Goal: Task Accomplishment & Management: Manage account settings

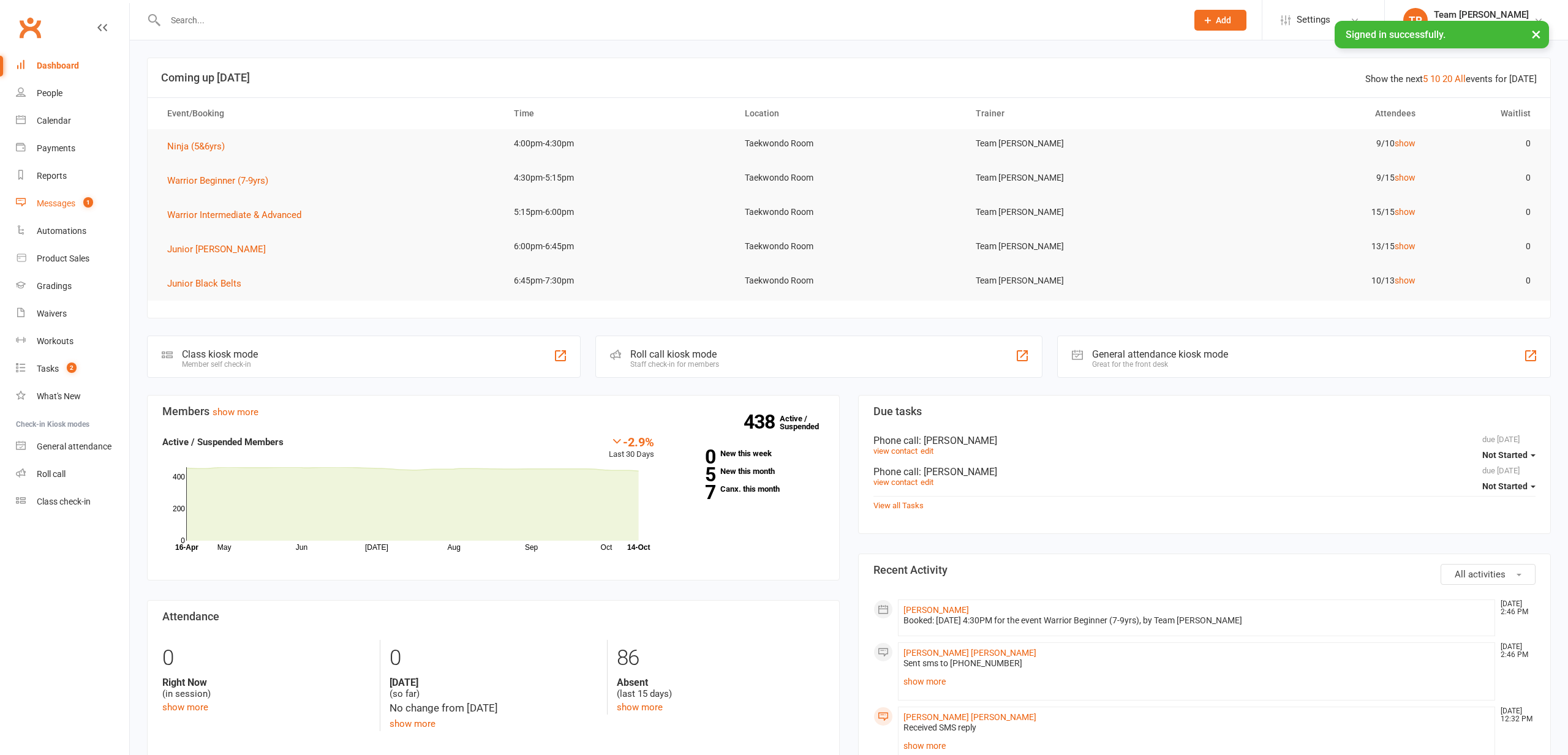
click at [58, 201] on div "Messages" at bounding box center [56, 204] width 38 height 10
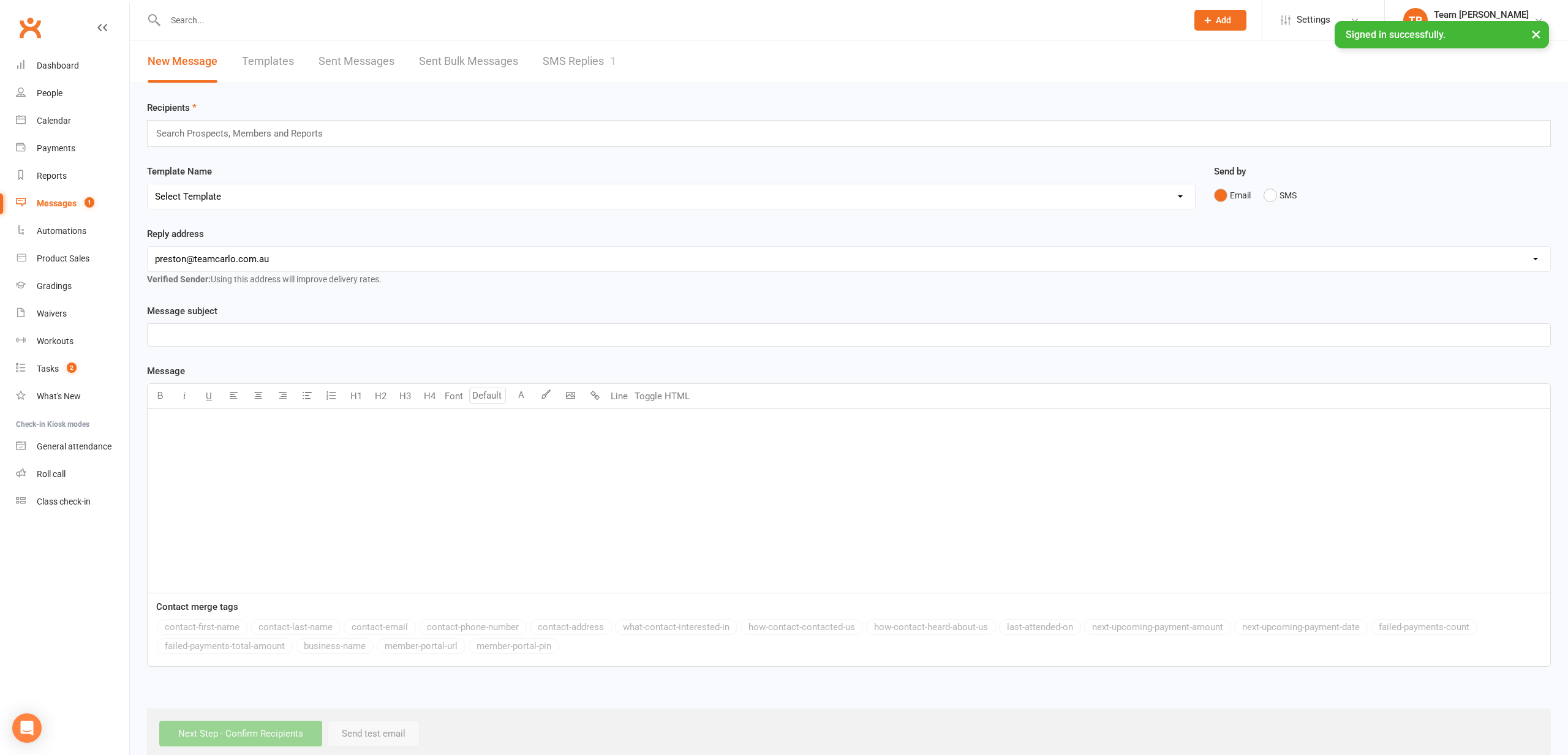
click at [580, 61] on link "SMS Replies 1" at bounding box center [579, 61] width 74 height 42
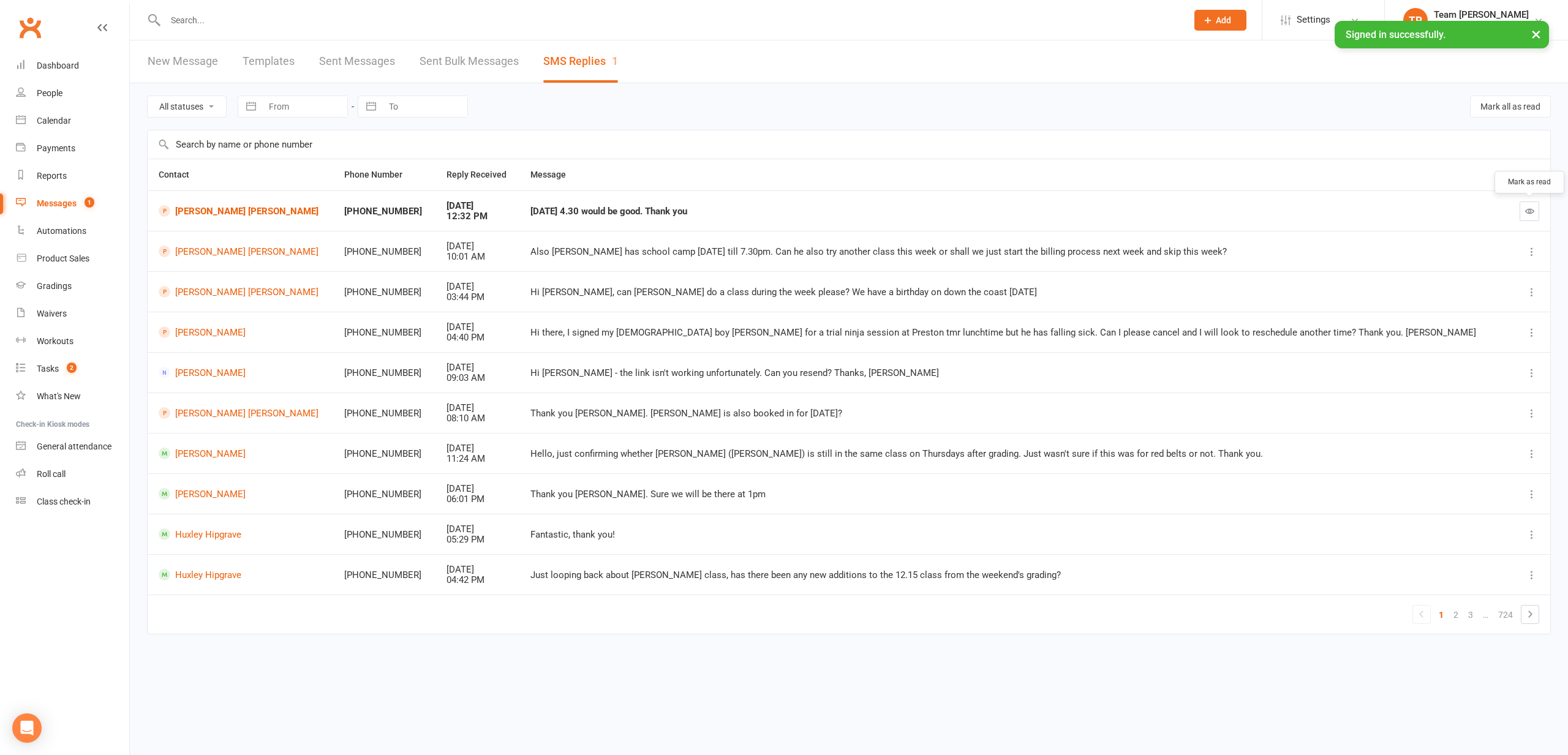
click at [1530, 210] on icon "button" at bounding box center [1529, 210] width 9 height 9
click at [45, 119] on div "Calendar" at bounding box center [54, 120] width 34 height 10
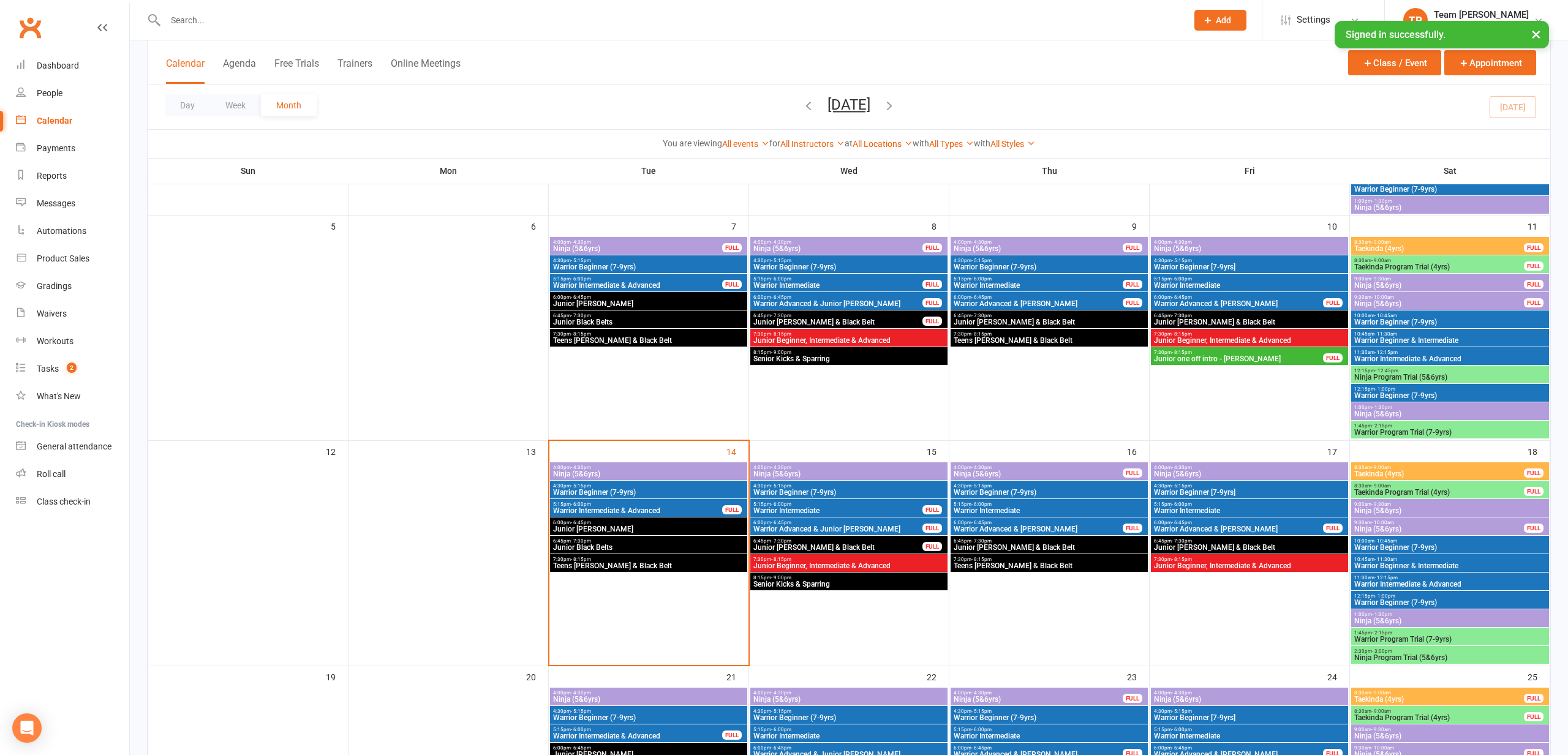
scroll to position [254, 0]
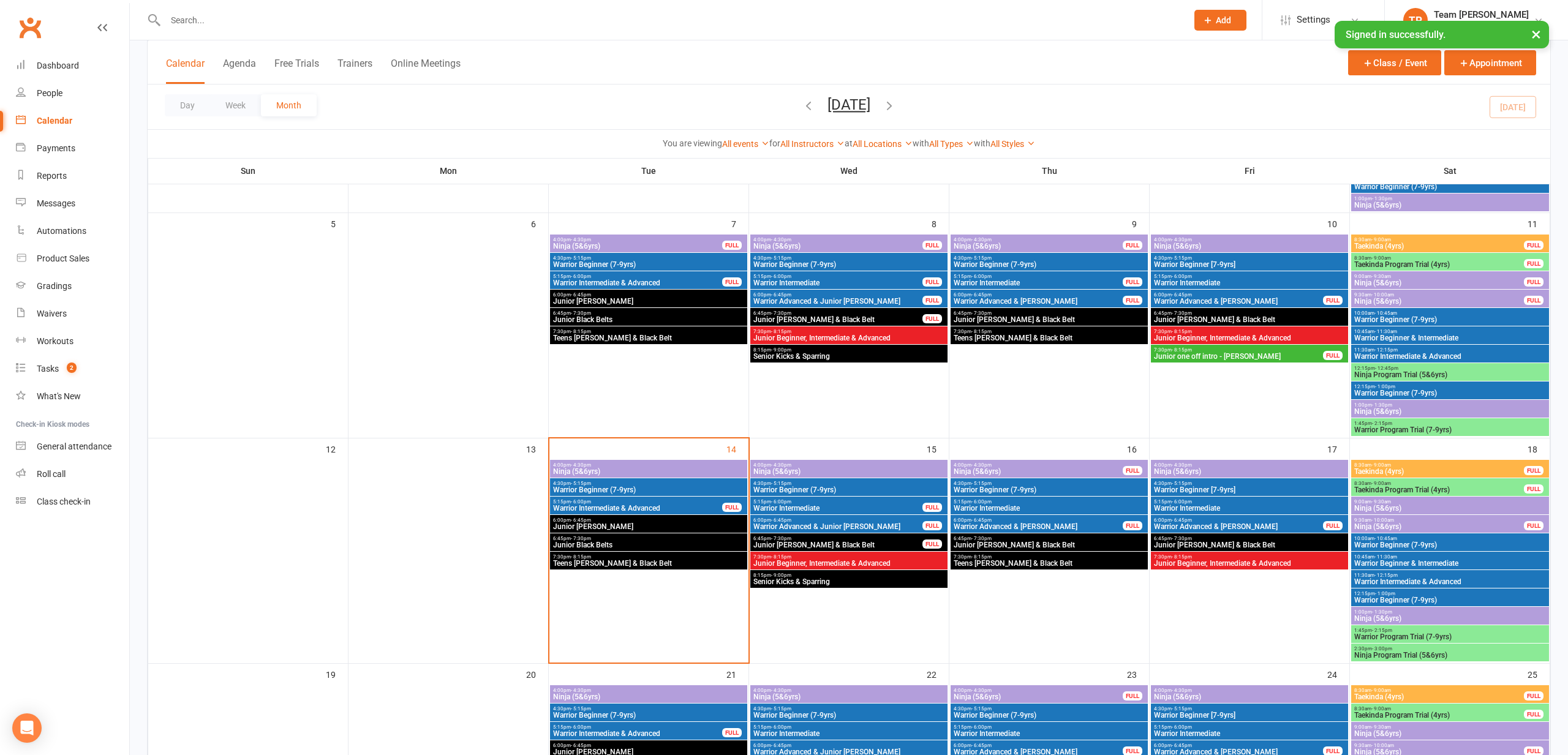
click at [709, 467] on span "4:00pm - 4:30pm" at bounding box center [649, 466] width 192 height 6
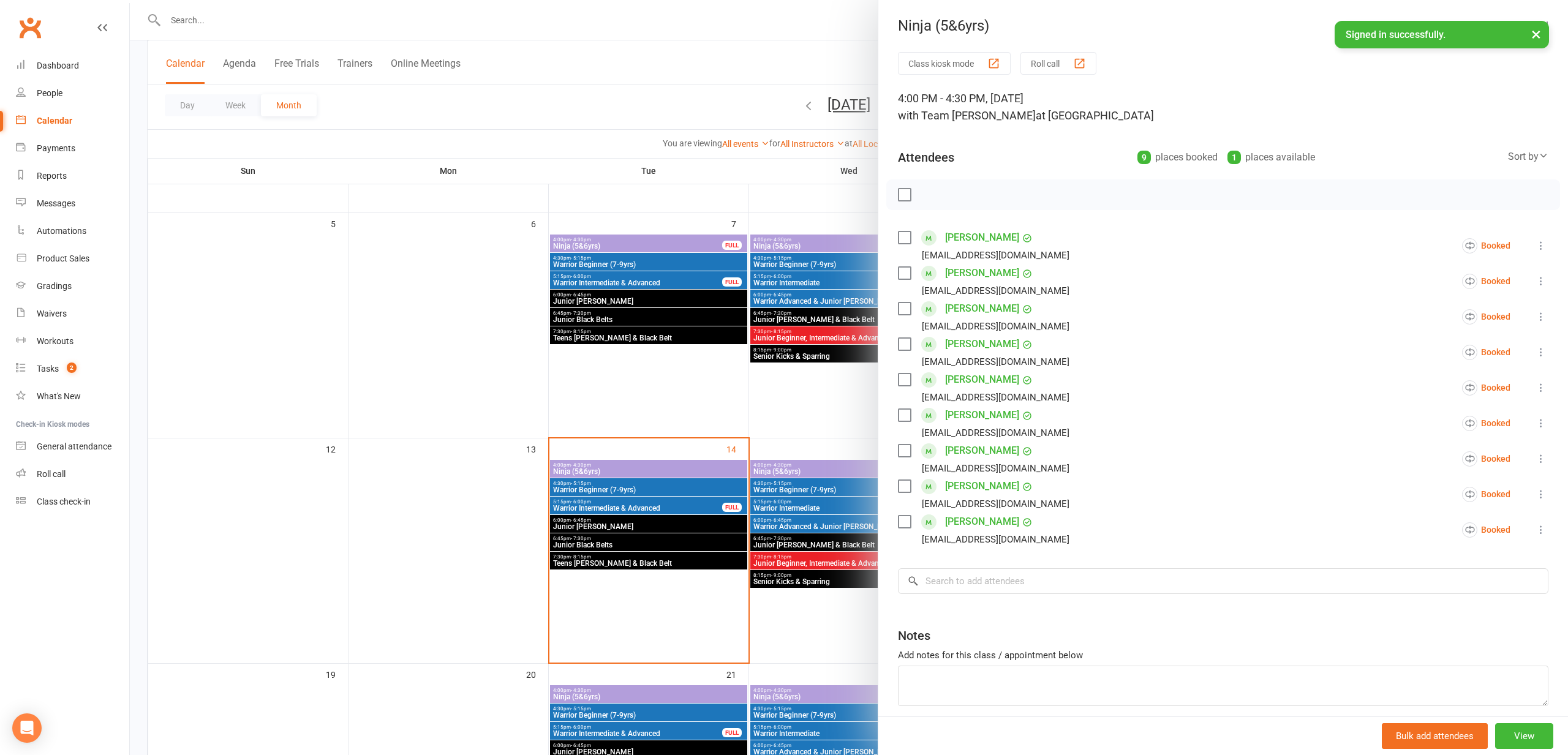
click at [1081, 63] on div "button" at bounding box center [1079, 63] width 13 height 13
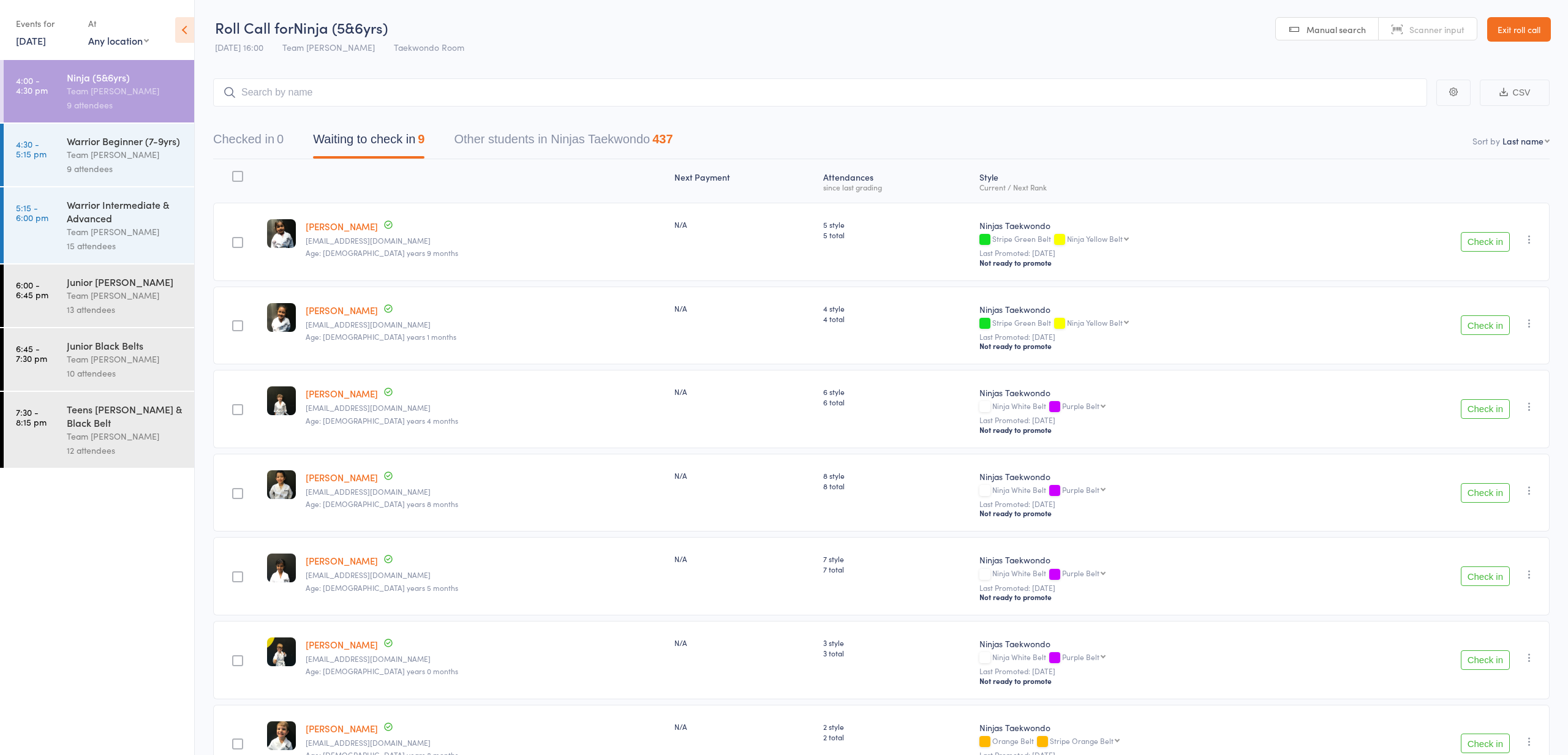
click at [1486, 241] on button "Check in" at bounding box center [1485, 242] width 49 height 20
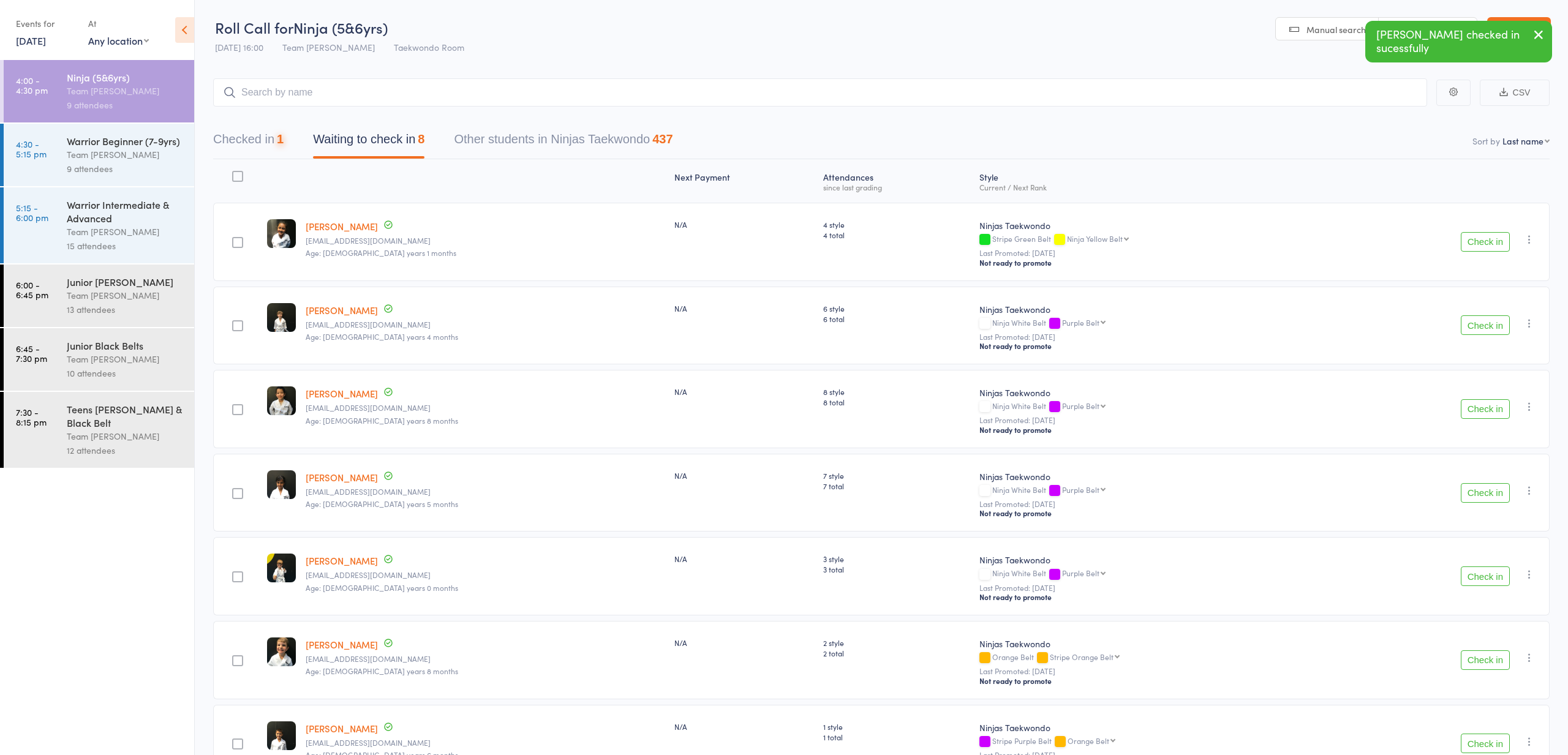
click at [1486, 241] on button "Check in" at bounding box center [1485, 242] width 49 height 20
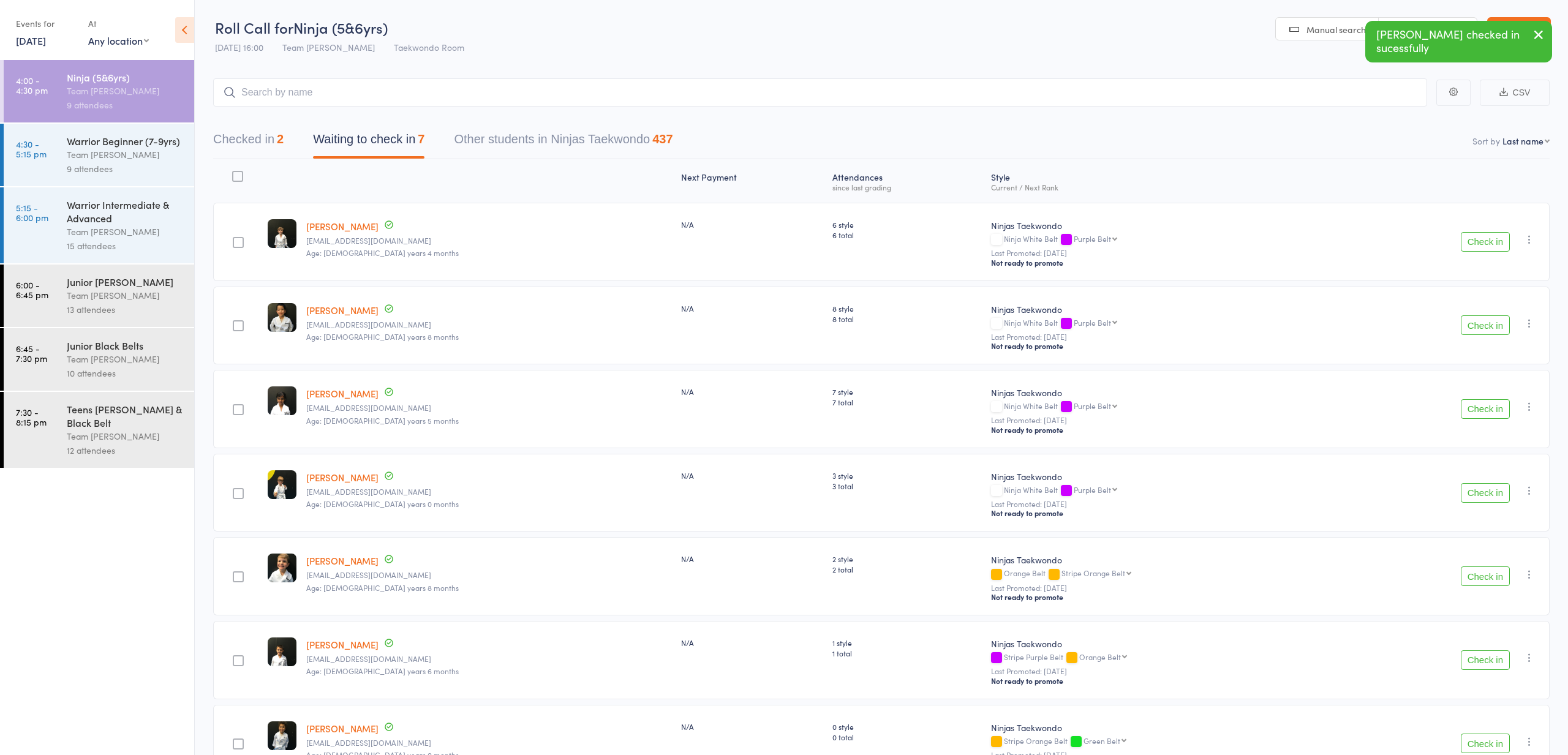
click at [1469, 410] on button "Check in" at bounding box center [1485, 409] width 49 height 20
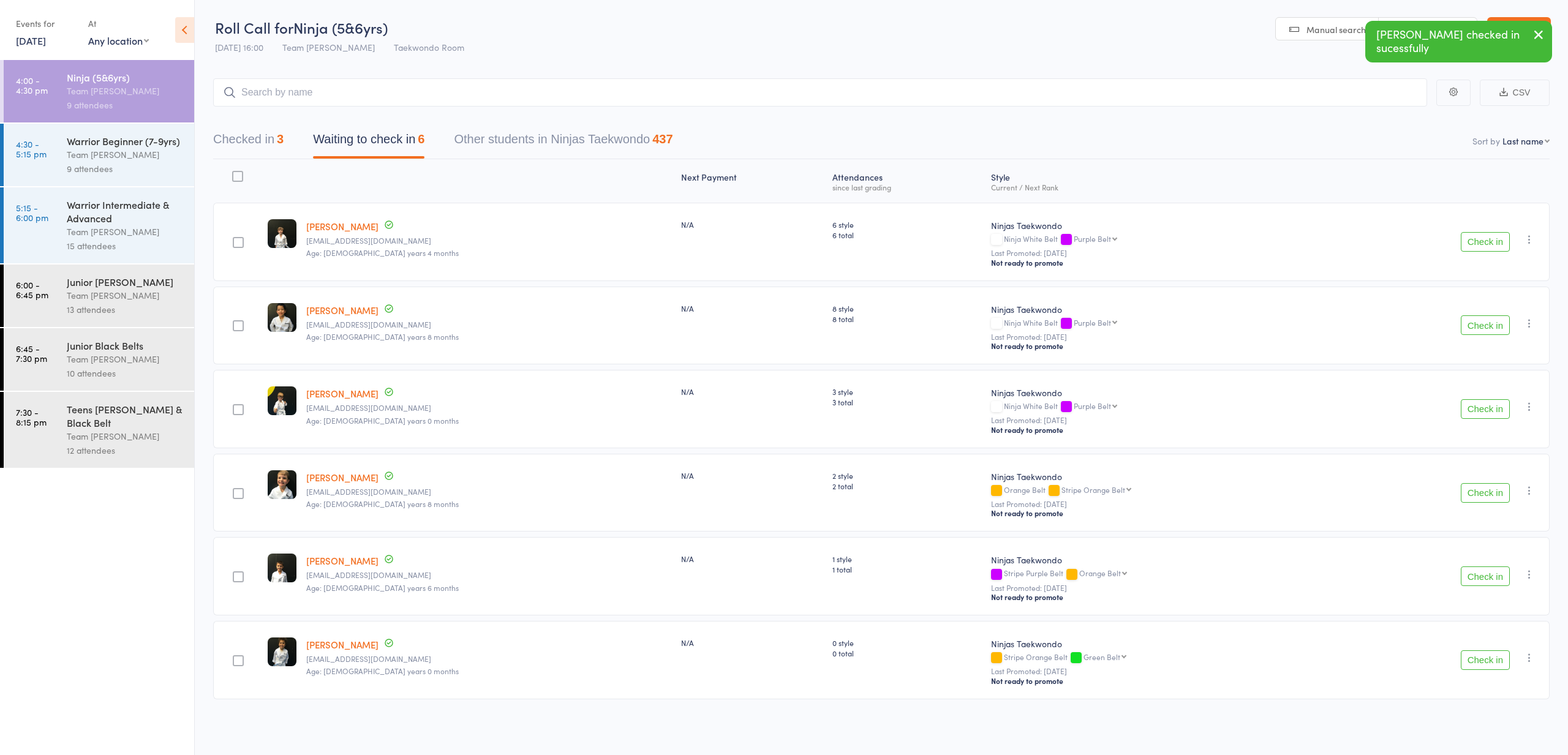
click at [1498, 499] on button "Check in" at bounding box center [1485, 493] width 49 height 20
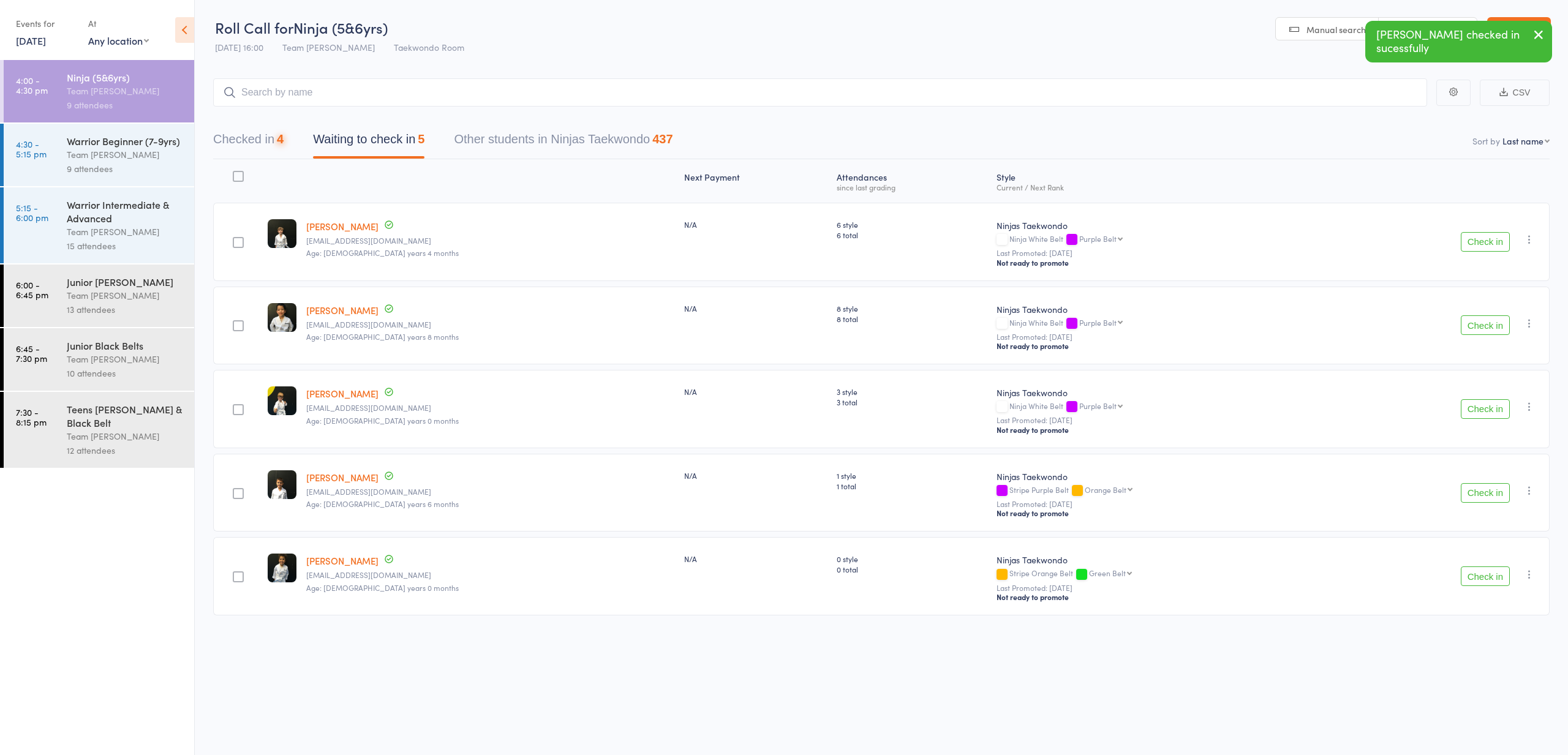
click at [1498, 499] on button "Check in" at bounding box center [1485, 493] width 49 height 20
click at [1498, 499] on button "Check in" at bounding box center [1485, 493] width 49 height 20
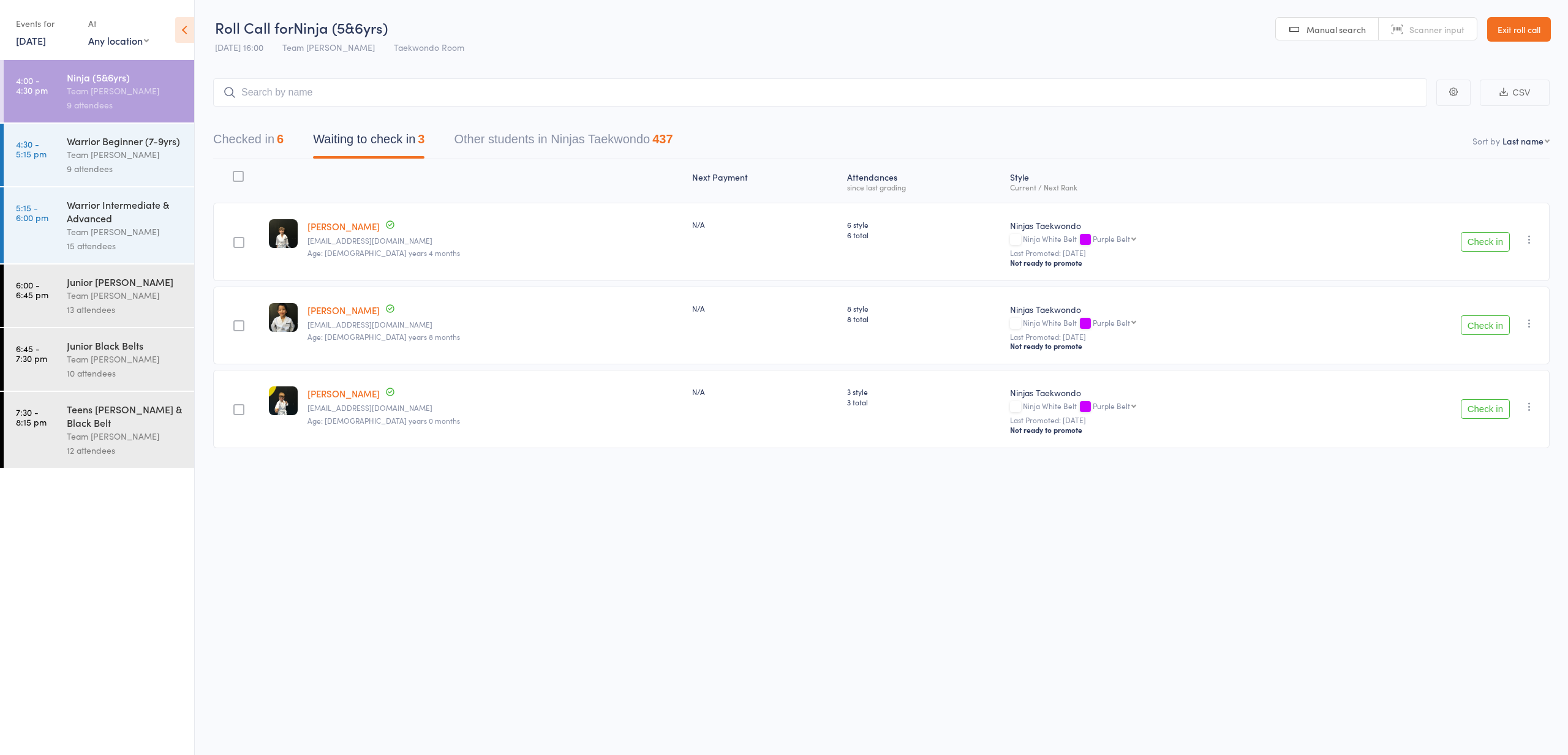
click at [1527, 24] on link "Exit roll call" at bounding box center [1519, 30] width 64 height 25
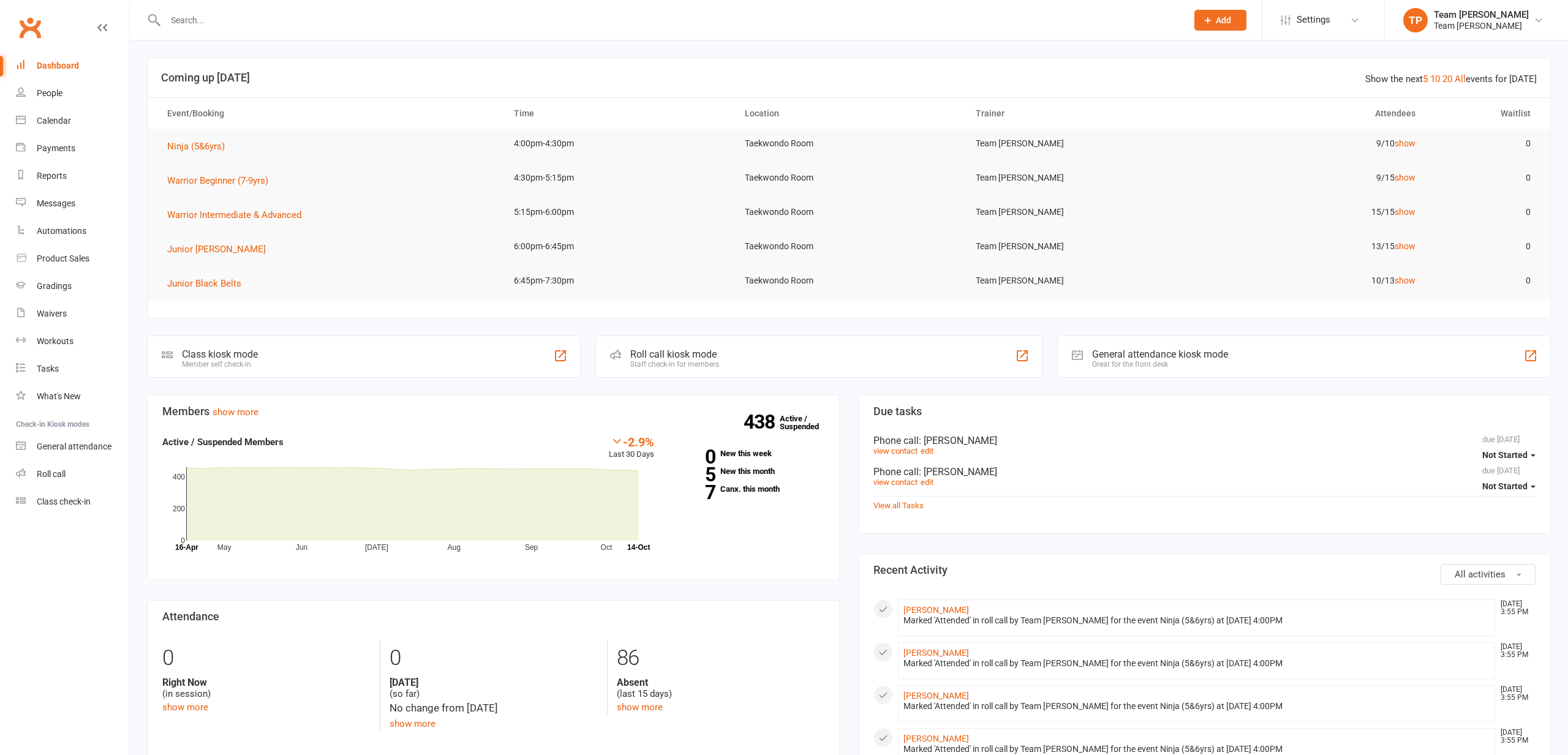
click at [86, 122] on link "Calendar" at bounding box center [72, 121] width 113 height 28
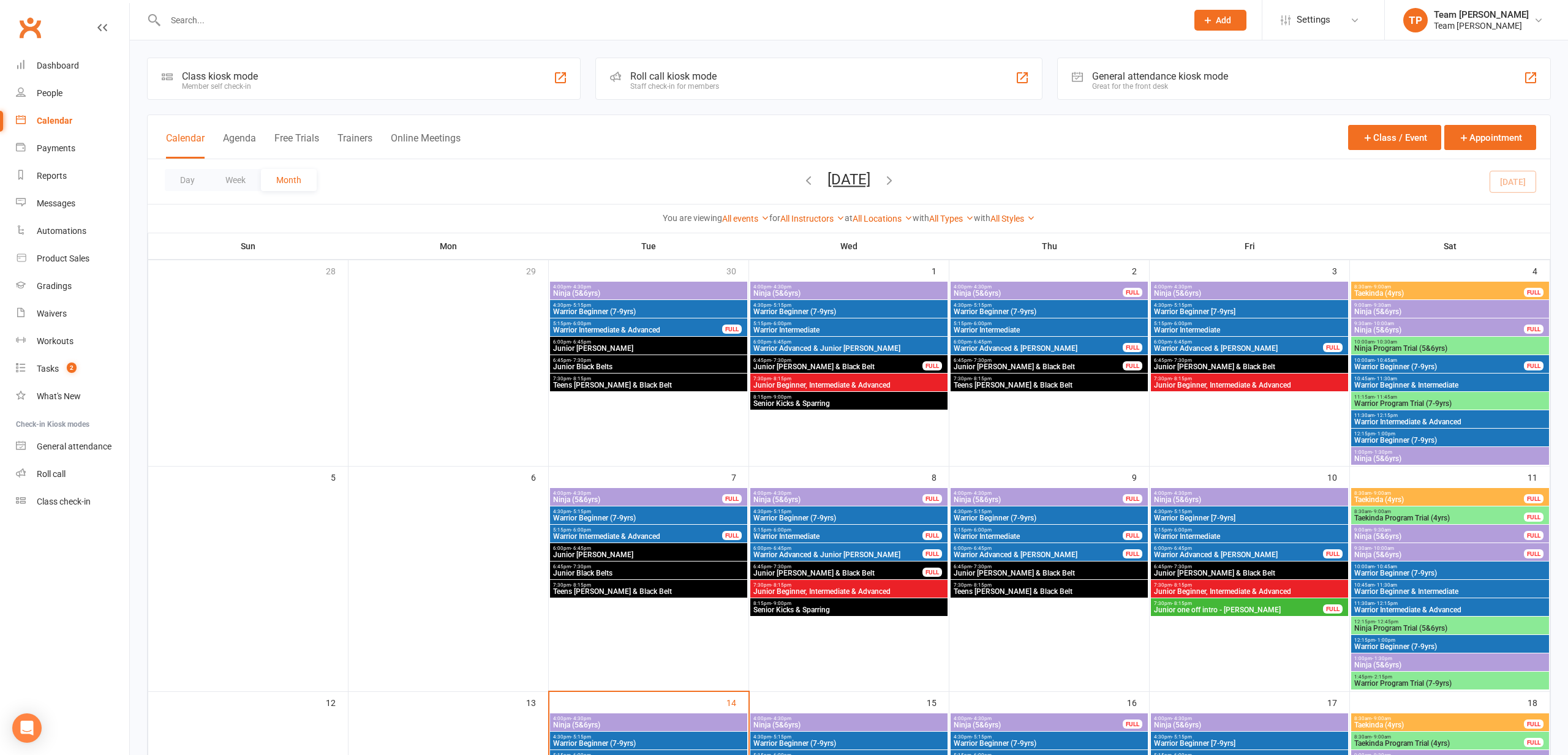
click at [659, 499] on span "Ninja (5&6yrs)" at bounding box center [638, 500] width 170 height 8
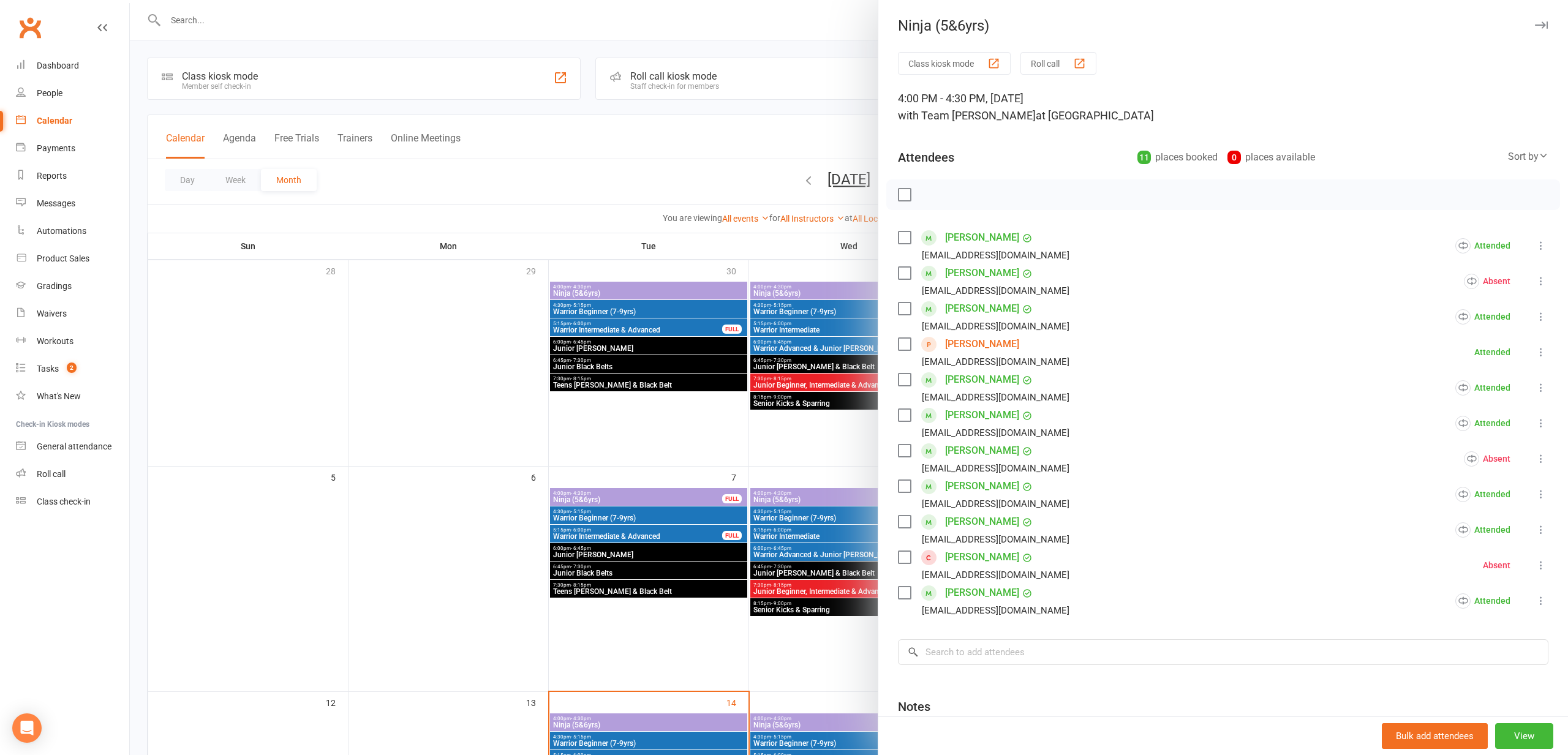
click at [802, 375] on div at bounding box center [849, 378] width 1438 height 755
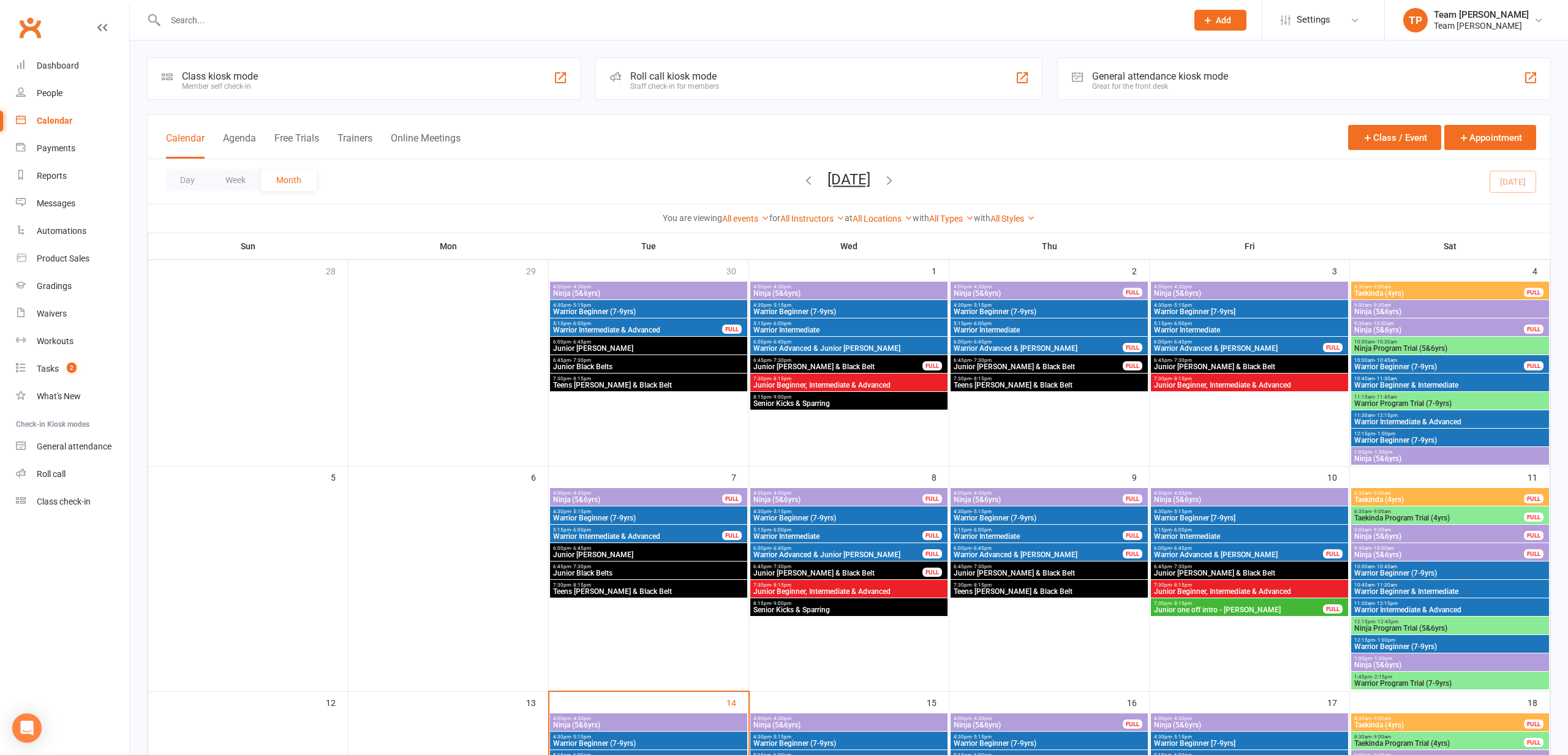
click at [691, 499] on span "Ninja (5&6yrs)" at bounding box center [638, 500] width 170 height 8
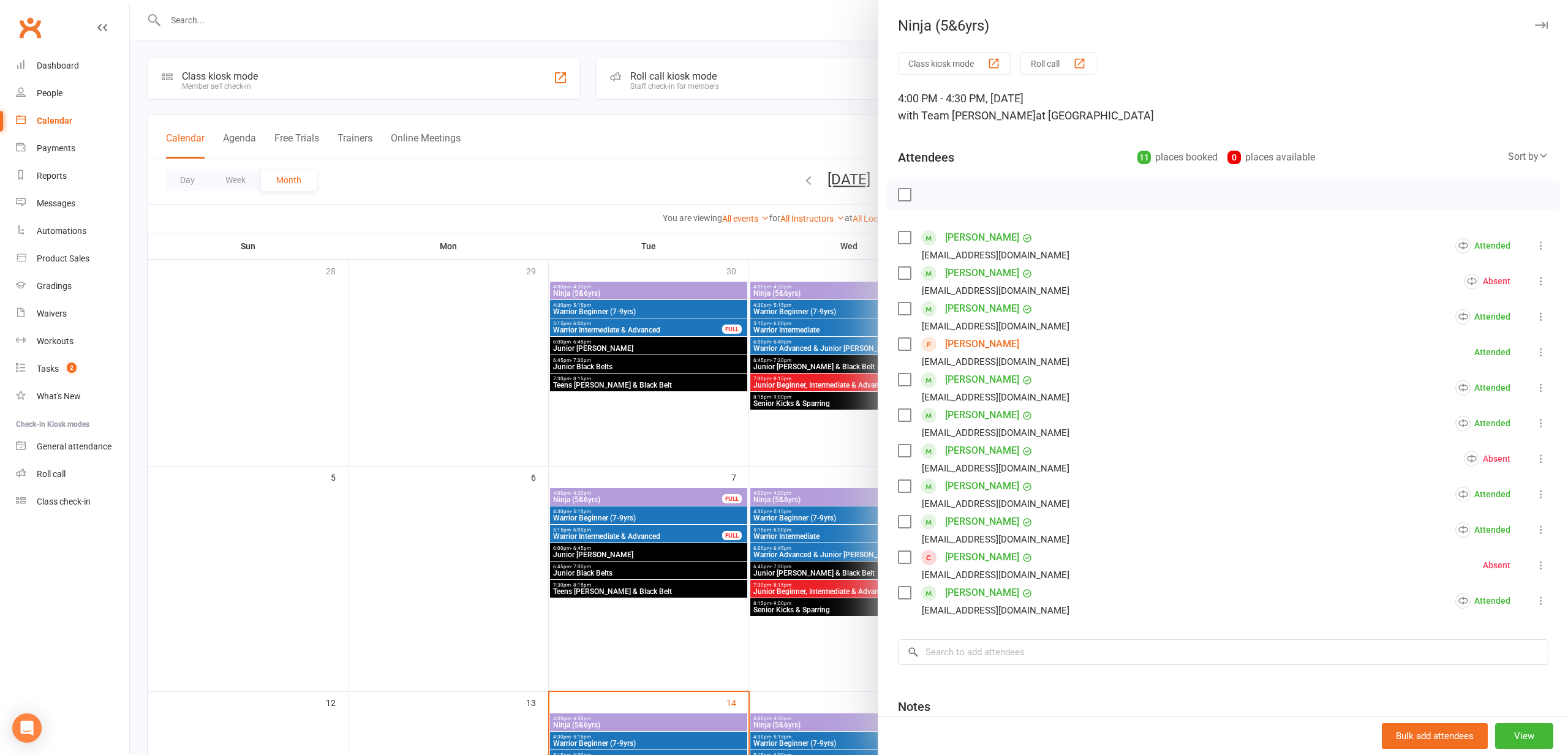
click at [455, 416] on div at bounding box center [849, 378] width 1438 height 755
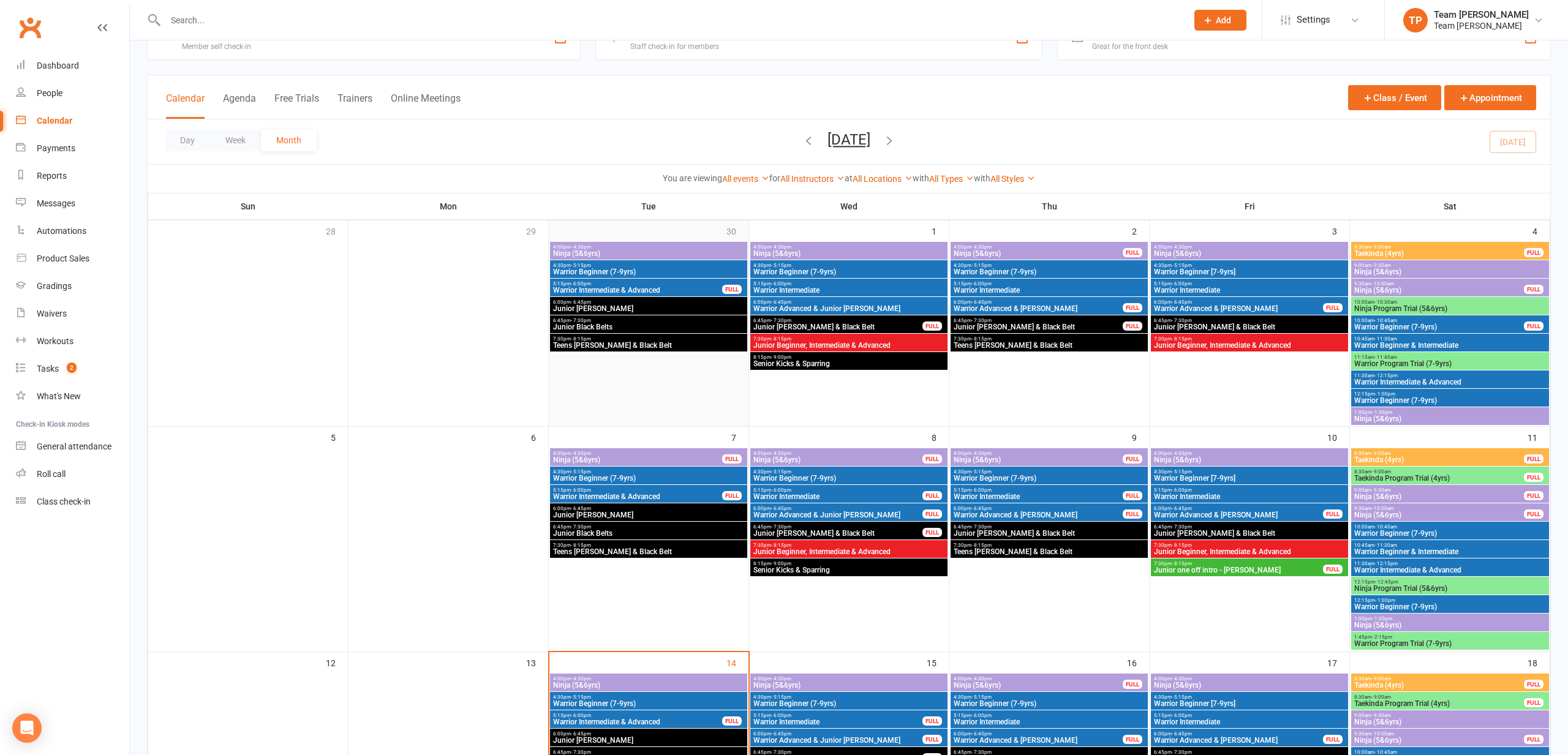
scroll to position [42, 0]
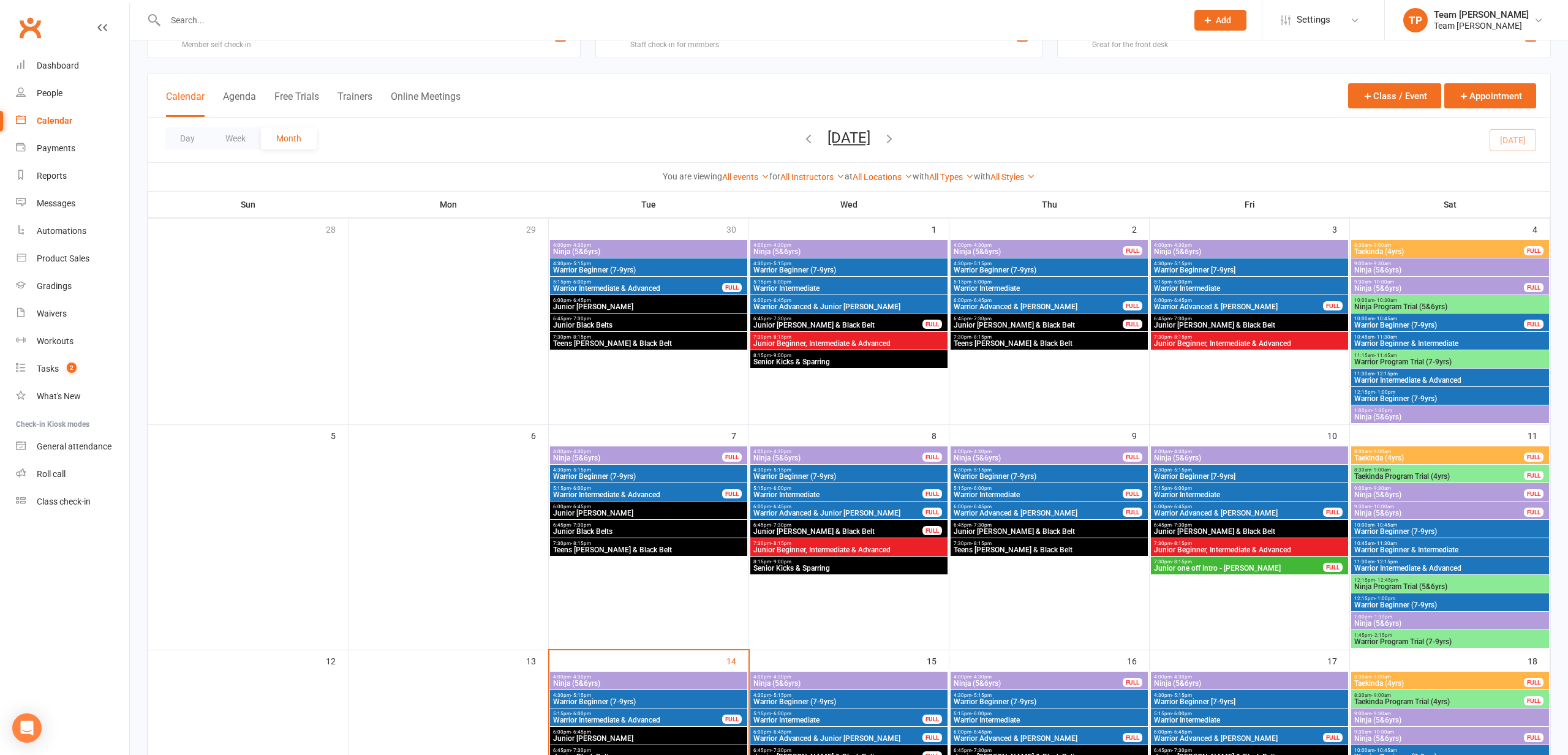
click at [683, 454] on div "4:00pm - 4:30pm Ninja (5&6yrs) FULL" at bounding box center [648, 455] width 197 height 18
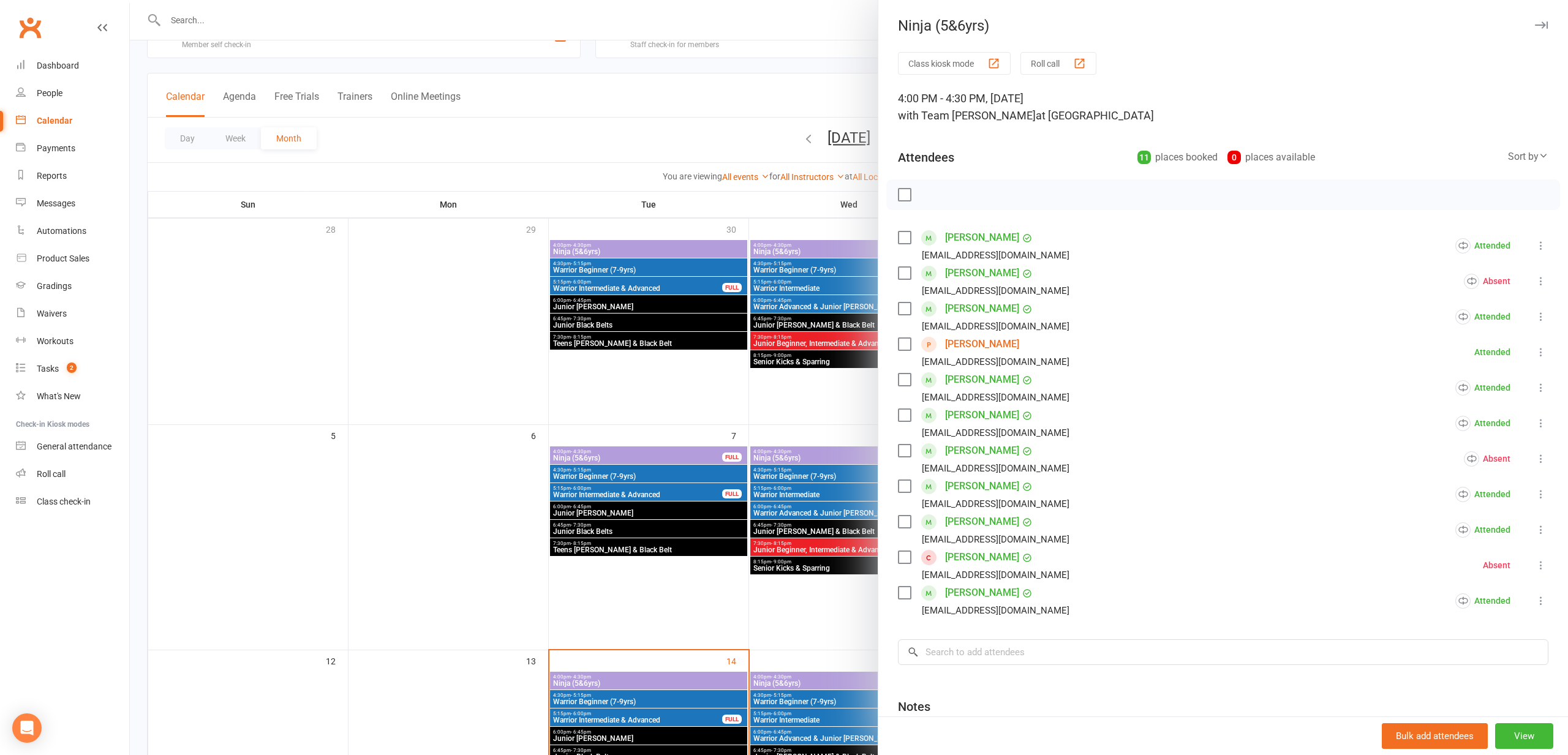
drag, startPoint x: 524, startPoint y: 382, endPoint x: 584, endPoint y: 369, distance: 61.4
click at [526, 381] on div at bounding box center [849, 378] width 1438 height 755
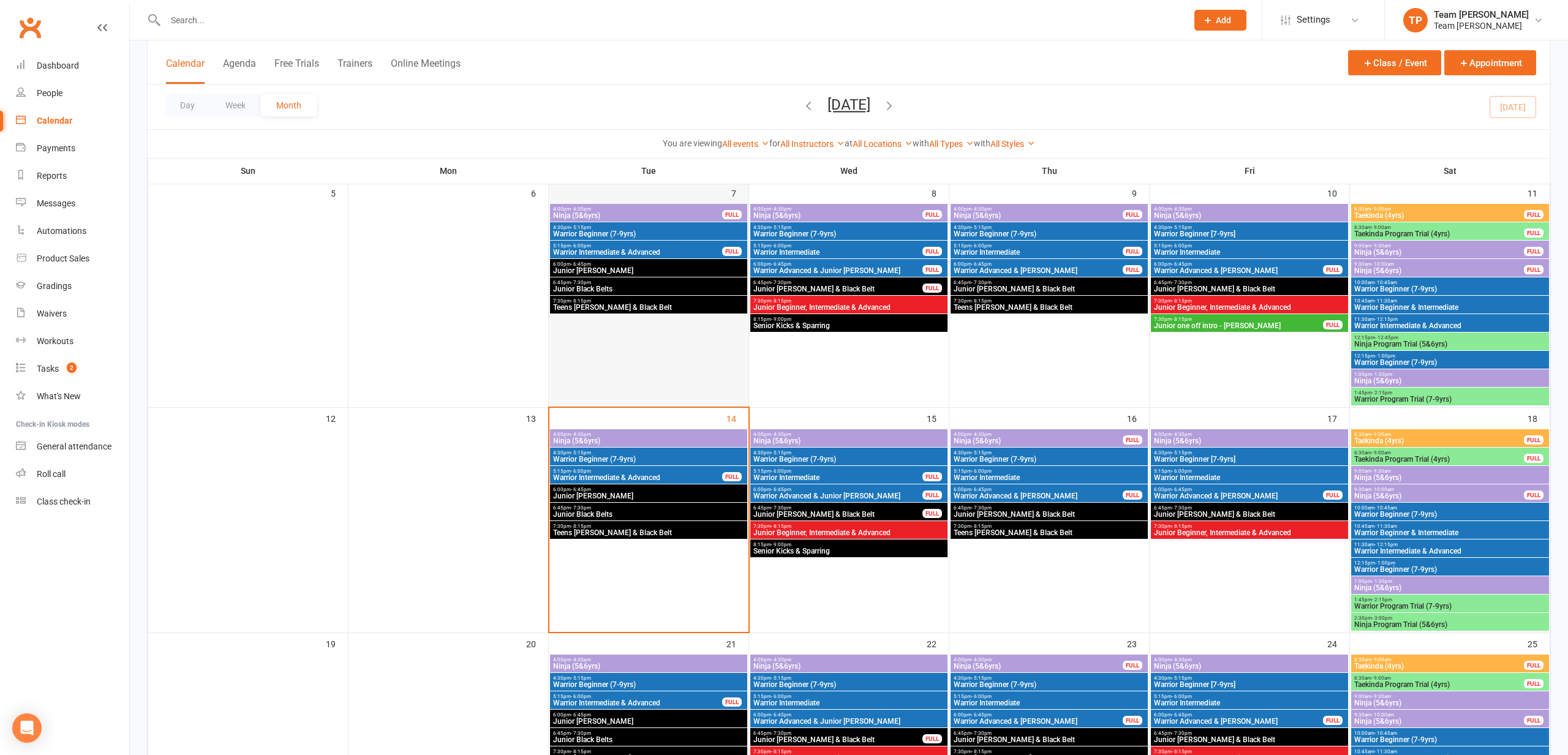
scroll to position [283, 0]
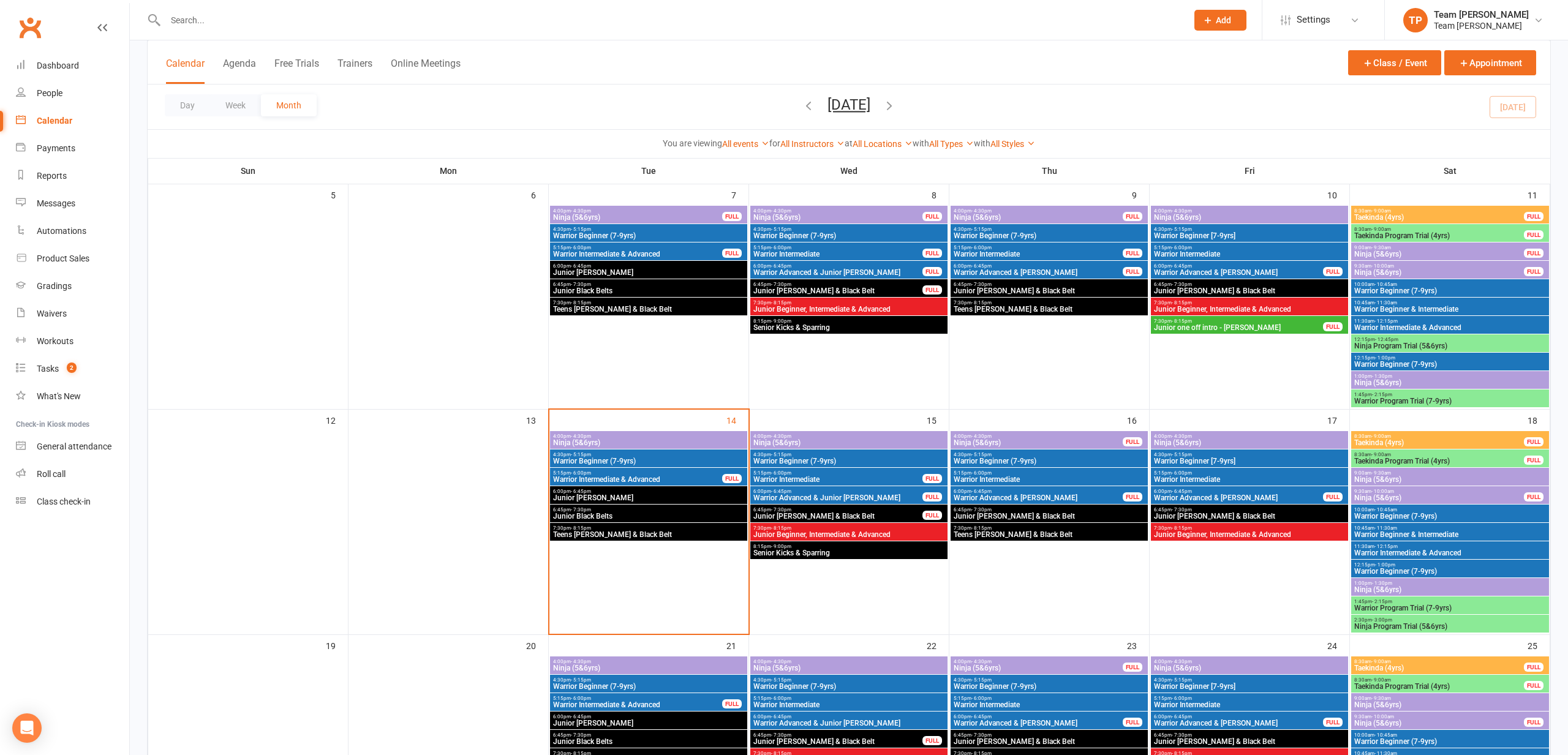
click at [877, 443] on span "Ninja (5&6yrs)" at bounding box center [849, 443] width 192 height 8
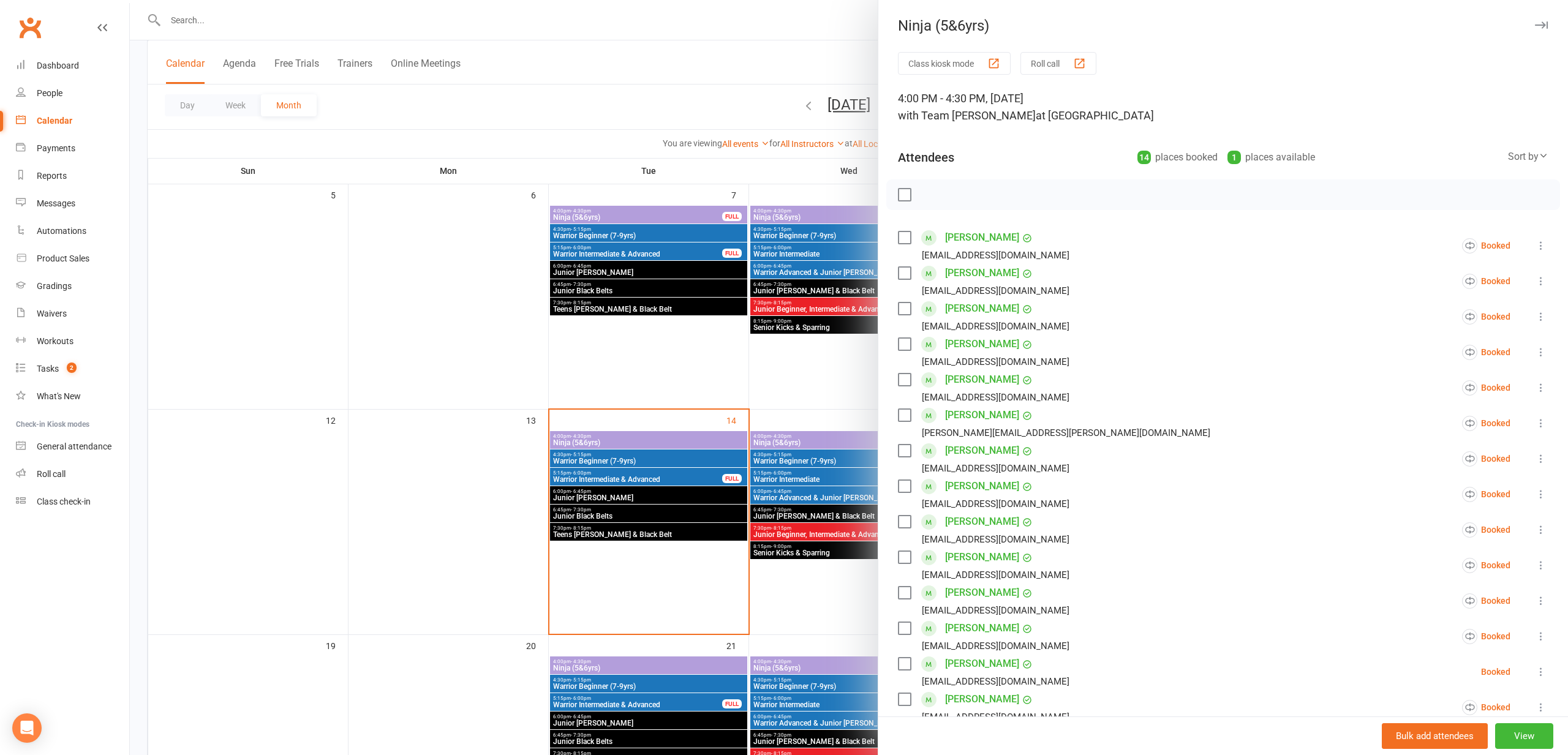
click at [390, 591] on div at bounding box center [849, 378] width 1438 height 755
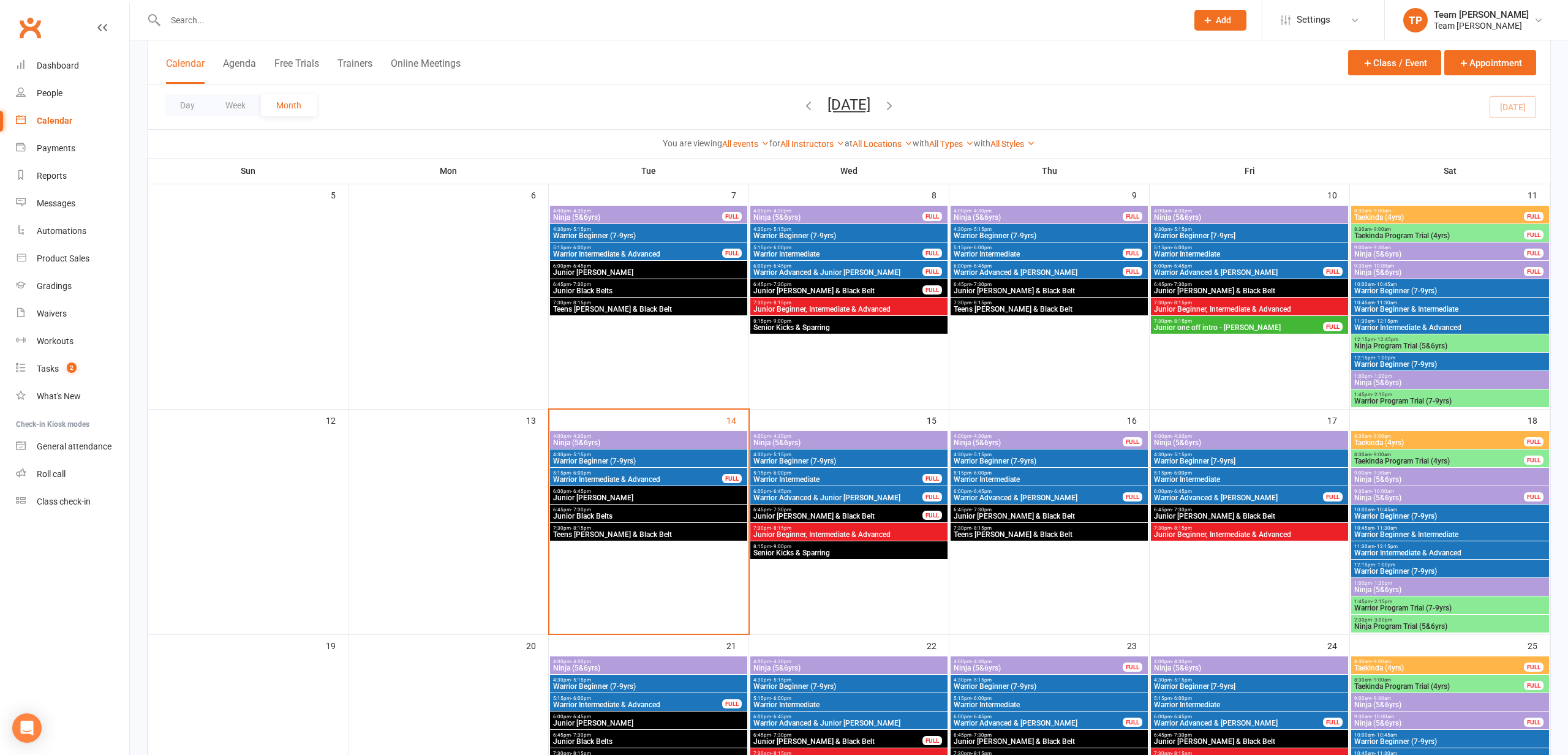
click at [1225, 435] on span "4:00pm - 4:30pm" at bounding box center [1250, 437] width 192 height 6
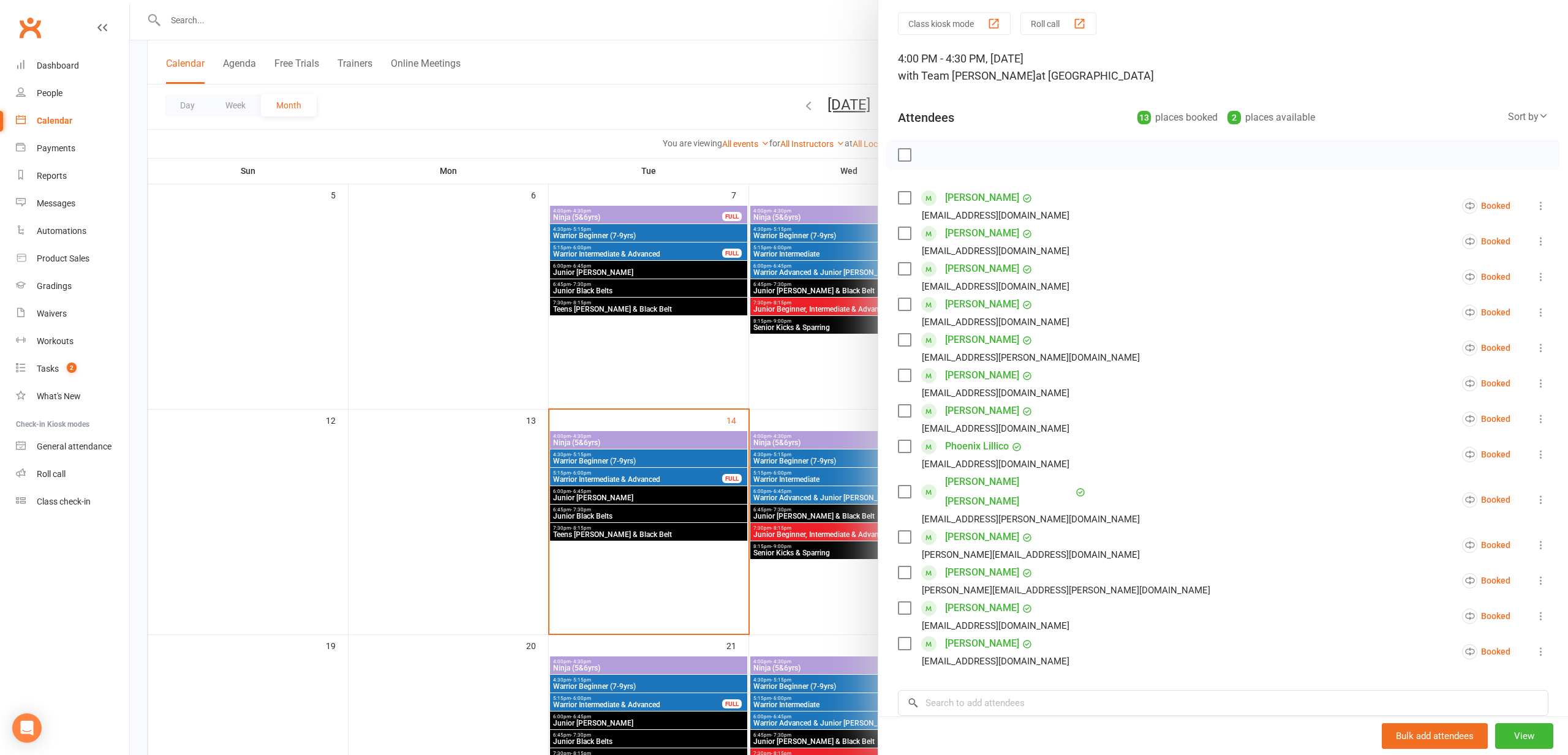
scroll to position [54, 0]
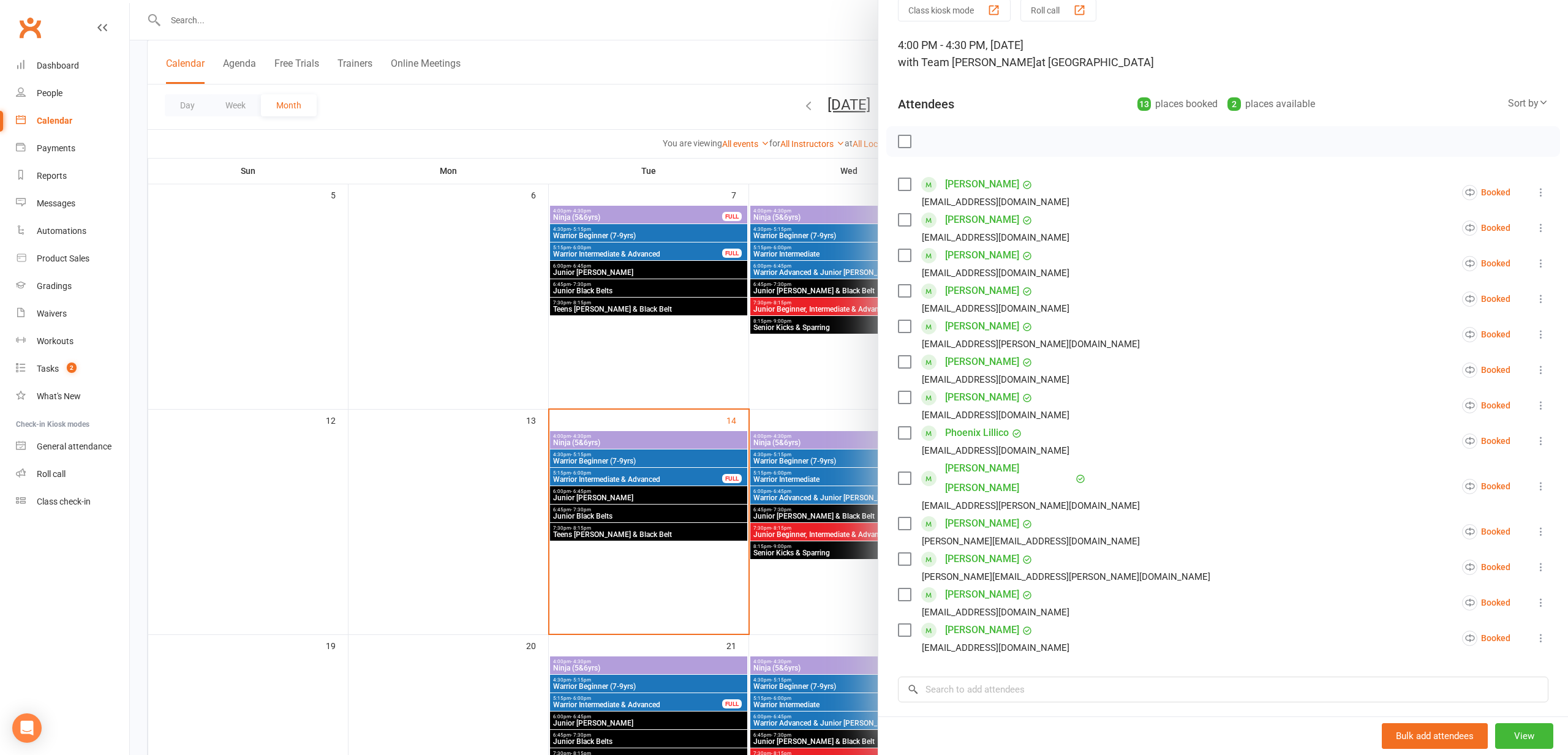
click at [560, 471] on div at bounding box center [849, 378] width 1438 height 755
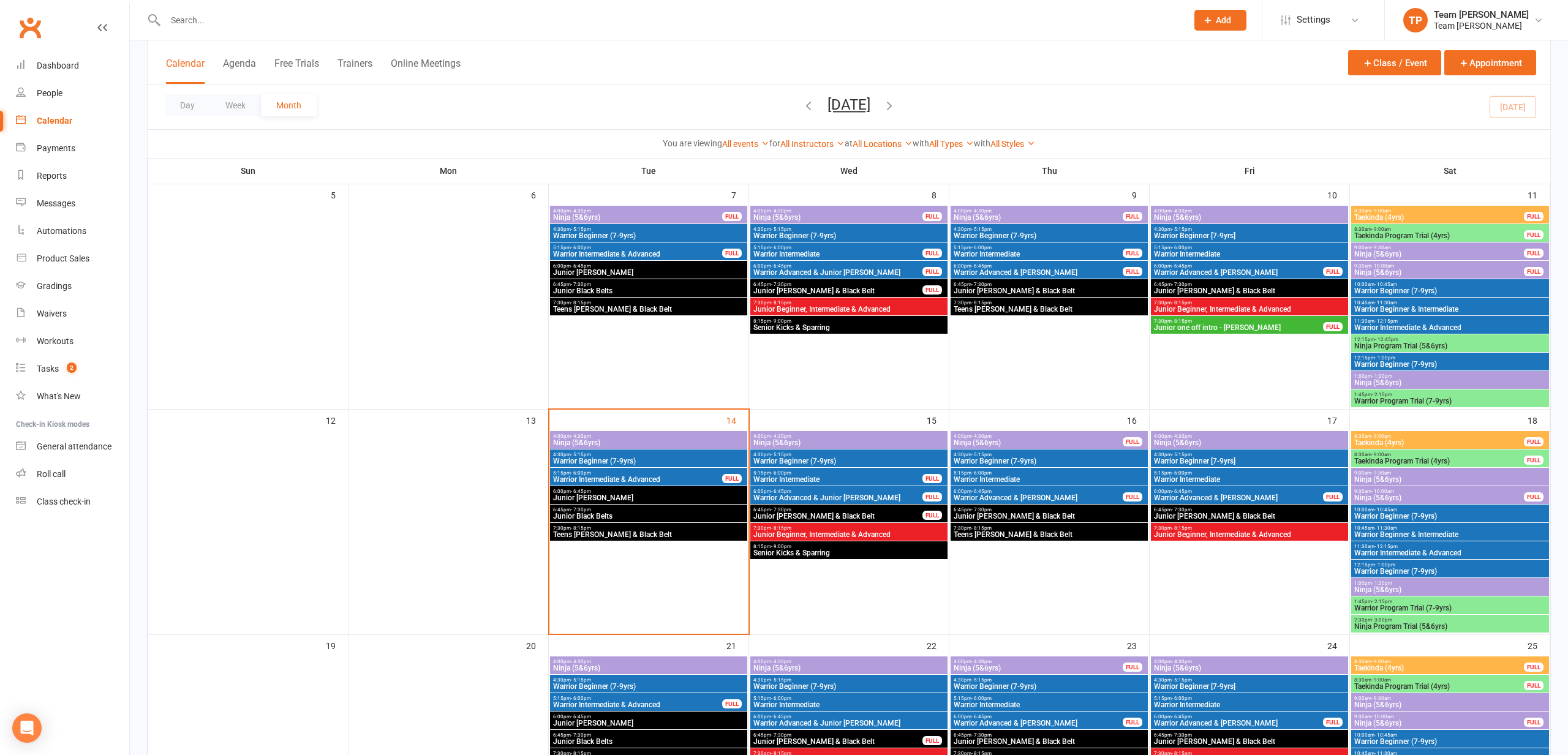
click at [1387, 584] on span "- 1:30pm" at bounding box center [1382, 584] width 20 height 6
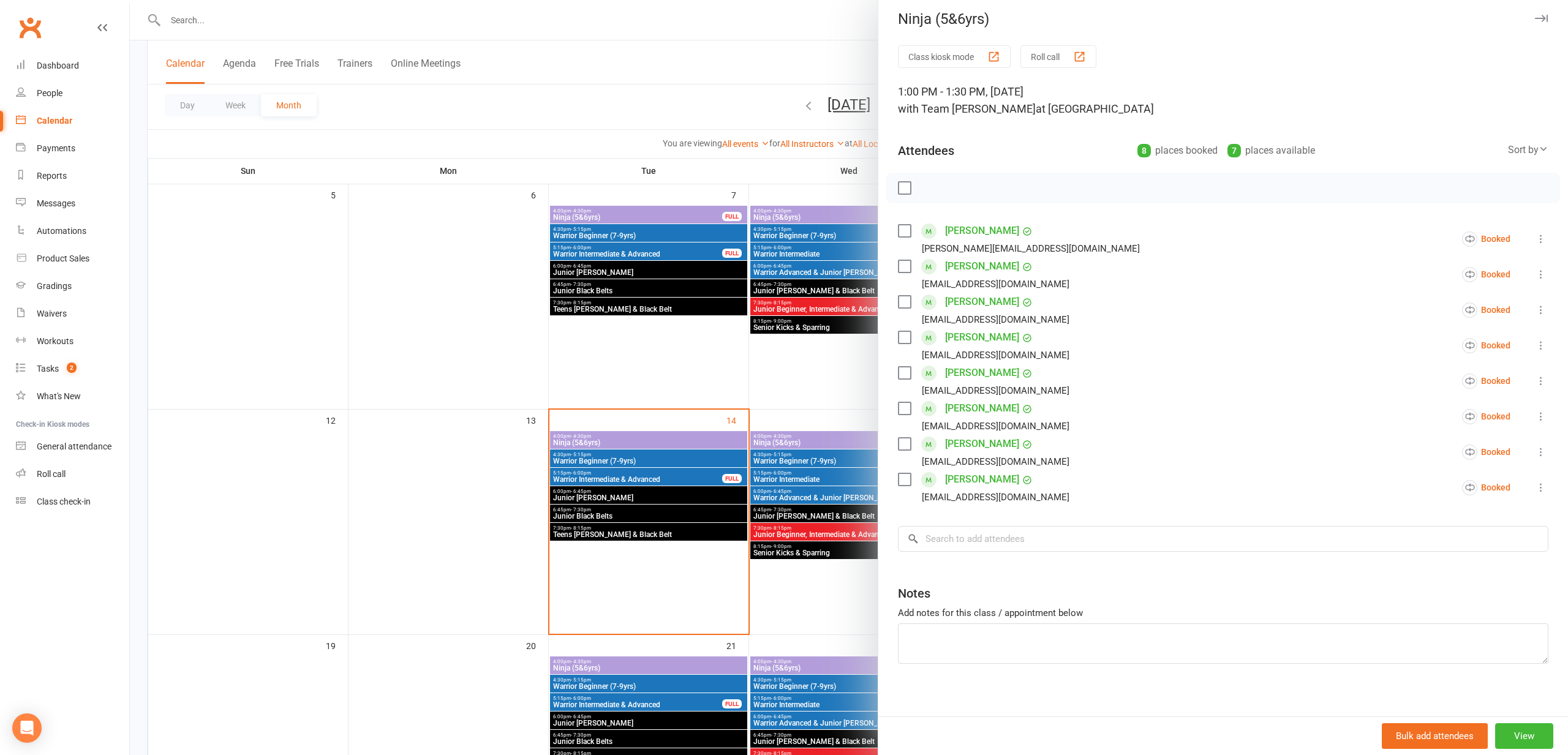
scroll to position [0, 0]
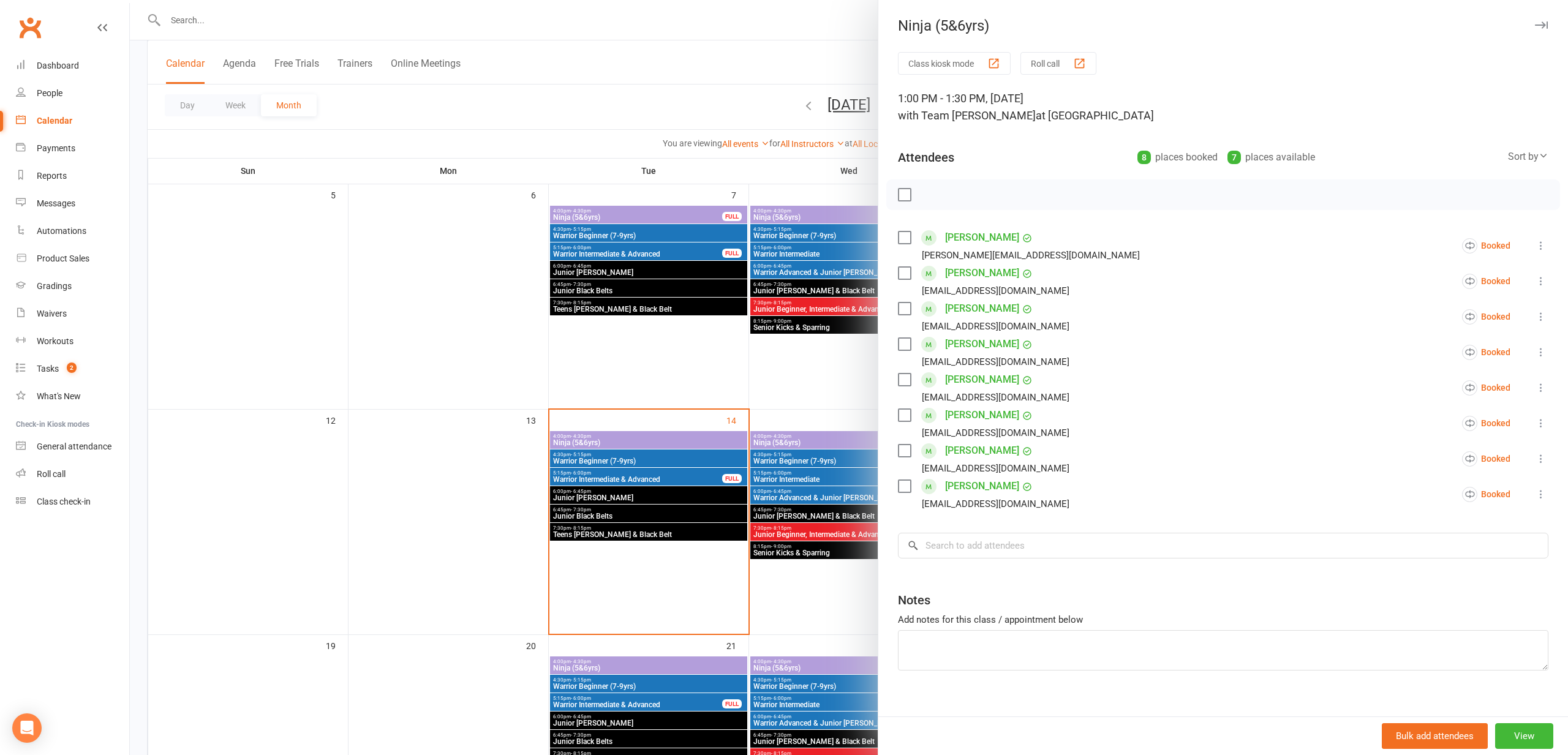
drag, startPoint x: 700, startPoint y: 488, endPoint x: 774, endPoint y: 457, distance: 80.2
click at [703, 488] on div at bounding box center [849, 378] width 1438 height 755
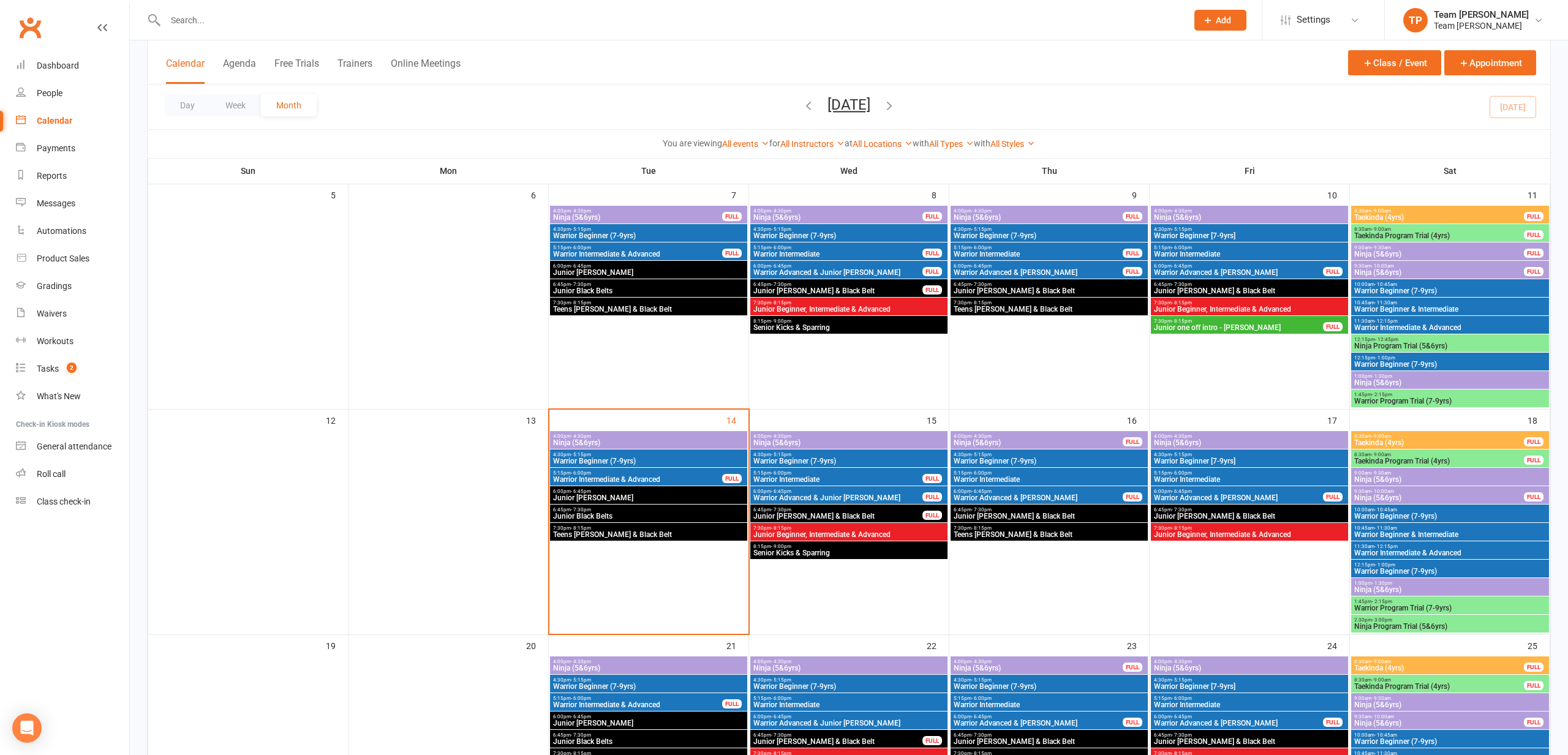
click at [783, 437] on span "- 4:30pm" at bounding box center [781, 437] width 20 height 6
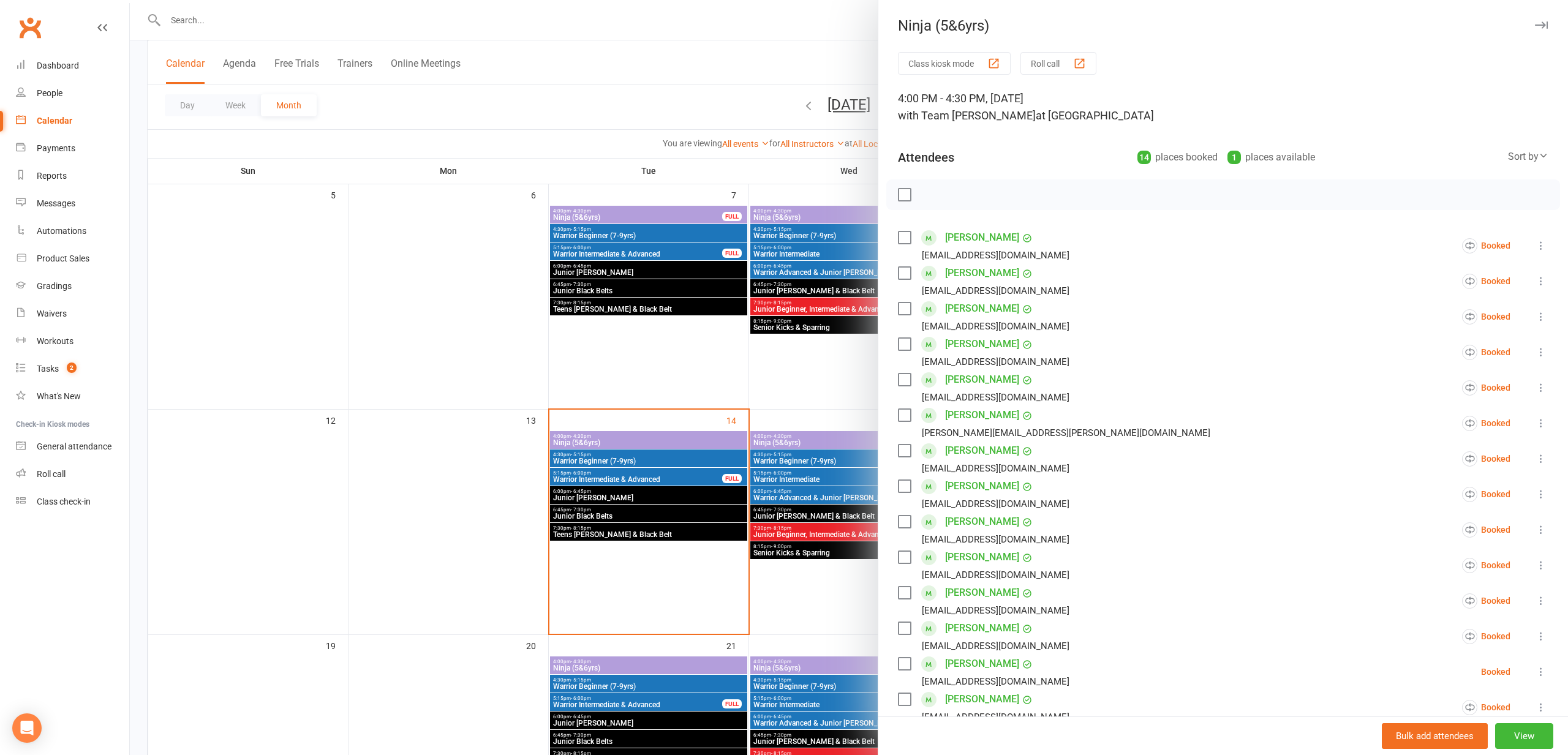
click at [766, 441] on div at bounding box center [849, 378] width 1438 height 755
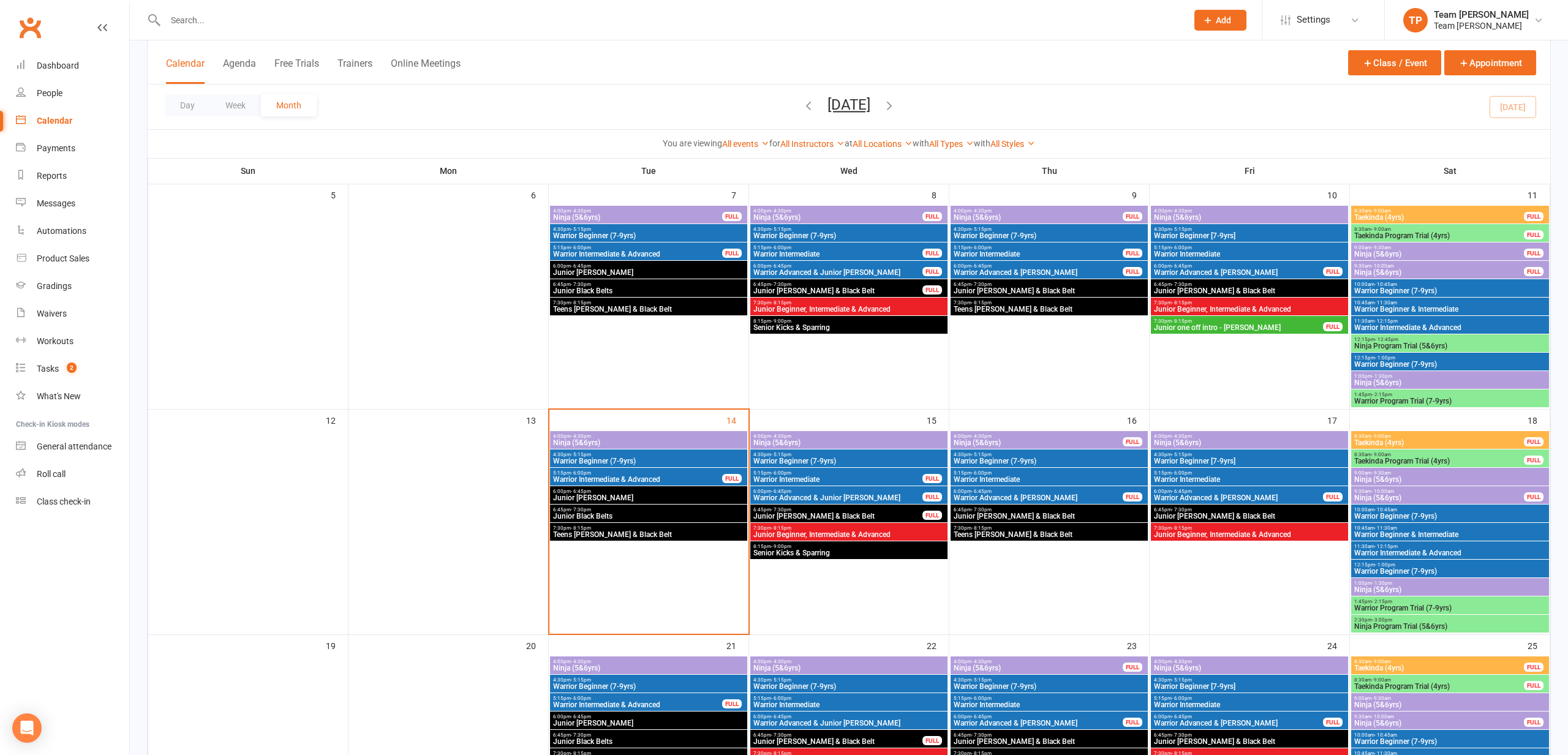
click at [1396, 589] on span "Ninja (5&6yrs)" at bounding box center [1450, 590] width 193 height 8
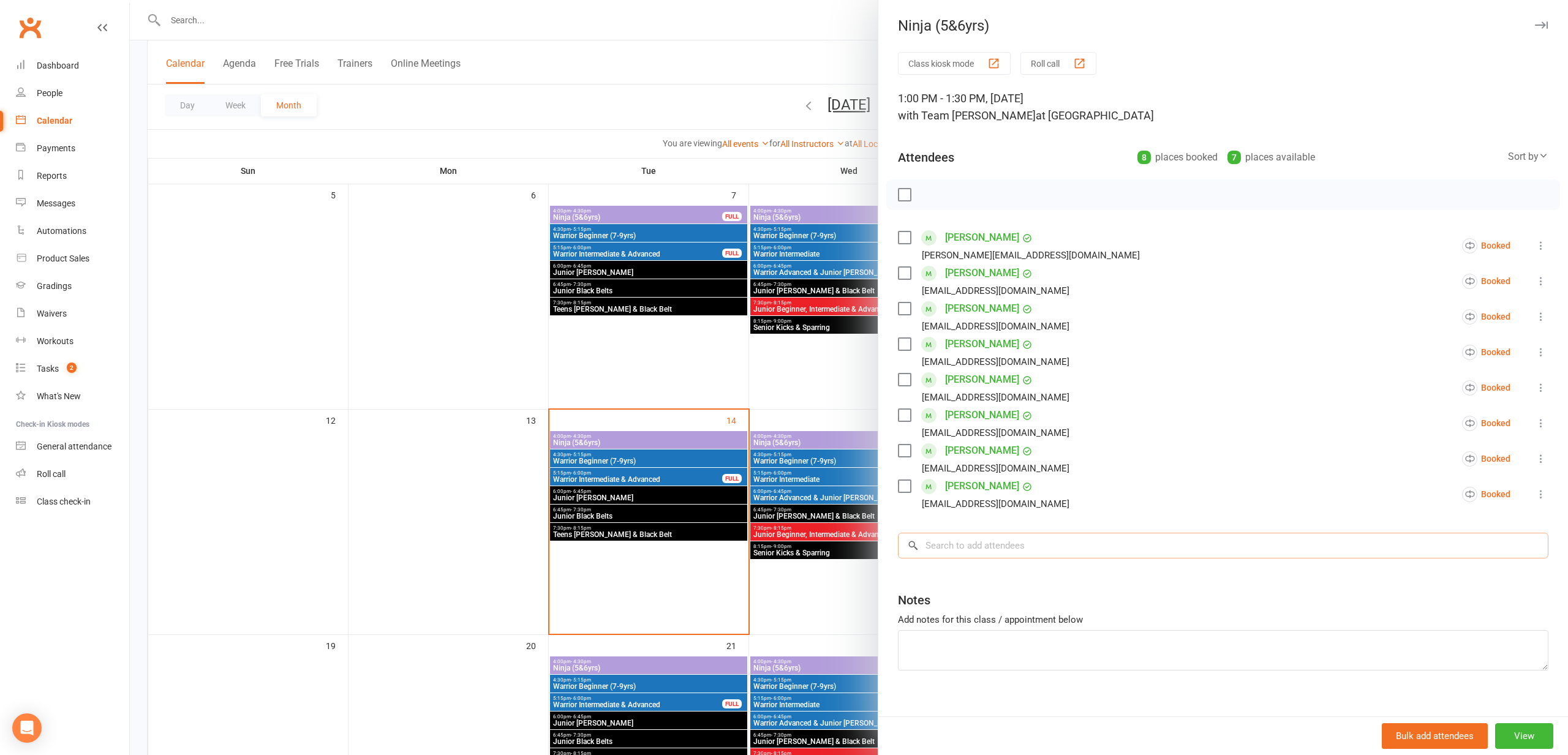
click at [957, 548] on input "search" at bounding box center [1223, 545] width 650 height 25
click at [617, 239] on div at bounding box center [849, 378] width 1438 height 755
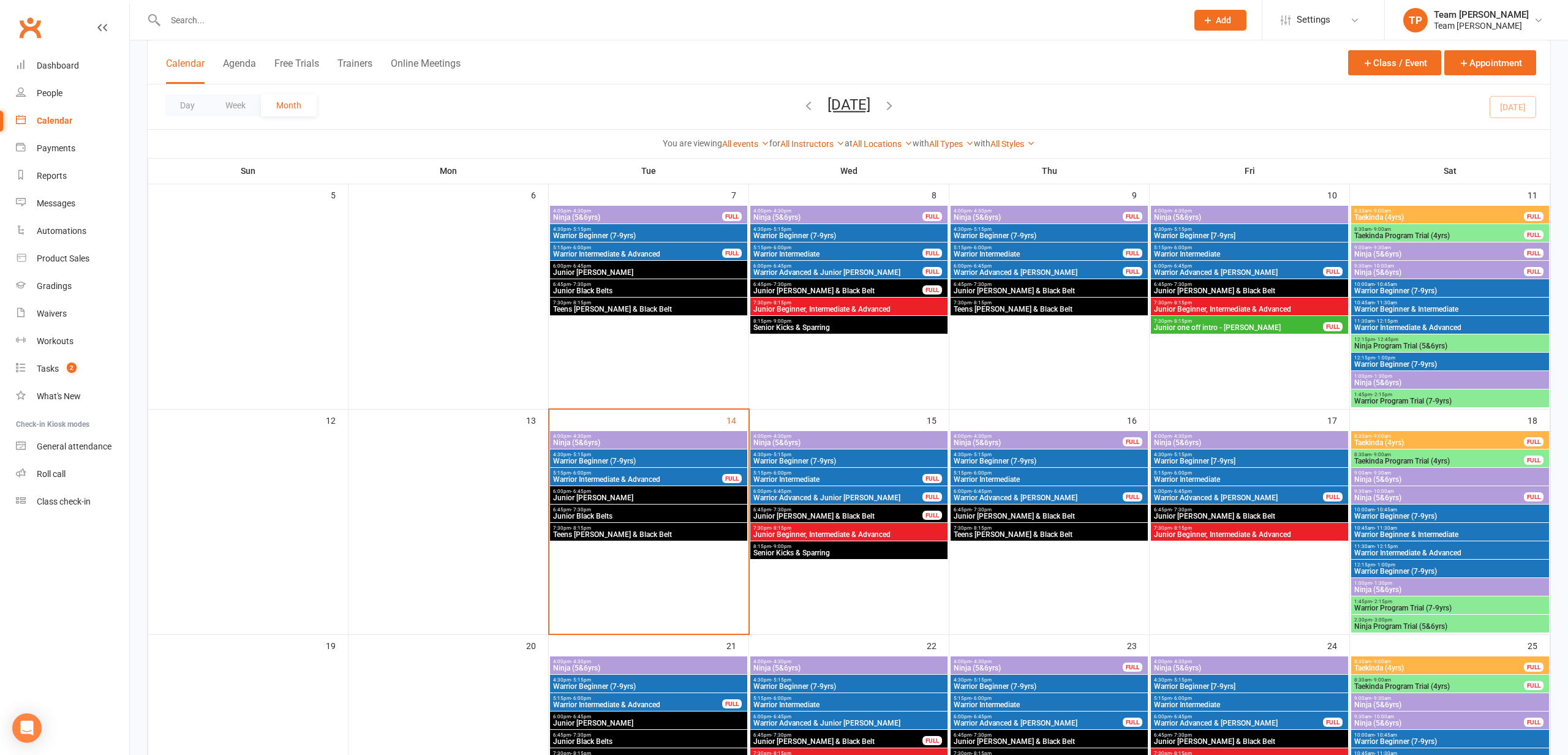
click at [642, 212] on span "4:00pm - 4:30pm" at bounding box center [638, 211] width 170 height 6
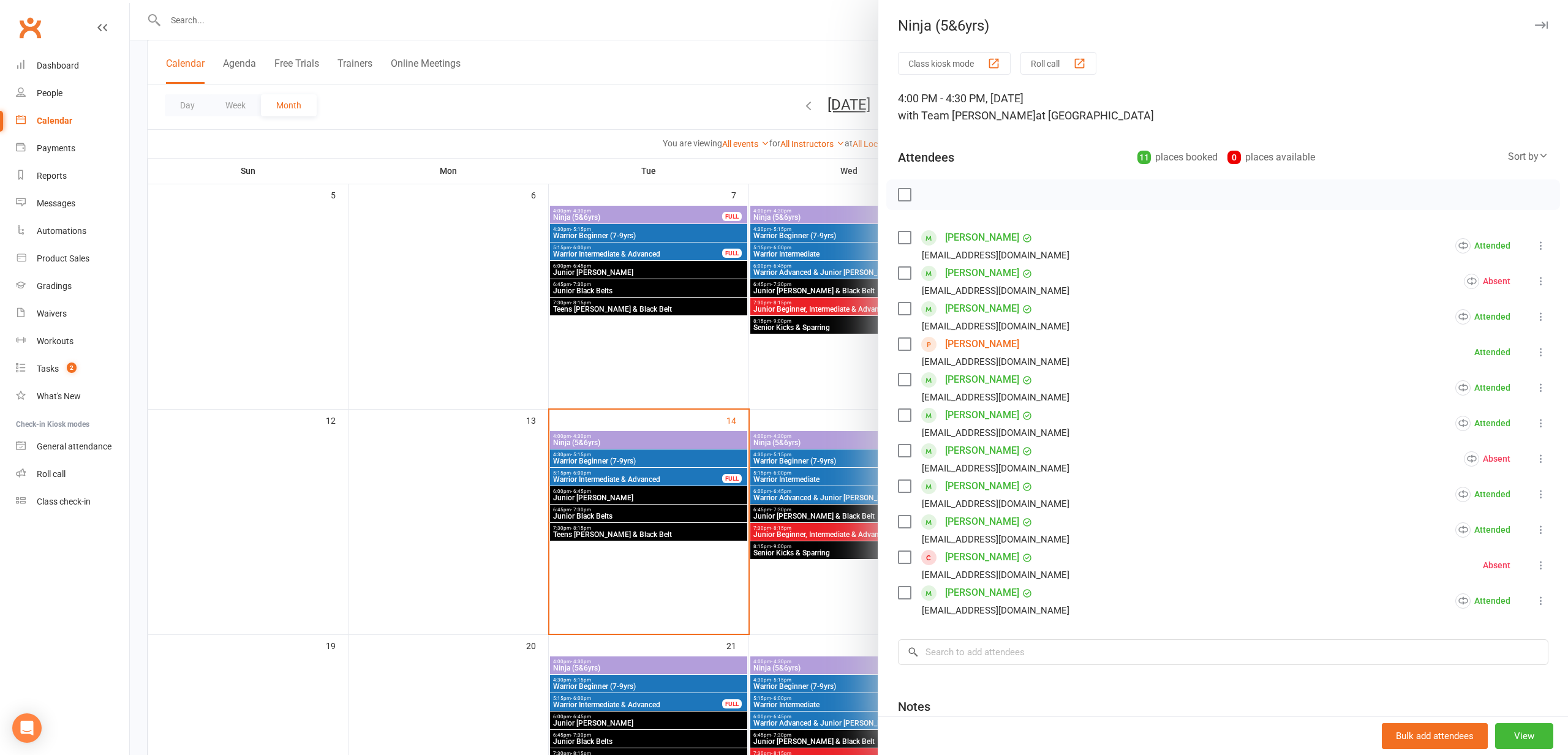
click at [1546, 245] on icon at bounding box center [1541, 245] width 12 height 12
click at [1468, 322] on link "Mark absent" at bounding box center [1468, 318] width 159 height 25
click at [688, 332] on div at bounding box center [849, 378] width 1438 height 755
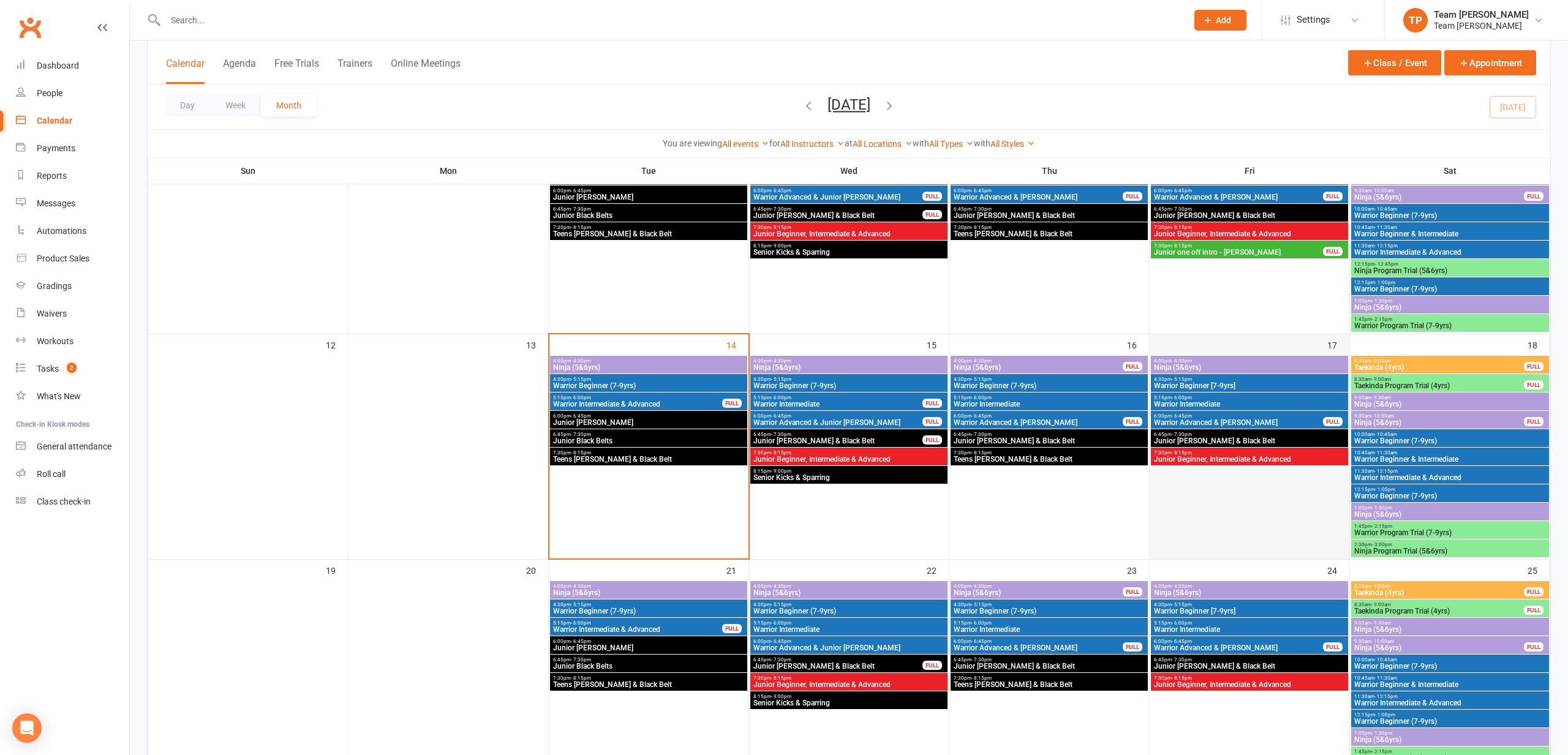
scroll to position [358, 0]
click at [1384, 511] on span "Ninja (5&6yrs)" at bounding box center [1450, 514] width 193 height 8
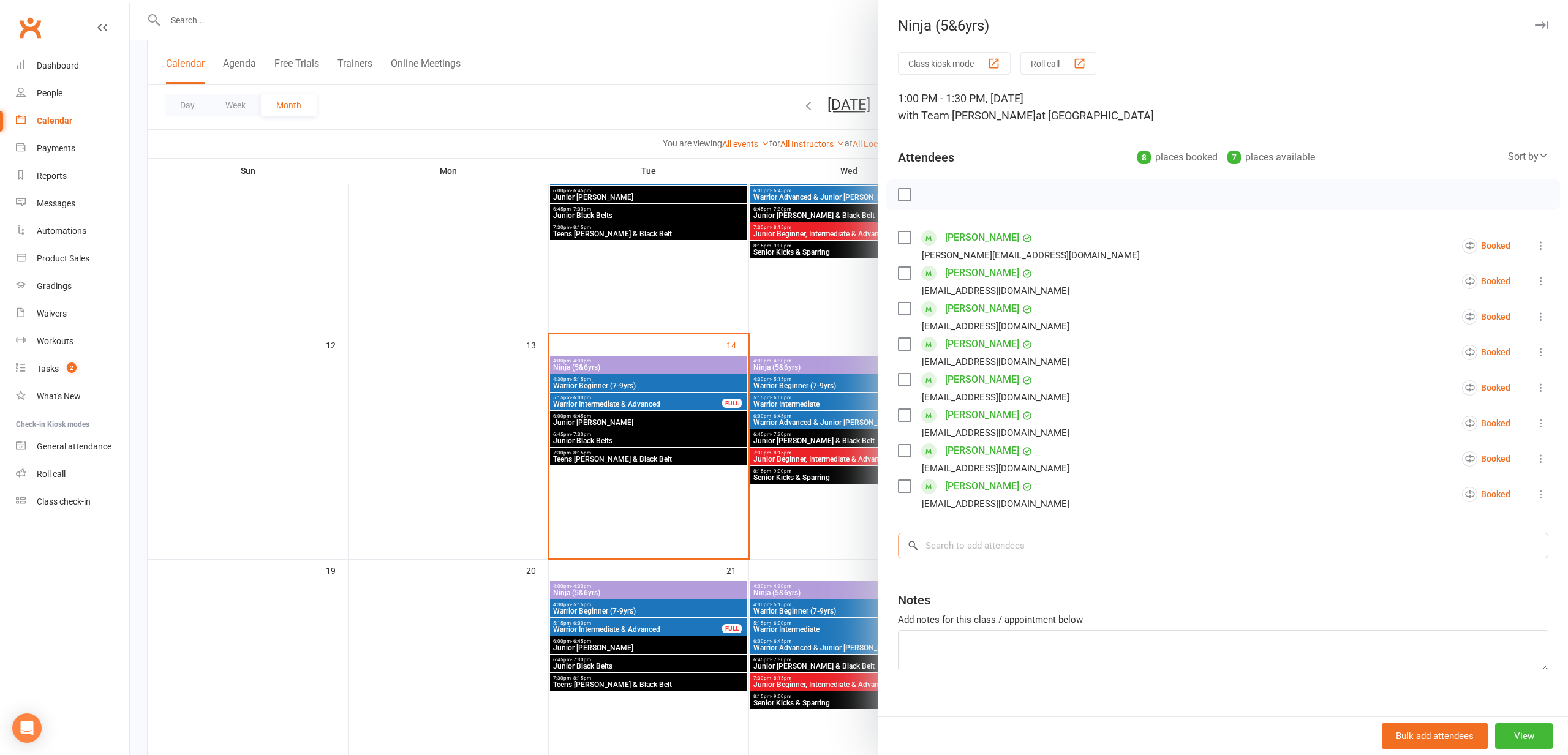
click at [1058, 543] on input "search" at bounding box center [1223, 545] width 650 height 25
type input "shreyanvi"
drag, startPoint x: 793, startPoint y: 553, endPoint x: 1172, endPoint y: 437, distance: 396.4
click at [794, 553] on div at bounding box center [849, 378] width 1438 height 755
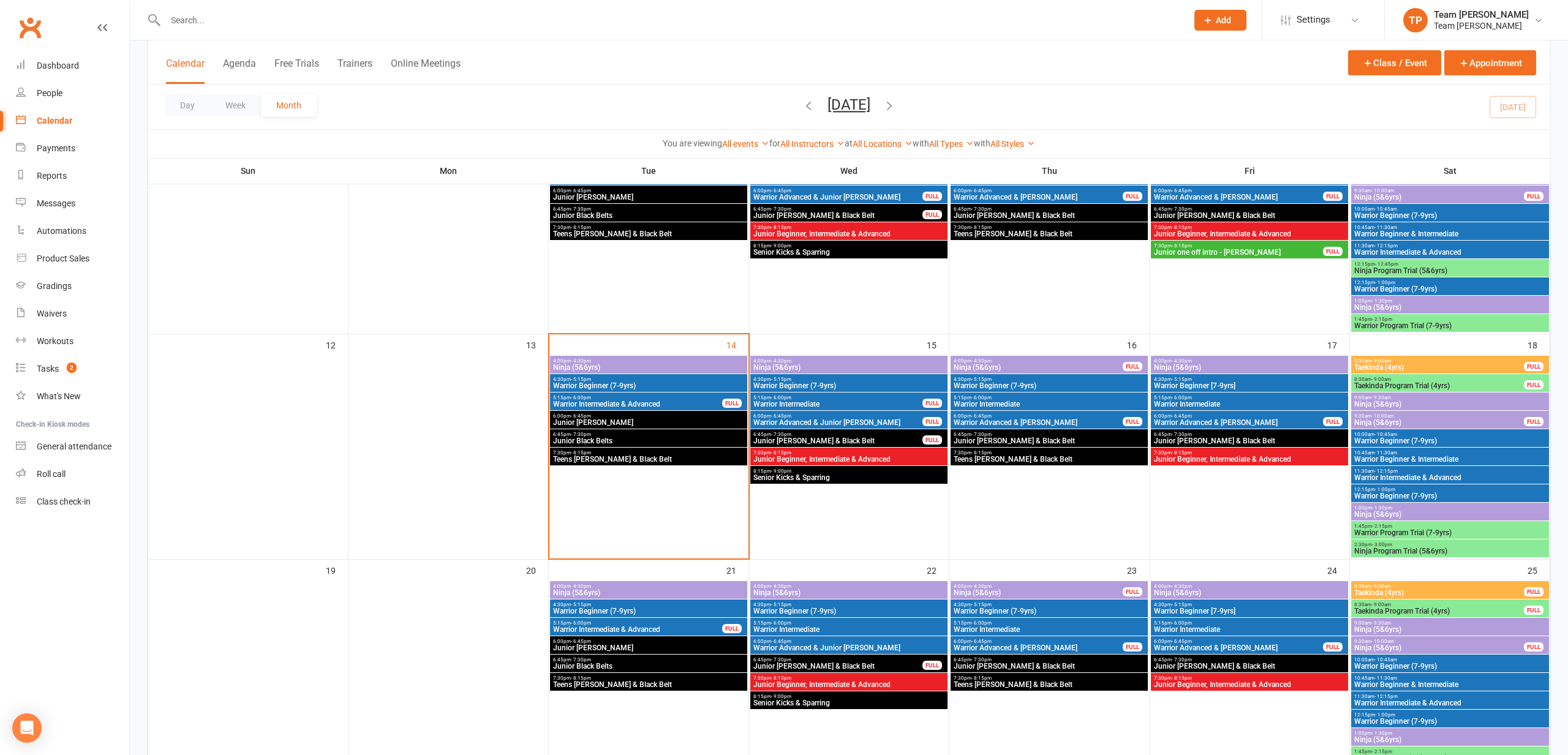
click at [1193, 359] on span "4:00pm - 4:30pm" at bounding box center [1250, 361] width 192 height 6
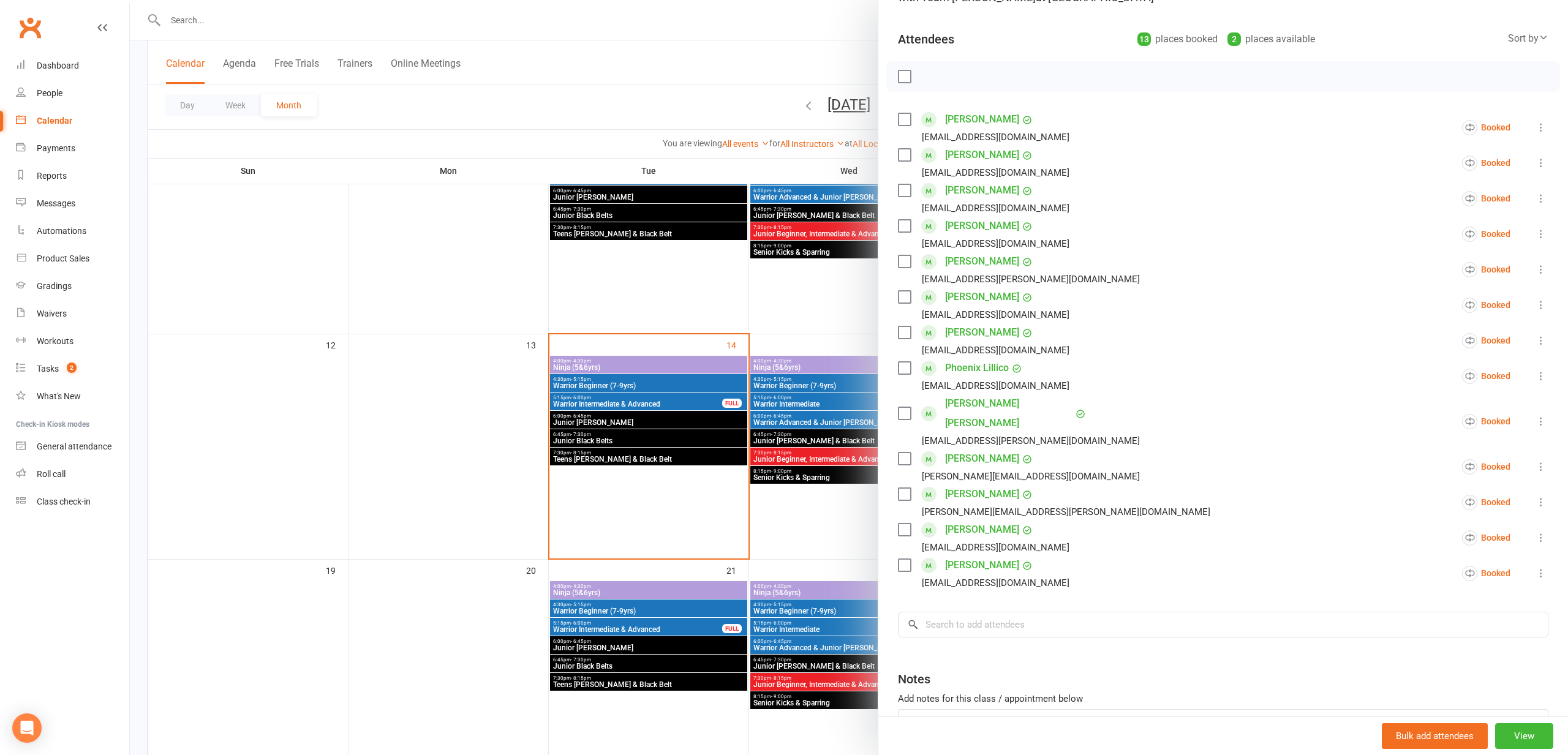
scroll to position [119, 0]
click at [997, 611] on input "search" at bounding box center [1223, 624] width 650 height 25
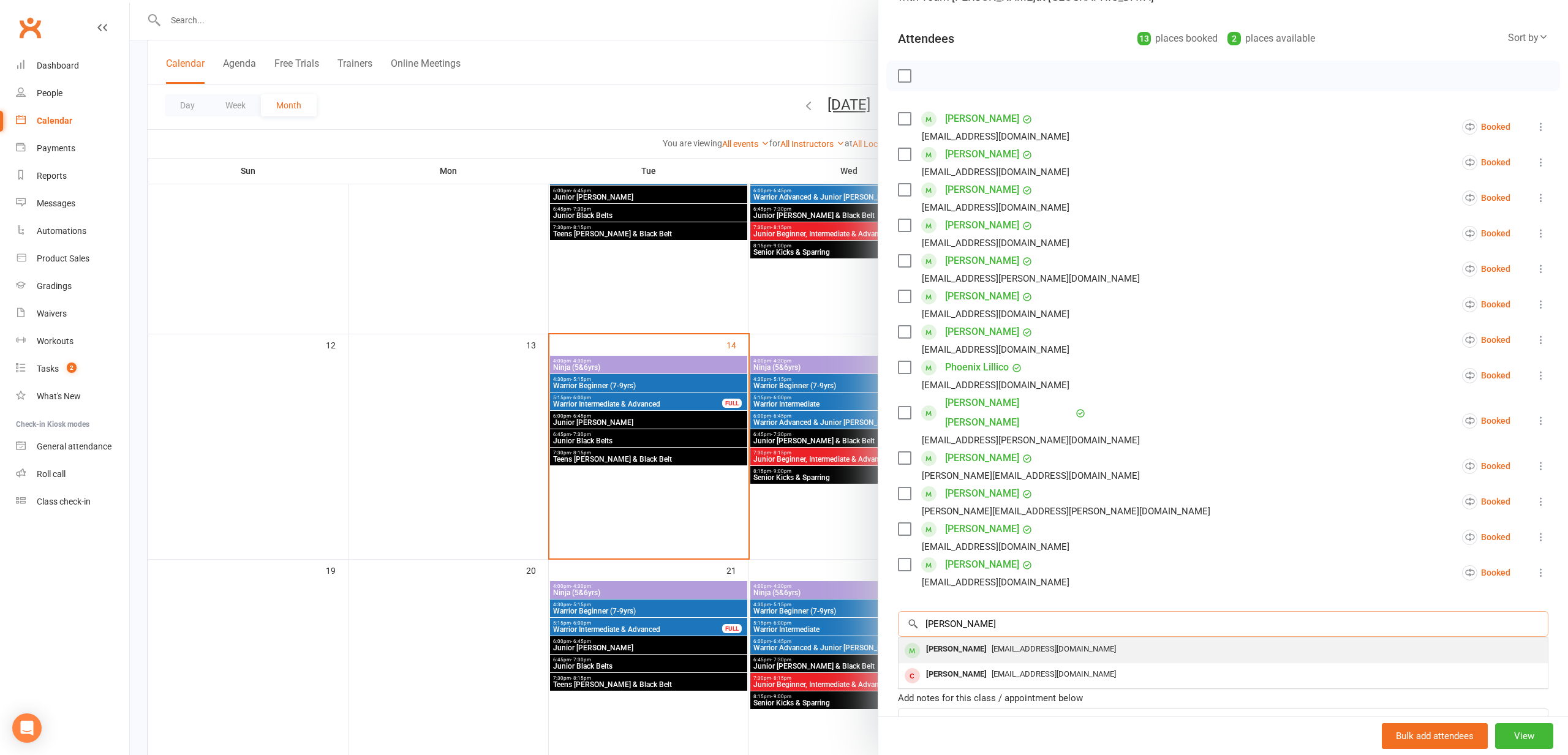
type input "Nieva"
click at [970, 641] on div "[PERSON_NAME]" at bounding box center [956, 650] width 70 height 18
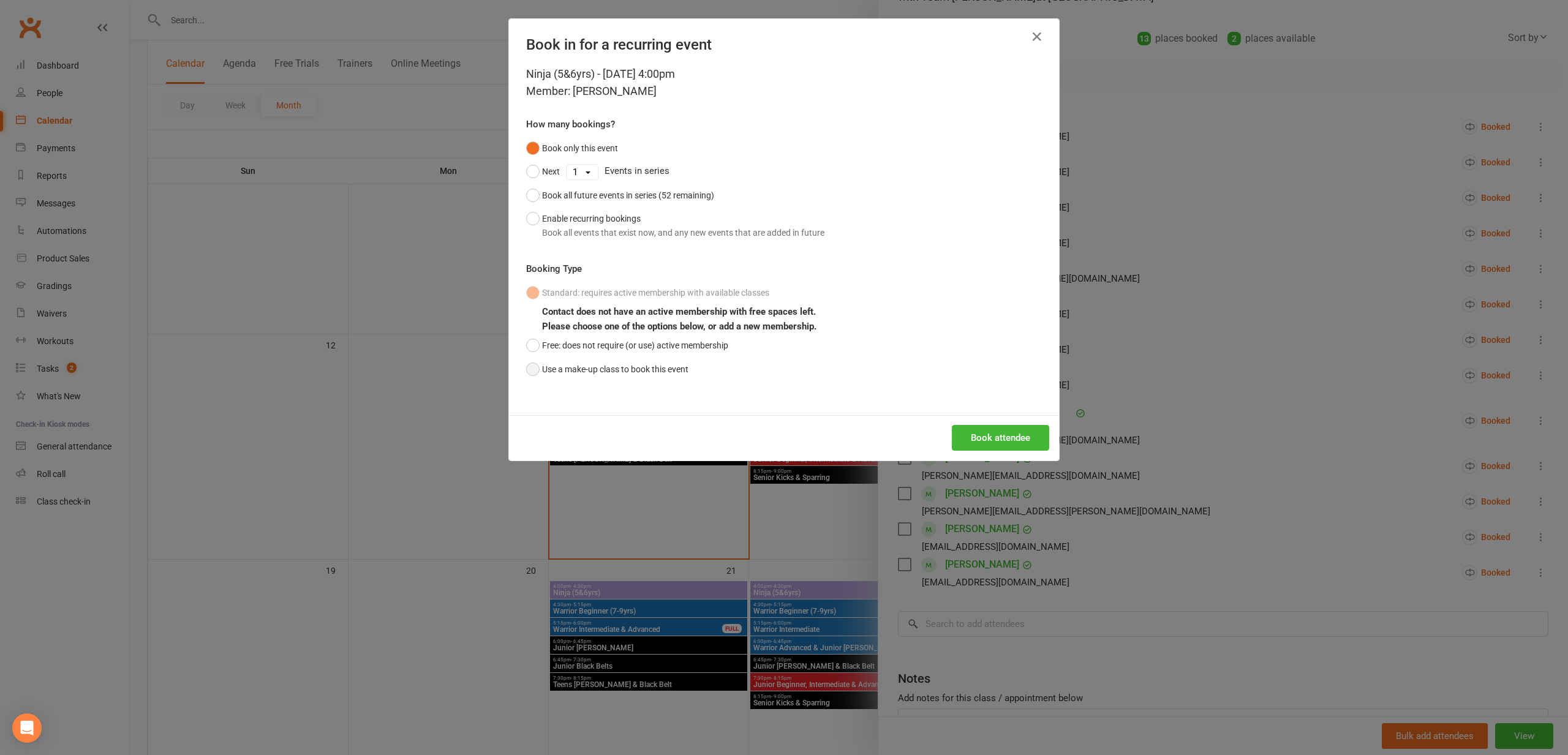
click at [633, 371] on button "Use a make-up class to book this event" at bounding box center [607, 369] width 162 height 23
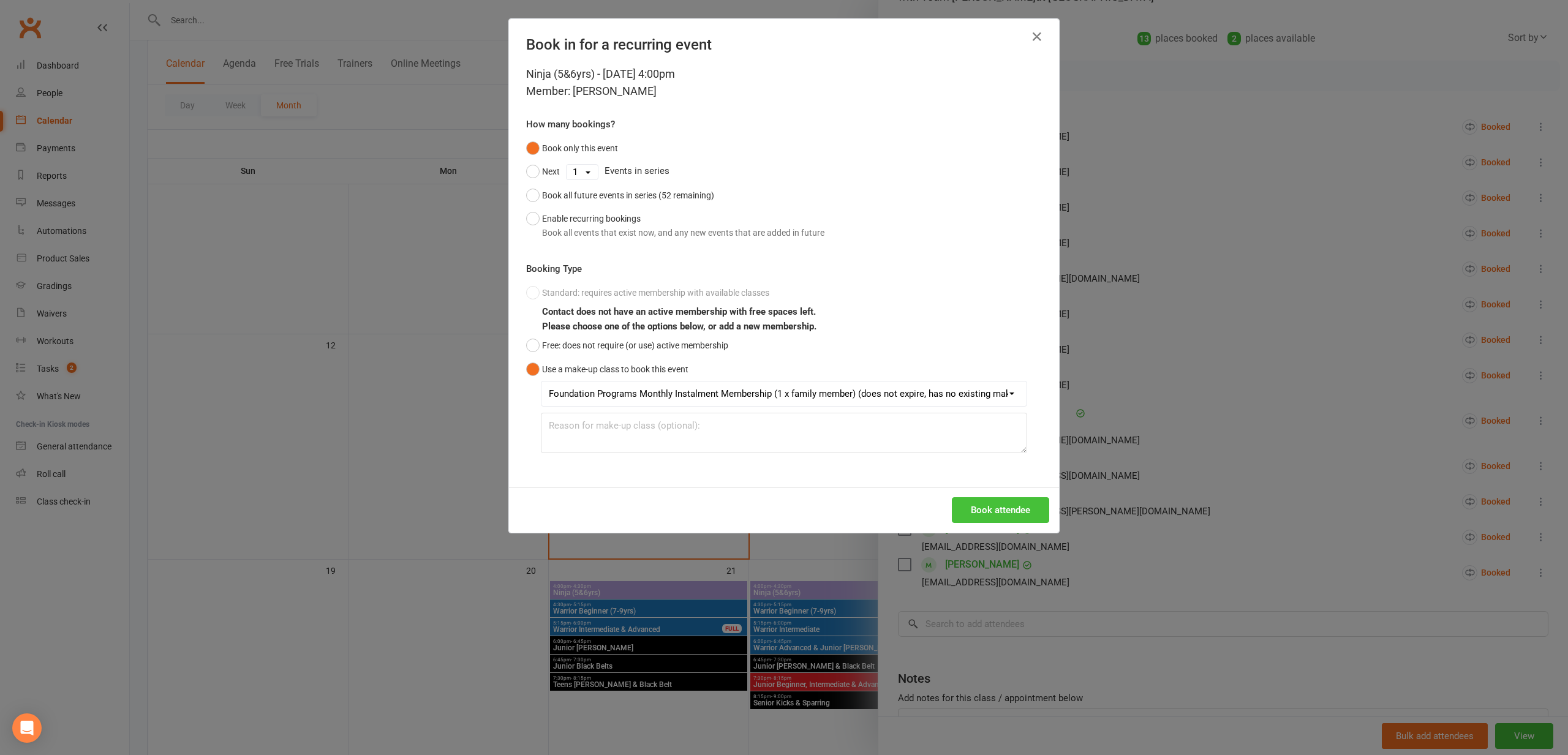
click at [973, 507] on button "Book attendee" at bounding box center [1000, 510] width 98 height 25
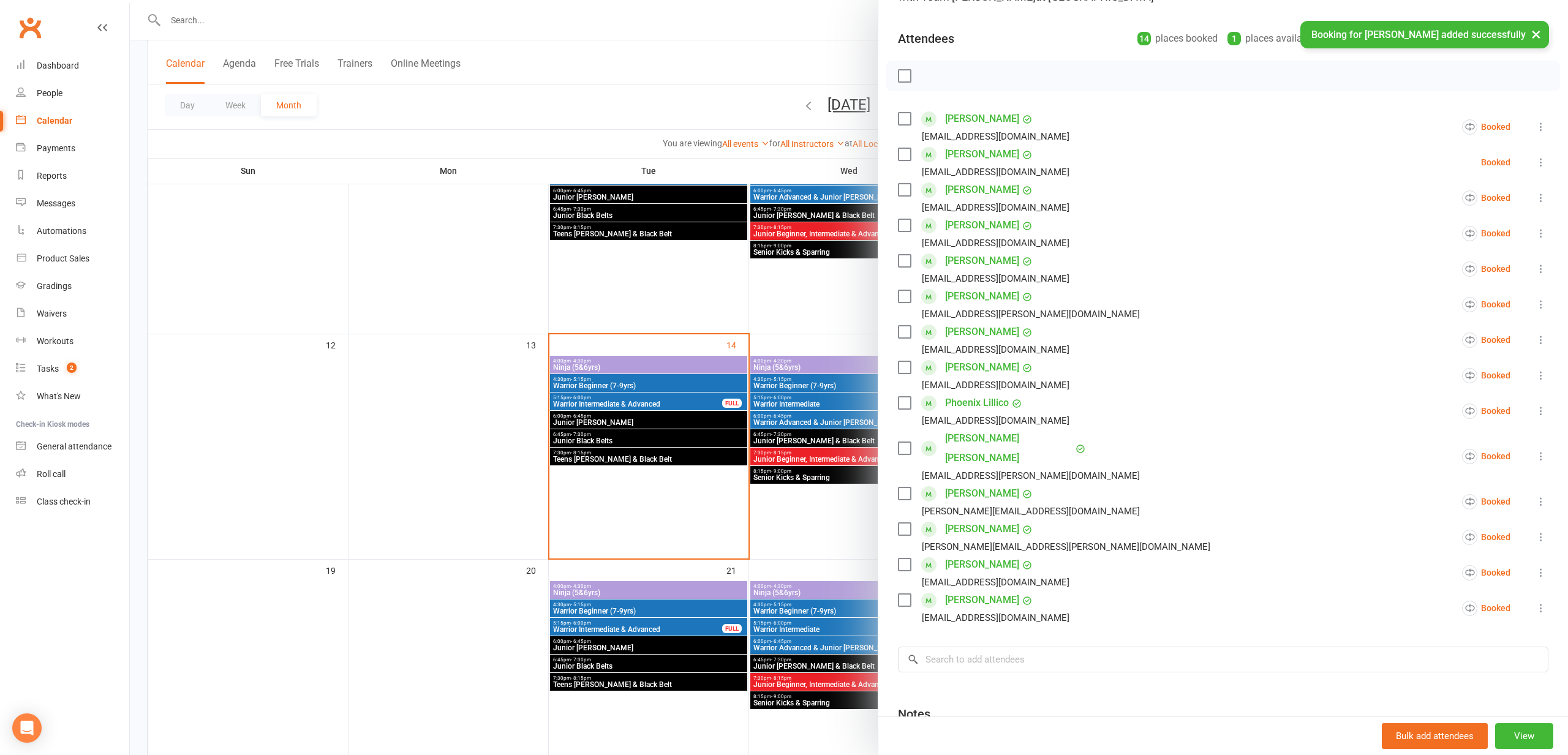
click at [533, 395] on div at bounding box center [849, 378] width 1438 height 755
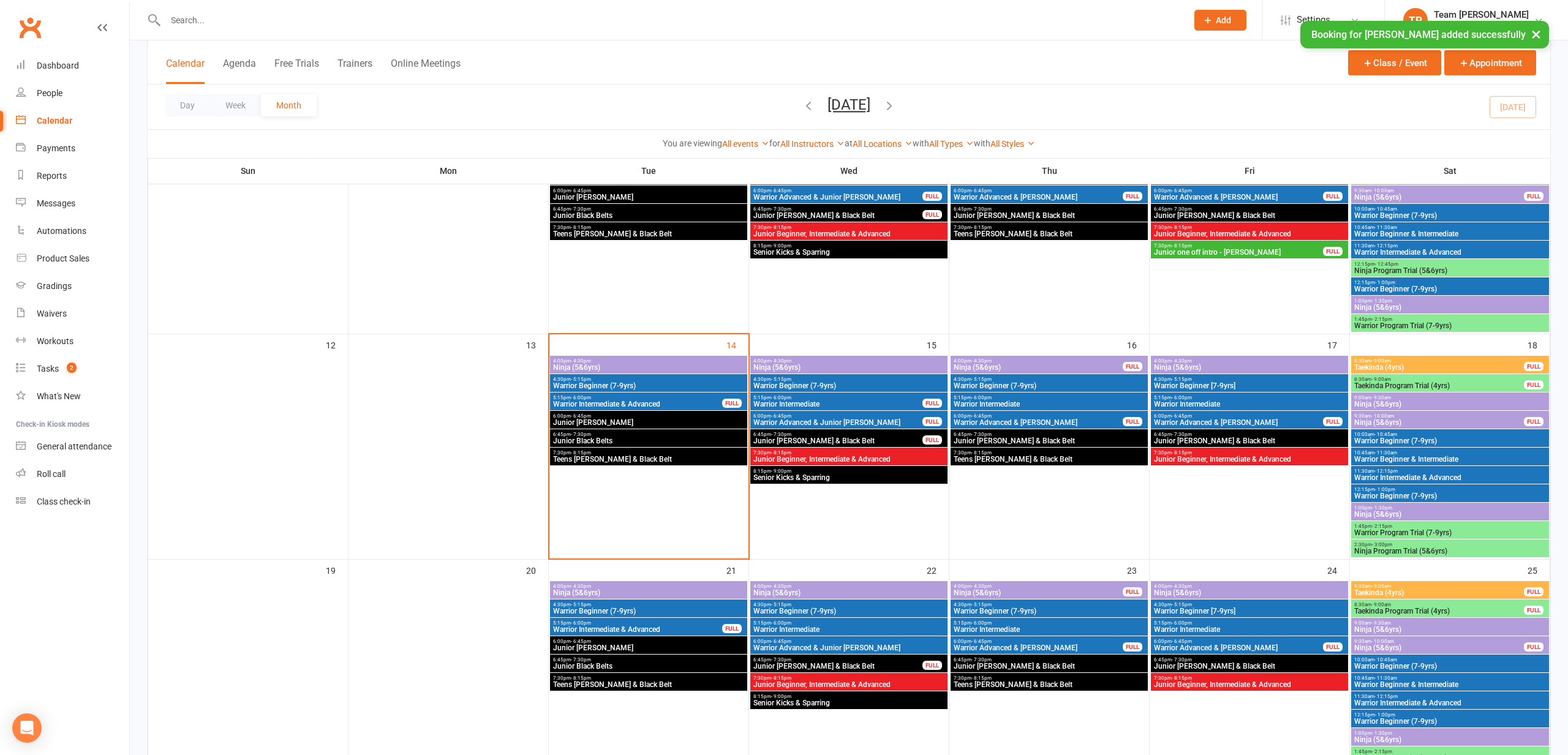
click at [1368, 512] on span "Ninja (5&6yrs)" at bounding box center [1450, 514] width 193 height 8
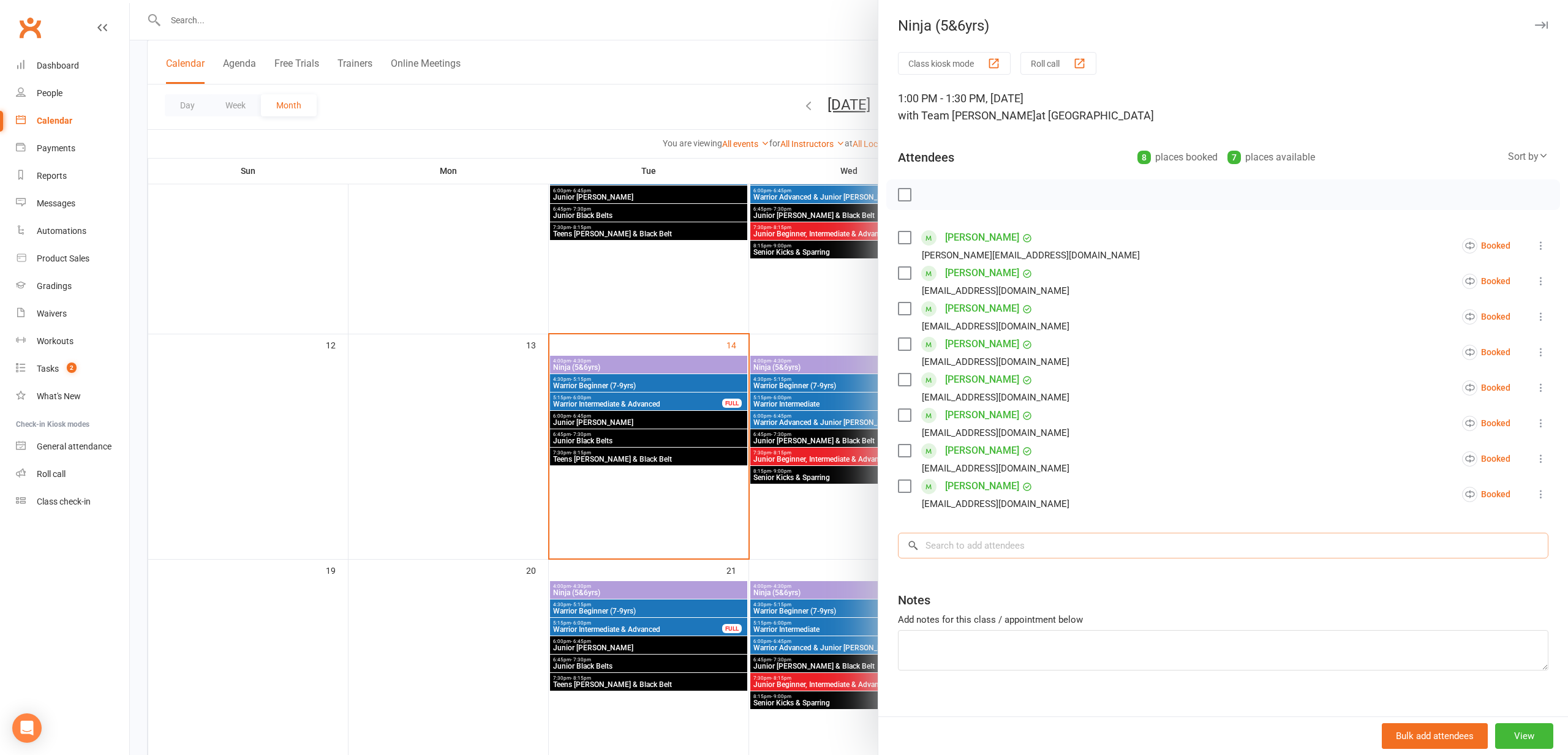
click at [951, 541] on input "search" at bounding box center [1223, 545] width 650 height 25
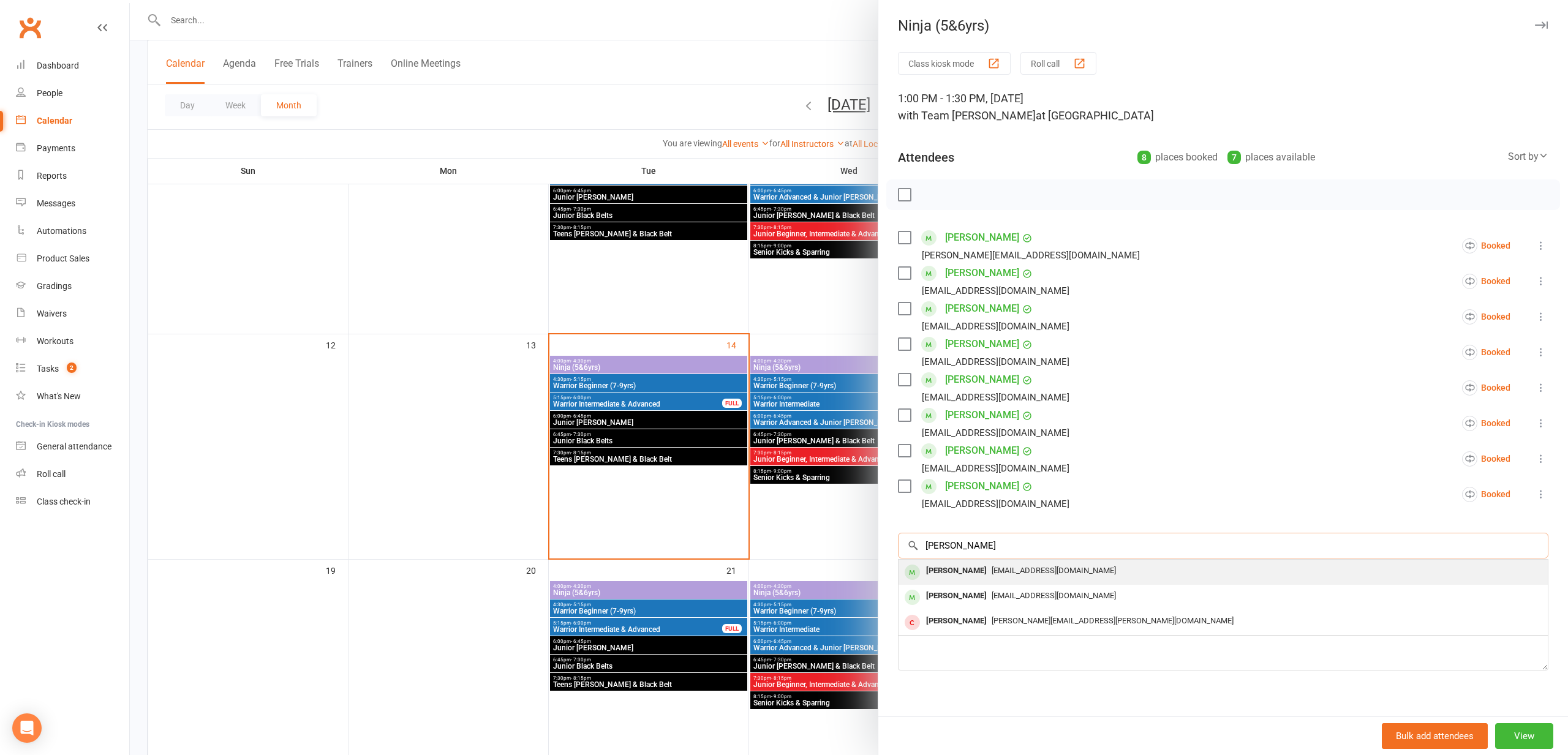
type input "shreyanvi"
click at [1068, 567] on span "SarathChandra.b1@gmail.com" at bounding box center [1053, 570] width 124 height 9
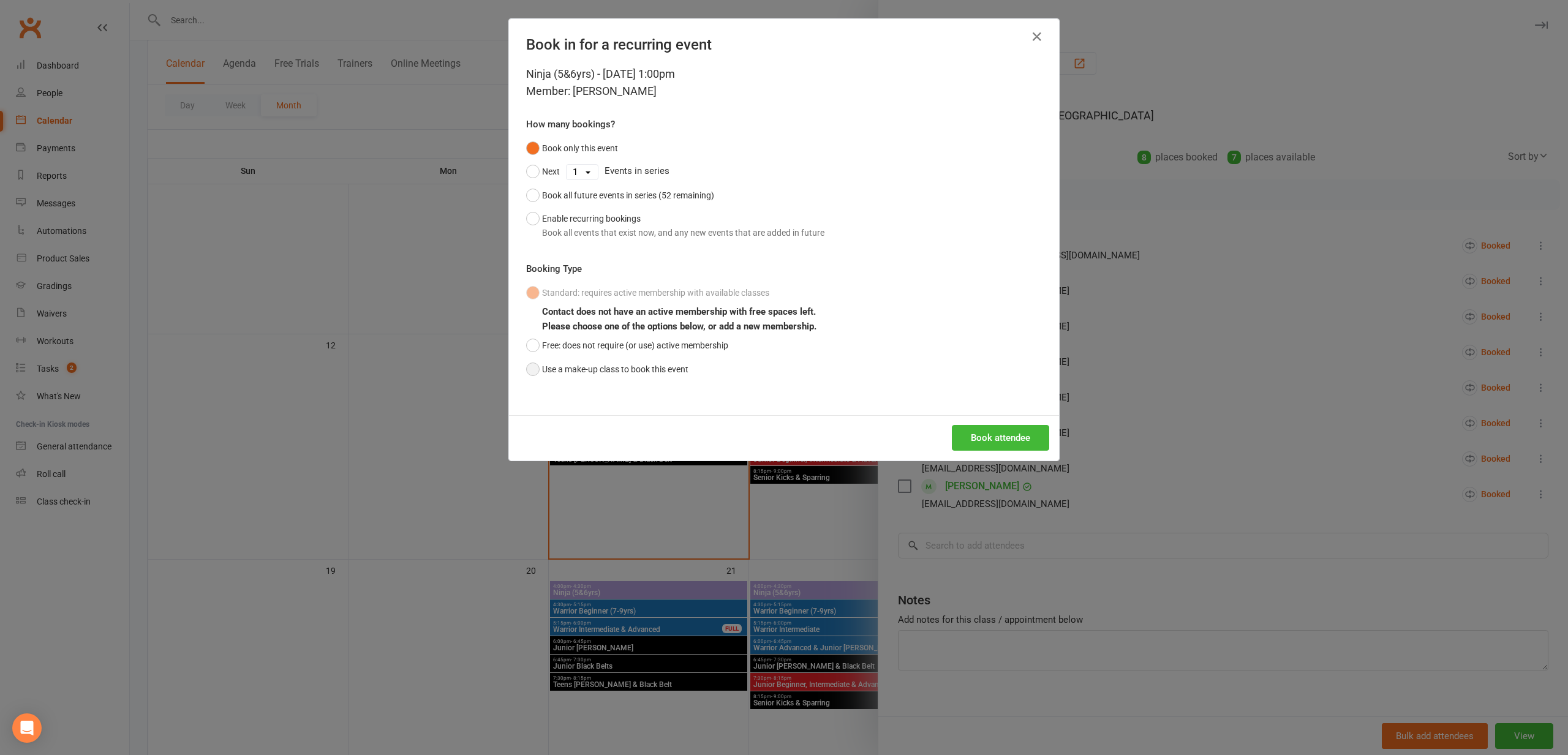
click at [552, 366] on button "Use a make-up class to book this event" at bounding box center [607, 369] width 162 height 23
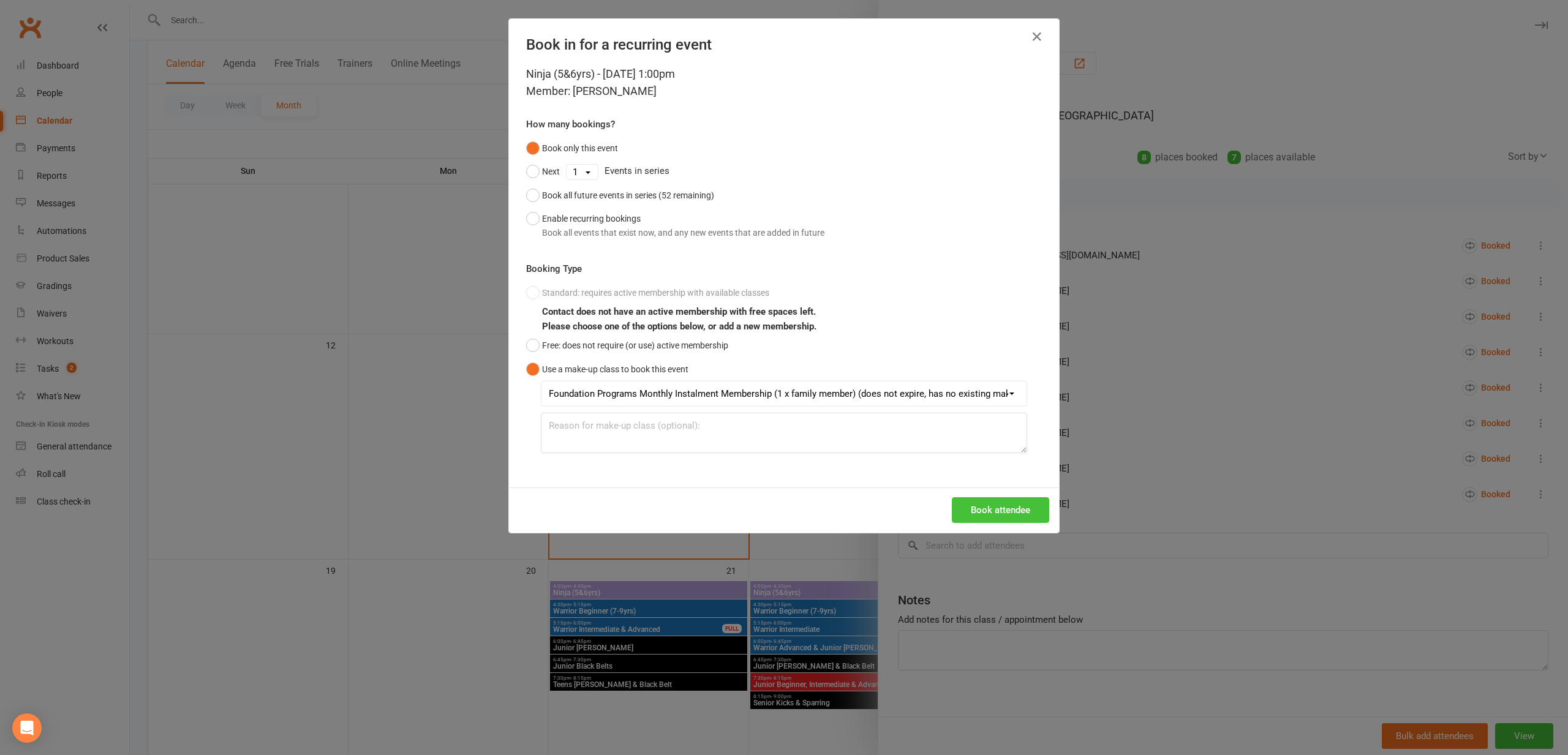
click at [1001, 517] on button "Book attendee" at bounding box center [1000, 510] width 98 height 25
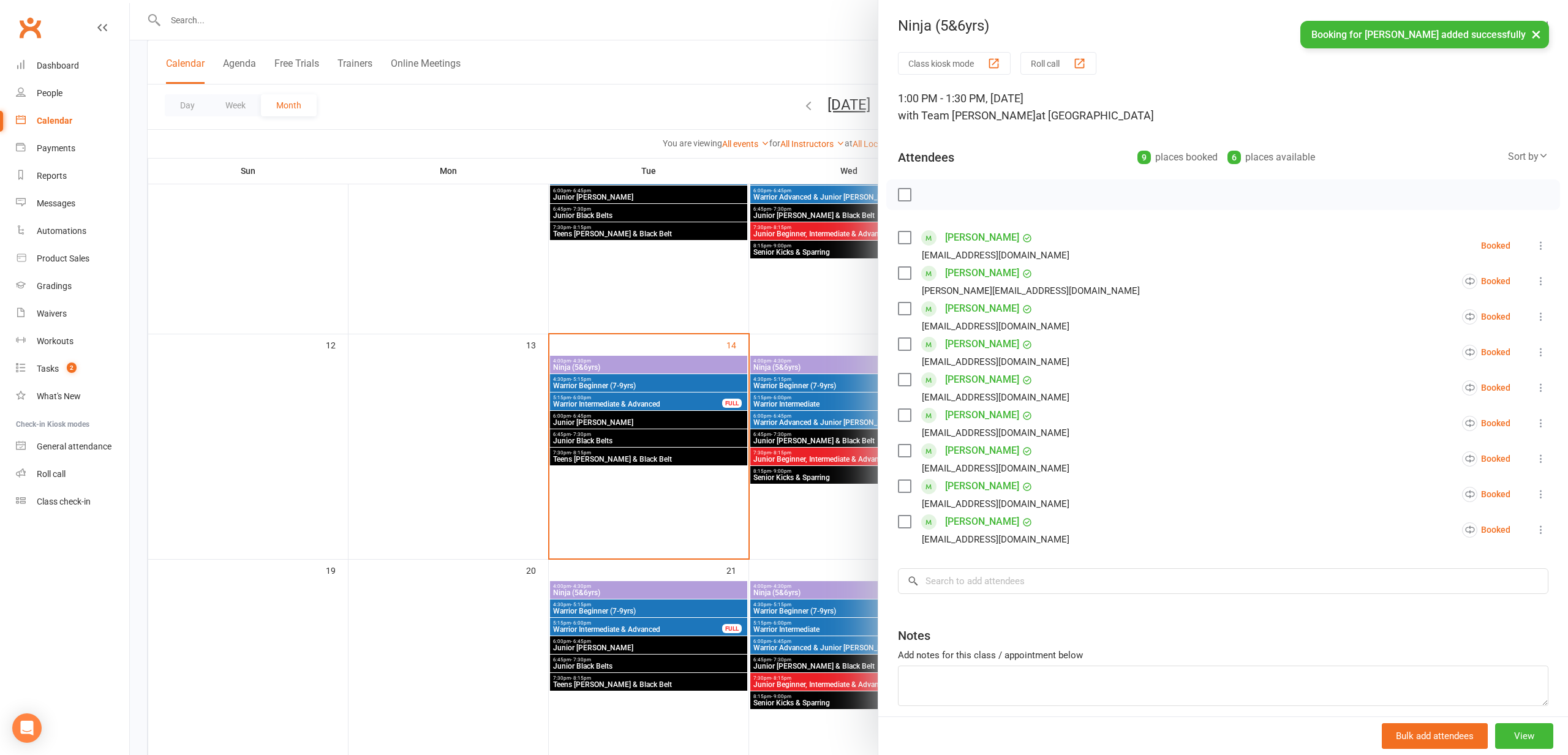
click at [582, 360] on div at bounding box center [849, 378] width 1438 height 755
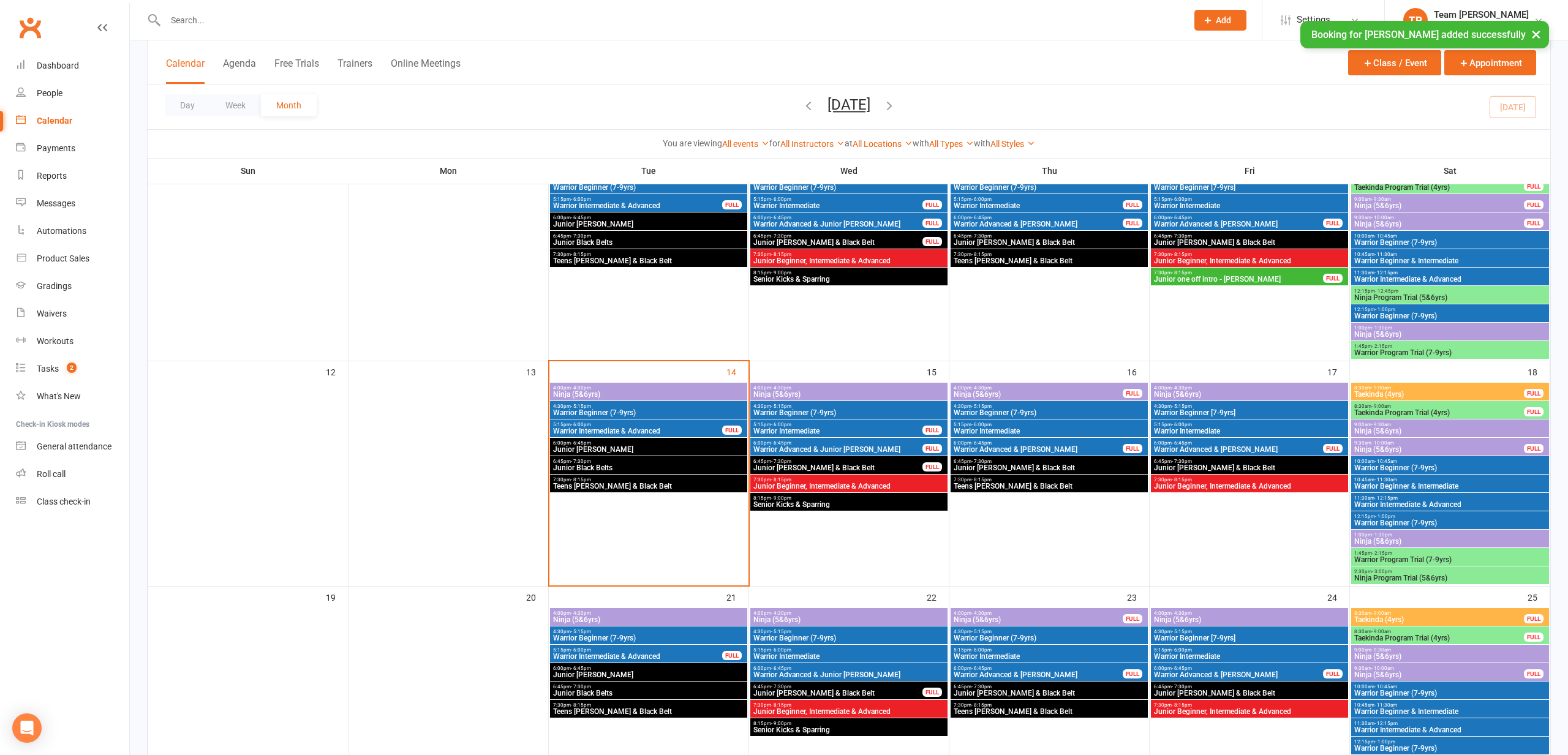
scroll to position [301, 0]
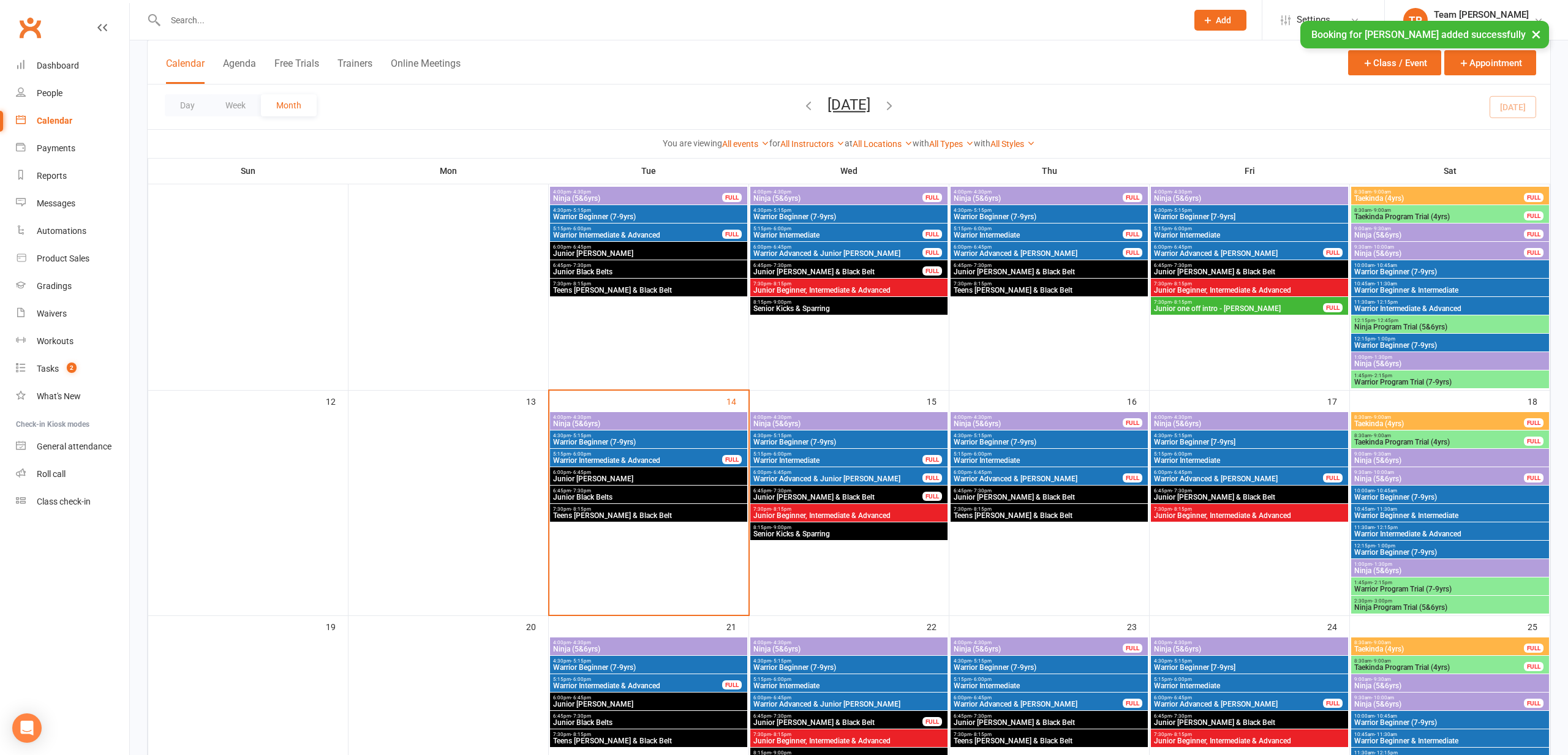
click at [586, 182] on th "Tue" at bounding box center [648, 171] width 200 height 25
click at [588, 188] on div "4:00pm - 4:30pm Ninja (5&6yrs) FULL" at bounding box center [648, 196] width 197 height 18
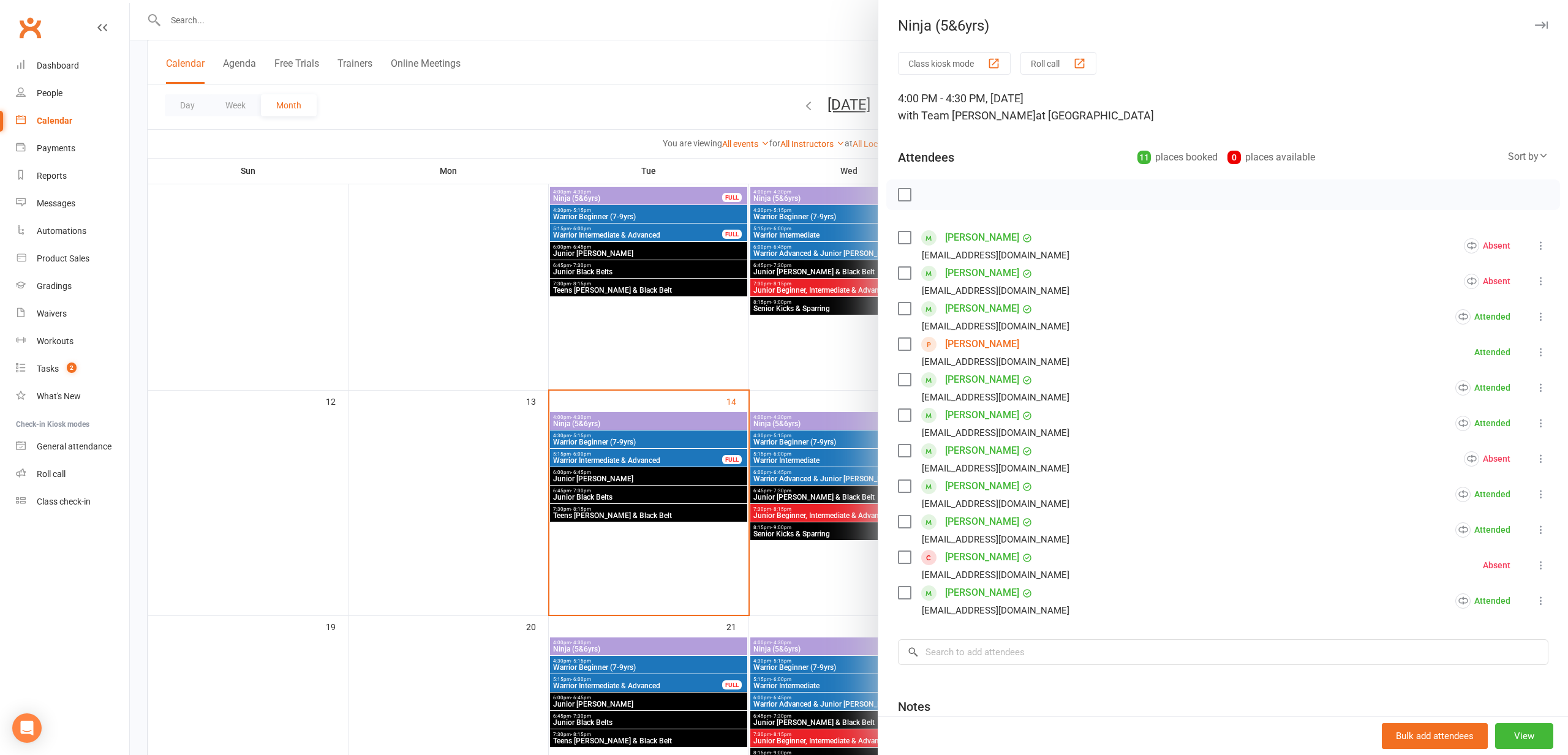
click at [491, 261] on div at bounding box center [849, 378] width 1438 height 755
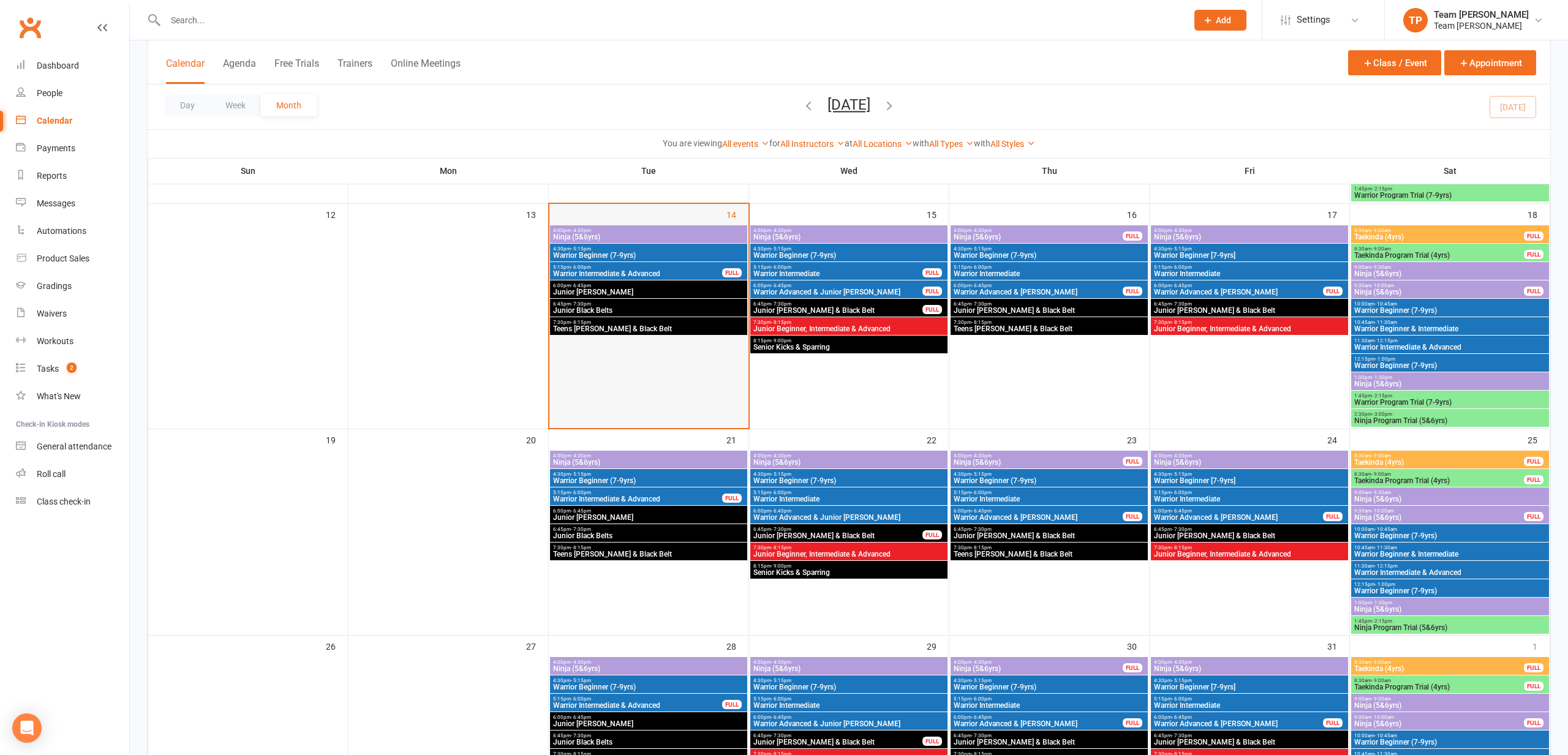
scroll to position [490, 0]
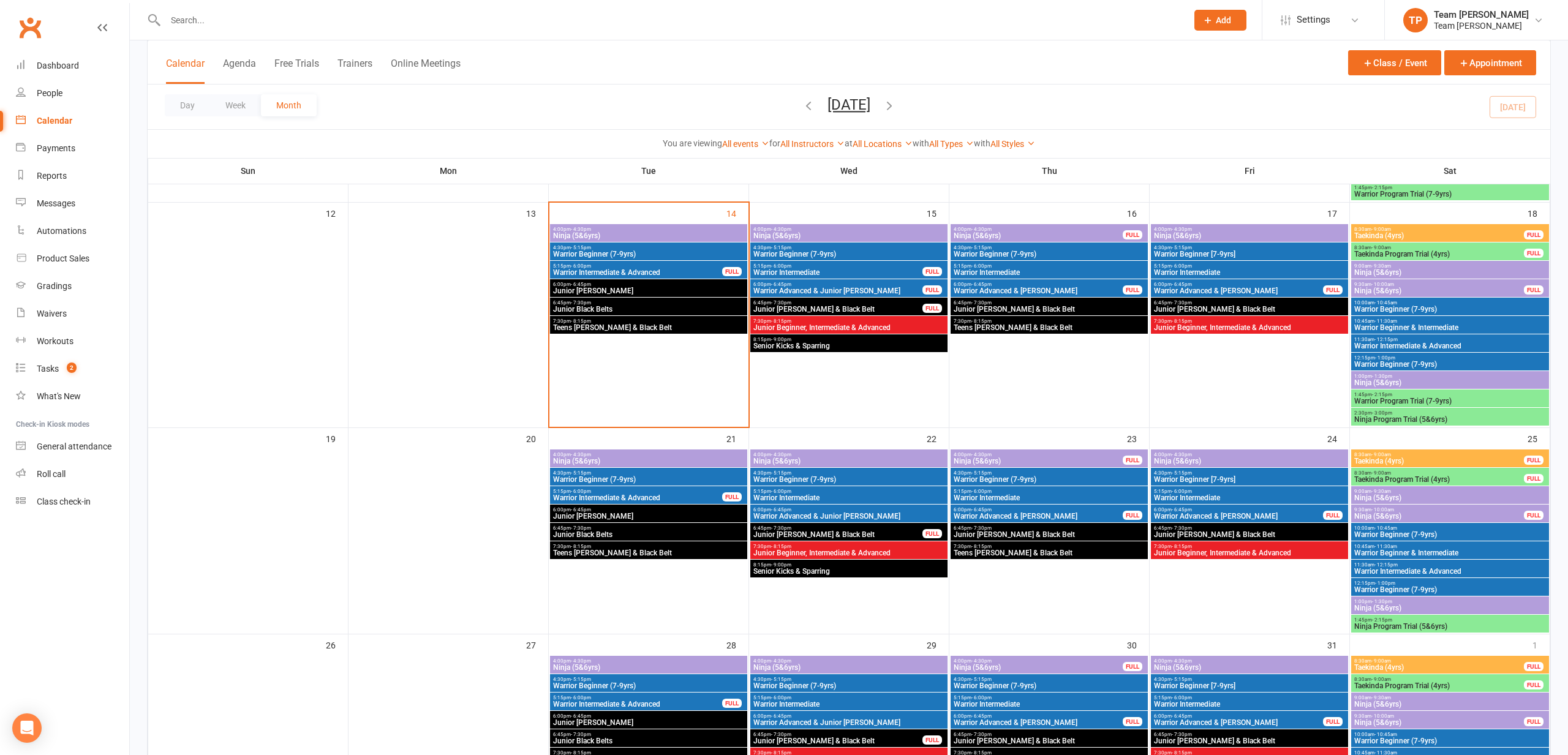
click at [1202, 450] on div "4:00pm - 4:30pm Ninja (5&6yrs)" at bounding box center [1249, 459] width 197 height 18
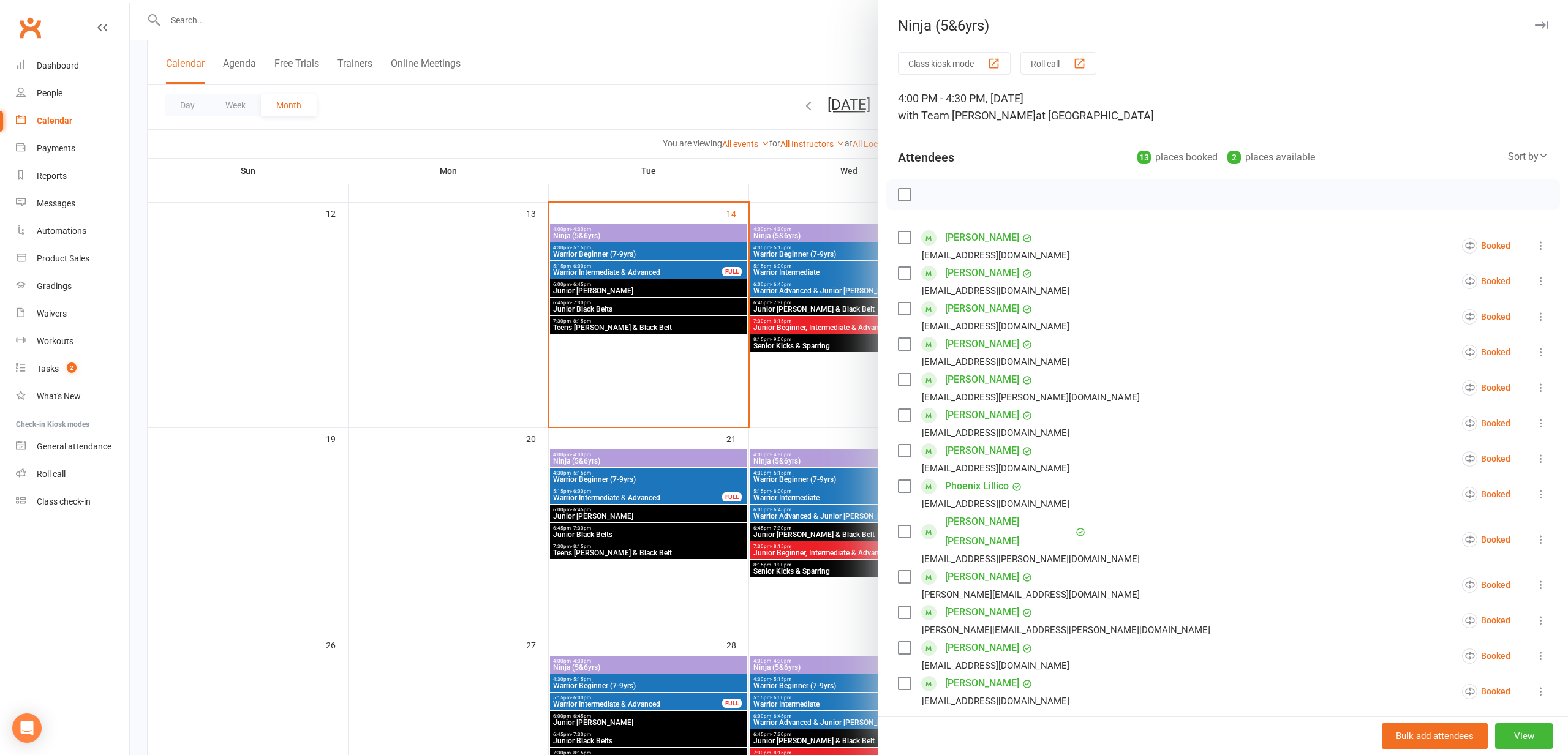
drag, startPoint x: 604, startPoint y: 379, endPoint x: 906, endPoint y: 325, distance: 306.8
click at [605, 379] on div at bounding box center [849, 378] width 1438 height 755
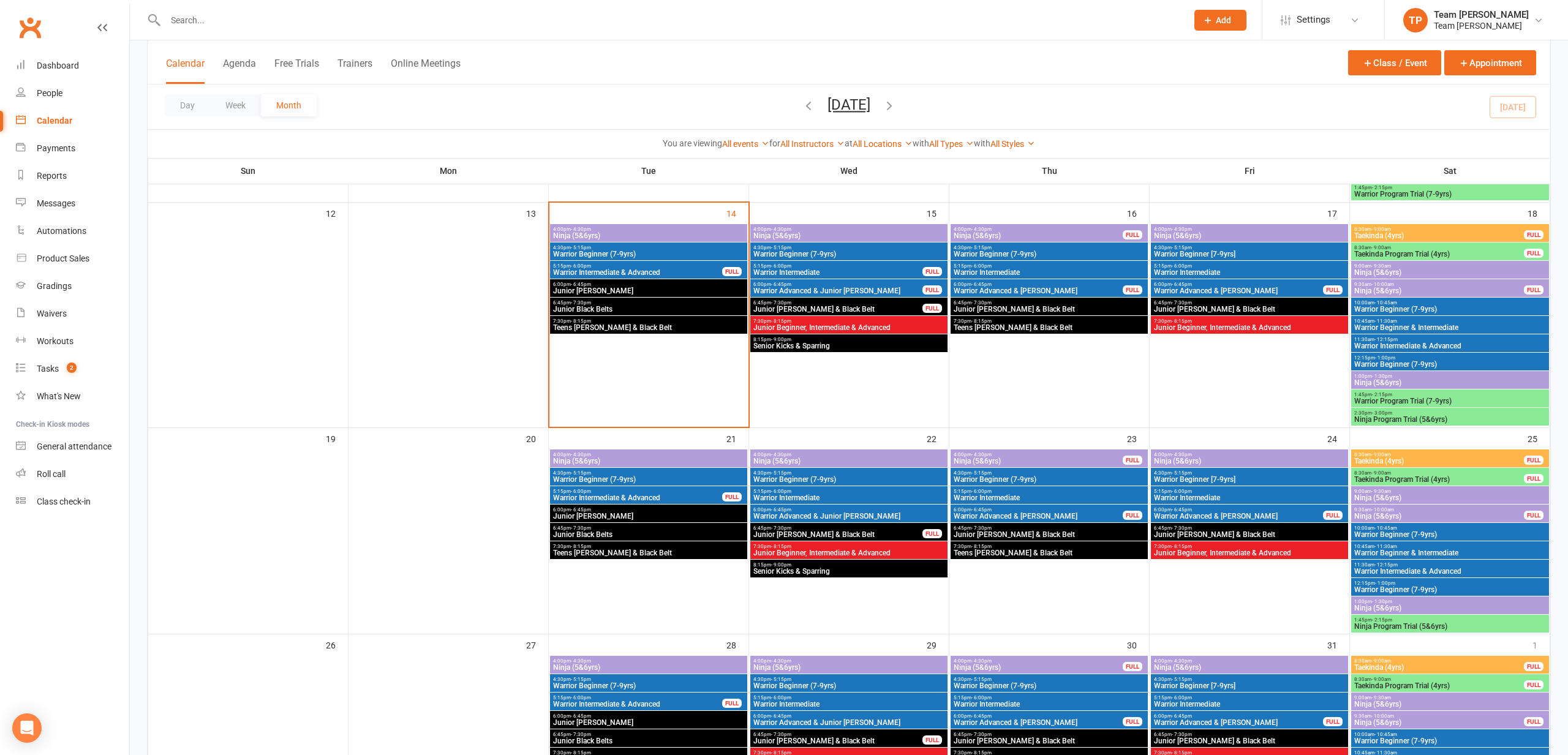
scroll to position [491, 0]
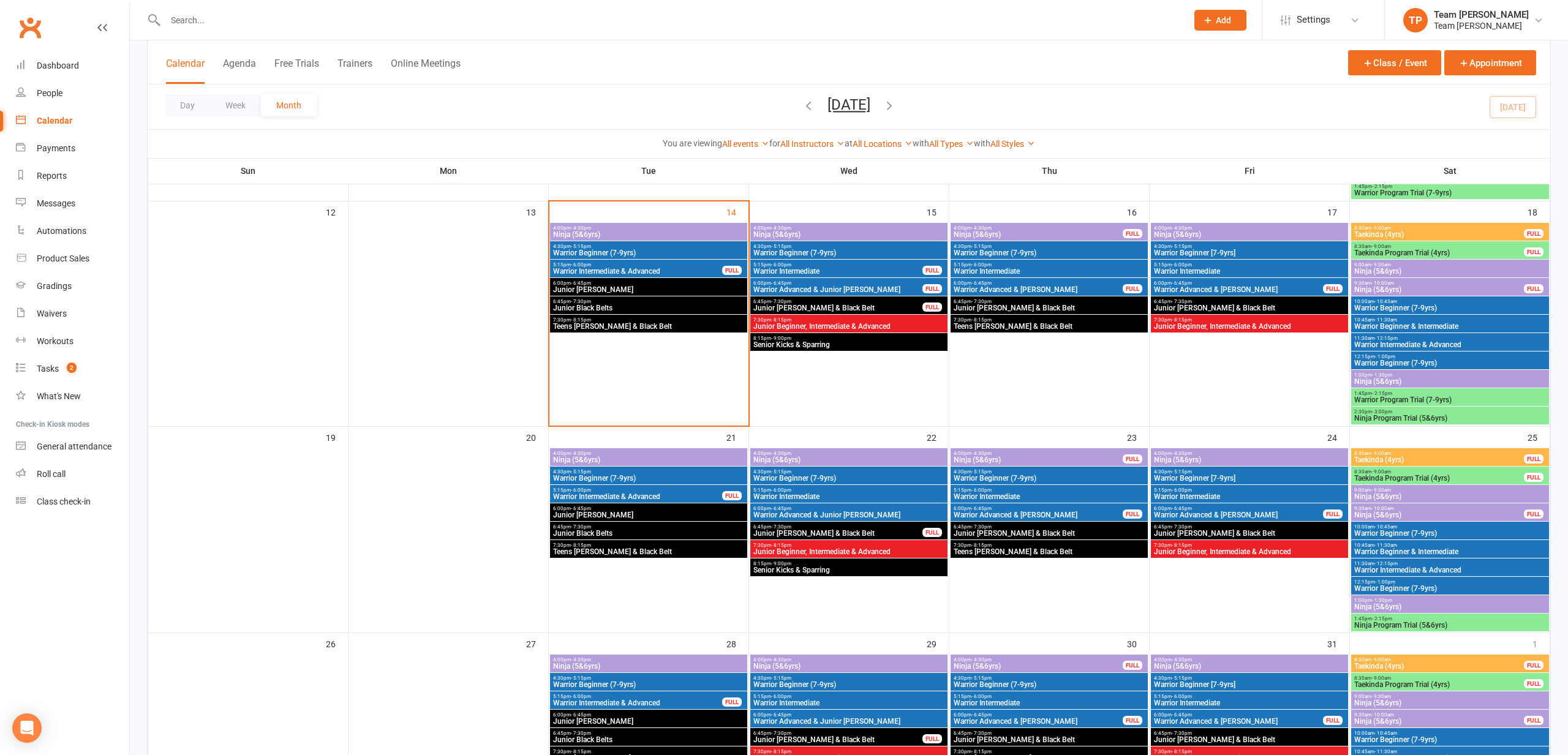
click at [1277, 231] on span "Ninja (5&6yrs)" at bounding box center [1250, 234] width 192 height 8
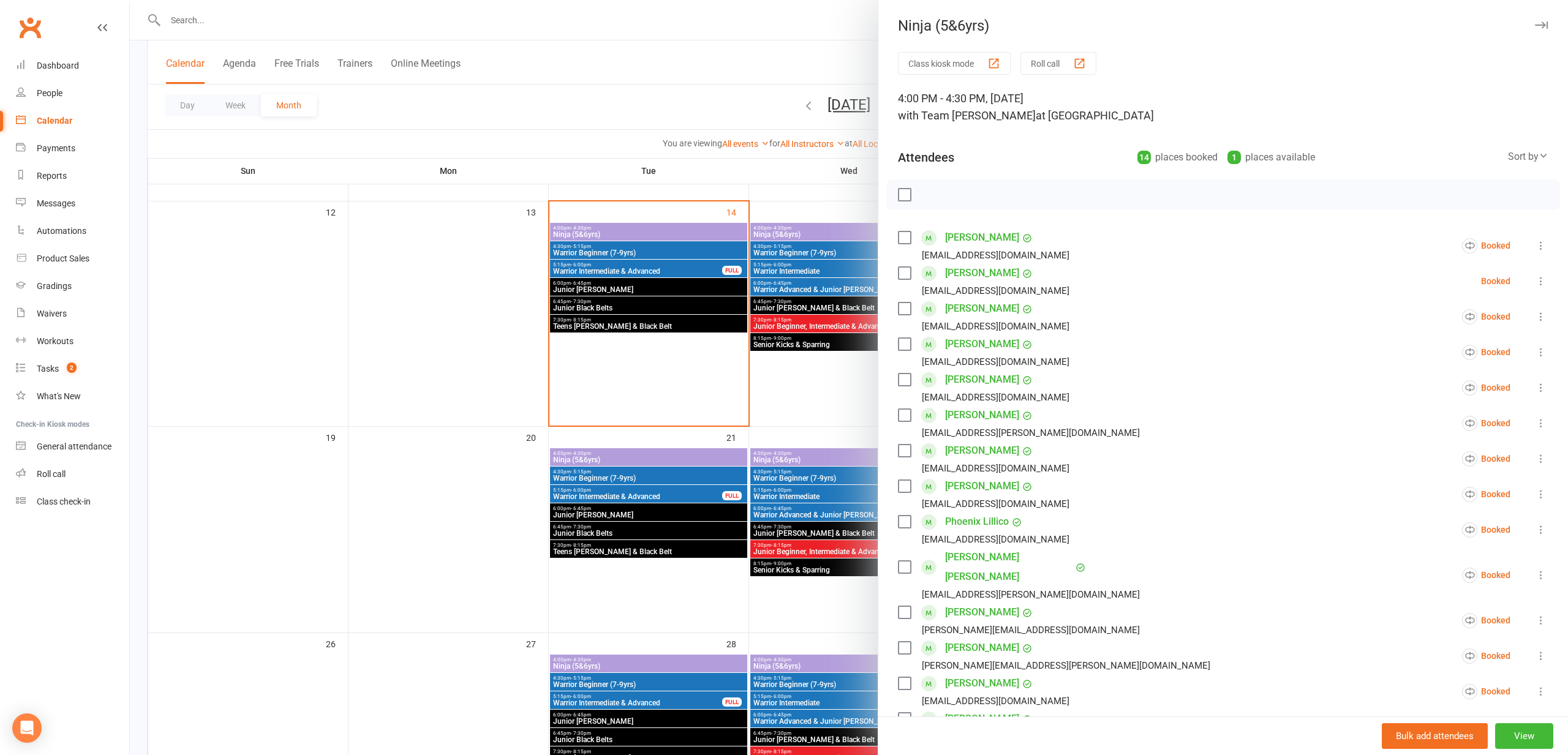
click at [1544, 279] on icon at bounding box center [1541, 281] width 12 height 12
click at [1457, 328] on link "Remove" at bounding box center [1476, 329] width 143 height 25
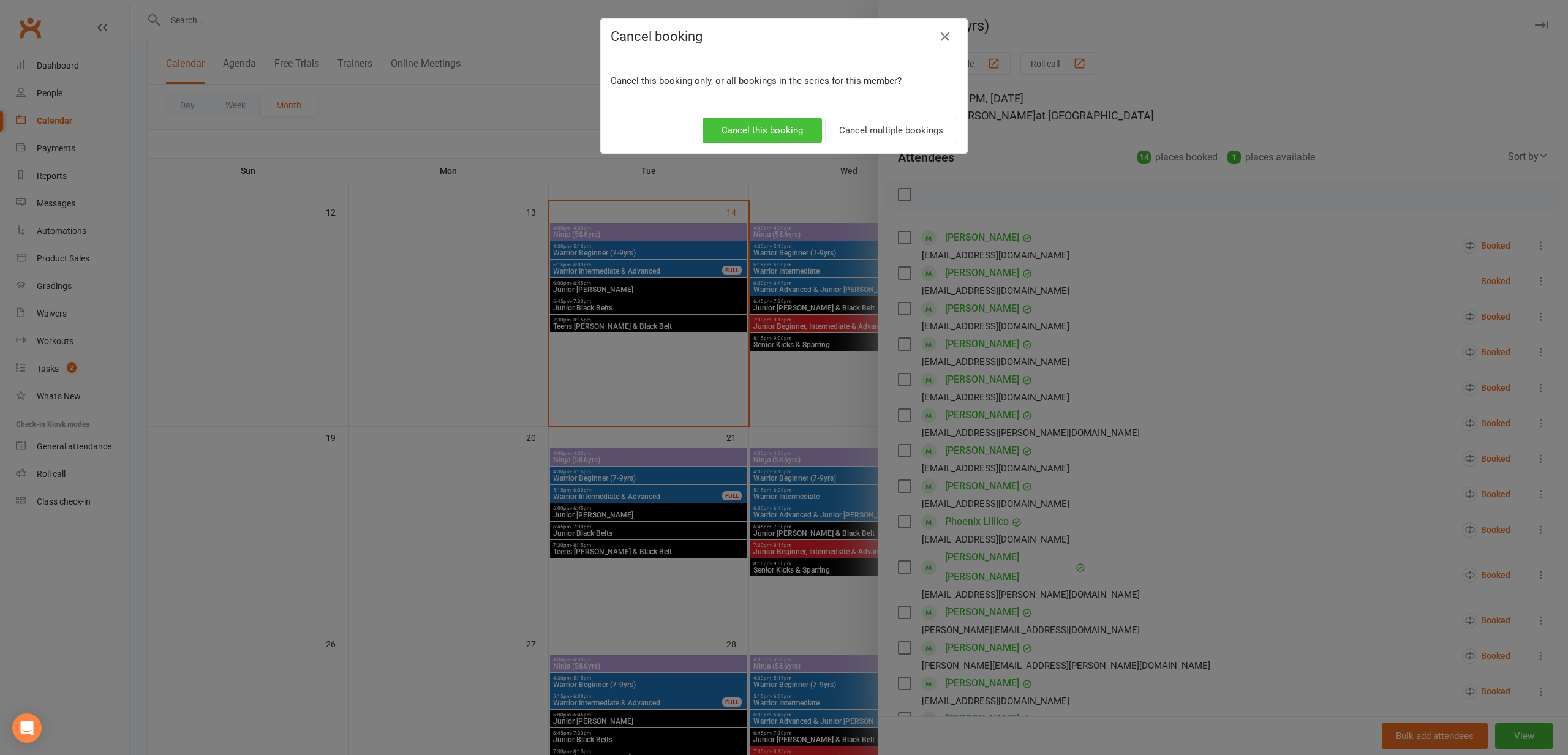
scroll to position [491, 1]
click at [776, 122] on button "Cancel this booking" at bounding box center [762, 130] width 120 height 25
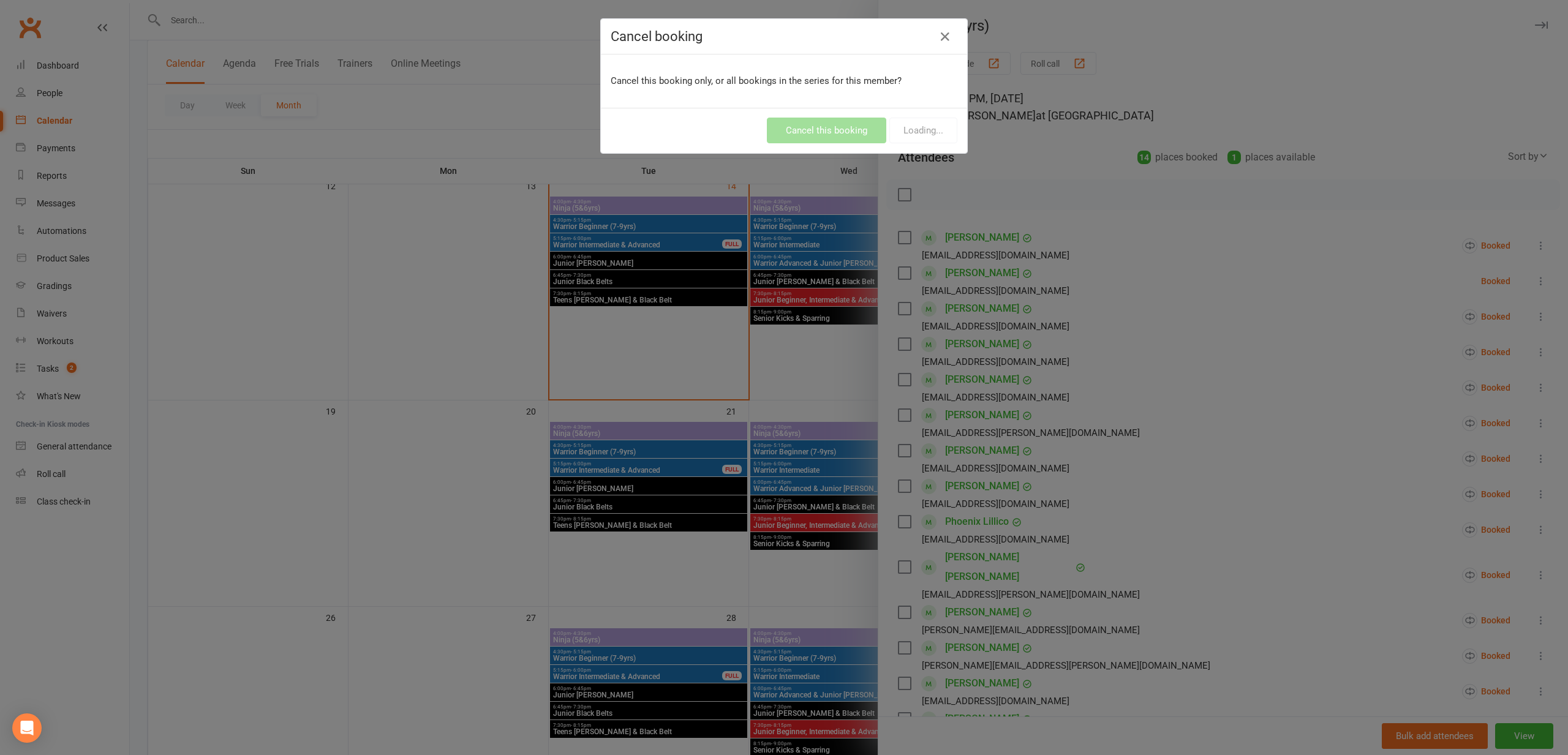
scroll to position [521, 0]
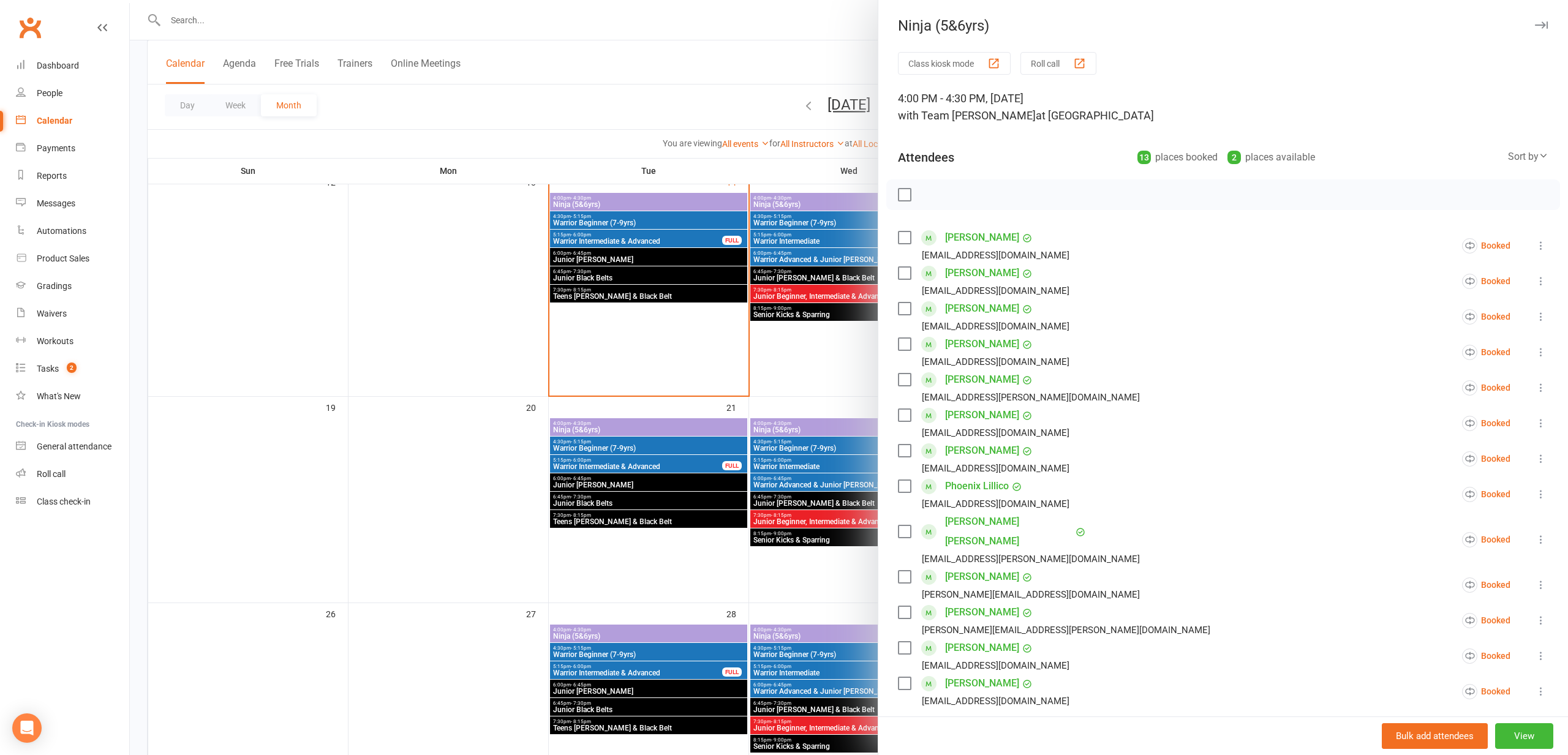
click at [706, 286] on div at bounding box center [849, 378] width 1438 height 755
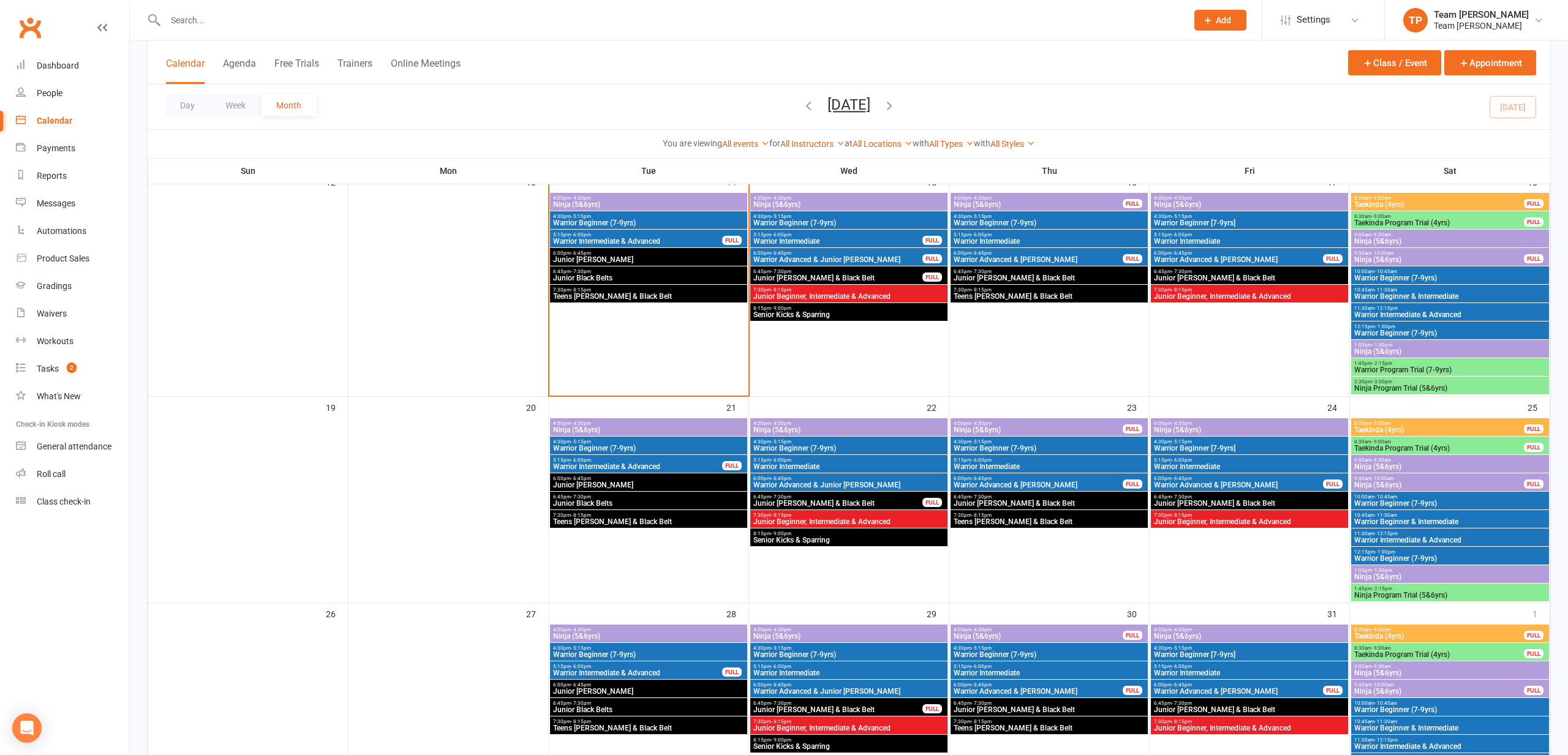
click at [1246, 424] on span "4:00pm - 4:30pm" at bounding box center [1250, 424] width 192 height 6
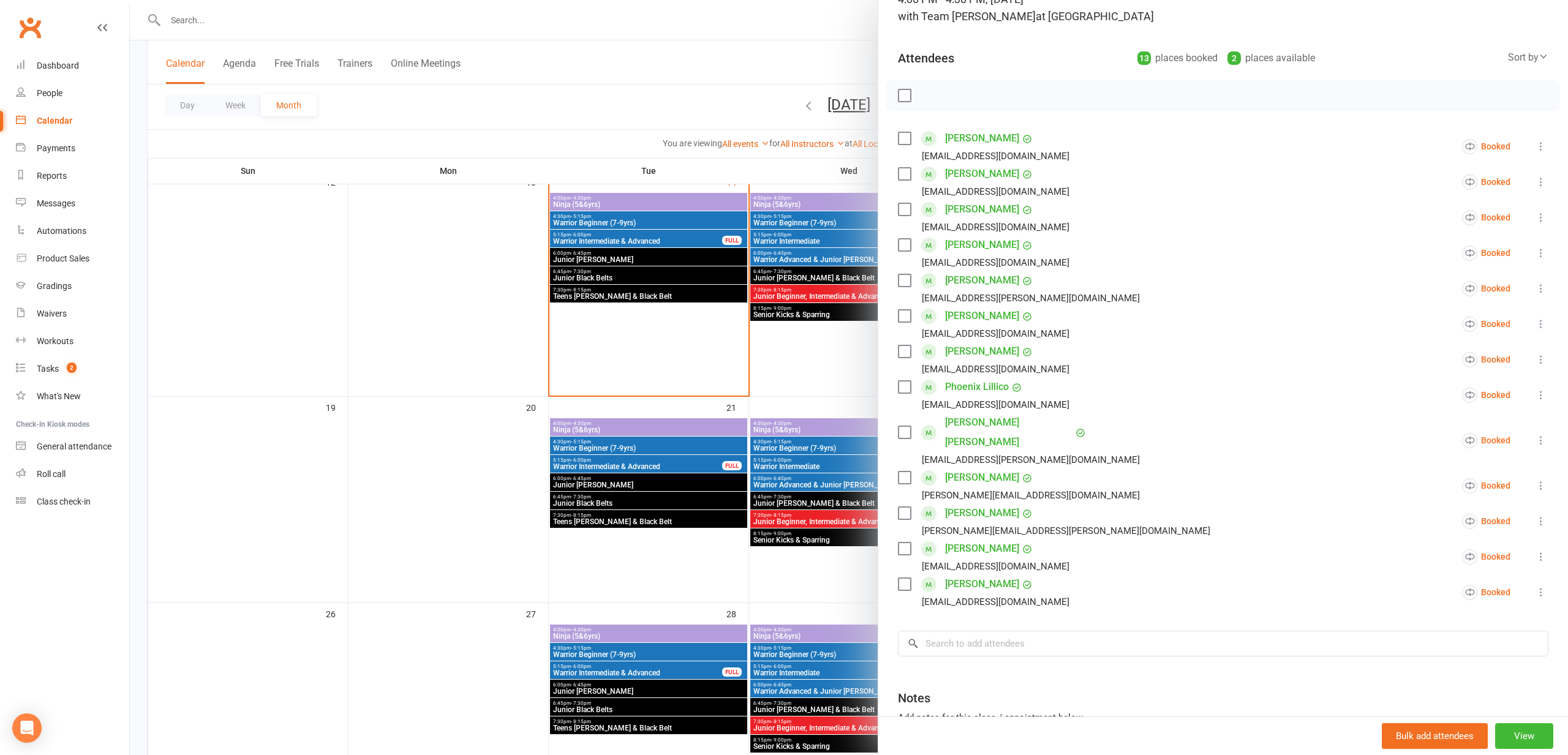
scroll to position [113, 0]
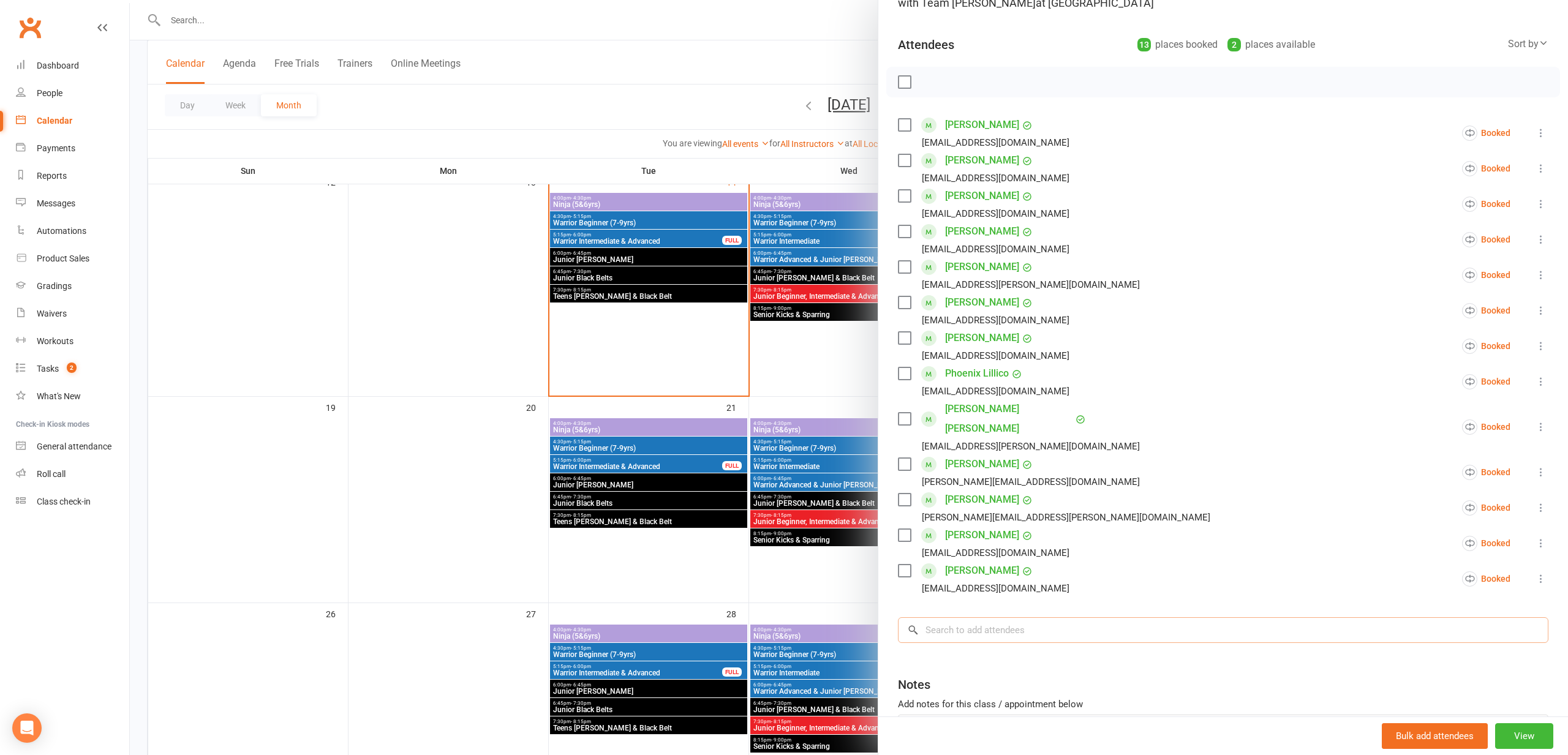
click at [1024, 617] on input "search" at bounding box center [1223, 630] width 650 height 25
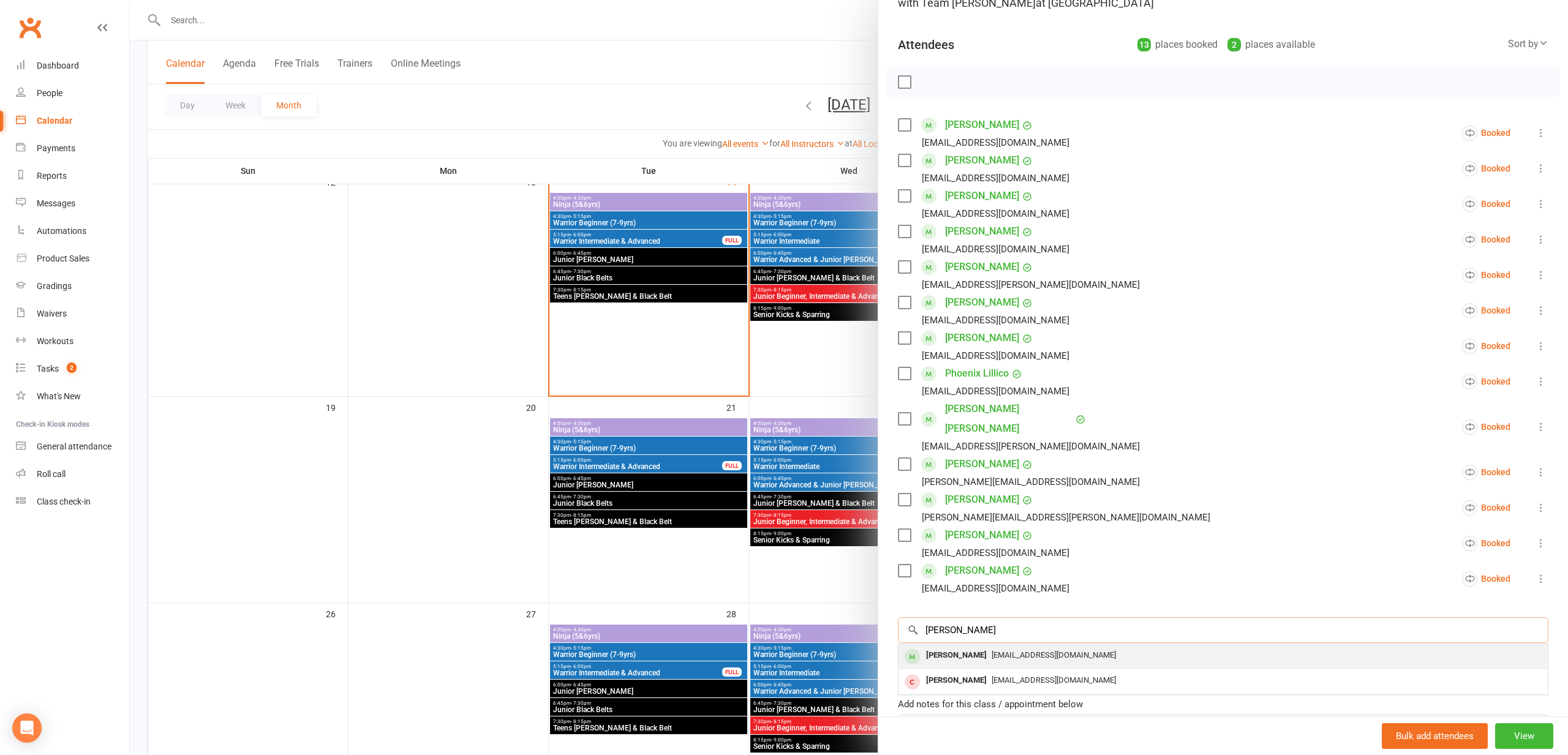
type input "nieva"
click at [993, 650] on span "tanjuma@hotmail.com" at bounding box center [1053, 655] width 124 height 9
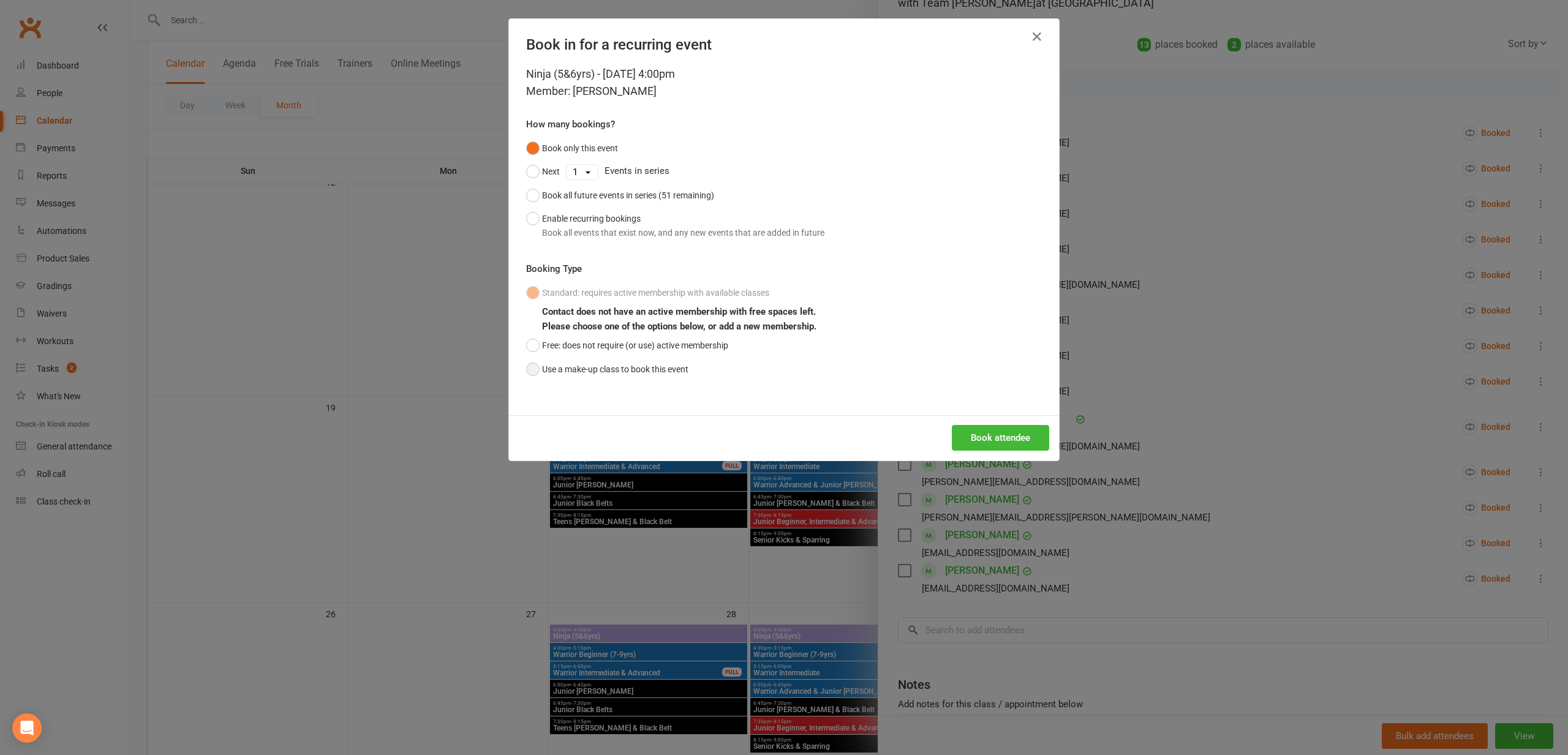
scroll to position [526, 0]
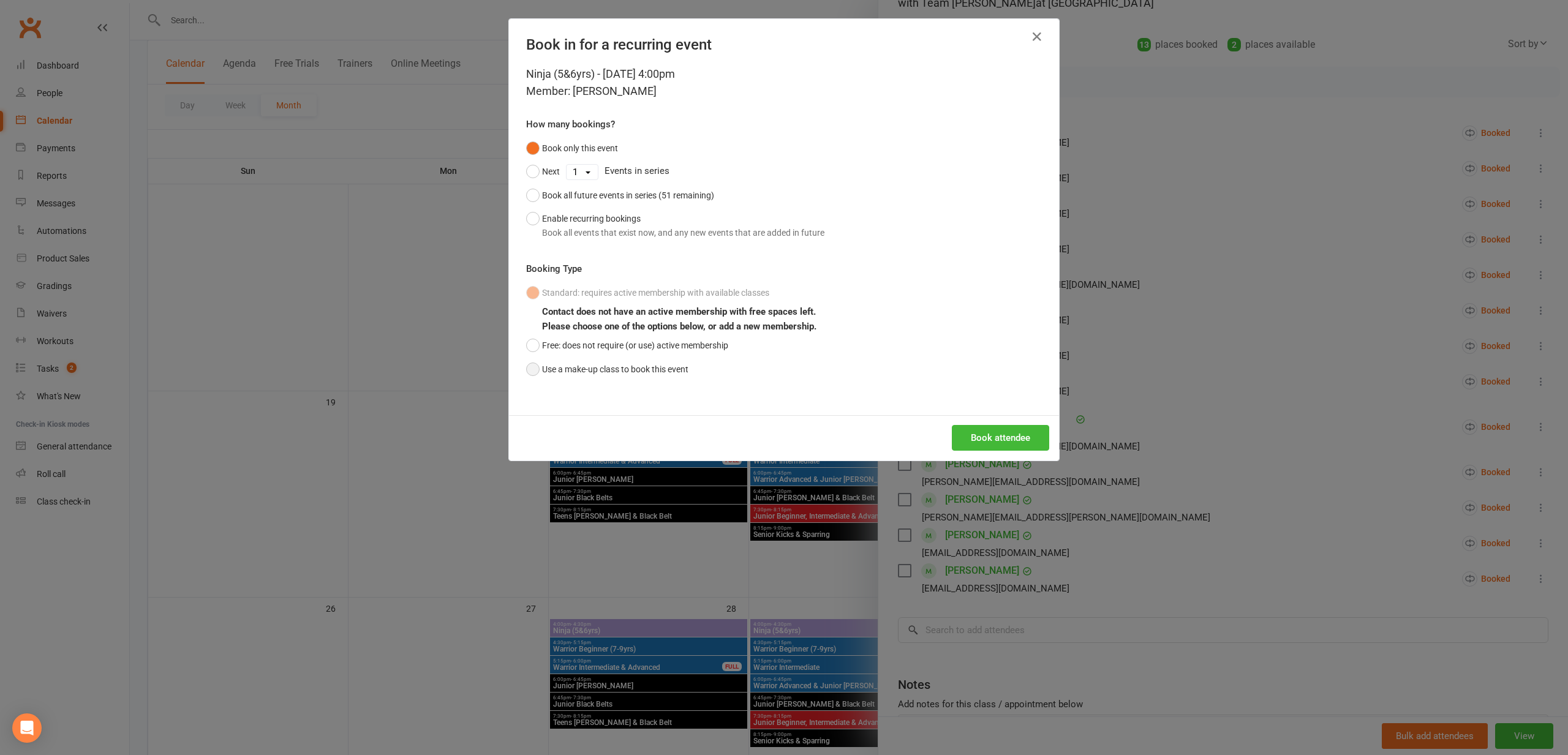
click at [633, 359] on button "Use a make-up class to book this event" at bounding box center [607, 369] width 162 height 23
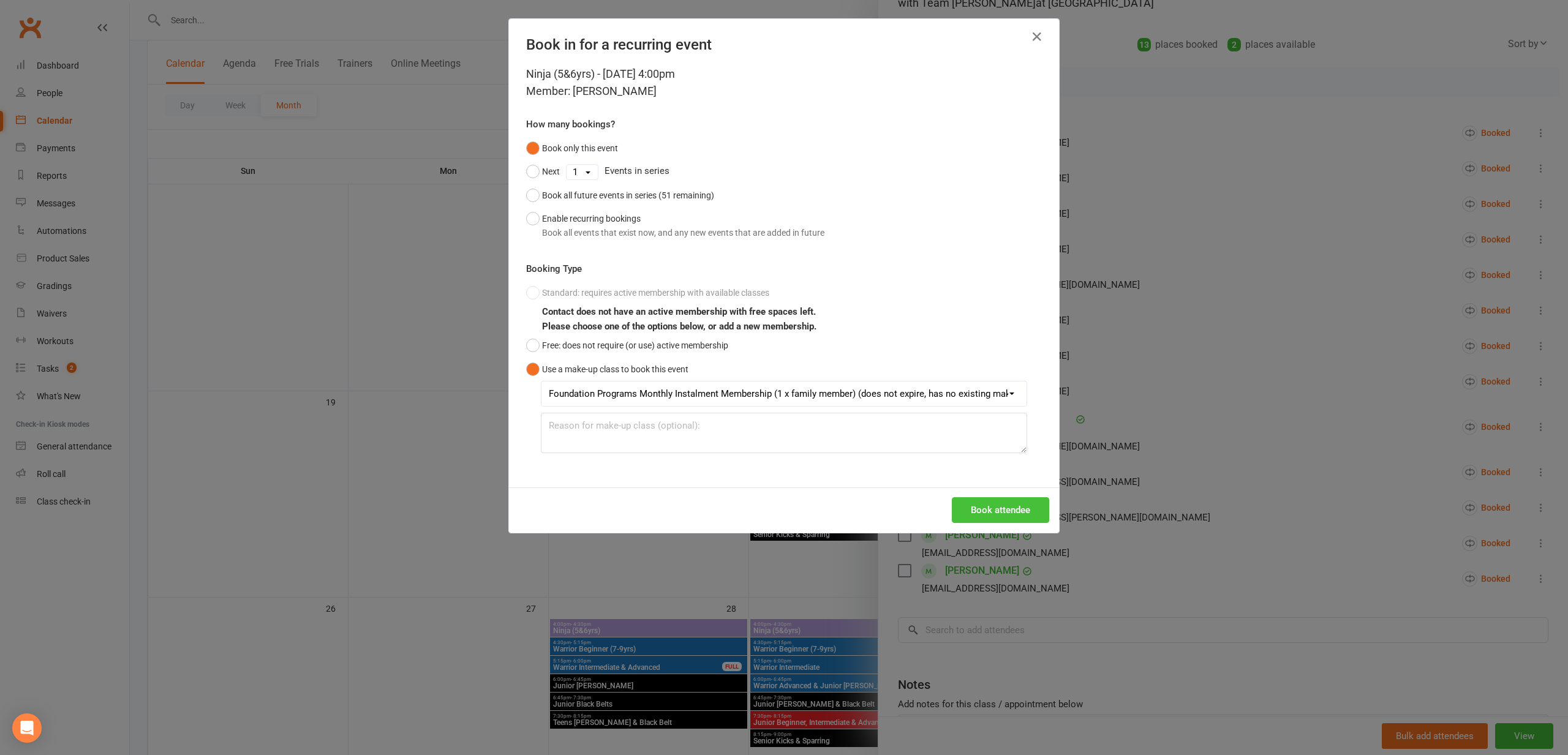
click at [999, 503] on button "Book attendee" at bounding box center [1000, 510] width 98 height 25
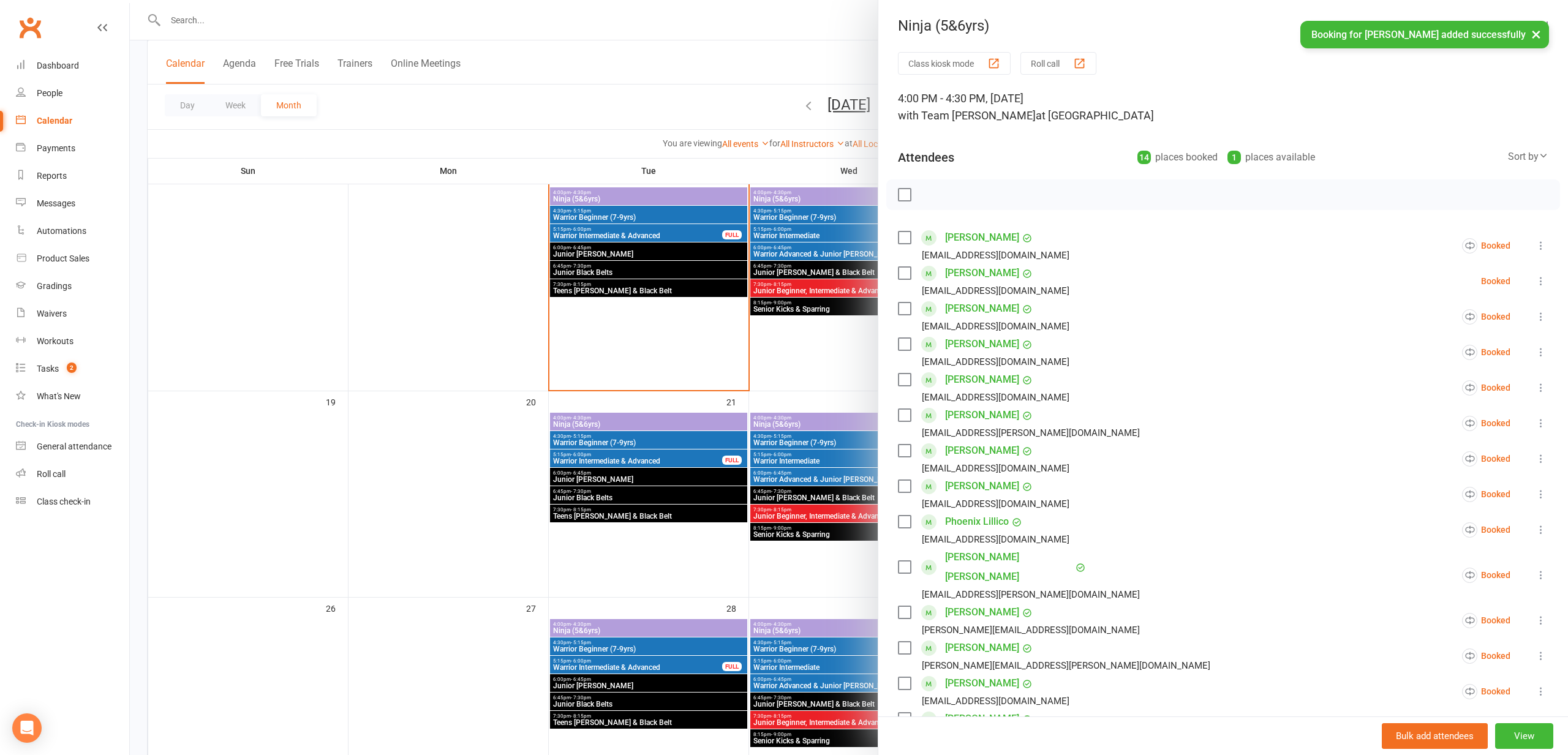
scroll to position [0, 0]
click at [253, 314] on div at bounding box center [849, 378] width 1438 height 755
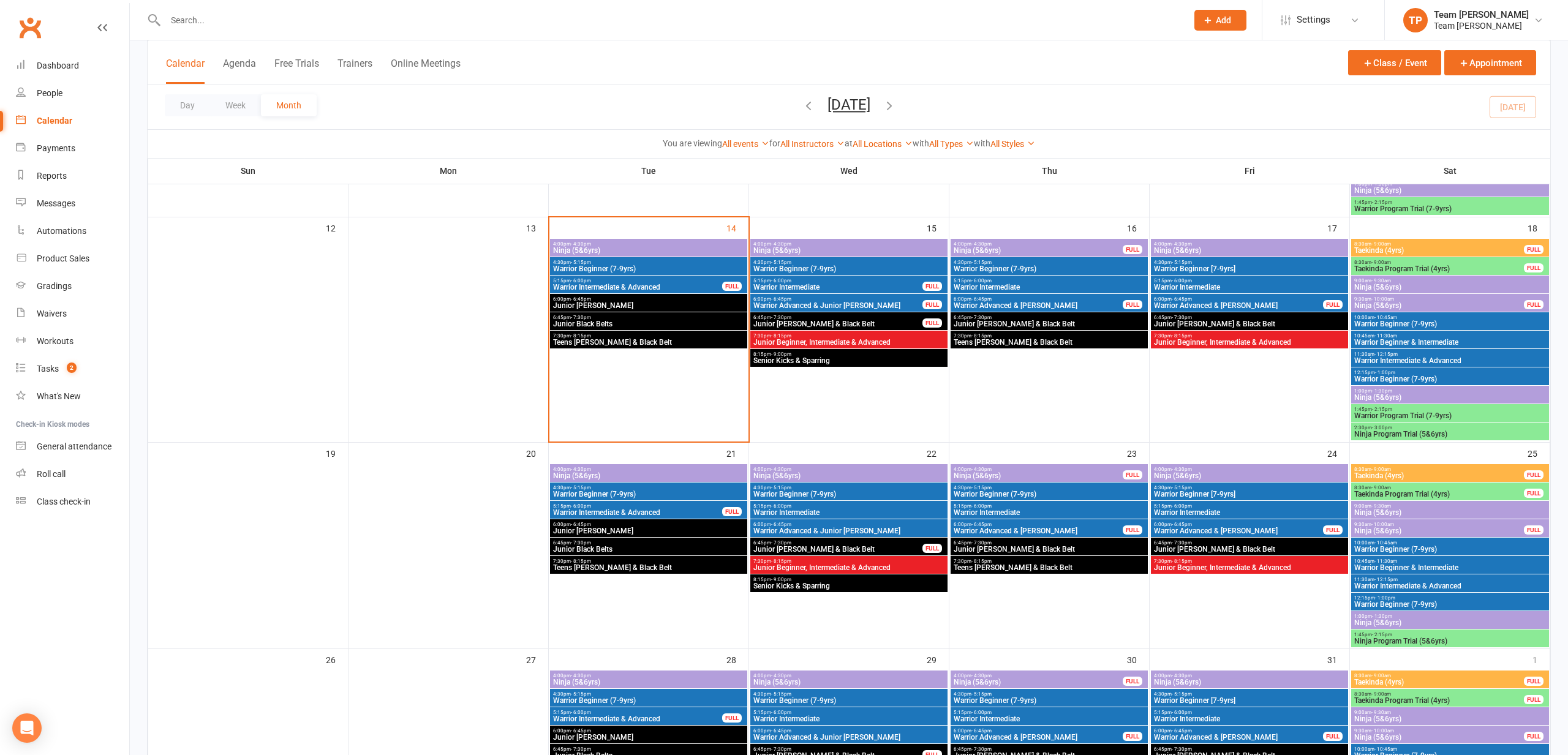
scroll to position [477, 0]
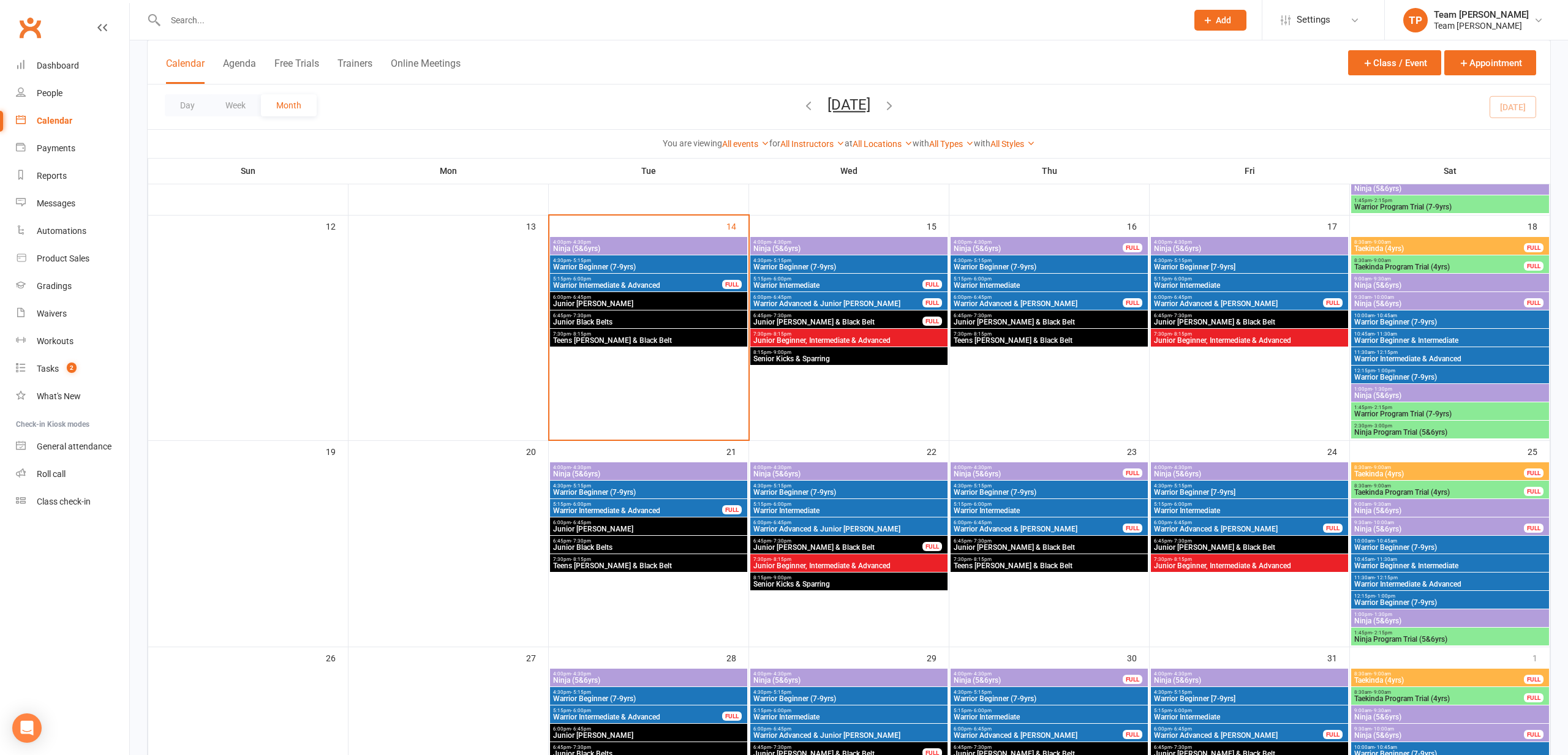
click at [614, 241] on span "4:00pm - 4:30pm" at bounding box center [649, 242] width 192 height 6
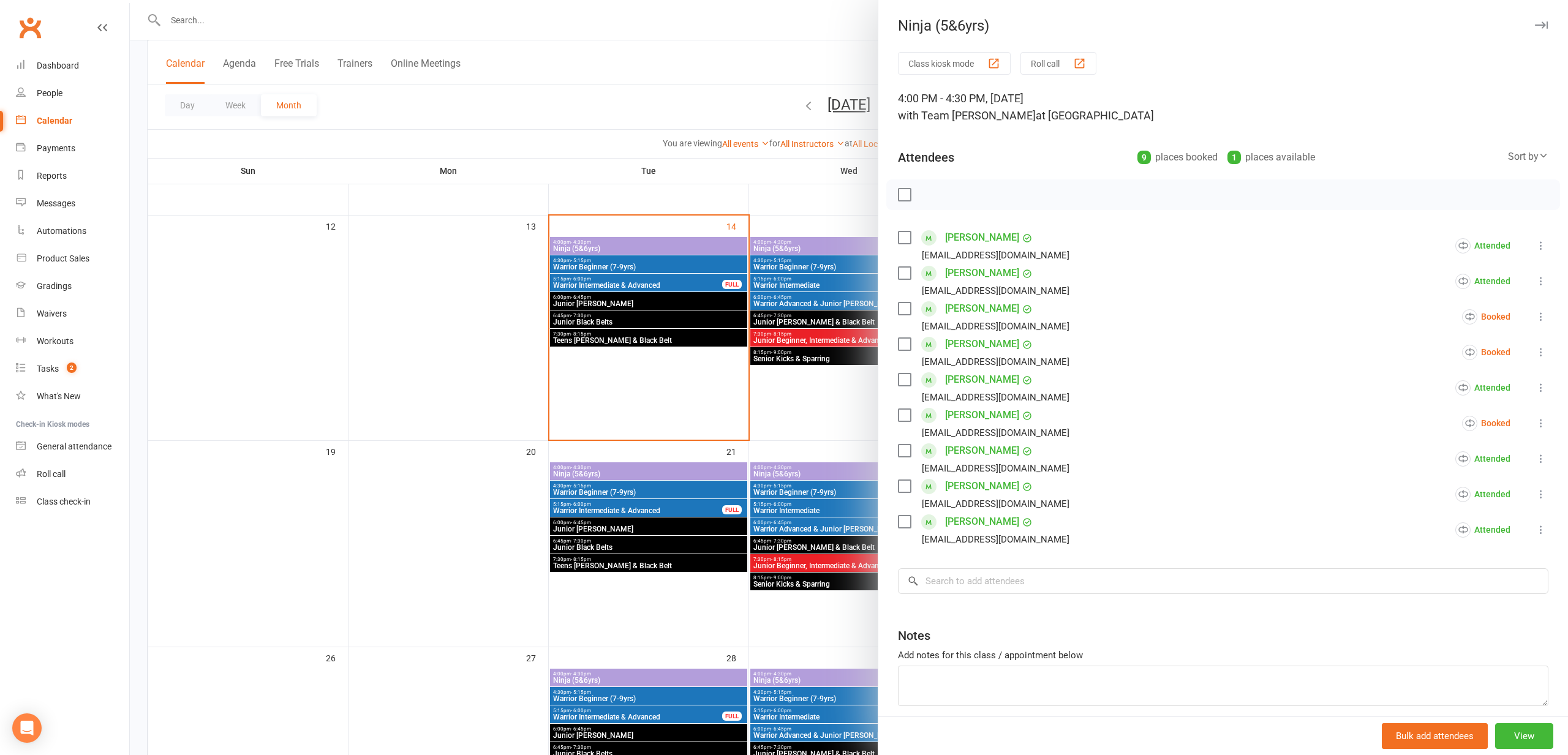
click at [957, 237] on link "Shreyanvi Baggam" at bounding box center [982, 237] width 74 height 20
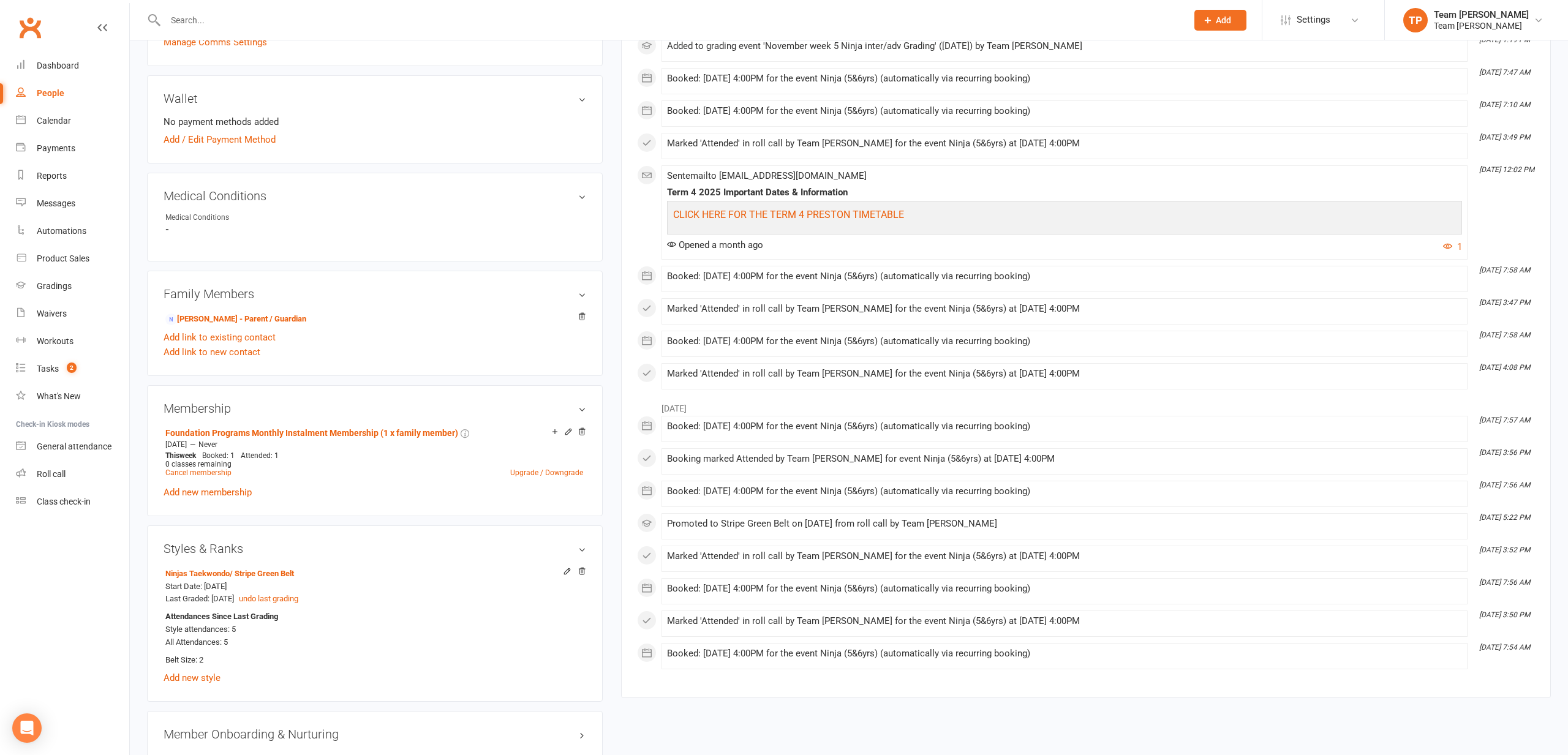
scroll to position [509, 0]
click at [36, 471] on link "Roll call" at bounding box center [72, 474] width 113 height 28
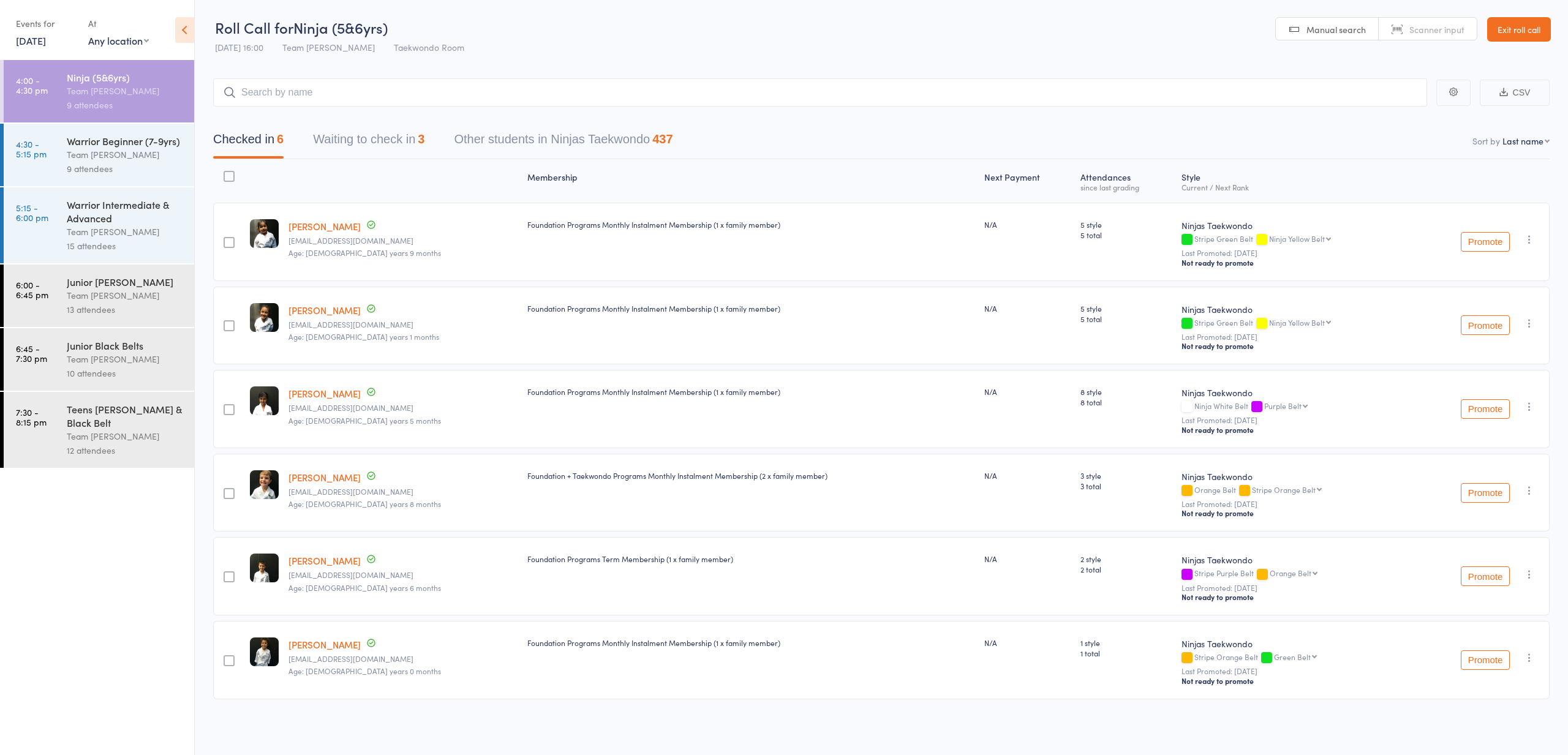
click at [382, 137] on button "Waiting to check in 3" at bounding box center [368, 142] width 111 height 32
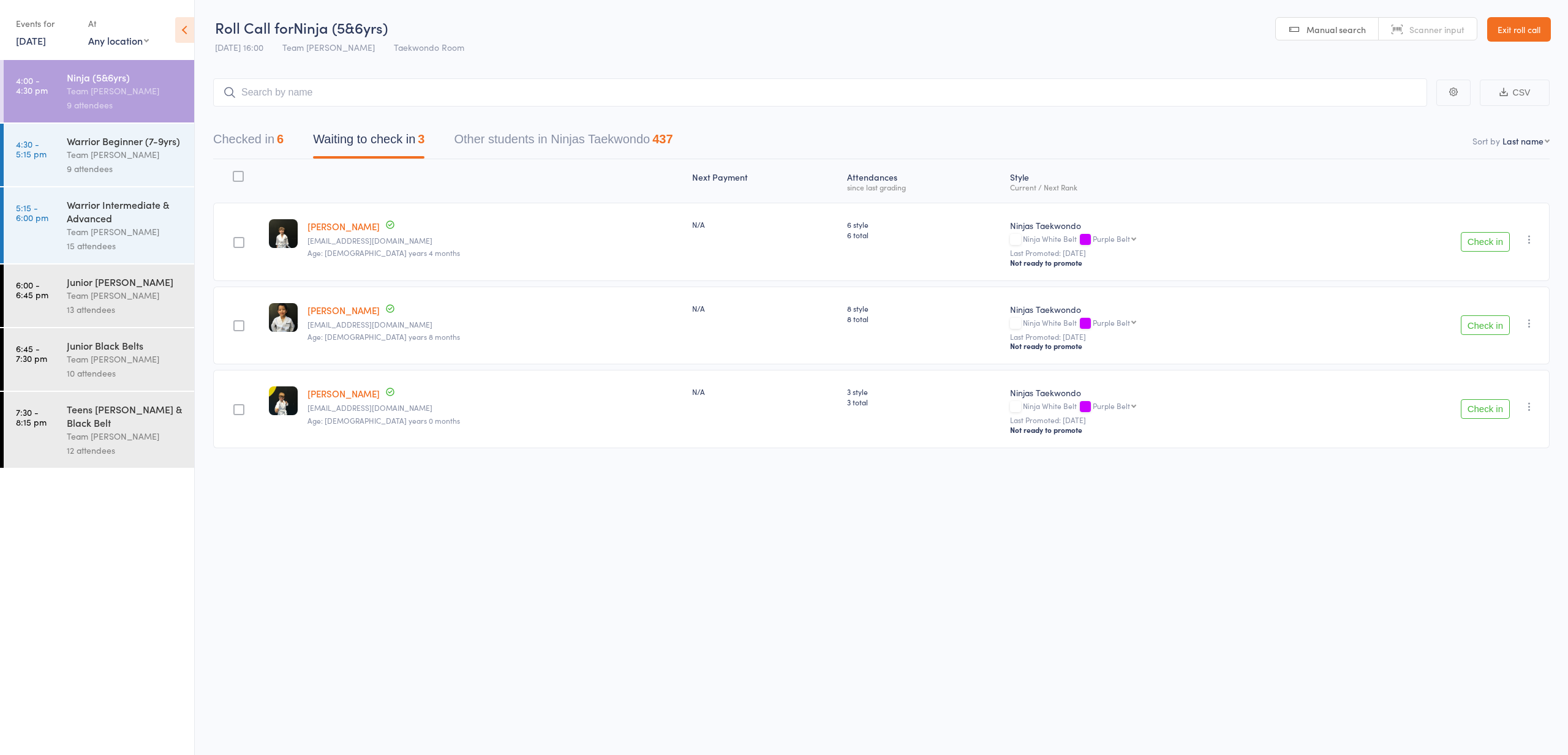
click at [1501, 327] on button "Check in" at bounding box center [1485, 325] width 49 height 20
drag, startPoint x: 1505, startPoint y: 327, endPoint x: 1499, endPoint y: 323, distance: 7.2
click at [1505, 327] on button "Check in" at bounding box center [1485, 325] width 49 height 20
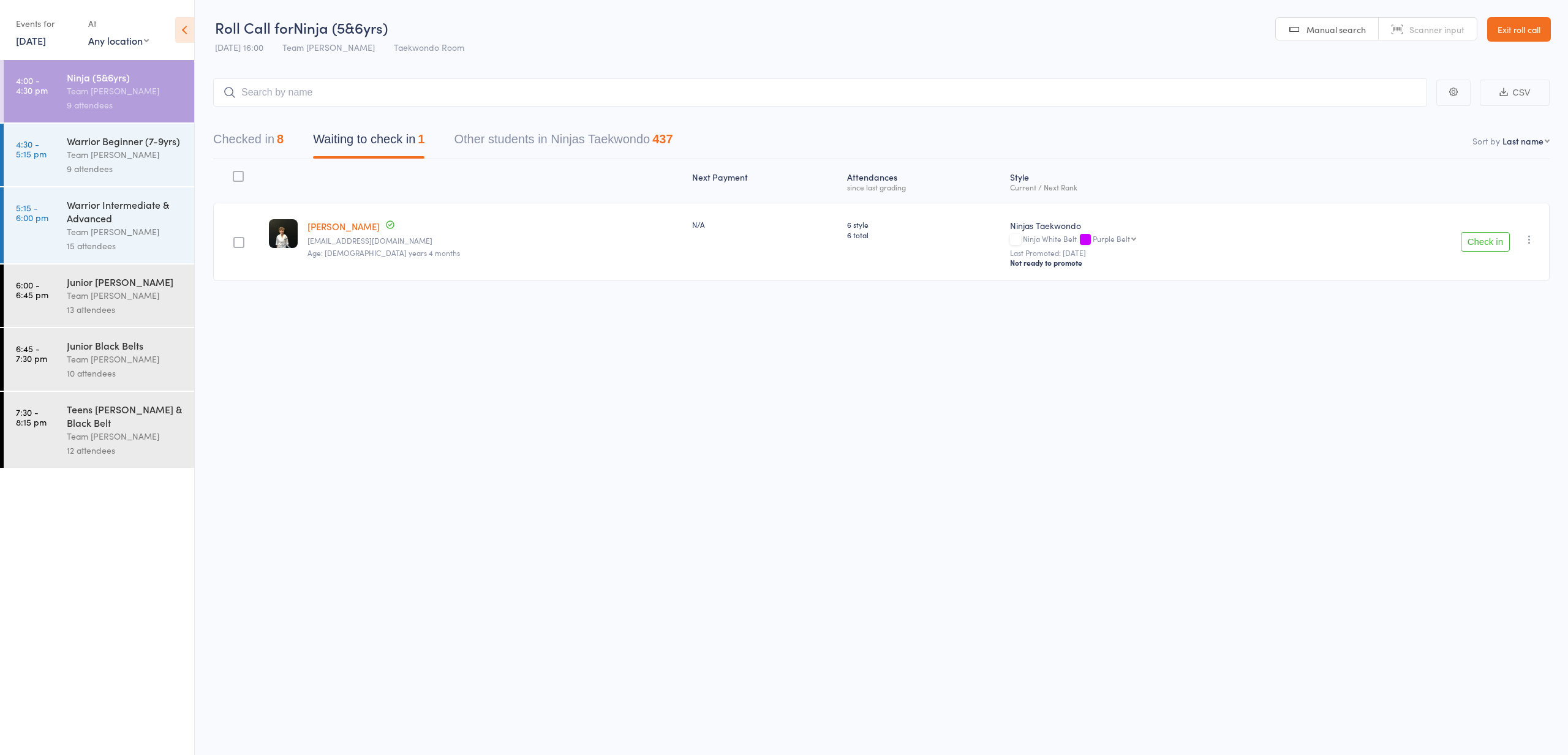
click at [1510, 23] on link "Exit roll call" at bounding box center [1519, 30] width 64 height 25
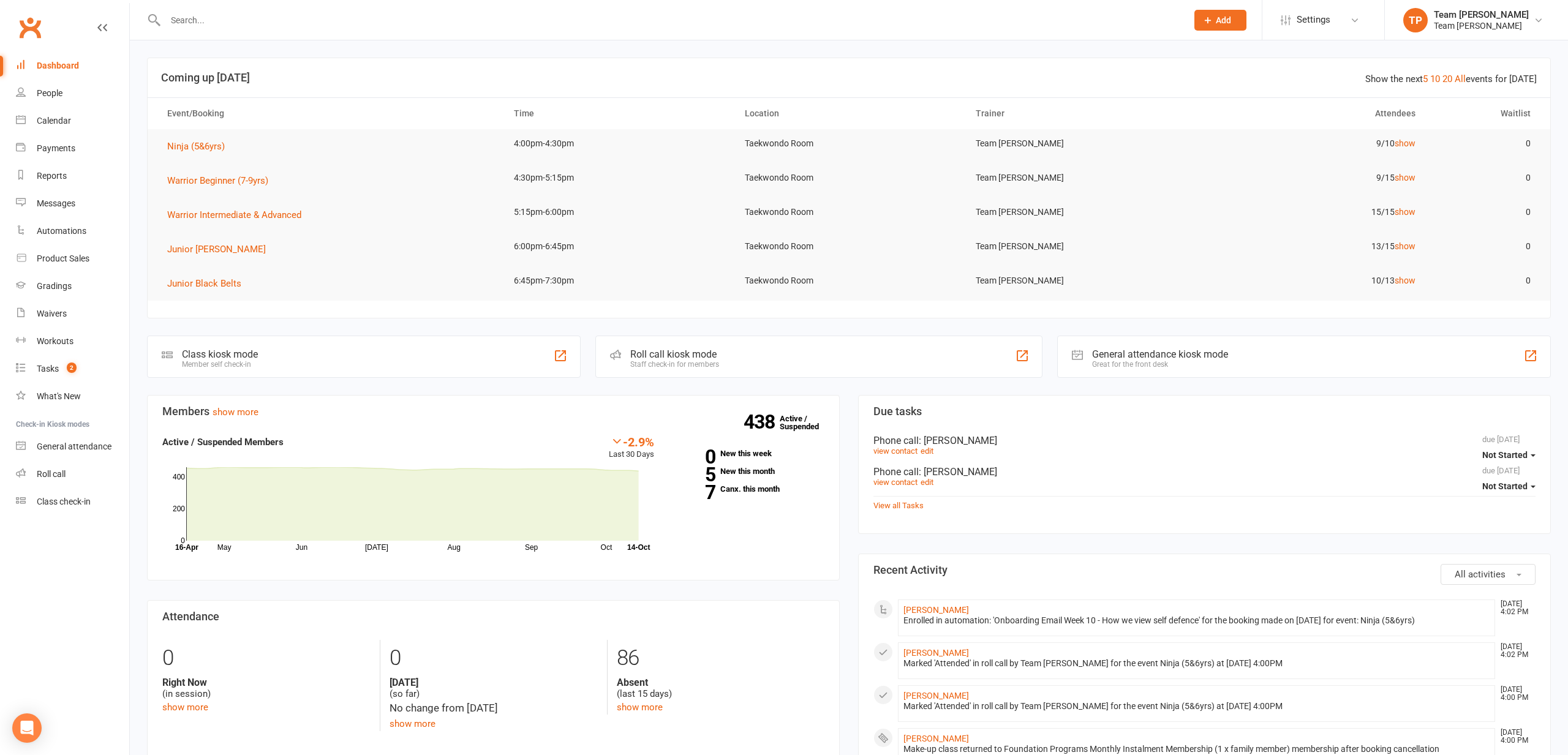
click at [228, 36] on div at bounding box center [663, 20] width 1031 height 40
click at [218, 29] on div at bounding box center [663, 20] width 1031 height 40
click at [229, 21] on input "text" at bounding box center [670, 20] width 1017 height 17
type input "[PERSON_NAME]"
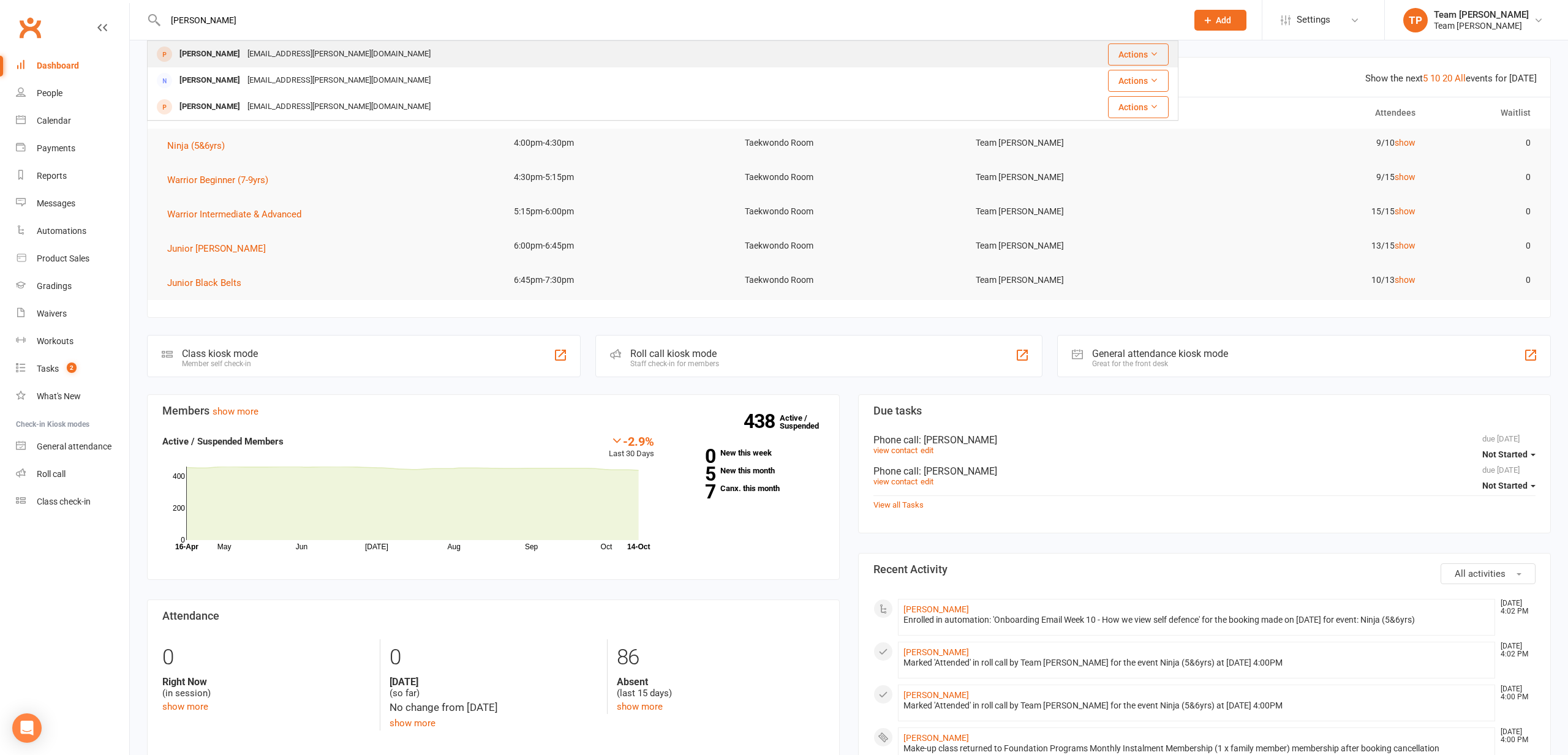
click at [222, 61] on div "[PERSON_NAME]" at bounding box center [210, 54] width 68 height 18
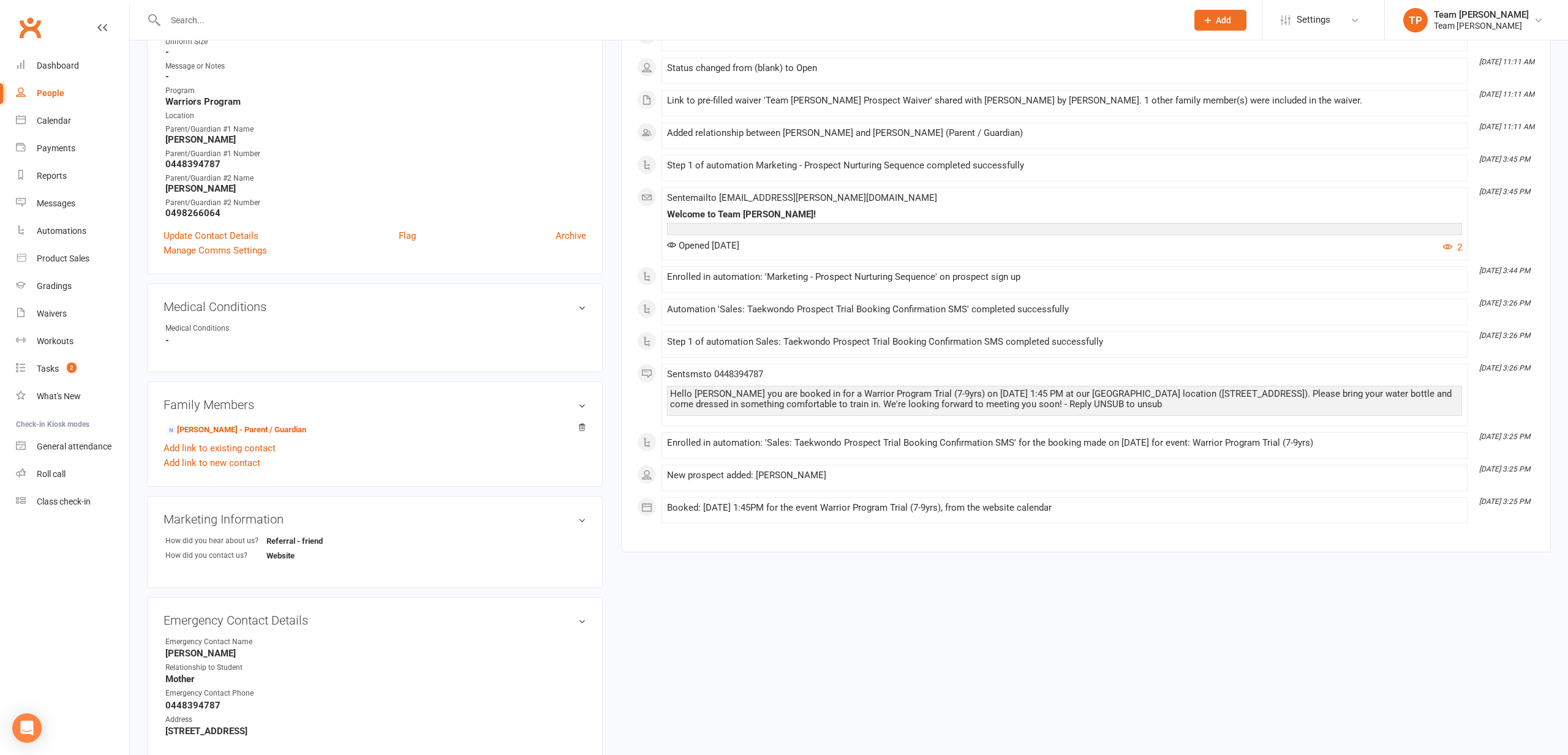
scroll to position [309, 0]
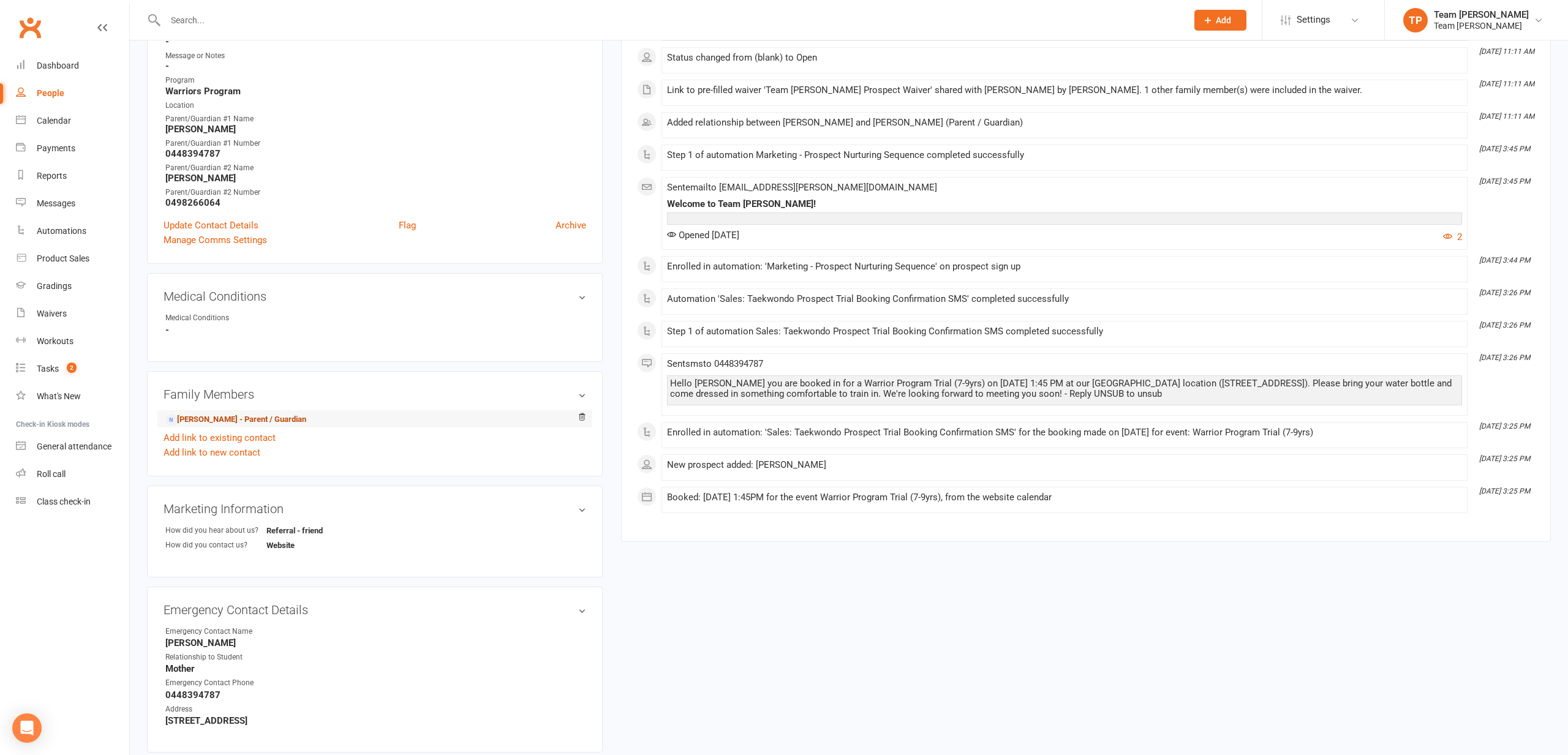
click at [301, 421] on link "[PERSON_NAME] - Parent / Guardian" at bounding box center [236, 419] width 141 height 13
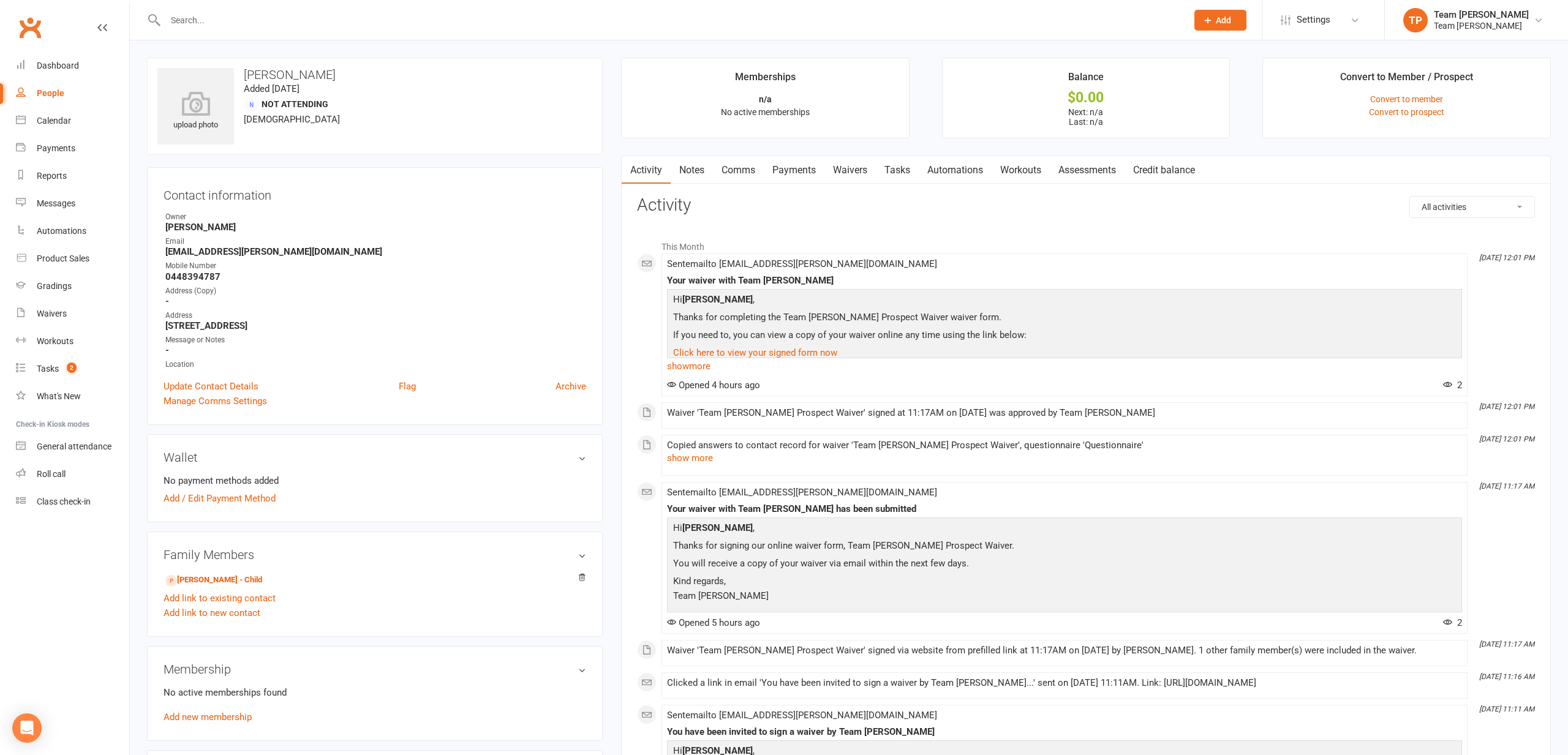
click at [287, 21] on input "text" at bounding box center [670, 20] width 1017 height 17
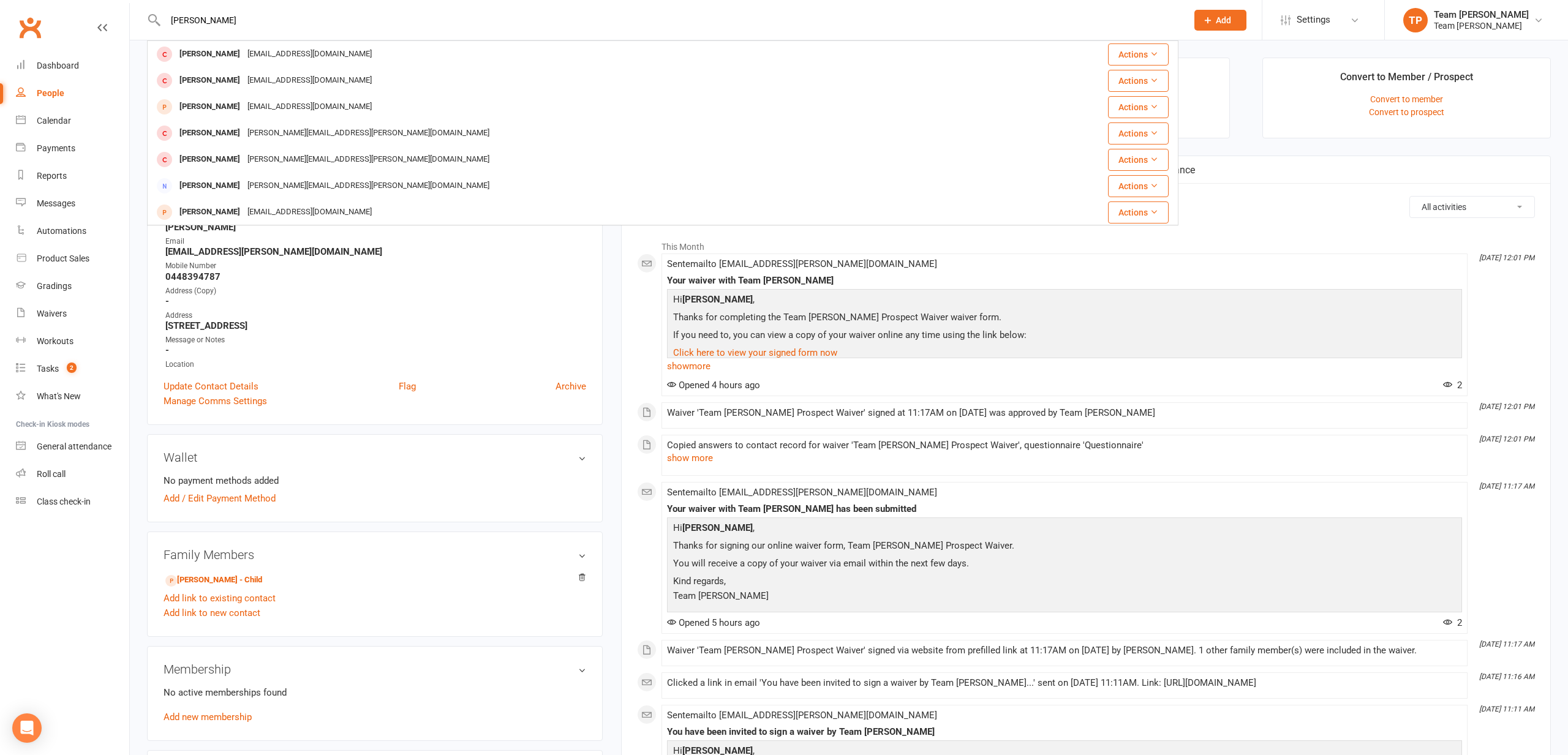
type input "[PERSON_NAME]"
drag, startPoint x: 269, startPoint y: 1, endPoint x: 322, endPoint y: 110, distance: 121.2
click at [322, 110] on div "[EMAIL_ADDRESS][DOMAIN_NAME]" at bounding box center [310, 107] width 132 height 18
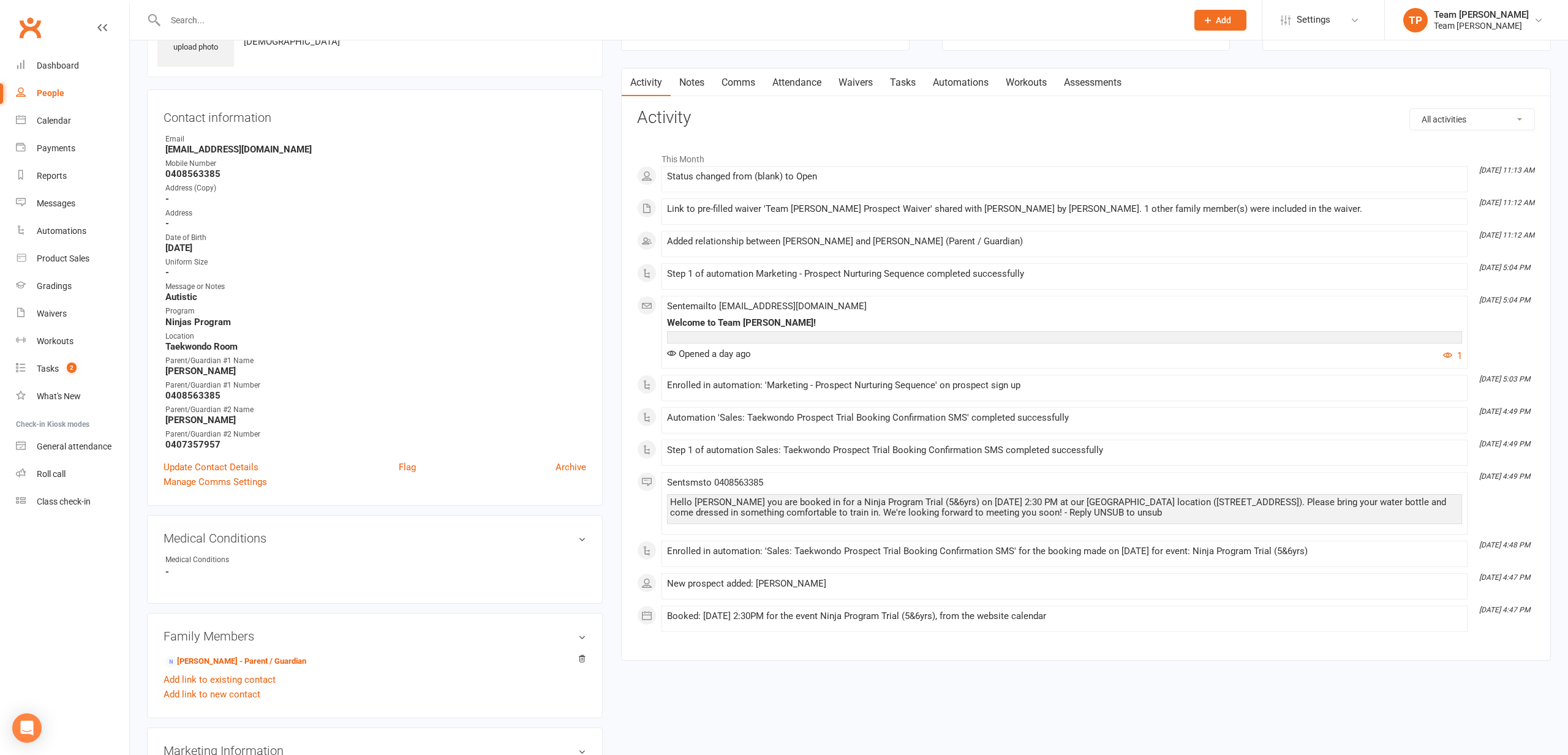
scroll to position [107, 0]
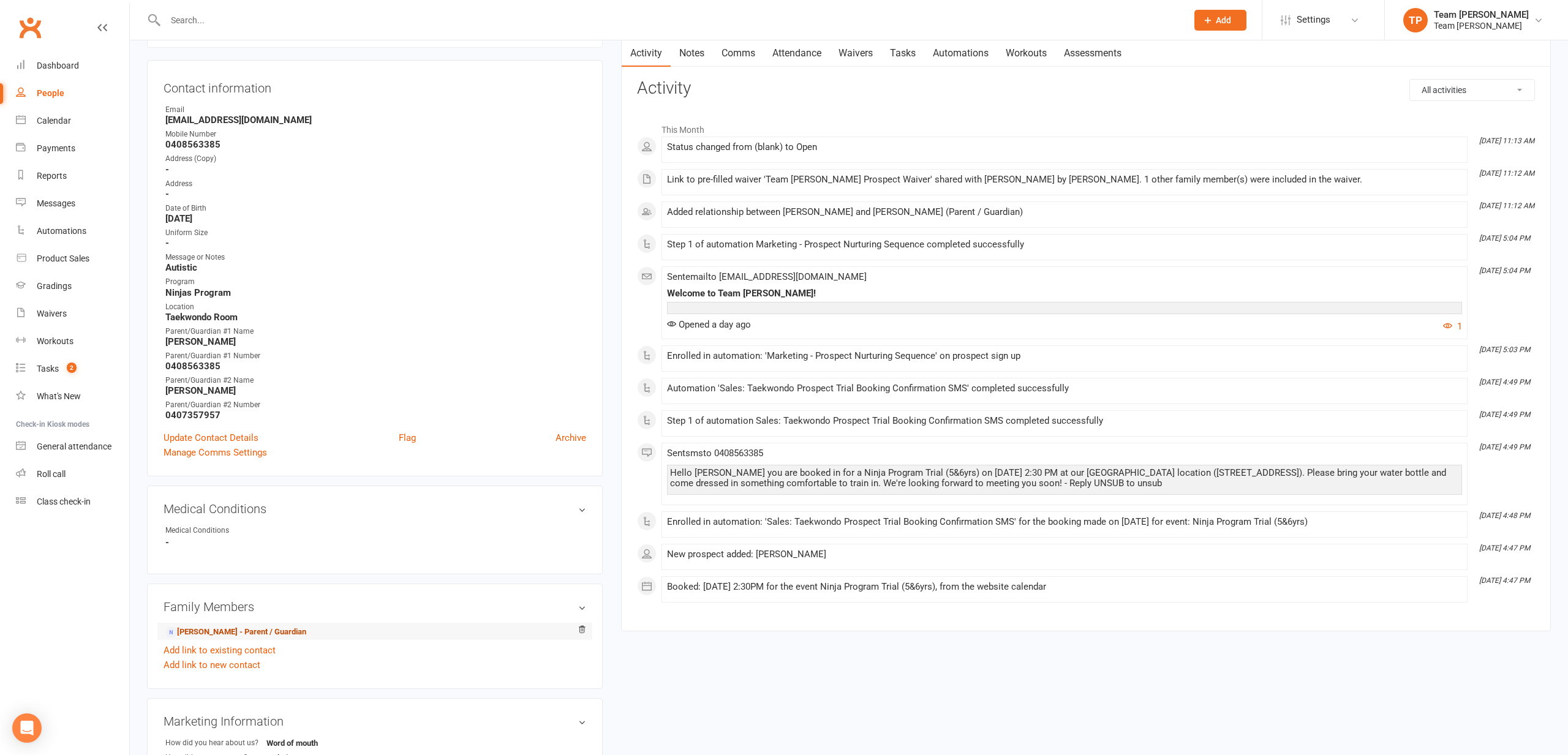
click at [286, 633] on link "[PERSON_NAME] - Parent / Guardian" at bounding box center [236, 632] width 141 height 13
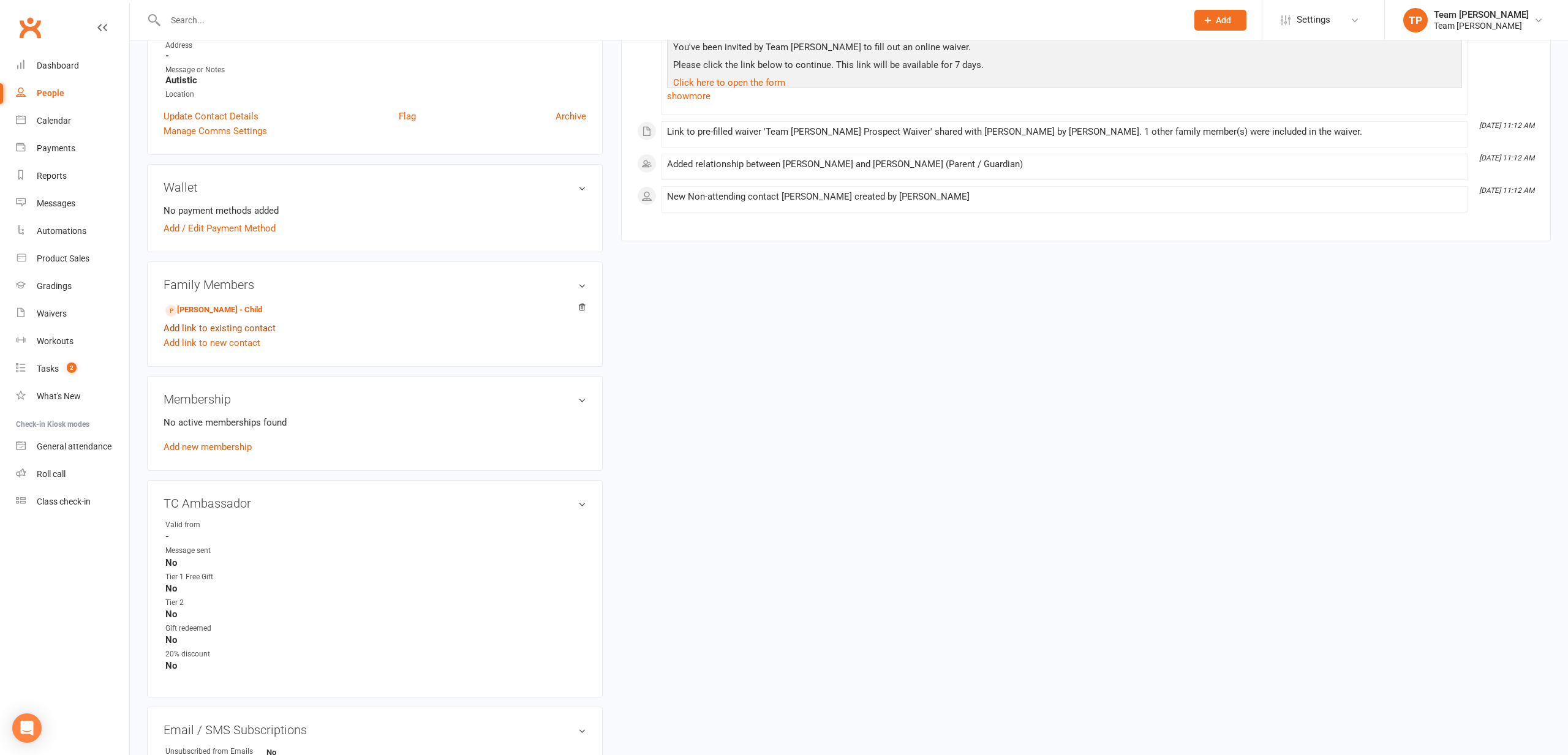
scroll to position [279, 0]
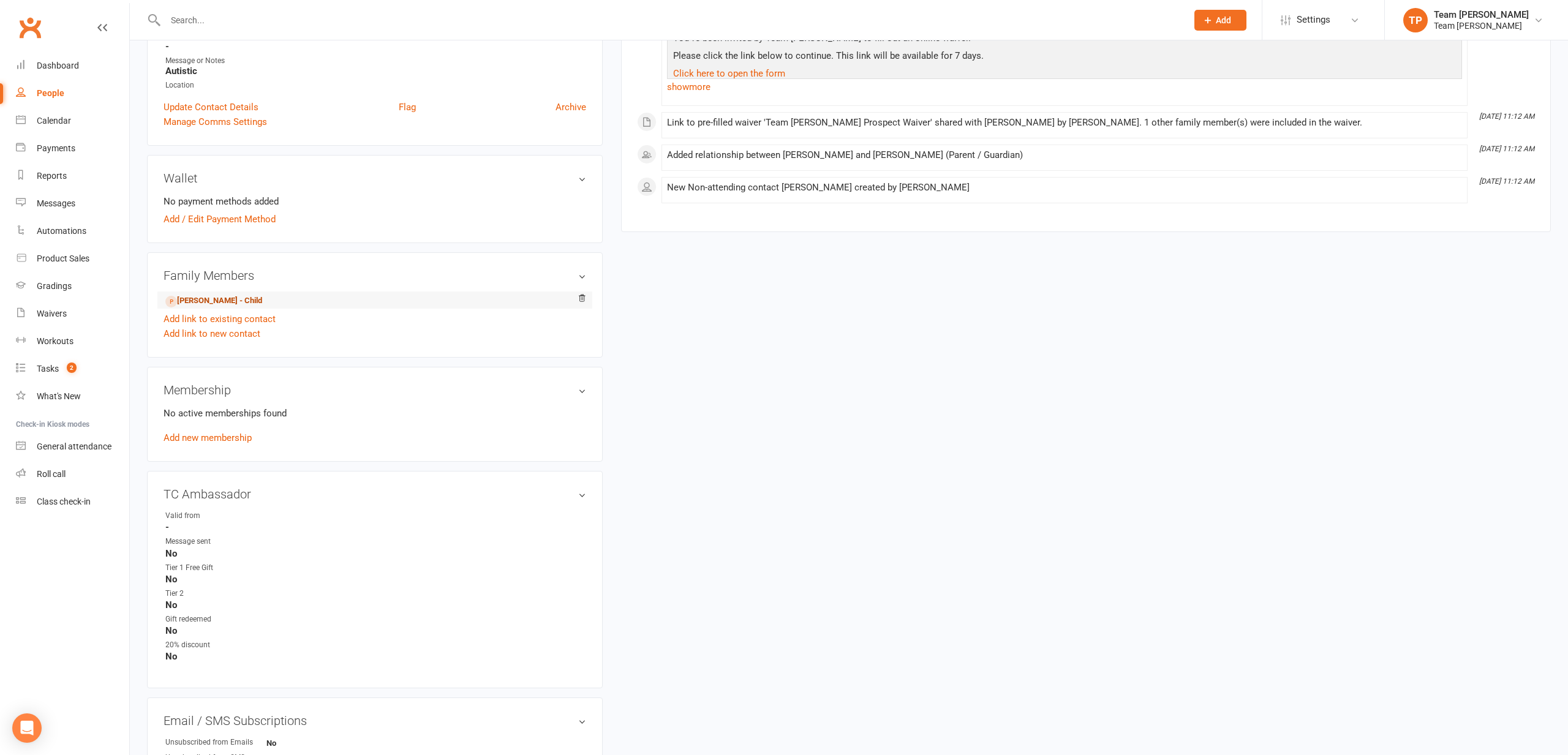
click at [247, 304] on link "[PERSON_NAME] - Child" at bounding box center [214, 301] width 97 height 13
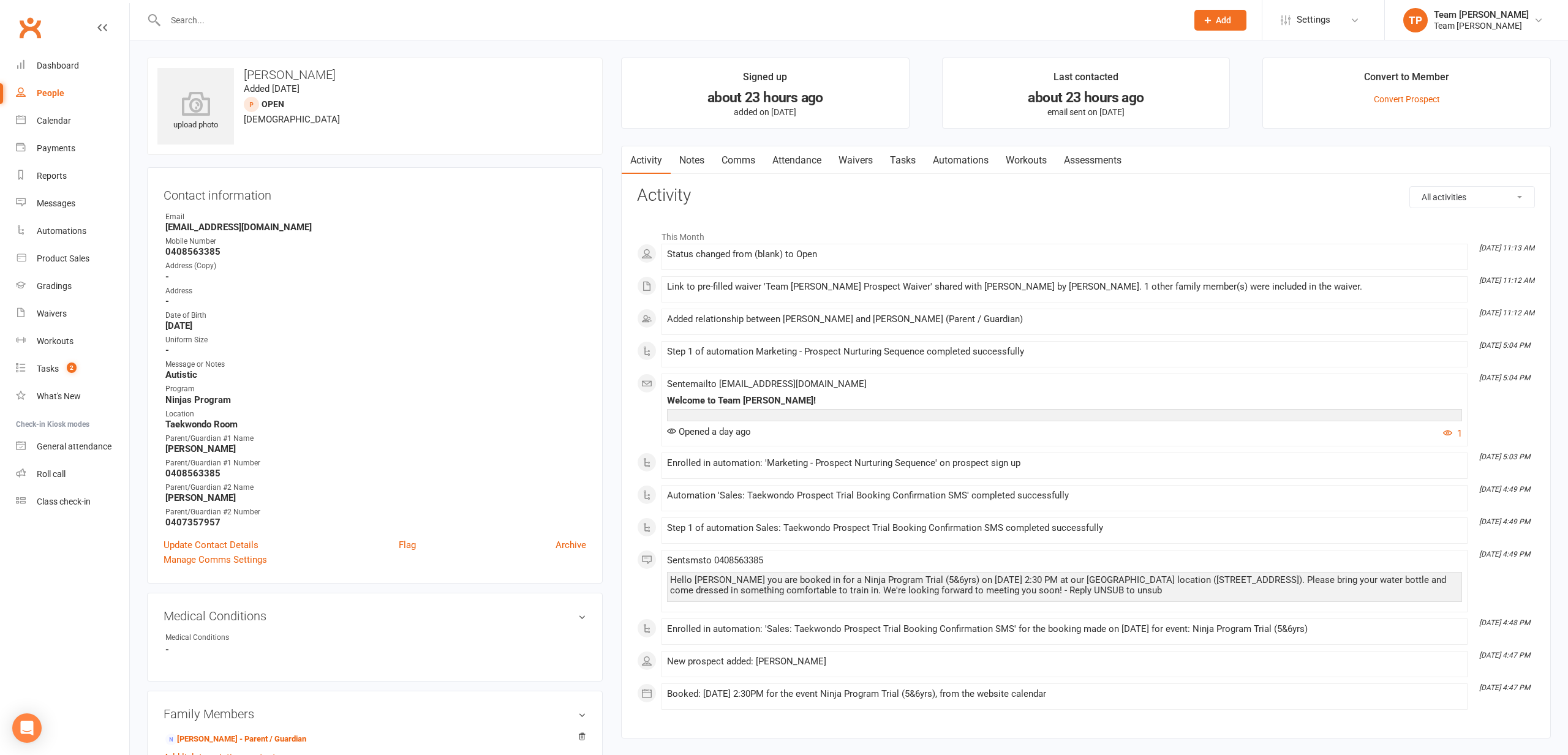
click at [696, 166] on link "Notes" at bounding box center [692, 160] width 42 height 28
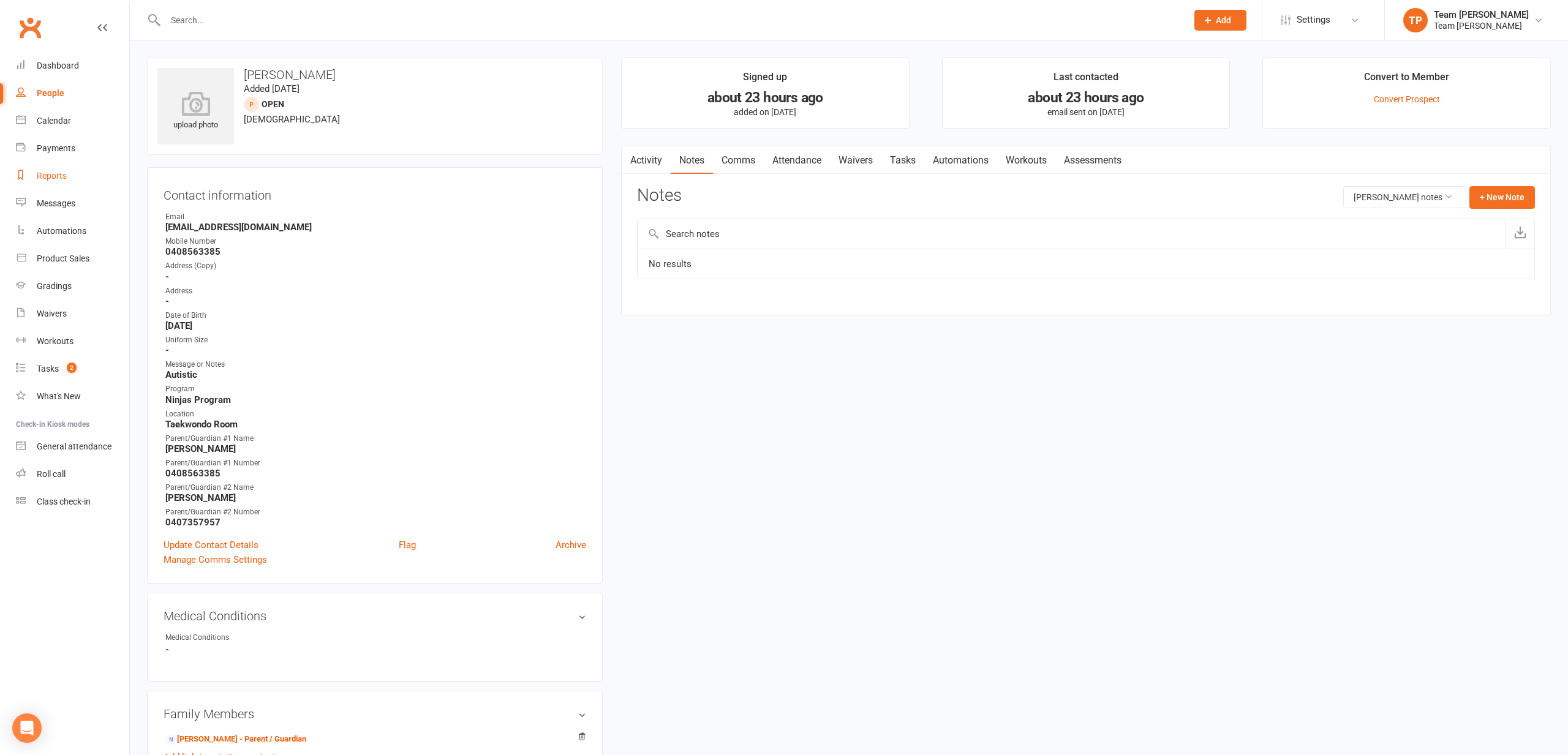
click at [84, 184] on link "Reports" at bounding box center [72, 176] width 113 height 28
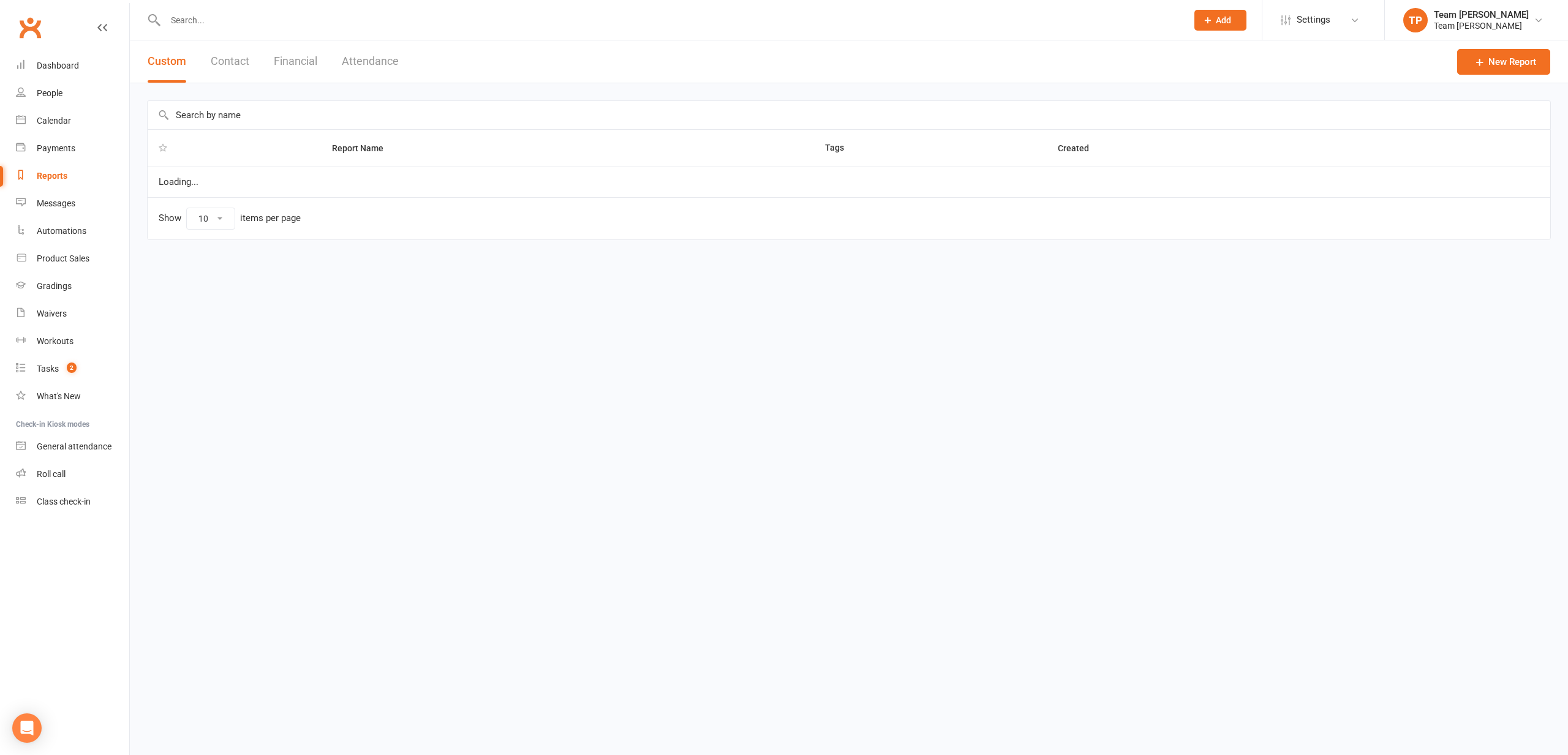
select select "100"
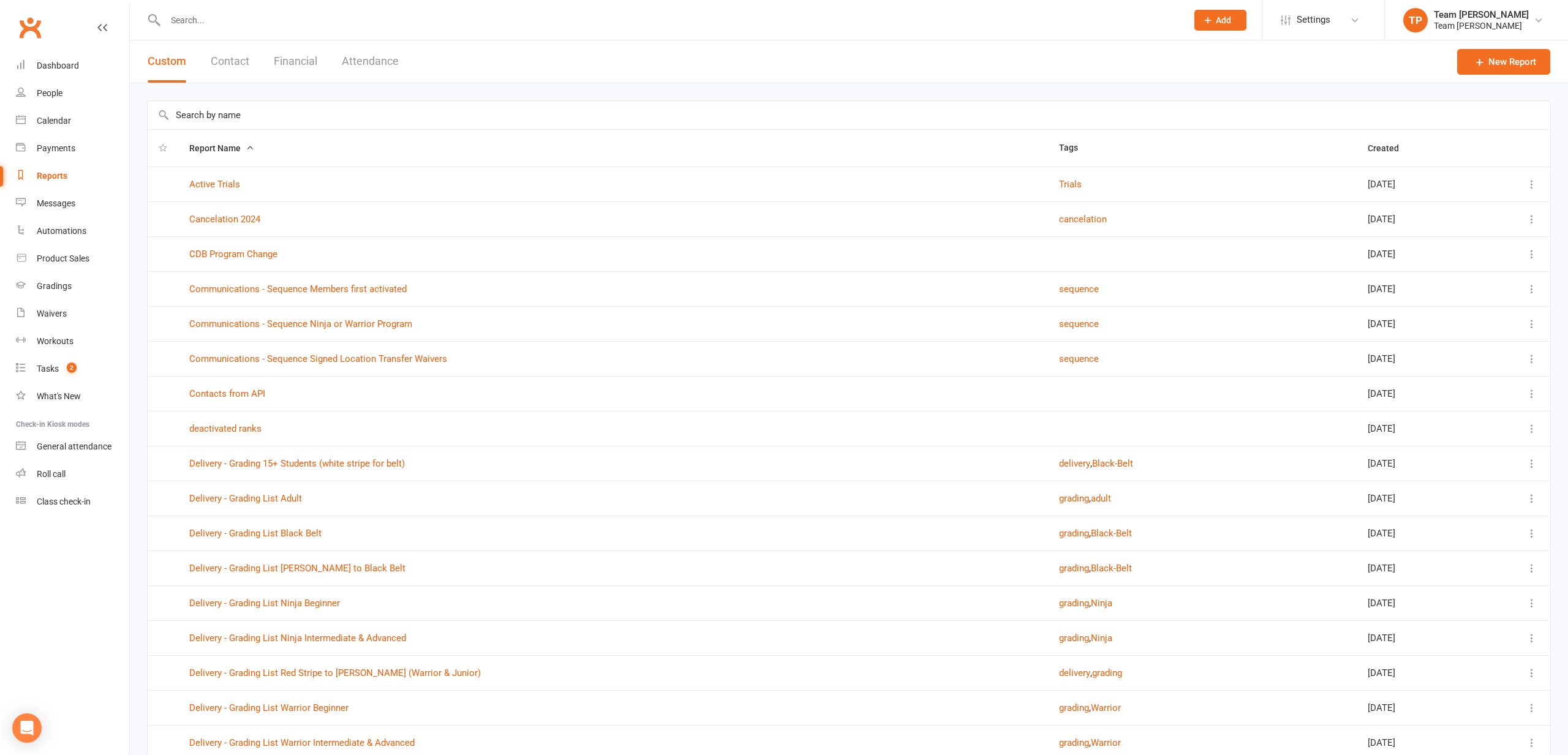
click at [206, 111] on input "text" at bounding box center [849, 115] width 1402 height 28
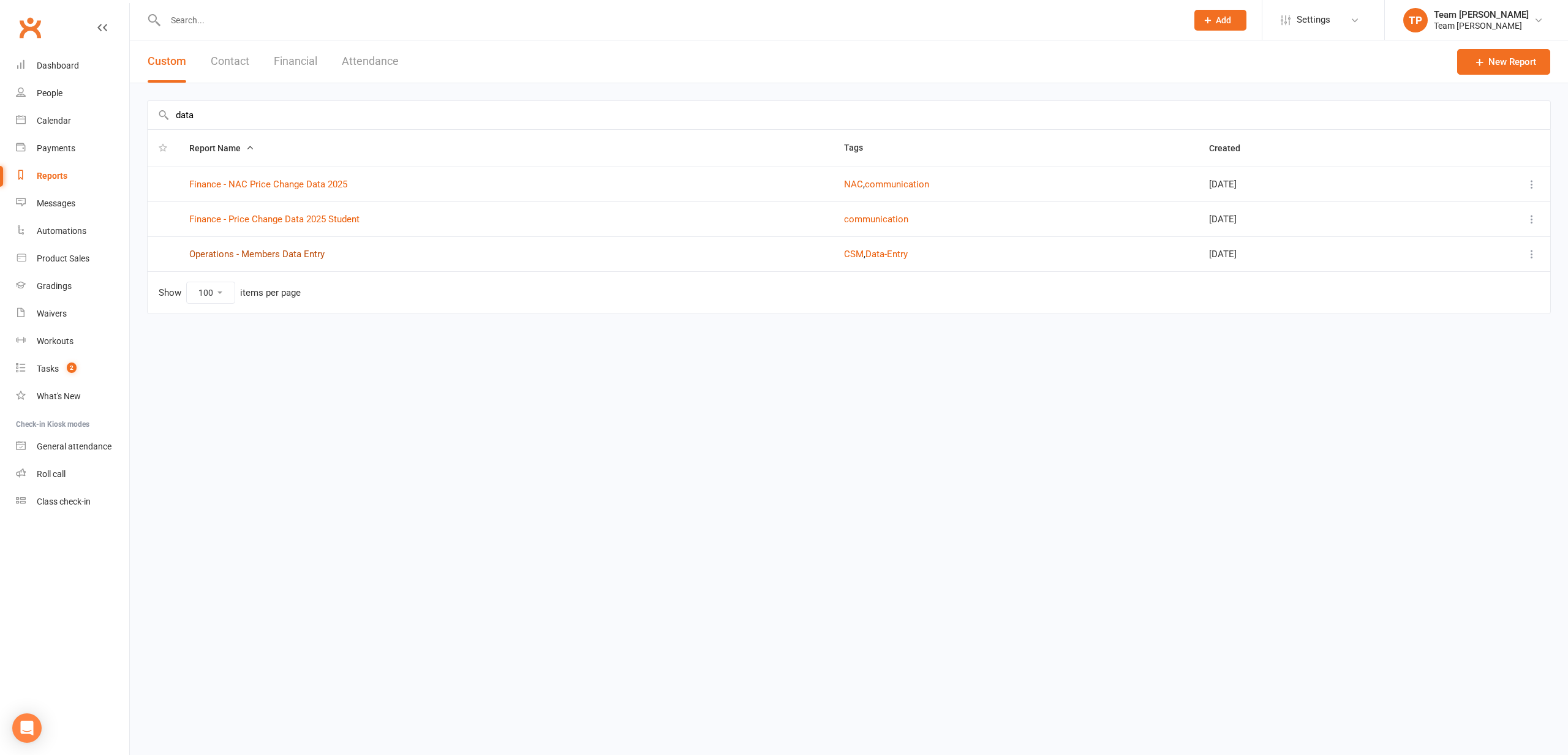
type input "data"
click at [294, 258] on link "Operations - Members Data Entry" at bounding box center [256, 254] width 135 height 11
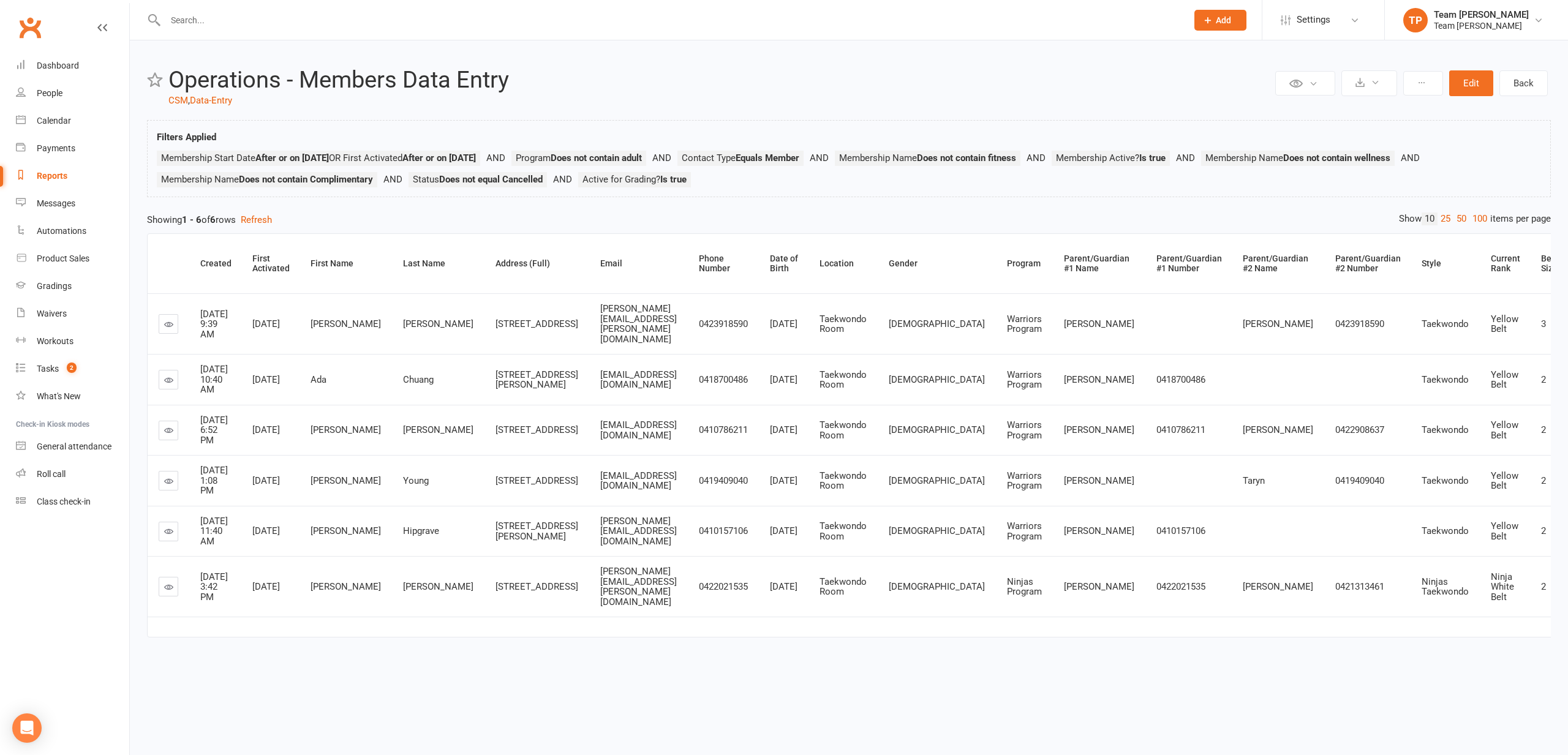
click at [260, 212] on button "Refresh" at bounding box center [256, 219] width 31 height 14
click at [170, 320] on icon at bounding box center [168, 324] width 9 height 9
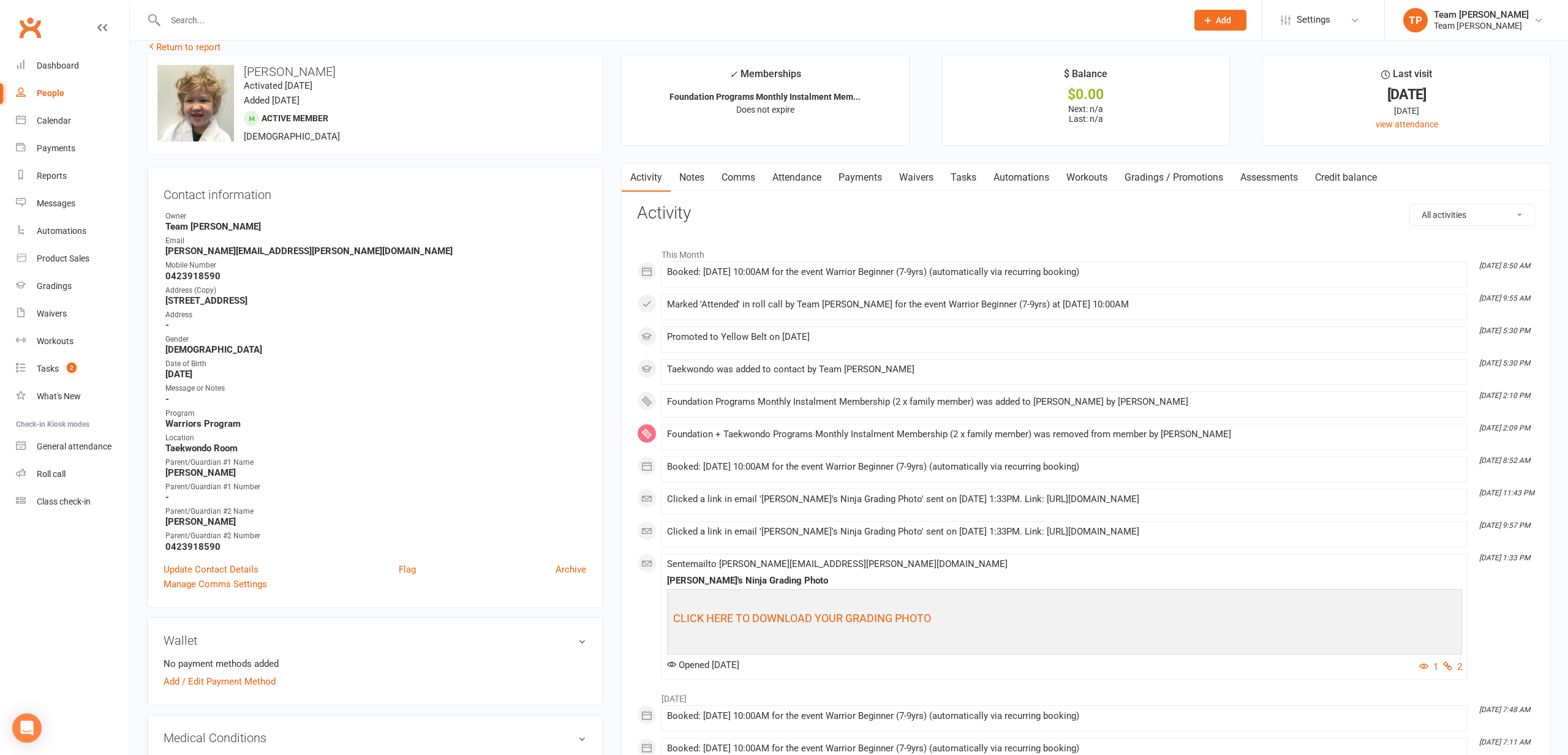
scroll to position [15, 0]
click at [221, 570] on link "Update Contact Details" at bounding box center [211, 571] width 95 height 14
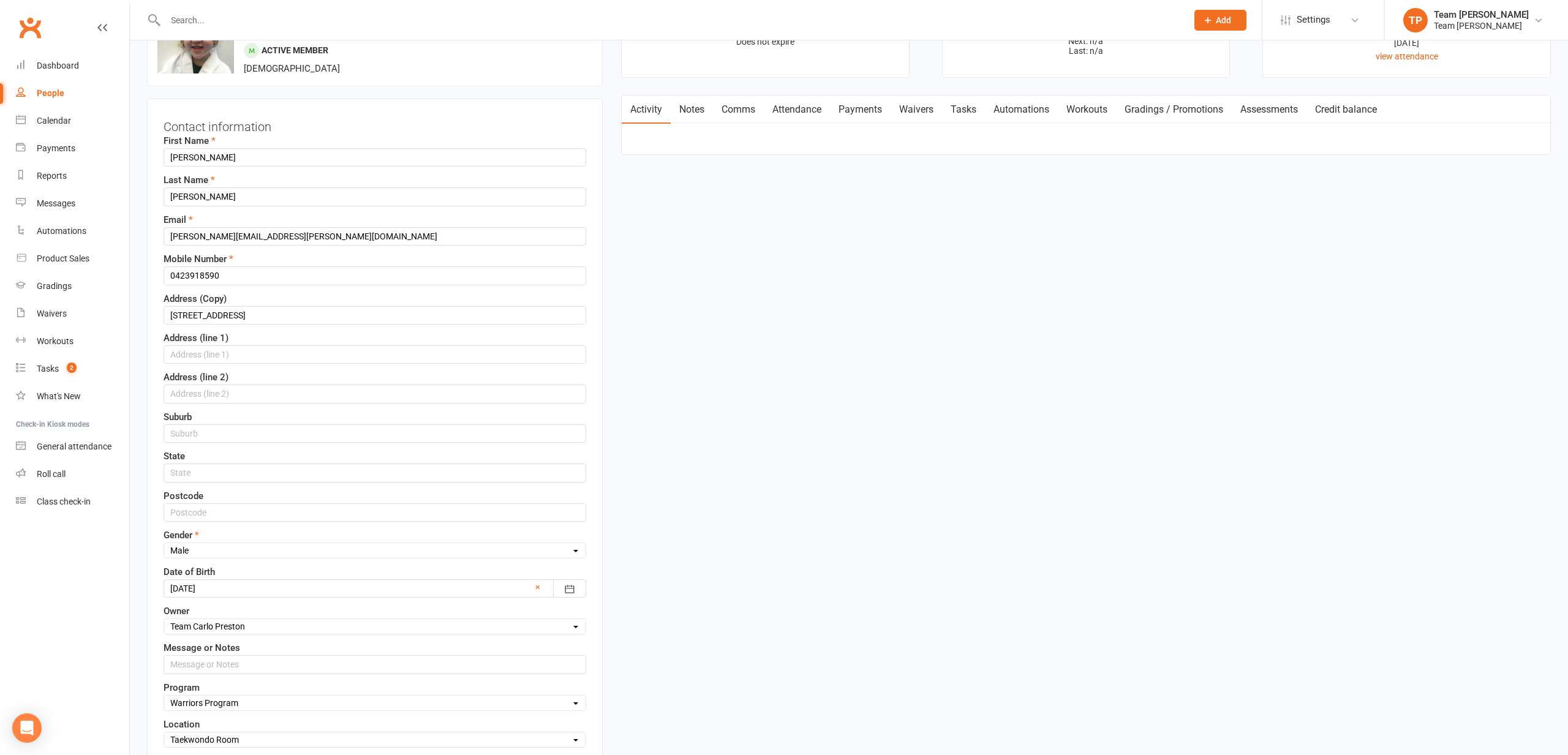
scroll to position [87, 0]
click at [179, 347] on input "text" at bounding box center [375, 353] width 423 height 19
drag, startPoint x: 182, startPoint y: 314, endPoint x: 261, endPoint y: 316, distance: 79.0
click at [261, 316] on input "23 Woiwurung Crescent Coburg VIC 3058" at bounding box center [375, 314] width 423 height 19
click at [195, 353] on input "23" at bounding box center [375, 353] width 423 height 19
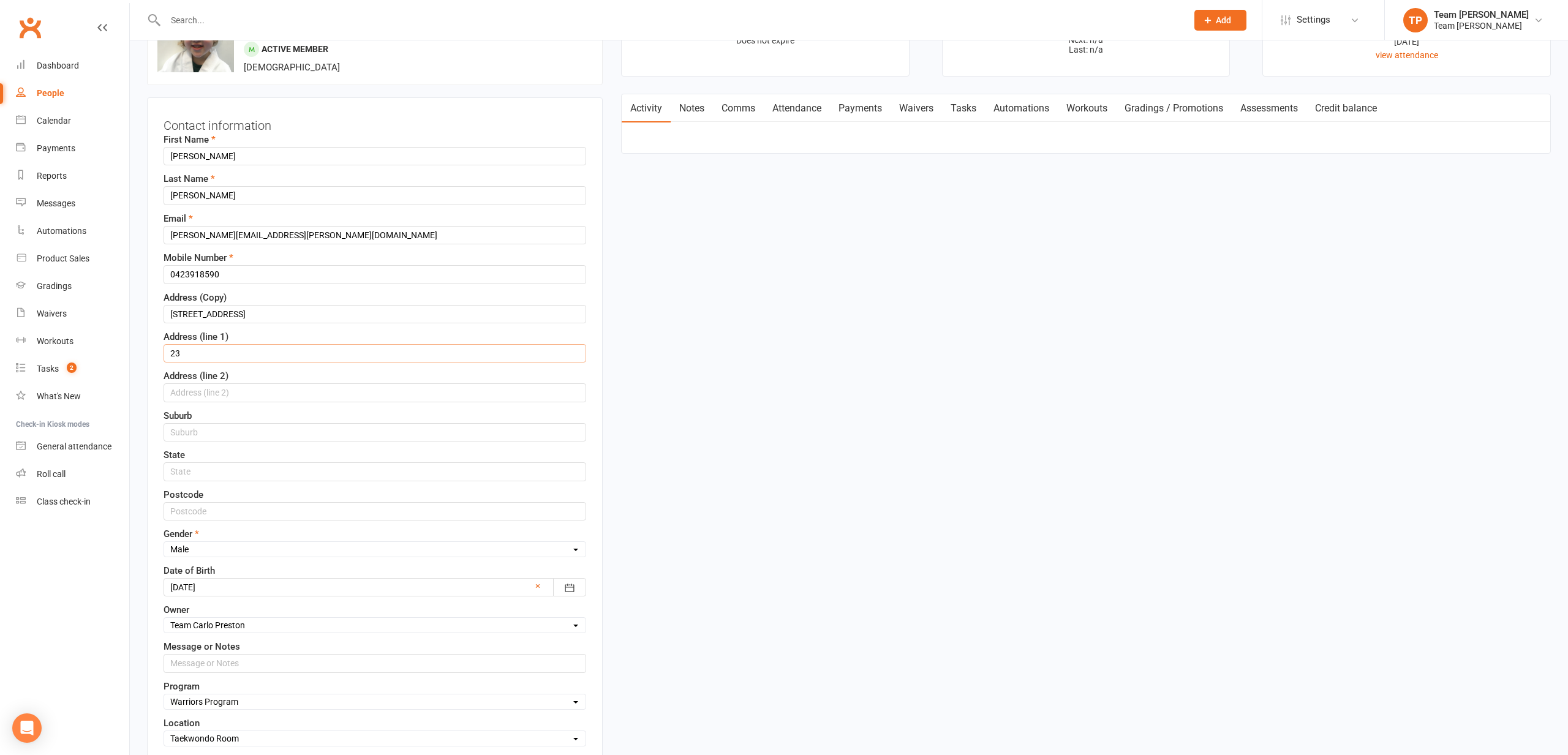
click at [196, 353] on input "23" at bounding box center [375, 353] width 423 height 19
paste input "Woiwurung Crescent"
type input "23 Woiwurung Crescent"
click at [187, 430] on input "text" at bounding box center [375, 433] width 423 height 19
type input "Coburg"
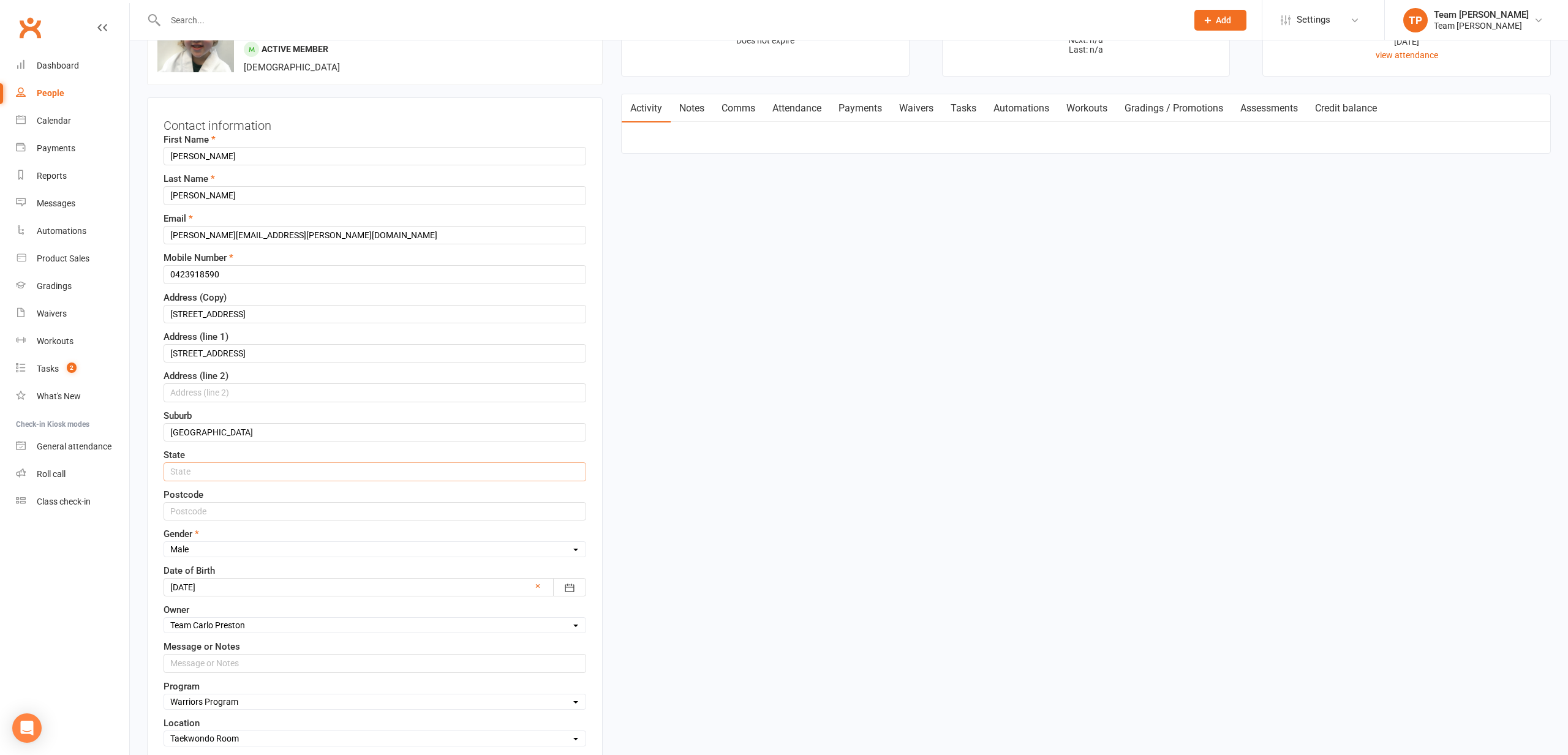
click at [184, 469] on input "text" at bounding box center [375, 472] width 423 height 19
type input "VIC"
click at [195, 513] on input "text" at bounding box center [375, 512] width 423 height 19
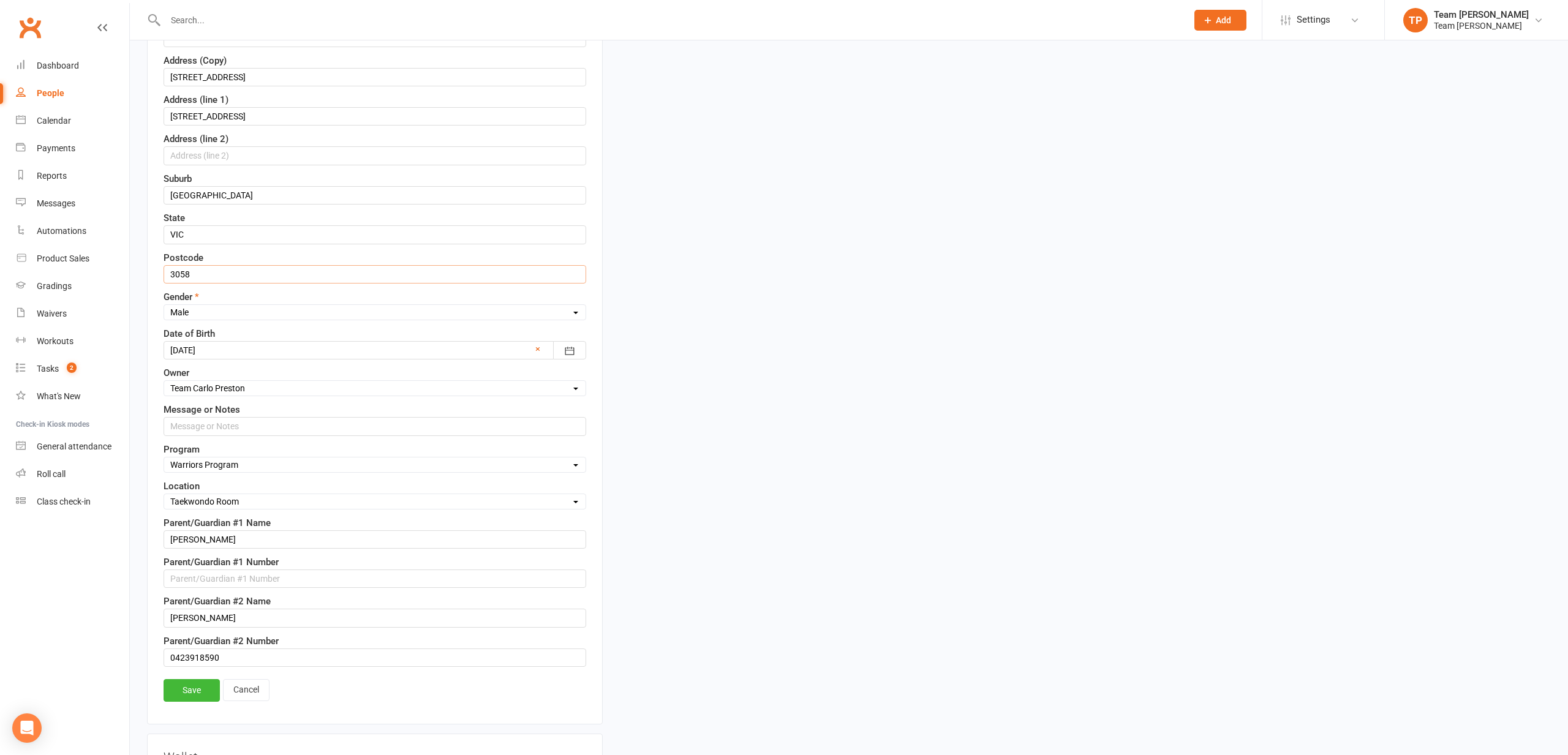
scroll to position [327, 0]
type input "3058"
click at [190, 682] on link "Save" at bounding box center [192, 688] width 56 height 22
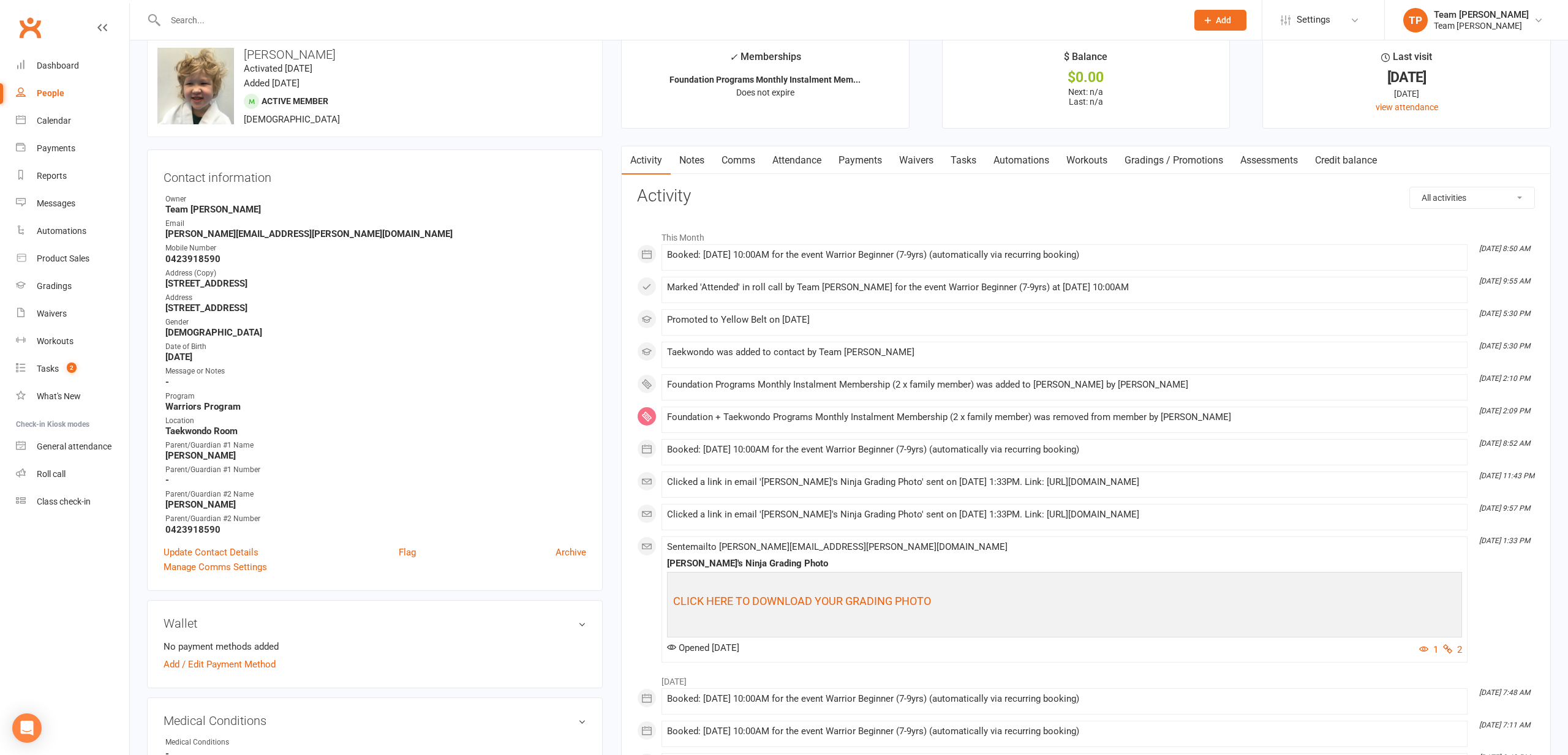
scroll to position [39, 0]
click at [921, 151] on link "Waivers" at bounding box center [916, 157] width 52 height 28
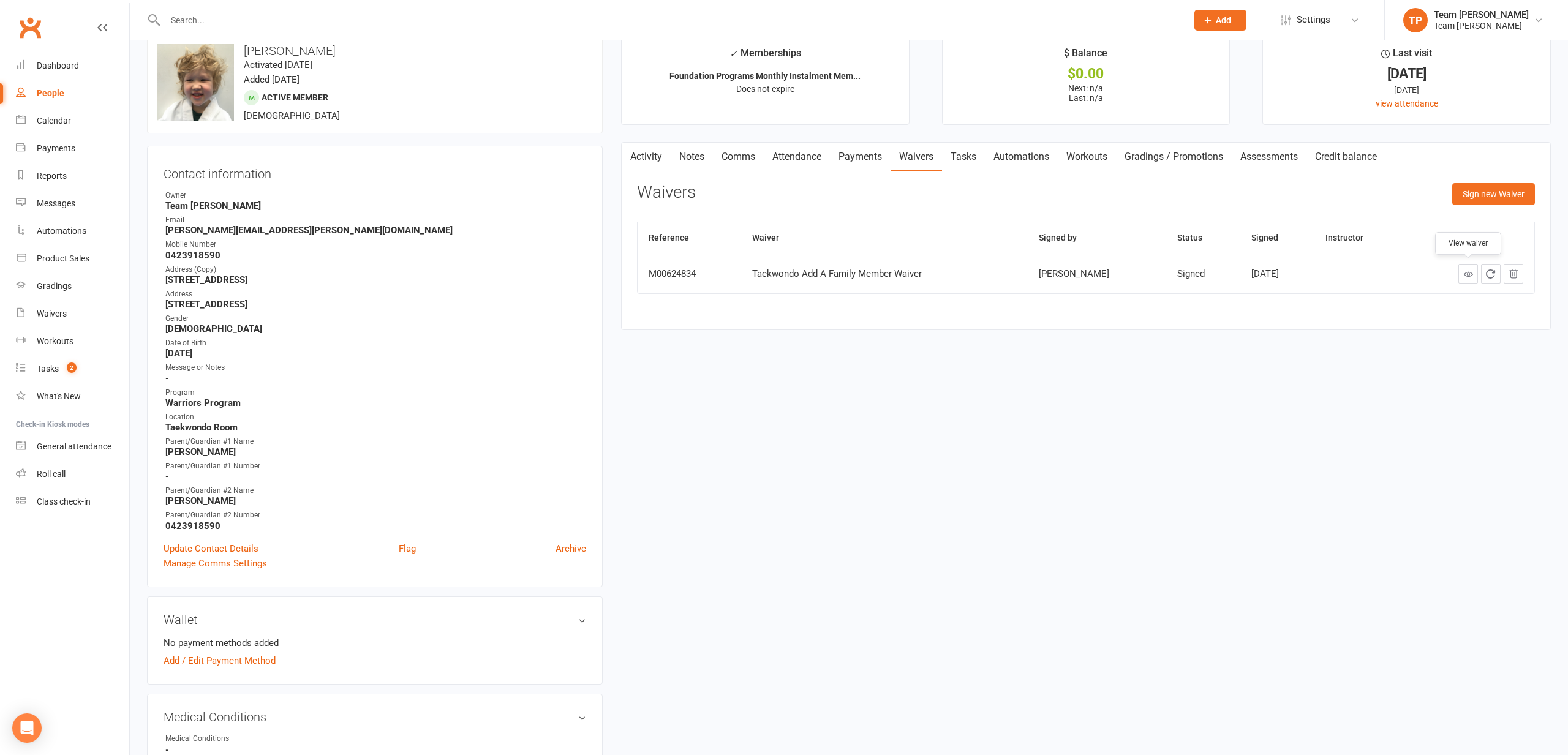
click at [1471, 276] on icon at bounding box center [1468, 274] width 9 height 9
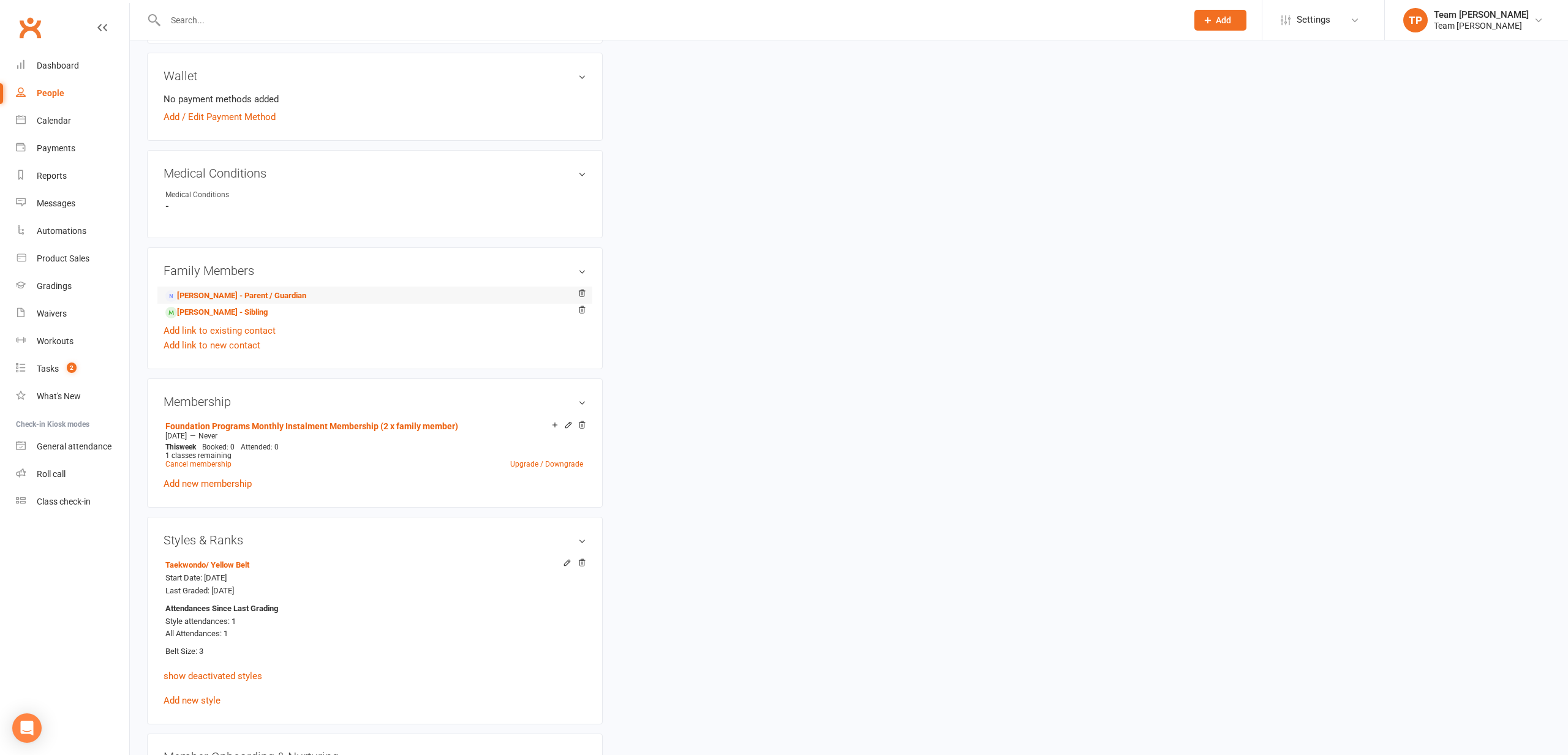
scroll to position [581, 0]
click at [223, 318] on link "Patrick Sullivan - Sibling" at bounding box center [217, 314] width 102 height 13
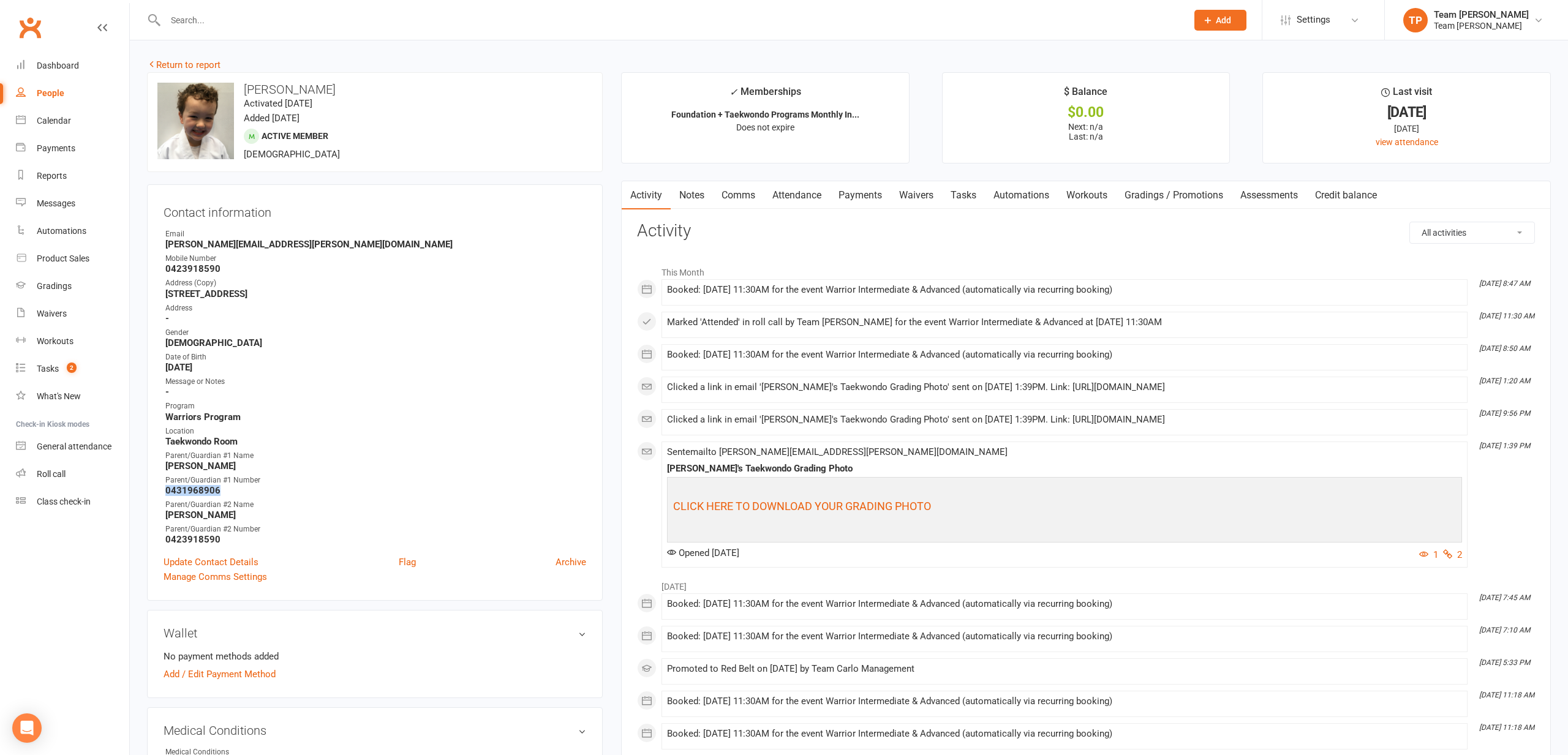
drag, startPoint x: 220, startPoint y: 489, endPoint x: 162, endPoint y: 491, distance: 58.0
click at [162, 491] on div "Contact information Owner Email connie.x.cui@gmail.com Mobile Number 0423918590…" at bounding box center [375, 393] width 456 height 417
copy strong "0431968906"
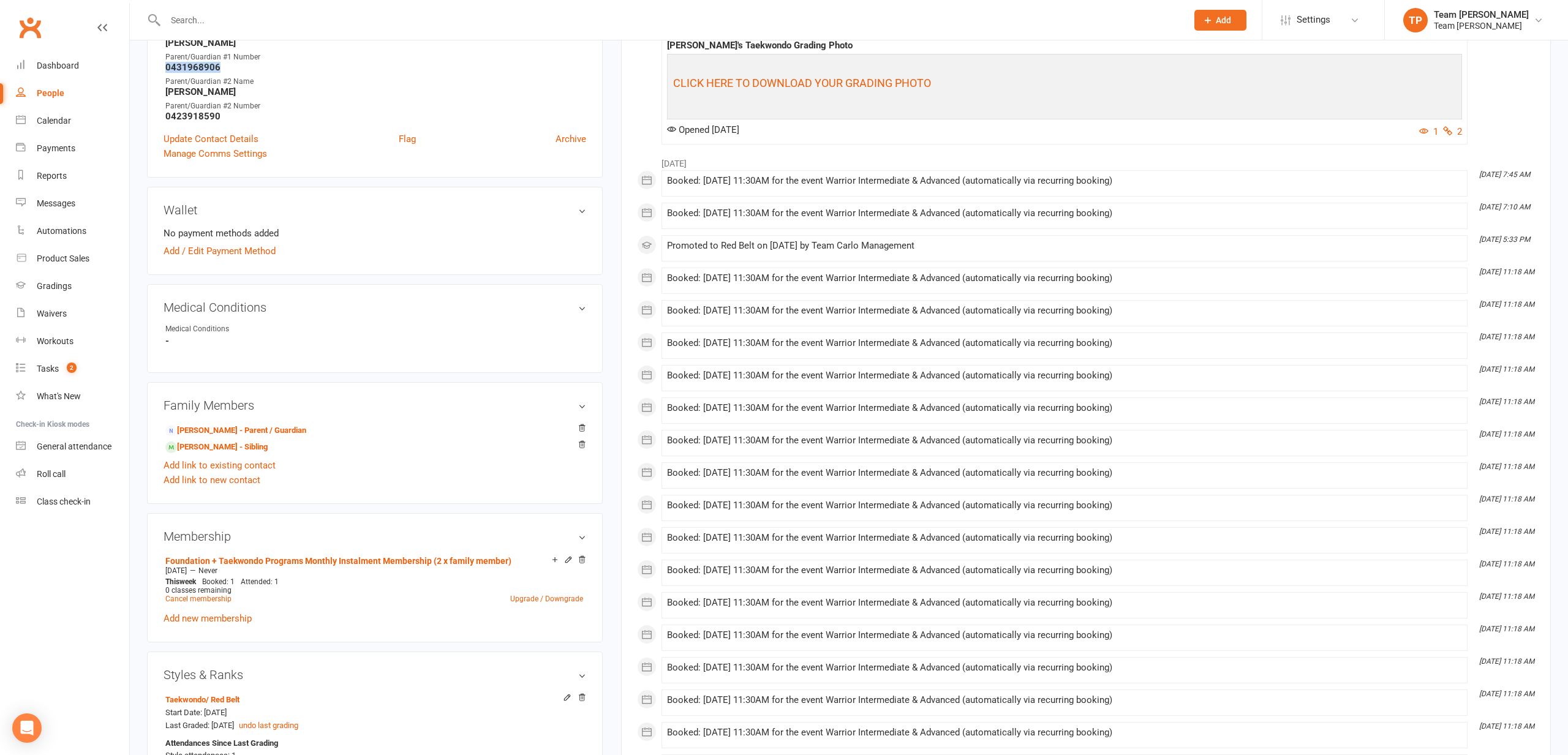
scroll to position [590, 0]
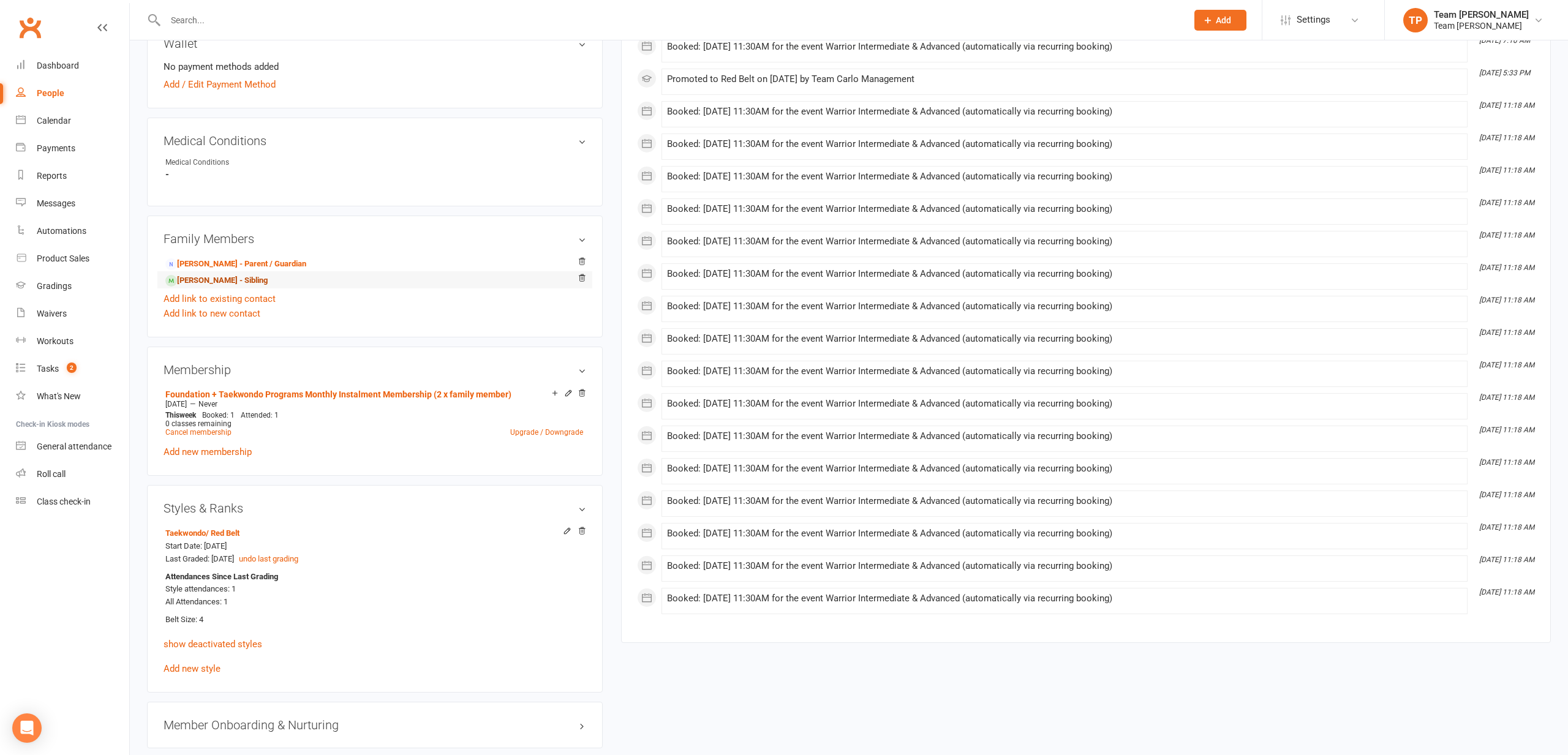
click at [225, 278] on link "Louis Sullivan - Sibling" at bounding box center [217, 281] width 102 height 13
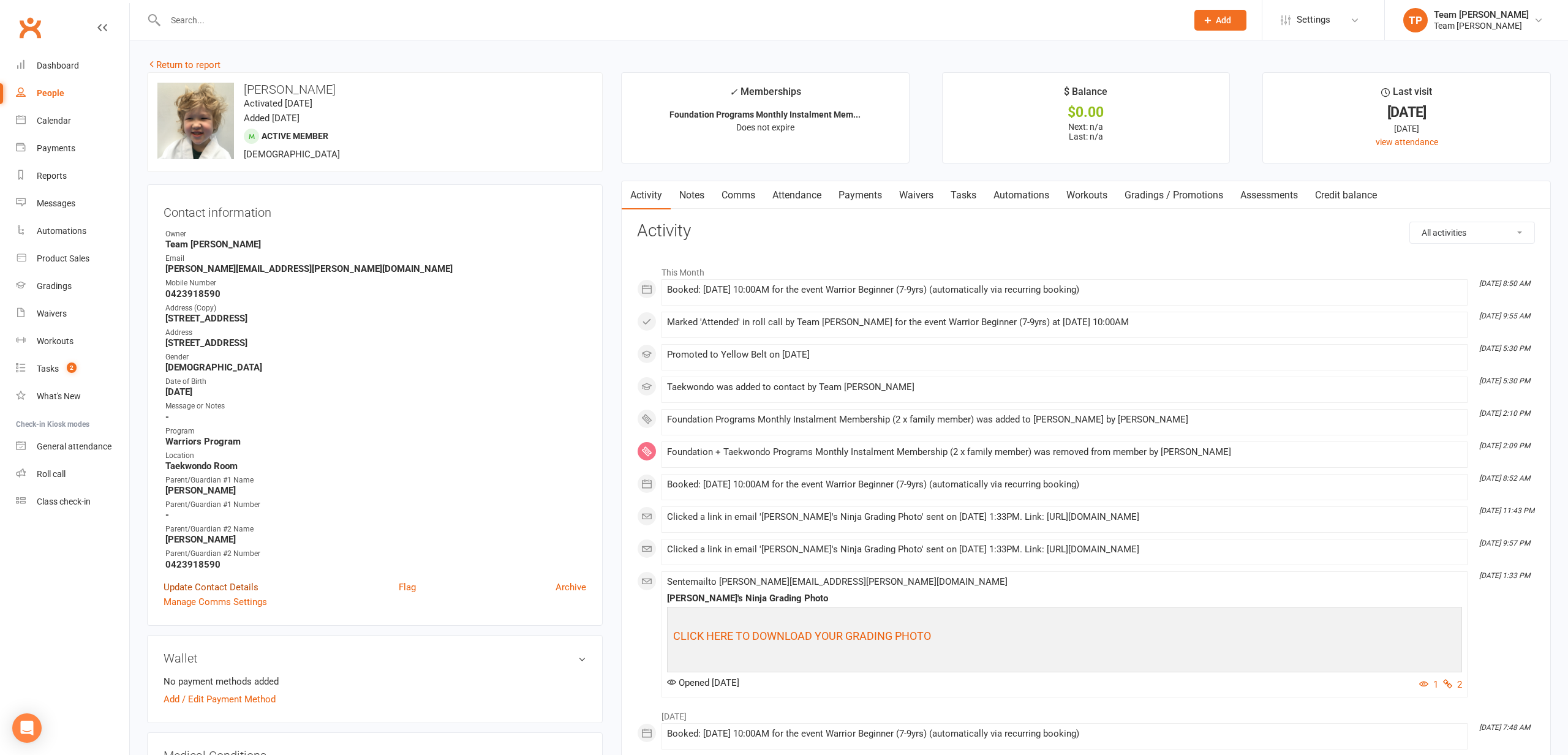
click at [230, 585] on link "Update Contact Details" at bounding box center [211, 587] width 95 height 14
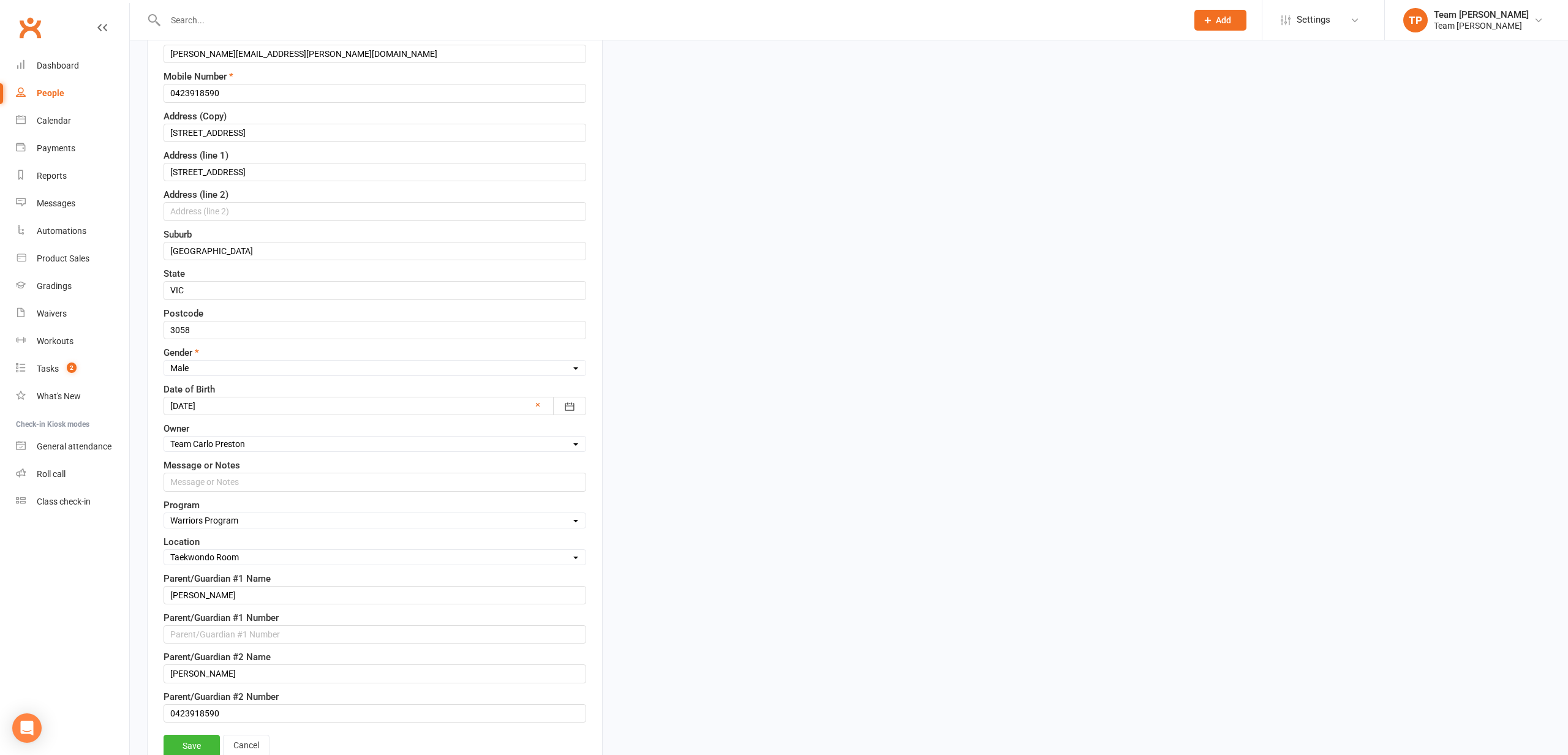
scroll to position [278, 0]
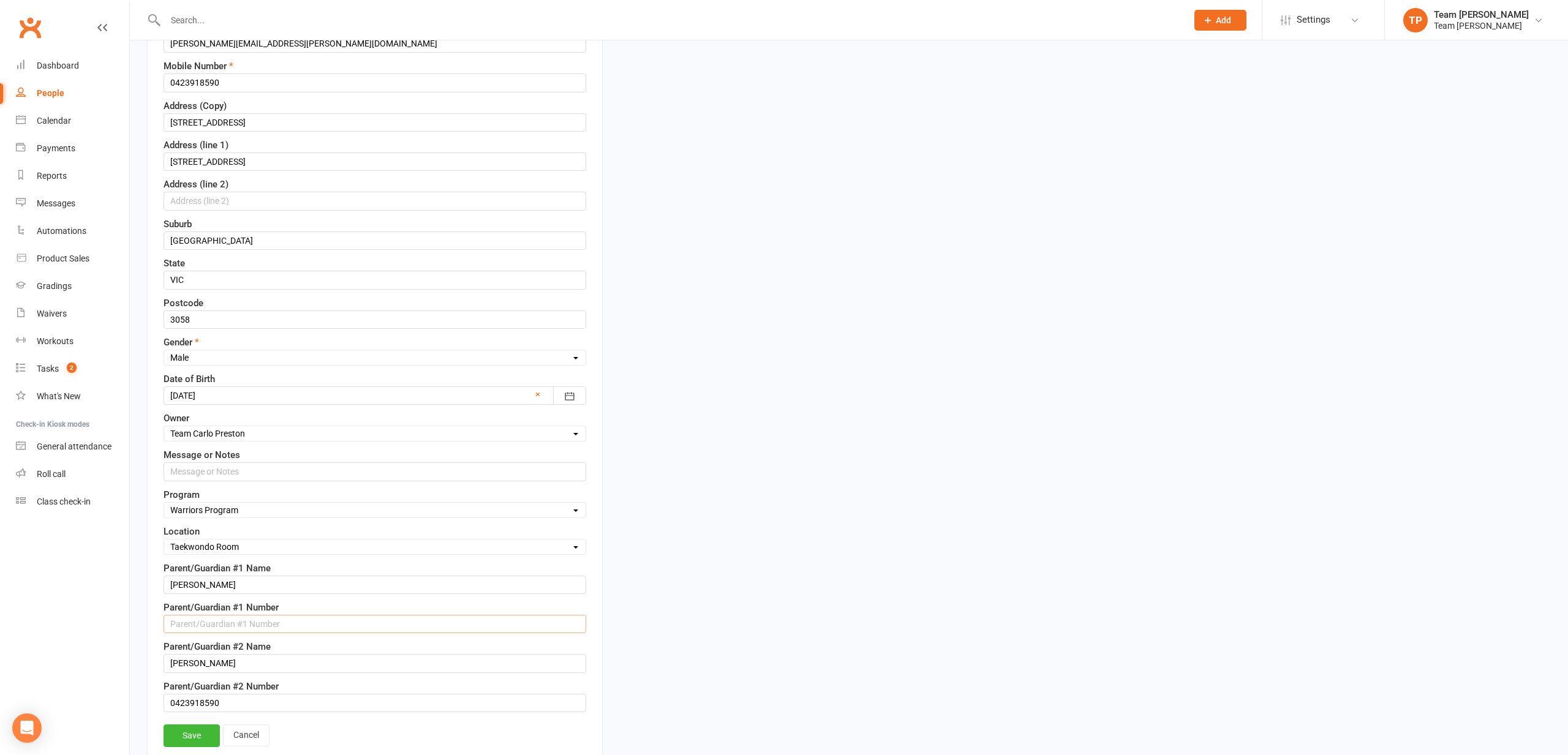
click at [188, 624] on input "text" at bounding box center [375, 624] width 423 height 19
paste input "0431968906"
type input "0431968906"
click at [201, 730] on link "Save" at bounding box center [192, 736] width 56 height 22
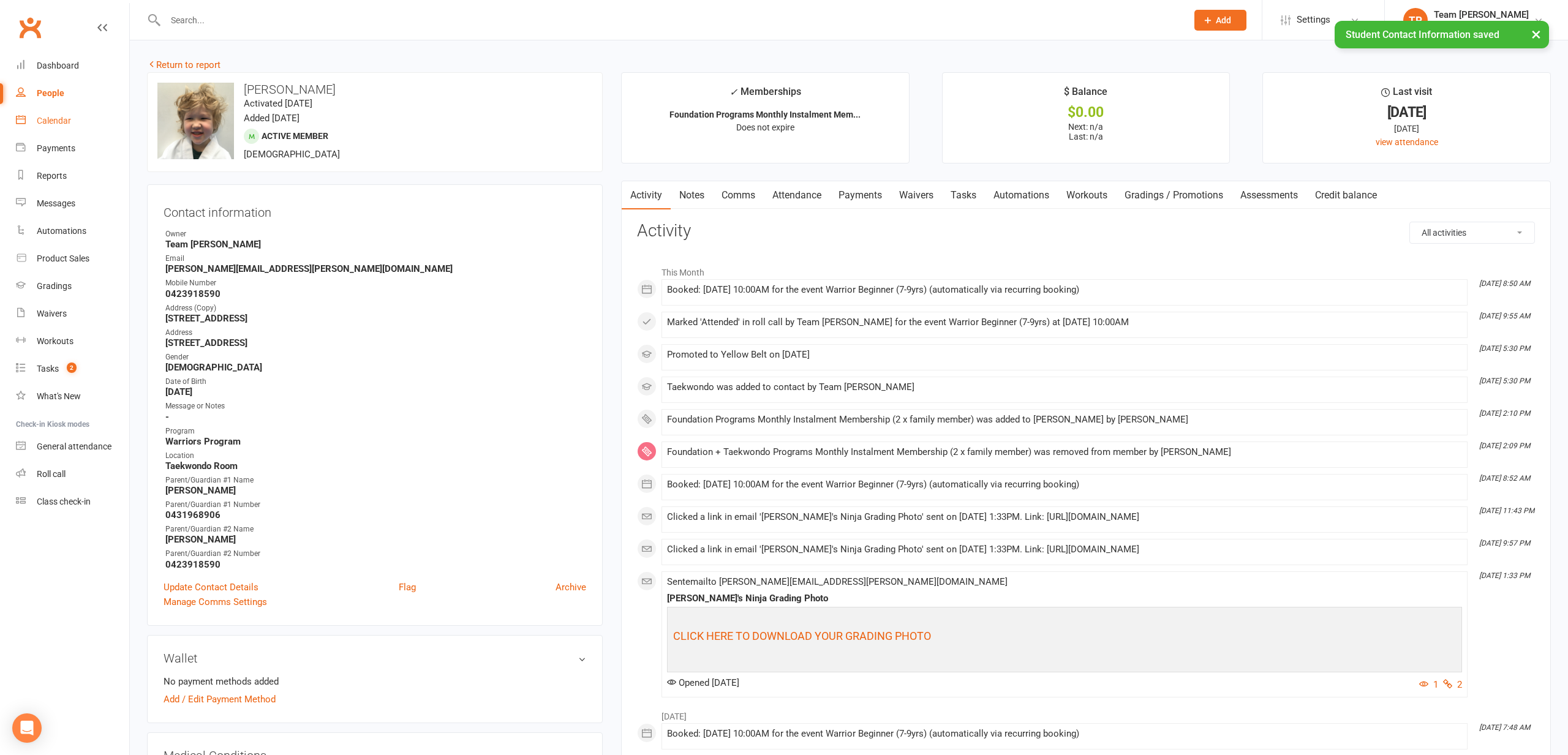
scroll to position [0, 1]
click at [177, 63] on link "Return to report" at bounding box center [184, 65] width 74 height 11
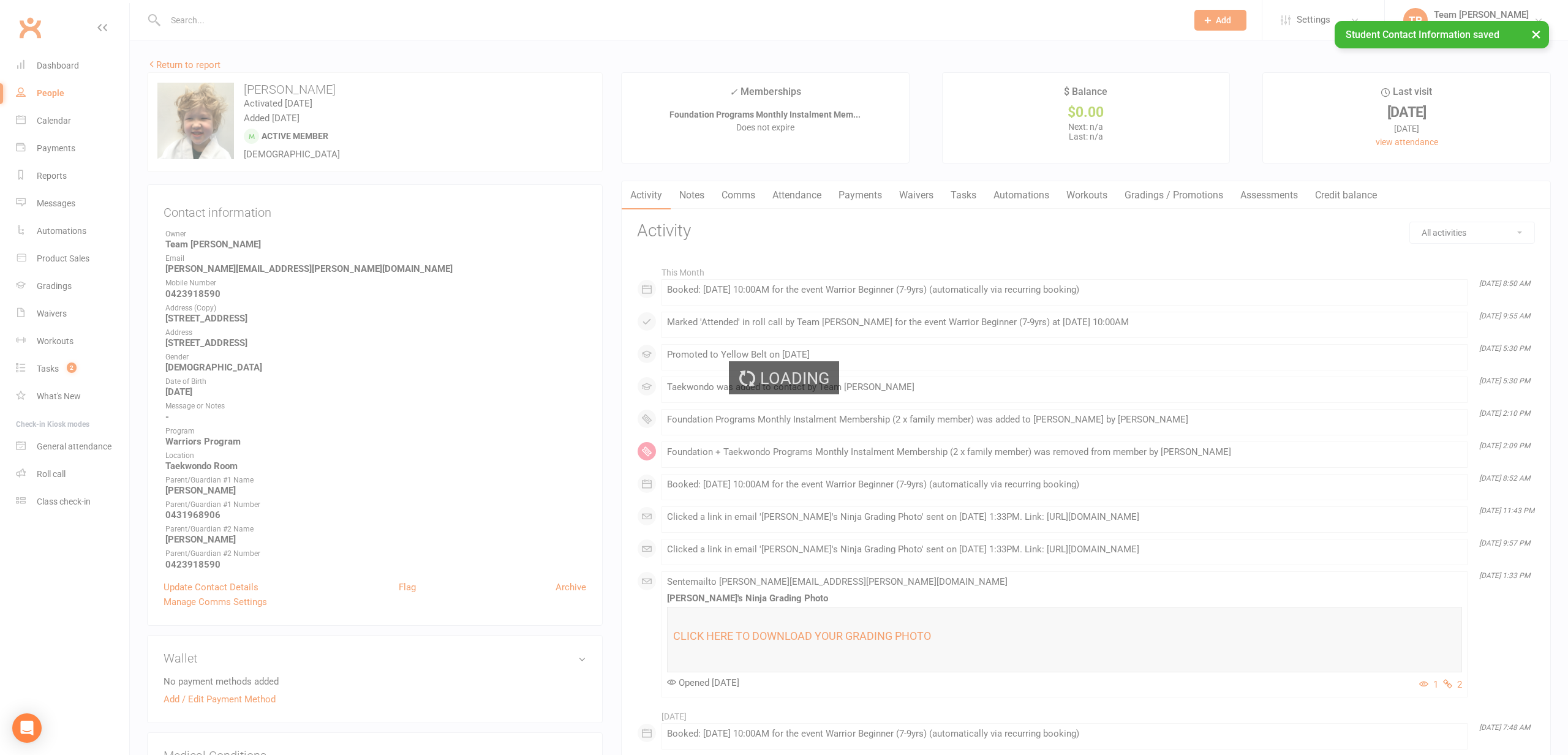
scroll to position [0, 0]
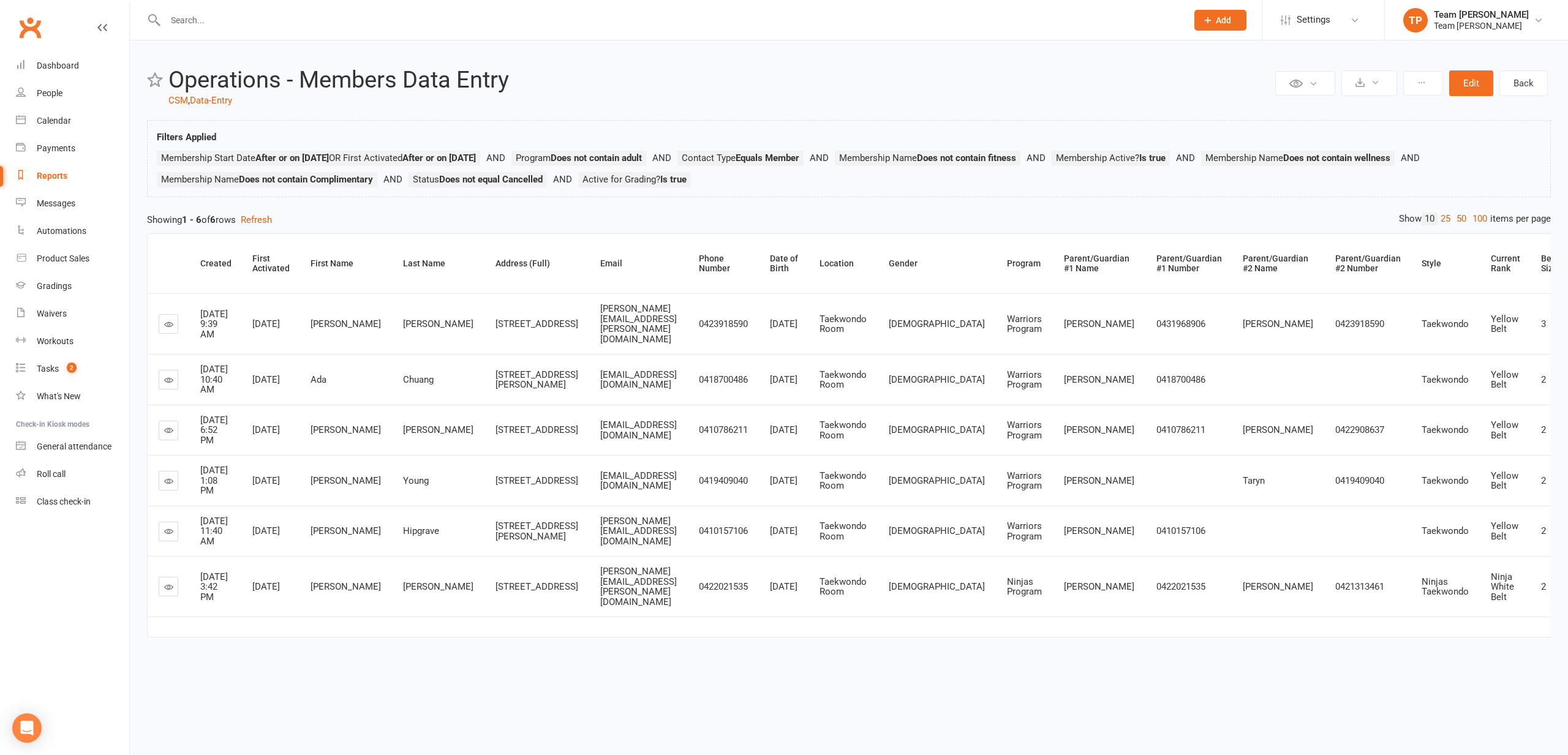
click at [166, 384] on icon at bounding box center [168, 380] width 9 height 9
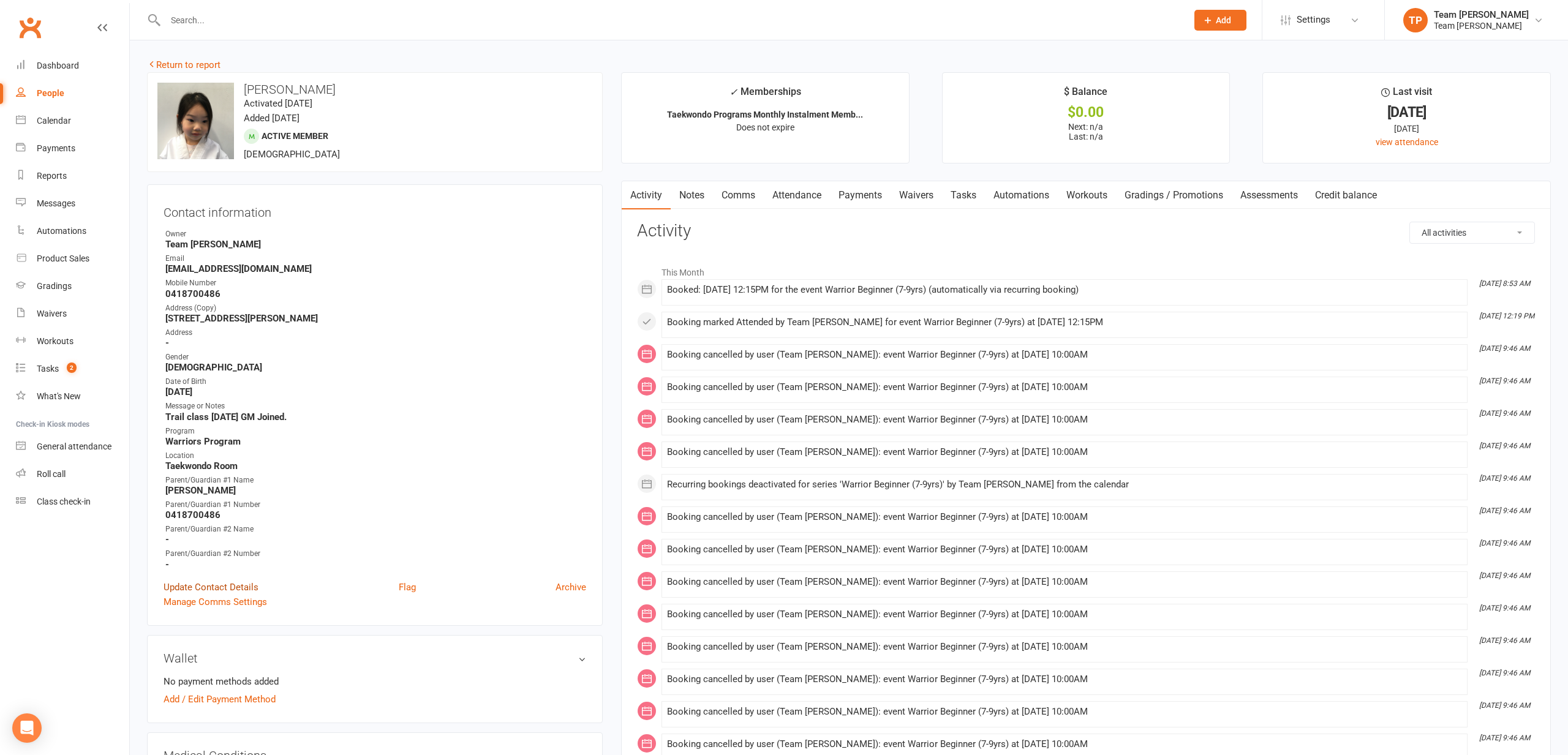
click at [228, 581] on link "Update Contact Details" at bounding box center [211, 587] width 95 height 14
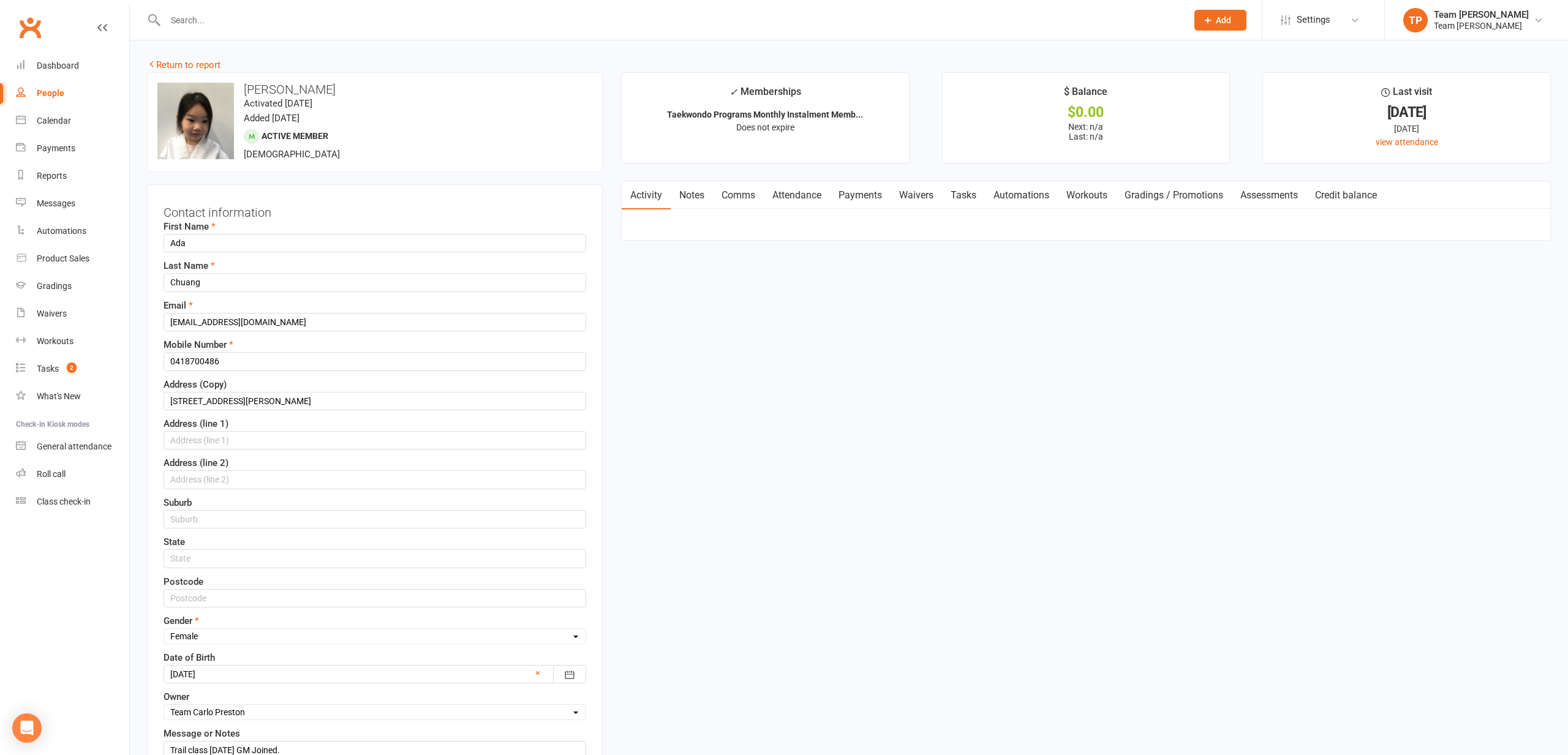
scroll to position [72, 0]
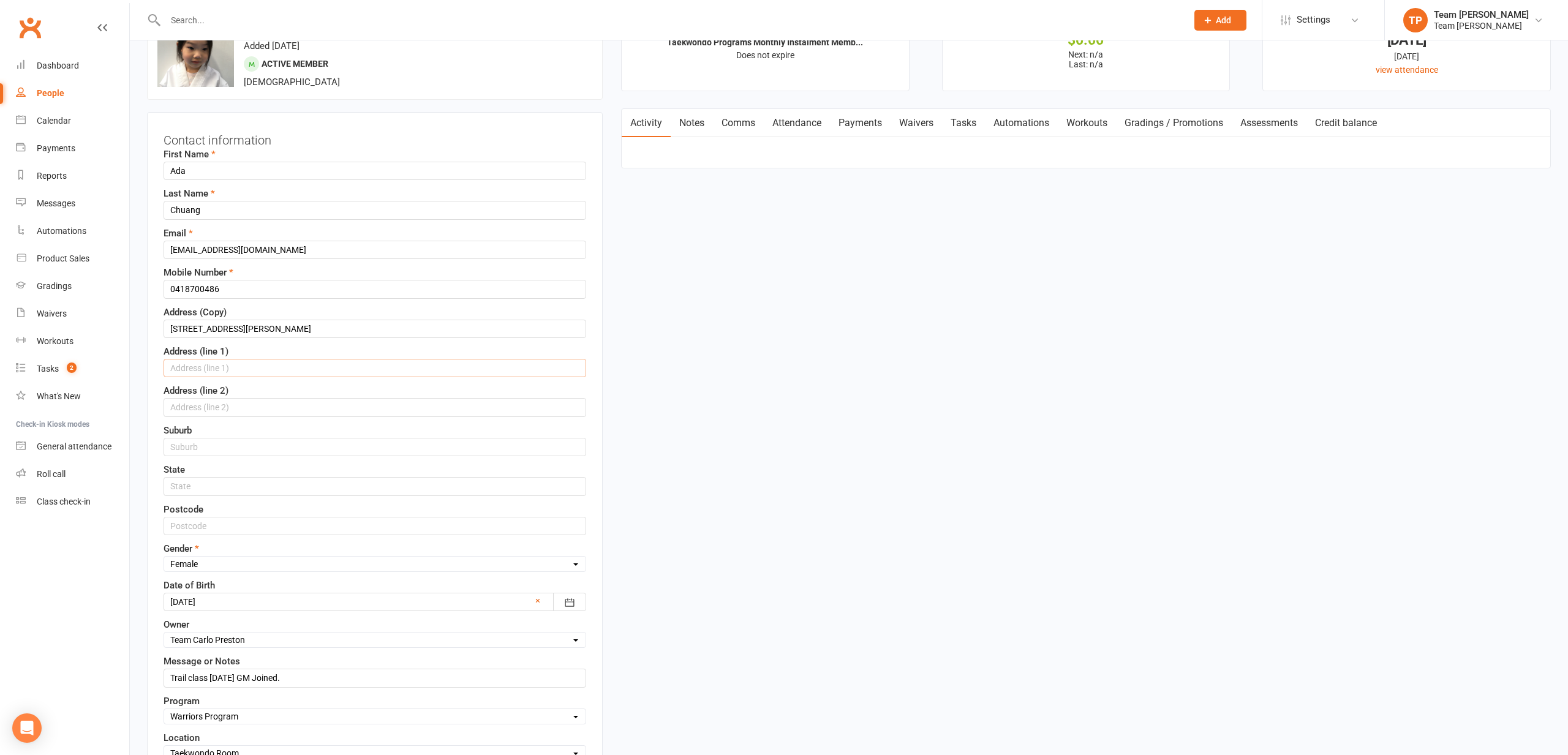
click at [203, 368] on input "text" at bounding box center [375, 368] width 423 height 19
type input "1 Swift Street"
click at [200, 434] on div "Suburb" at bounding box center [375, 440] width 423 height 33
click at [205, 444] on input "text" at bounding box center [375, 447] width 423 height 19
type input "Preston"
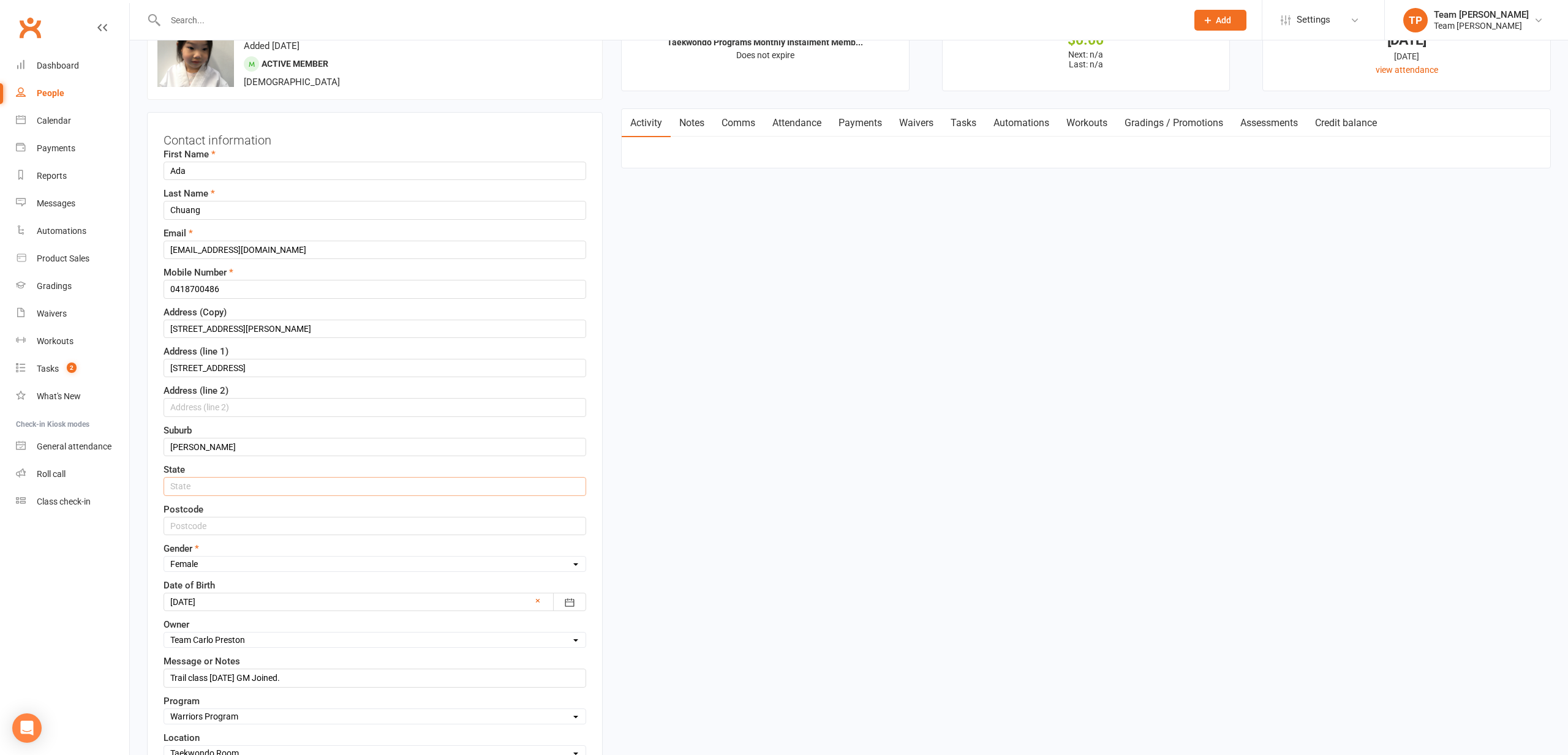
click at [175, 491] on input "text" at bounding box center [375, 486] width 423 height 19
type input "VIC"
click at [188, 526] on input "text" at bounding box center [375, 526] width 423 height 19
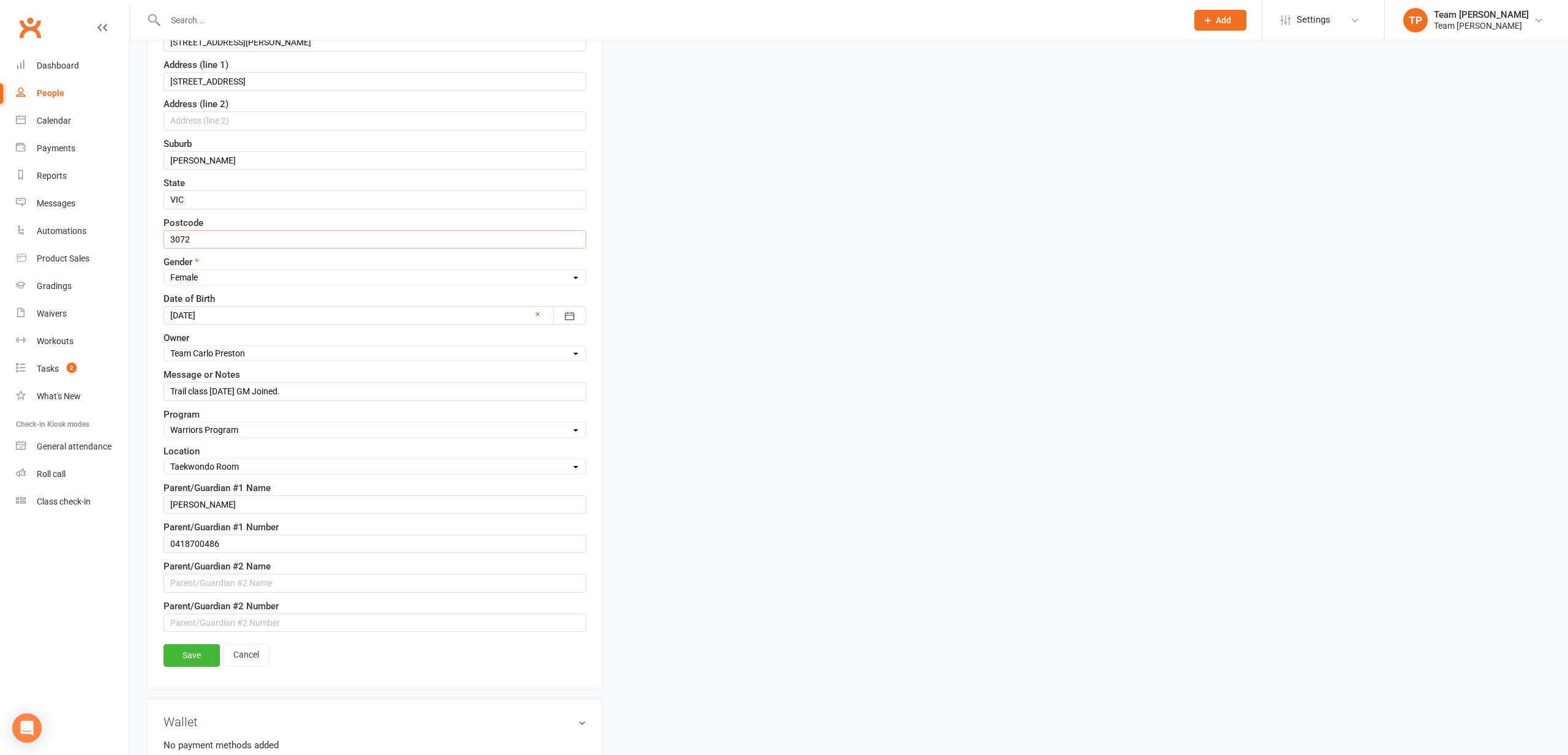
scroll to position [392, 0]
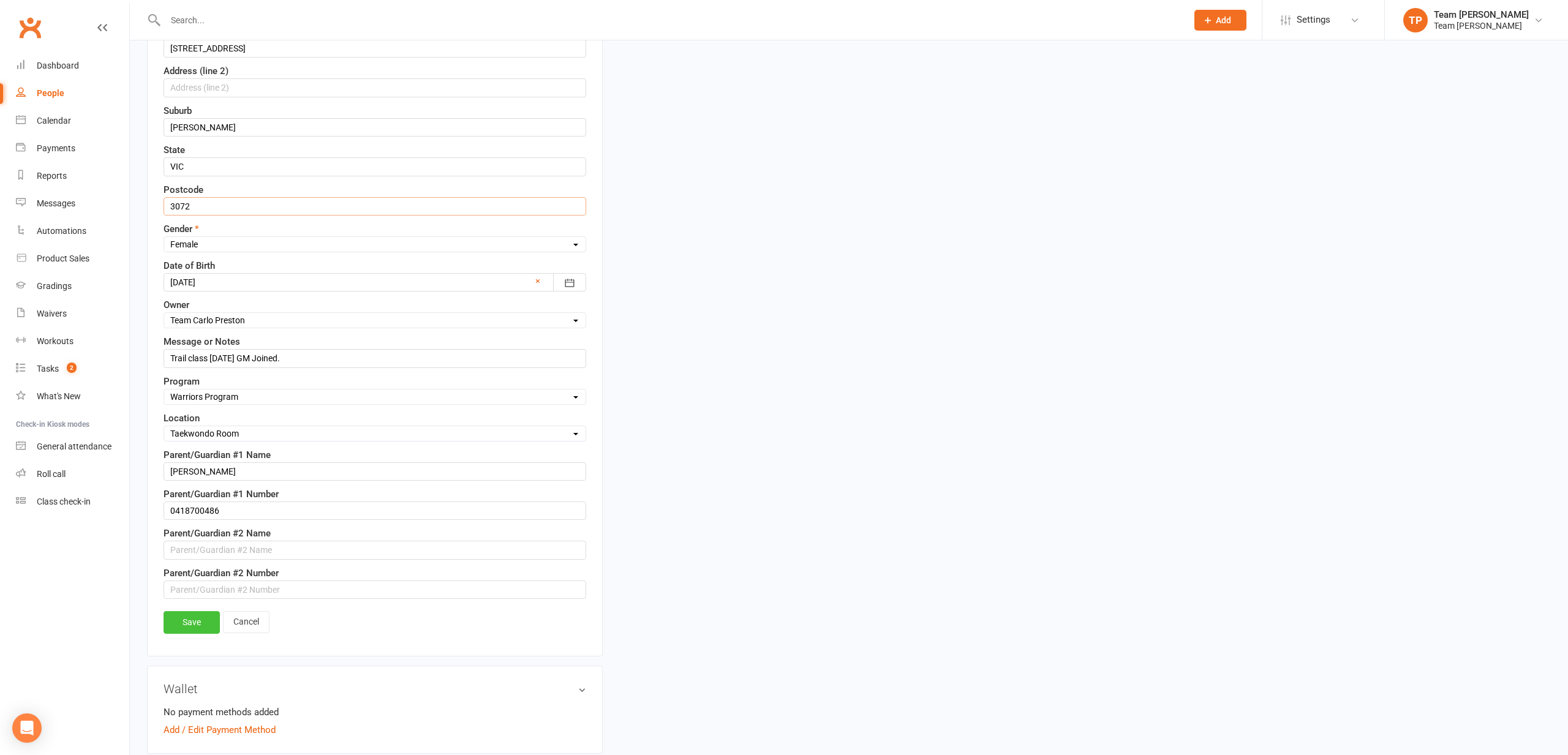
type input "3072"
click at [199, 611] on link "Save" at bounding box center [192, 622] width 56 height 22
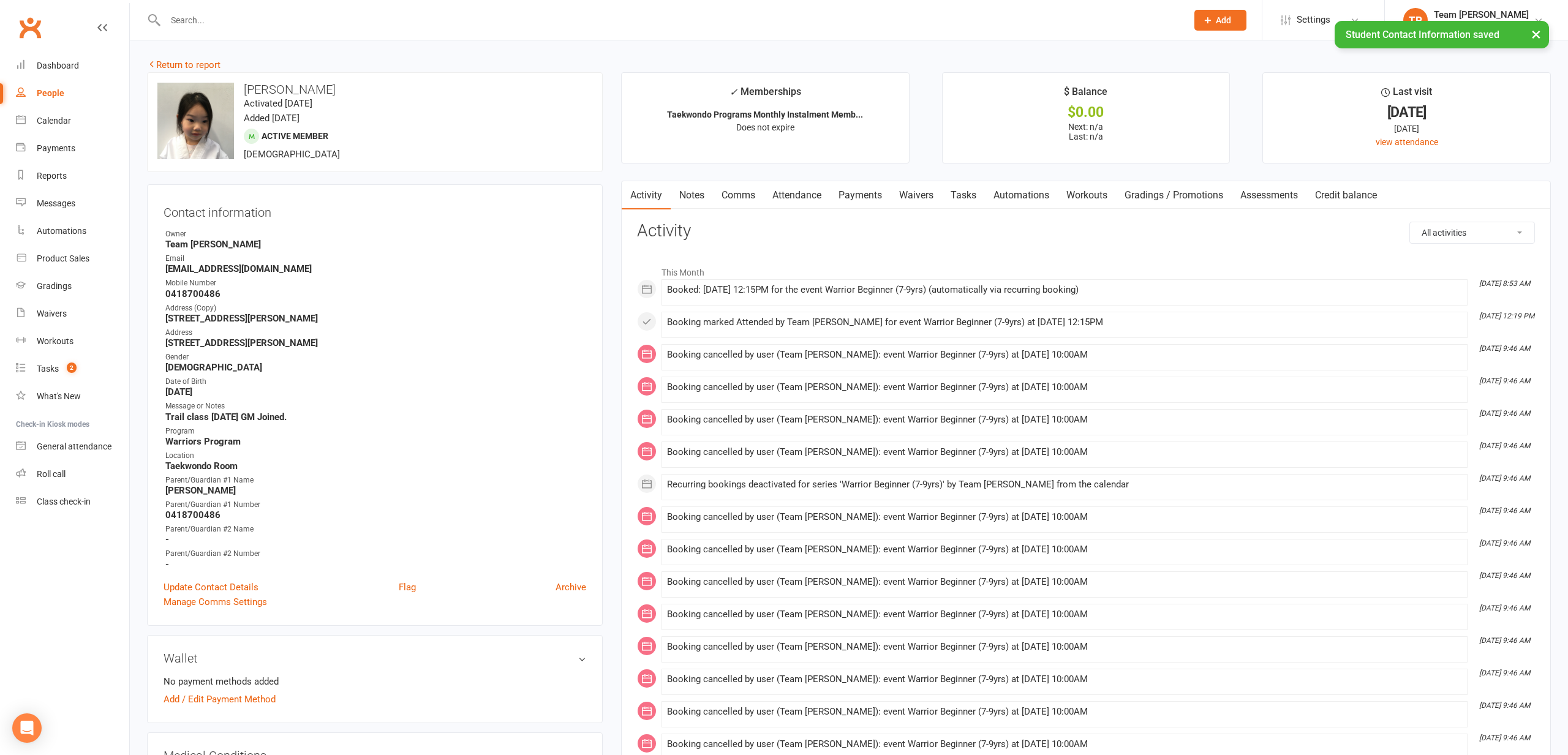
scroll to position [0, 0]
click at [700, 206] on link "Notes" at bounding box center [692, 195] width 42 height 28
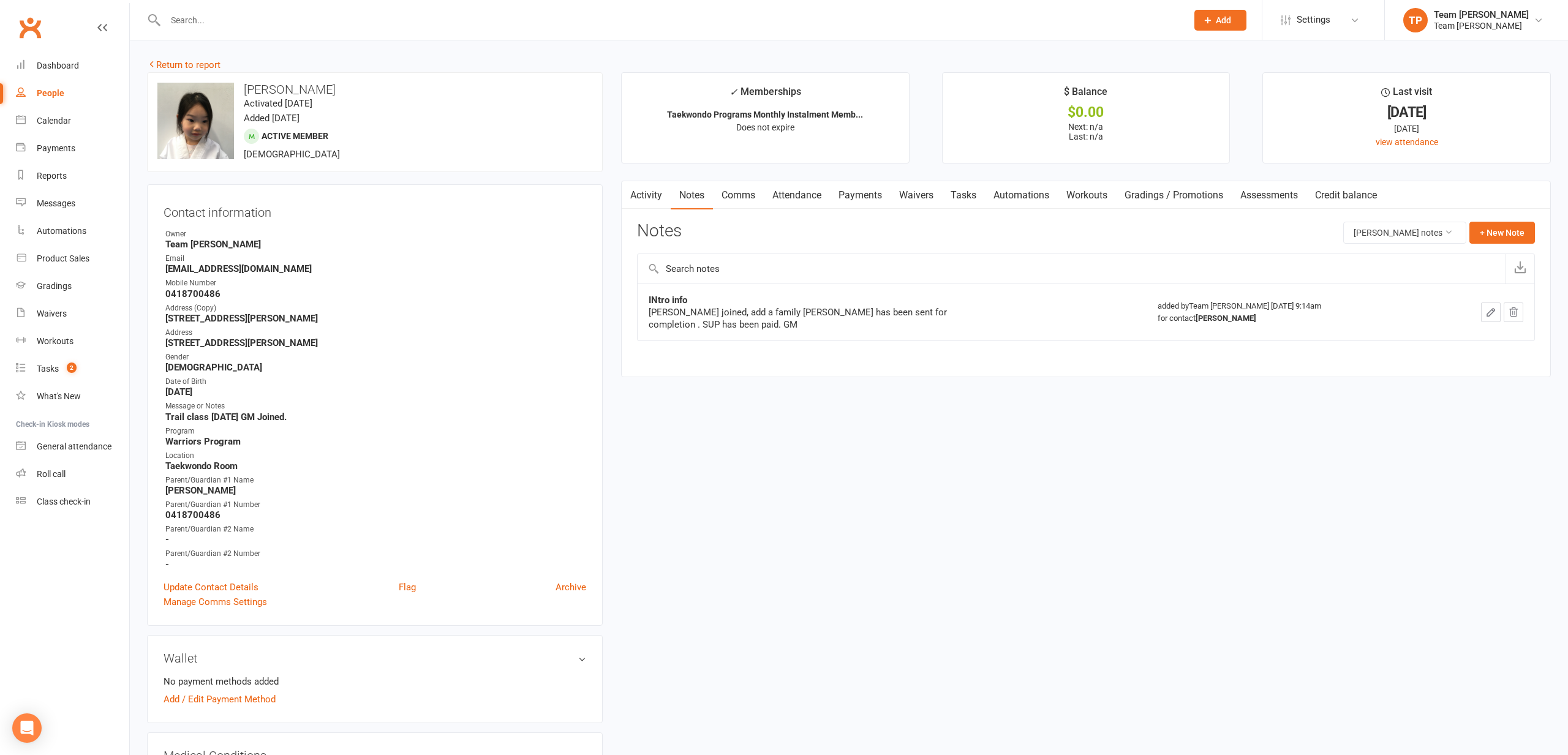
click at [738, 194] on link "Comms" at bounding box center [738, 195] width 51 height 28
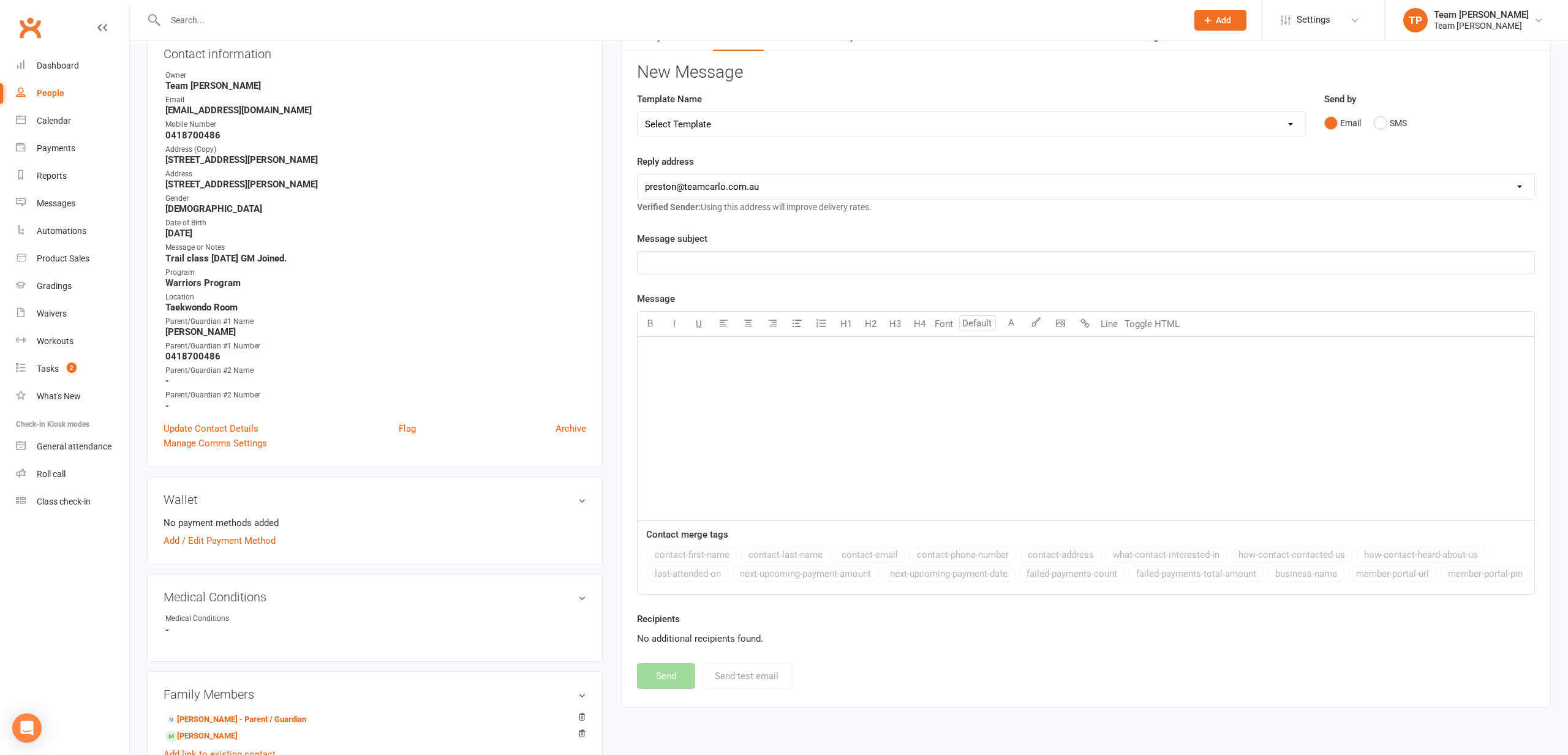
scroll to position [635, 0]
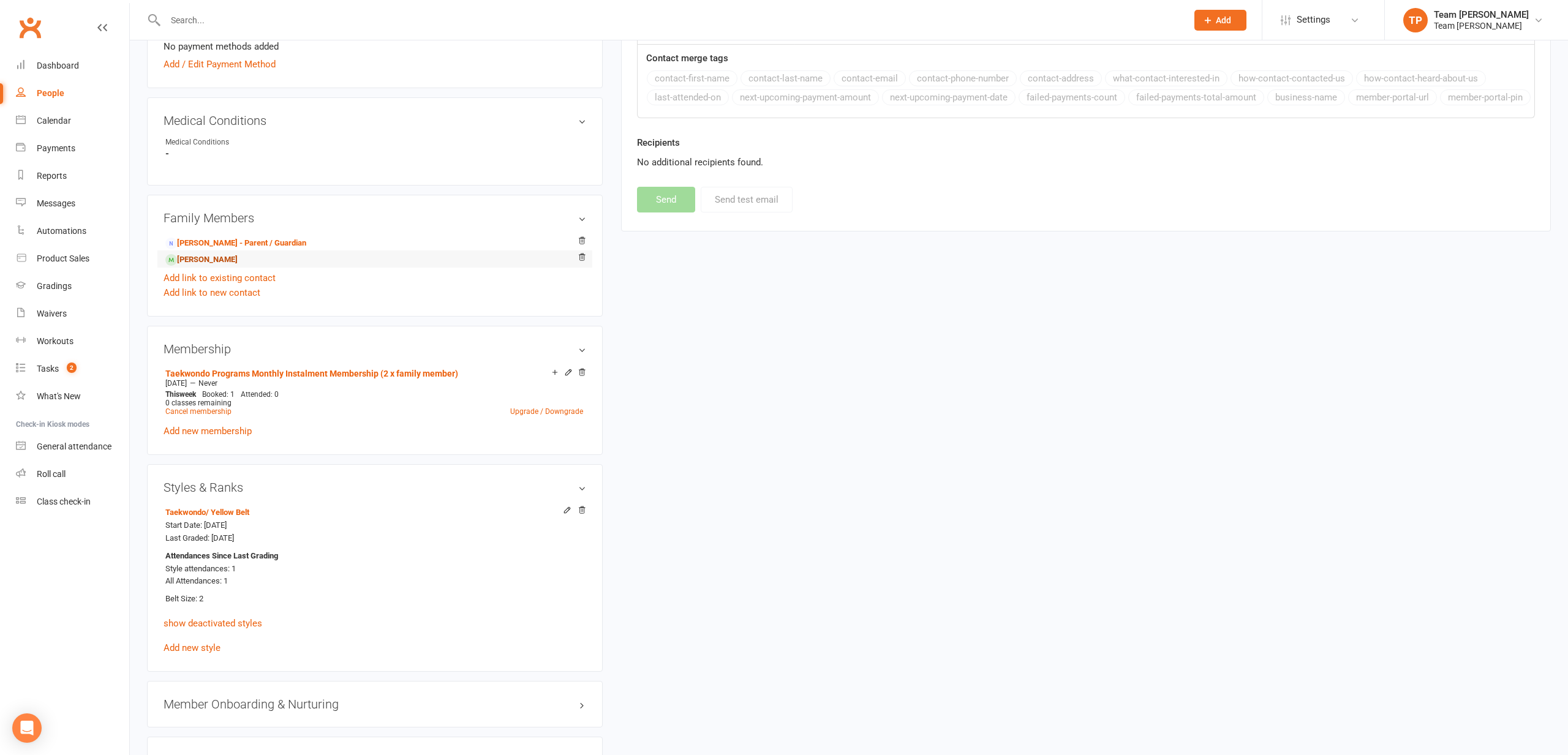
click at [232, 259] on link "Caitlin Chuang - Sibling" at bounding box center [201, 260] width 72 height 13
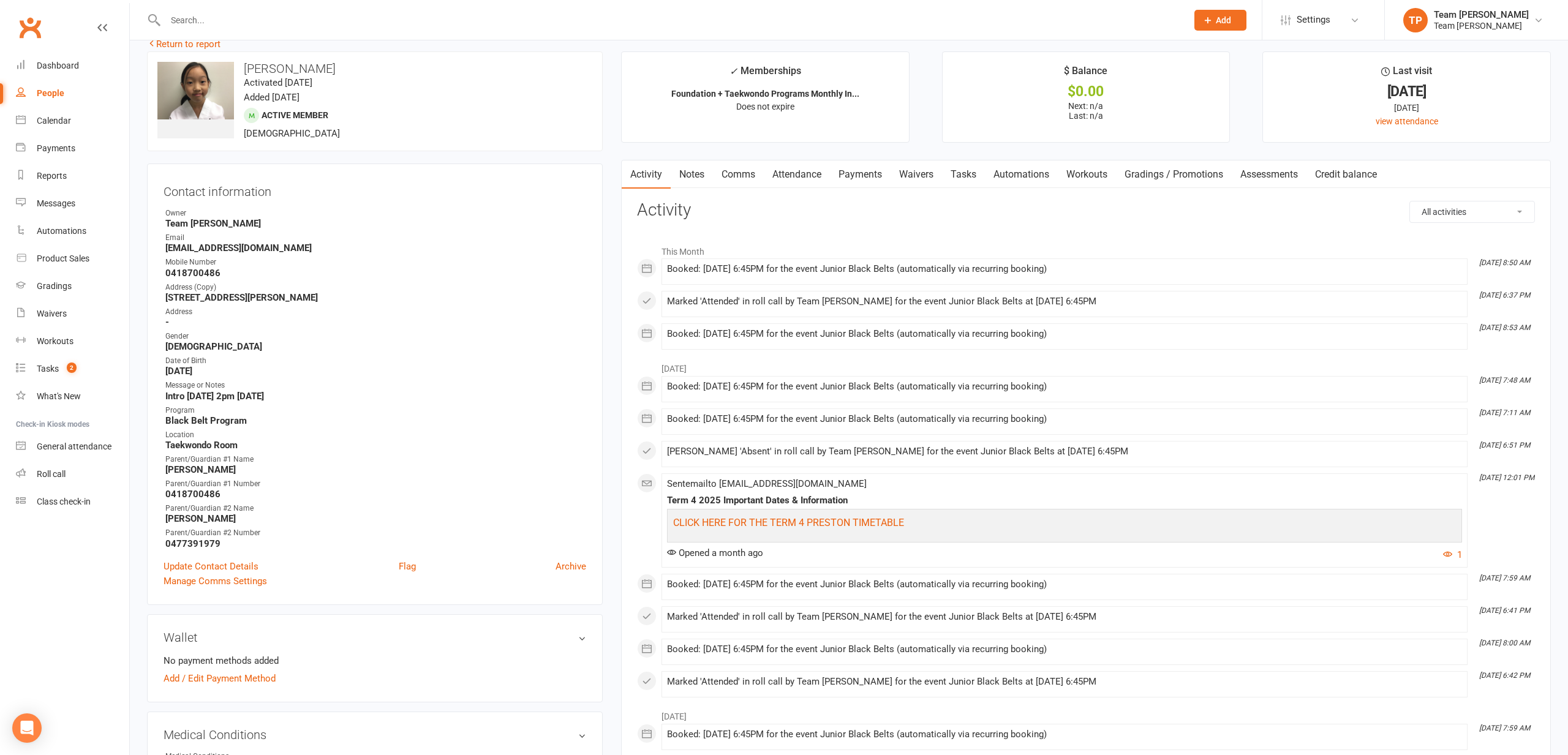
scroll to position [23, 0]
drag, startPoint x: 167, startPoint y: 539, endPoint x: 228, endPoint y: 547, distance: 61.5
click at [228, 547] on div "Contact information Owner Team Carlo Preston Email peter_chuang18@yahoo.com Mob…" at bounding box center [375, 382] width 456 height 441
copy render-form-field "0477391979"
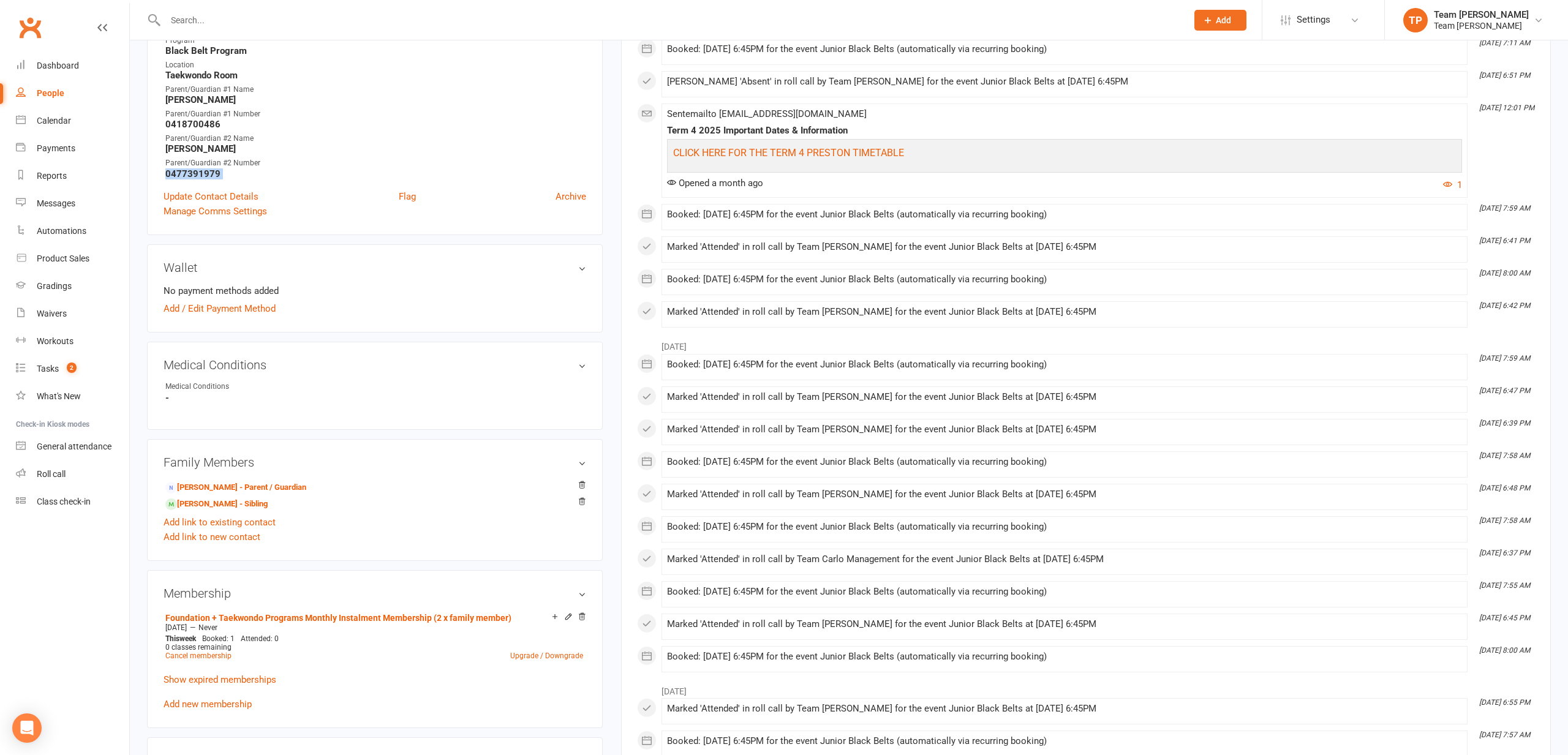
scroll to position [439, 0]
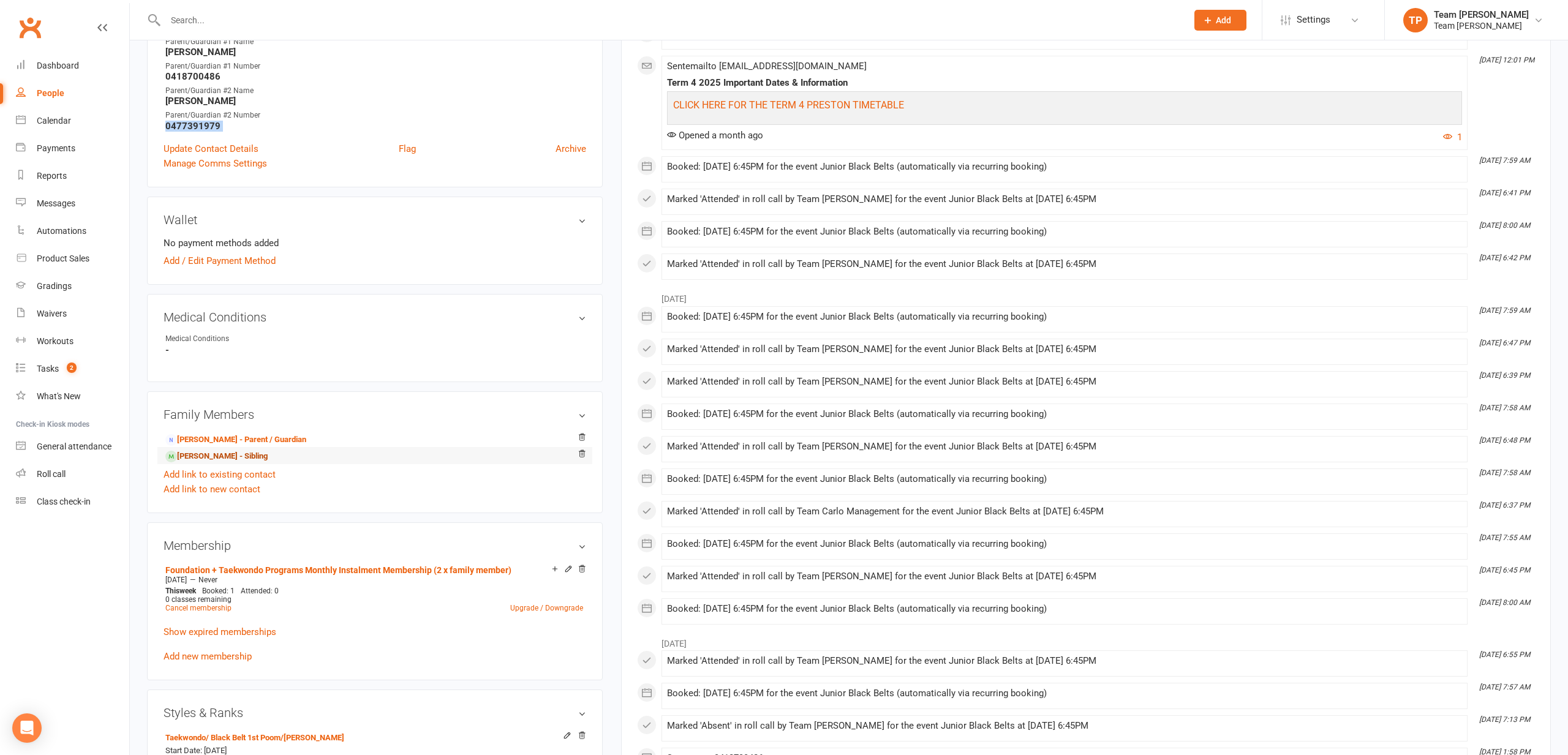
click at [227, 455] on link "Ada Chuang - Sibling" at bounding box center [217, 457] width 102 height 13
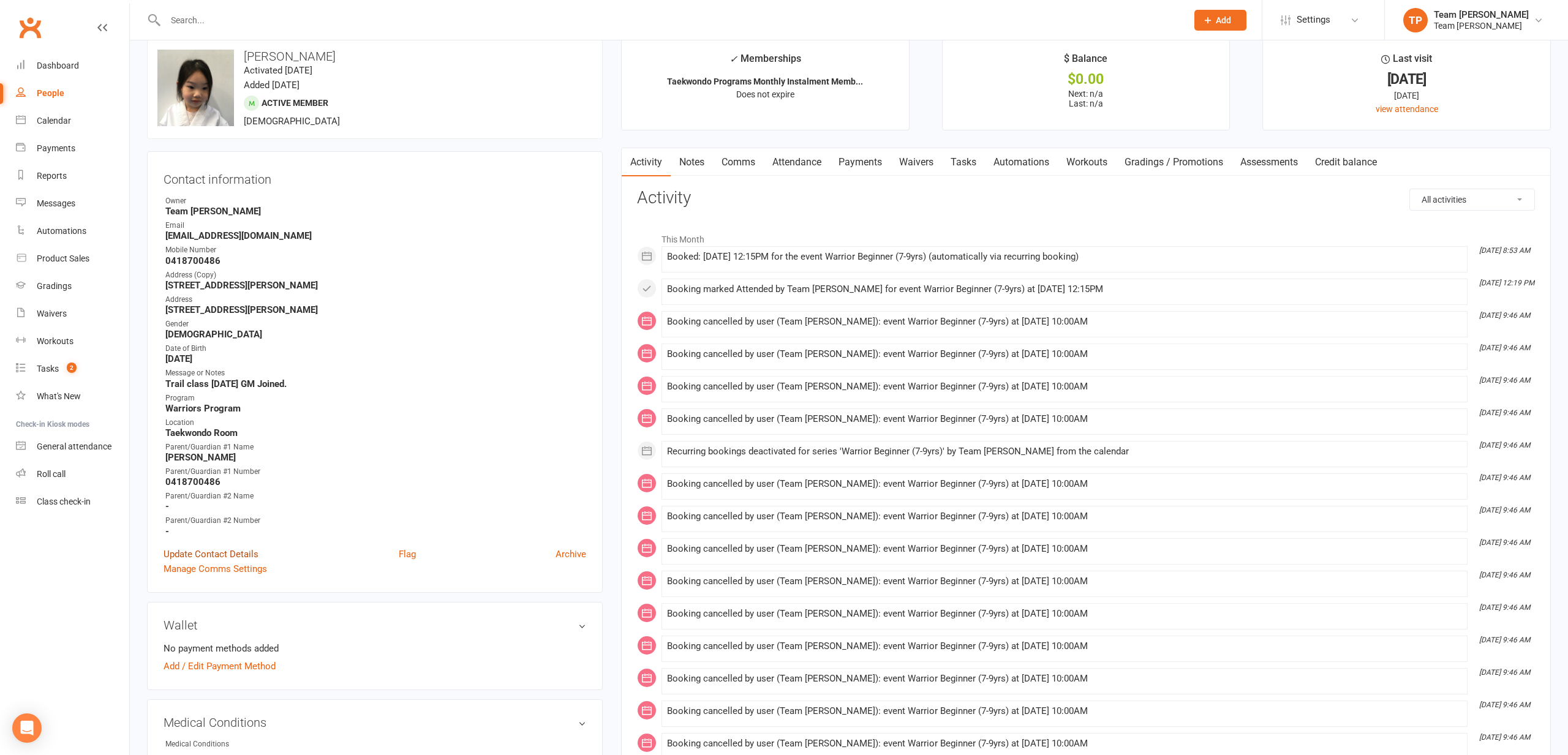
scroll to position [33, 0]
click at [181, 553] on link "Update Contact Details" at bounding box center [211, 554] width 95 height 14
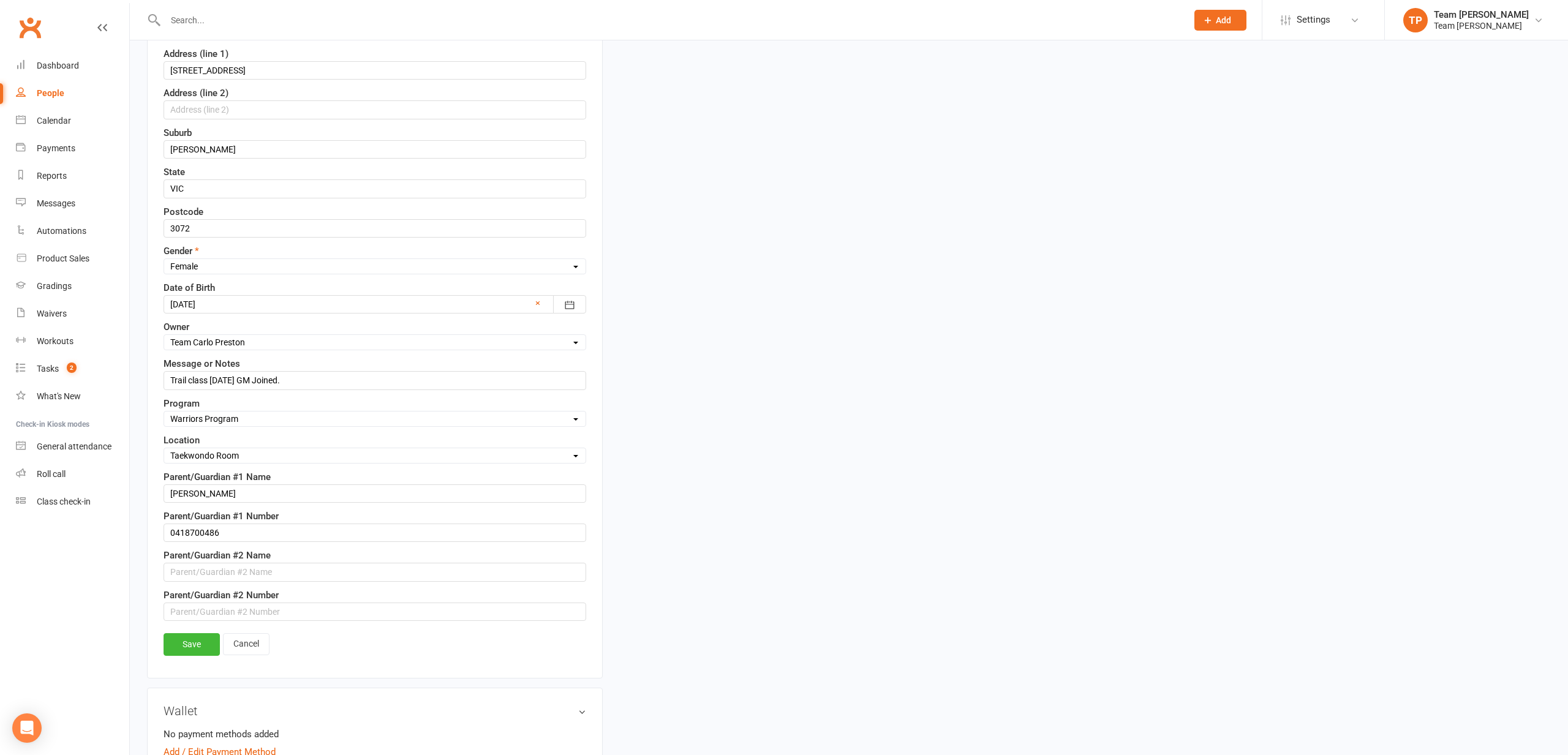
scroll to position [371, 0]
click at [182, 606] on input "text" at bounding box center [375, 611] width 423 height 19
paste input "0477391979"
type input "0477391979"
click at [191, 578] on div "First Name Ada Last Name Chuang Email peter_chuang18@yahoo.com Mobile Number 04…" at bounding box center [375, 234] width 423 height 772
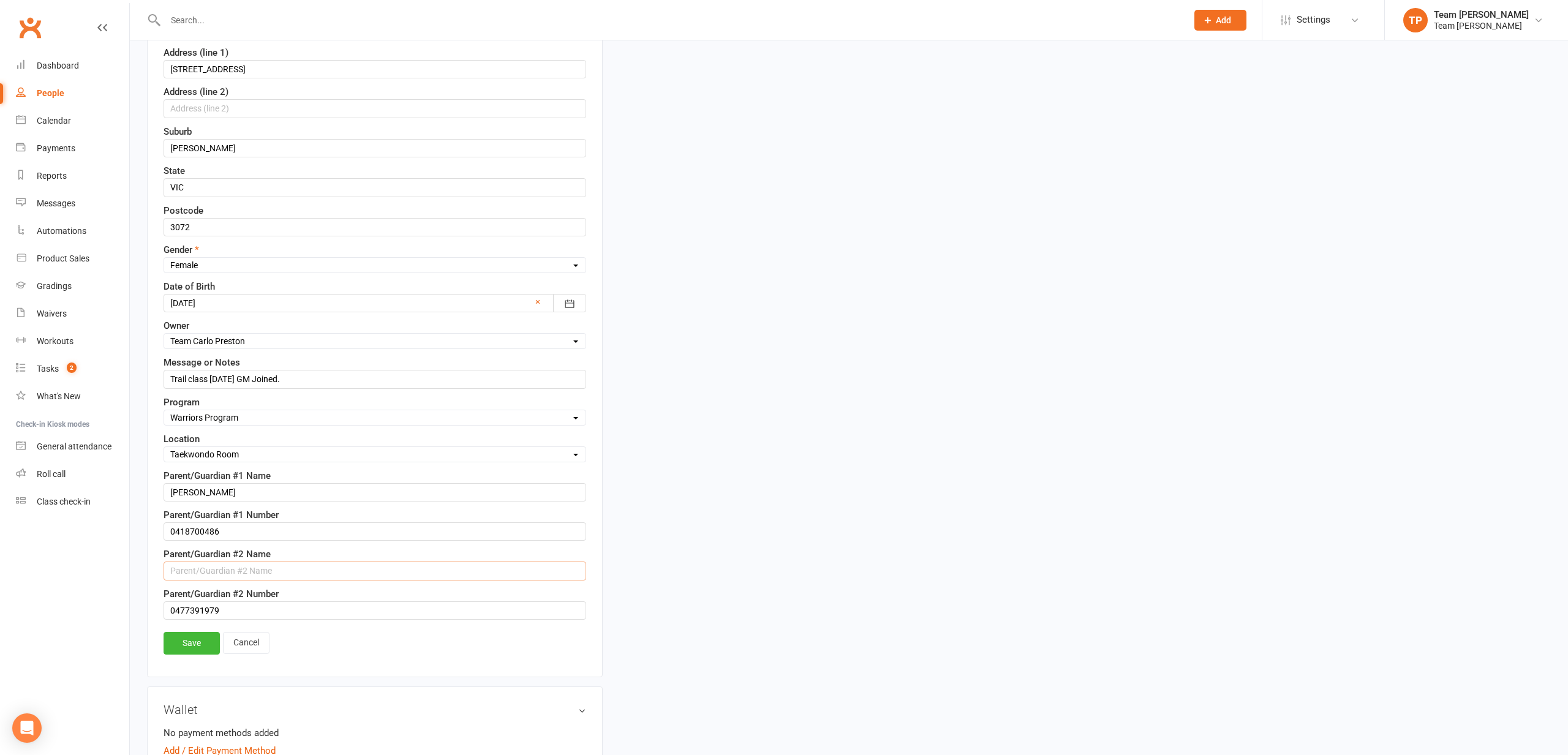
click at [191, 573] on input "text" at bounding box center [375, 571] width 423 height 19
type input "Jennifer"
click at [199, 632] on link "Save" at bounding box center [192, 643] width 56 height 22
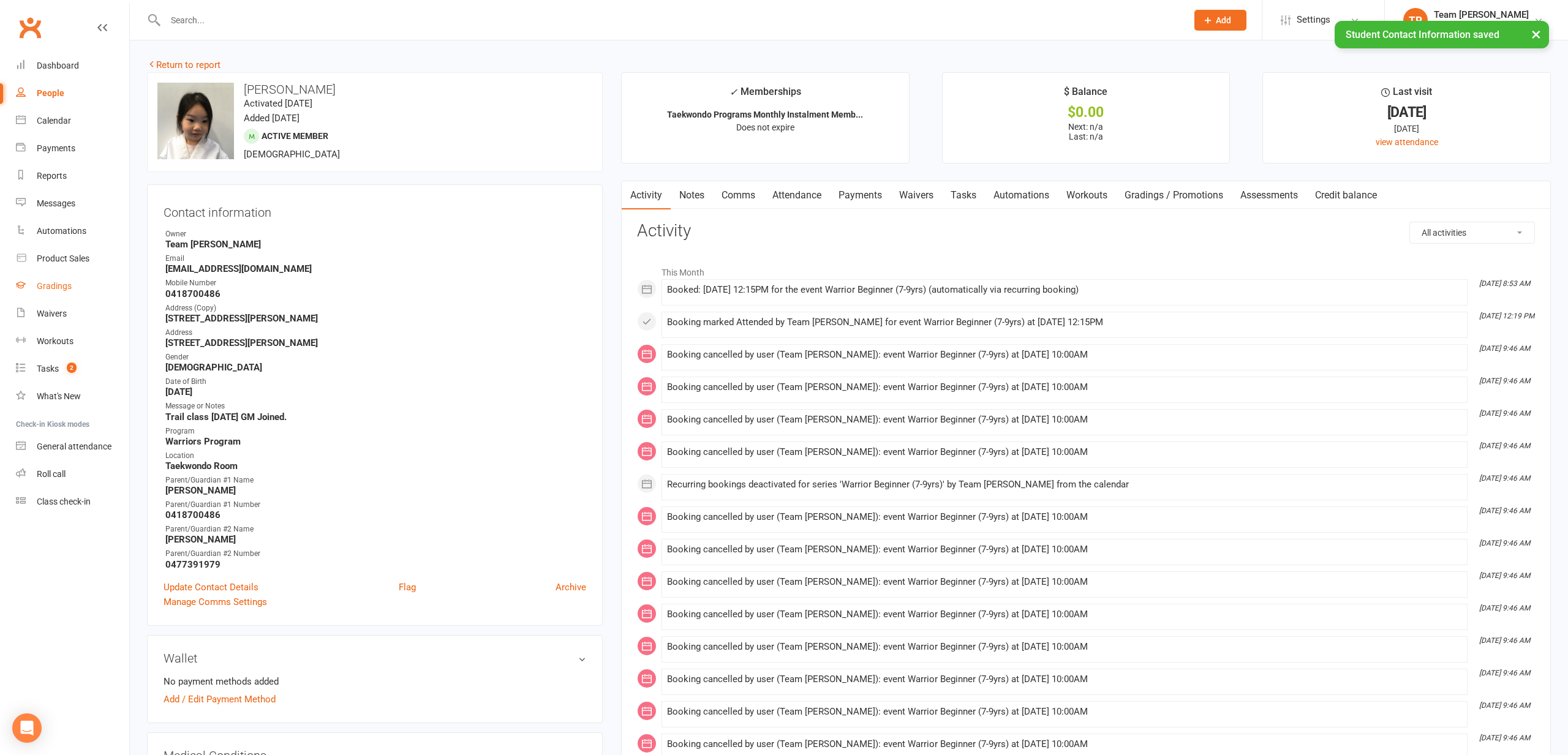
scroll to position [0, 0]
click at [187, 67] on link "Return to report" at bounding box center [184, 65] width 74 height 11
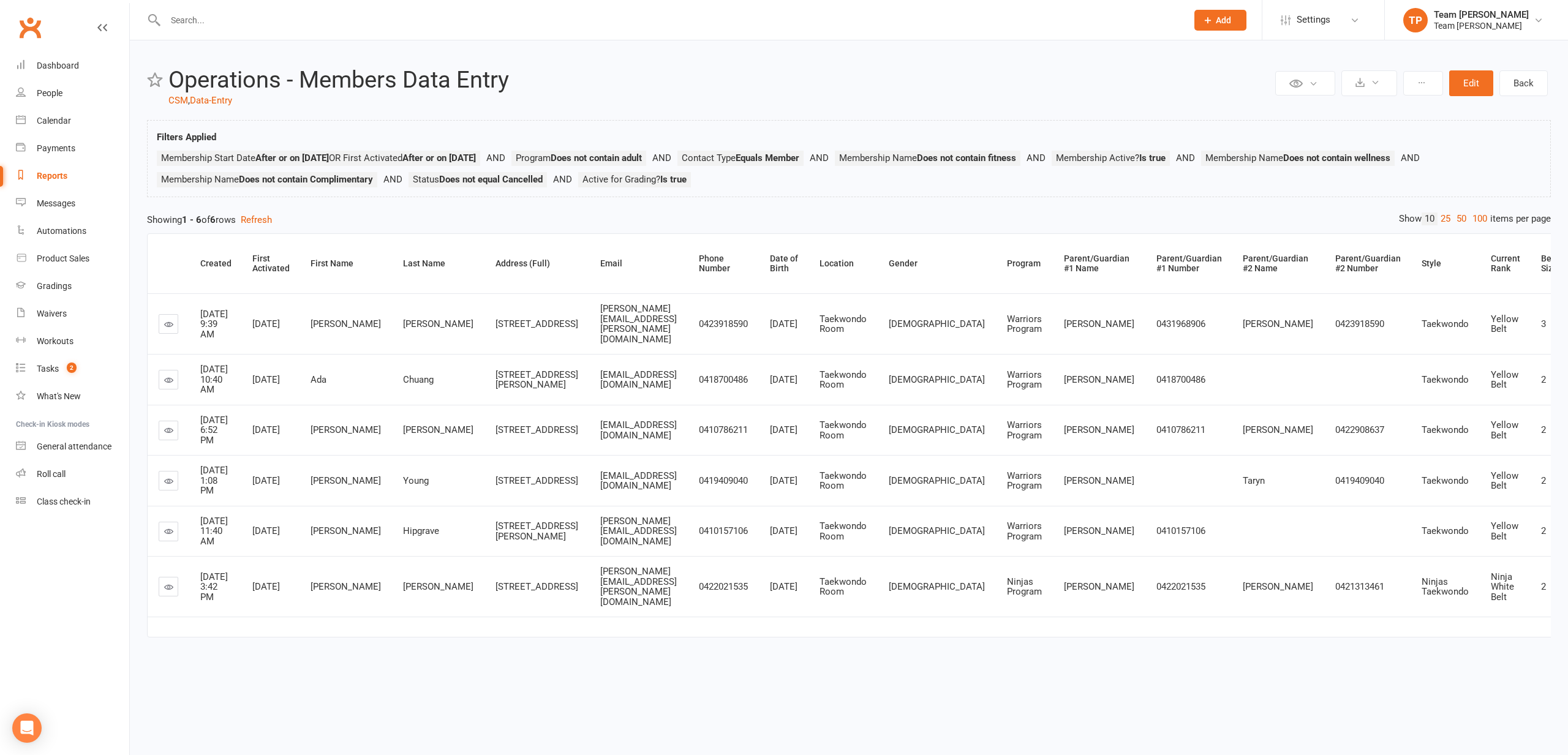
click at [171, 426] on icon at bounding box center [168, 430] width 9 height 9
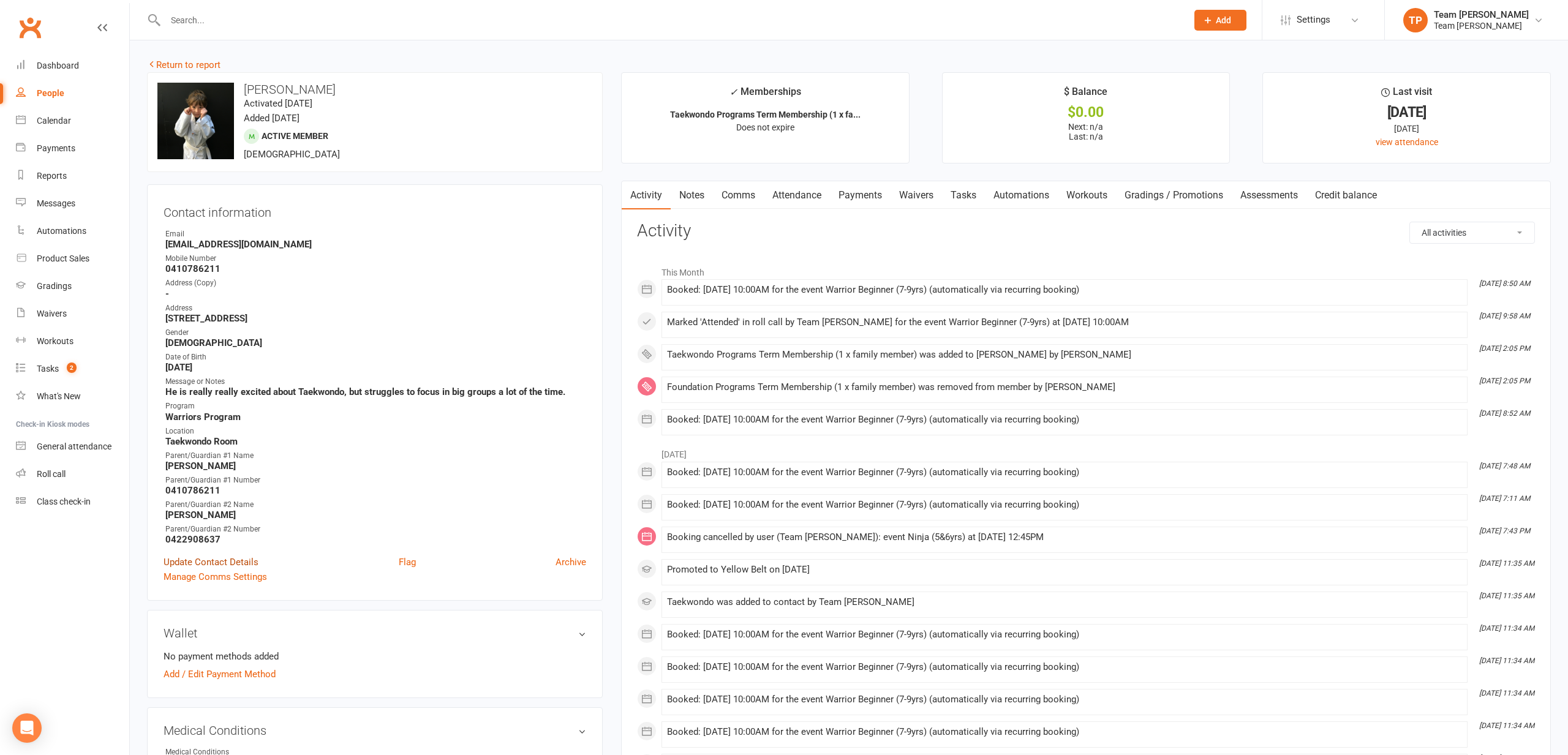
click at [225, 562] on link "Update Contact Details" at bounding box center [211, 562] width 95 height 14
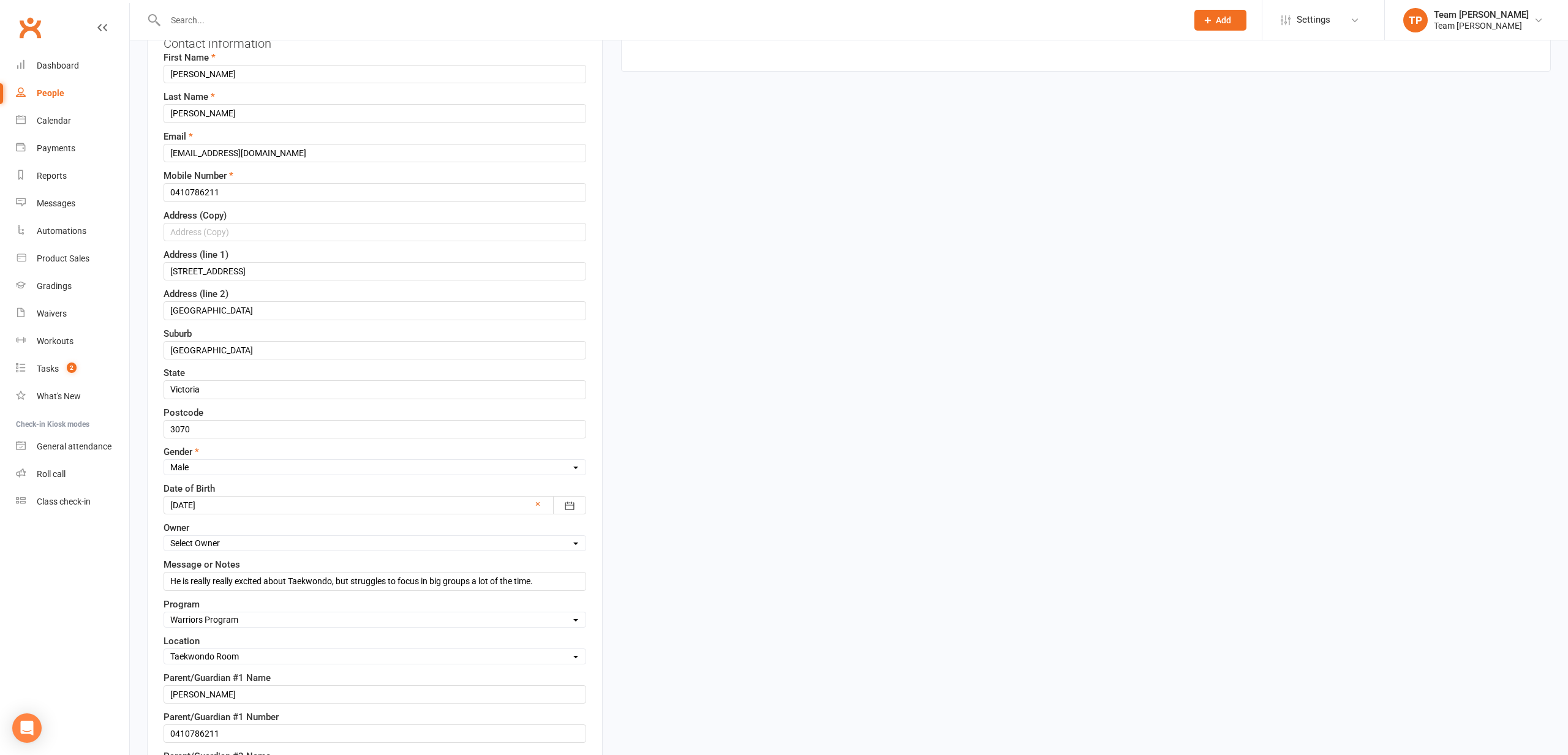
scroll to position [169, 0]
drag, startPoint x: 210, startPoint y: 390, endPoint x: 167, endPoint y: 385, distance: 43.3
click at [190, 388] on input "Victoria" at bounding box center [375, 389] width 423 height 19
click at [166, 385] on input "Victoria" at bounding box center [375, 389] width 423 height 19
click at [174, 388] on input "Victoria" at bounding box center [375, 389] width 423 height 19
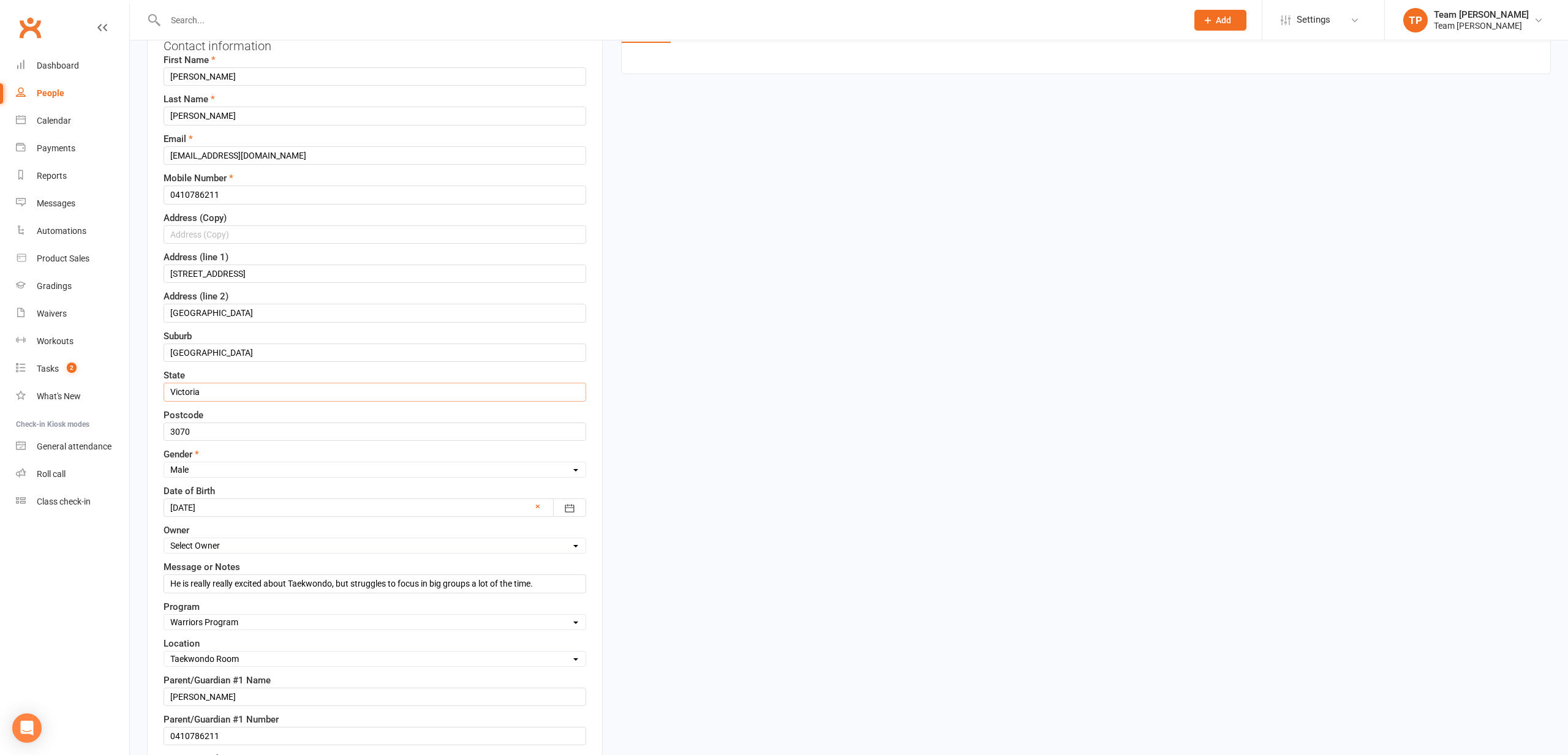
drag, startPoint x: 174, startPoint y: 388, endPoint x: 226, endPoint y: 389, distance: 52.0
click at [226, 389] on input "Victoria" at bounding box center [375, 392] width 423 height 19
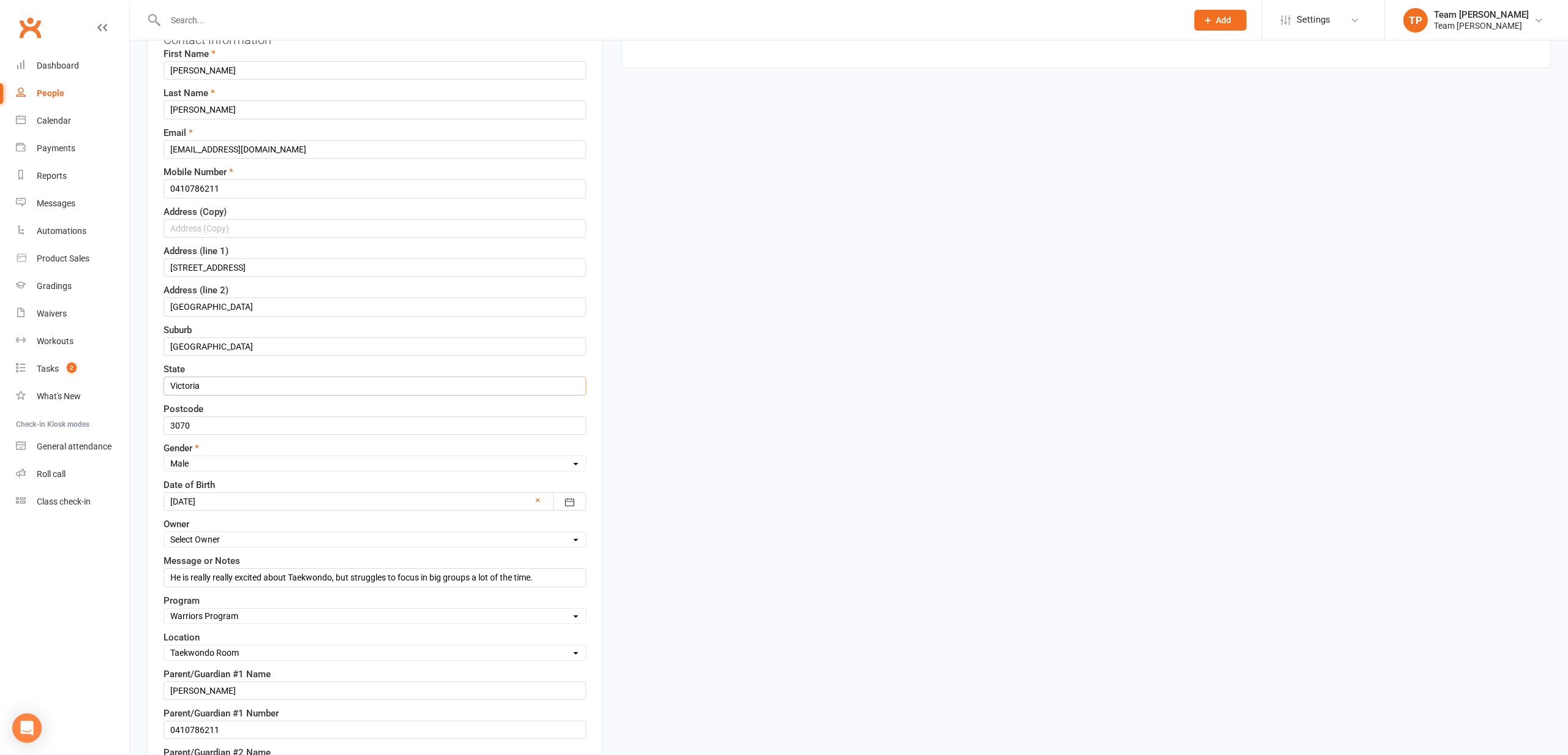
scroll to position [176, 0]
type input "VIC"
drag, startPoint x: 252, startPoint y: 340, endPoint x: 147, endPoint y: 338, distance: 105.0
click at [147, 338] on div "Contact information First Name Rory Last Name Arrigan Email niall.arrigan@gmail…" at bounding box center [375, 440] width 456 height 864
type input "Northcote"
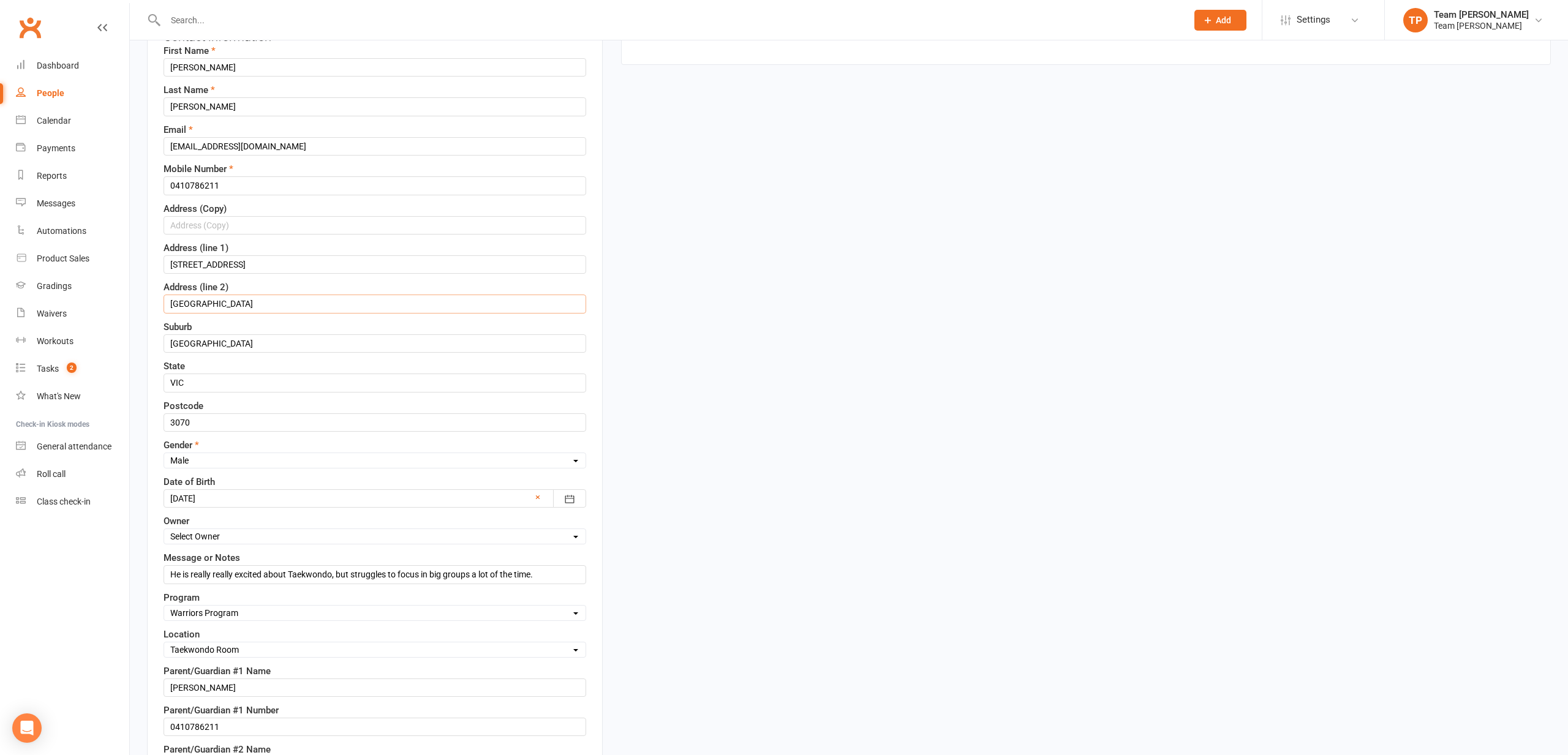
drag, startPoint x: 225, startPoint y: 306, endPoint x: 138, endPoint y: 305, distance: 87.0
click at [392, 325] on div "Suburb Northcote" at bounding box center [375, 336] width 423 height 33
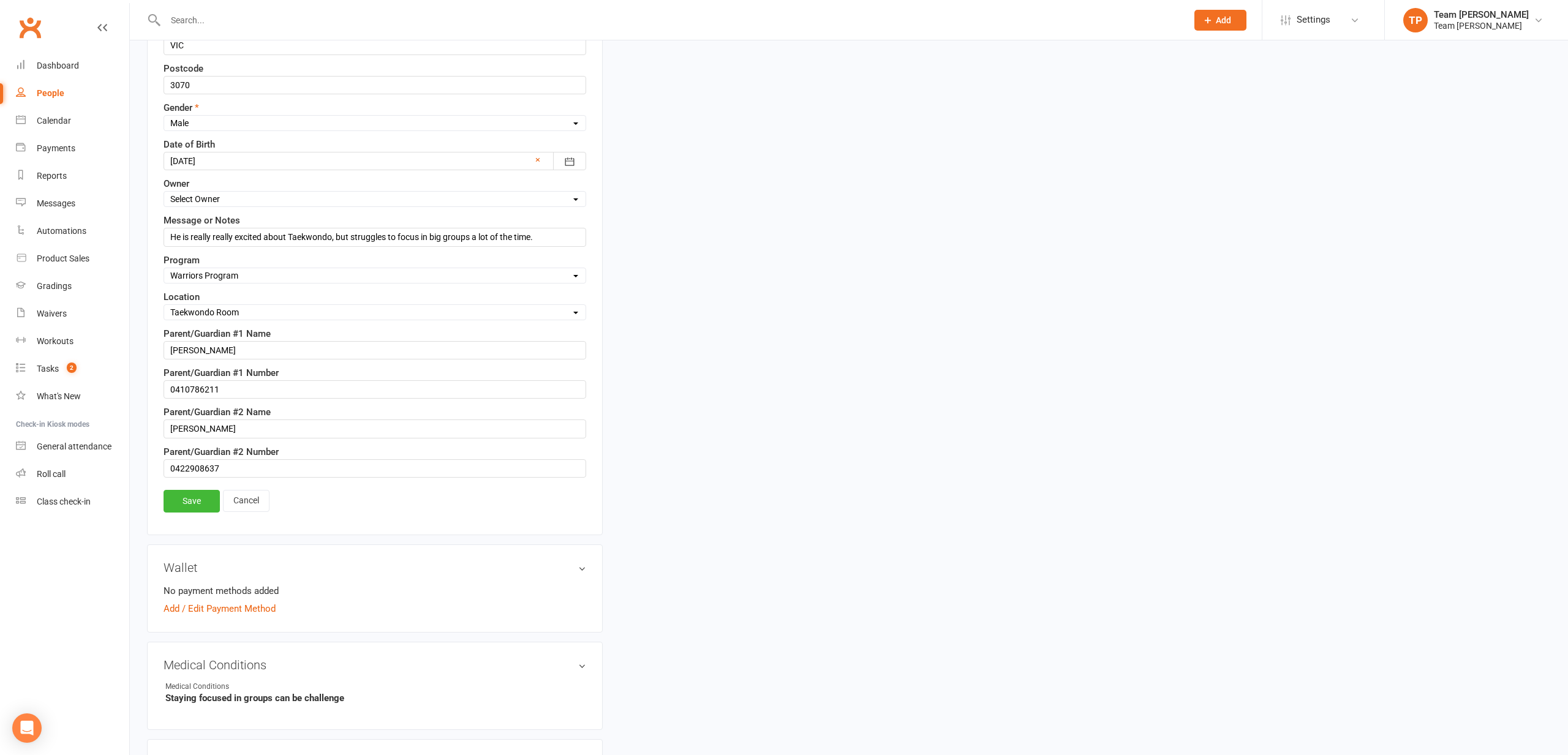
scroll to position [518, 0]
click at [195, 502] on link "Save" at bounding box center [192, 496] width 56 height 22
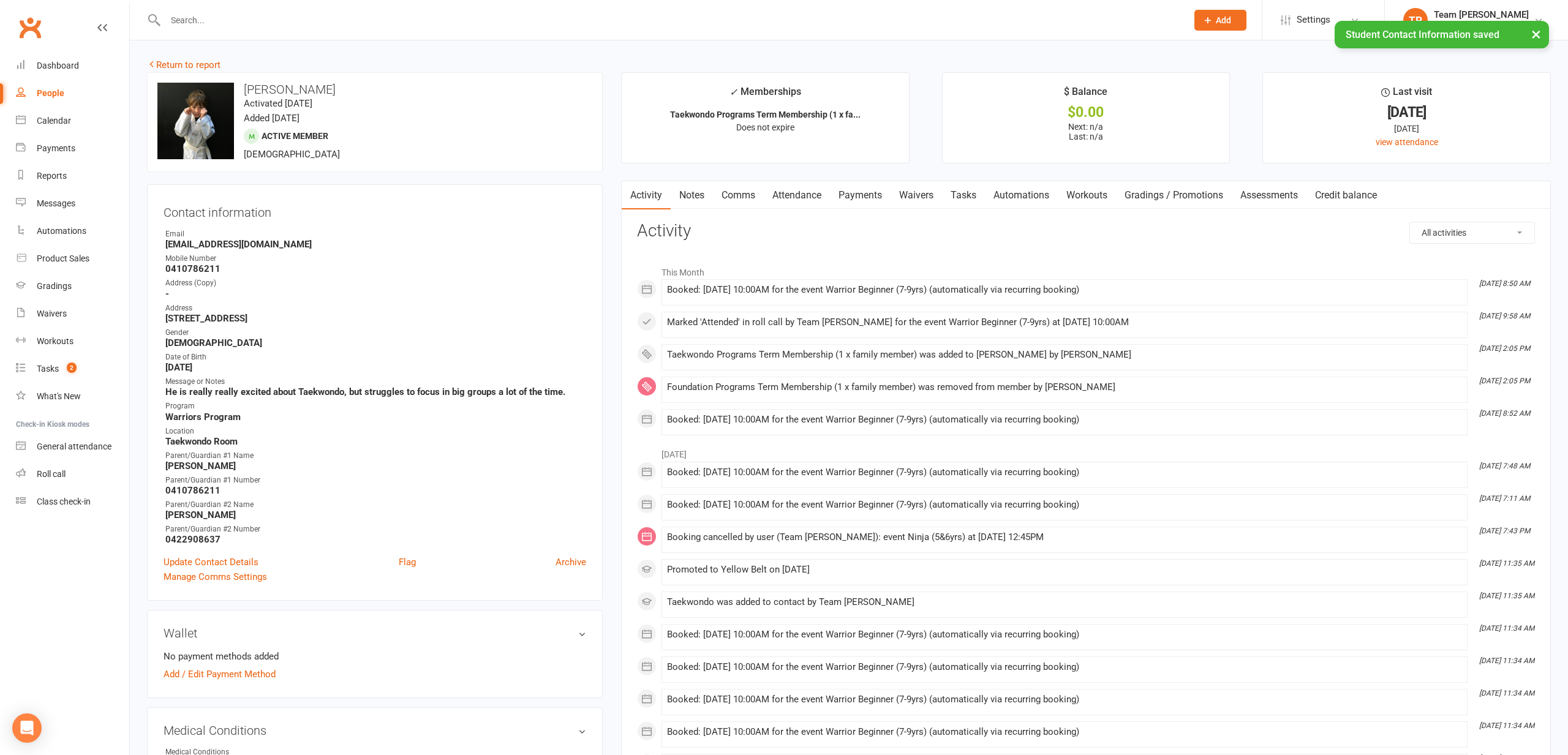
scroll to position [0, 0]
click at [201, 64] on link "Return to report" at bounding box center [184, 65] width 74 height 11
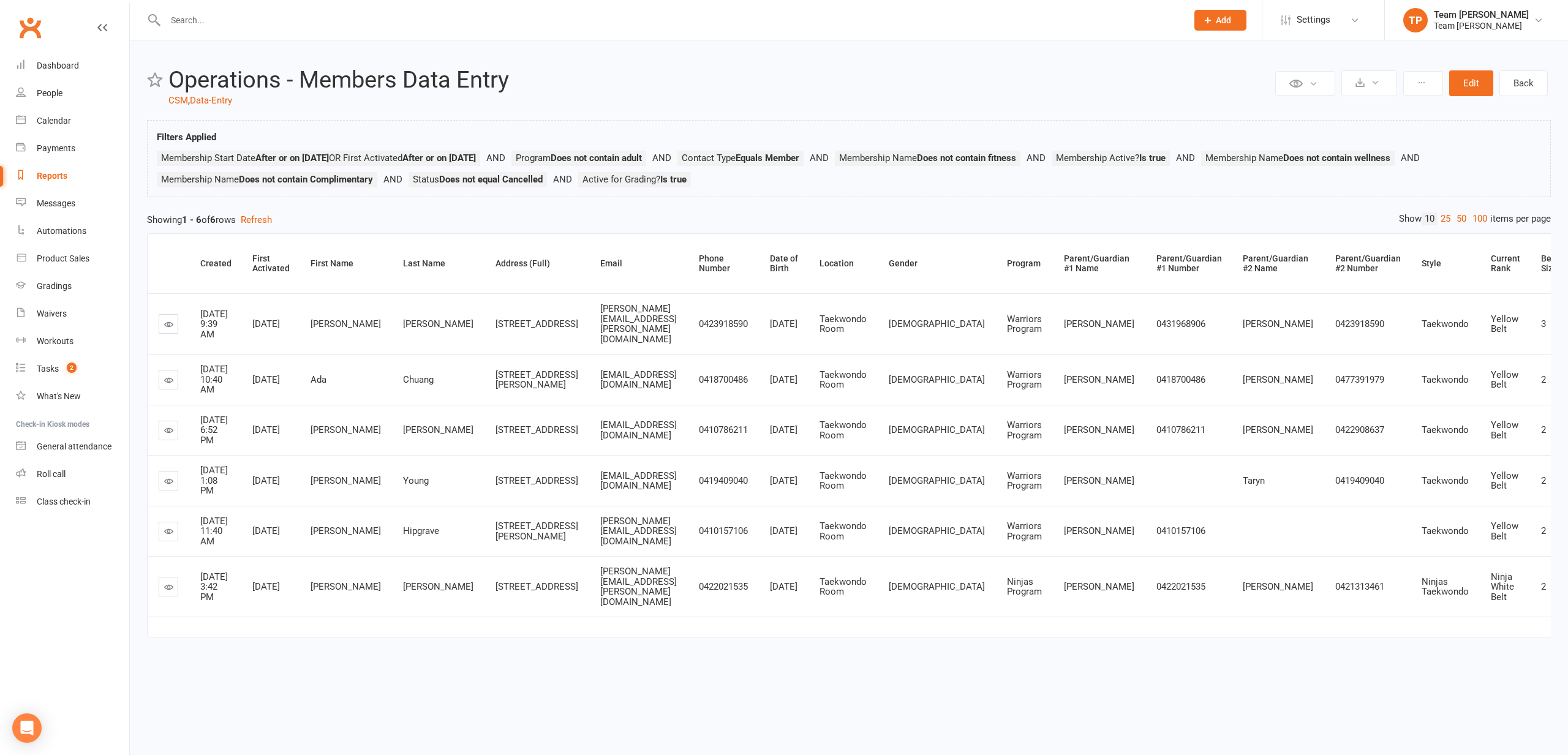
click at [168, 485] on icon at bounding box center [168, 481] width 9 height 9
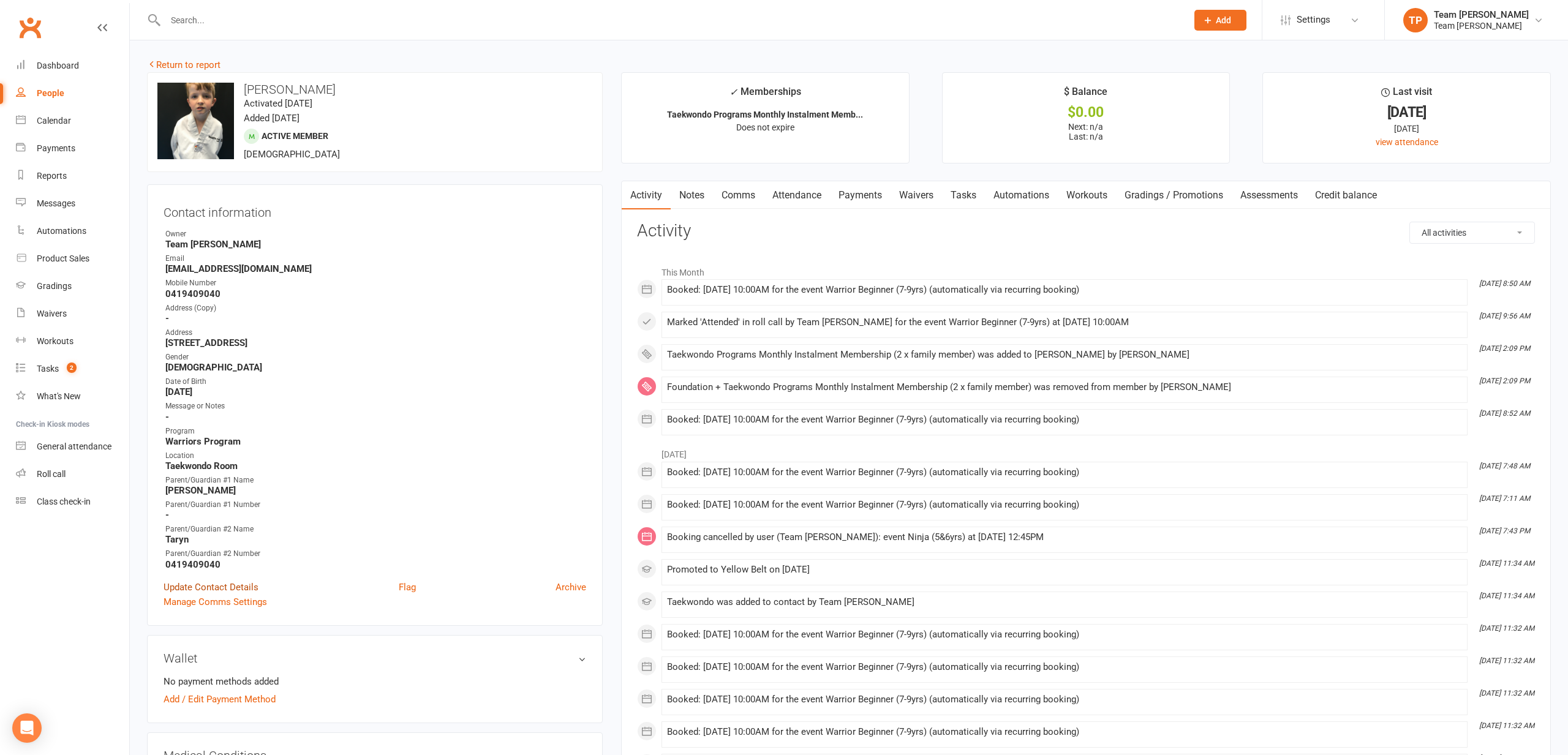
click at [189, 585] on link "Update Contact Details" at bounding box center [211, 587] width 95 height 14
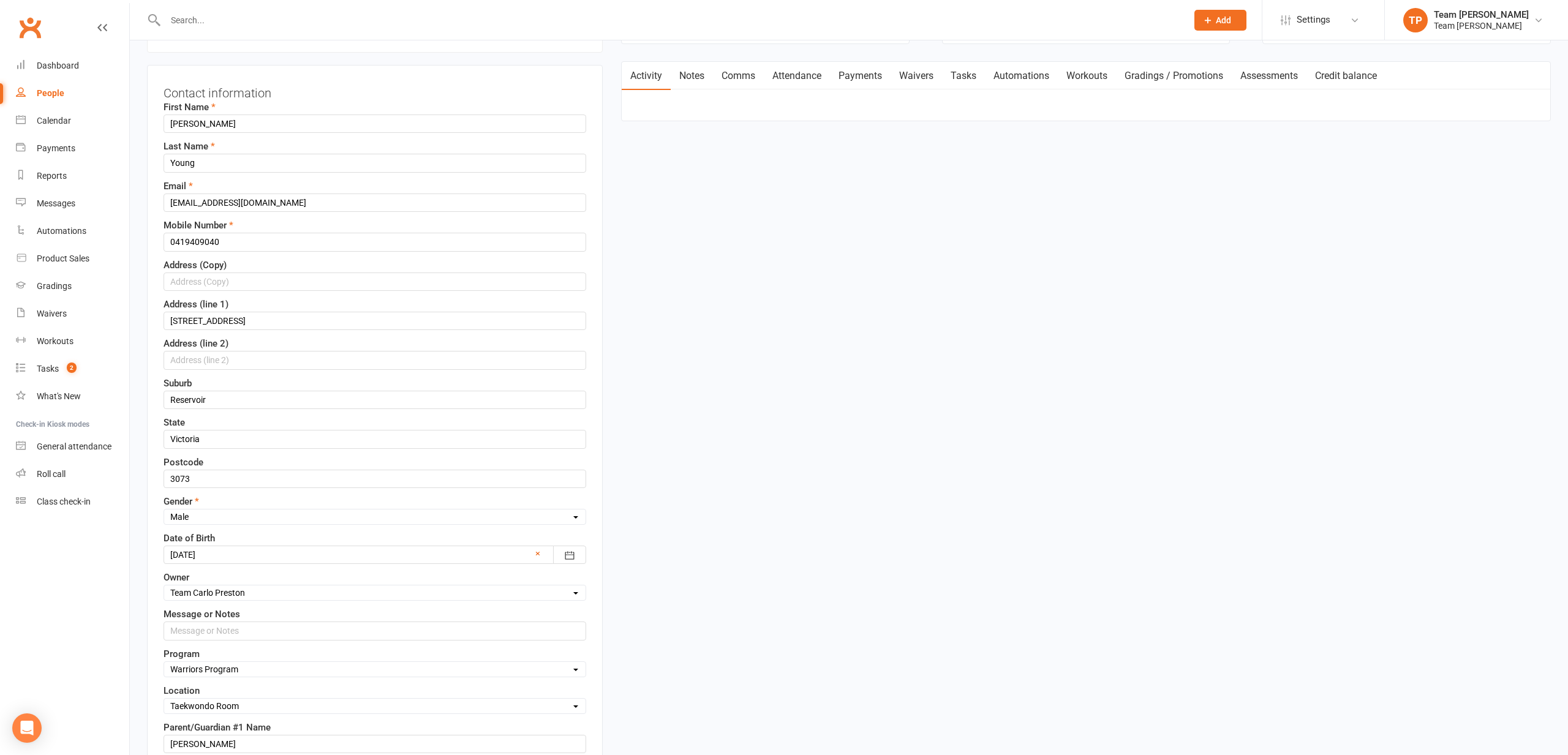
scroll to position [118, 0]
drag, startPoint x: 205, startPoint y: 440, endPoint x: 176, endPoint y: 438, distance: 29.1
click at [175, 439] on input "Victoria" at bounding box center [375, 440] width 423 height 19
type input "VIC"
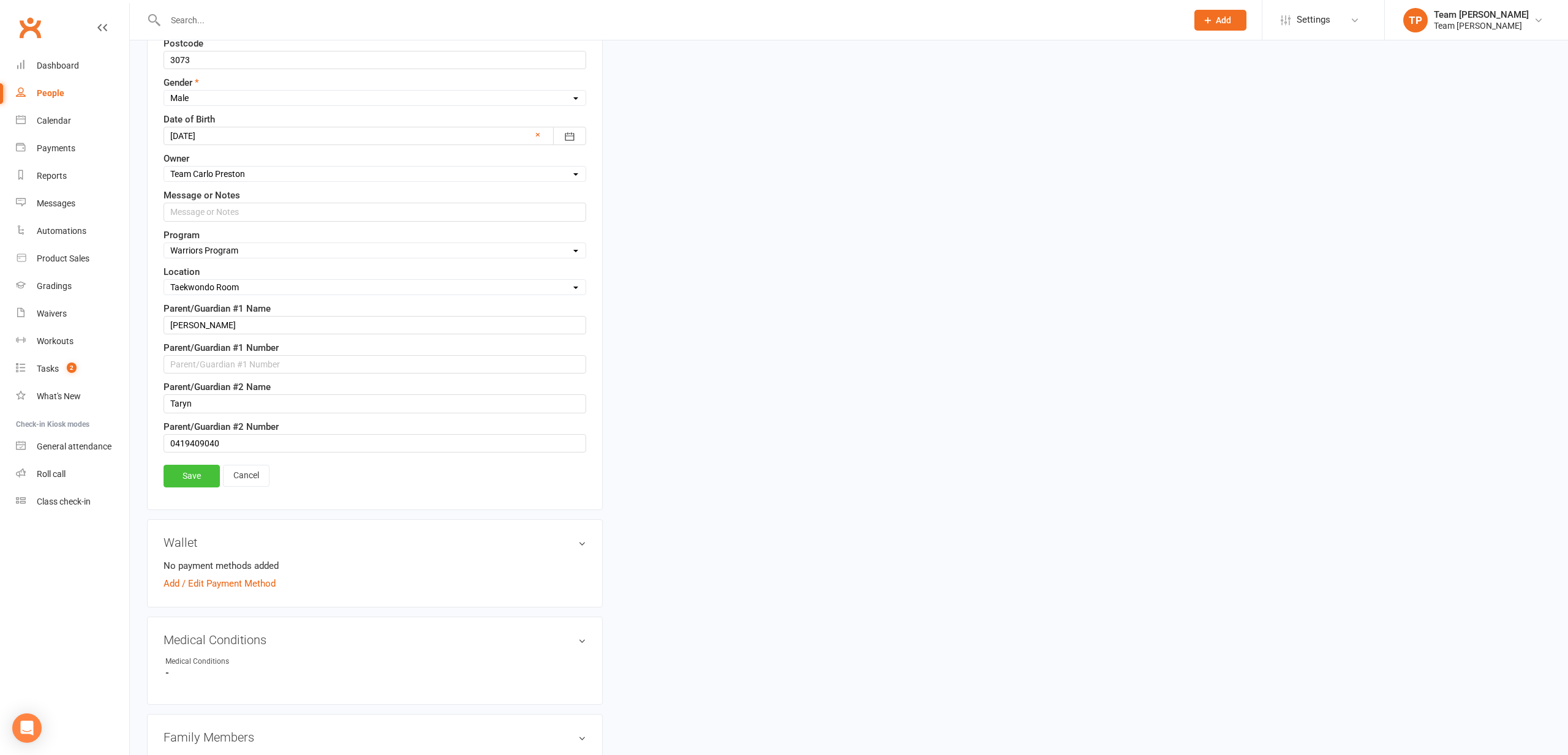
scroll to position [545, 0]
click at [190, 461] on link "Save" at bounding box center [192, 469] width 56 height 22
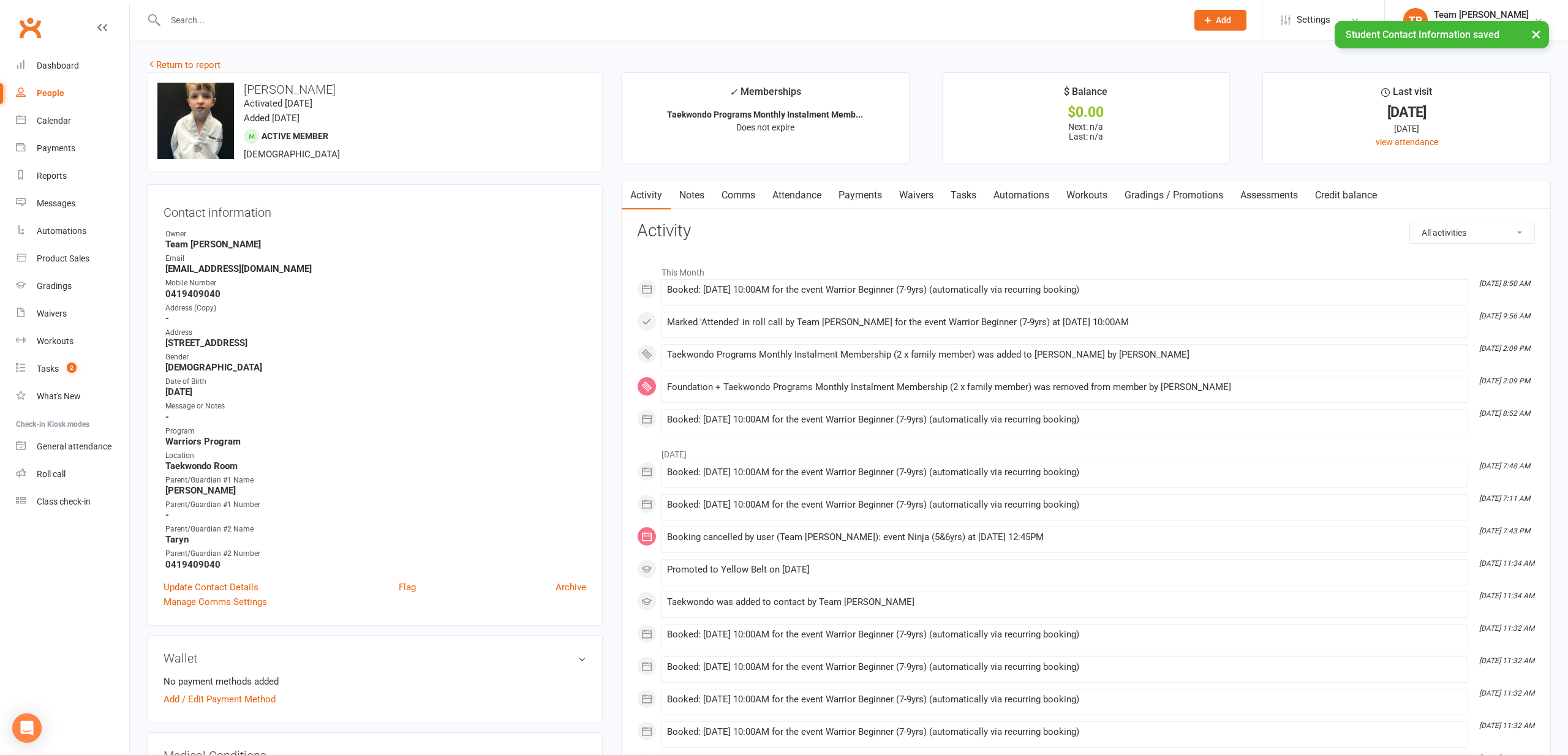
scroll to position [0, 0]
click at [923, 200] on link "Waivers" at bounding box center [916, 195] width 52 height 28
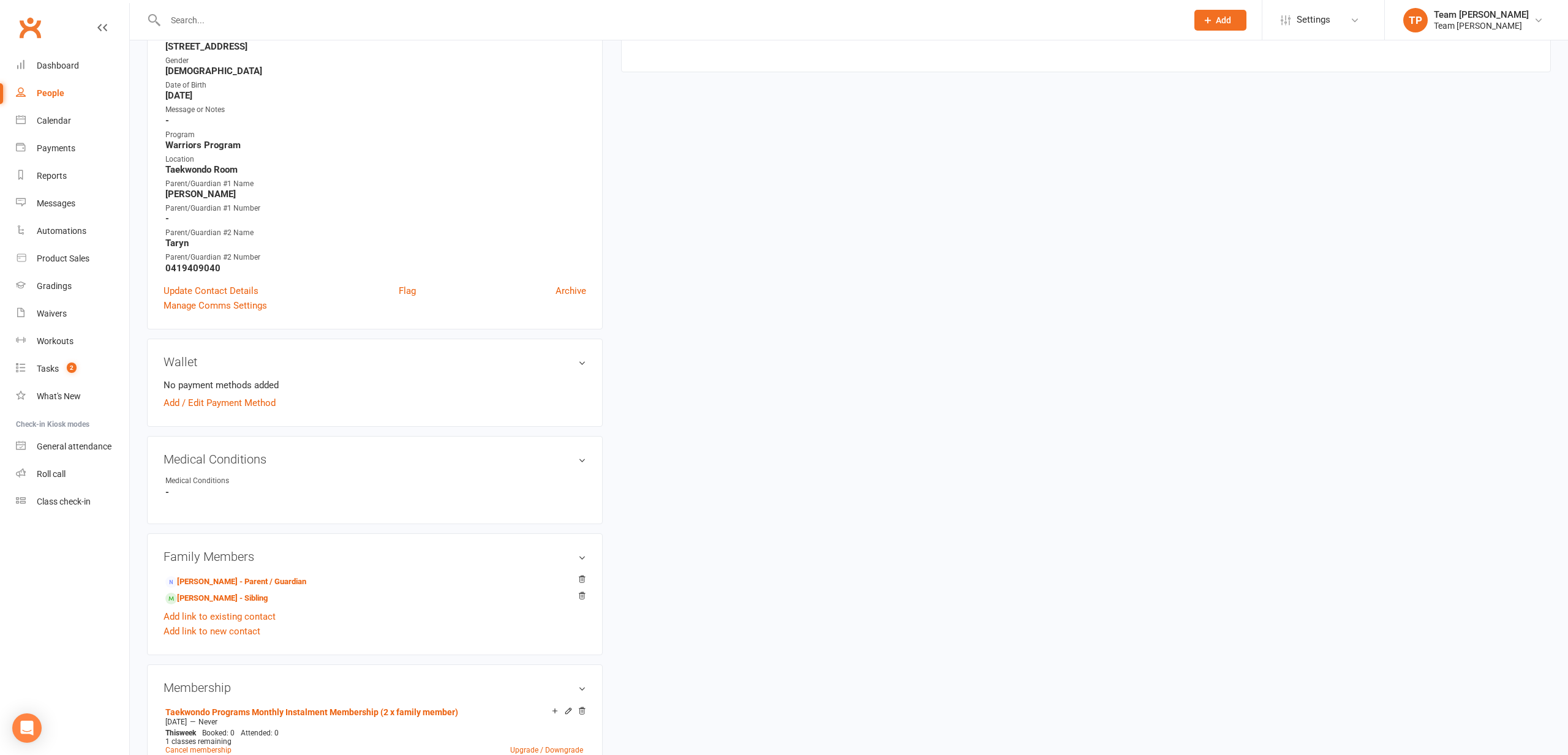
scroll to position [297, 0]
click at [228, 602] on link "Callum Young - Sibling" at bounding box center [217, 598] width 102 height 13
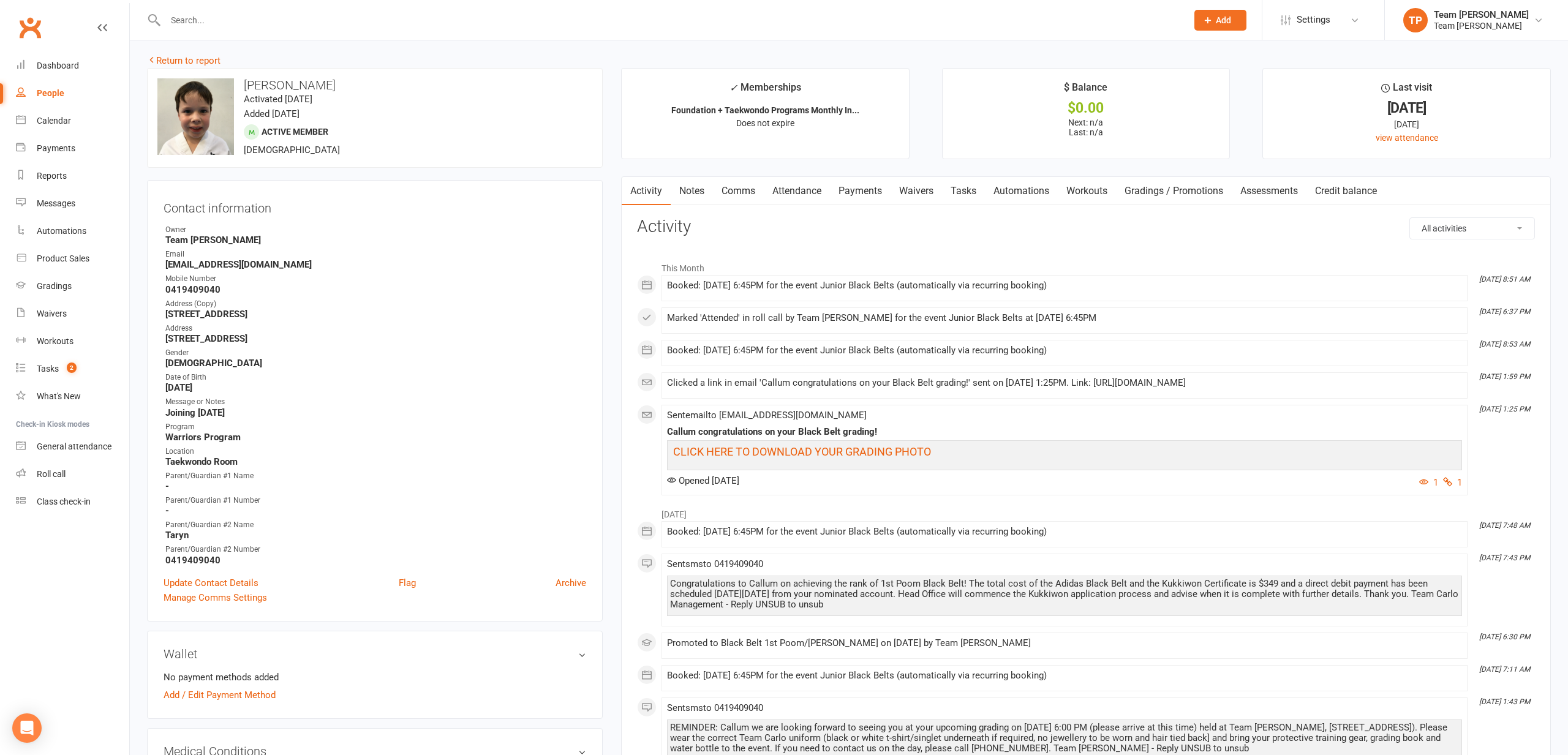
scroll to position [5, 0]
click at [903, 186] on link "Waivers" at bounding box center [916, 190] width 52 height 28
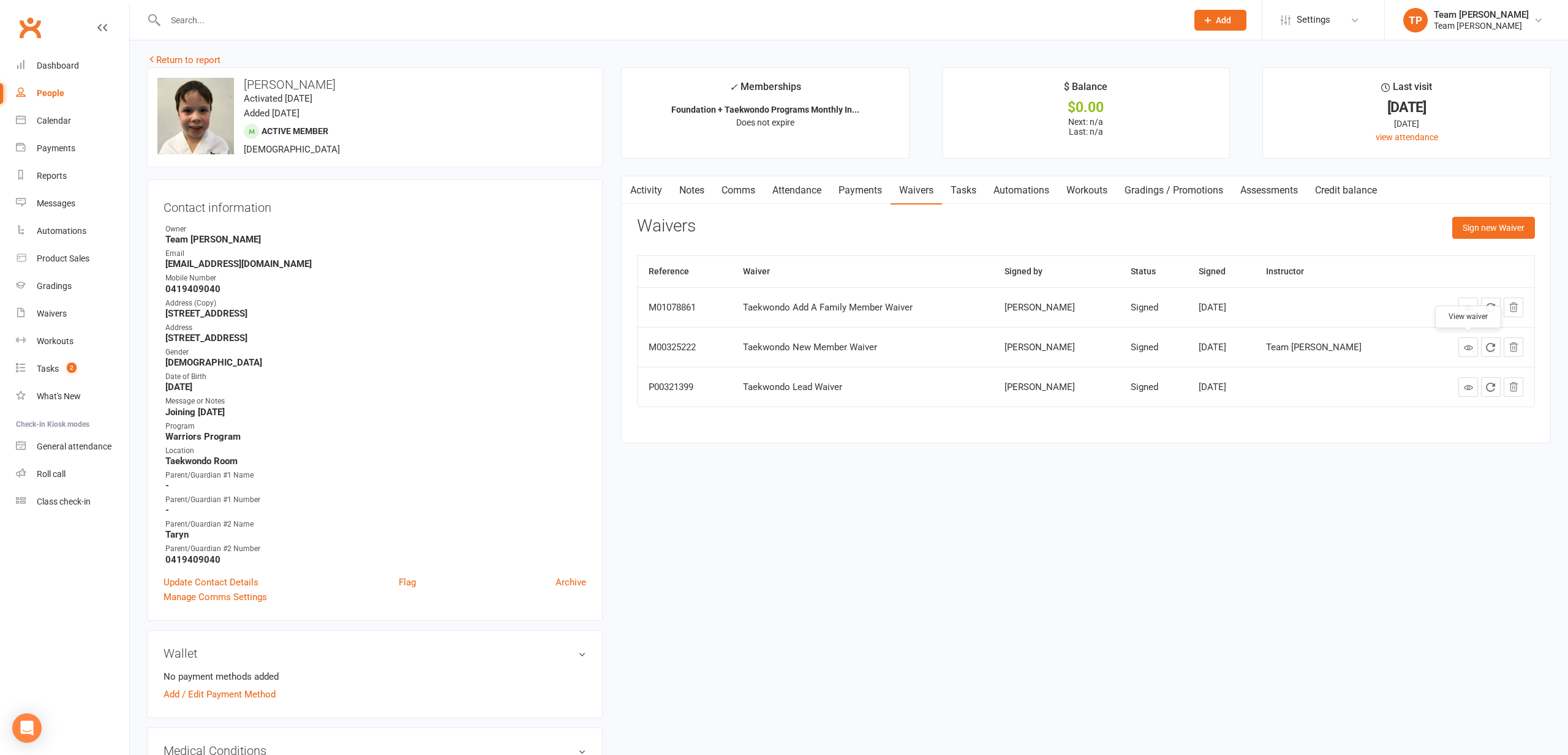
click at [1466, 343] on icon at bounding box center [1468, 347] width 9 height 9
click at [1461, 388] on link at bounding box center [1468, 387] width 20 height 20
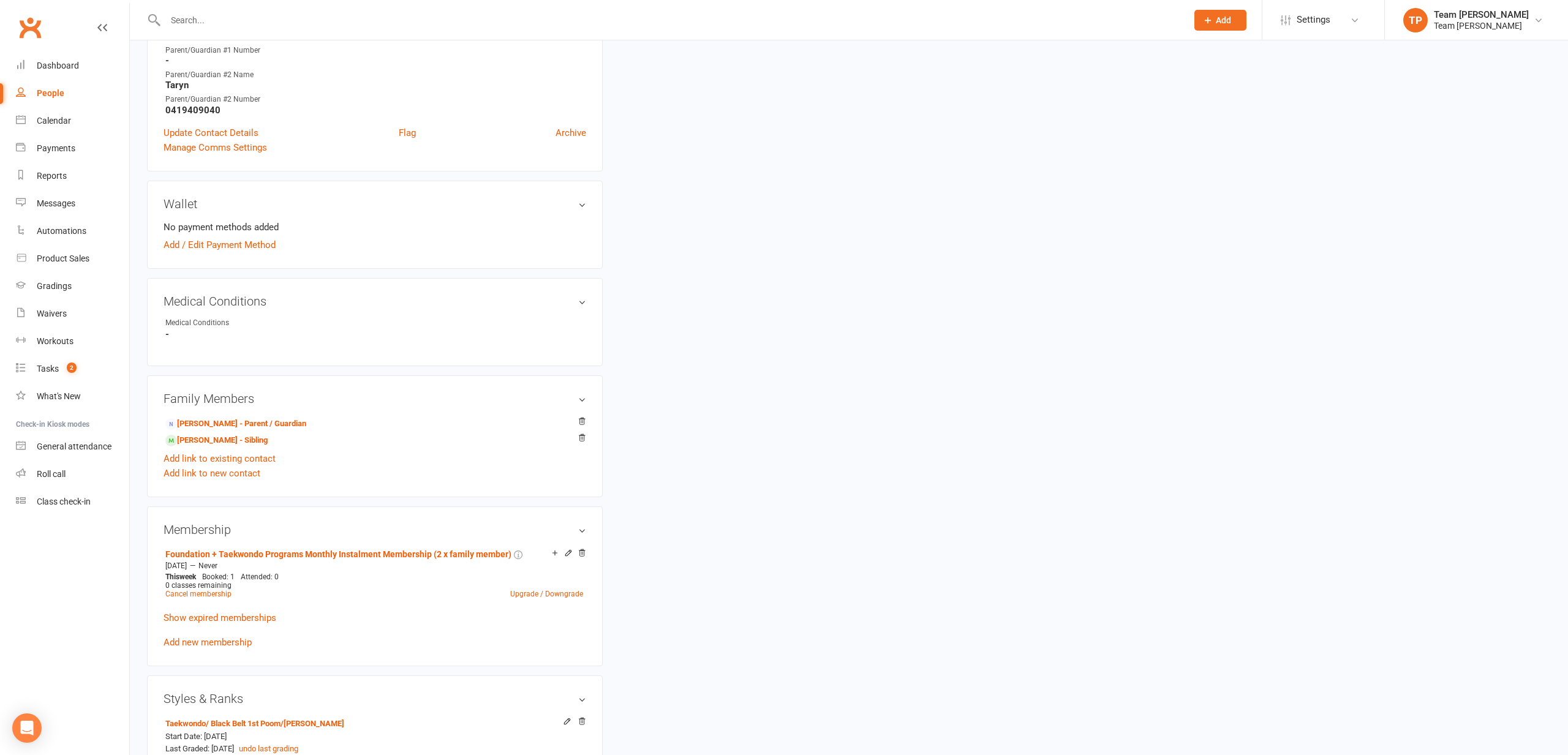
scroll to position [798, 0]
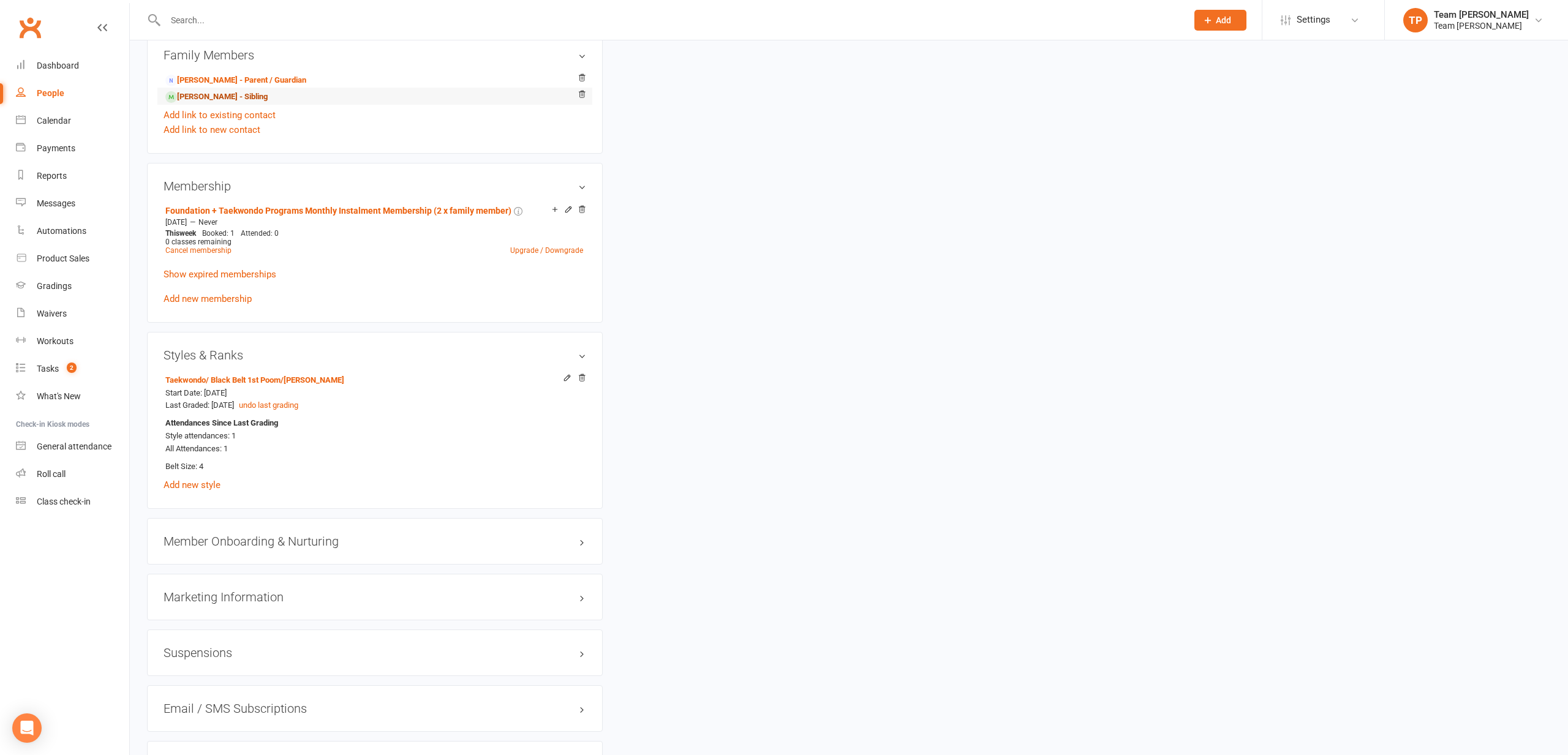
click at [230, 93] on link "Luka Young - Sibling" at bounding box center [217, 97] width 102 height 13
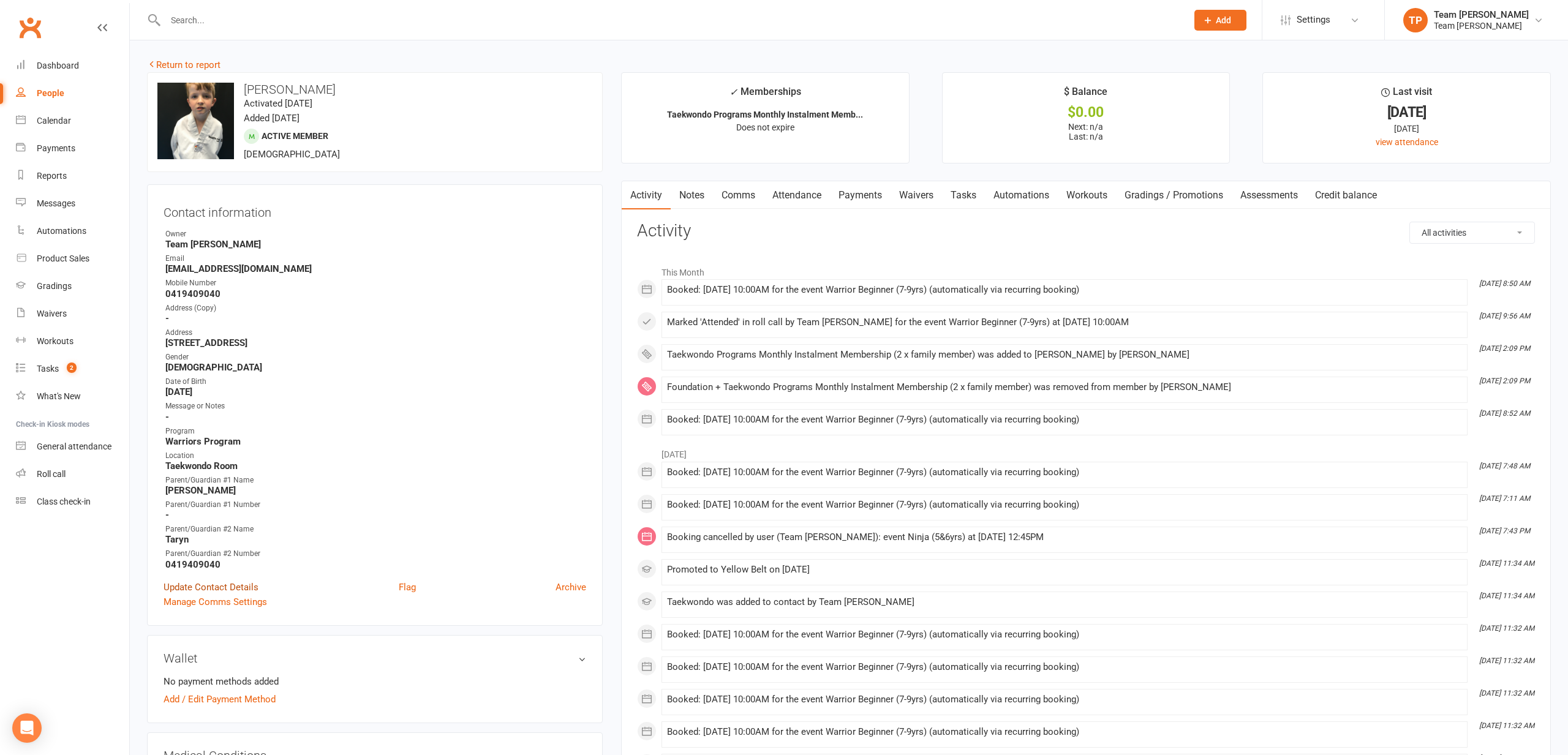
click at [202, 584] on link "Update Contact Details" at bounding box center [211, 587] width 95 height 14
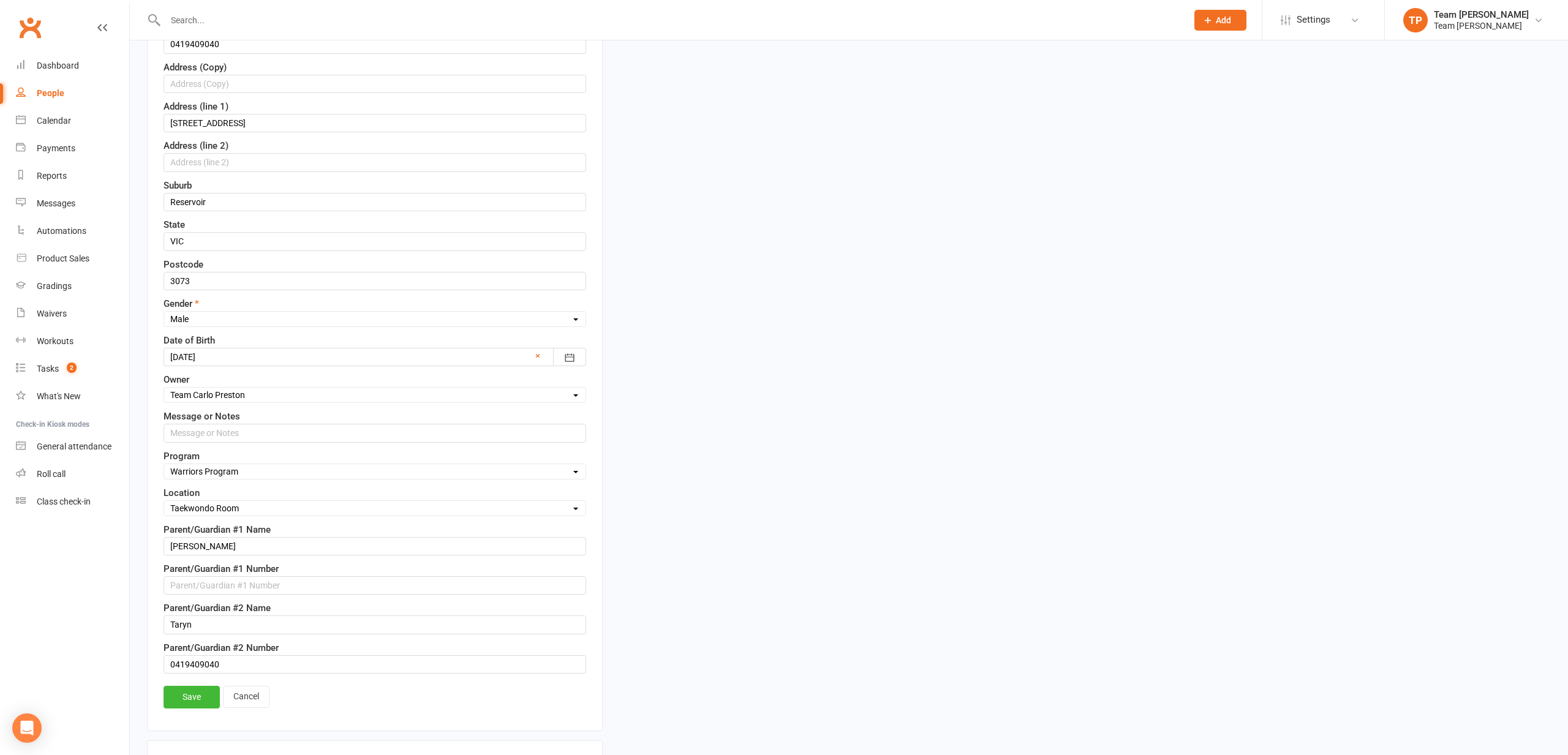
scroll to position [318, 0]
click at [195, 579] on input "text" at bounding box center [375, 584] width 423 height 19
paste input "0400492603"
type input "0400492603"
click at [205, 692] on link "Save" at bounding box center [192, 697] width 56 height 22
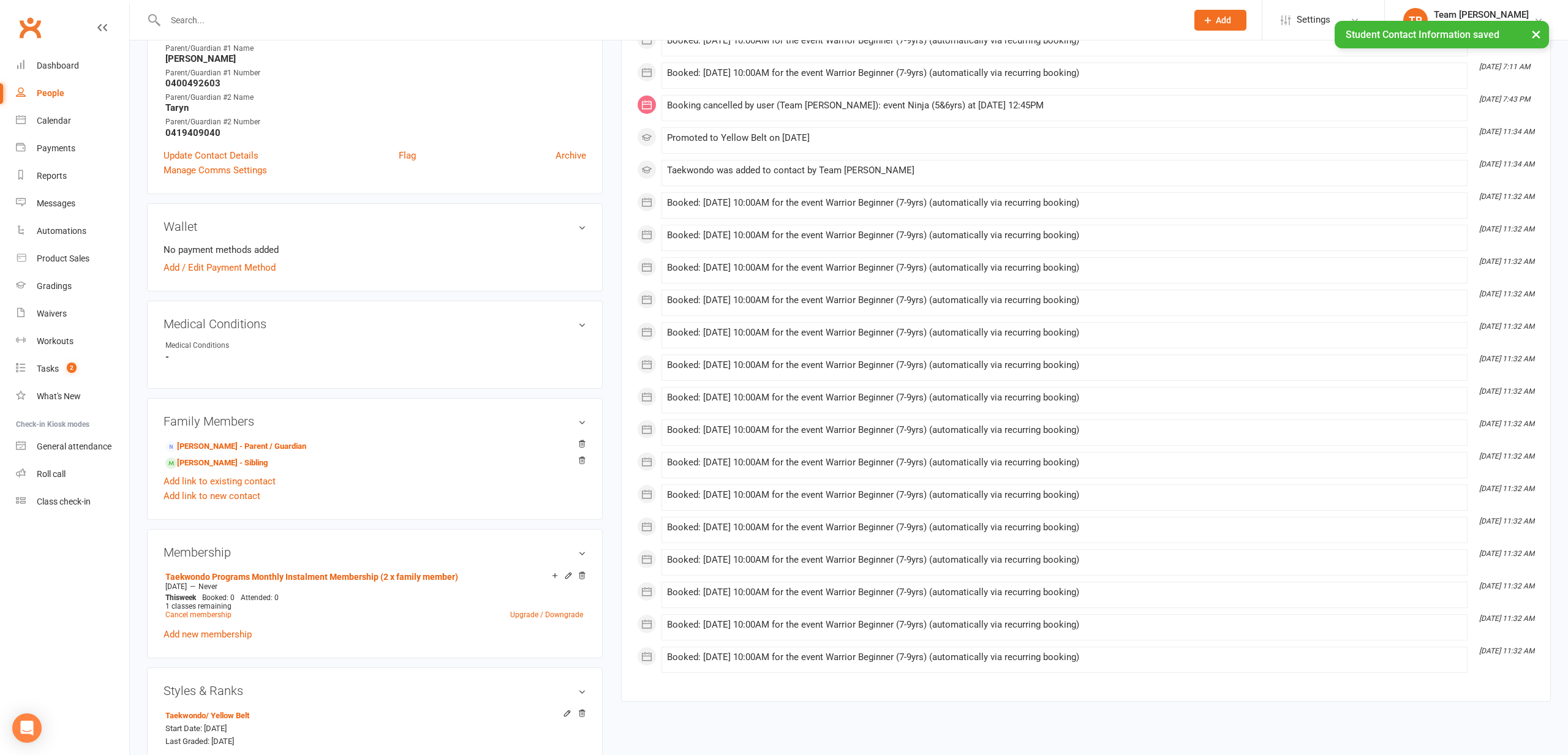
scroll to position [436, 0]
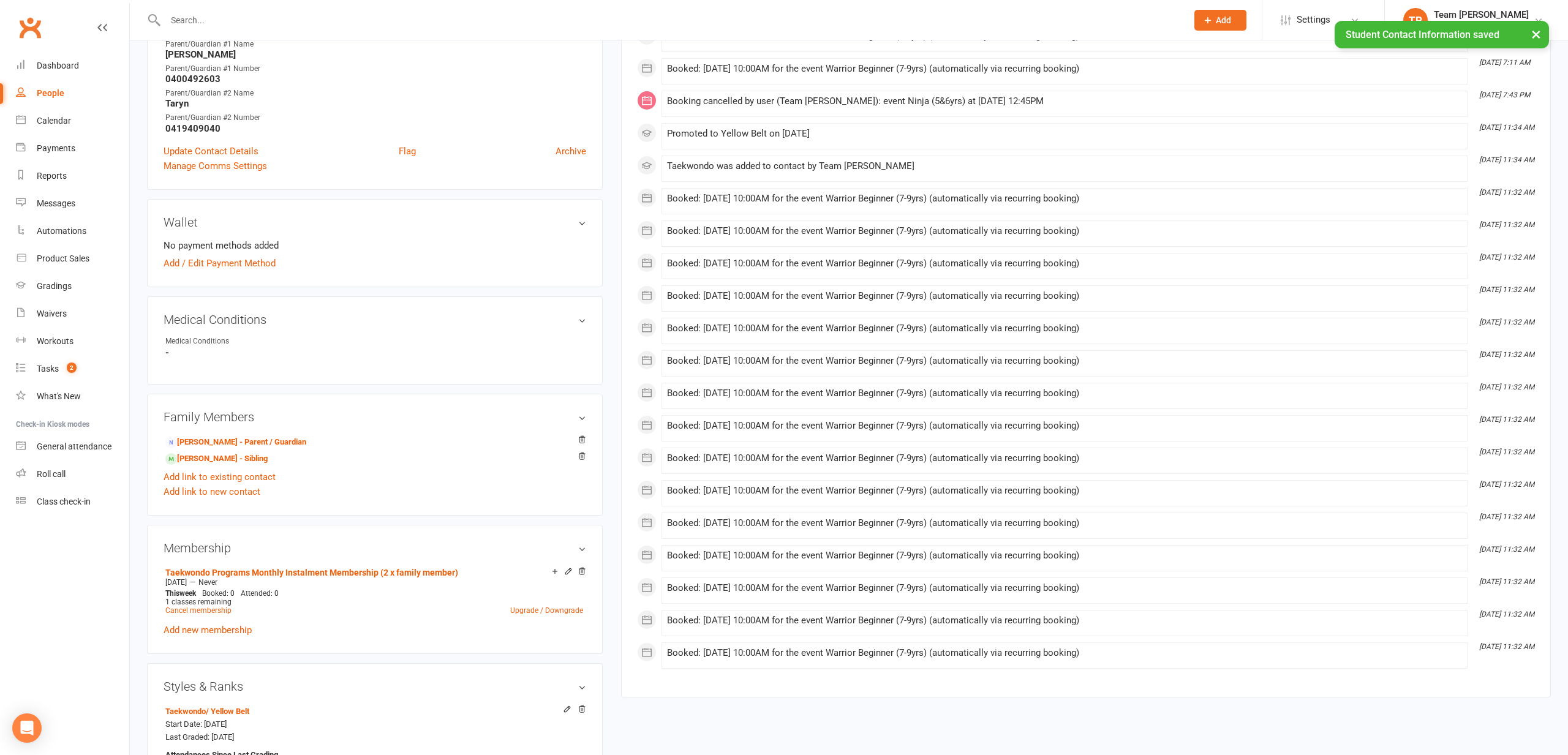
click at [225, 457] on link "Callum Young - Sibling" at bounding box center [217, 459] width 102 height 13
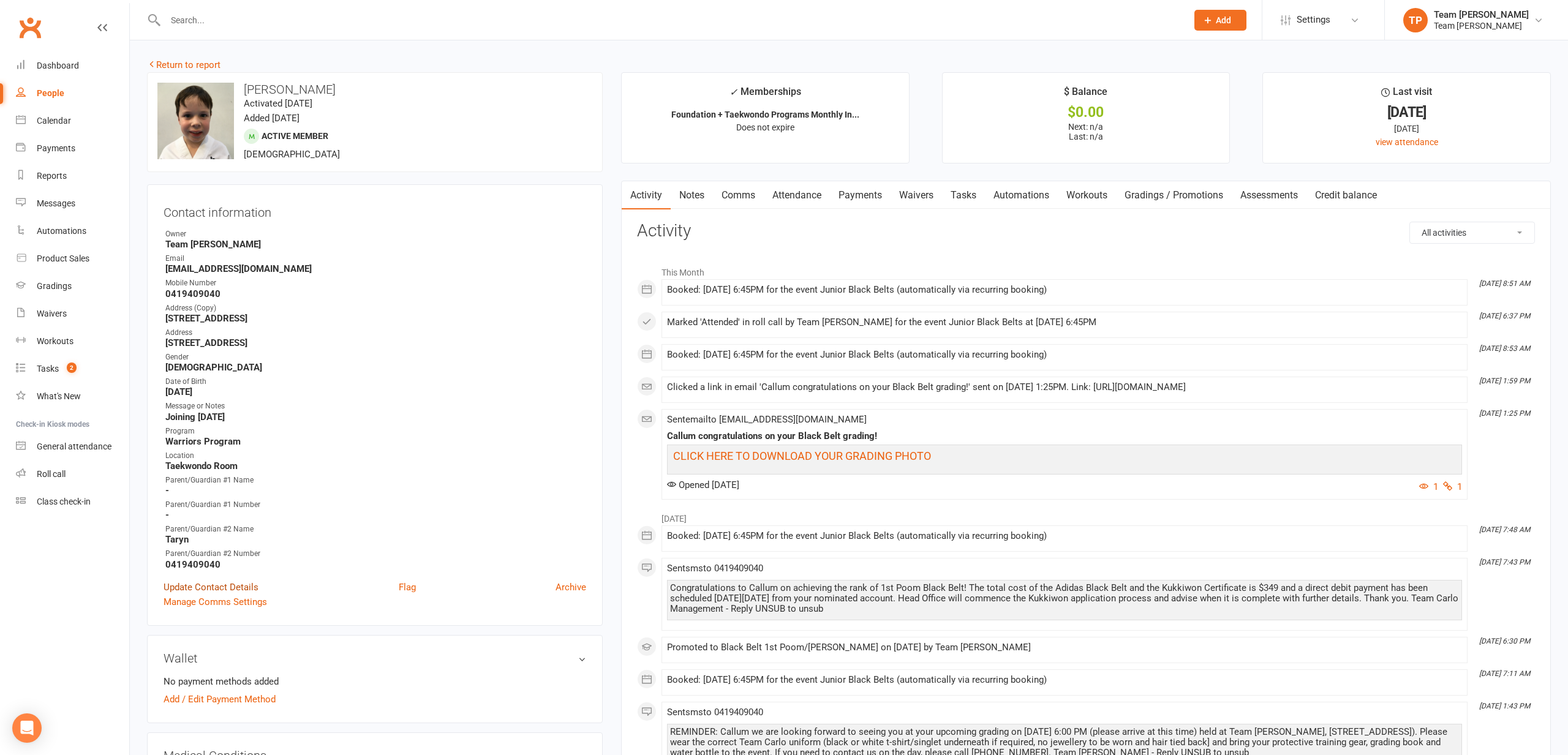
click at [210, 587] on link "Update Contact Details" at bounding box center [211, 587] width 95 height 14
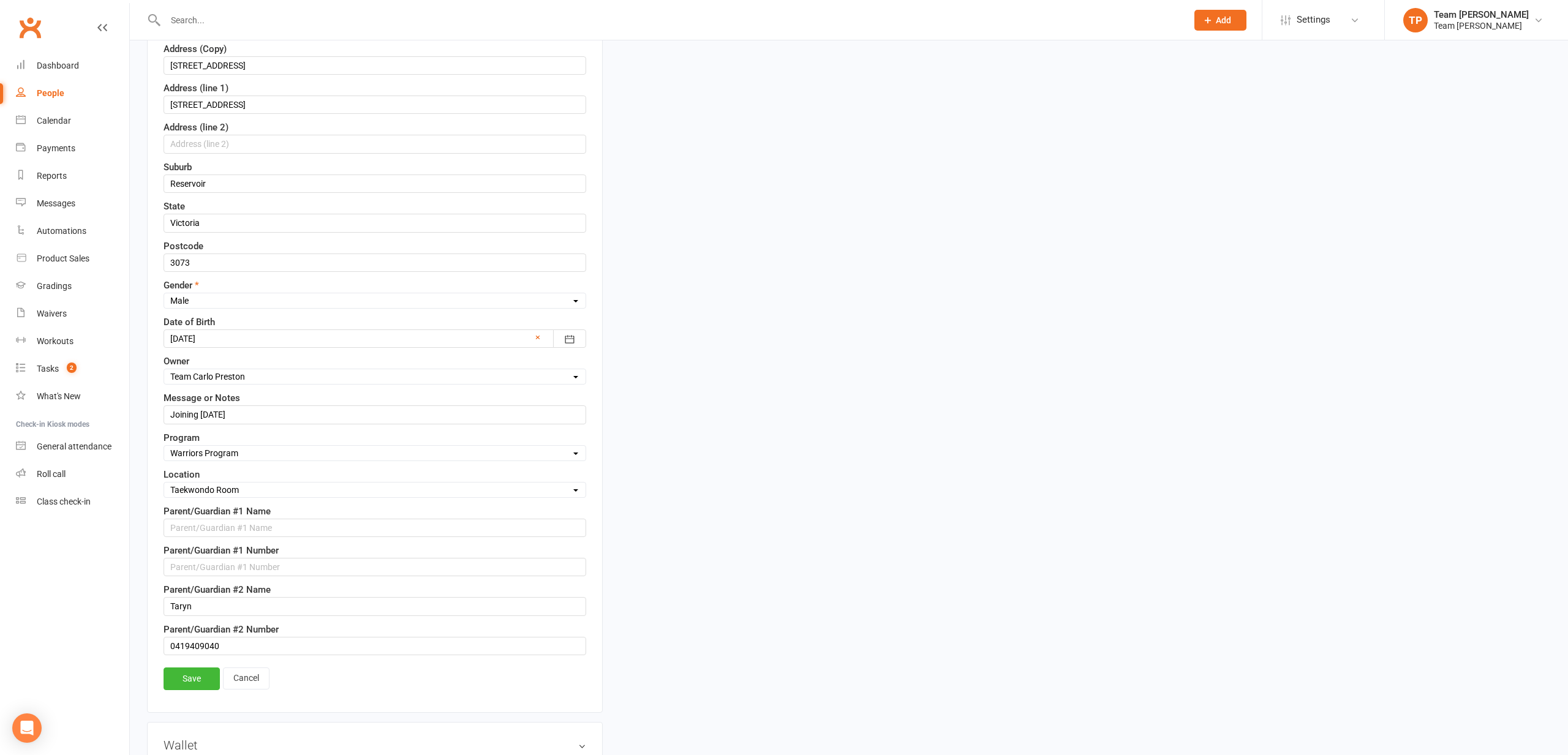
scroll to position [340, 0]
click at [176, 567] on input "text" at bounding box center [375, 563] width 423 height 19
paste input "0400492603"
type input "0400492603"
click at [190, 525] on input "text" at bounding box center [375, 524] width 423 height 19
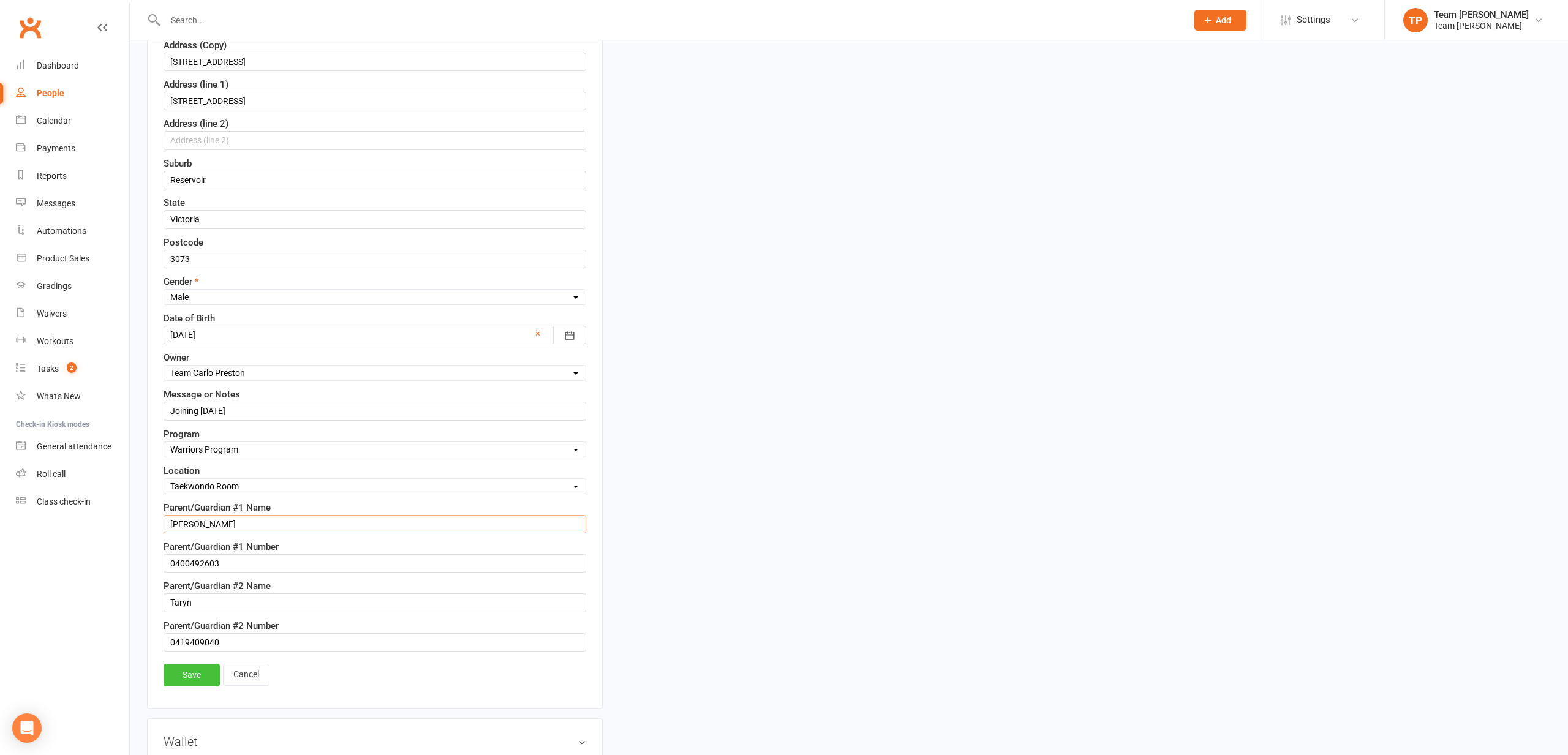
type input "Samuel"
click at [198, 681] on link "Save" at bounding box center [192, 675] width 56 height 22
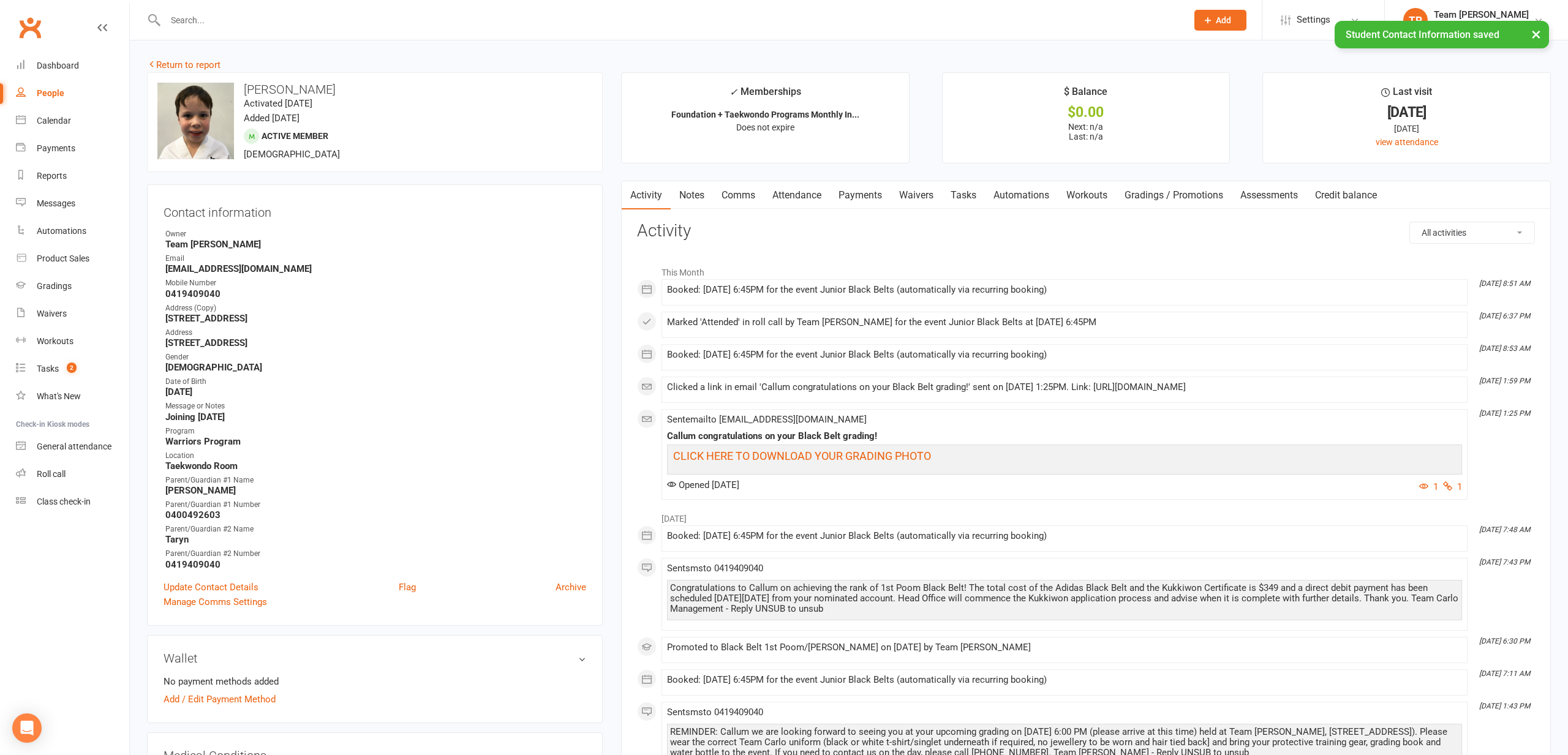
scroll to position [0, 0]
click at [173, 65] on link "Return to report" at bounding box center [184, 65] width 74 height 11
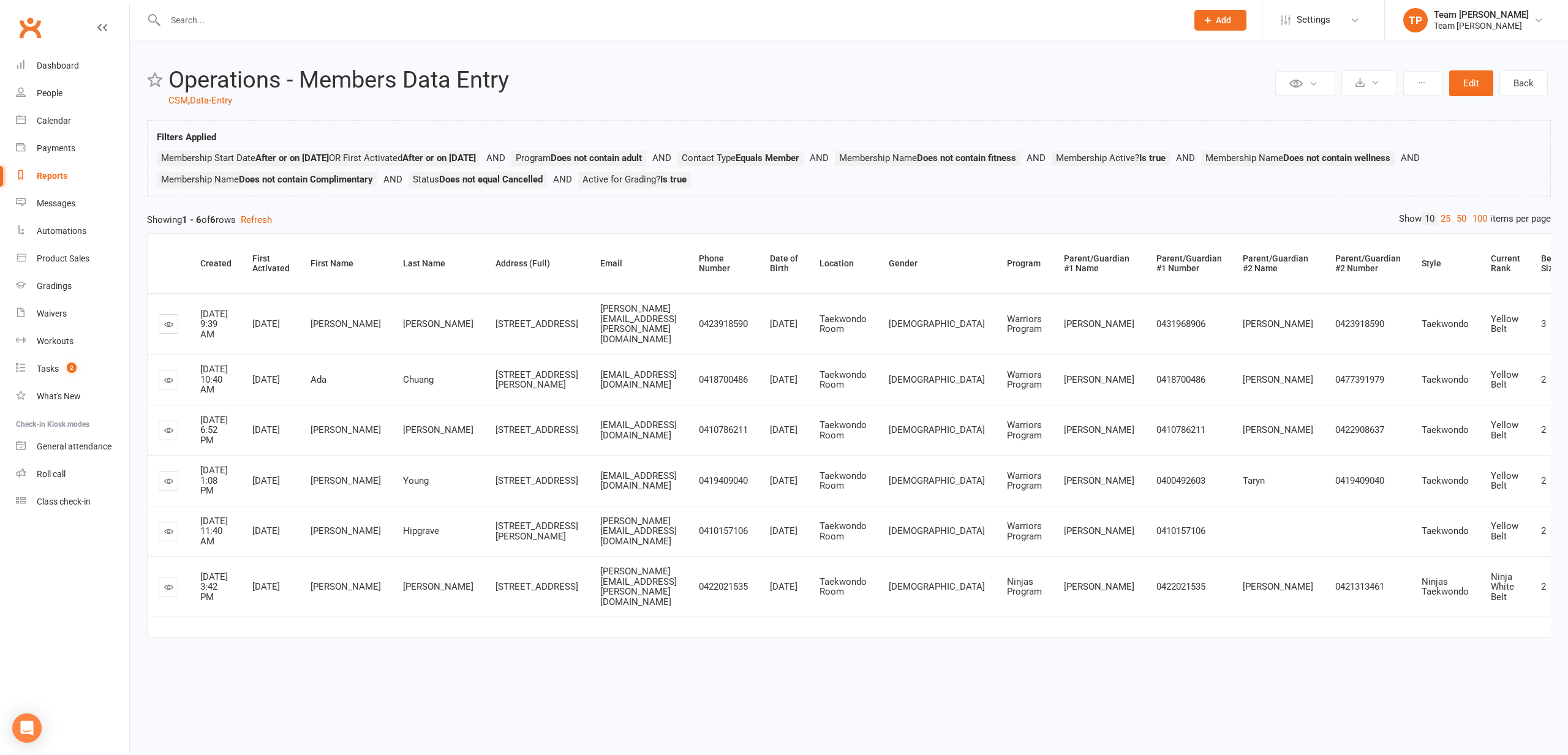
scroll to position [31, 0]
click at [162, 542] on link at bounding box center [168, 532] width 20 height 20
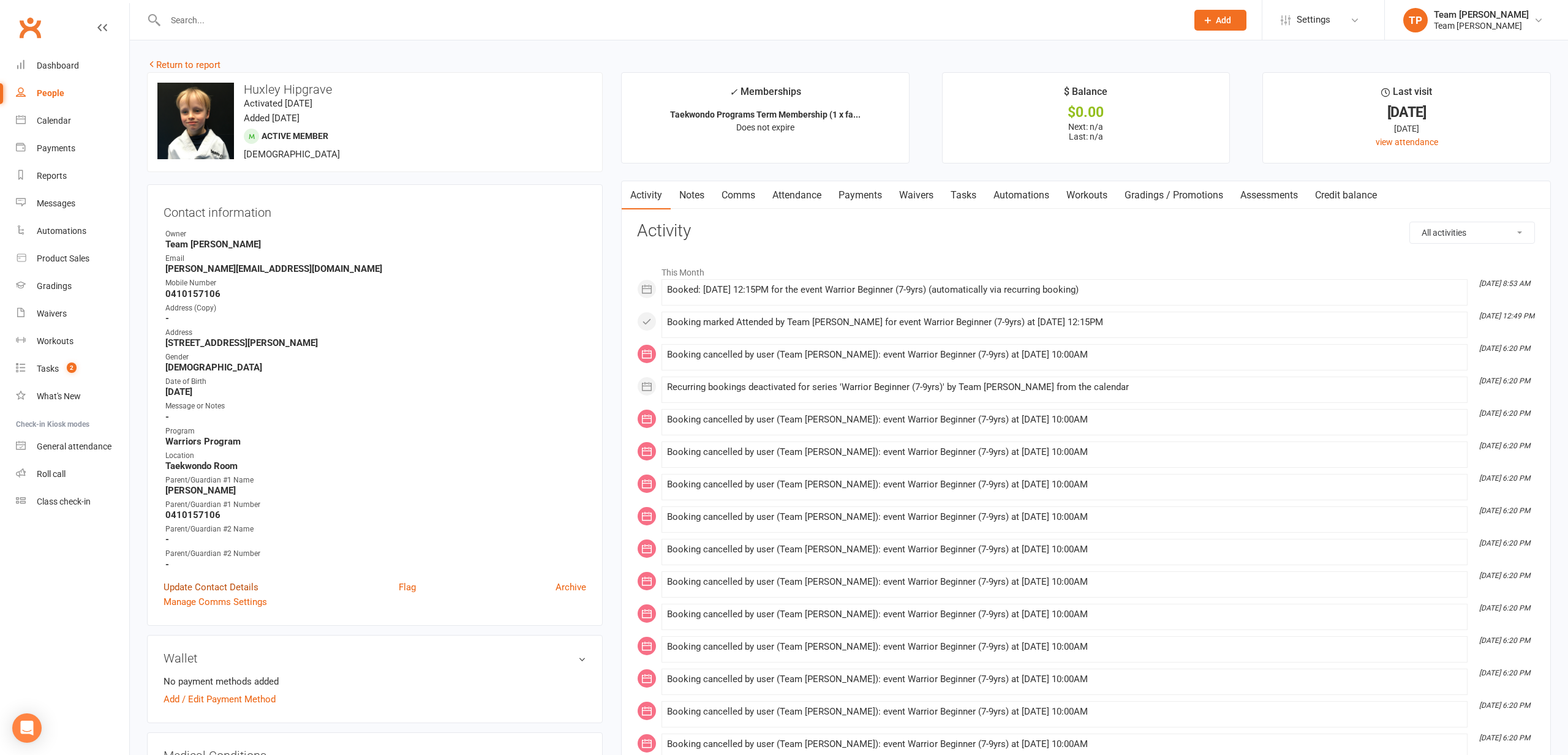
click at [212, 582] on link "Update Contact Details" at bounding box center [211, 587] width 95 height 14
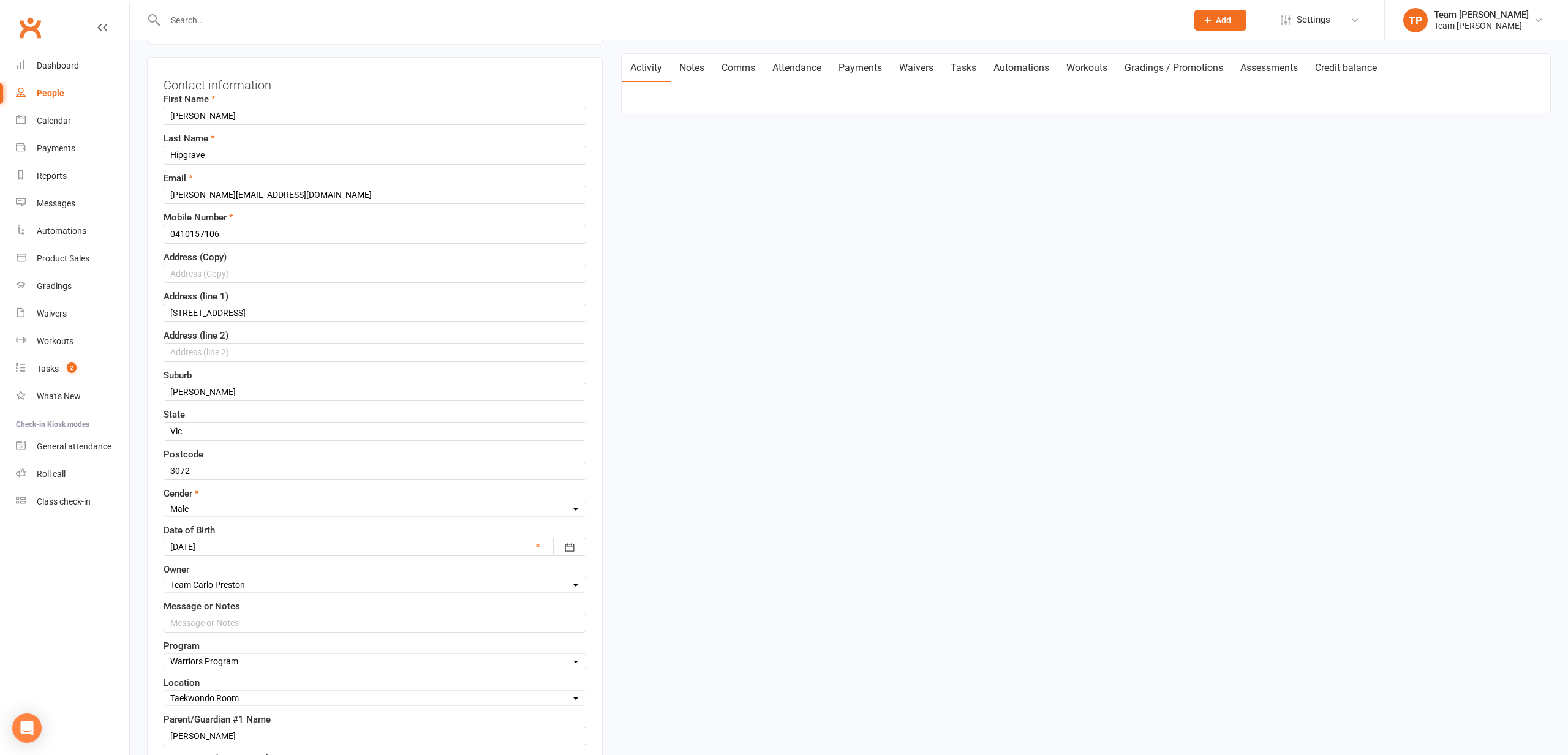
scroll to position [130, 0]
click at [214, 428] on input "Vic" at bounding box center [375, 428] width 423 height 19
type input "VIC"
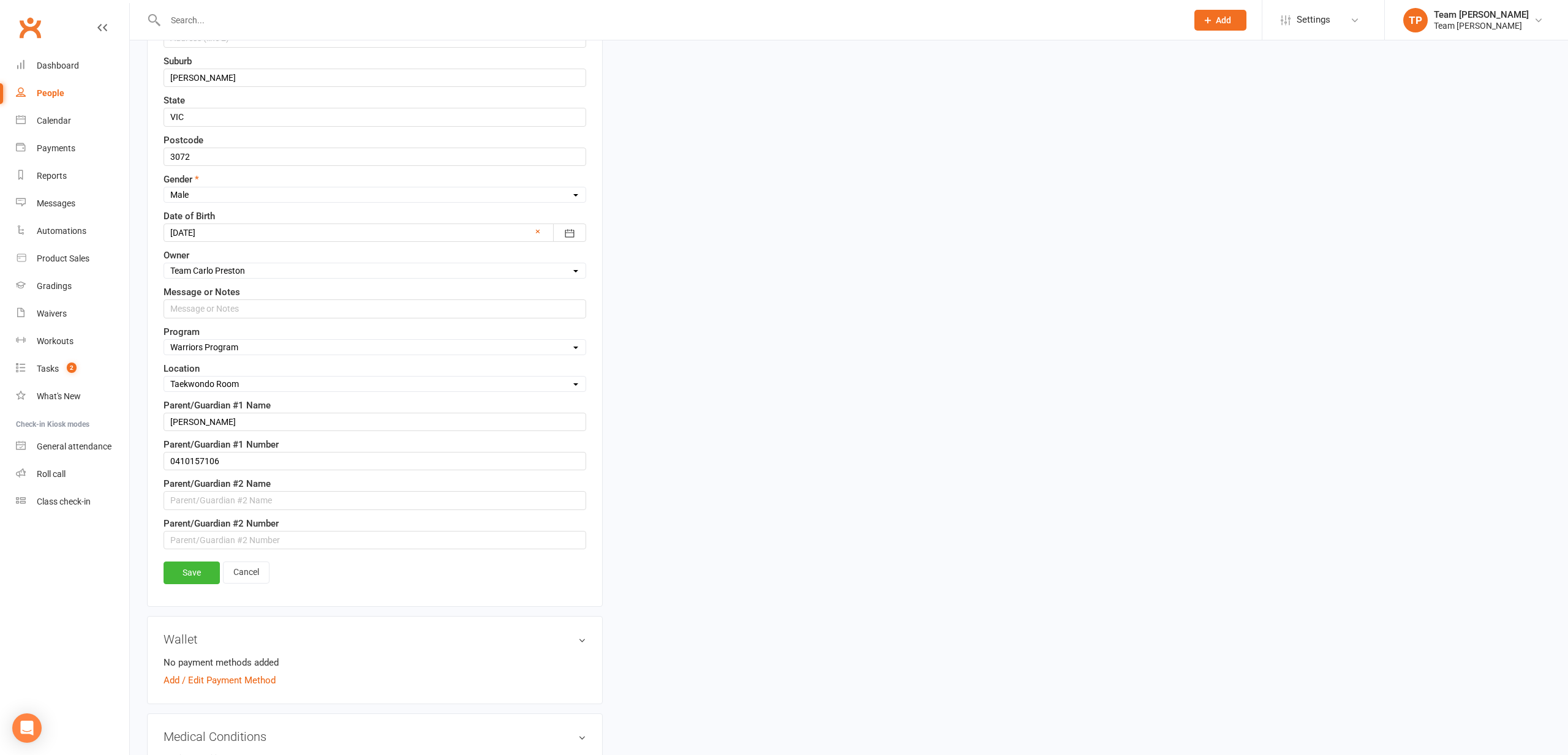
scroll to position [441, 0]
click at [203, 579] on link "Save" at bounding box center [192, 573] width 56 height 22
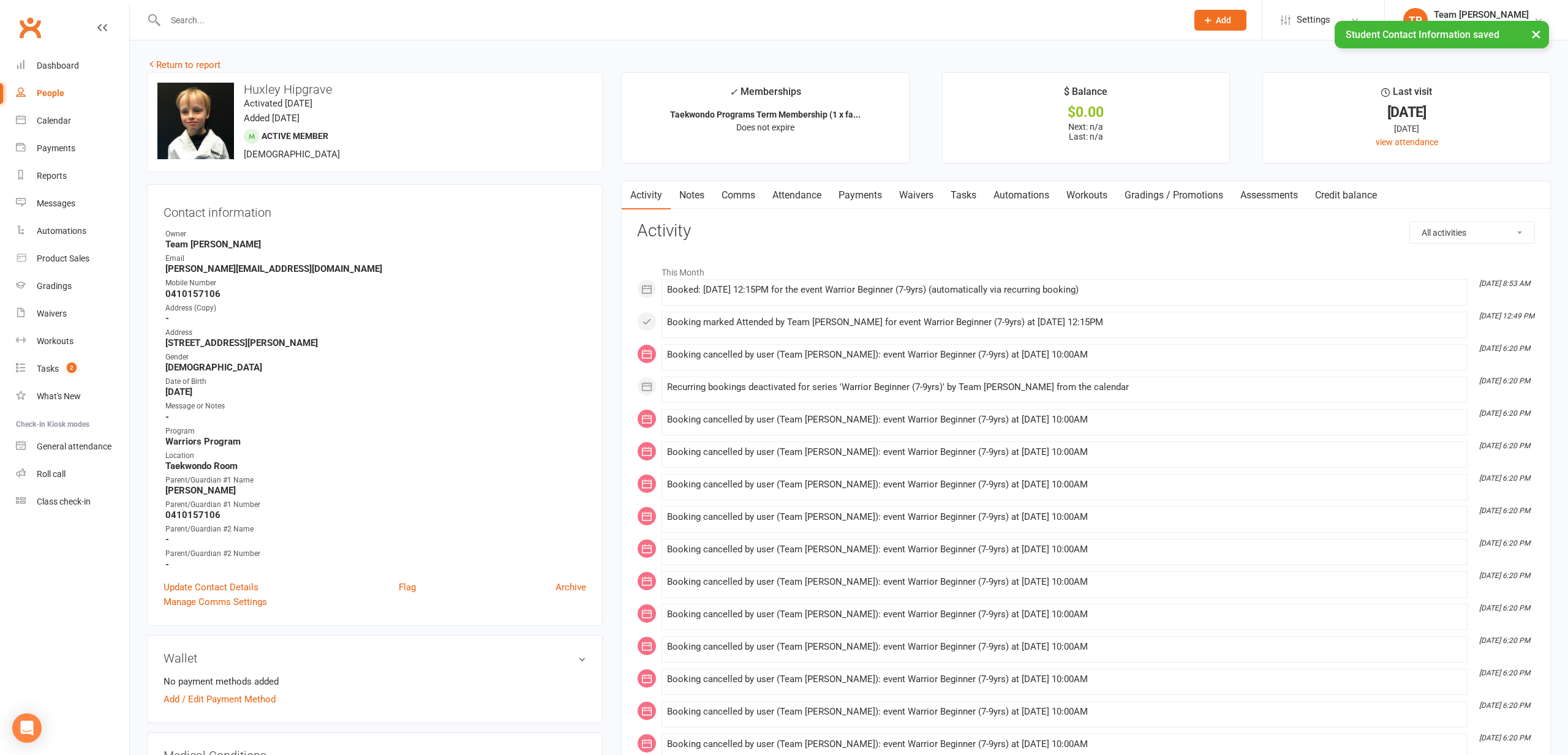
scroll to position [0, 0]
click at [921, 186] on link "Waivers" at bounding box center [916, 195] width 52 height 28
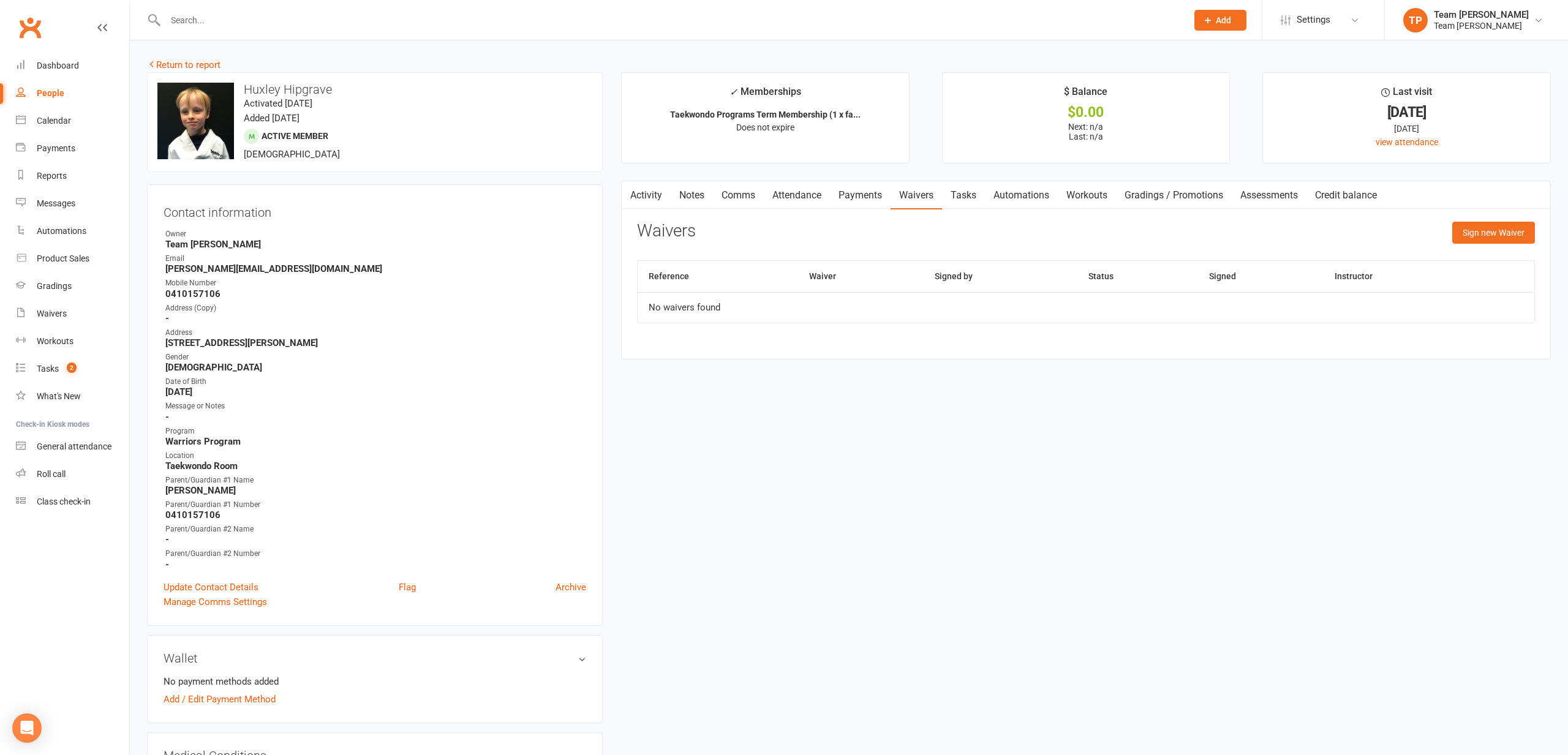
click at [857, 193] on link "Payments" at bounding box center [860, 195] width 60 height 28
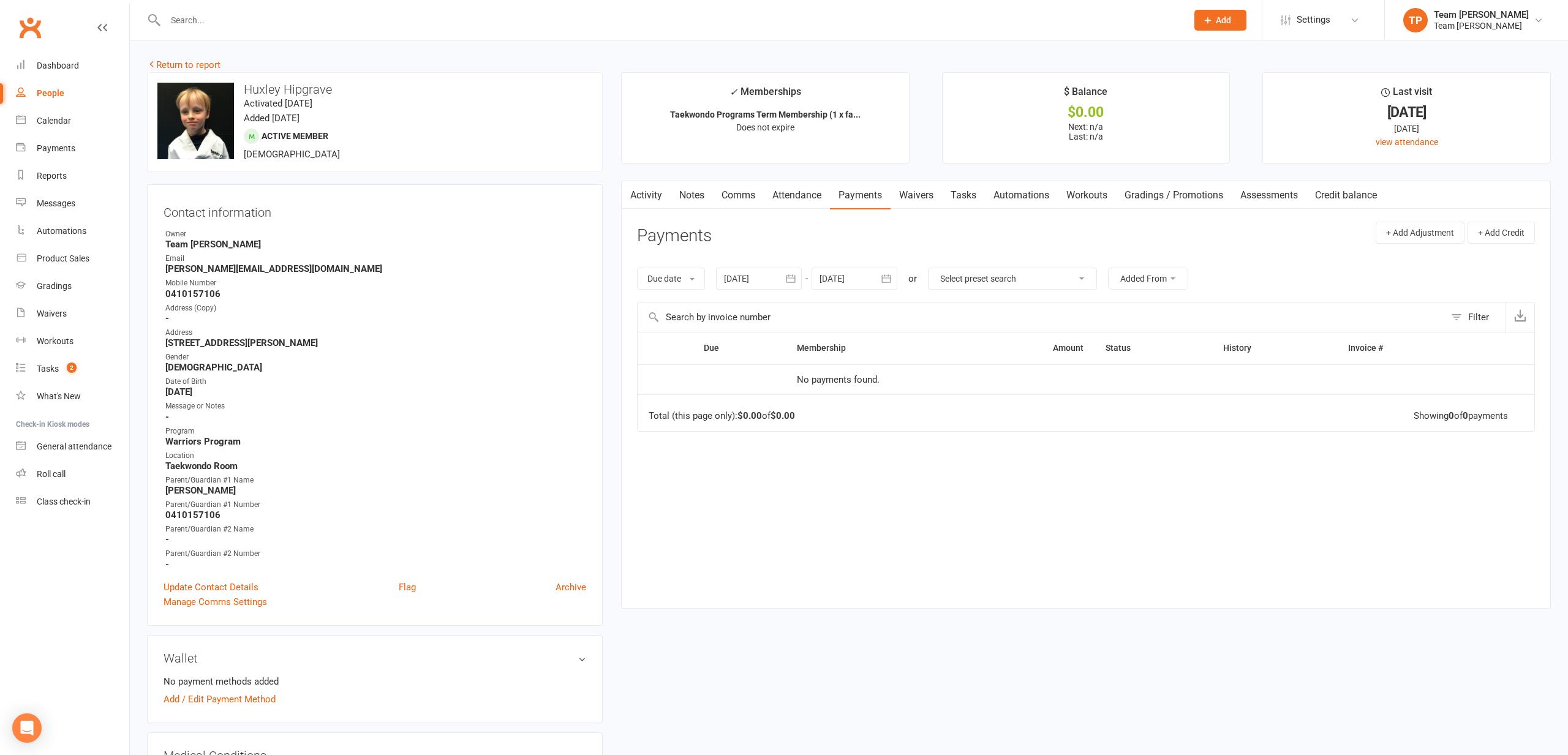
click at [931, 197] on link "Waivers" at bounding box center [916, 195] width 52 height 28
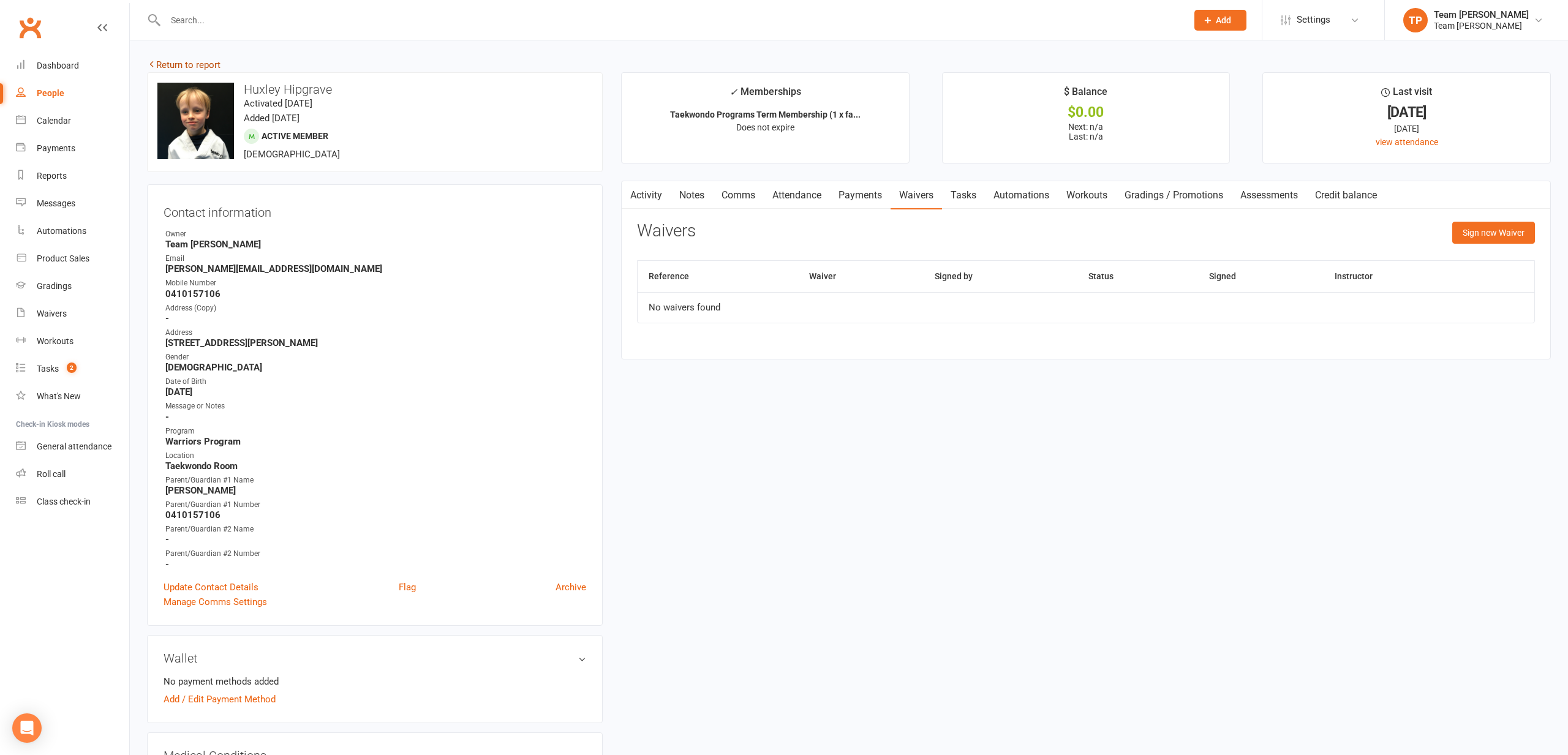
click at [181, 61] on link "Return to report" at bounding box center [184, 65] width 74 height 11
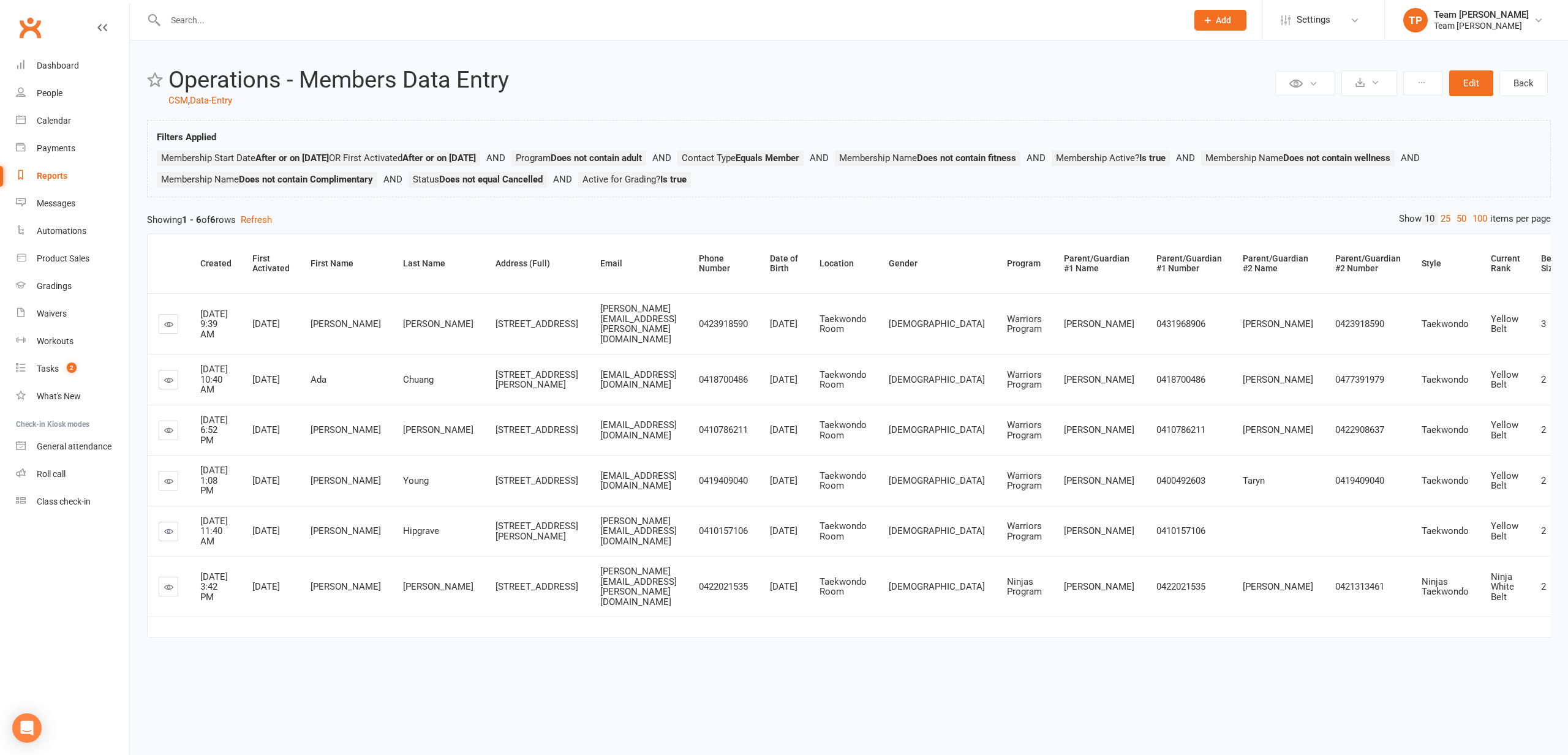
scroll to position [31, 0]
click at [163, 597] on link at bounding box center [168, 587] width 20 height 20
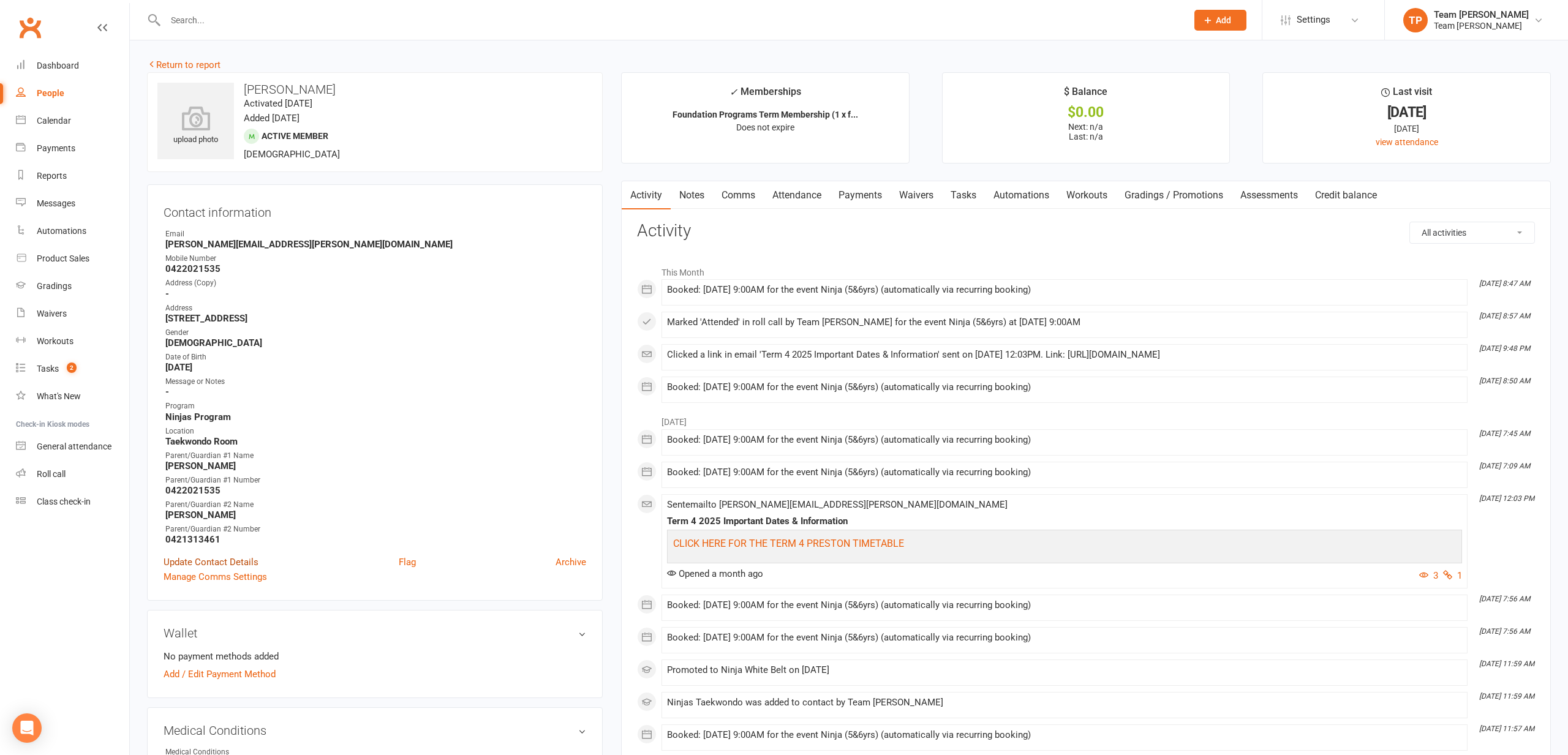
click at [190, 559] on link "Update Contact Details" at bounding box center [211, 562] width 95 height 14
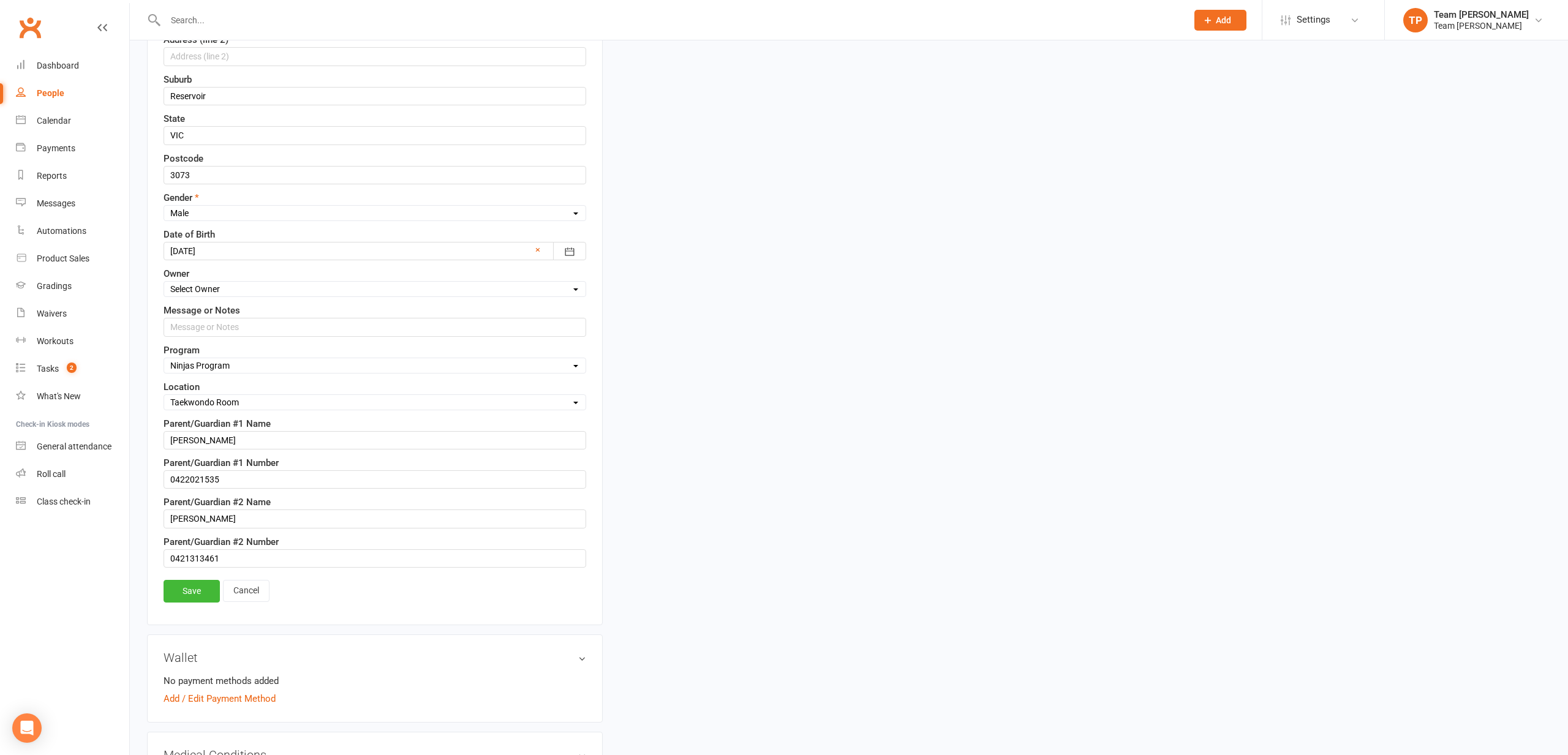
scroll to position [426, 0]
click at [177, 595] on div "Save Cancel" at bounding box center [375, 591] width 423 height 28
click at [183, 588] on link "Save" at bounding box center [192, 588] width 56 height 22
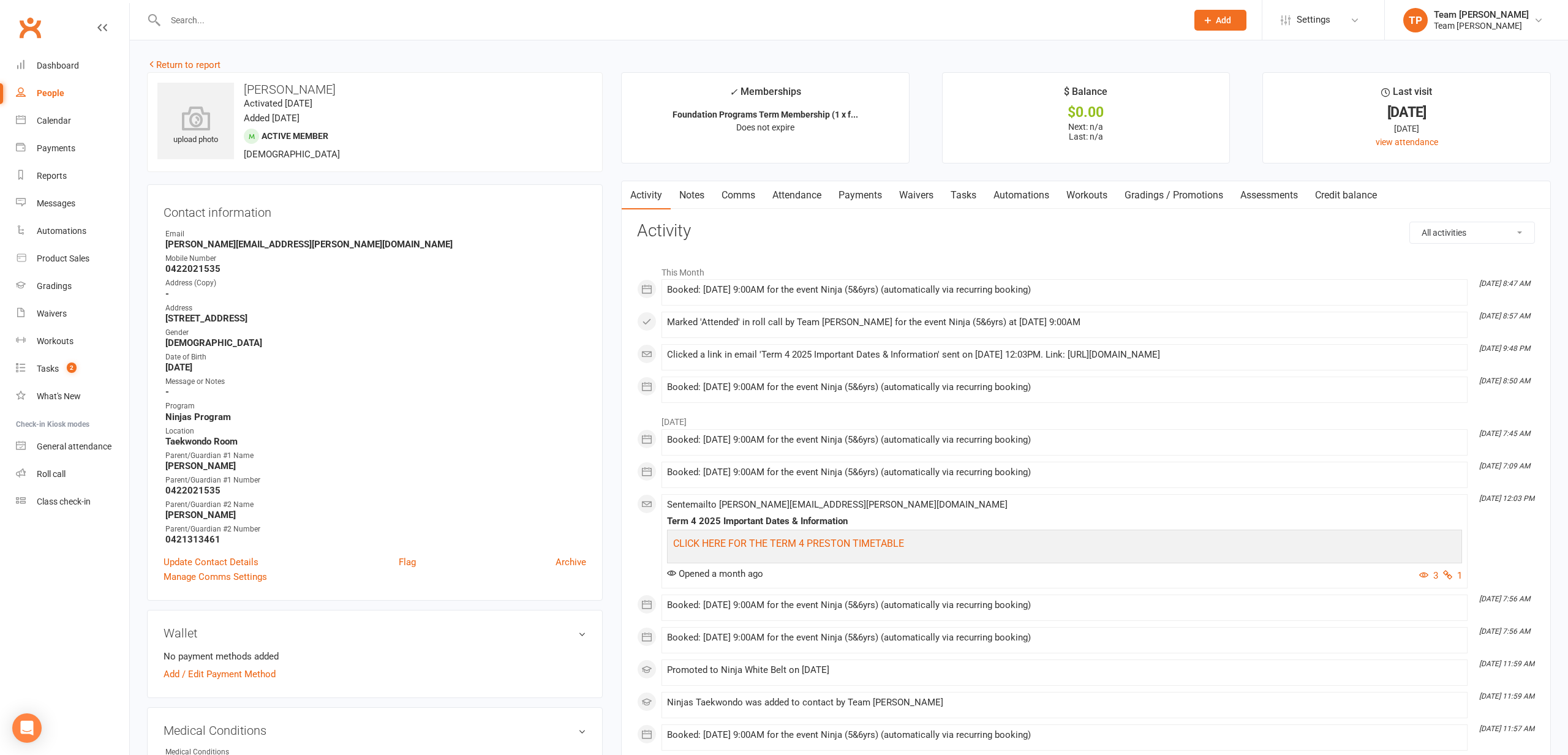
scroll to position [0, 0]
click at [189, 68] on link "Return to report" at bounding box center [184, 65] width 74 height 11
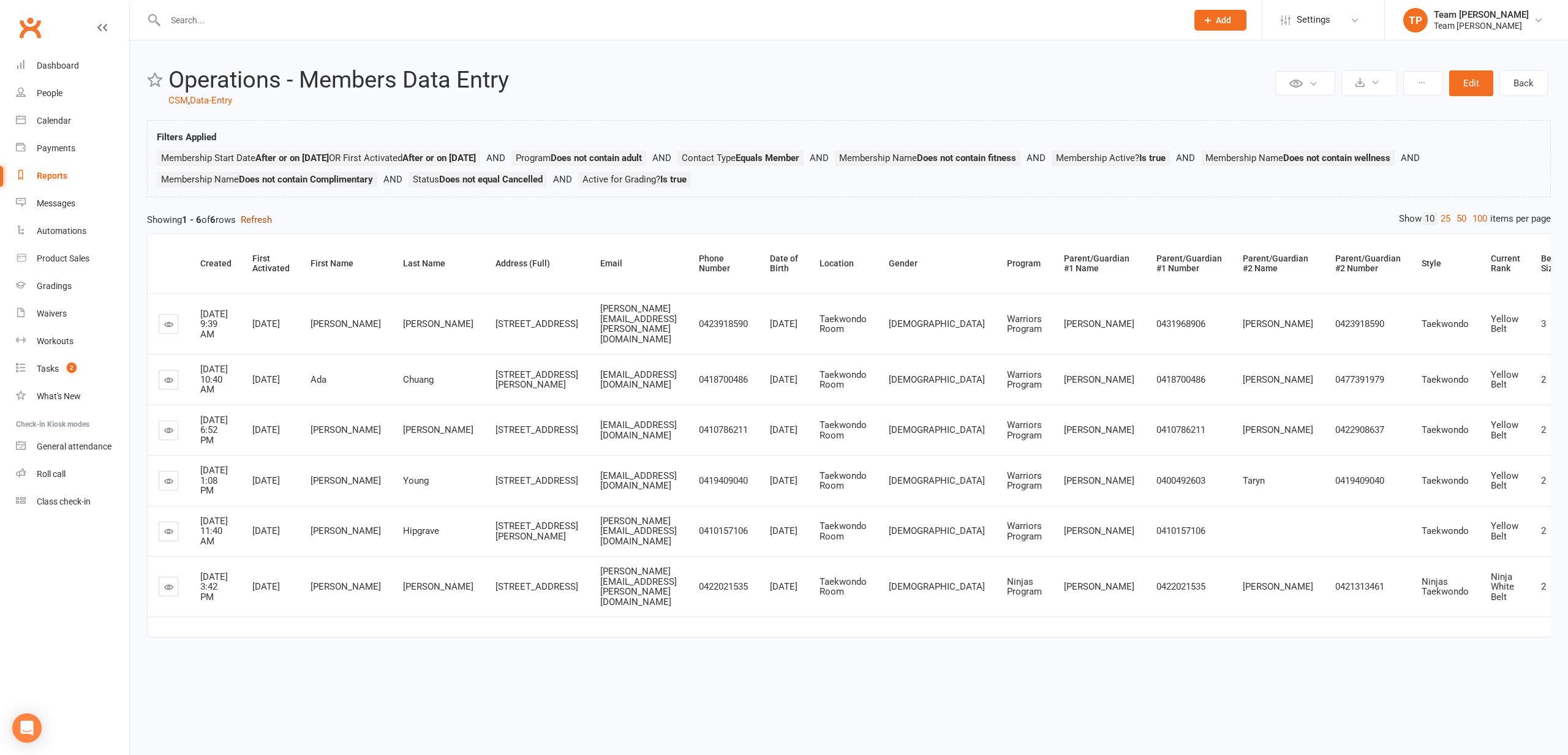
click at [267, 212] on button "Refresh" at bounding box center [256, 219] width 31 height 14
click at [654, 174] on span "Active for Grading? Is true" at bounding box center [634, 179] width 104 height 11
click at [85, 173] on link "Reports" at bounding box center [72, 176] width 113 height 28
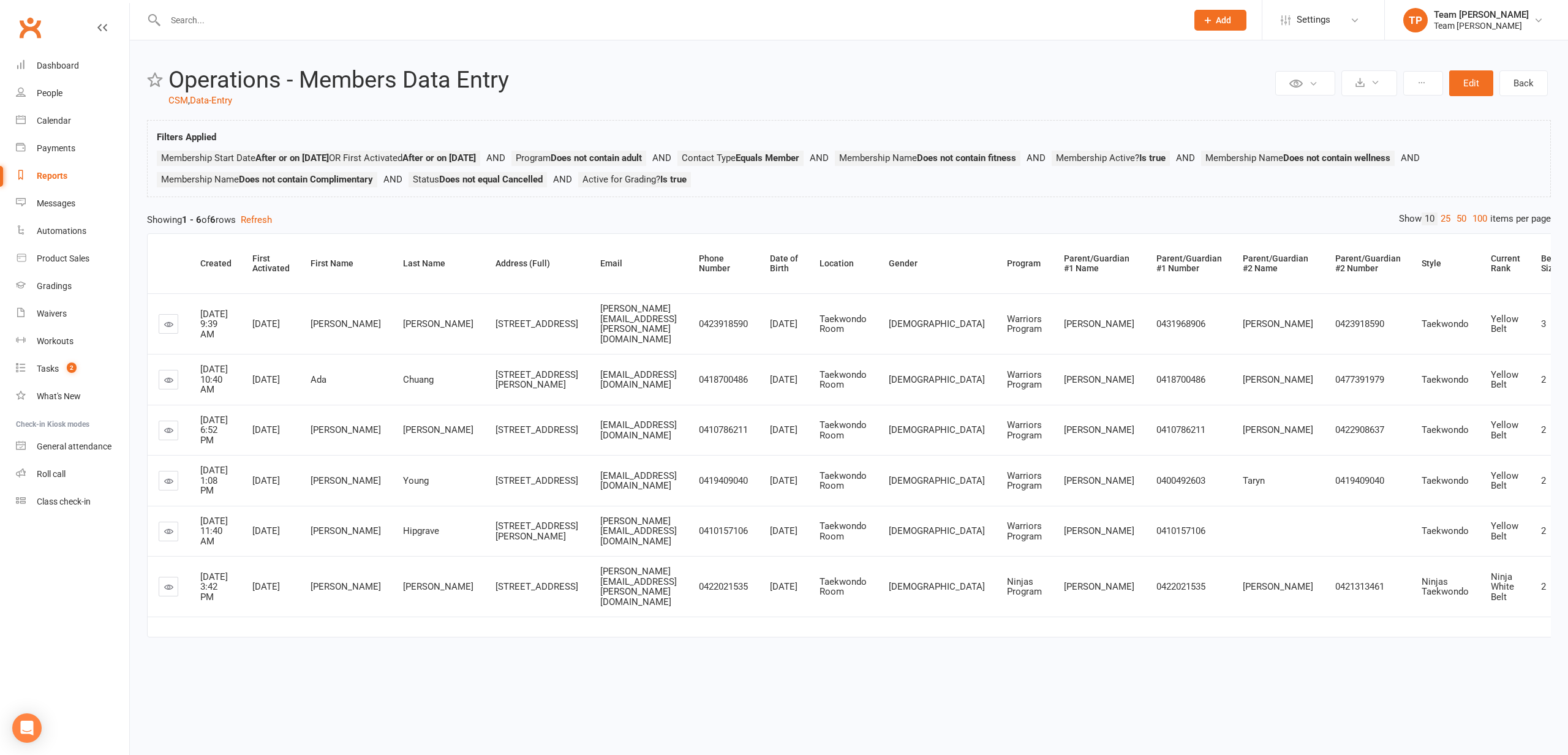
select select "100"
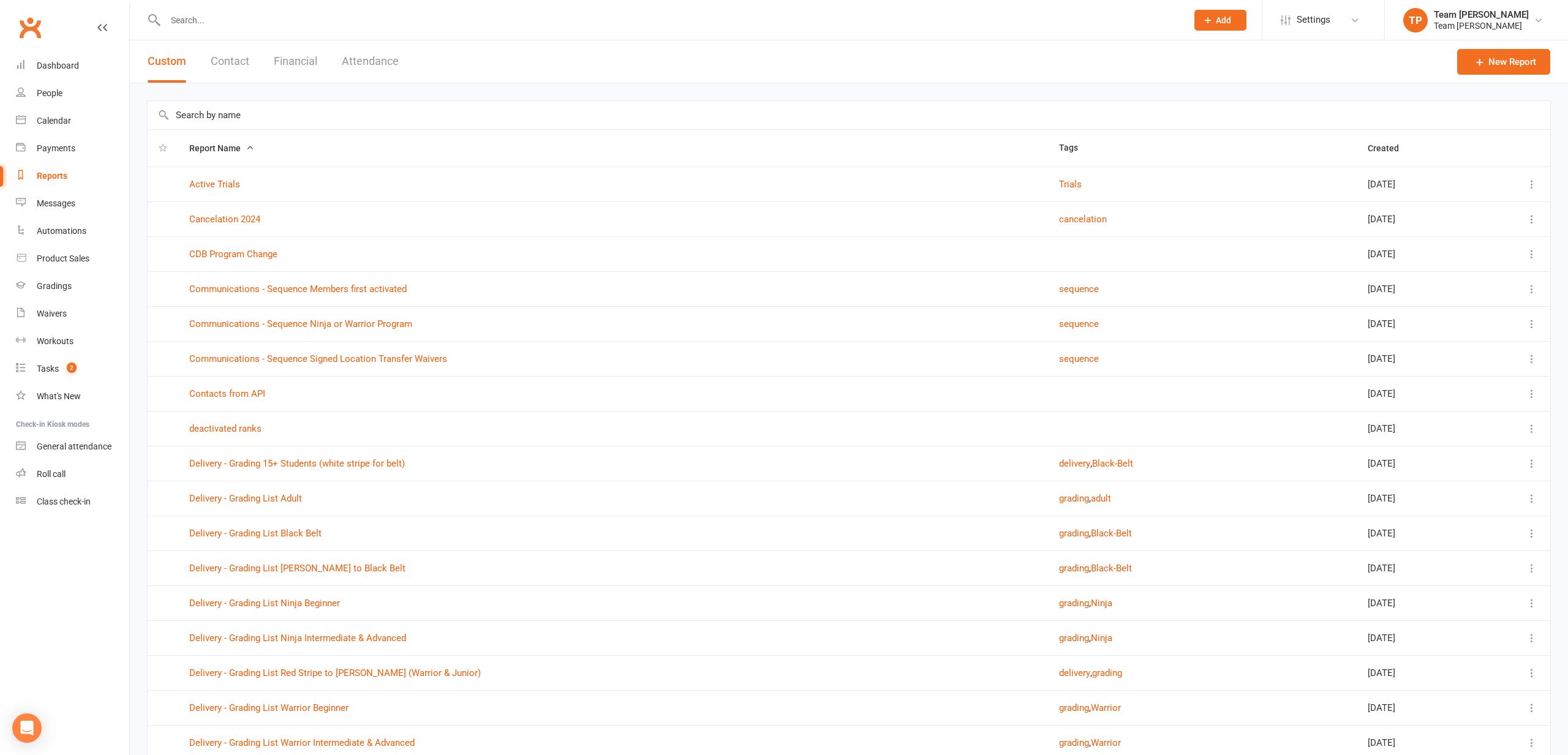
click at [247, 120] on input "text" at bounding box center [849, 115] width 1402 height 28
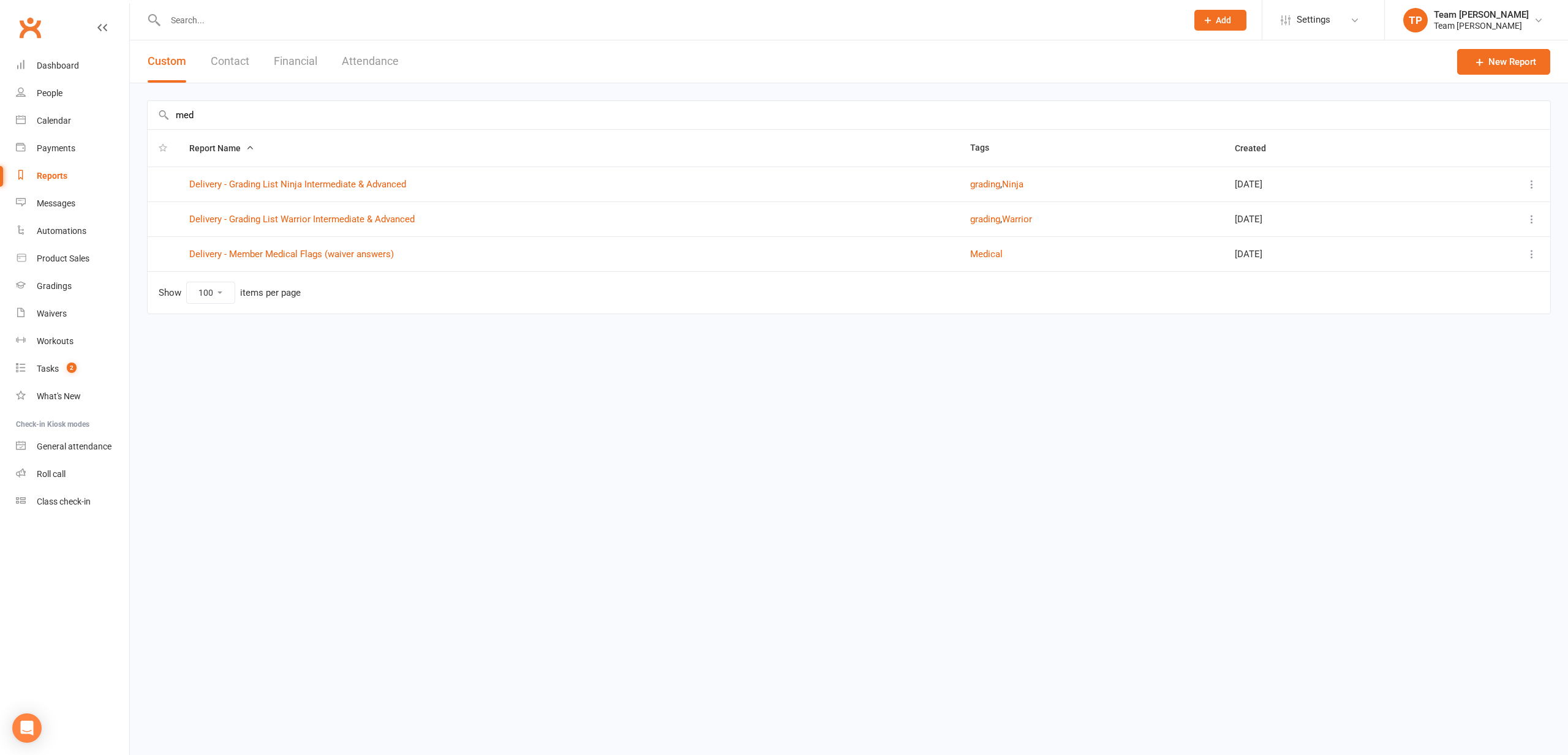
type input "med"
click at [45, 171] on link "Reports" at bounding box center [72, 176] width 113 height 28
drag, startPoint x: 205, startPoint y: 113, endPoint x: 142, endPoint y: 112, distance: 63.0
click at [142, 112] on div "med Report Name Tags Created Delivery - Grading List Ninja Intermediate & Advan…" at bounding box center [849, 216] width 1438 height 265
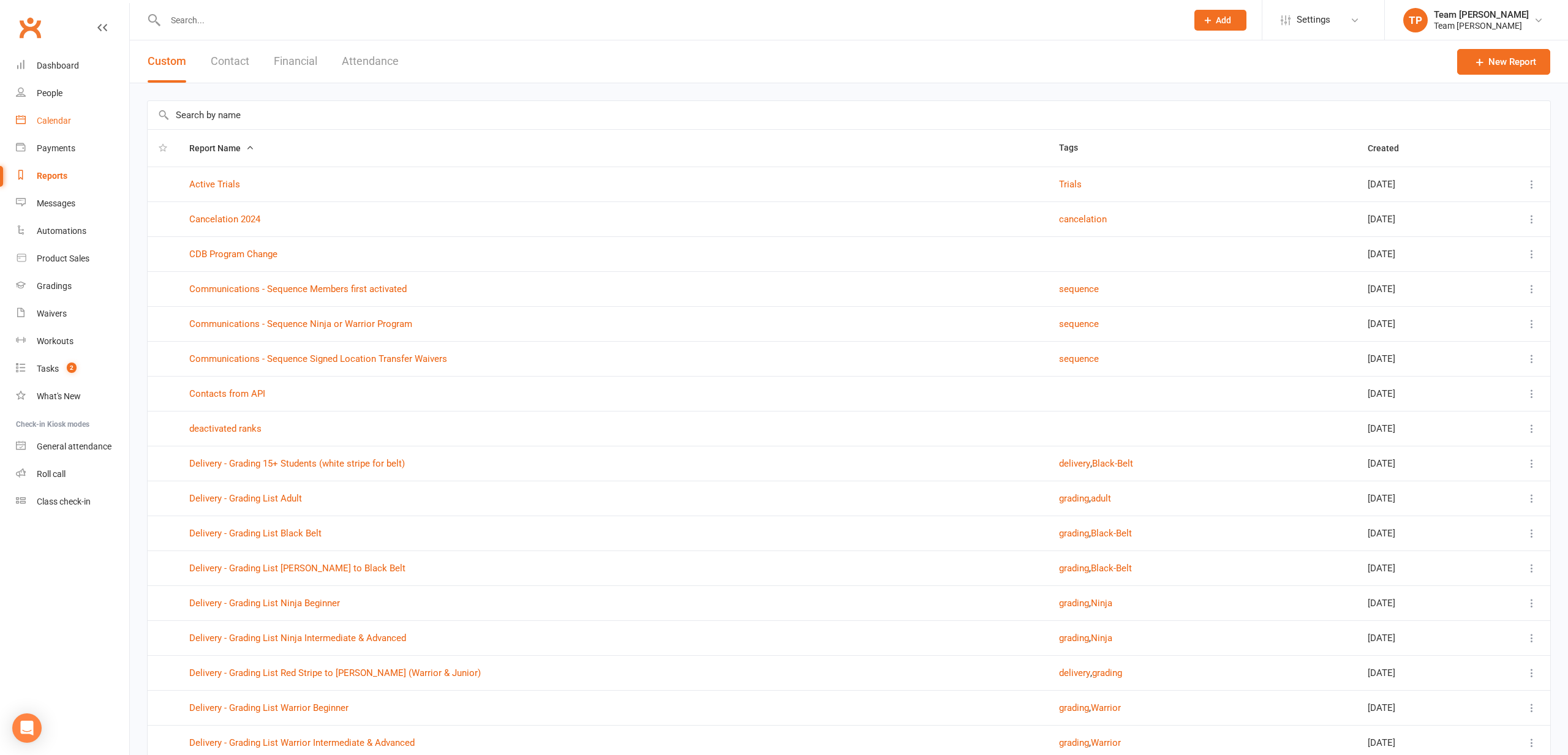
click at [59, 117] on div "Calendar" at bounding box center [54, 120] width 34 height 10
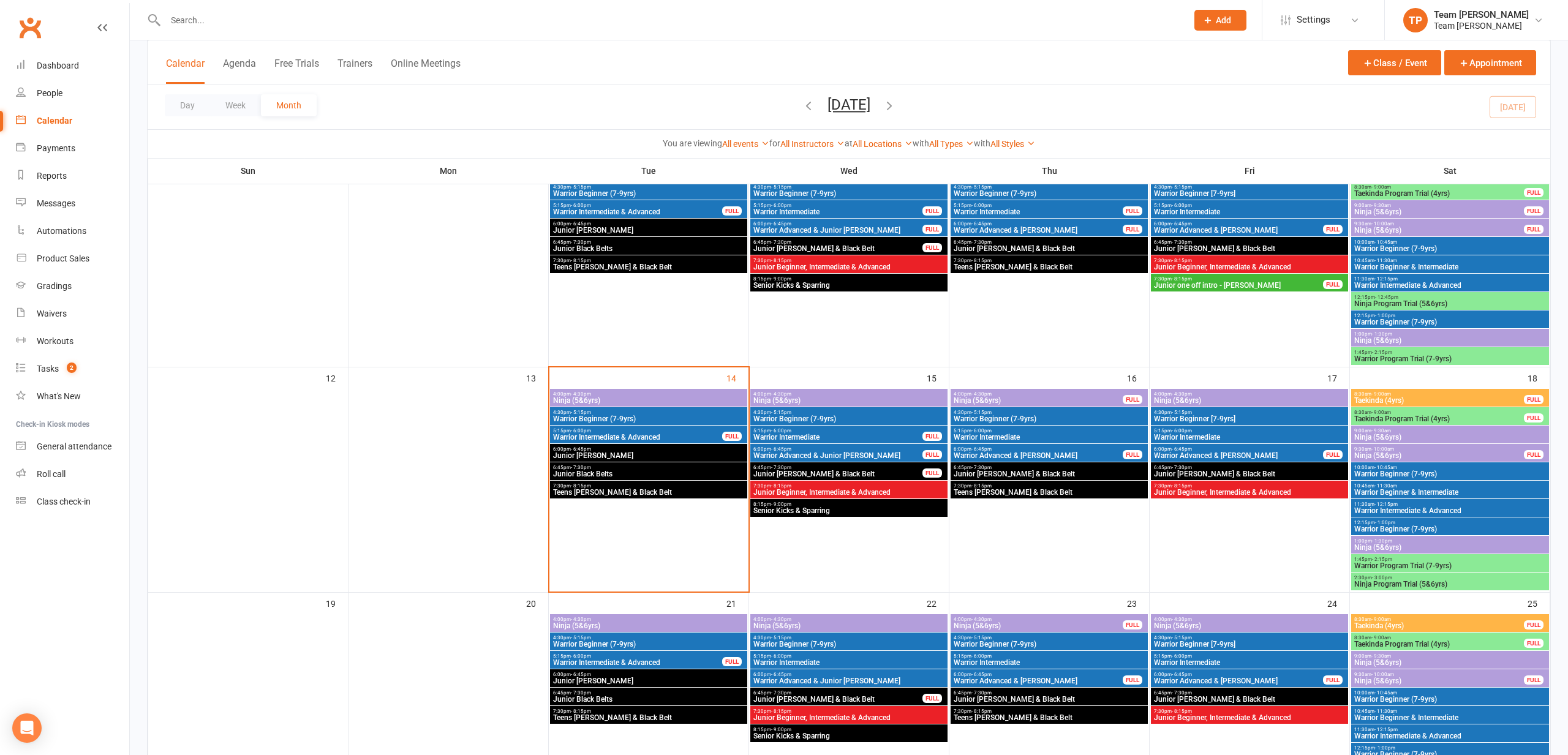
scroll to position [325, 0]
click at [865, 394] on span "4:00pm - 4:30pm" at bounding box center [849, 394] width 192 height 6
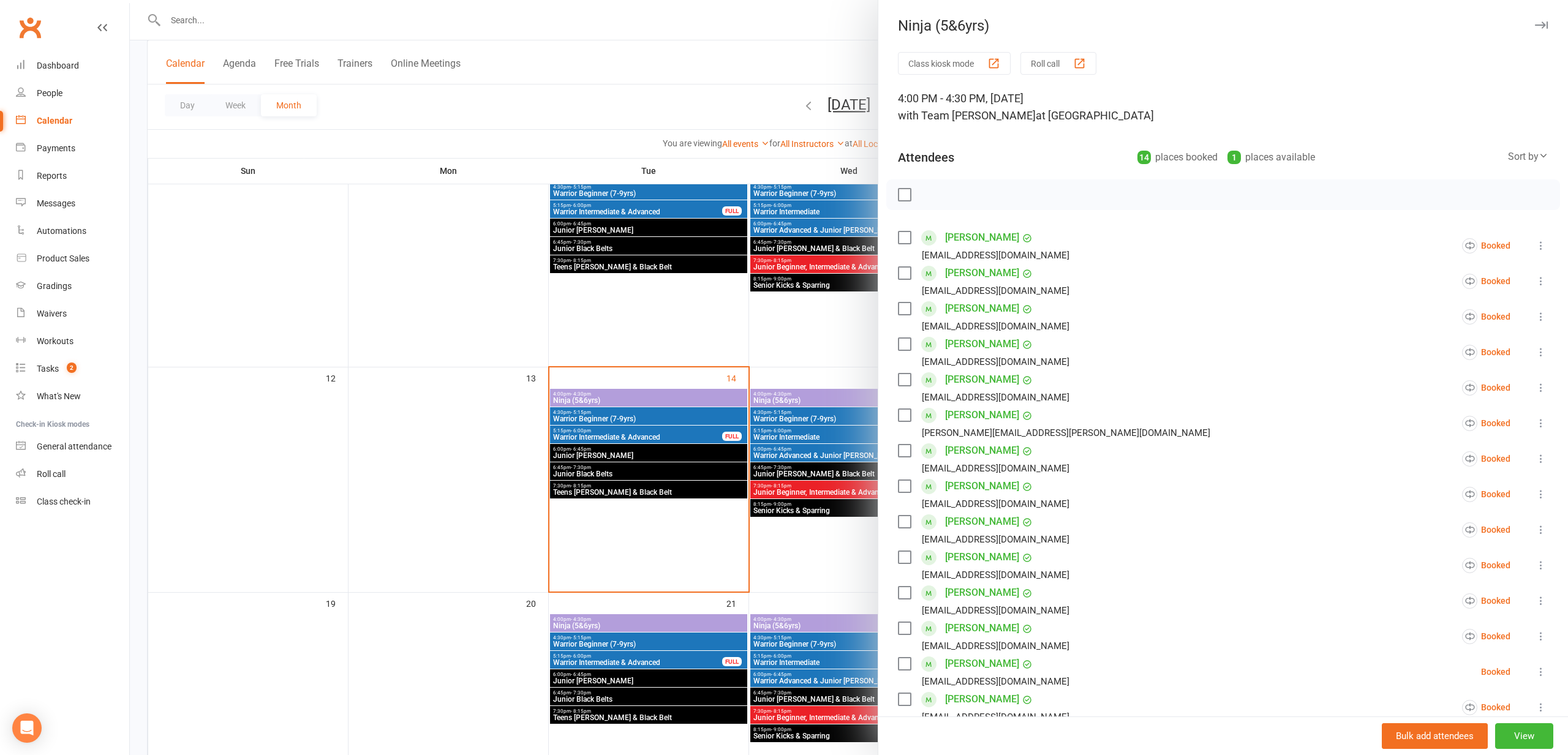
click at [1061, 70] on button "Roll call" at bounding box center [1058, 63] width 76 height 23
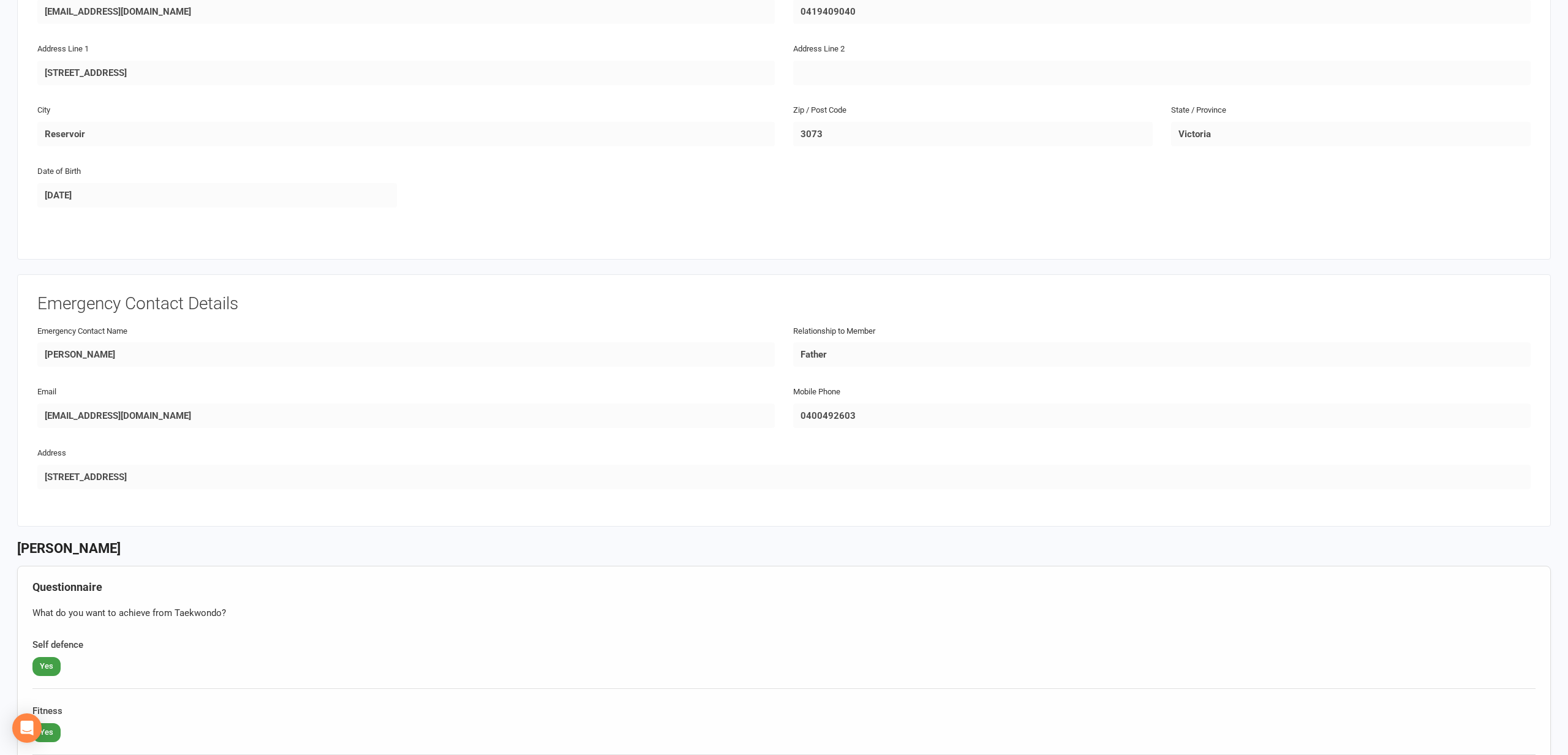
scroll to position [744, 0]
drag, startPoint x: 858, startPoint y: 405, endPoint x: 820, endPoint y: 409, distance: 38.2
click at [821, 409] on input "0400492603" at bounding box center [1162, 415] width 738 height 25
click at [802, 408] on input "0400492603" at bounding box center [1162, 415] width 738 height 25
drag, startPoint x: 853, startPoint y: 409, endPoint x: 801, endPoint y: 411, distance: 52.0
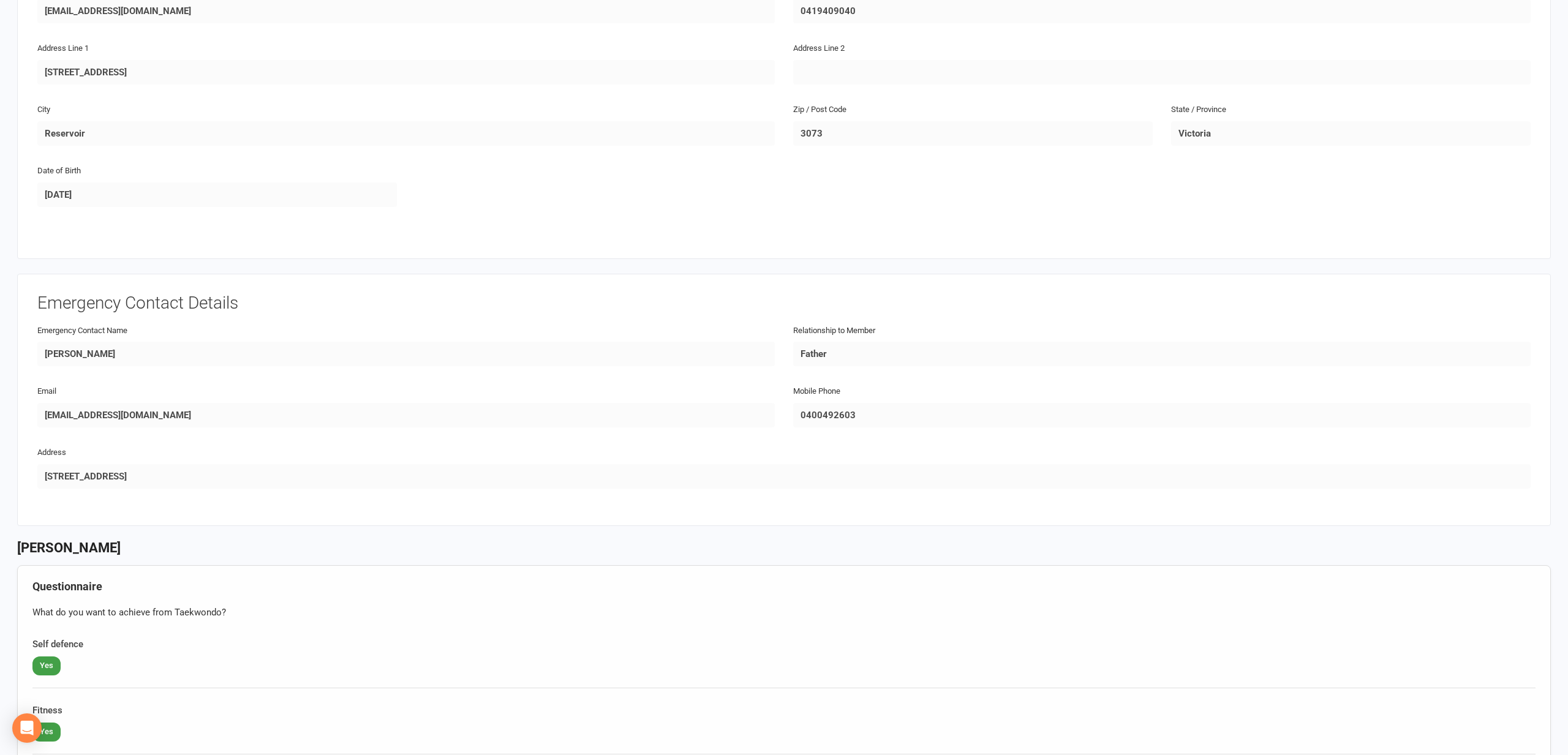
click at [801, 411] on input "0400492603" at bounding box center [1162, 415] width 738 height 25
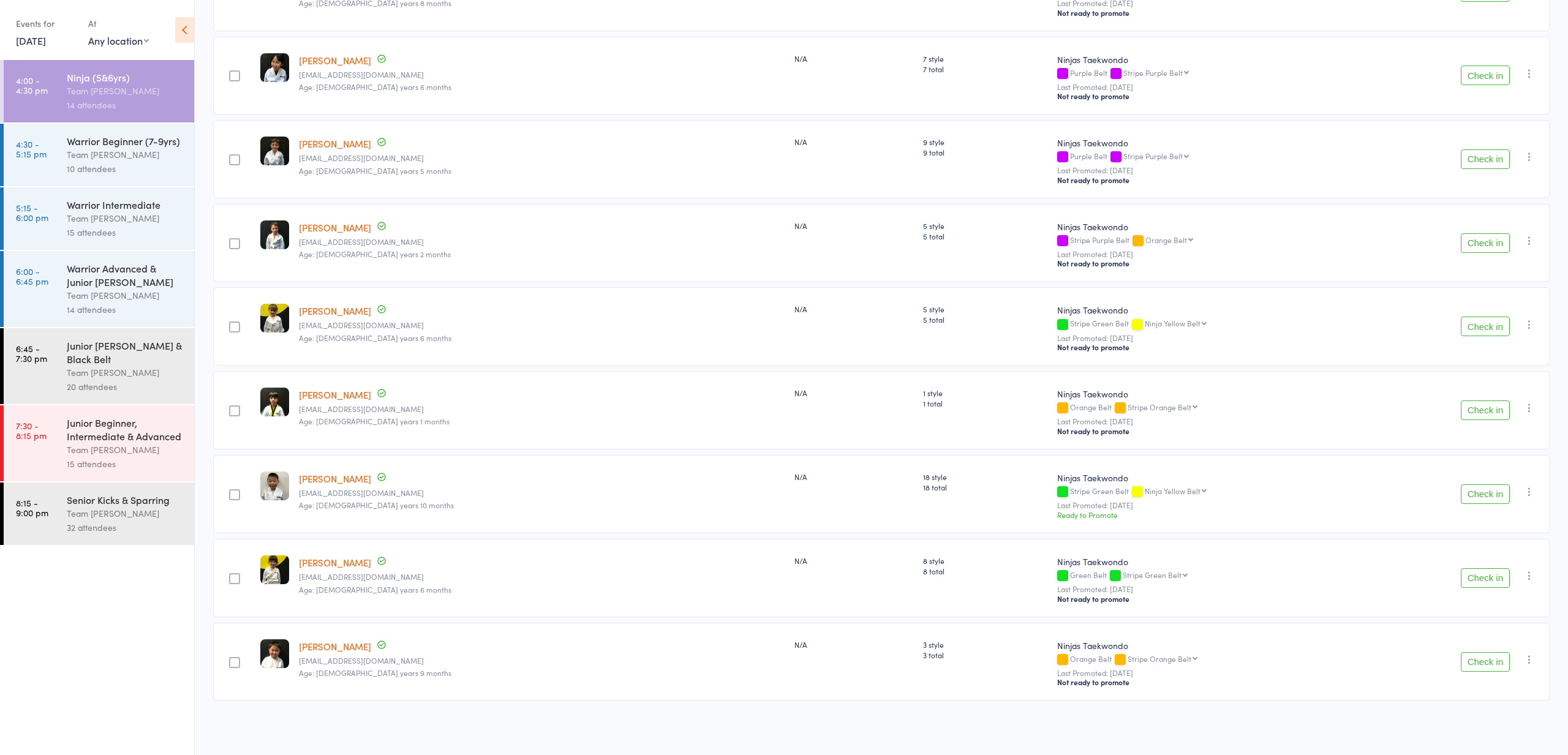
scroll to position [673, 0]
click at [108, 154] on div "Team [PERSON_NAME]" at bounding box center [125, 155] width 117 height 14
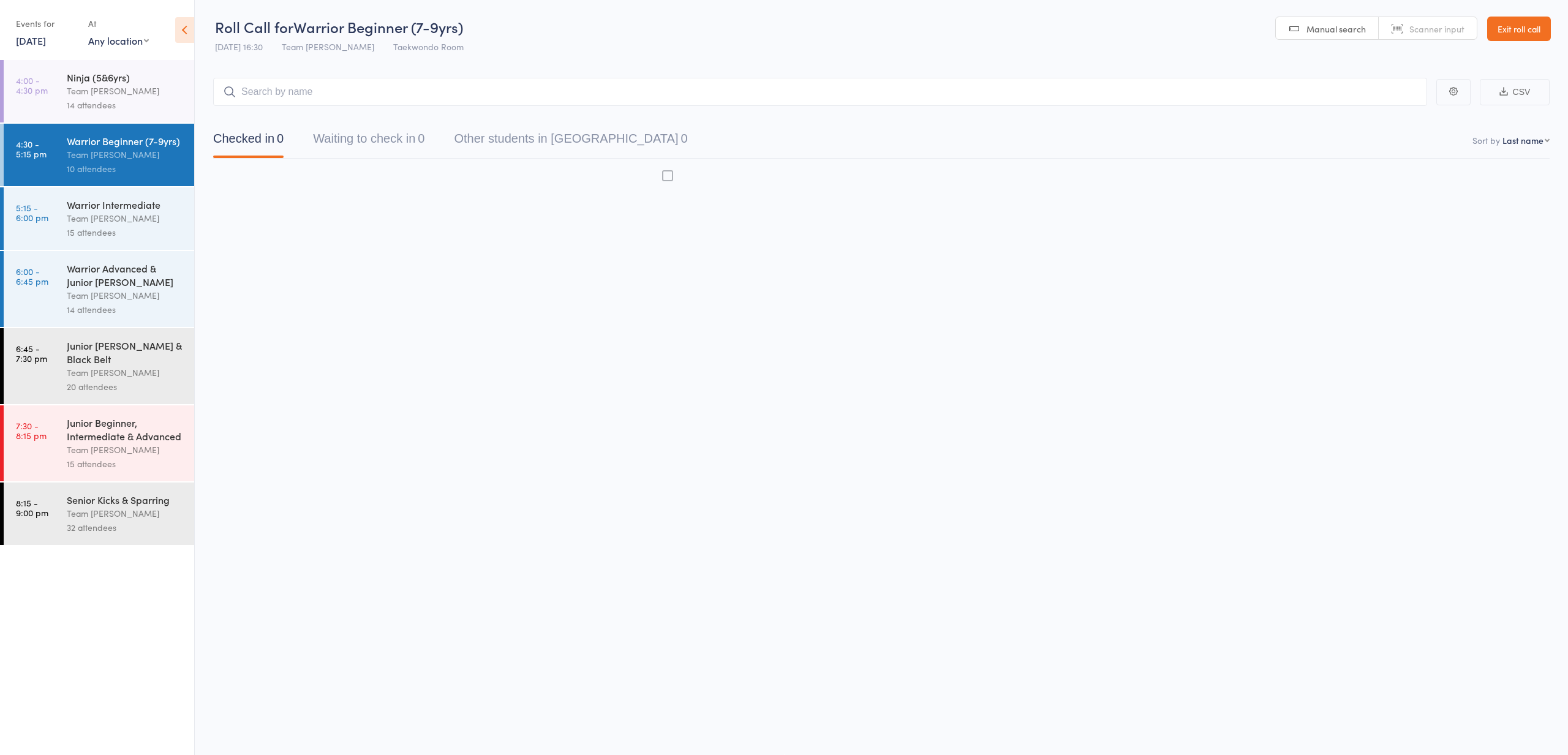
scroll to position [1, 0]
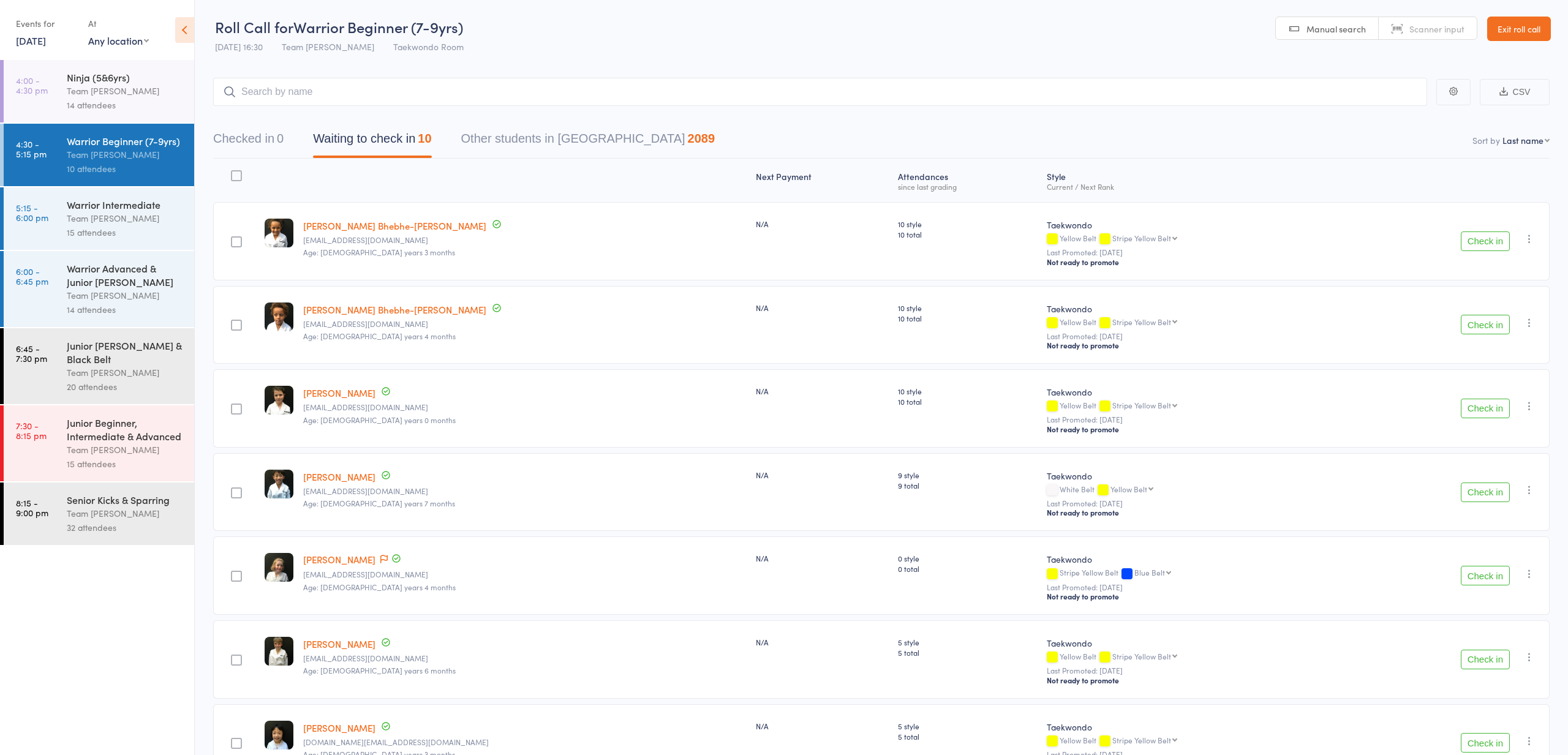
select select "10"
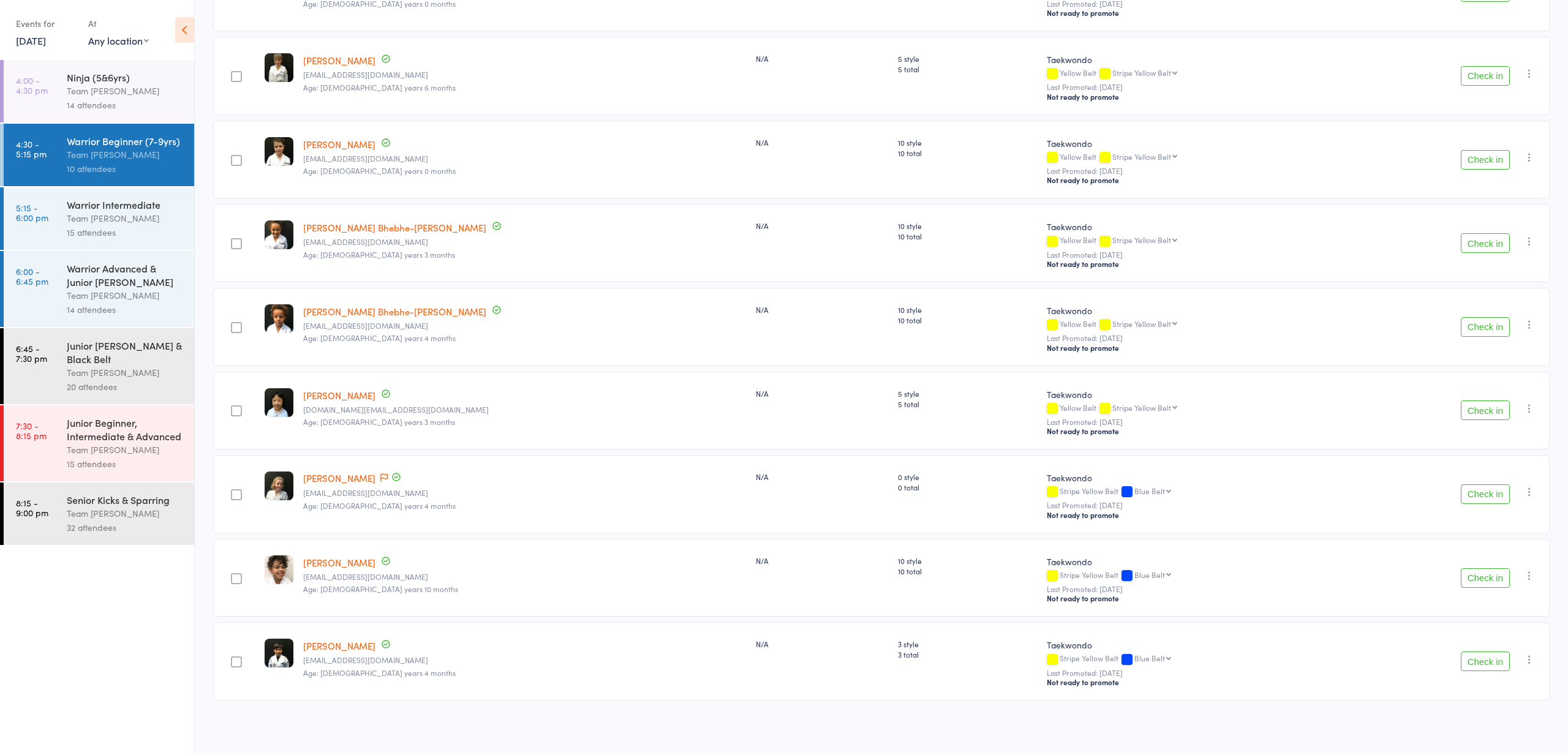
scroll to position [337, 0]
click at [84, 229] on div "15 attendees" at bounding box center [125, 232] width 117 height 14
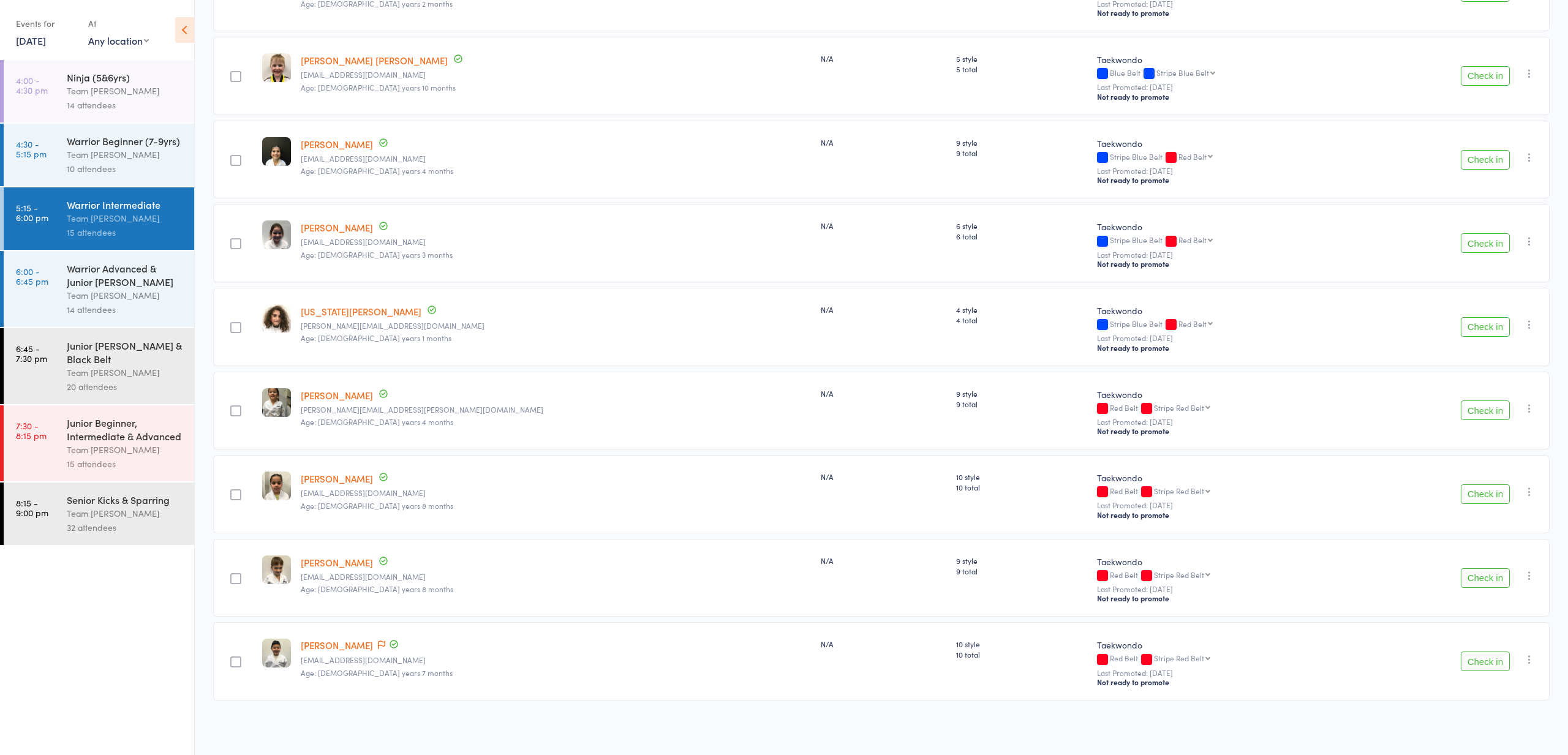
scroll to position [757, 0]
click at [194, 307] on aside "Events for [DATE] [DATE] [DATE] Sun Mon Tue Wed Thu Fri Sat 40 28 29 30 01 02 0…" at bounding box center [97, 378] width 195 height 755
click at [171, 303] on div "14 attendees" at bounding box center [125, 309] width 117 height 14
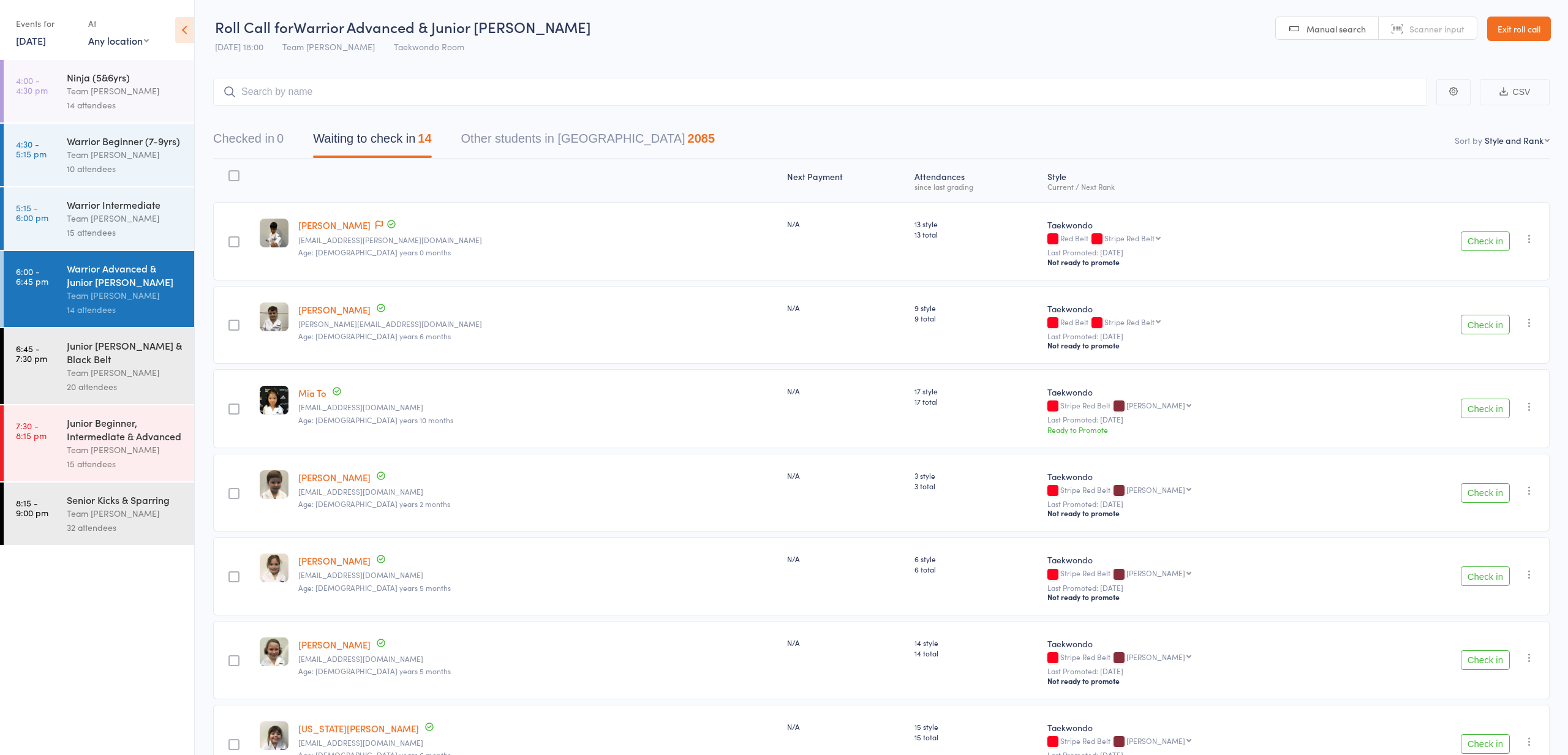
click at [33, 41] on link "[DATE]" at bounding box center [31, 41] width 30 height 14
click at [89, 131] on span "14" at bounding box center [91, 134] width 10 height 10
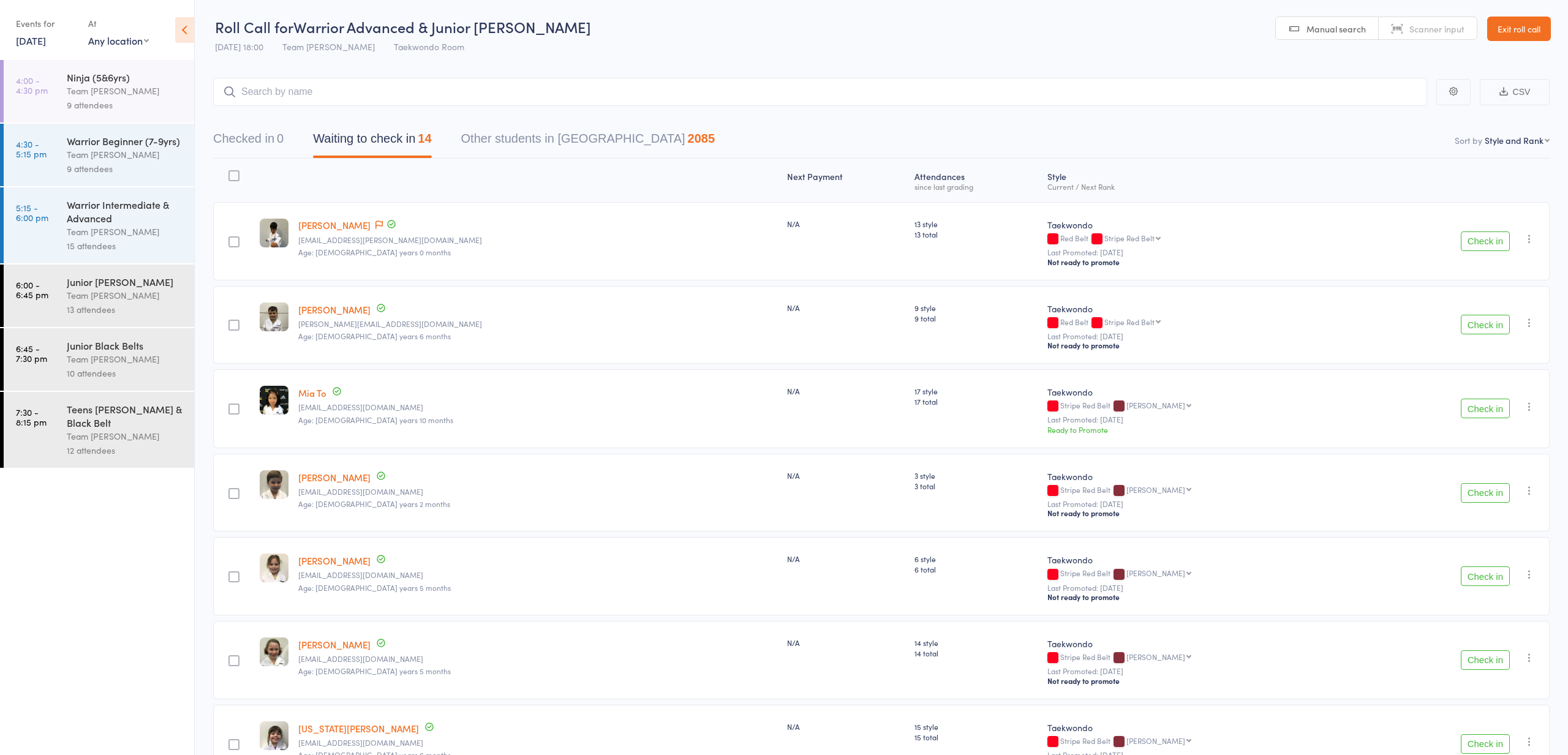
click at [137, 206] on div "Warrior Intermediate & Advanced" at bounding box center [125, 211] width 117 height 27
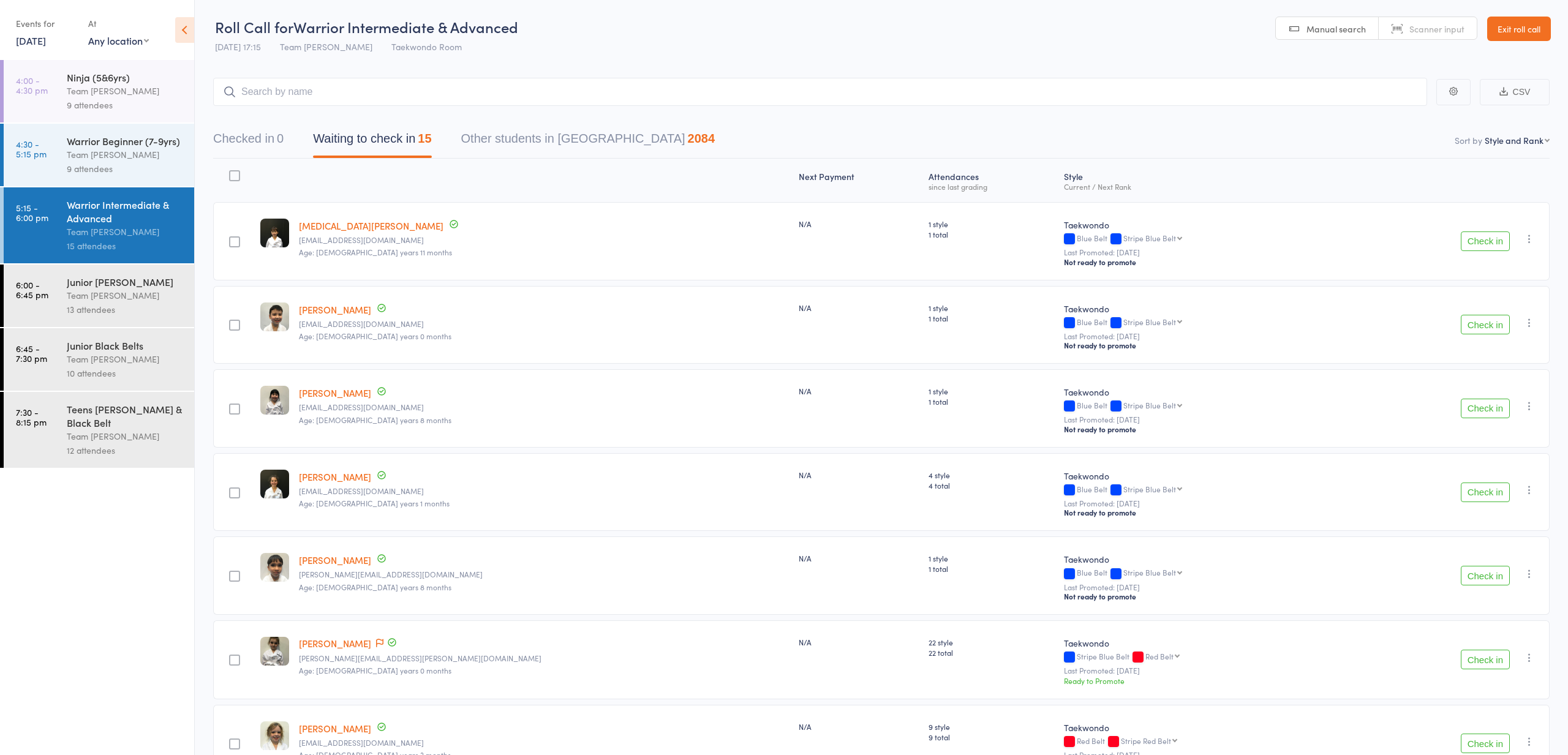
click at [172, 140] on div "Warrior Beginner (7-9yrs)" at bounding box center [125, 141] width 117 height 14
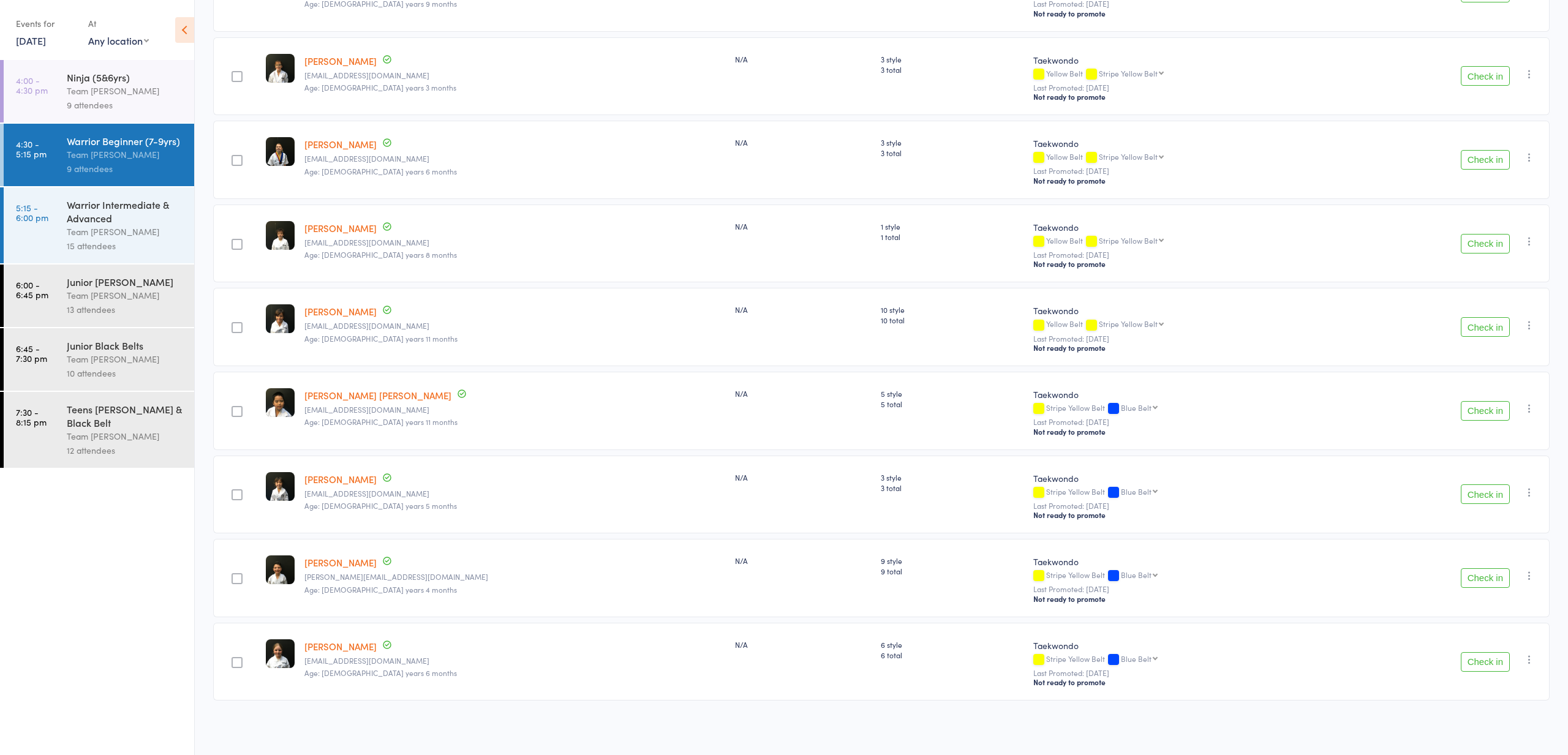
scroll to position [253, 0]
click at [1490, 491] on button "Check in" at bounding box center [1485, 494] width 49 height 20
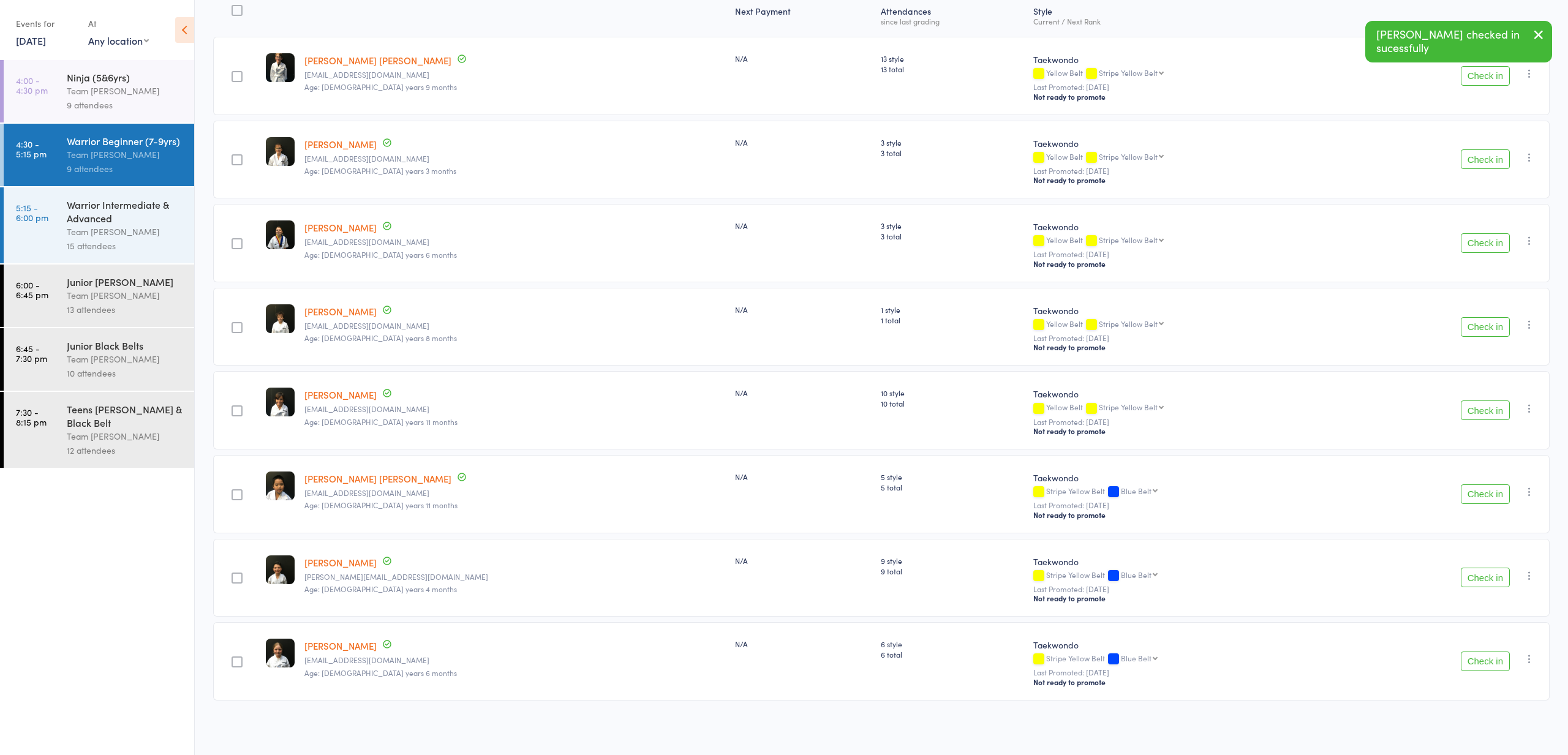
click at [1496, 580] on button "Check in" at bounding box center [1485, 578] width 49 height 20
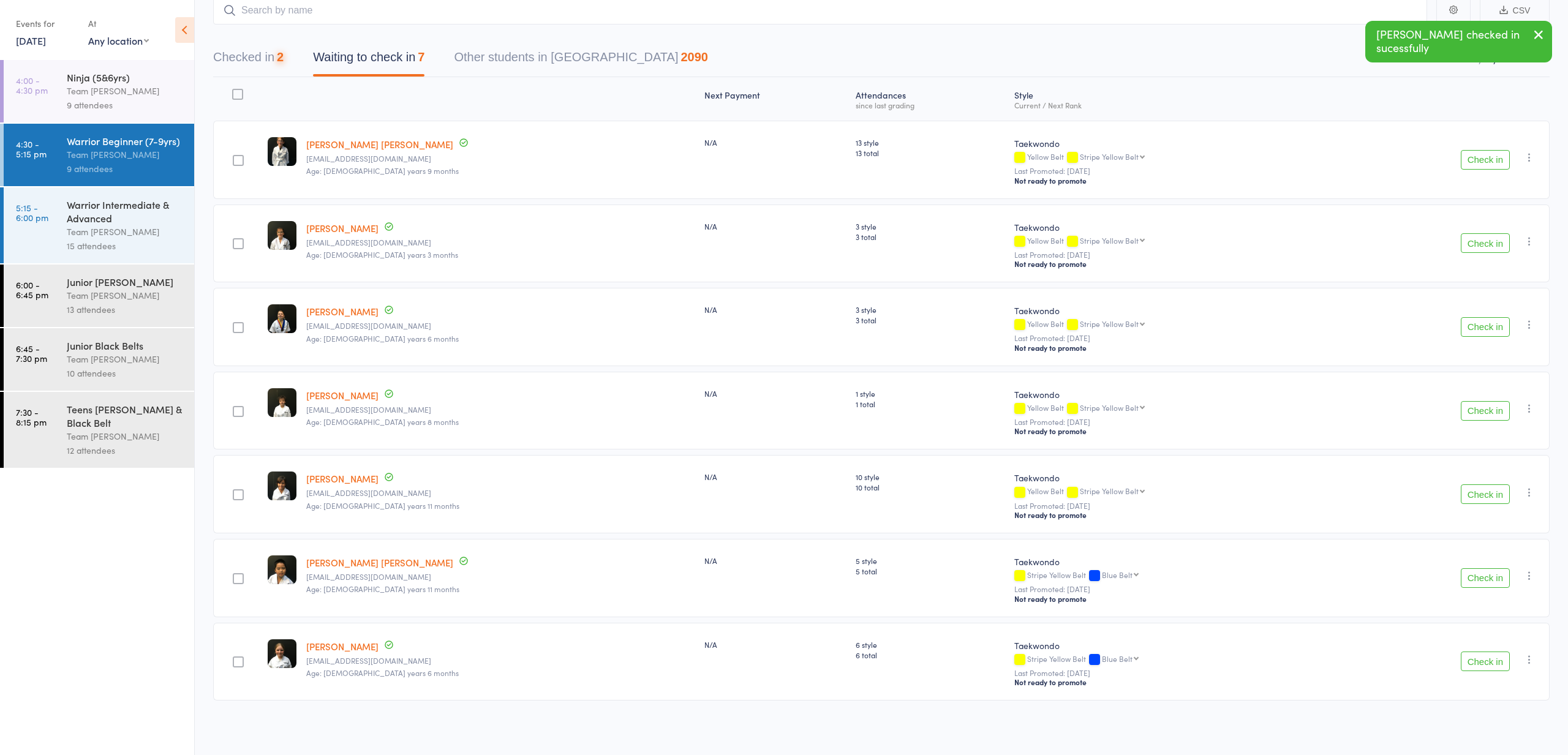
scroll to position [85, 0]
click at [1505, 661] on button "Check in" at bounding box center [1485, 661] width 49 height 20
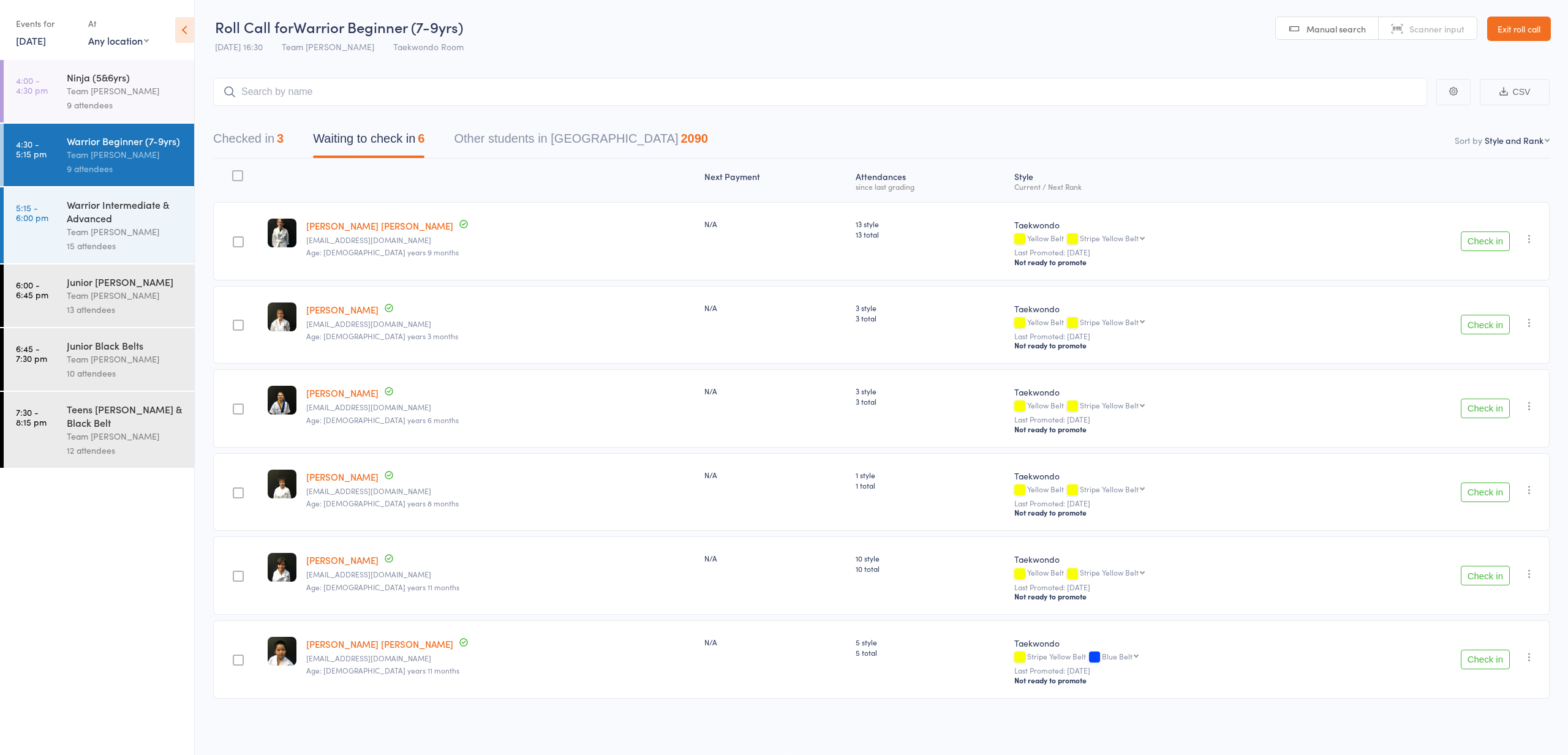
click at [136, 241] on div "15 attendees" at bounding box center [125, 245] width 117 height 14
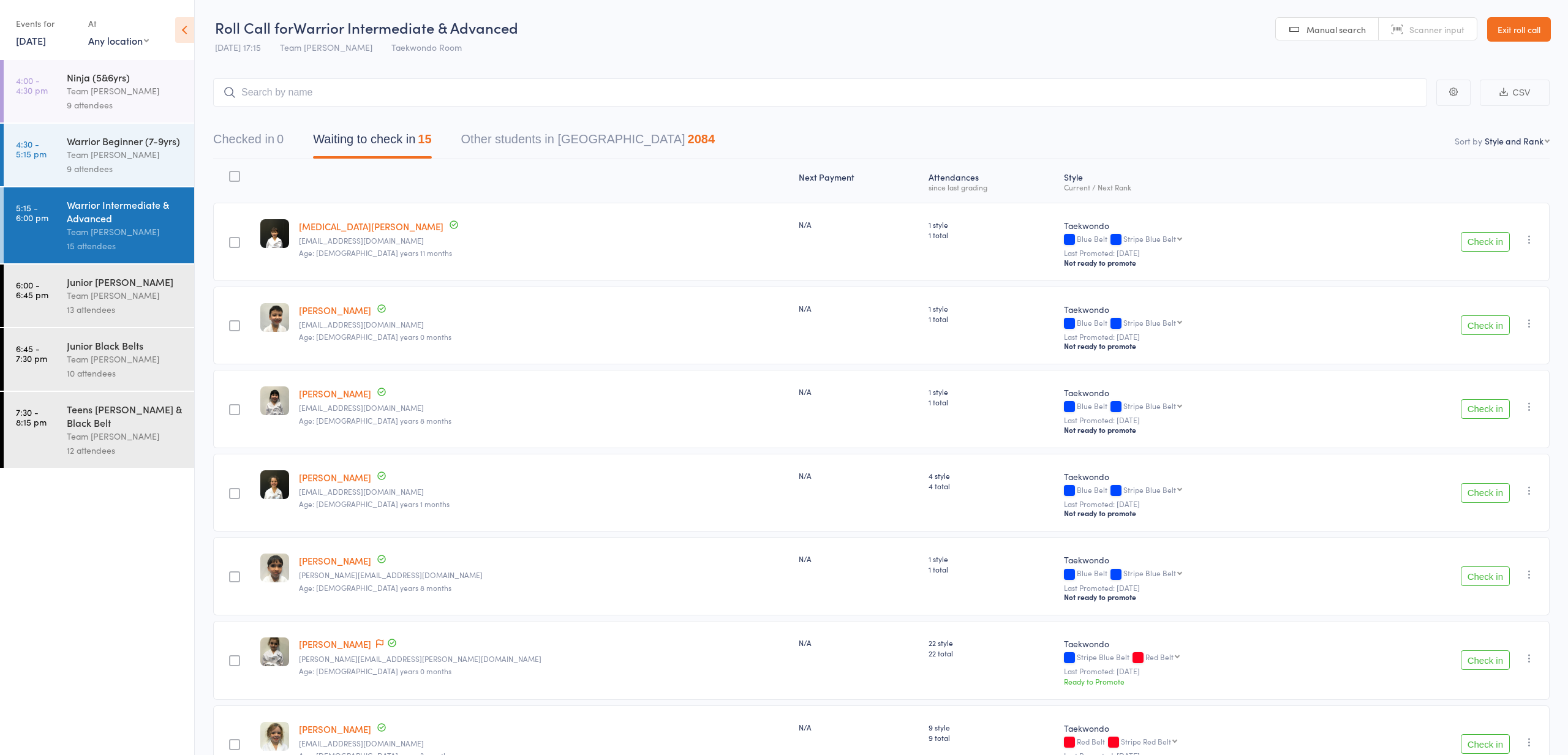
click at [161, 80] on div "Ninja (5&6yrs)" at bounding box center [125, 77] width 117 height 14
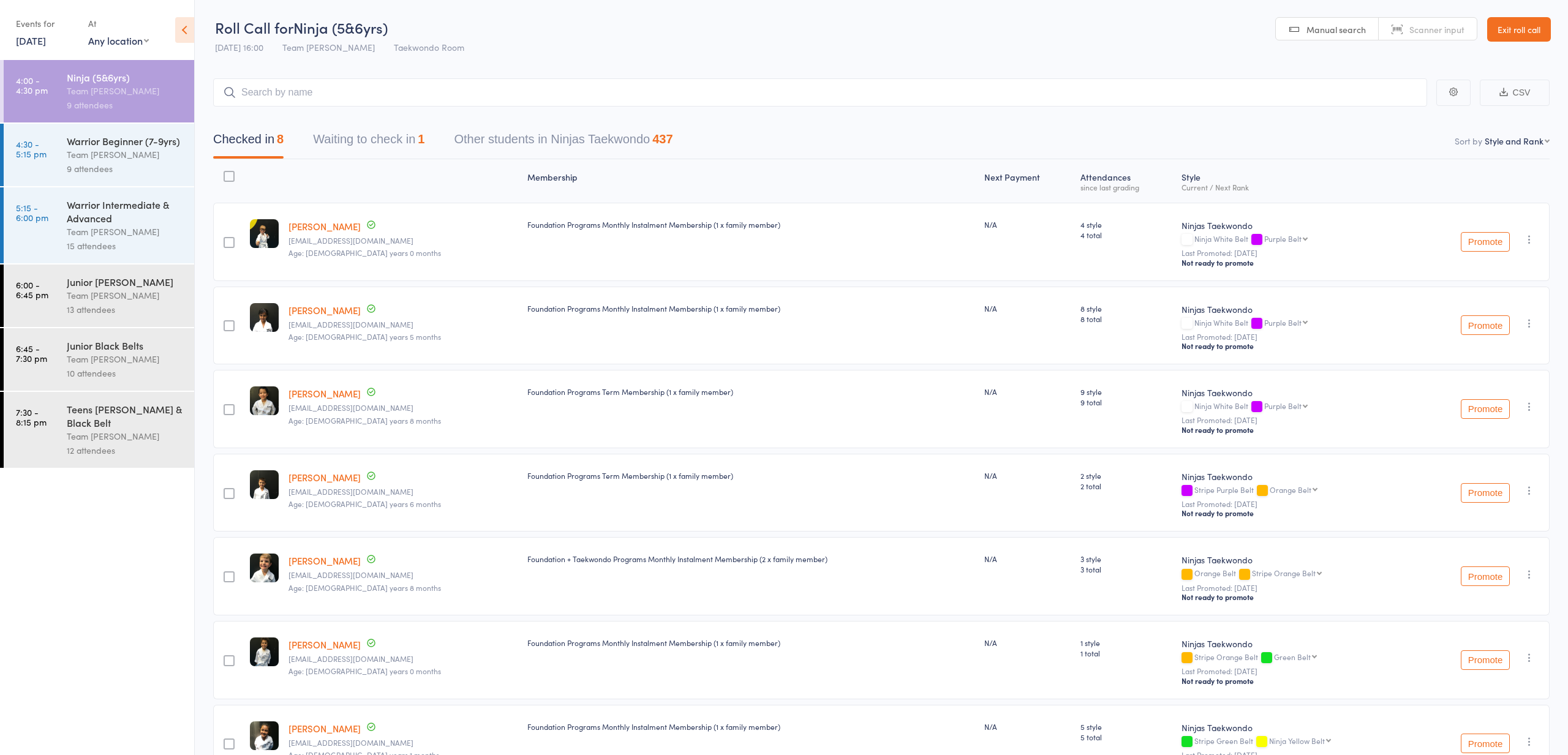
click at [367, 130] on button "Waiting to check in 1" at bounding box center [368, 142] width 111 height 32
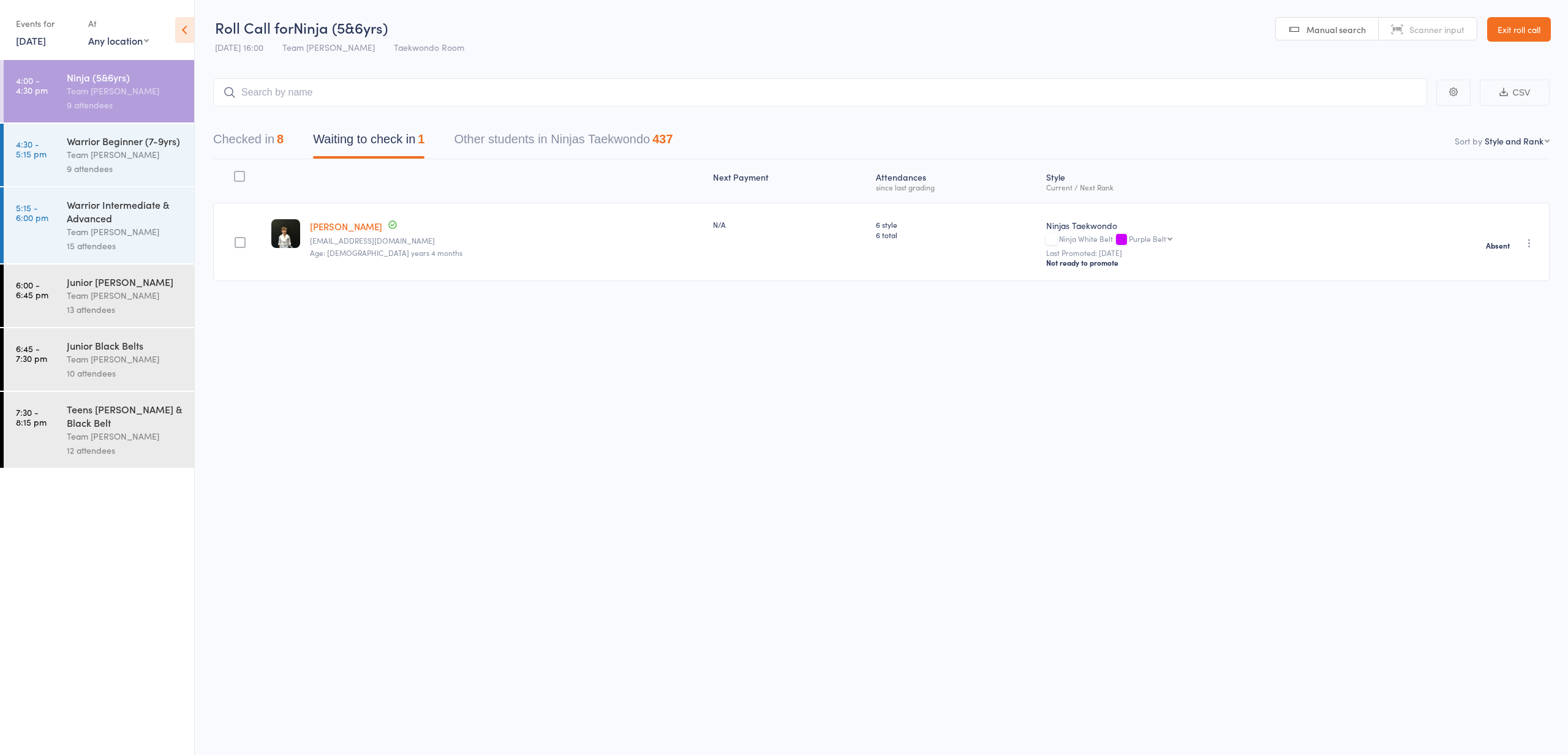
click at [137, 171] on div "9 attendees" at bounding box center [125, 168] width 117 height 14
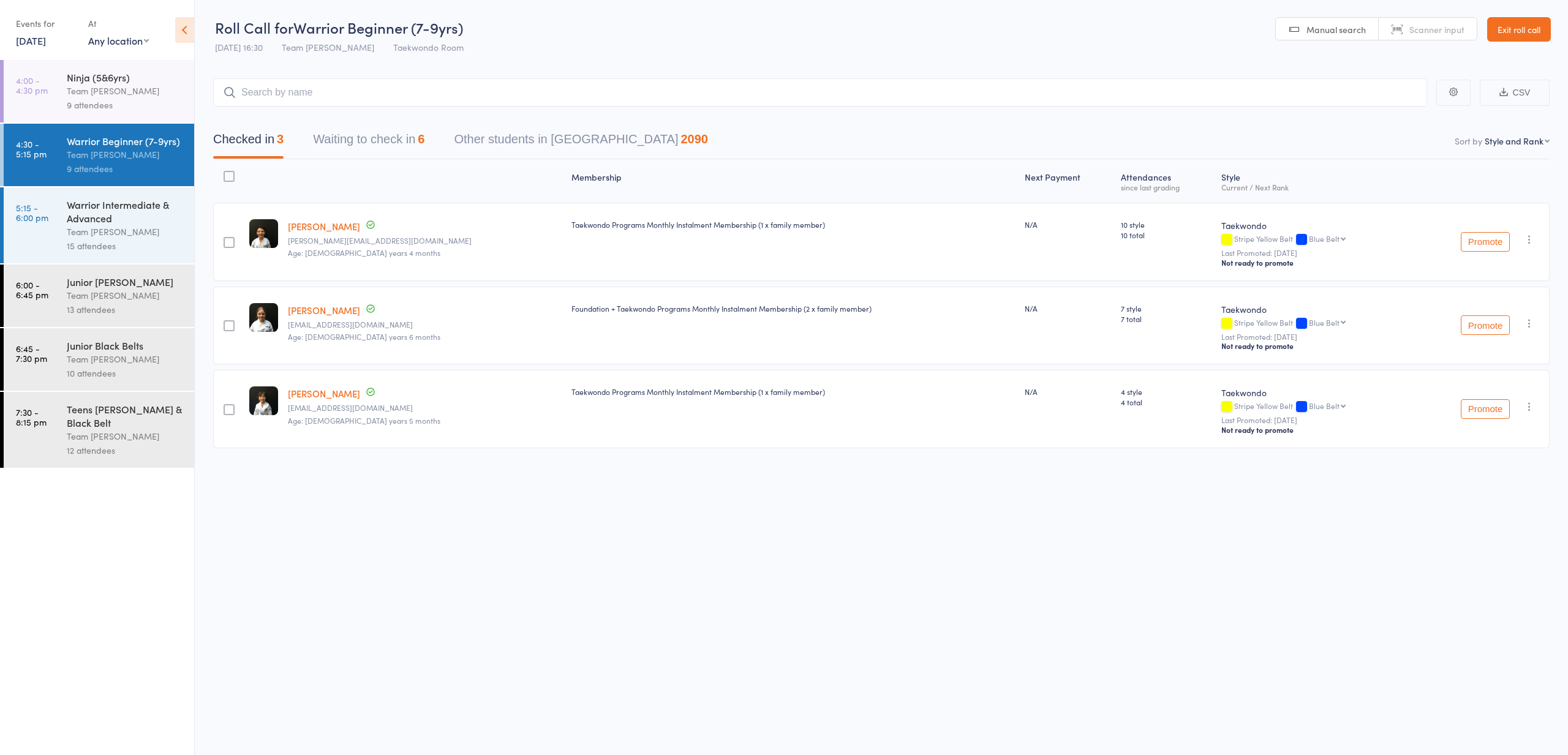
click at [422, 138] on div "6" at bounding box center [421, 139] width 7 height 14
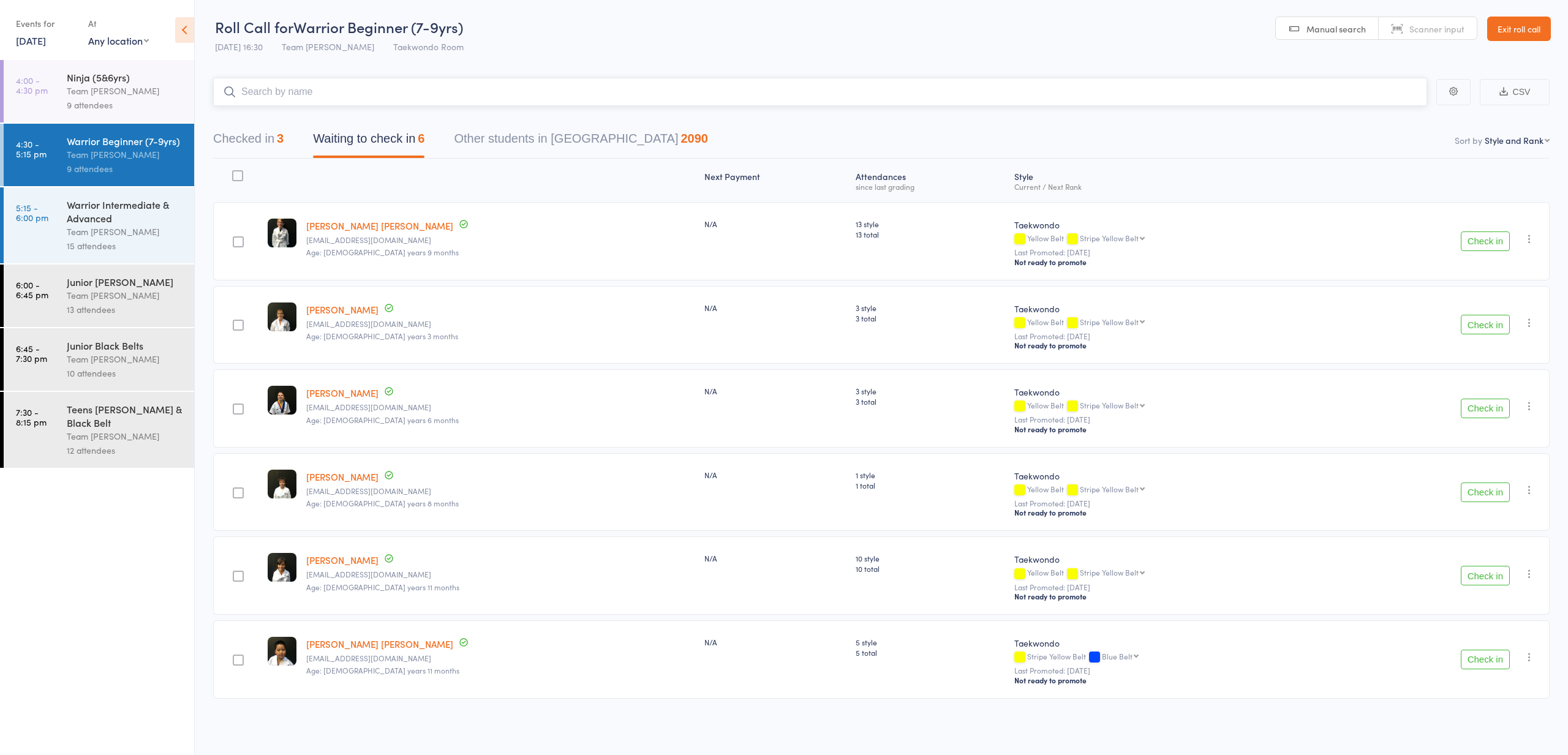
scroll to position [1, 0]
click at [37, 35] on link "14 Oct, 2025" at bounding box center [31, 41] width 30 height 14
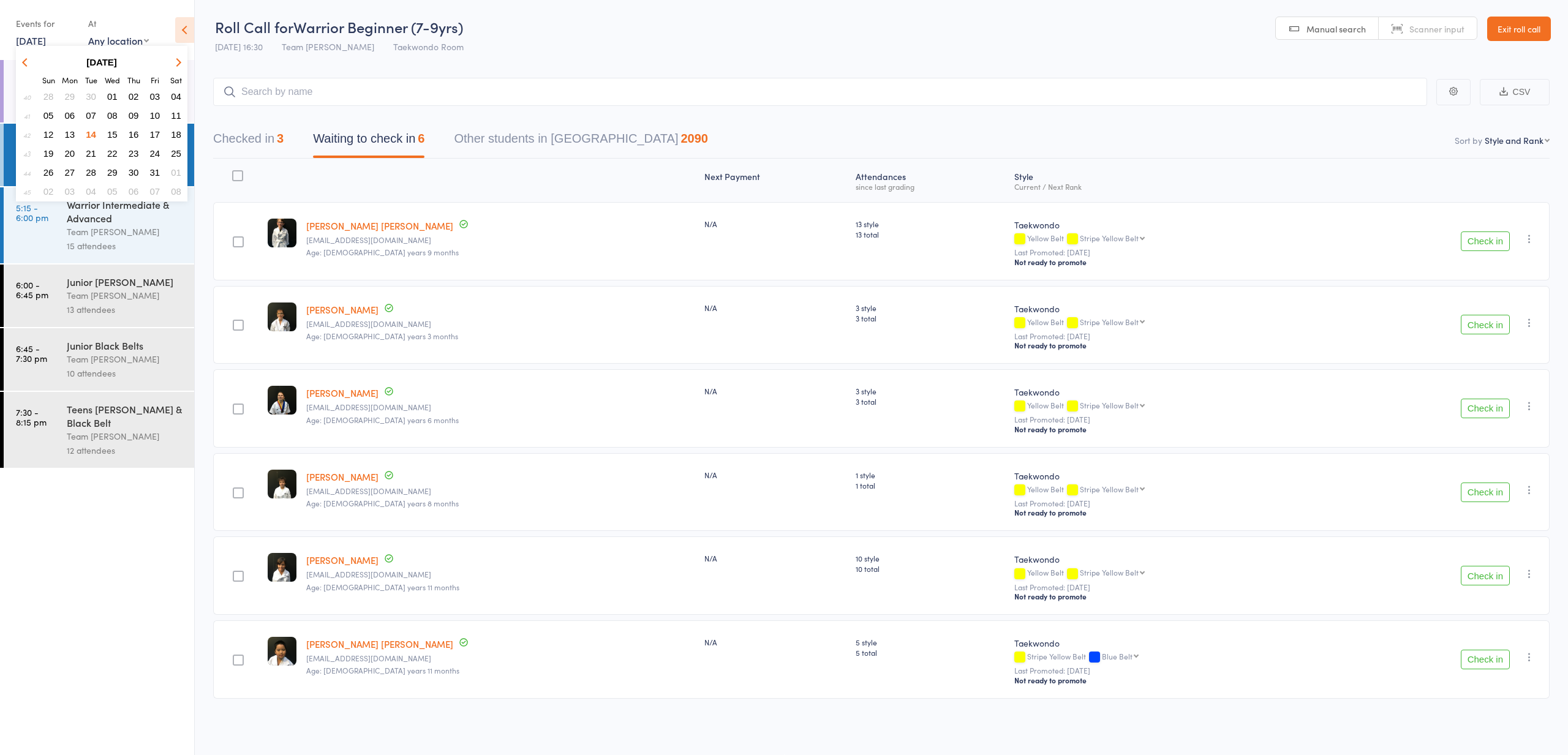
click at [115, 138] on span "15" at bounding box center [112, 134] width 10 height 10
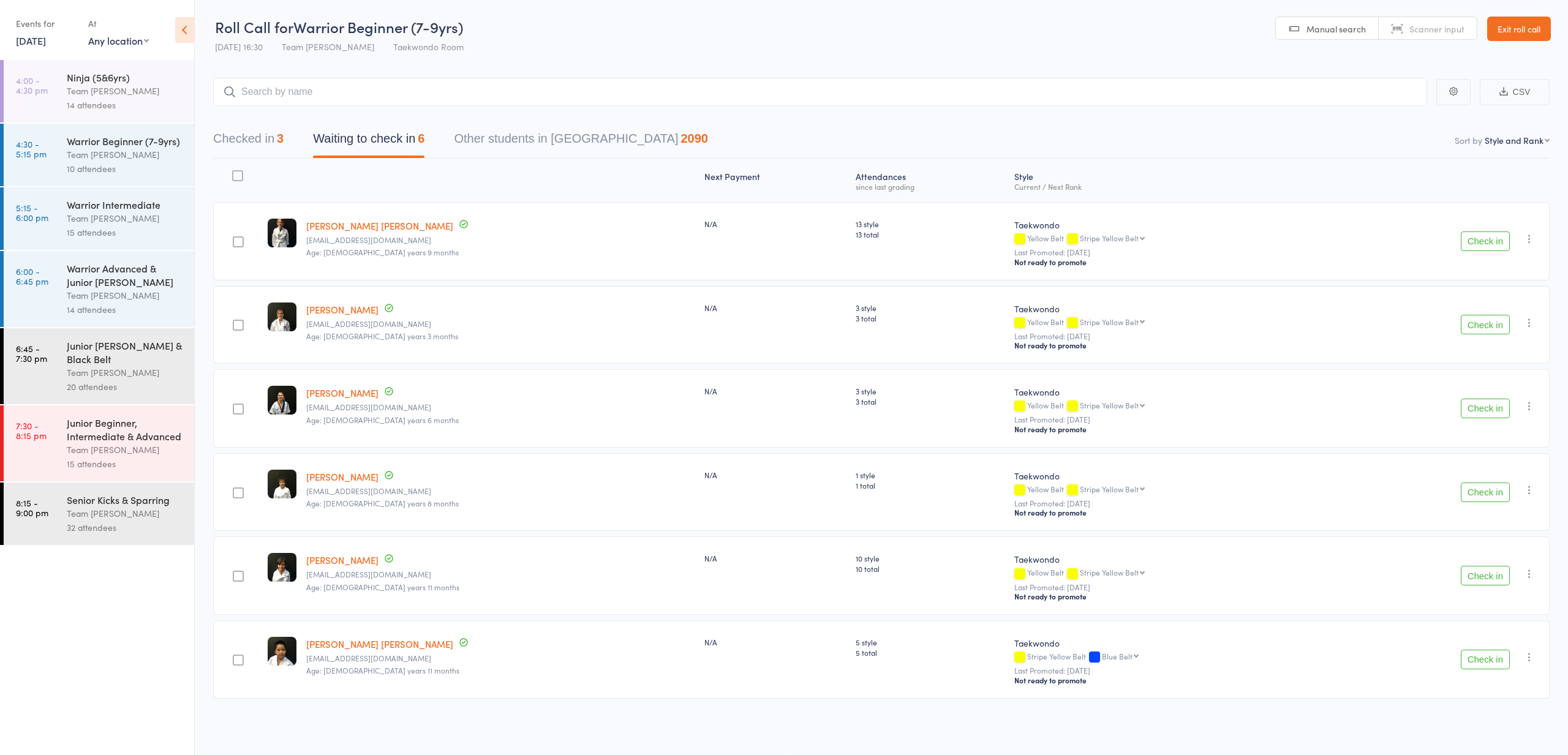
click at [108, 93] on div "Team [PERSON_NAME]" at bounding box center [125, 91] width 117 height 14
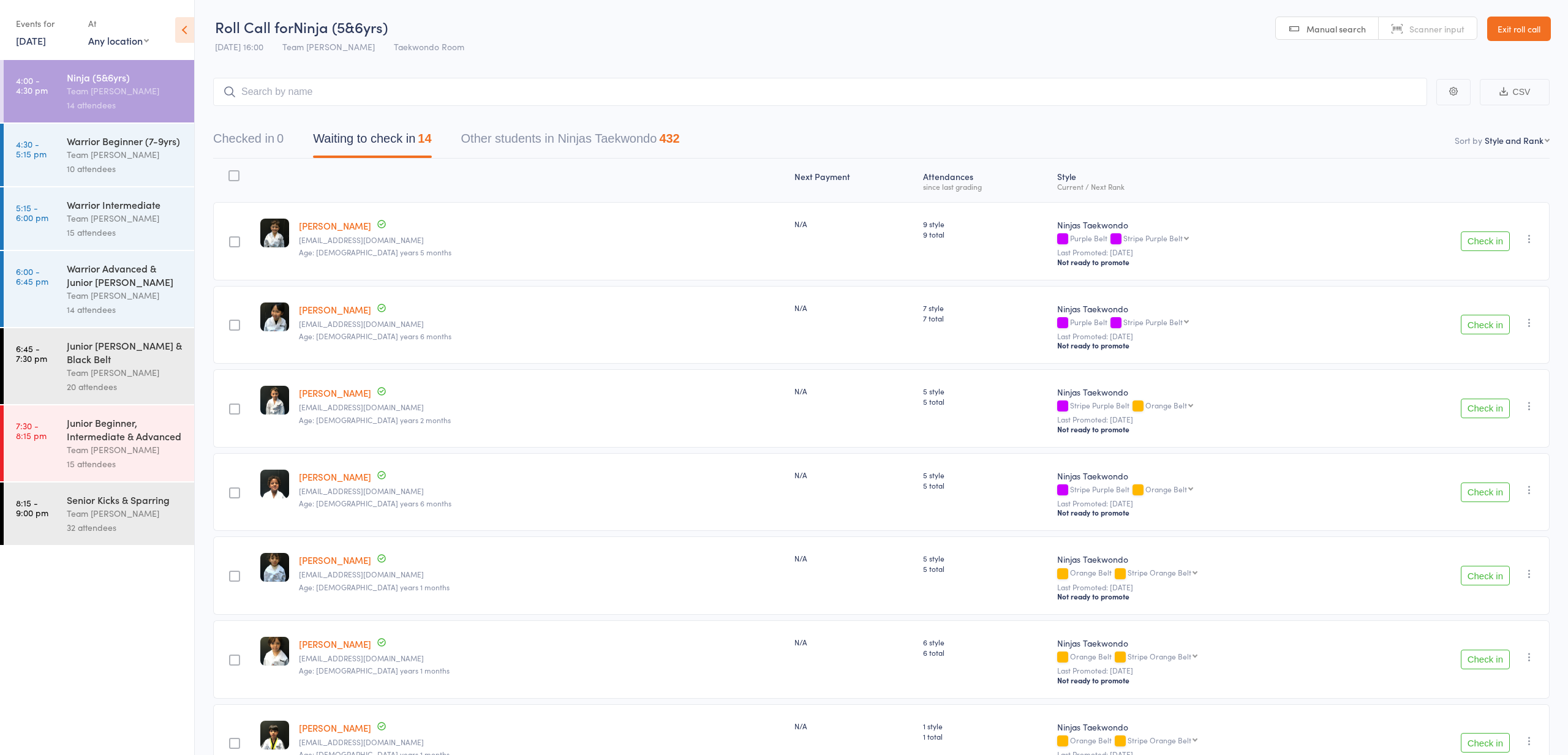
click at [113, 226] on div "15 attendees" at bounding box center [125, 232] width 117 height 14
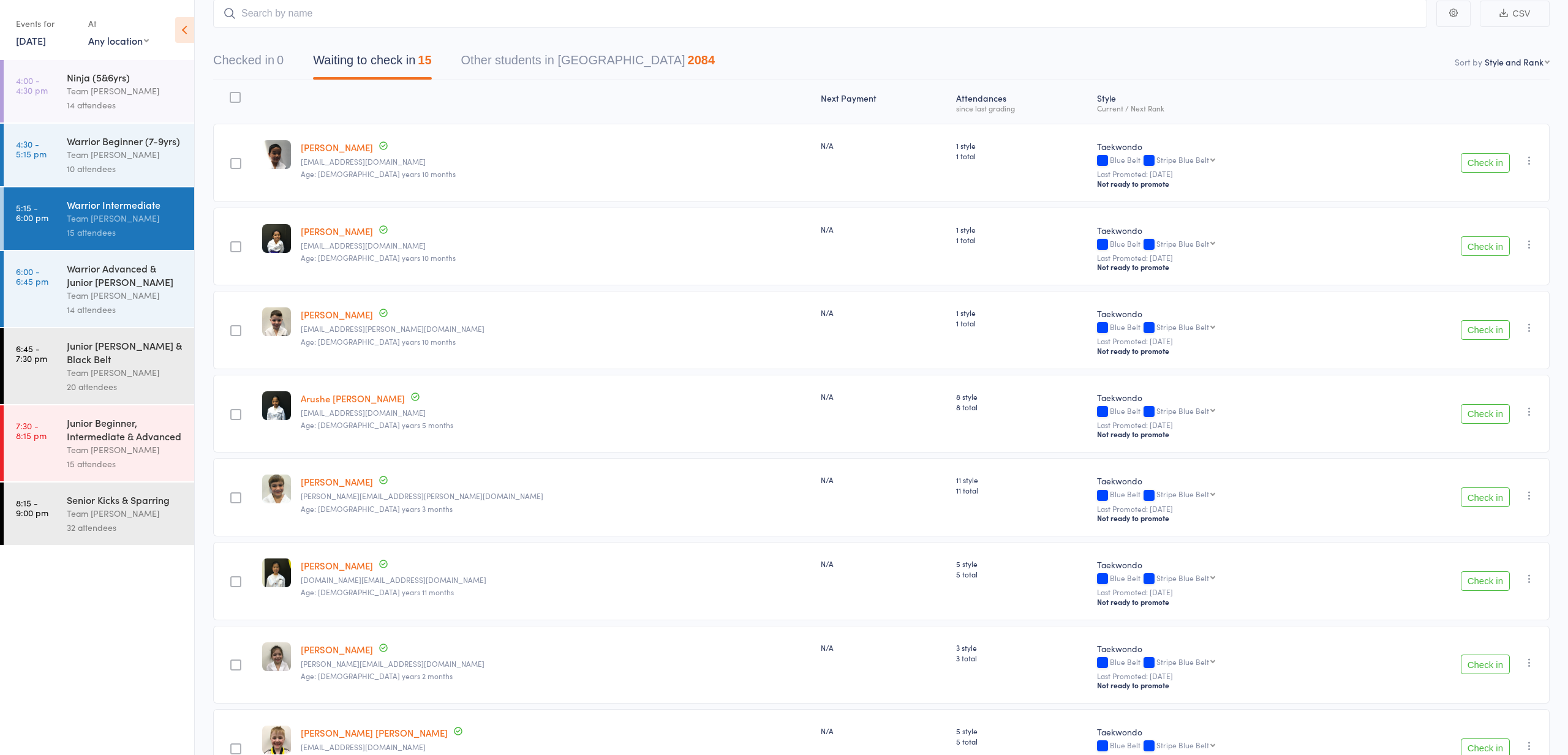
scroll to position [81, 1]
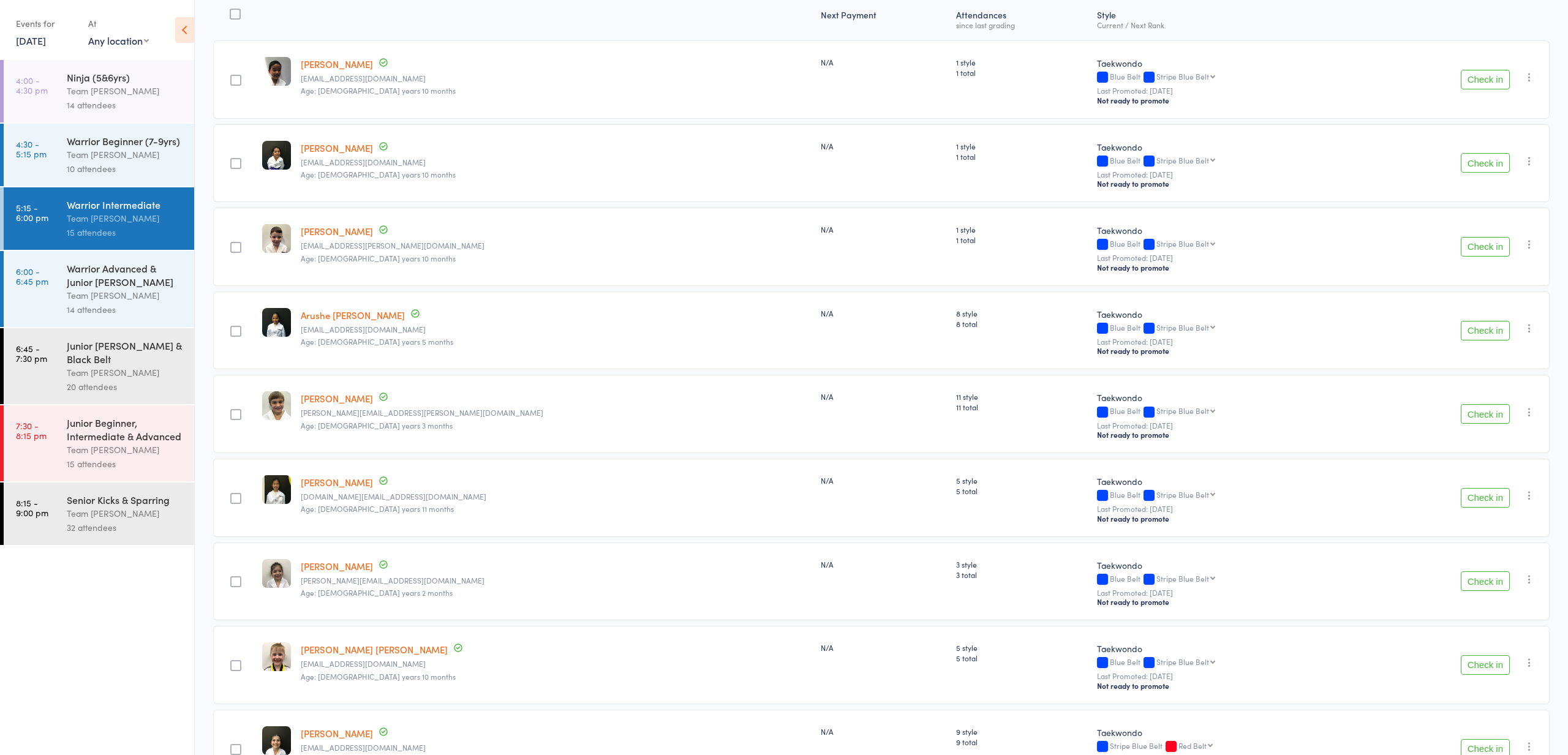
click at [43, 279] on time "6:00 - 6:45 pm" at bounding box center [32, 276] width 32 height 20
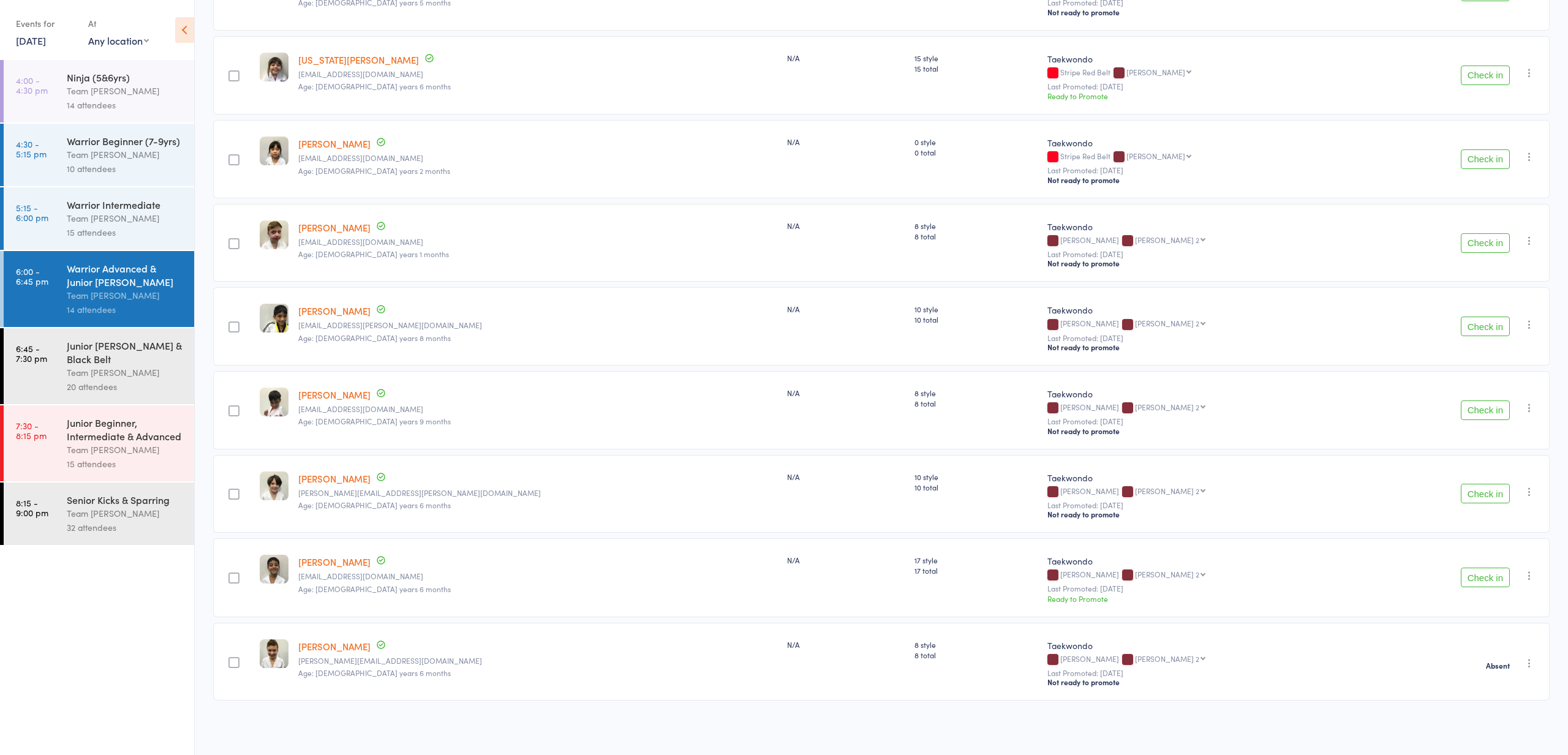
scroll to position [673, 0]
click at [33, 45] on link "15 Oct, 2025" at bounding box center [31, 41] width 30 height 14
click at [89, 132] on span "14" at bounding box center [91, 134] width 10 height 10
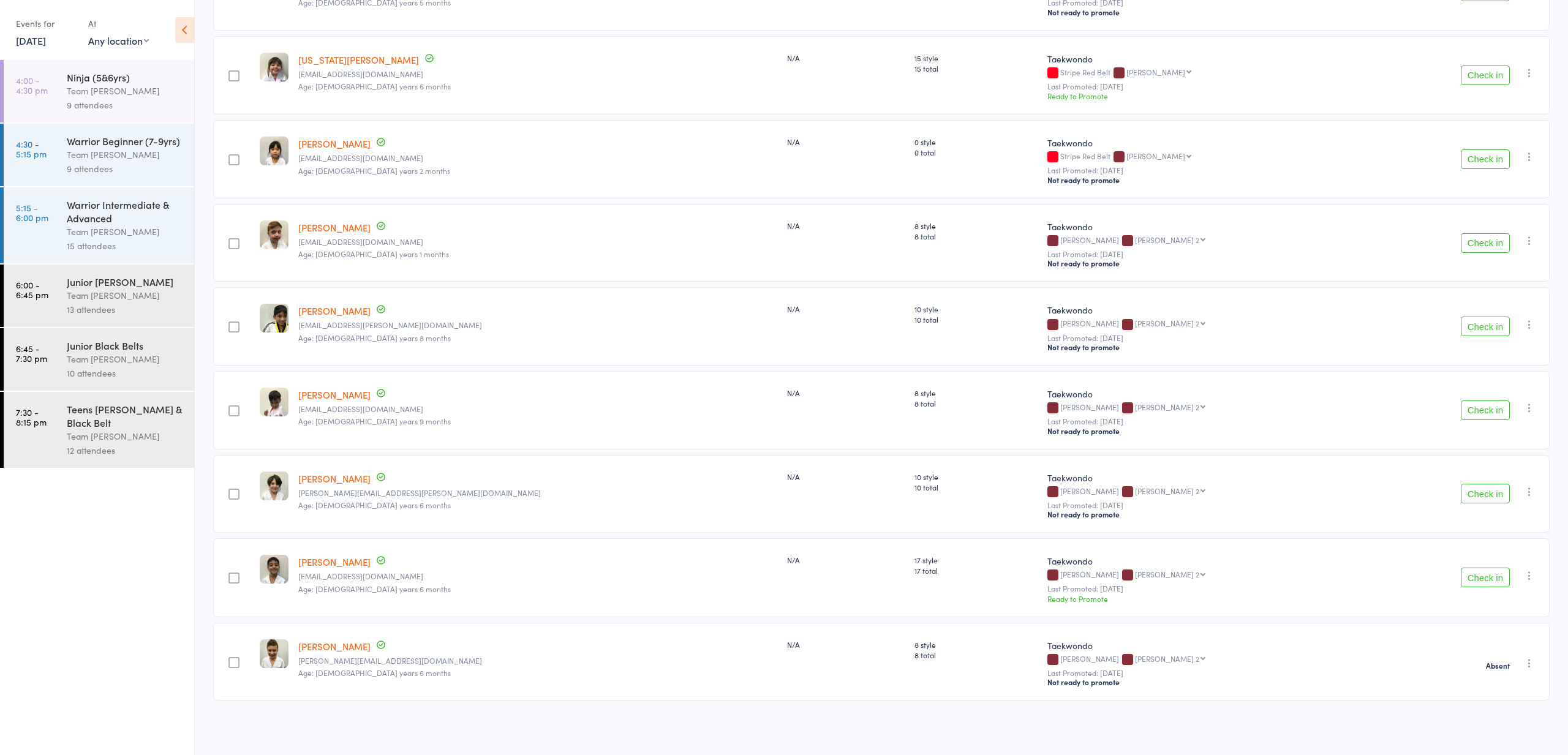
click at [46, 36] on link "14 Oct, 2025" at bounding box center [31, 41] width 30 height 14
click at [91, 136] on span "14" at bounding box center [91, 134] width 10 height 10
click at [97, 232] on div "Team [PERSON_NAME]" at bounding box center [125, 232] width 117 height 14
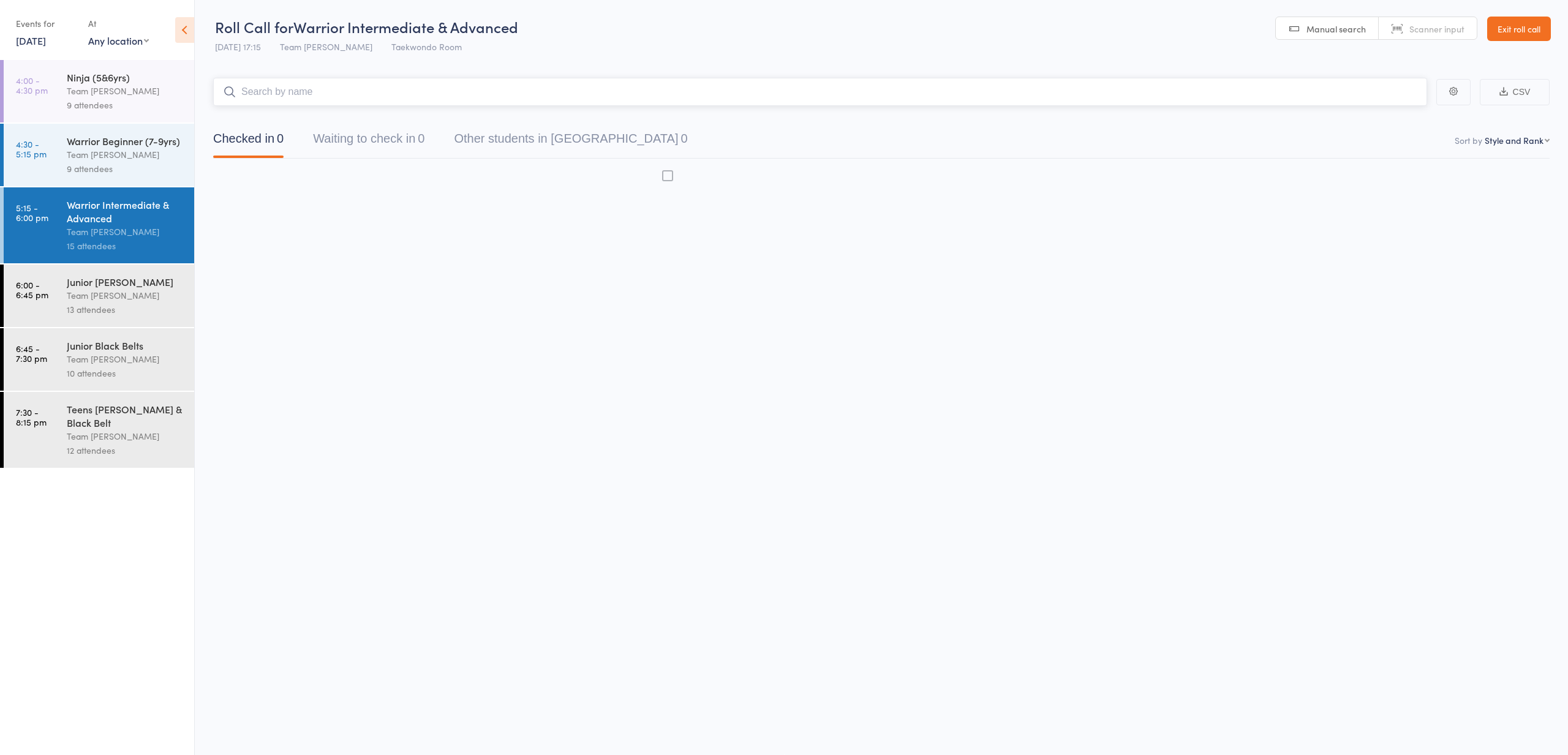
scroll to position [1, 0]
click at [93, 156] on div "Team [PERSON_NAME]" at bounding box center [125, 155] width 117 height 14
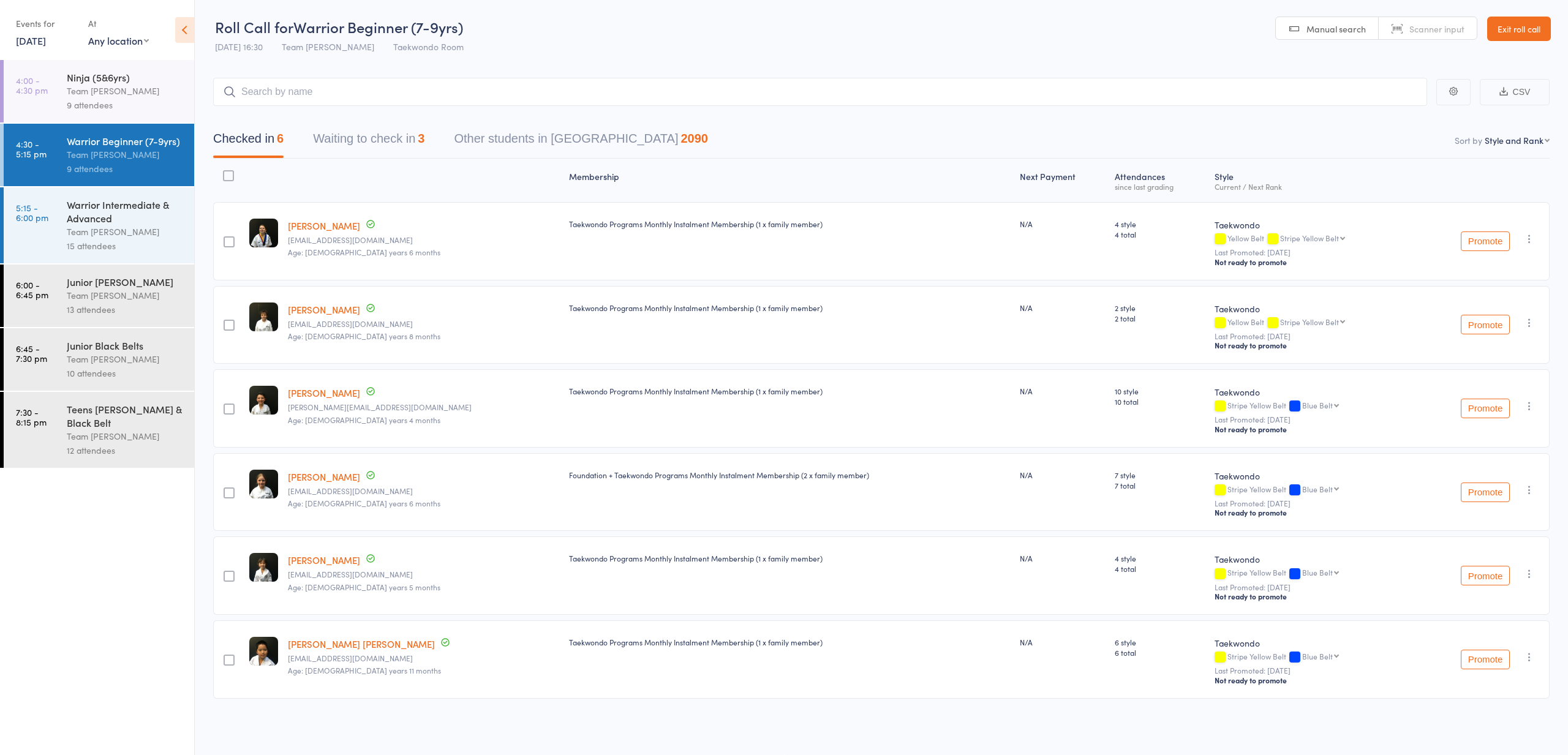
click at [386, 138] on button "Waiting to check in 3" at bounding box center [368, 142] width 111 height 32
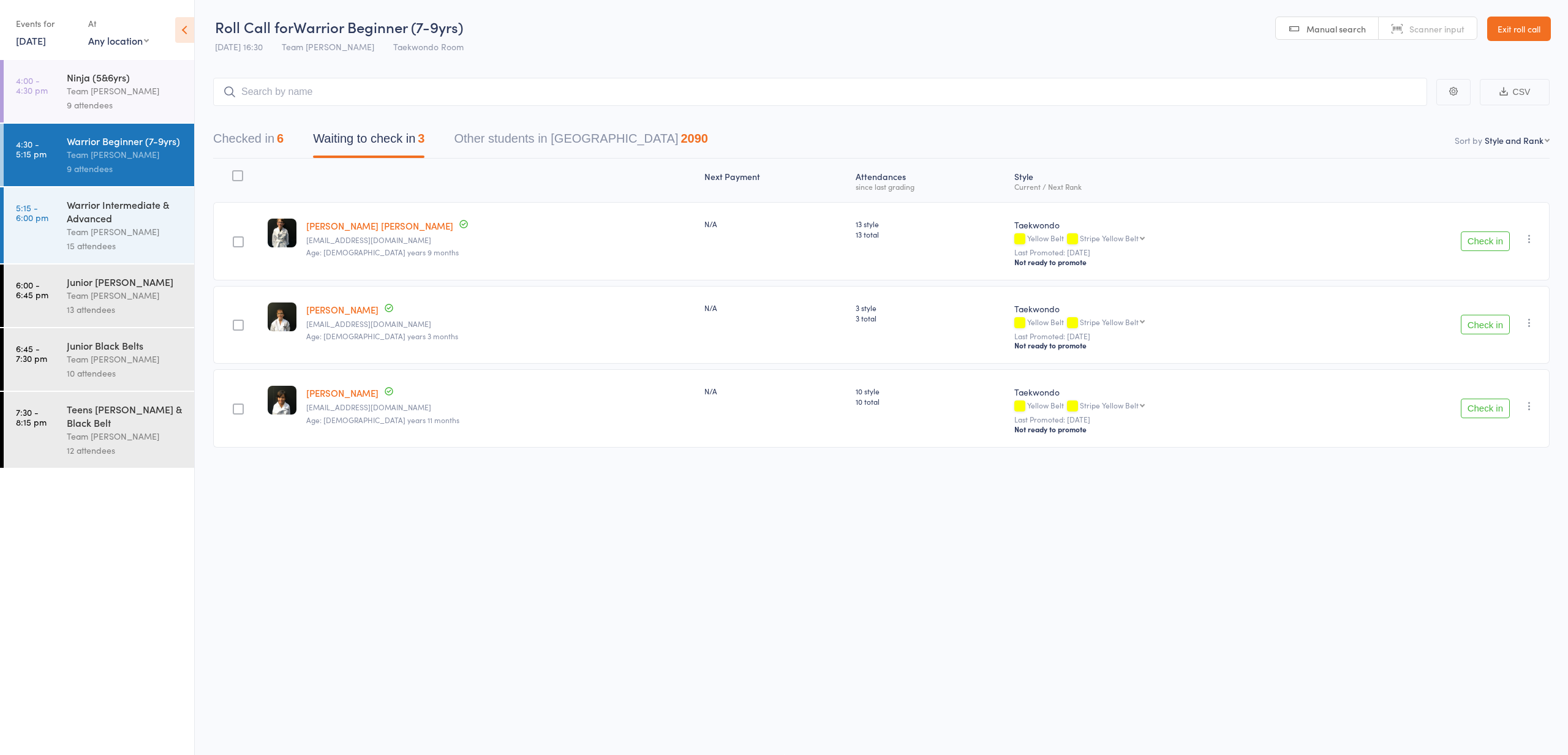
click at [1489, 408] on button "Check in" at bounding box center [1485, 408] width 49 height 20
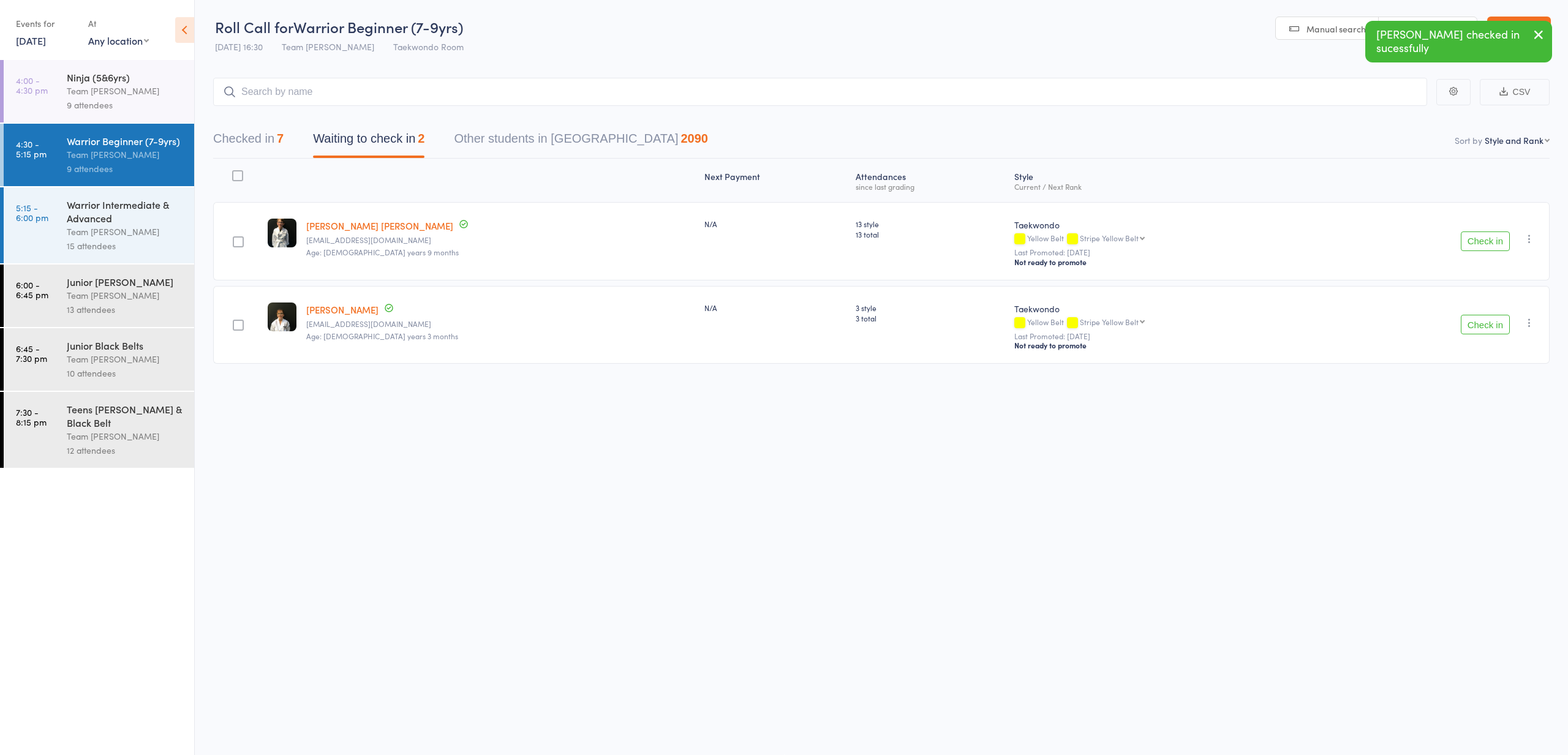
click at [44, 47] on link "[DATE]" at bounding box center [31, 41] width 30 height 14
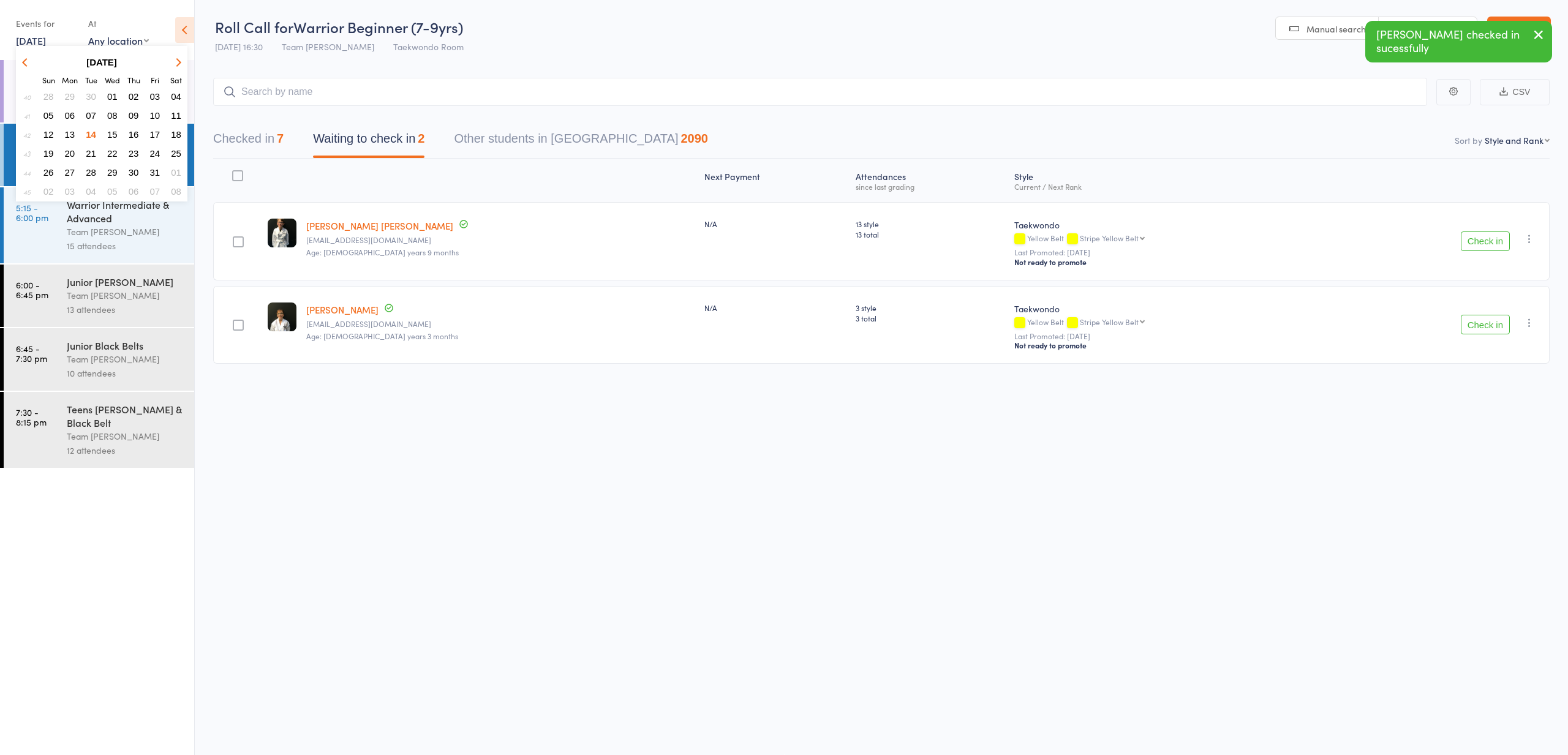
click at [114, 129] on span "15" at bounding box center [112, 134] width 10 height 10
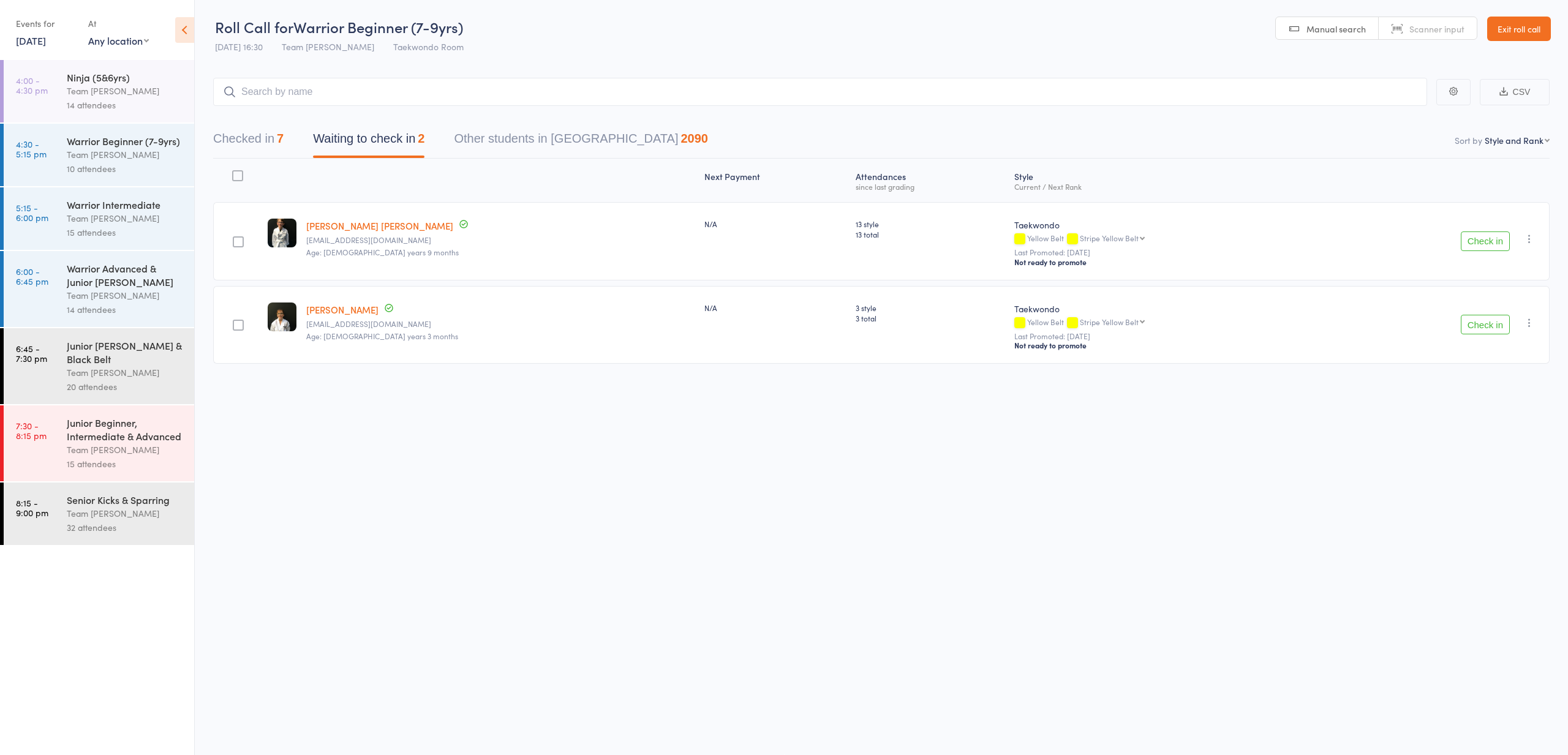
click at [100, 379] on div "Team [PERSON_NAME]" at bounding box center [125, 373] width 117 height 14
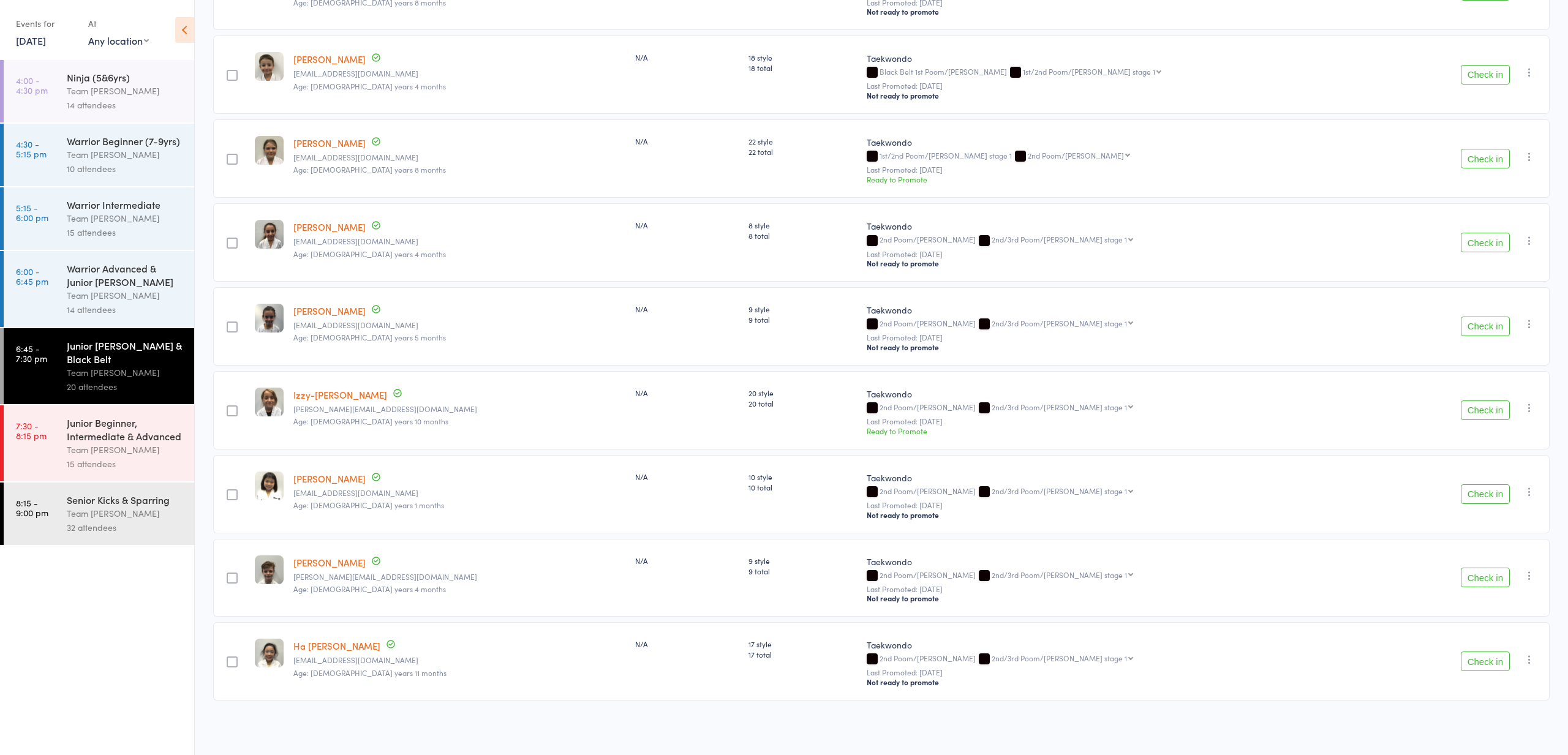
scroll to position [1177, 0]
click at [92, 466] on div "15 attendees" at bounding box center [125, 464] width 117 height 14
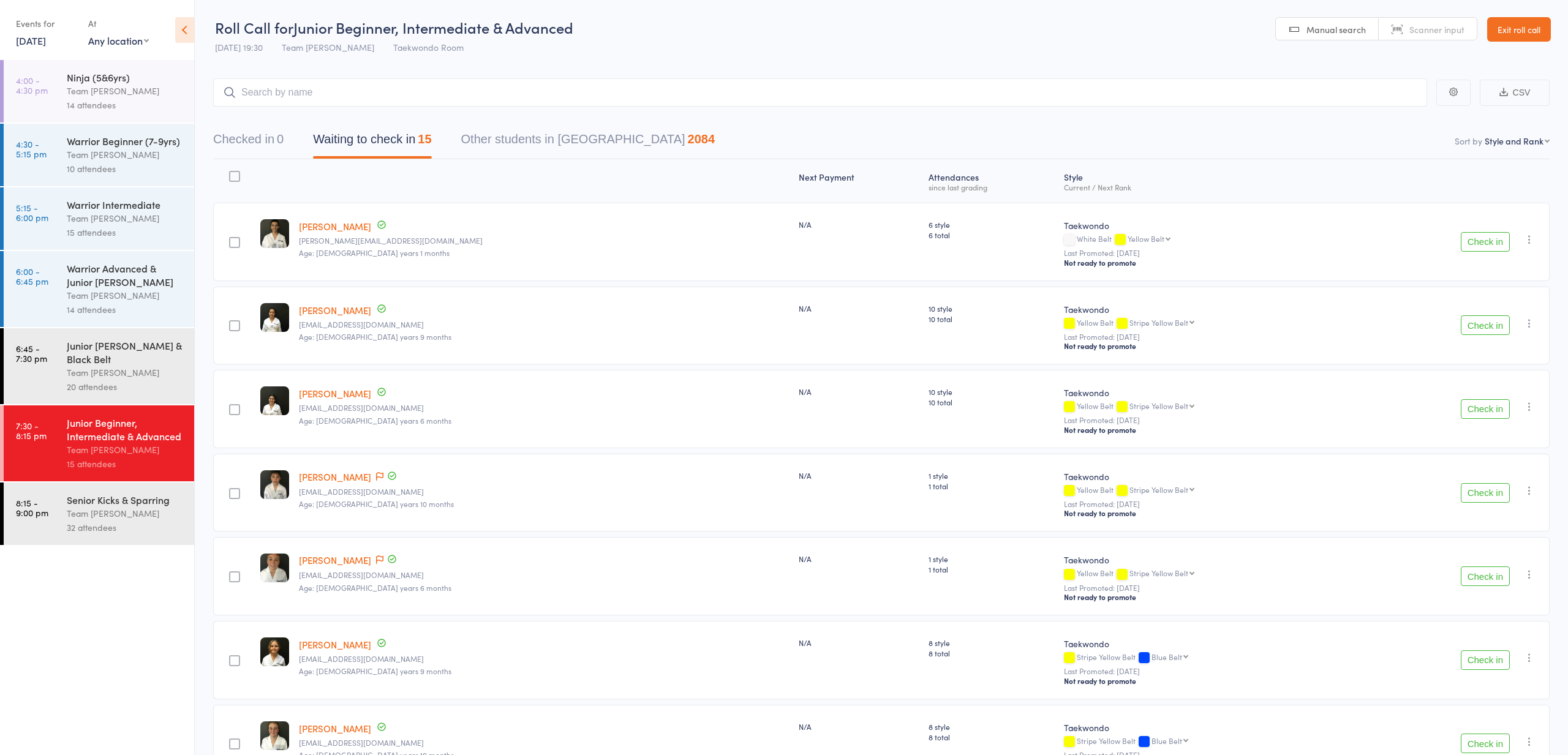
click at [153, 87] on div "Team [PERSON_NAME]" at bounding box center [125, 91] width 117 height 14
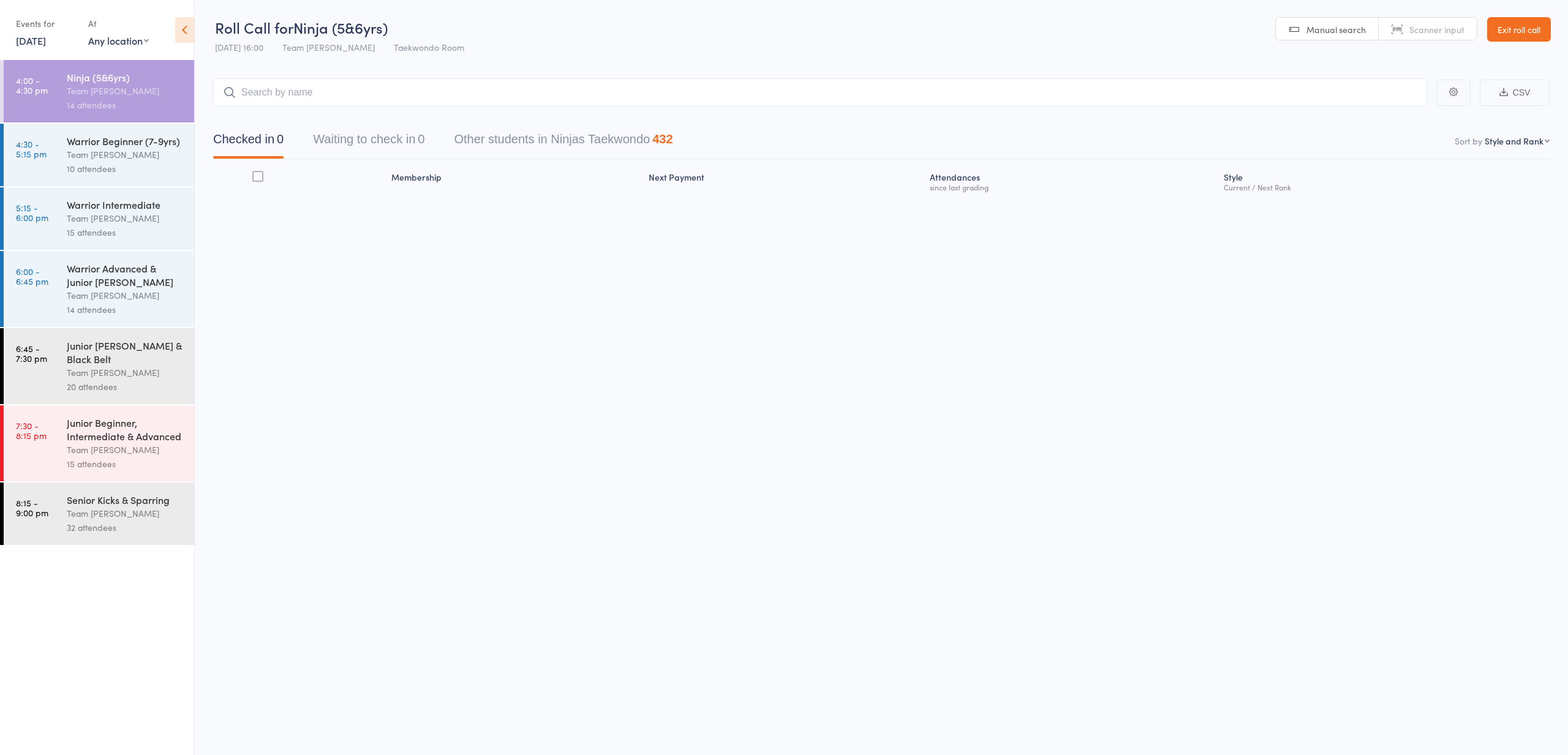
click at [338, 137] on button "Waiting to check in 0" at bounding box center [368, 142] width 111 height 32
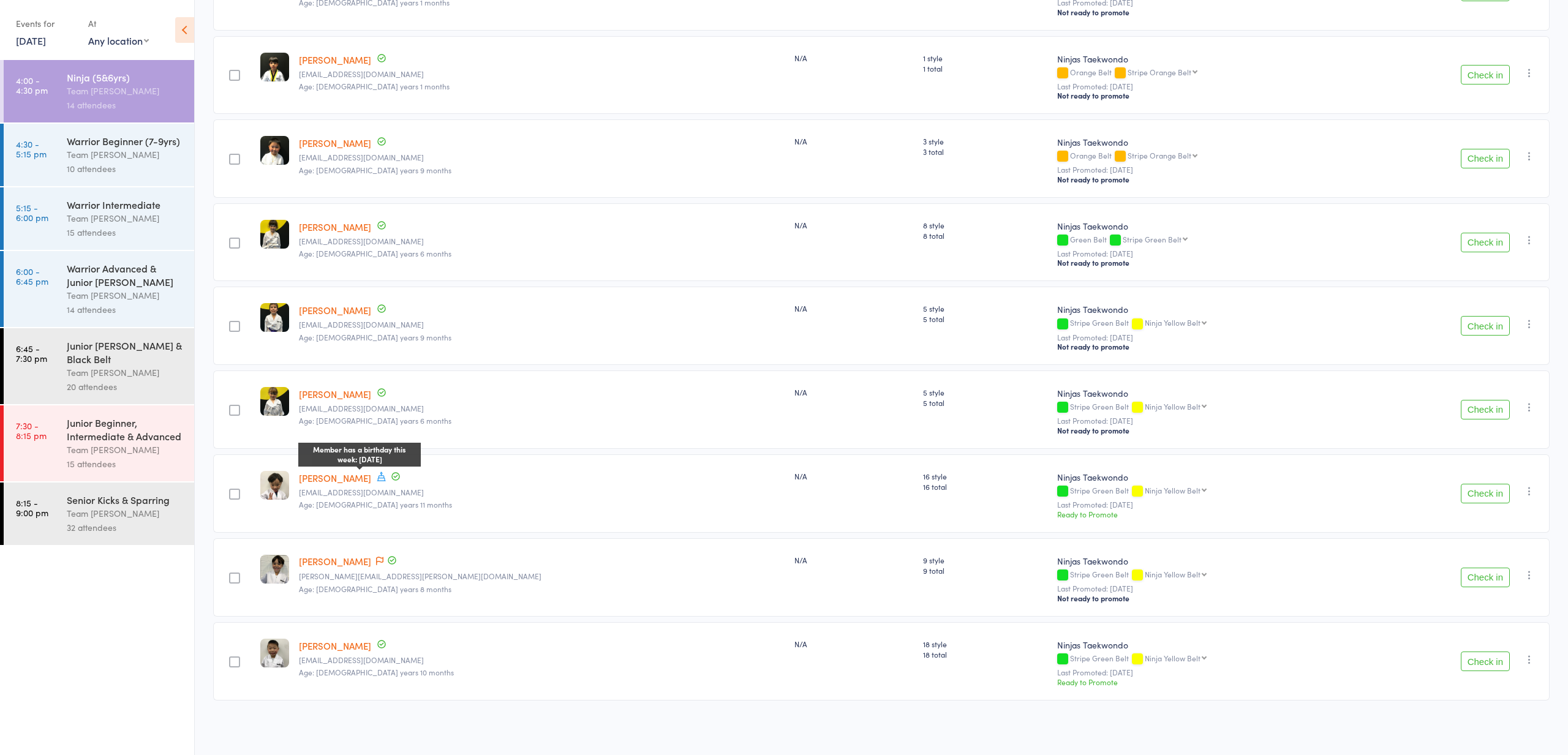
scroll to position [673, 0]
click at [154, 178] on div "Warrior Beginner (7-9yrs) Team Carlo Preston 10 attendees" at bounding box center [130, 155] width 127 height 63
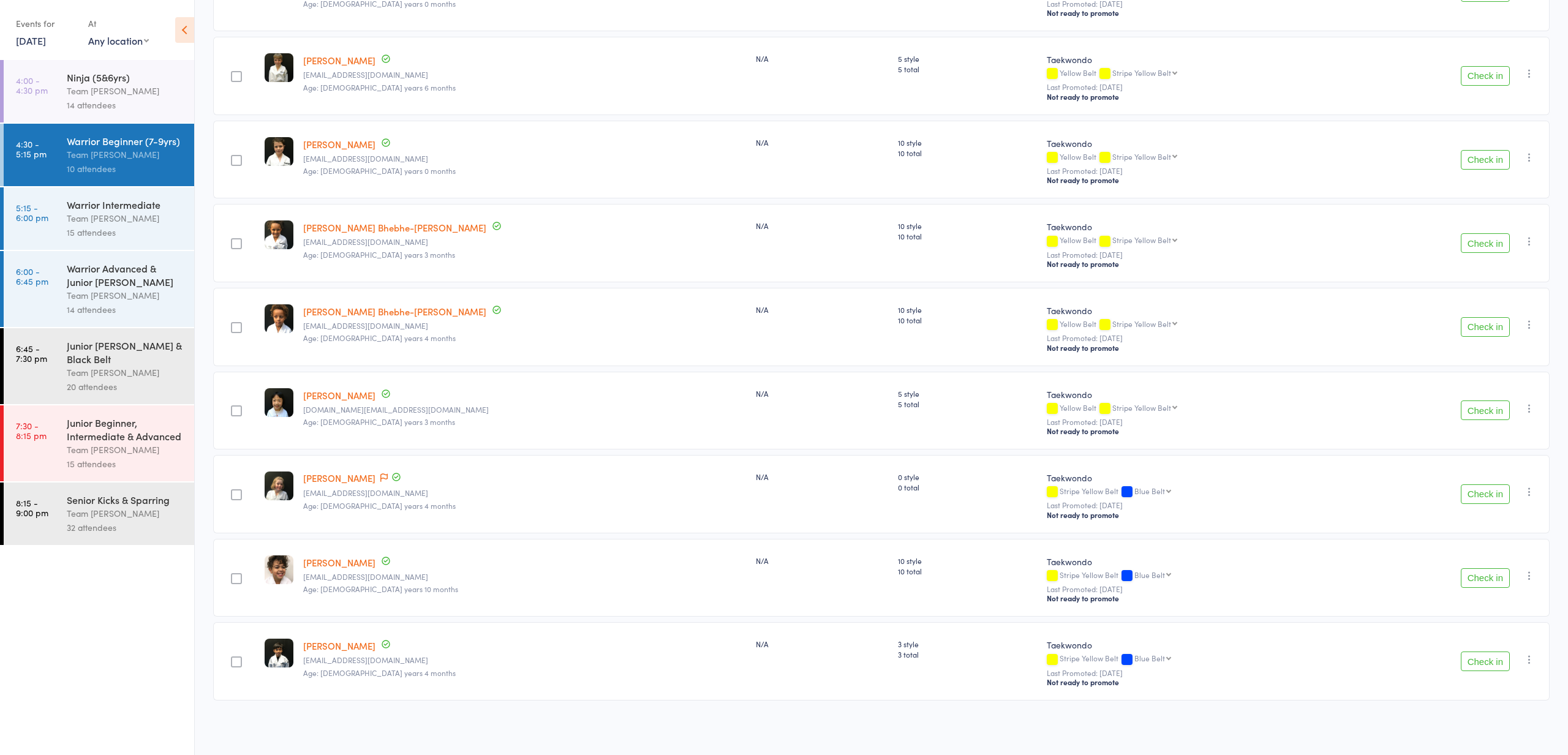
click at [170, 217] on div "Team [PERSON_NAME]" at bounding box center [125, 218] width 117 height 14
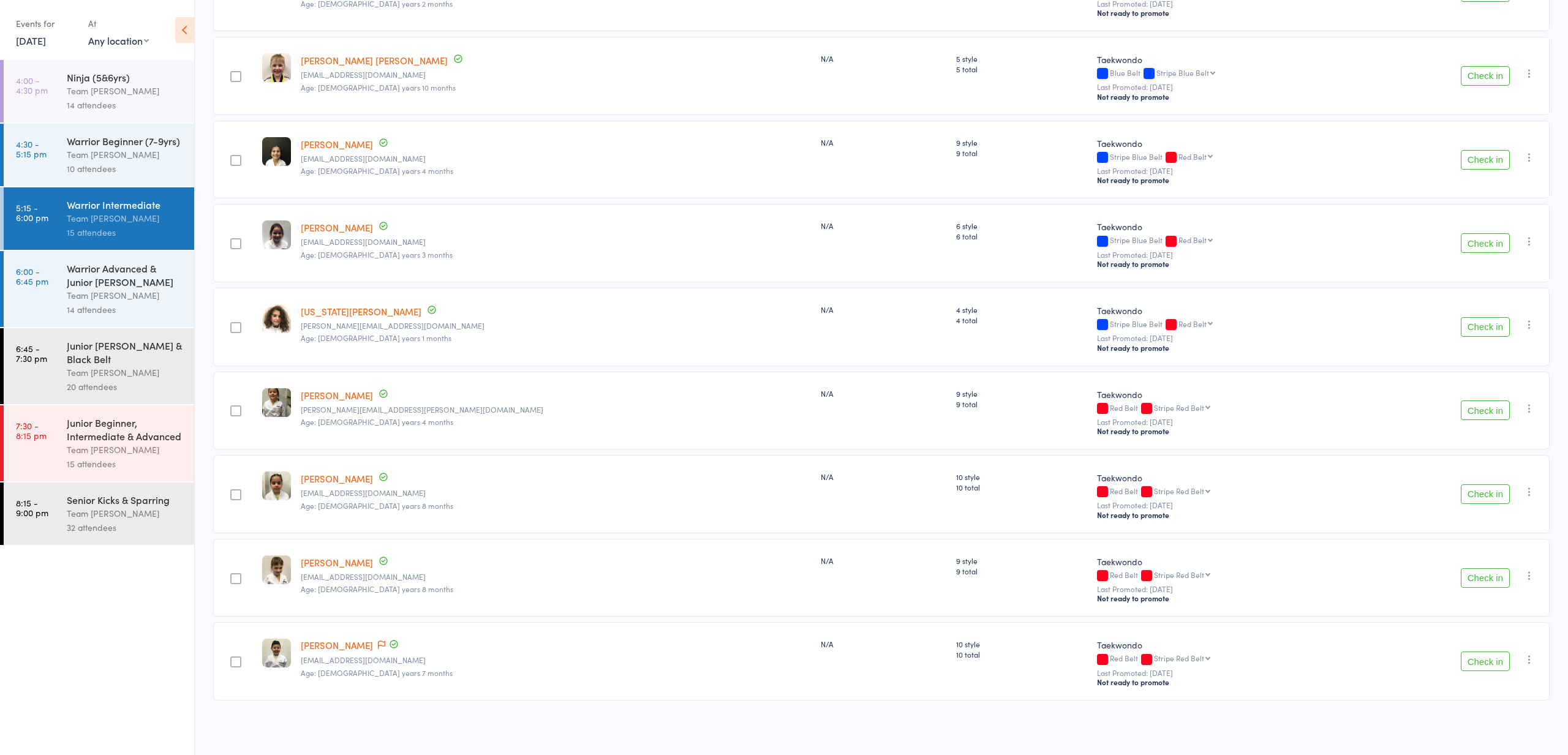
click at [148, 305] on div "14 attendees" at bounding box center [125, 309] width 117 height 14
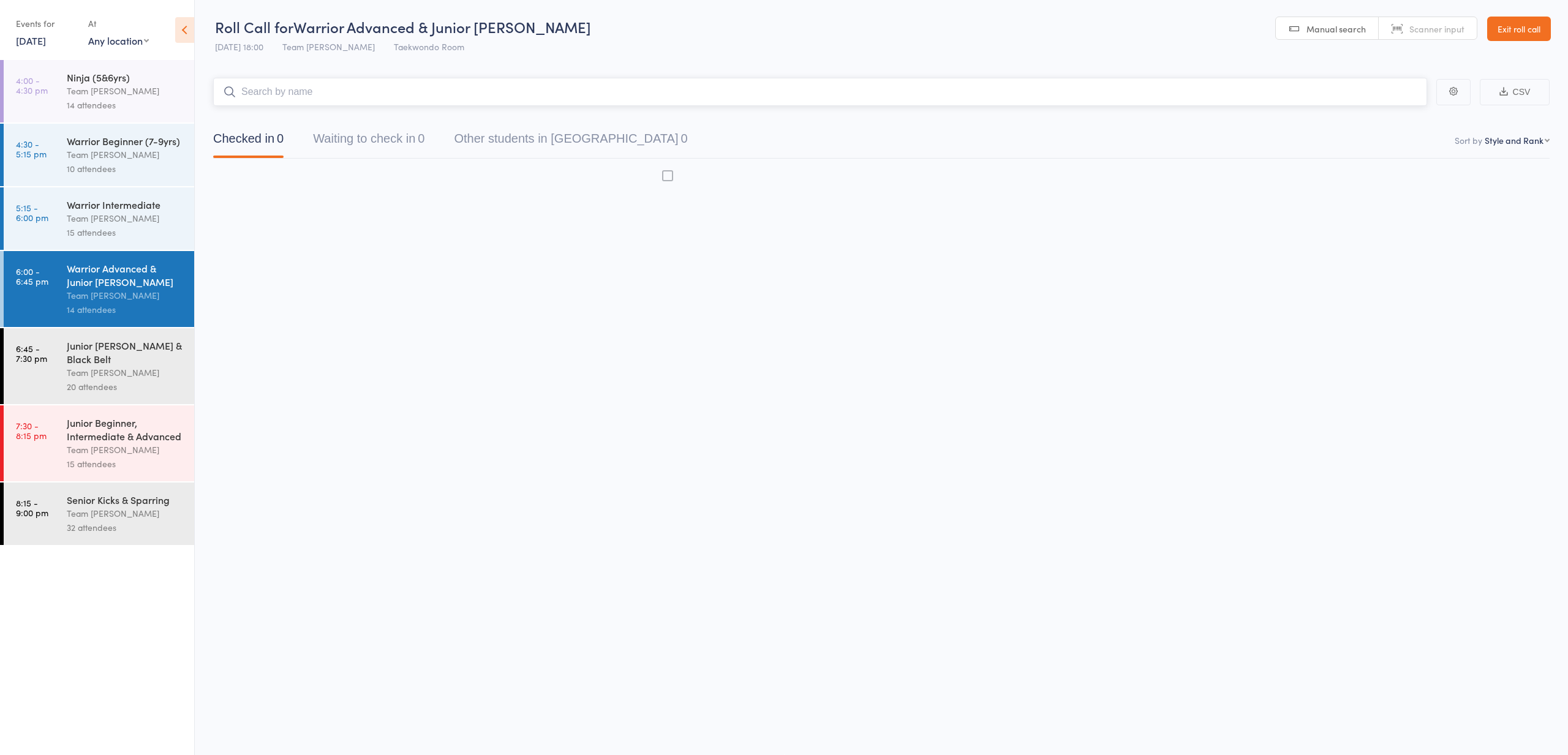
scroll to position [1, 0]
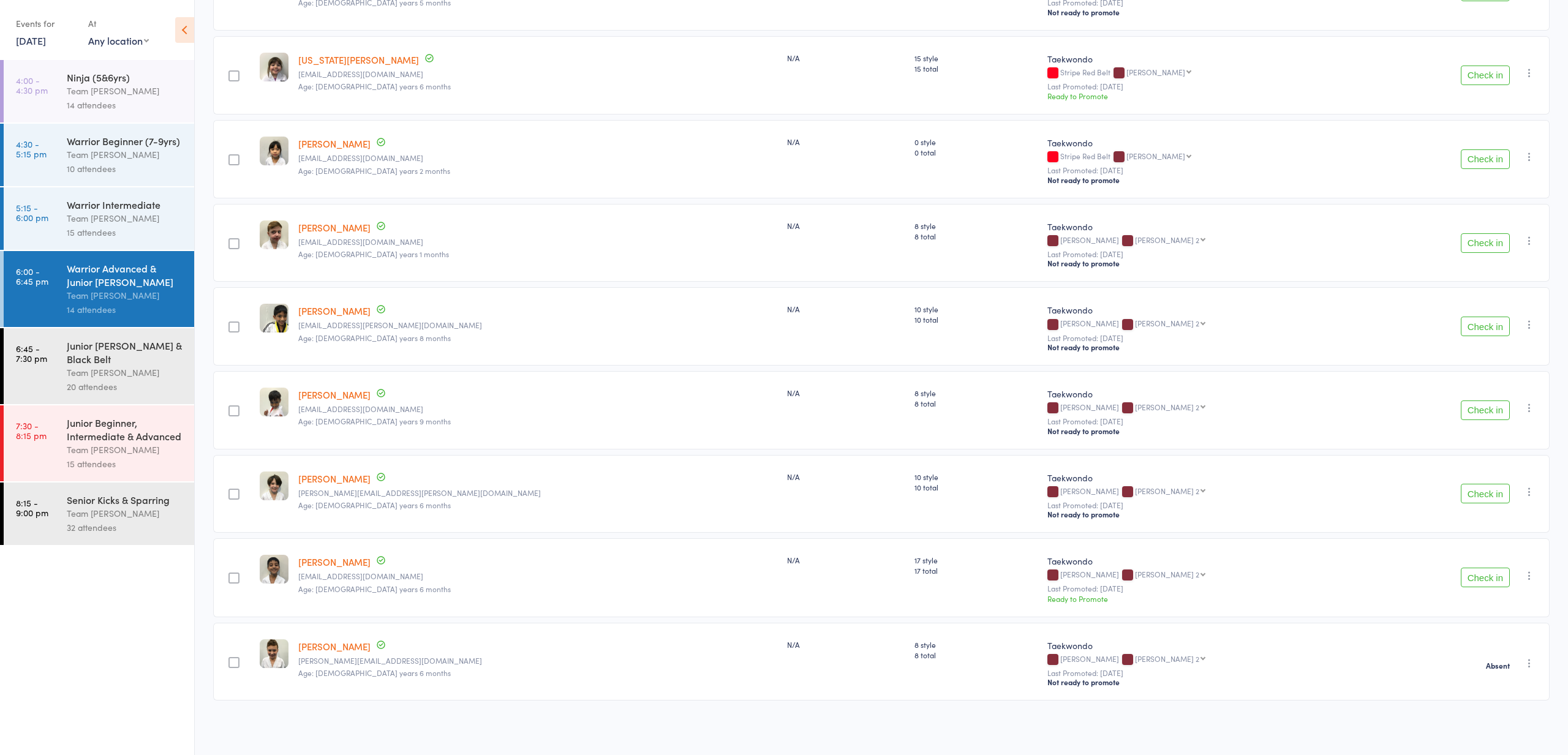
click at [184, 369] on div "Junior Cho Dan Bo & Black Belt Team Carlo Preston 20 attendees" at bounding box center [130, 366] width 127 height 76
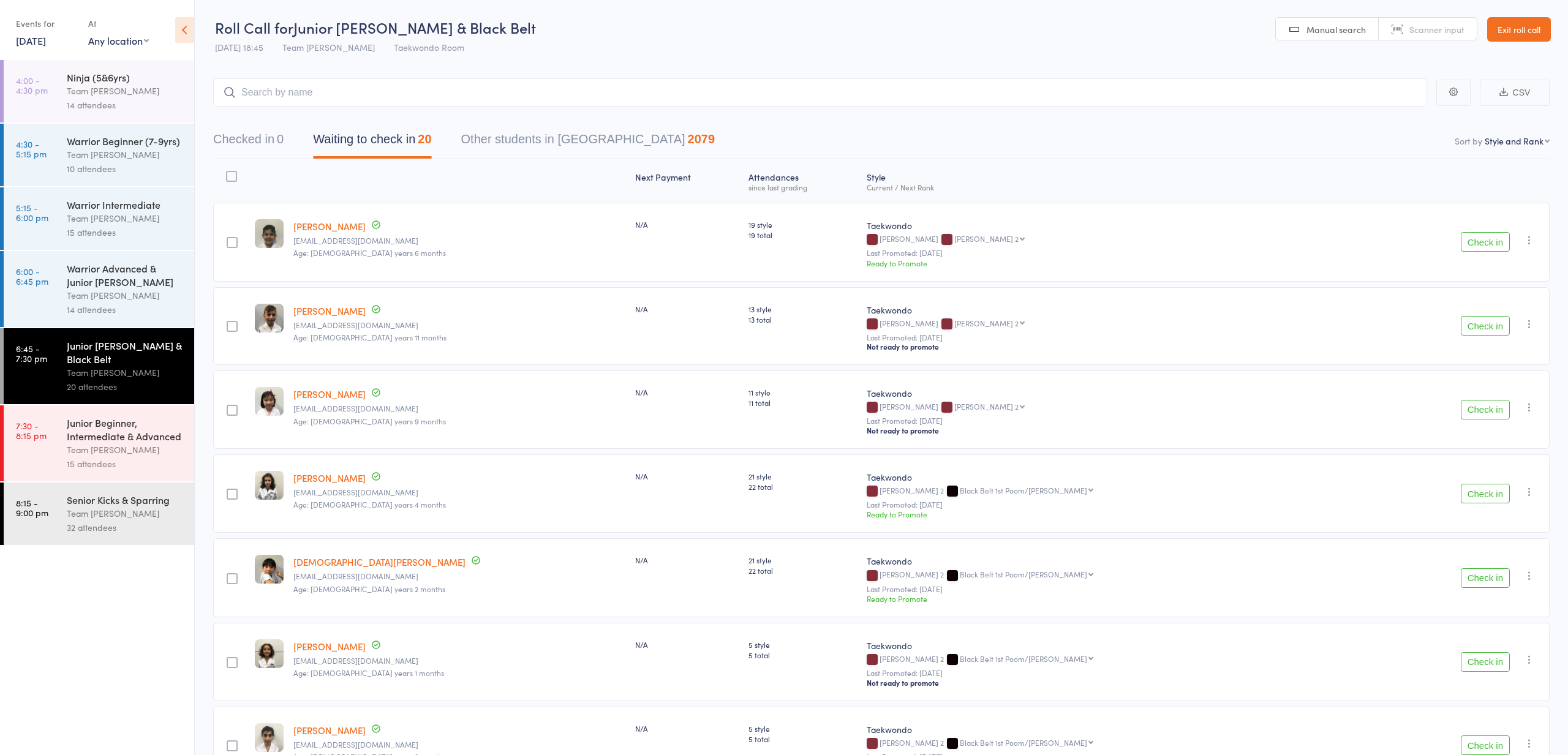
click at [143, 414] on div "Junior Beginner, Intermediate & Advanced Team Carlo Preston 15 attendees" at bounding box center [130, 444] width 127 height 76
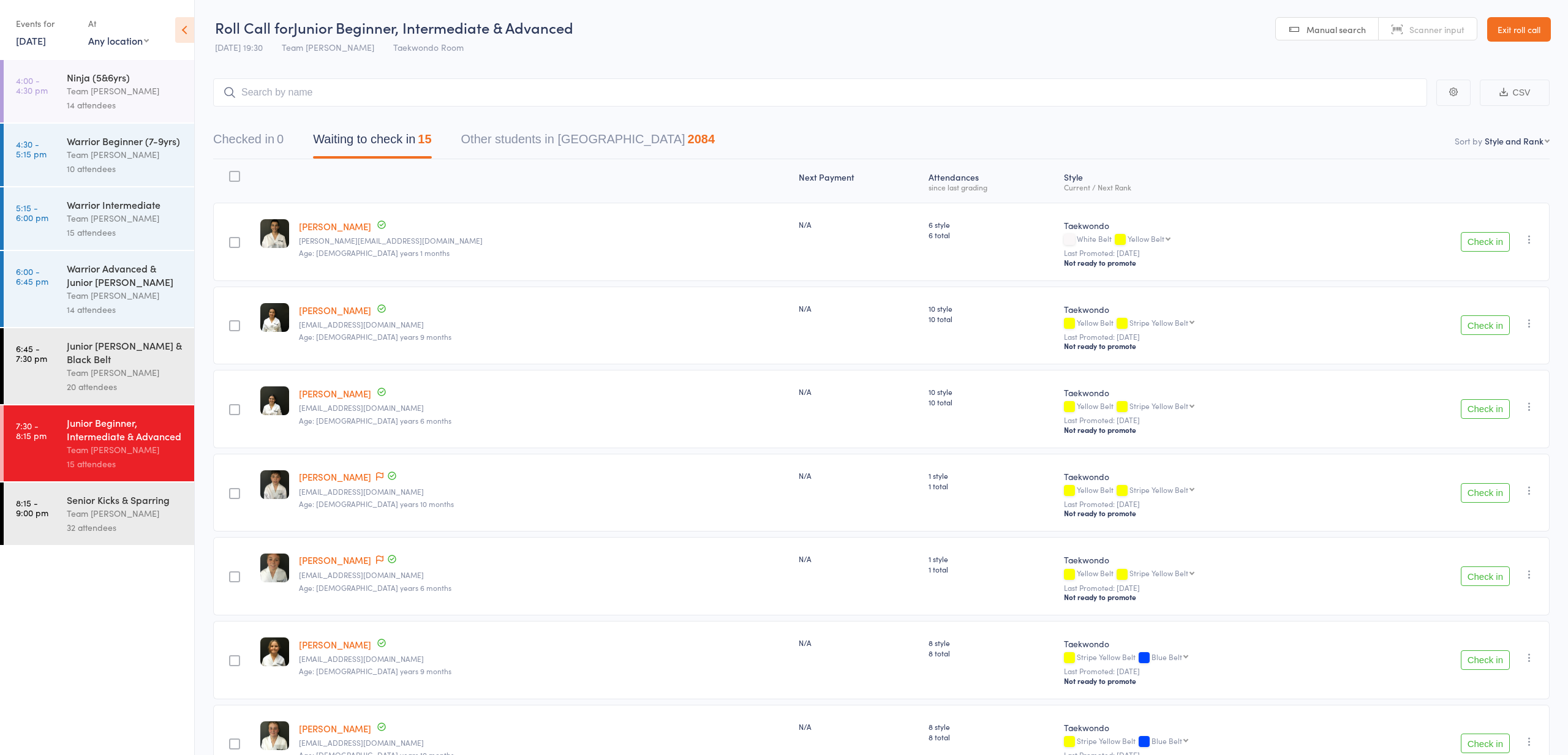
click at [131, 349] on div "Junior [PERSON_NAME] & Black Belt" at bounding box center [125, 352] width 117 height 27
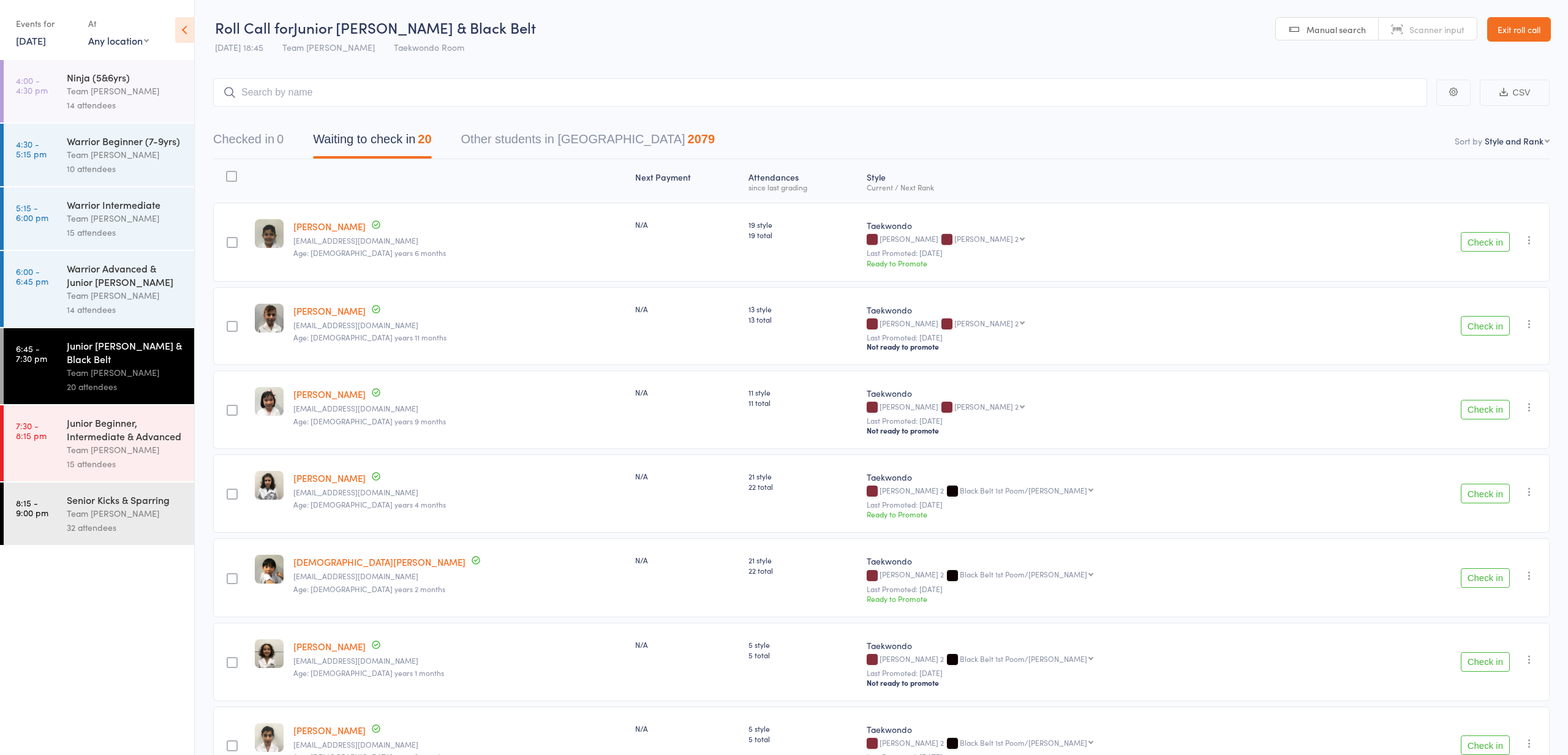
click at [155, 276] on div "Warrior Advanced & Junior [PERSON_NAME]" at bounding box center [125, 274] width 117 height 27
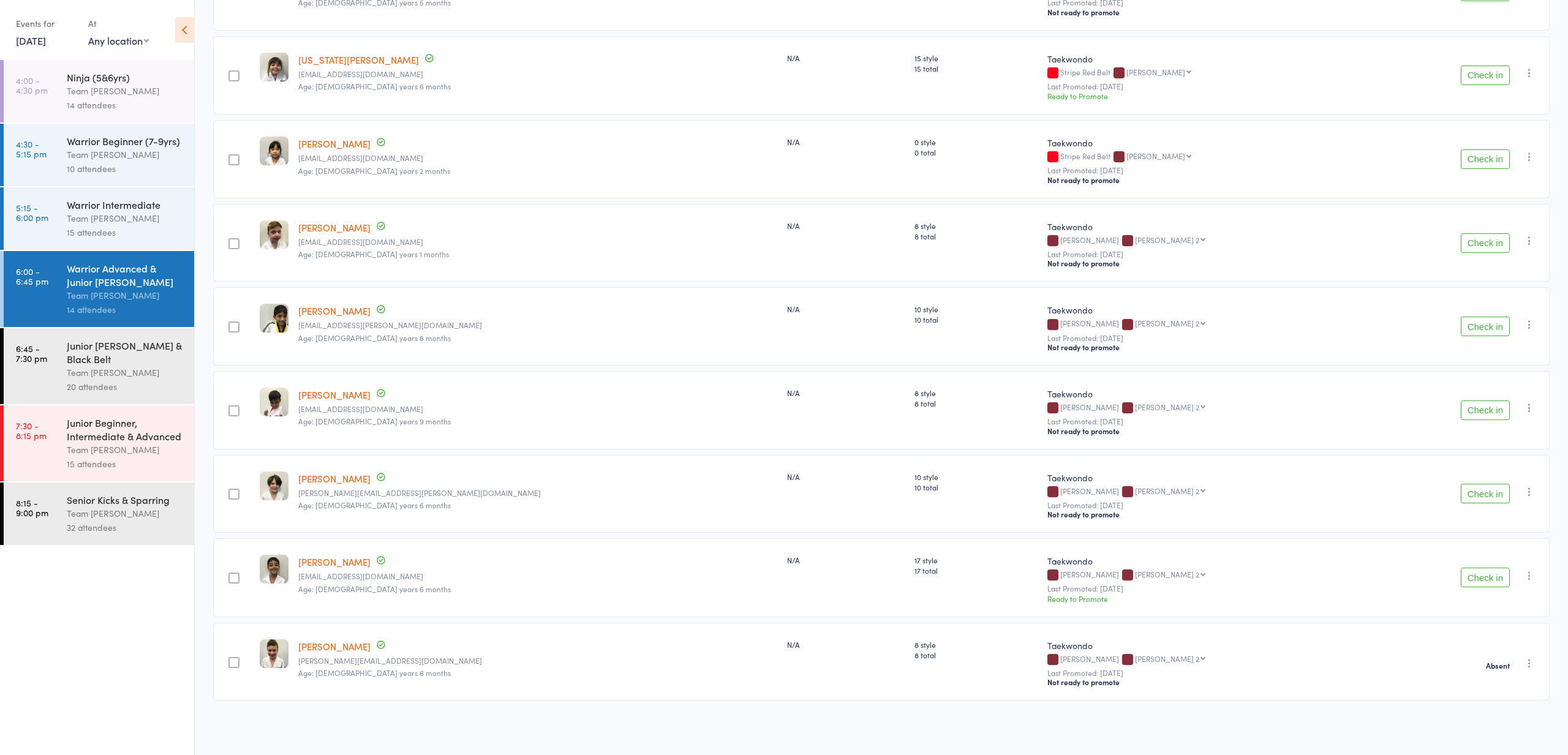
scroll to position [673, 0]
click at [117, 215] on div "Team [PERSON_NAME]" at bounding box center [125, 218] width 117 height 14
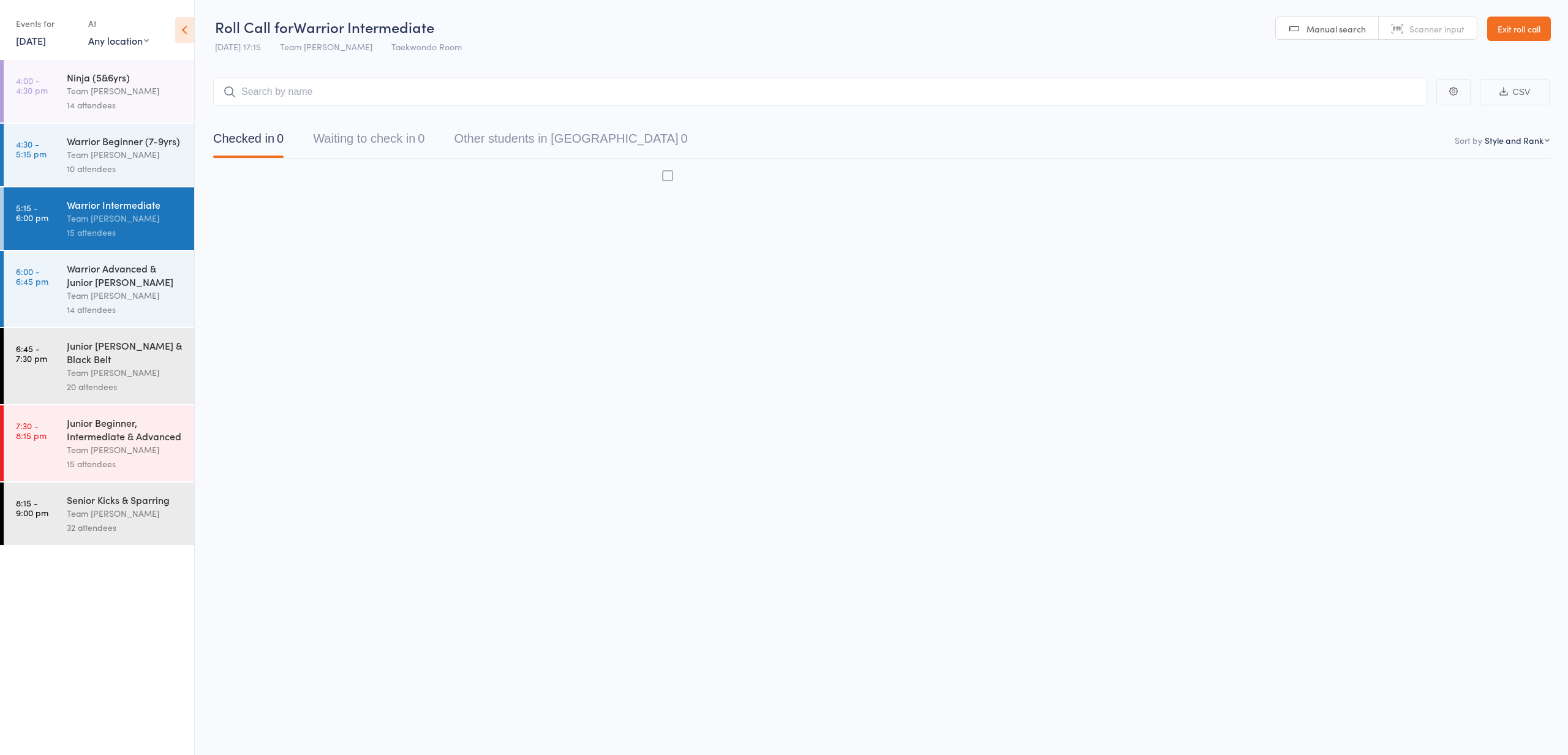
scroll to position [1, 0]
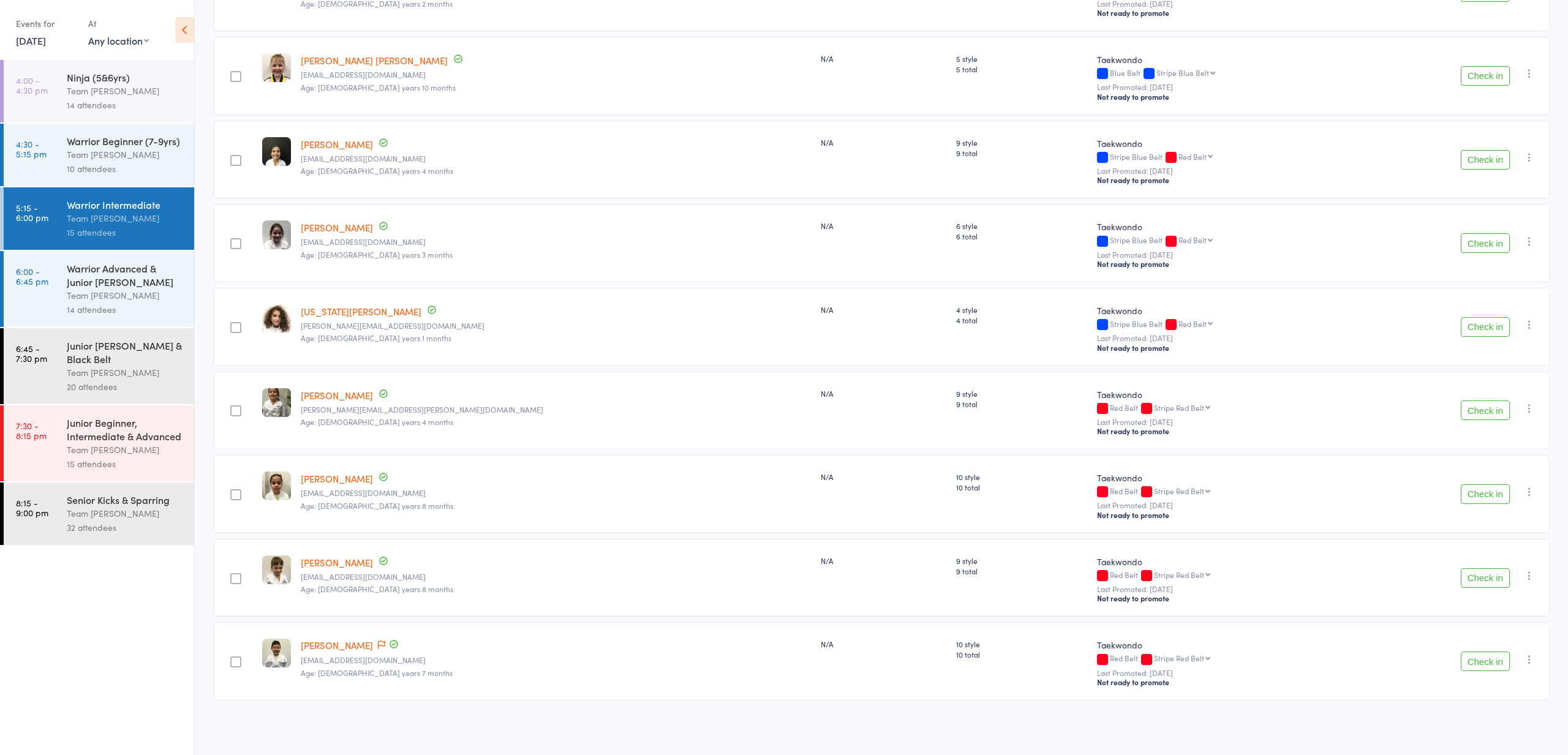
click at [131, 150] on div "Team [PERSON_NAME]" at bounding box center [125, 155] width 117 height 14
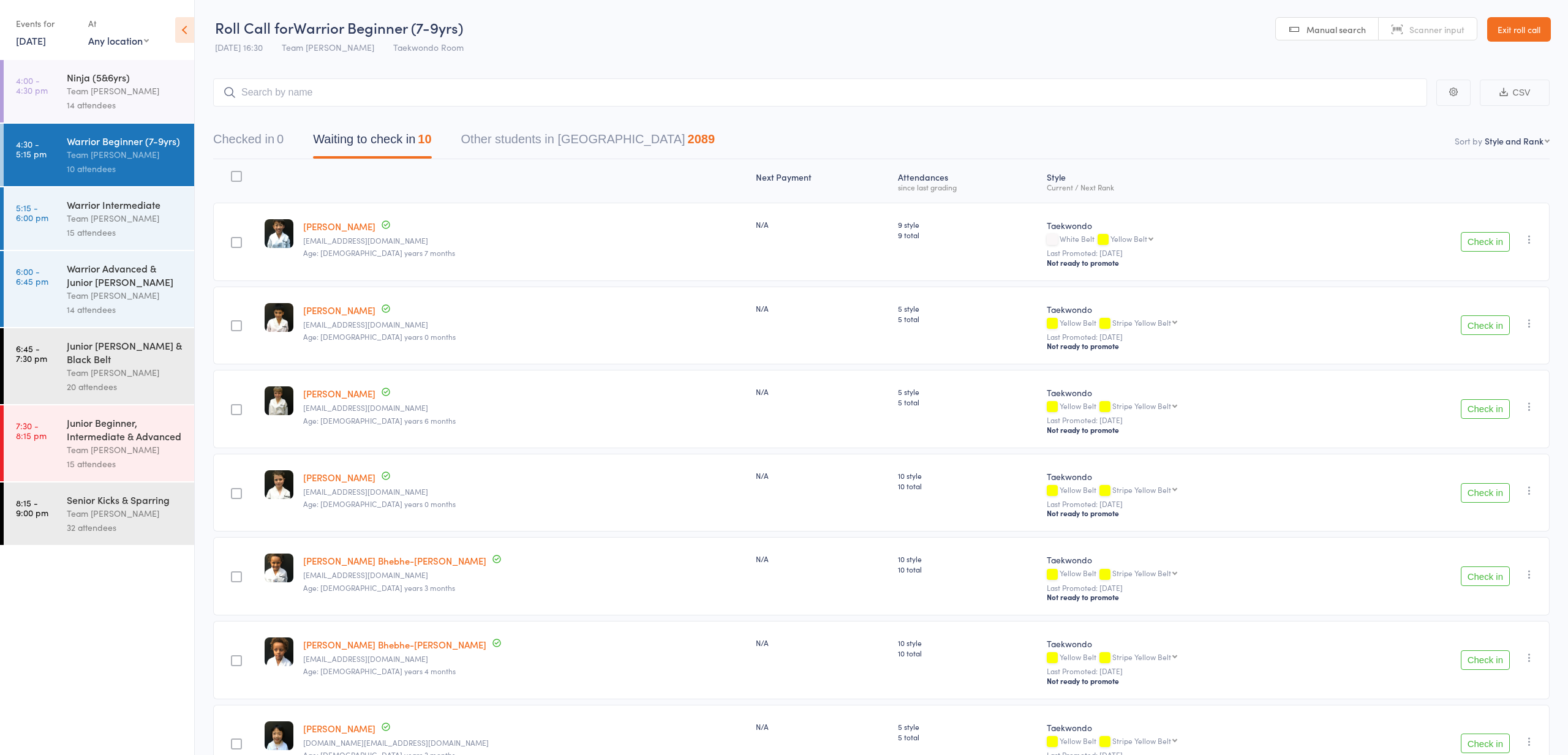
click at [153, 106] on div "14 attendees" at bounding box center [125, 105] width 117 height 14
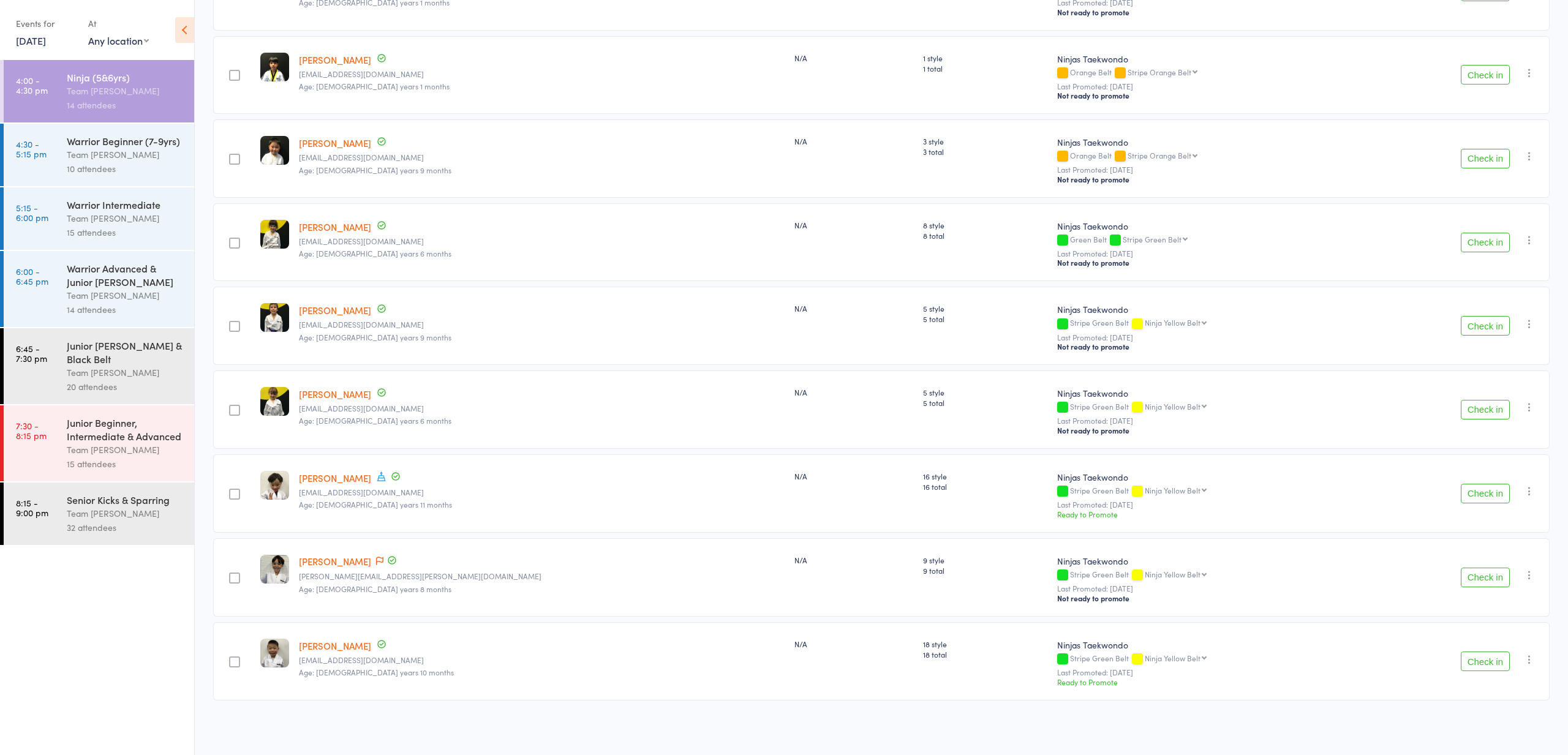
scroll to position [673, 0]
click at [46, 40] on link "15 Oct, 2025" at bounding box center [31, 41] width 30 height 14
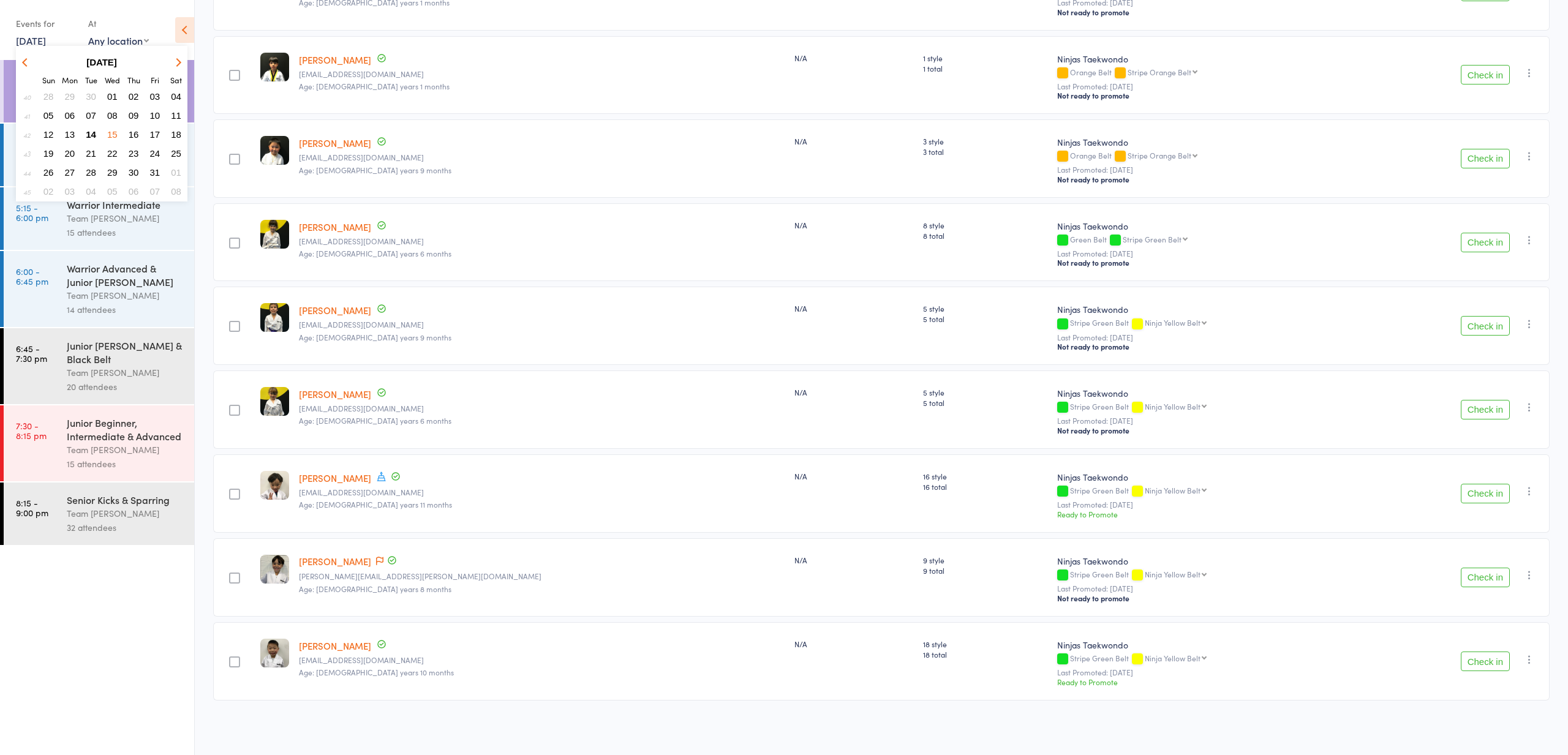
click at [91, 138] on span "14" at bounding box center [91, 134] width 10 height 10
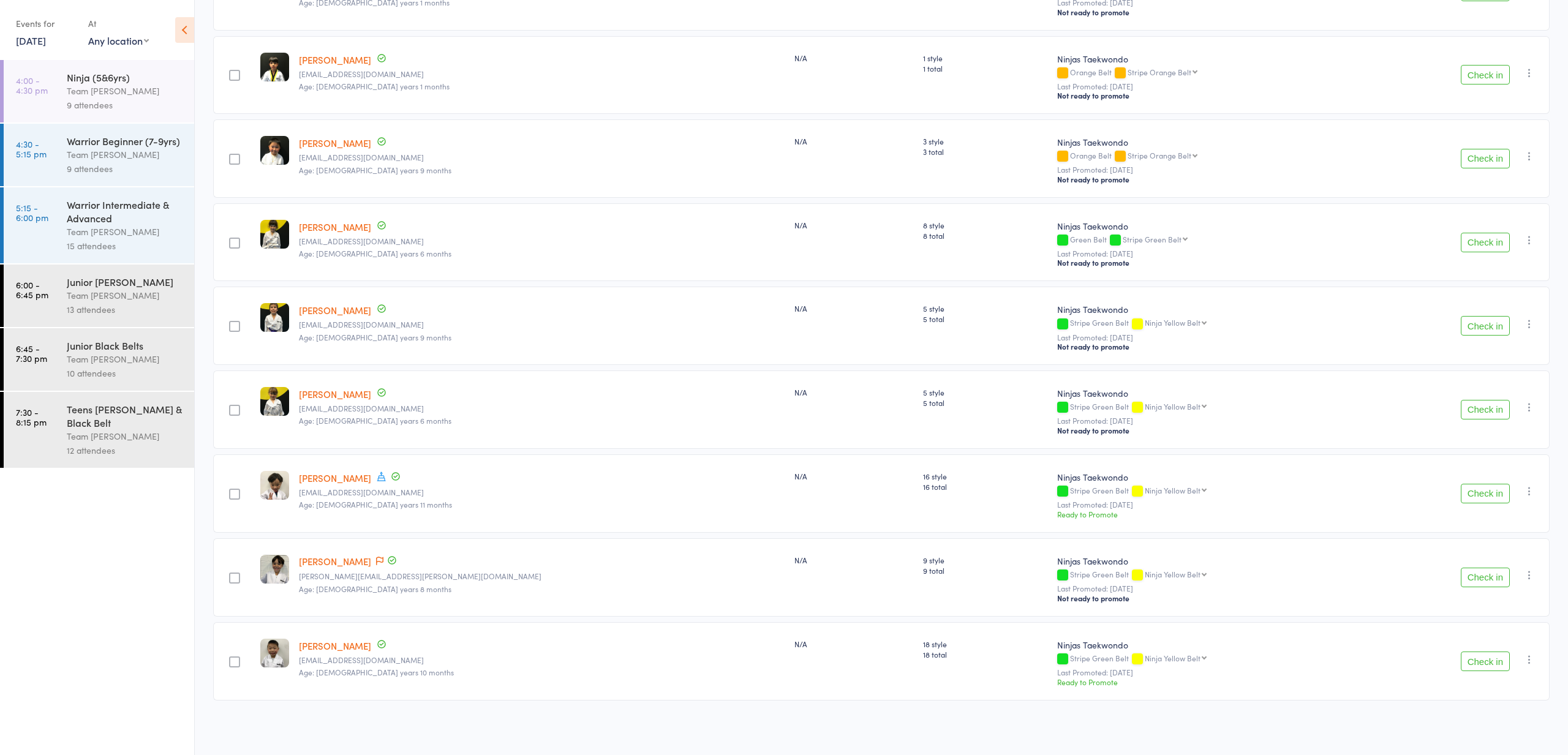
click at [132, 96] on div "Team [PERSON_NAME]" at bounding box center [125, 91] width 117 height 14
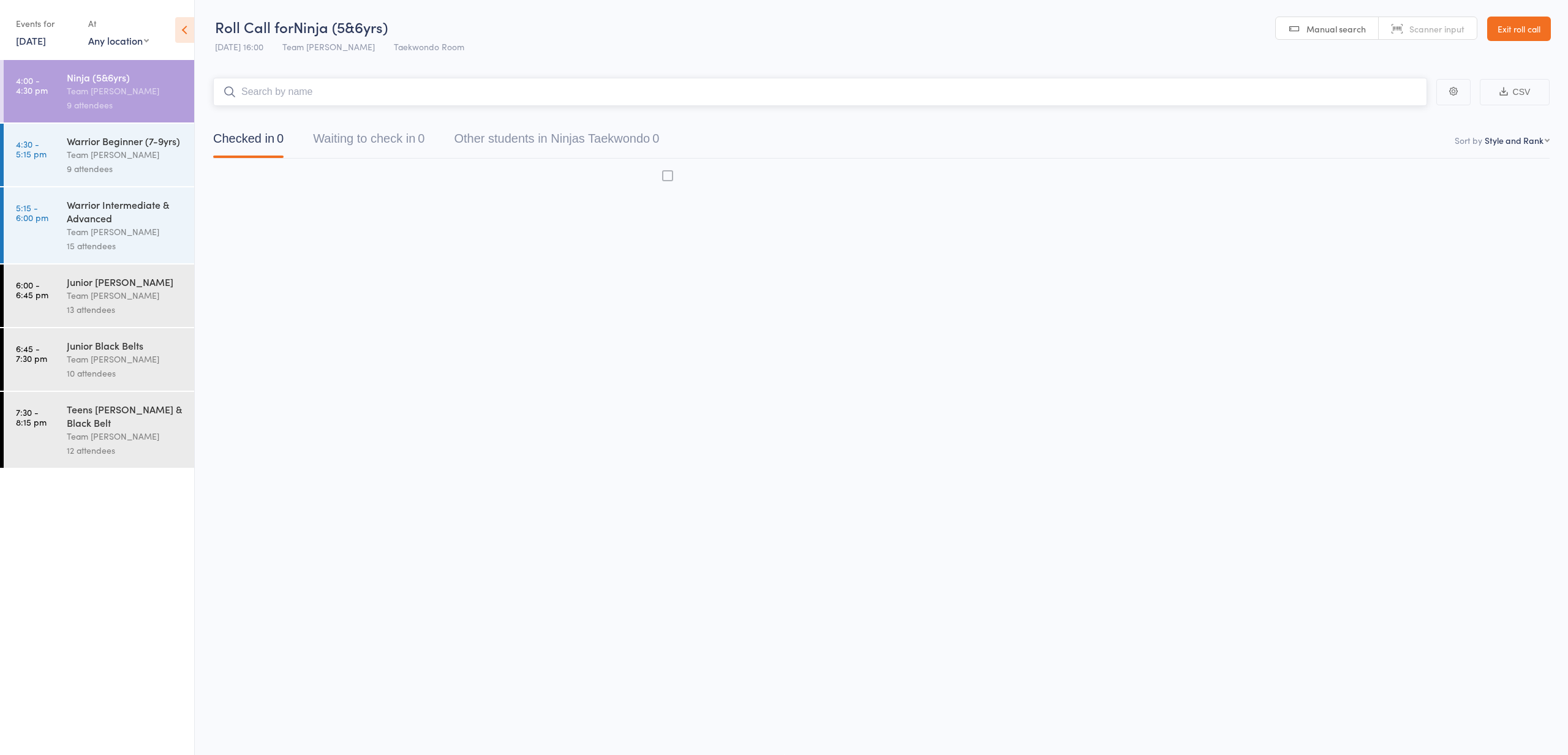
scroll to position [1, 0]
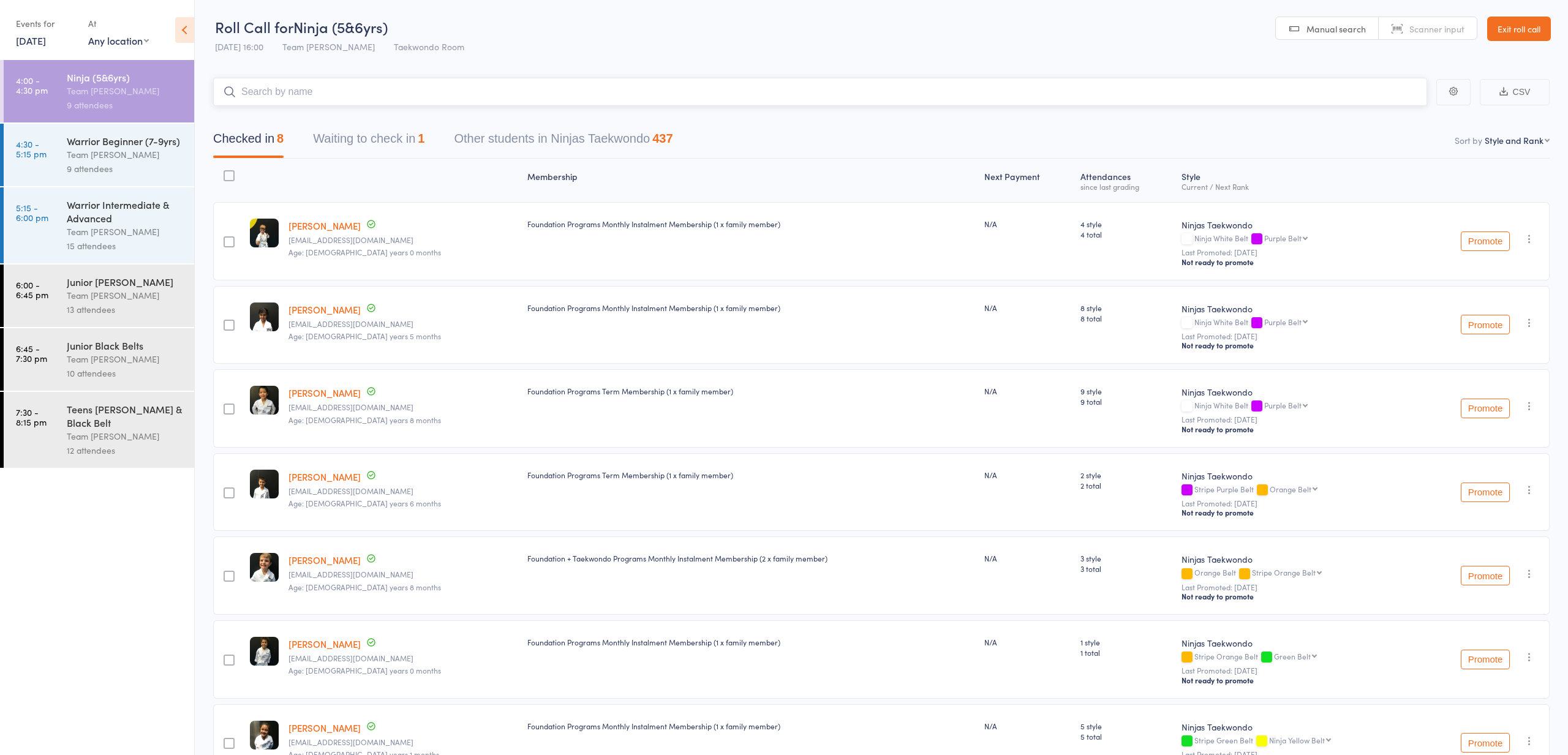
click at [334, 153] on button "Waiting to check in 1" at bounding box center [368, 142] width 111 height 32
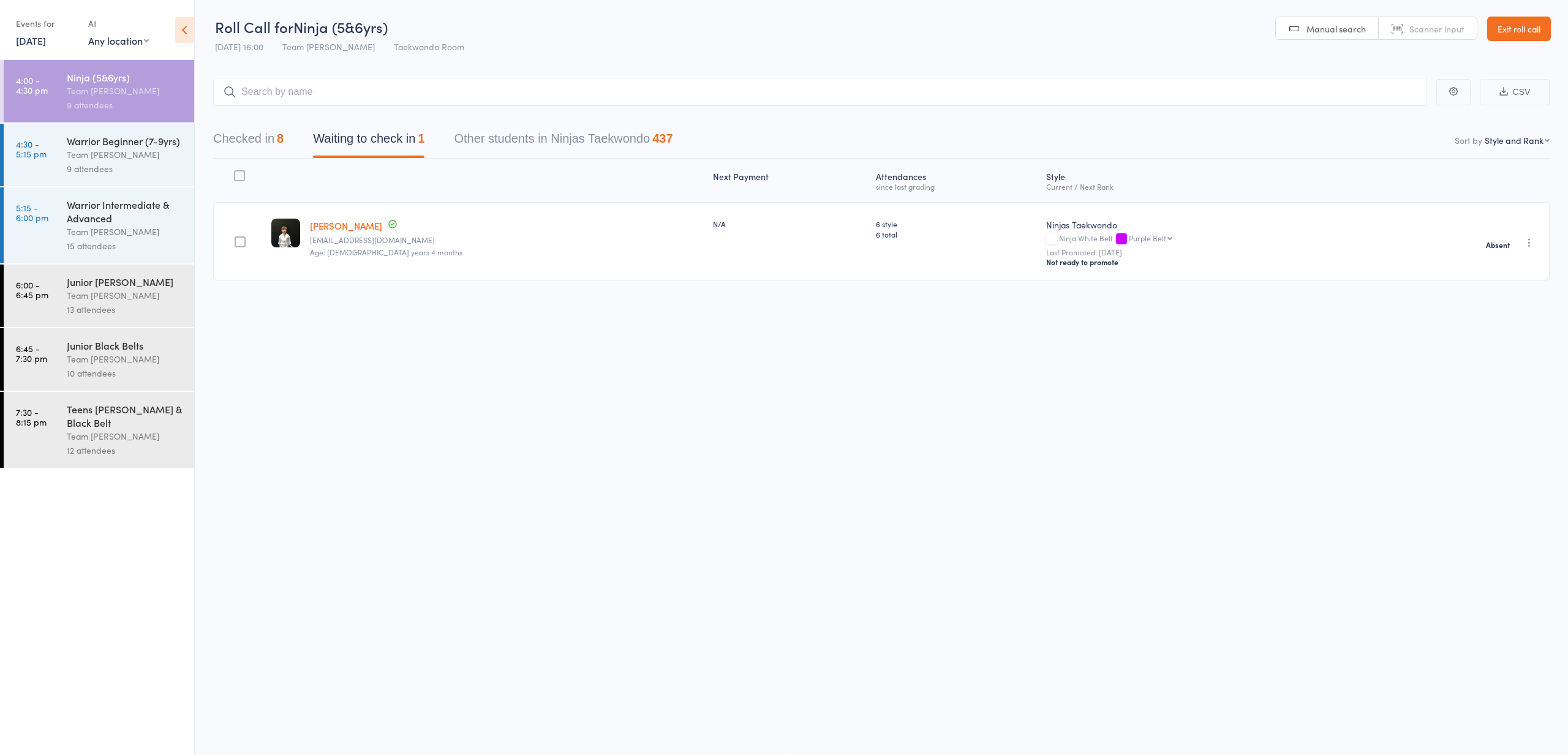
click at [111, 137] on div "Warrior Beginner (7-9yrs)" at bounding box center [125, 141] width 117 height 14
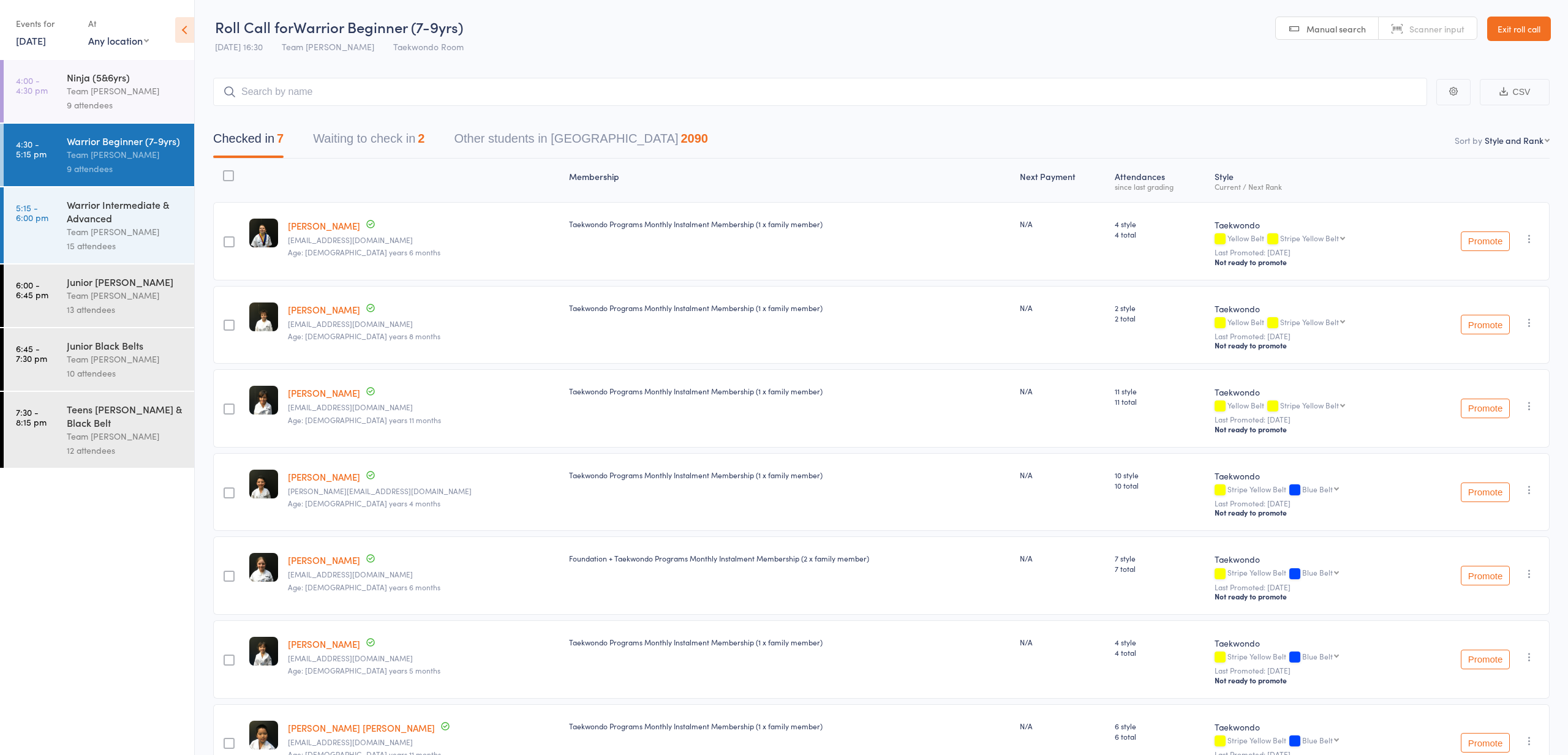
click at [361, 131] on button "Waiting to check in 2" at bounding box center [368, 142] width 111 height 32
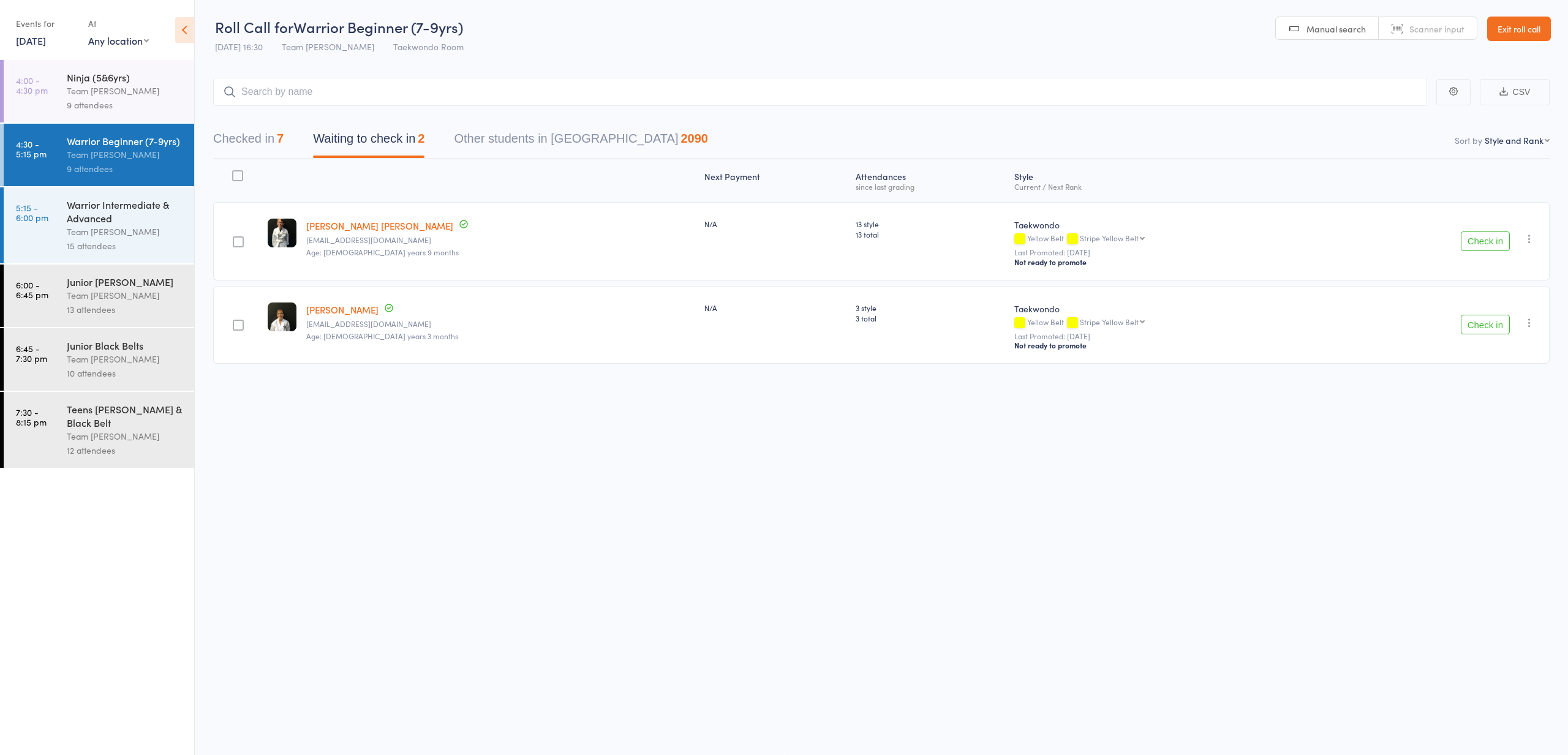
click at [1521, 240] on div "Check in Check in Promote Send message Add Note Add Task Add Flag Remove Mark a…" at bounding box center [1441, 241] width 217 height 78
click at [1523, 241] on icon "button" at bounding box center [1530, 239] width 12 height 12
click at [1514, 384] on li "Mark absent" at bounding box center [1485, 378] width 101 height 17
click at [1533, 330] on button "button" at bounding box center [1529, 322] width 14 height 14
click at [1479, 381] on li "Mark absent" at bounding box center [1485, 378] width 101 height 17
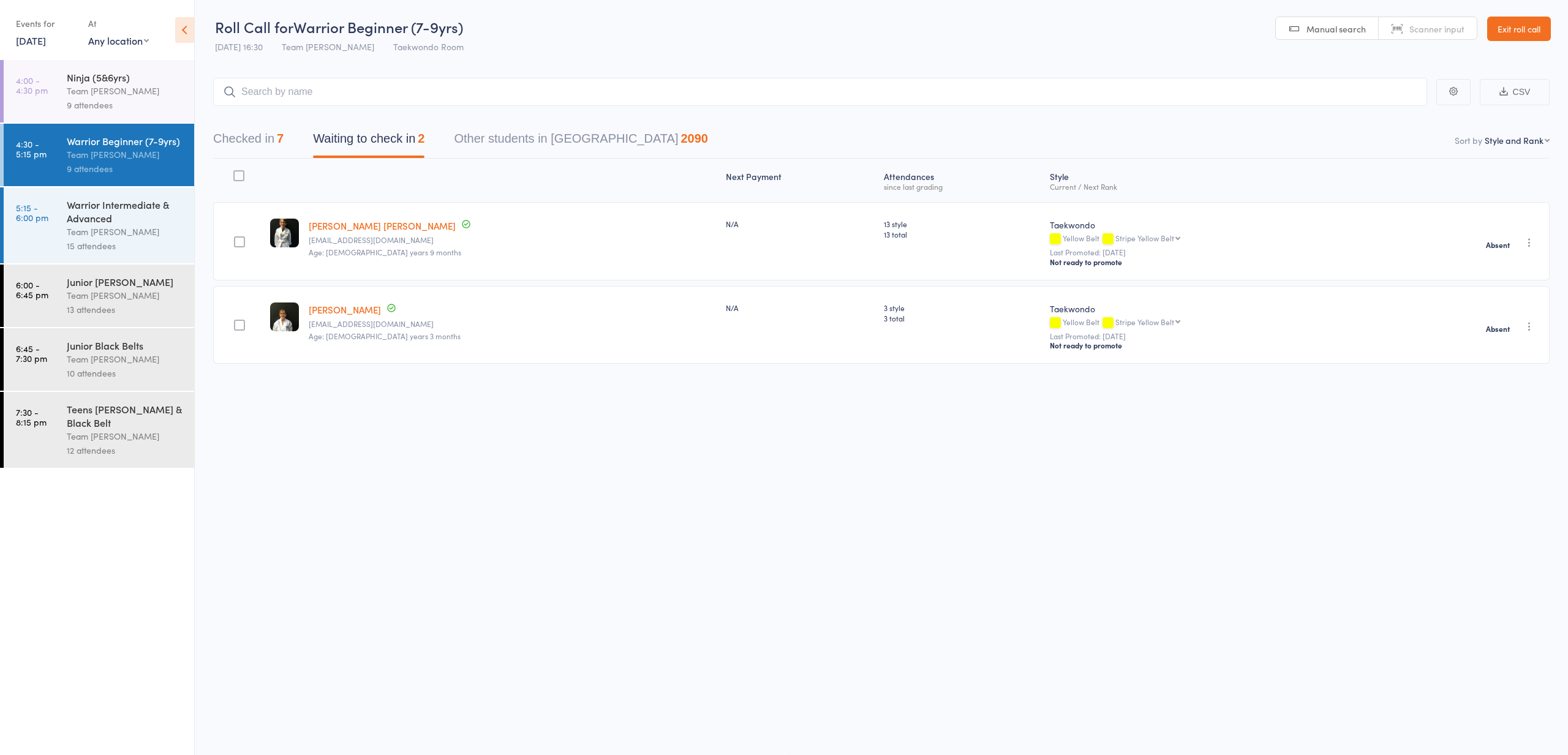
click at [1536, 20] on link "Exit roll call" at bounding box center [1519, 29] width 64 height 25
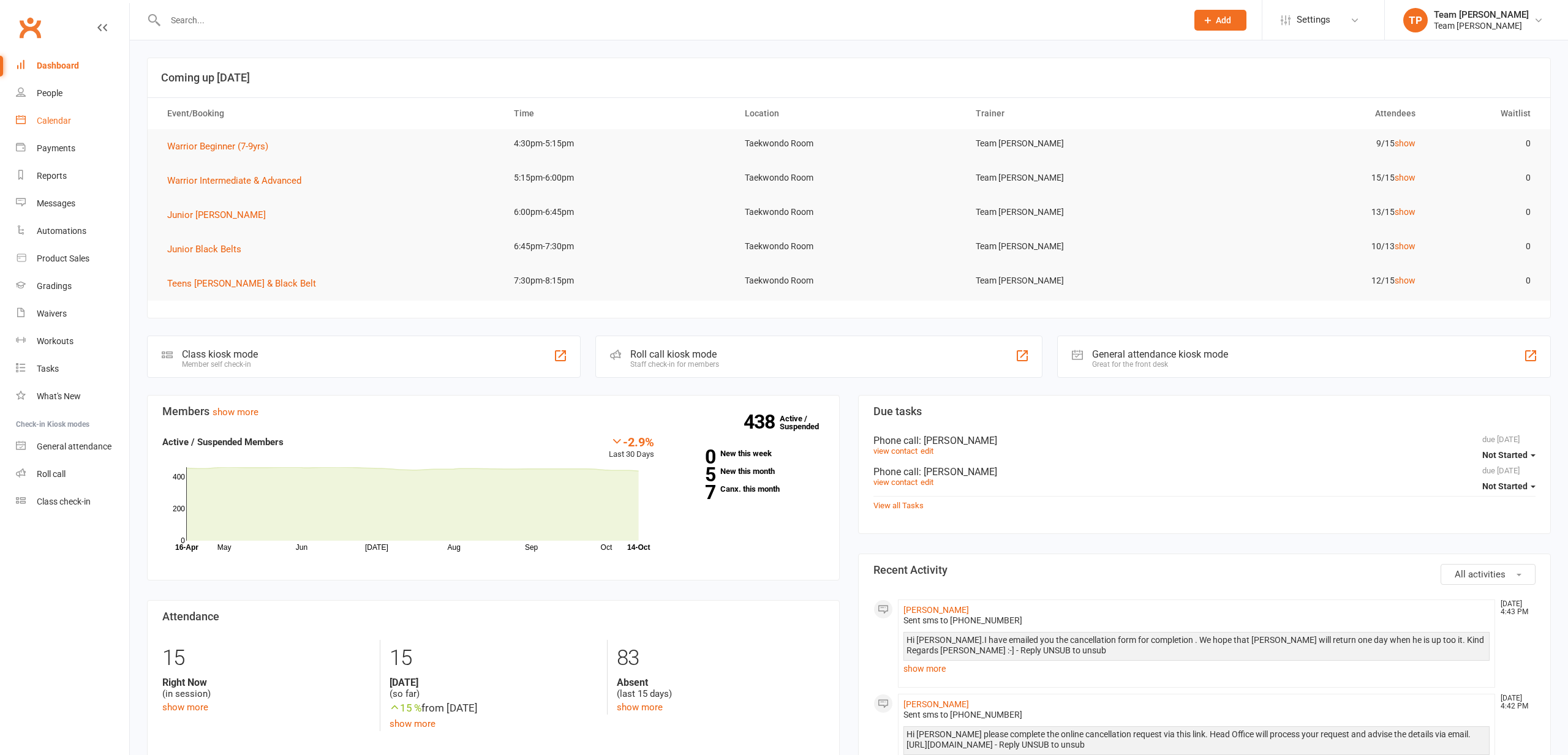
click at [88, 120] on link "Calendar" at bounding box center [72, 121] width 113 height 28
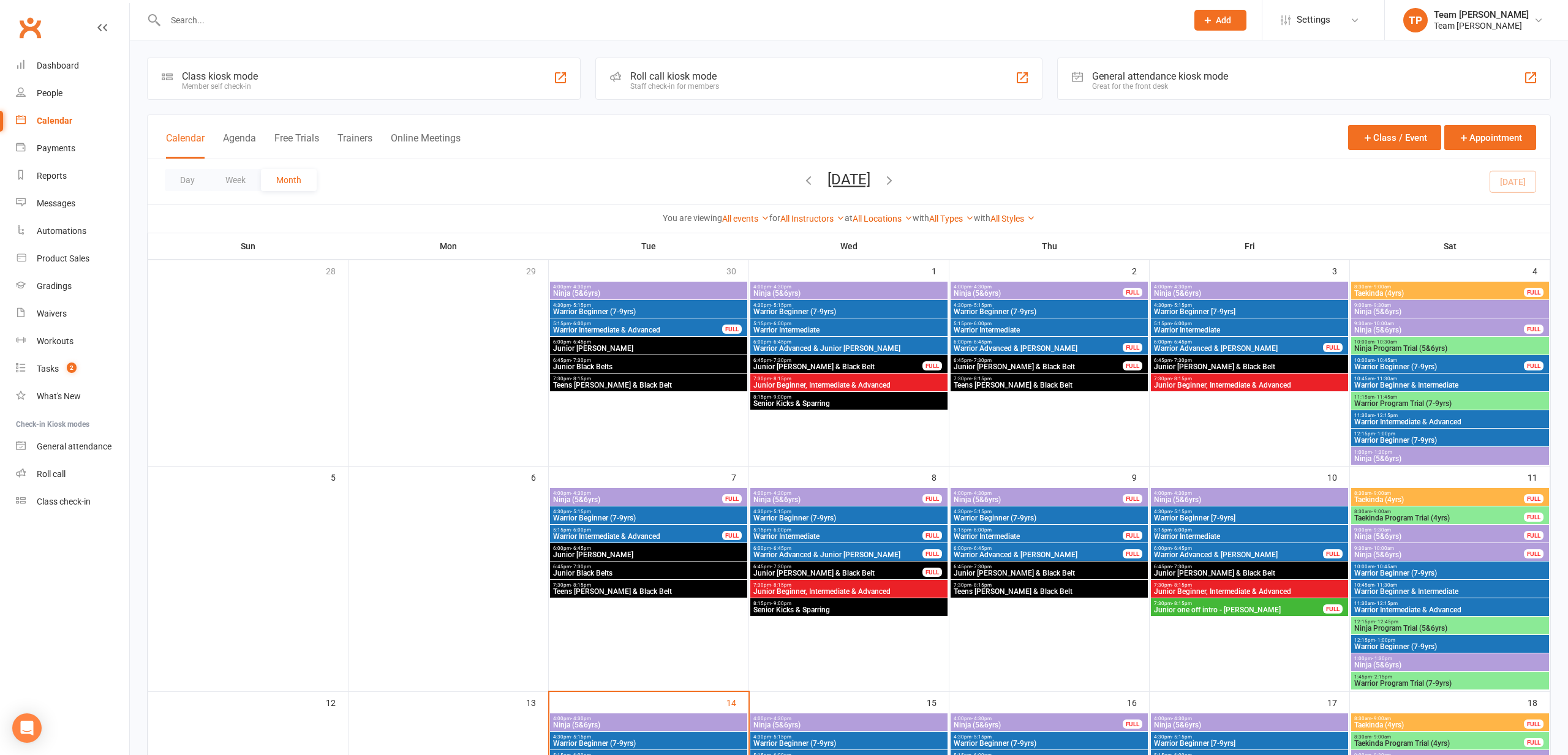
scroll to position [333, 0]
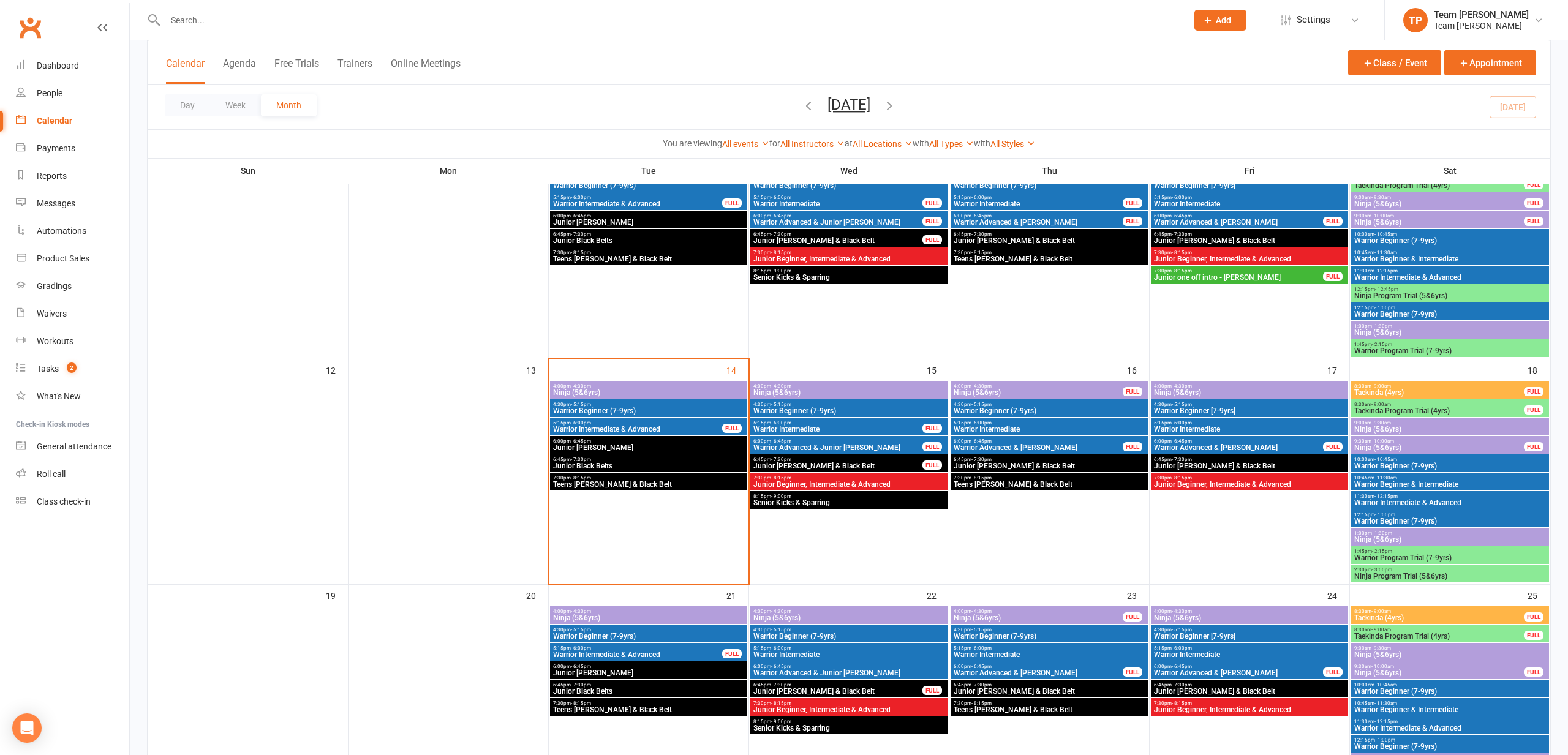
click at [1392, 533] on span "1:00pm - 1:30pm" at bounding box center [1450, 533] width 193 height 6
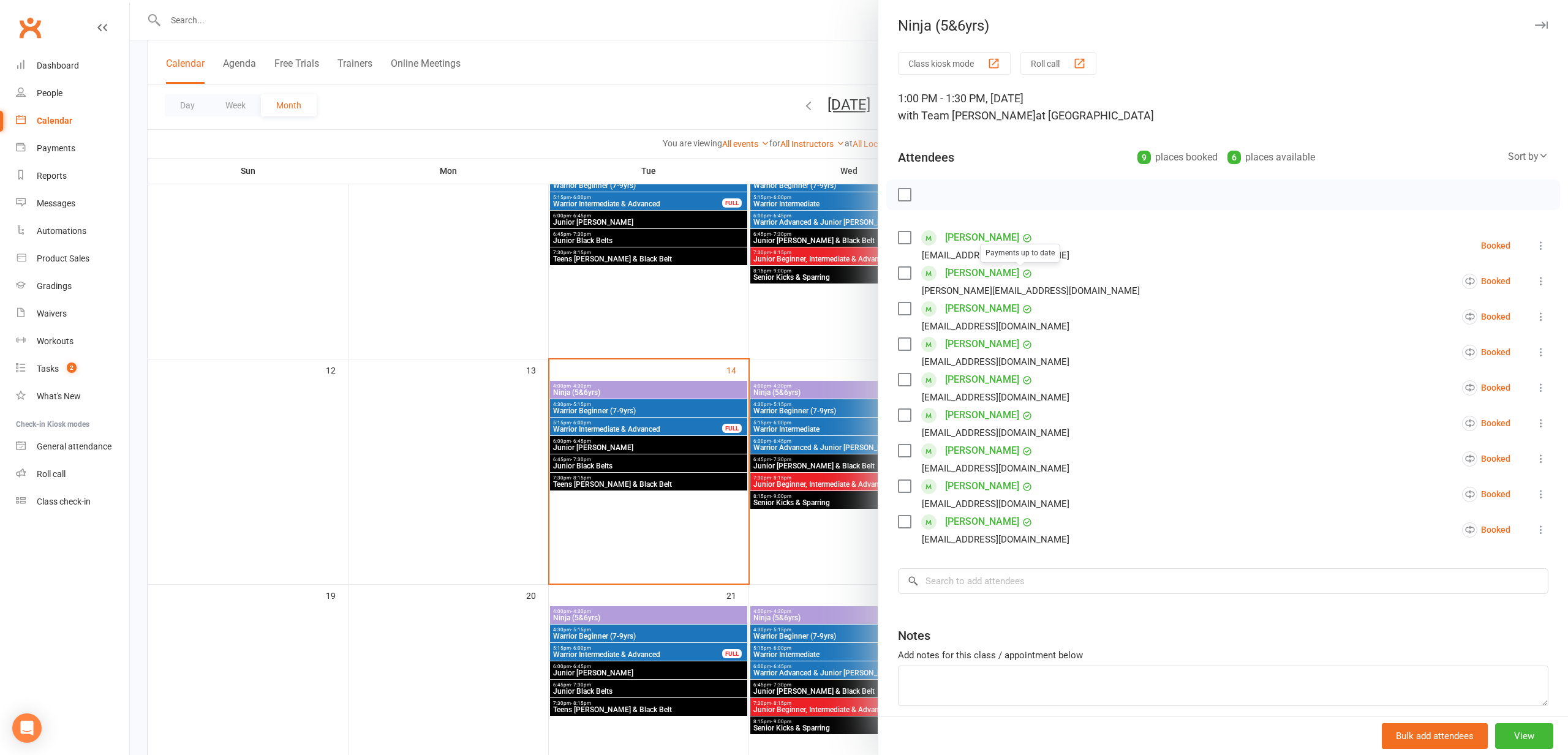
click at [570, 512] on div at bounding box center [849, 378] width 1438 height 755
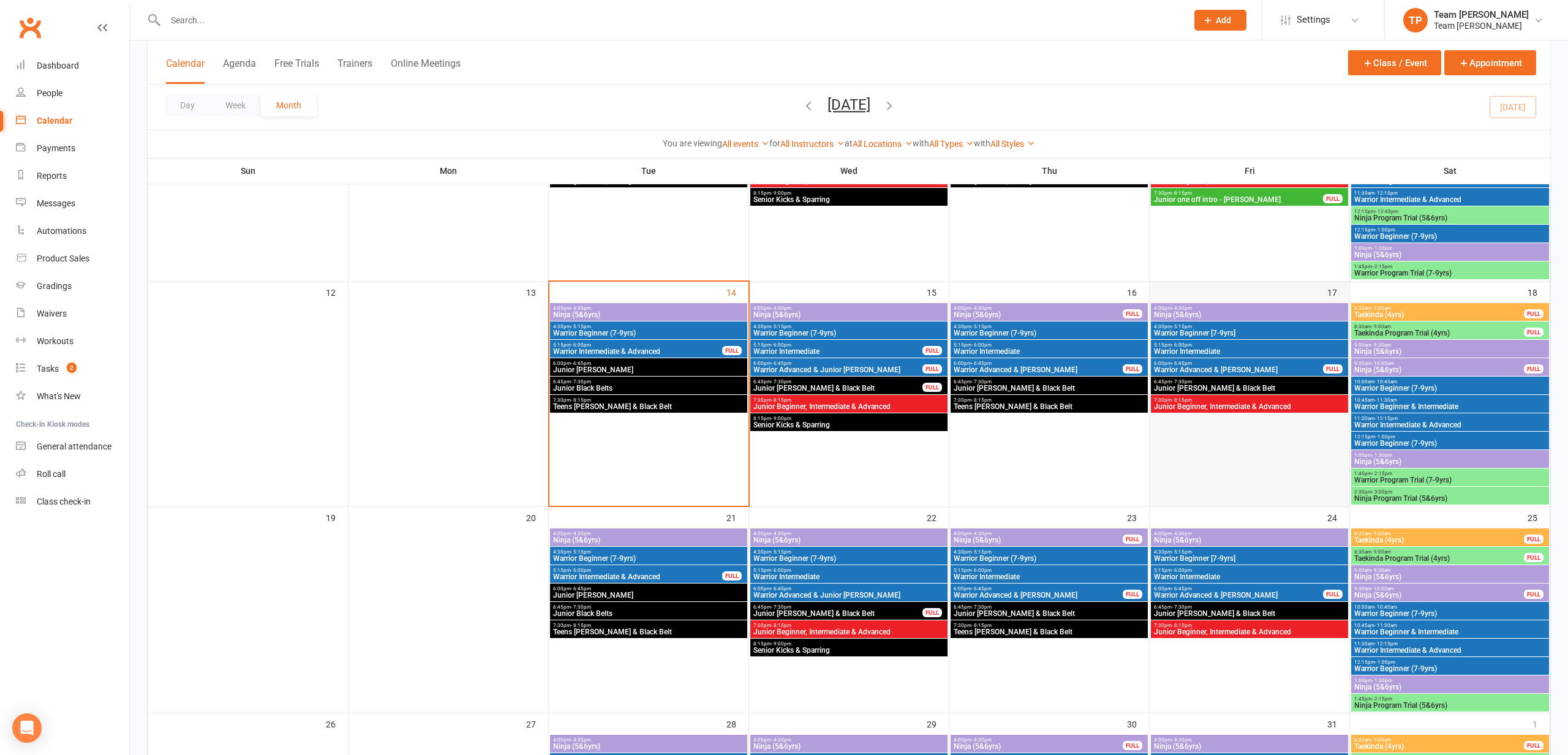
scroll to position [411, 0]
click at [1186, 539] on span "Ninja (5&6yrs)" at bounding box center [1250, 540] width 192 height 8
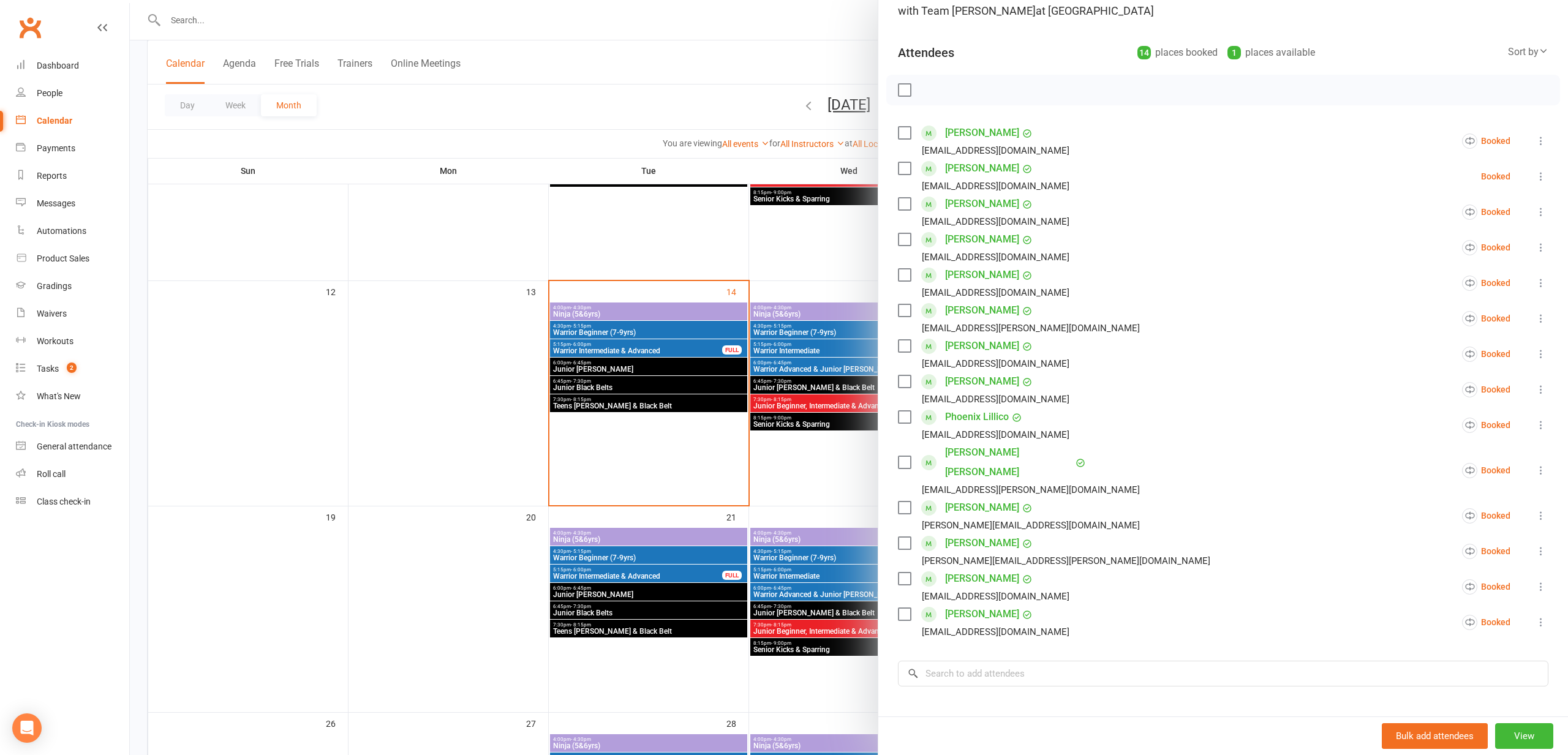
scroll to position [107, 0]
click at [715, 223] on div at bounding box center [849, 378] width 1438 height 755
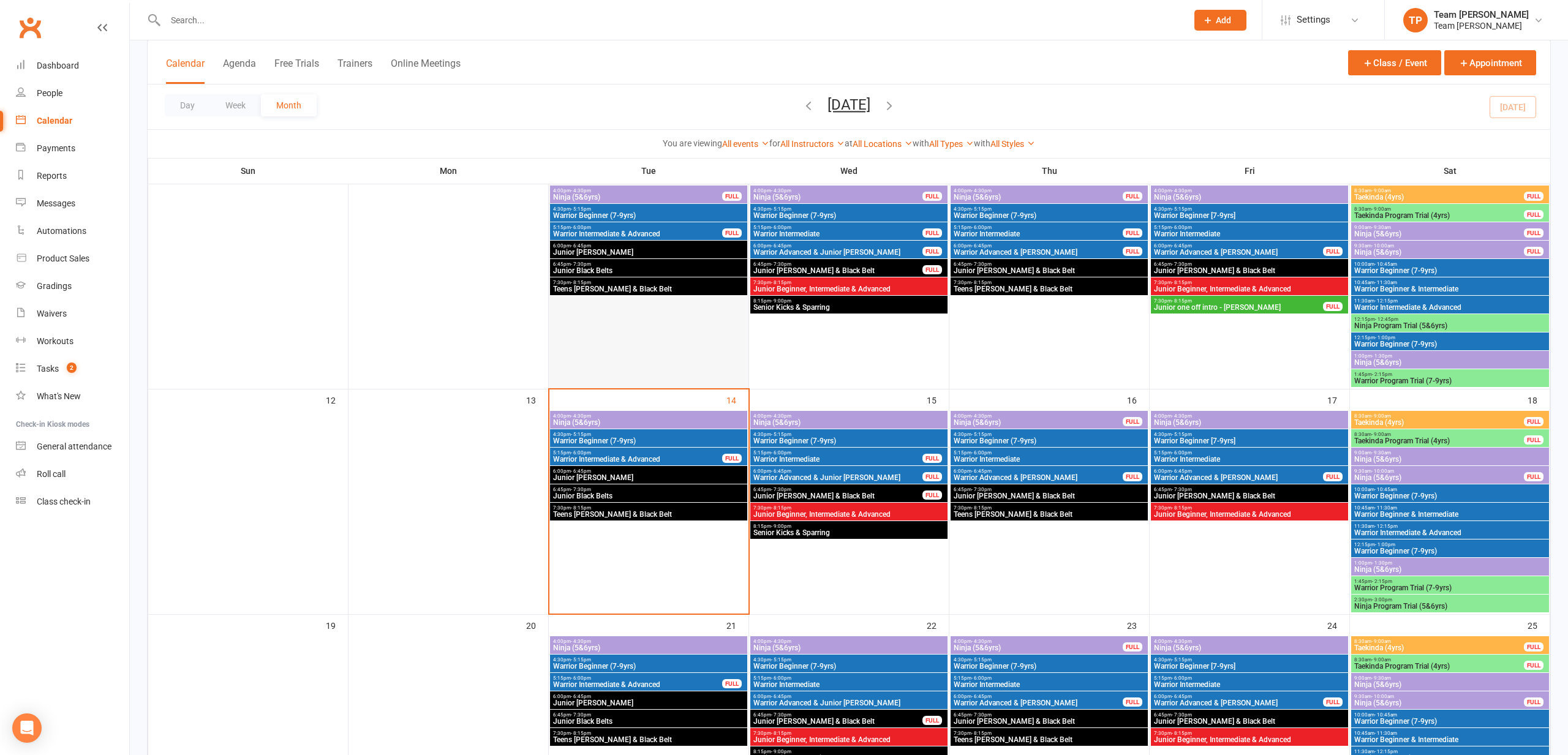
scroll to position [260, 0]
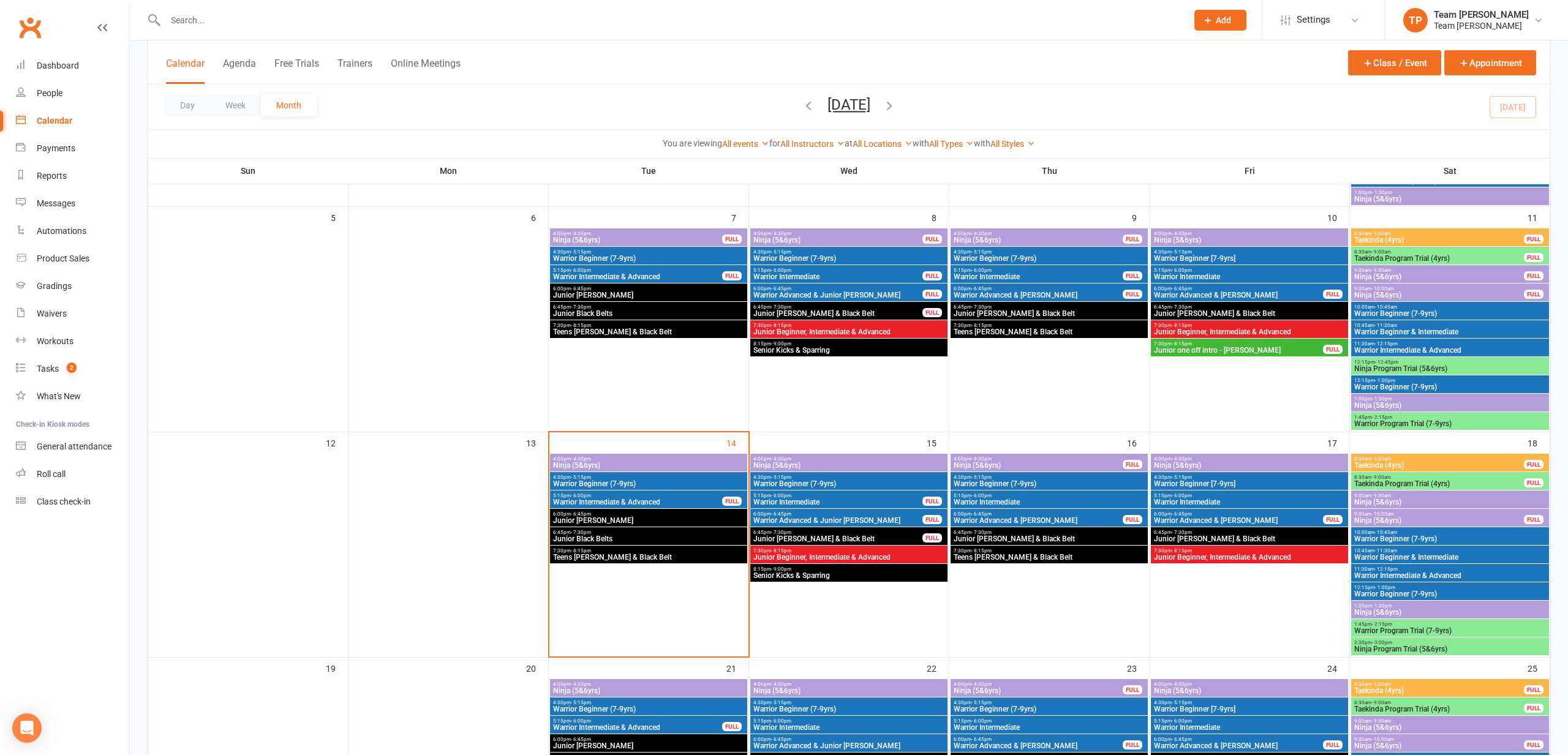
click at [690, 237] on span "Ninja (5&6yrs)" at bounding box center [638, 240] width 170 height 8
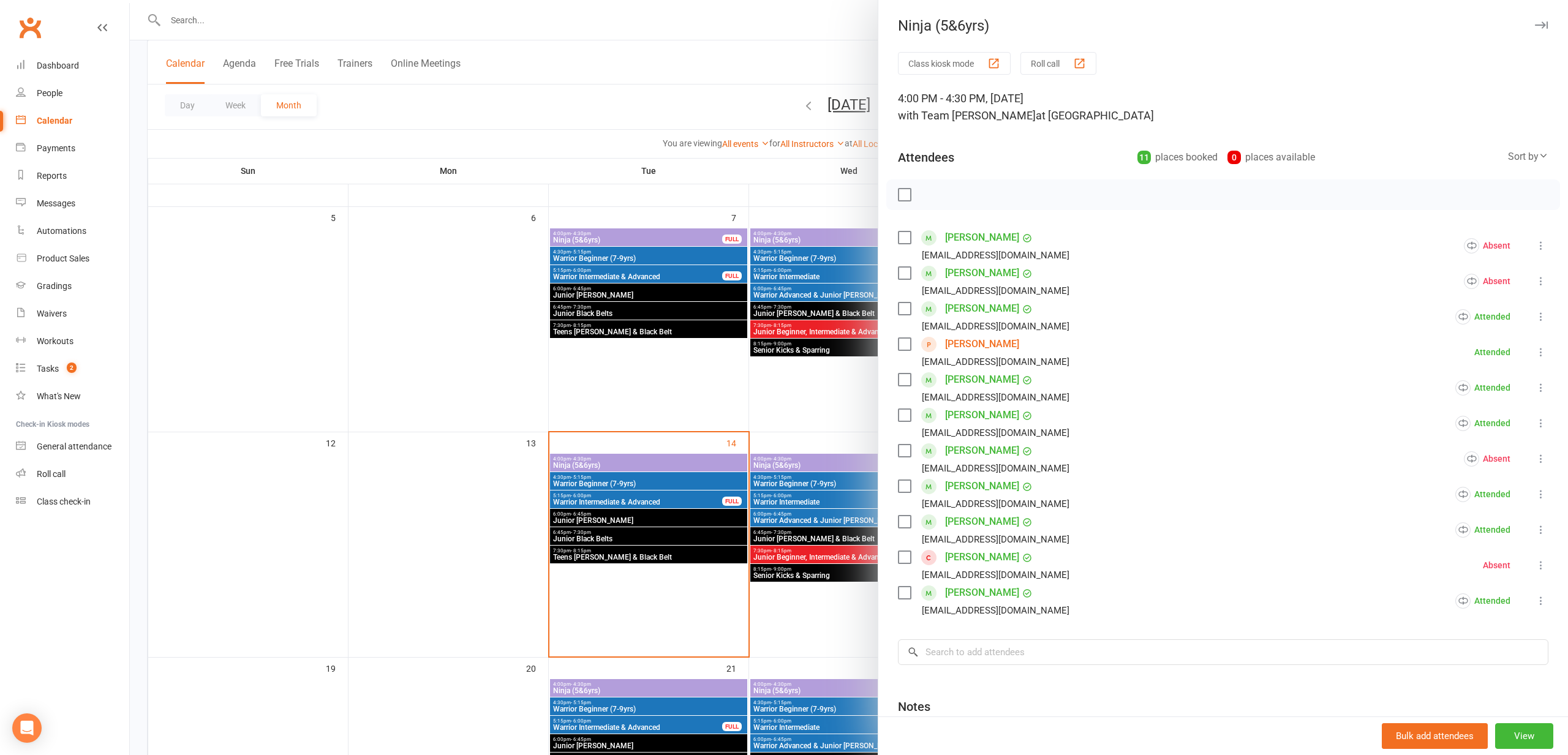
click at [1015, 239] on link "[PERSON_NAME]" at bounding box center [982, 237] width 74 height 20
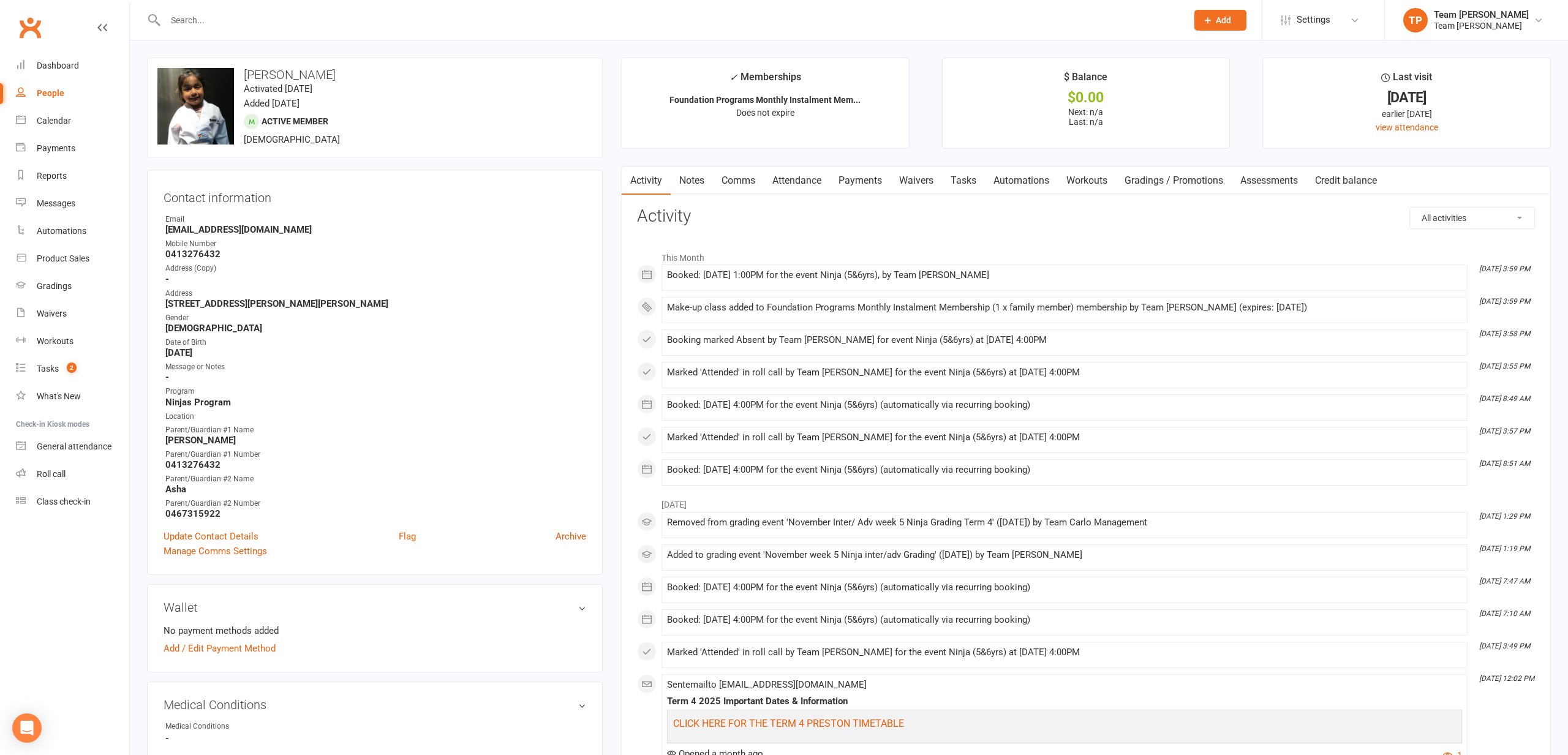
click at [67, 128] on link "Calendar" at bounding box center [72, 121] width 113 height 28
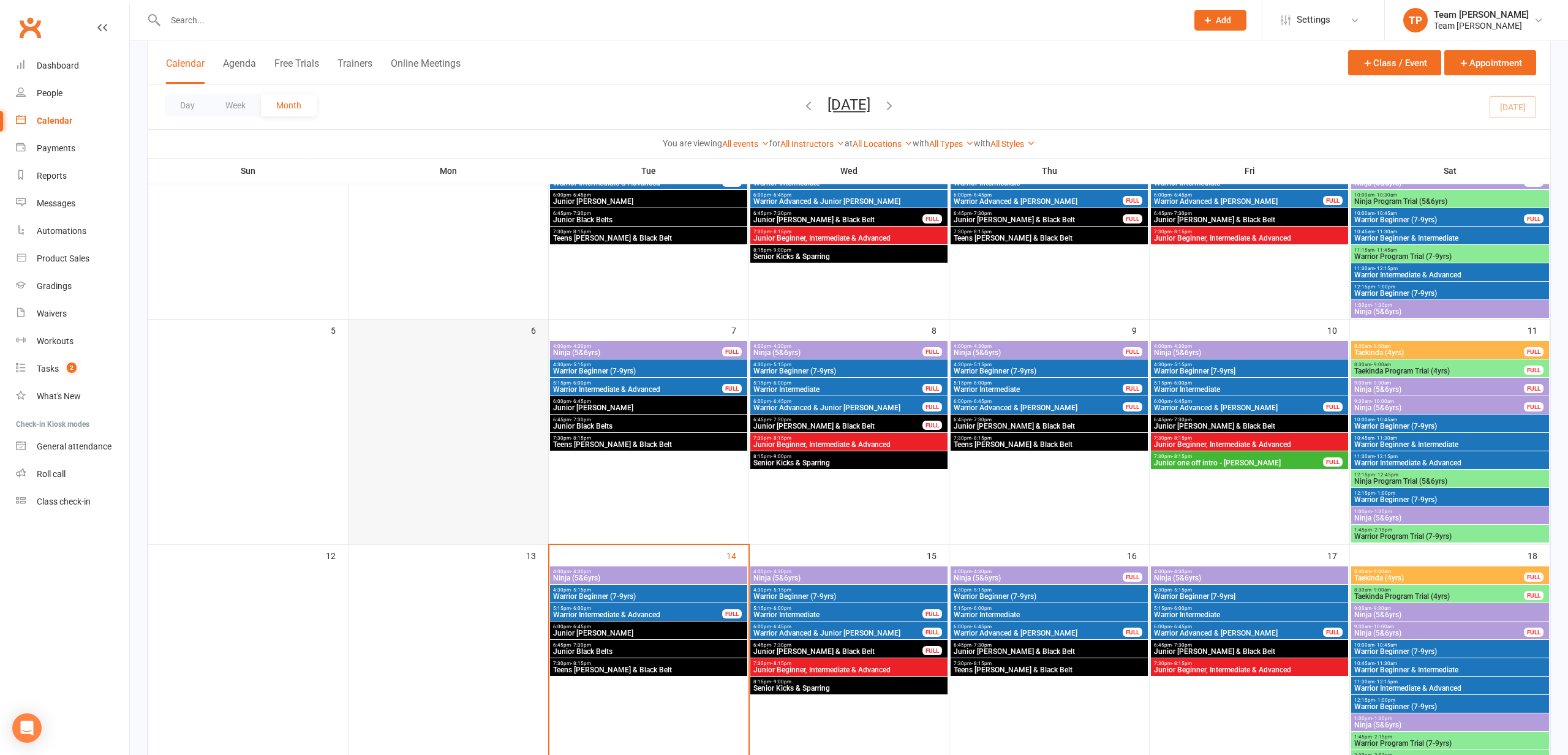
scroll to position [160, 0]
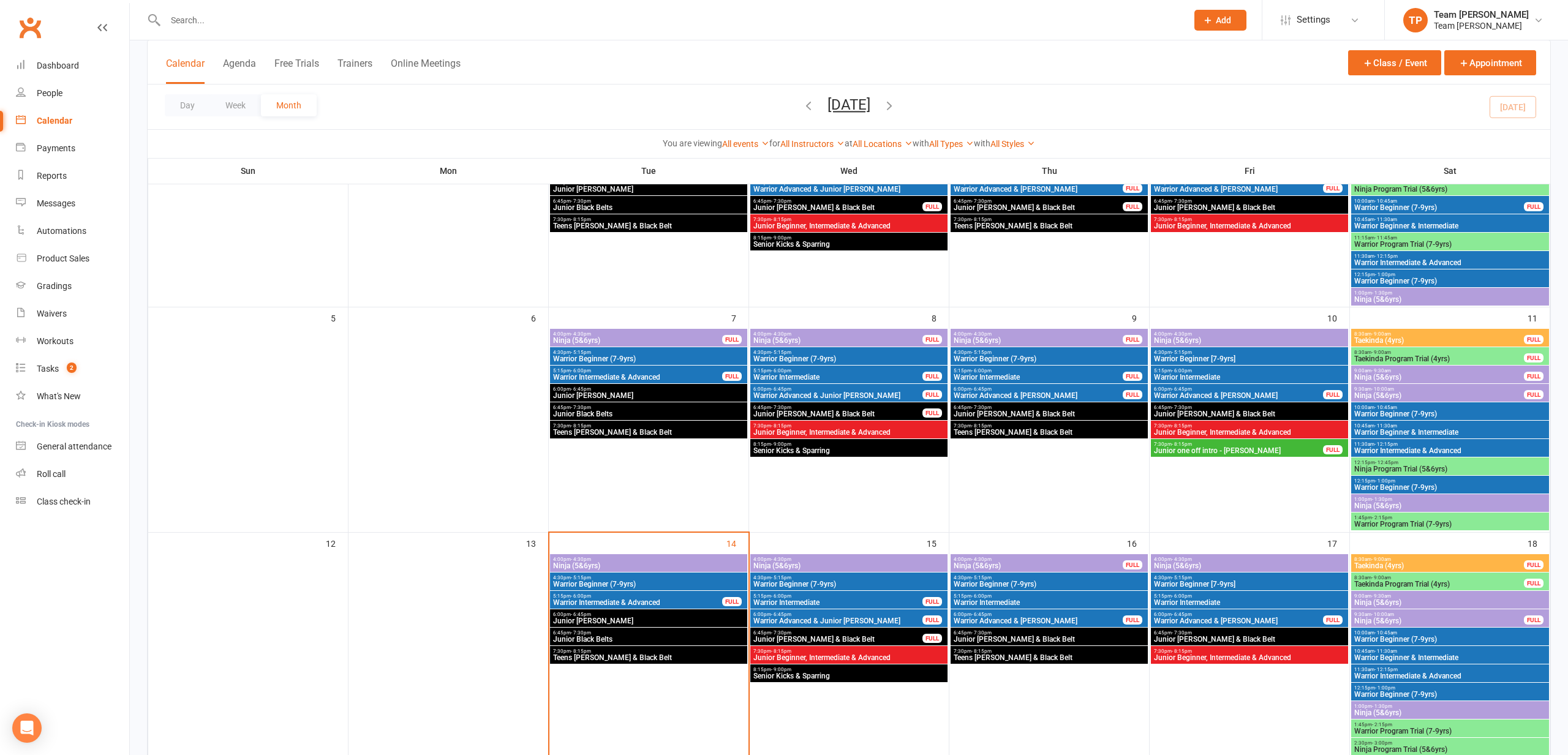
click at [602, 586] on span "Warrior Beginner (7-9yrs)" at bounding box center [649, 584] width 192 height 8
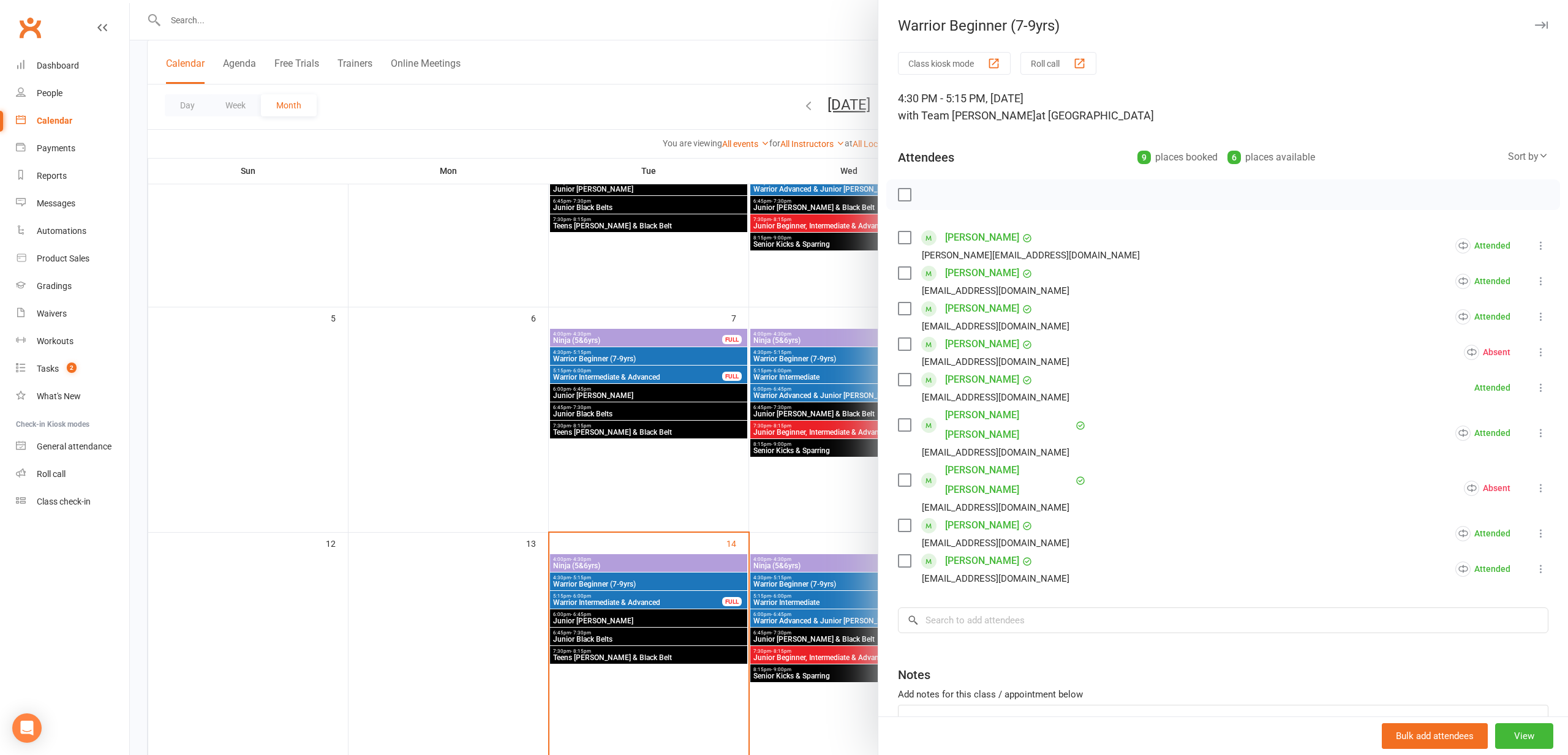
click at [342, 470] on div at bounding box center [849, 378] width 1438 height 755
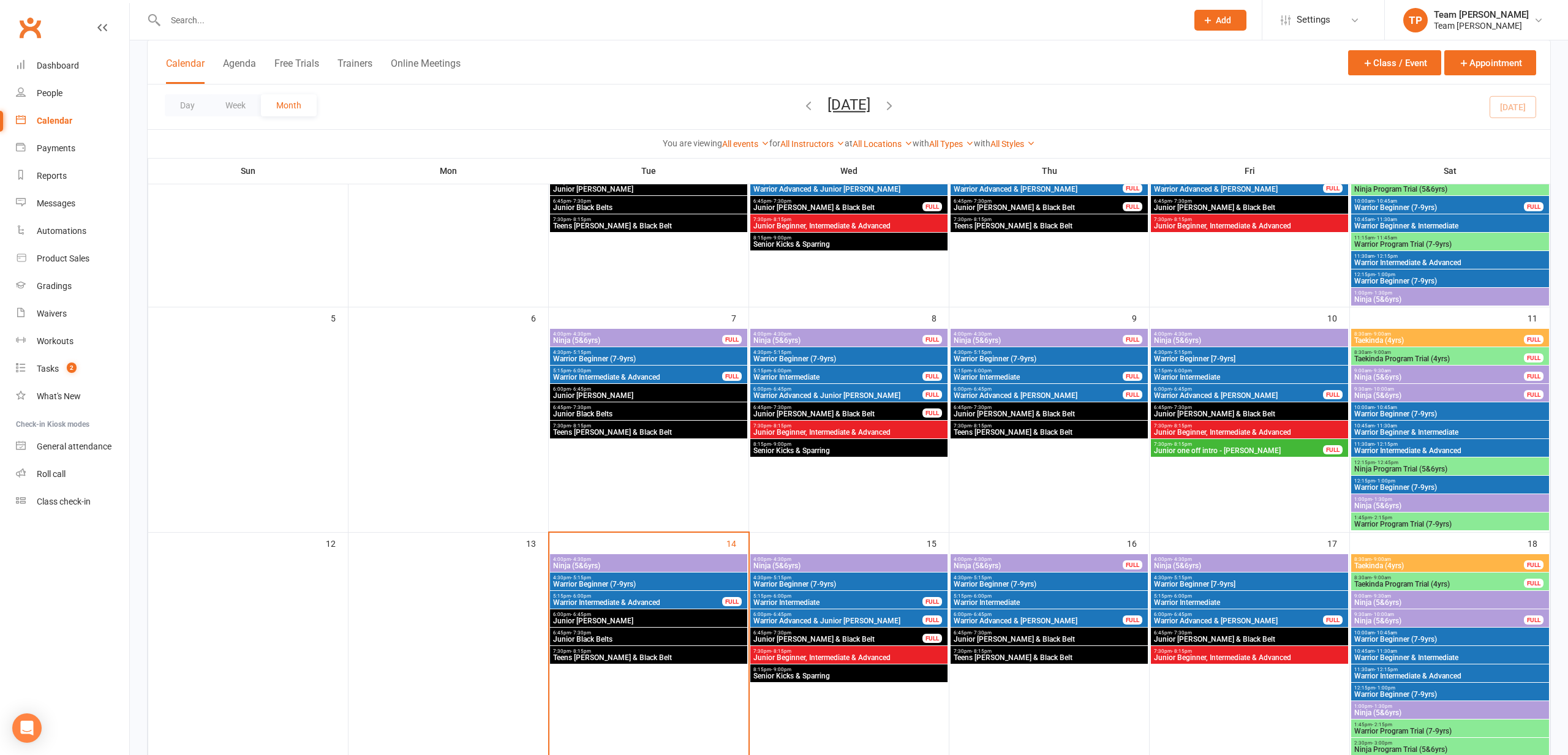
click at [230, 19] on input "text" at bounding box center [670, 20] width 1017 height 17
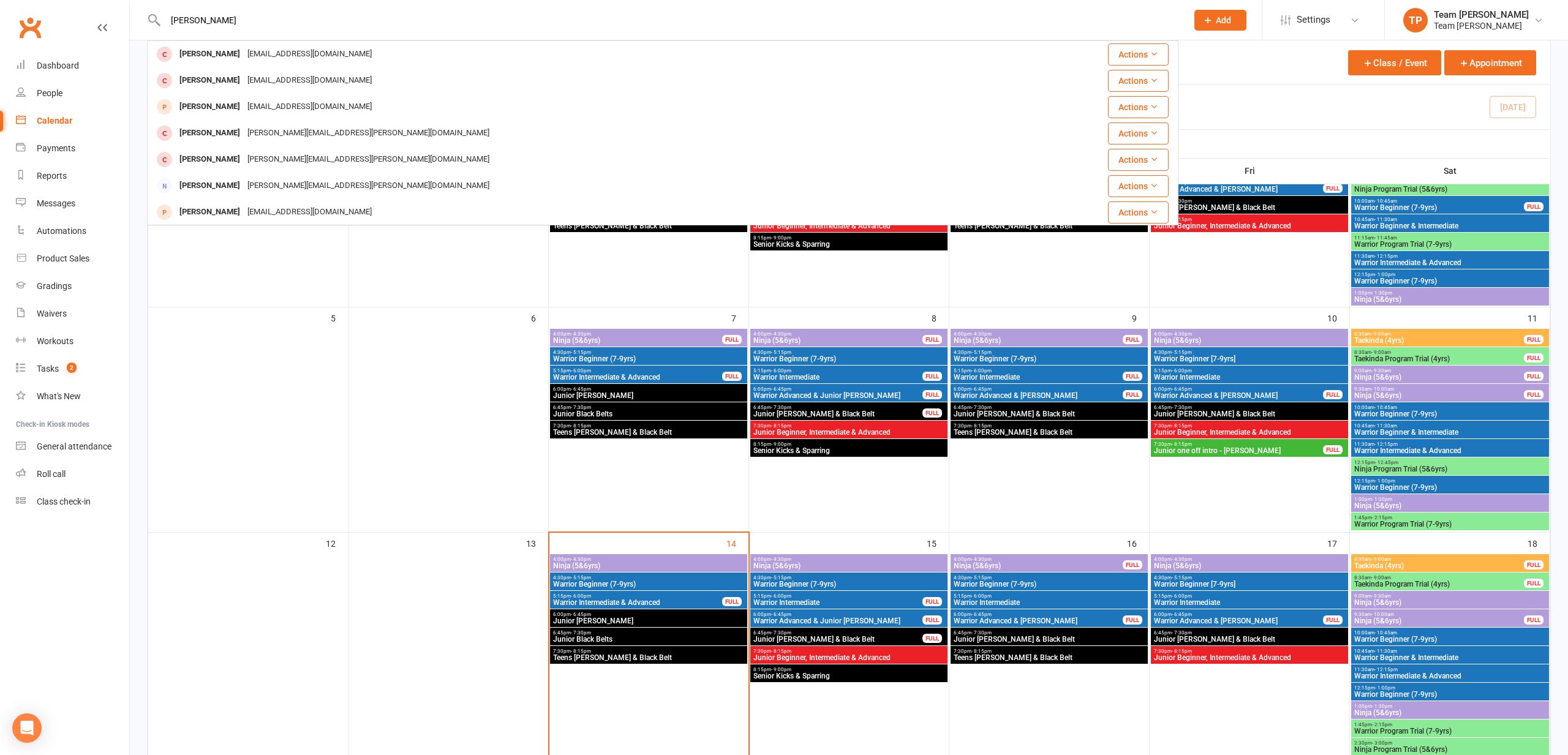
type input "[PERSON_NAME]"
drag, startPoint x: 230, startPoint y: 6, endPoint x: 214, endPoint y: 109, distance: 104.2
click at [214, 109] on div "[PERSON_NAME]" at bounding box center [210, 107] width 68 height 18
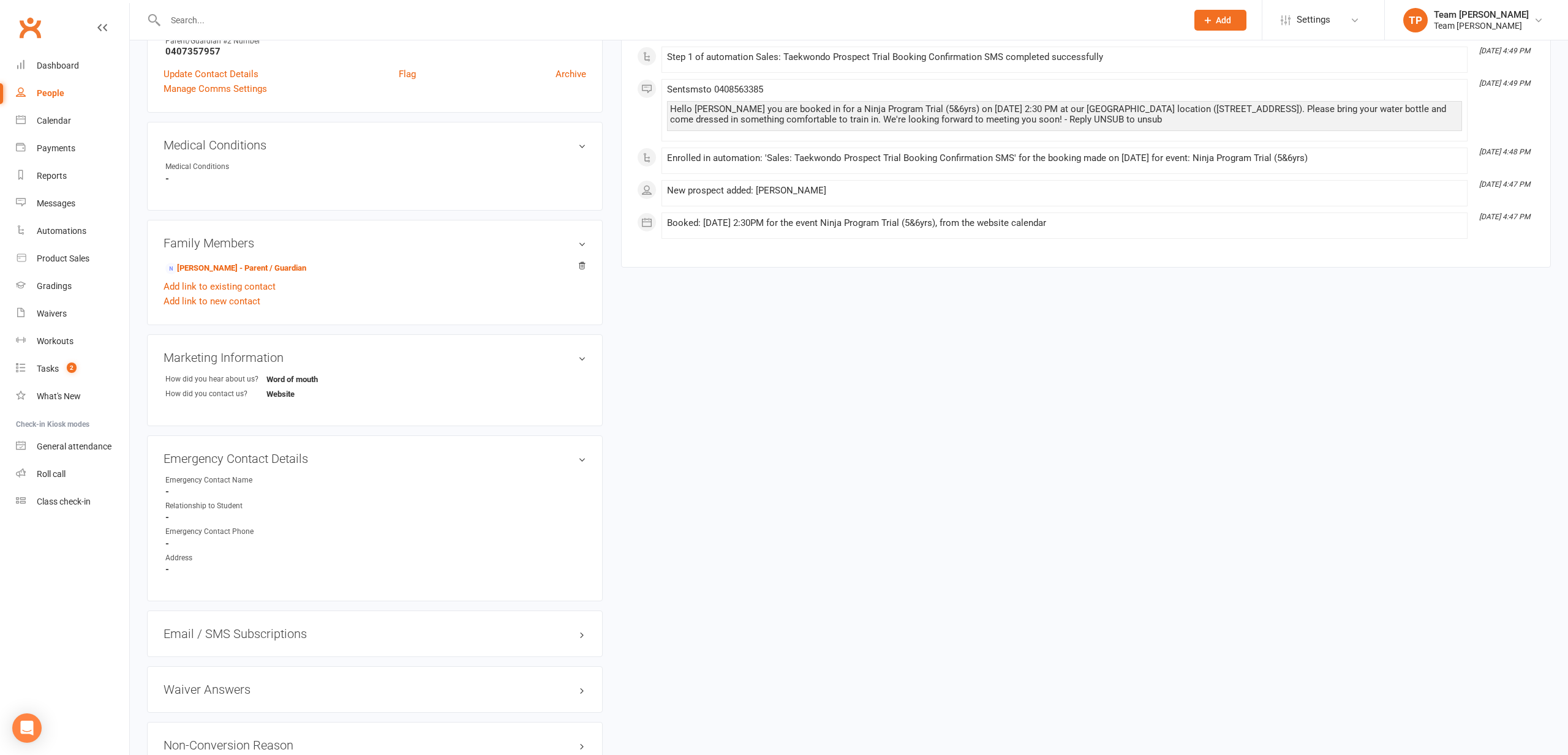
scroll to position [474, 0]
click at [49, 488] on link "Class check-in" at bounding box center [72, 502] width 113 height 28
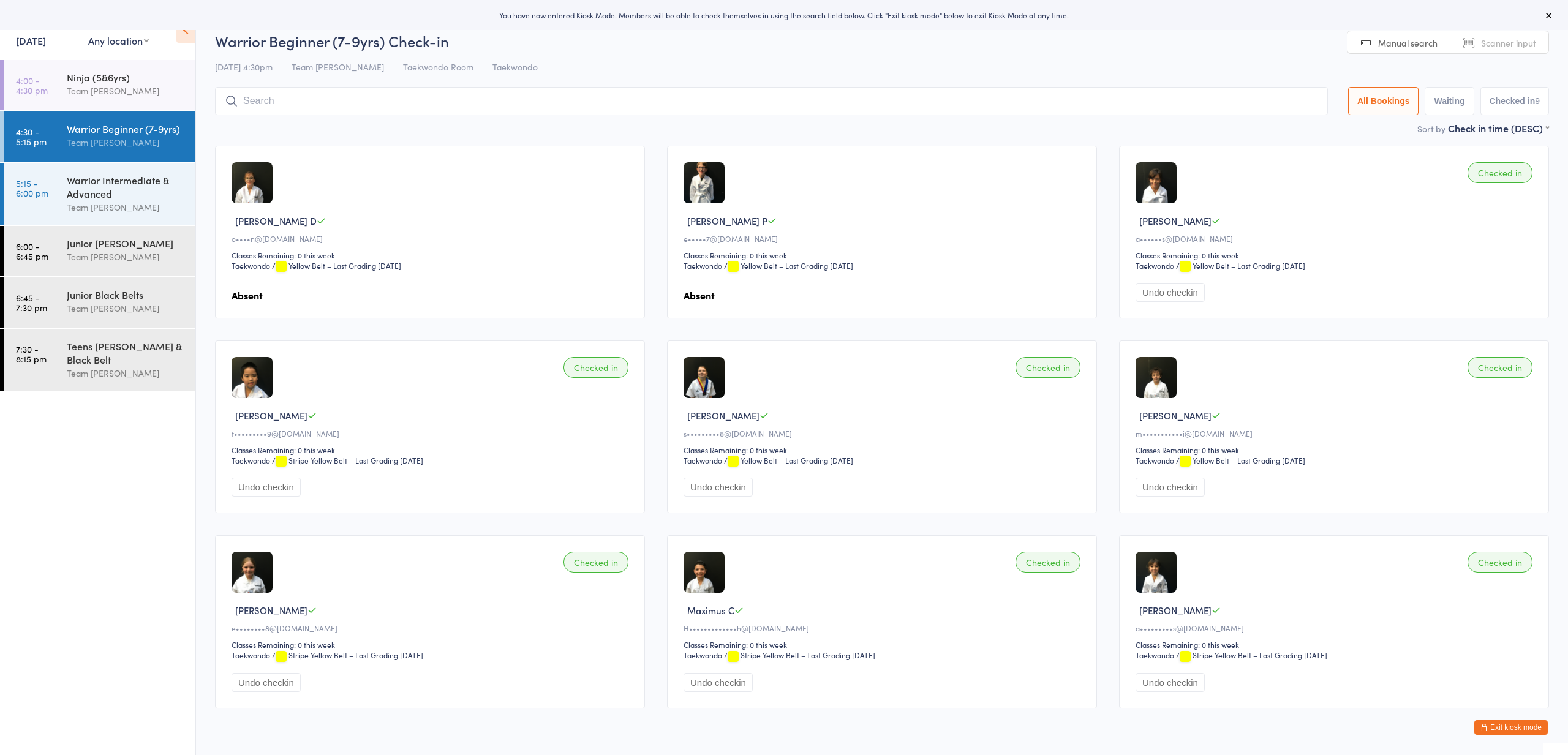
click at [1549, 17] on icon at bounding box center [1549, 15] width 10 height 10
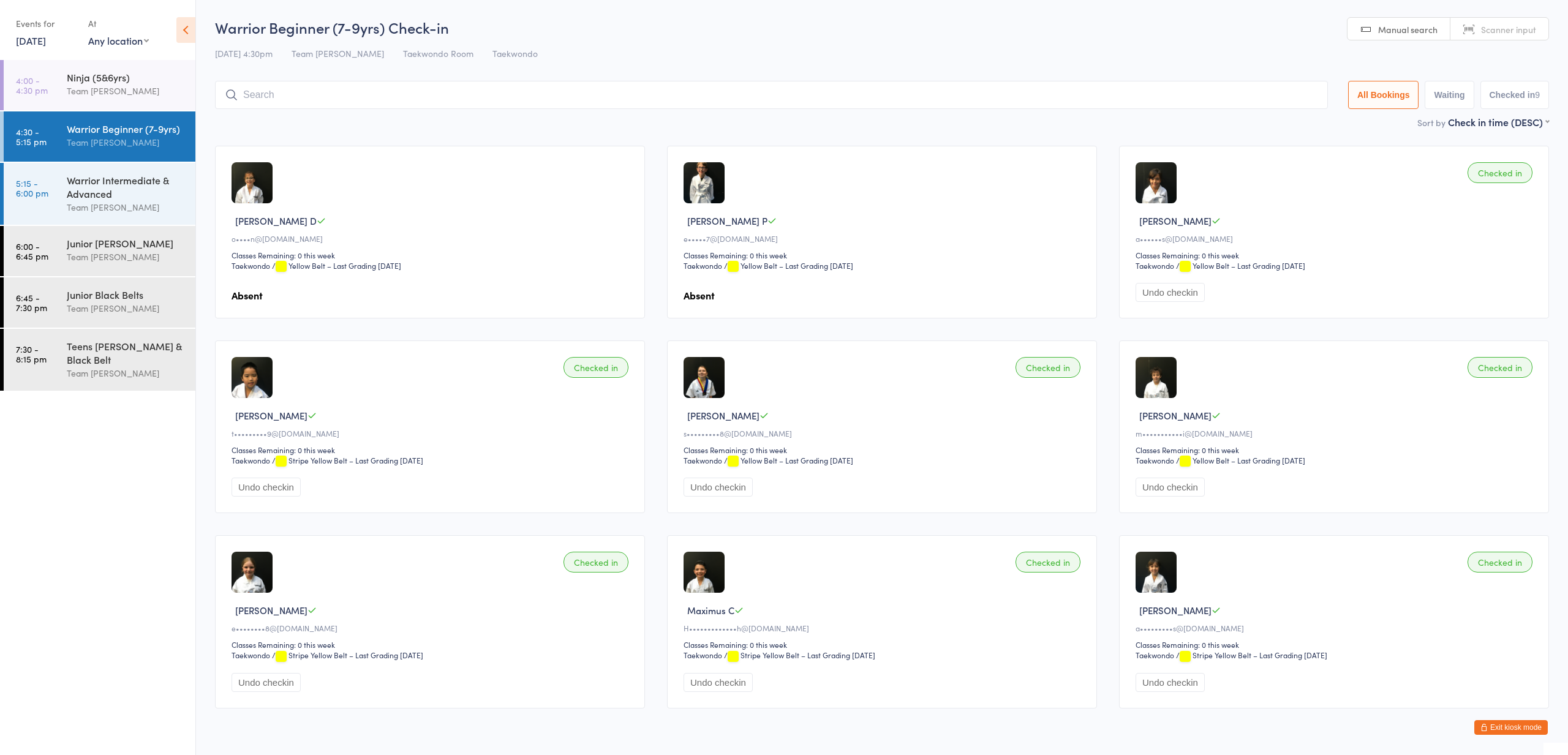
click at [1497, 727] on button "Exit kiosk mode" at bounding box center [1510, 727] width 74 height 14
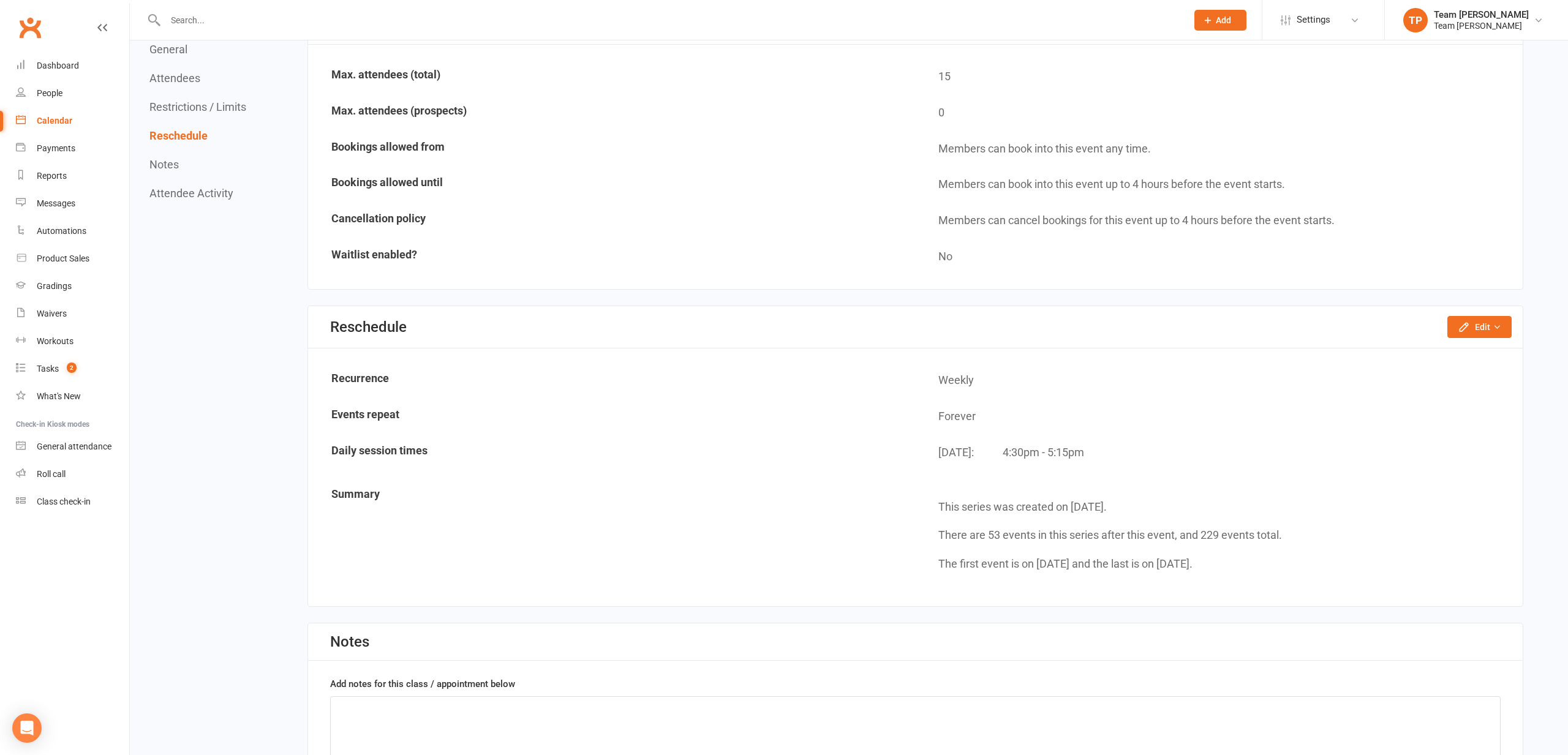
scroll to position [1146, 0]
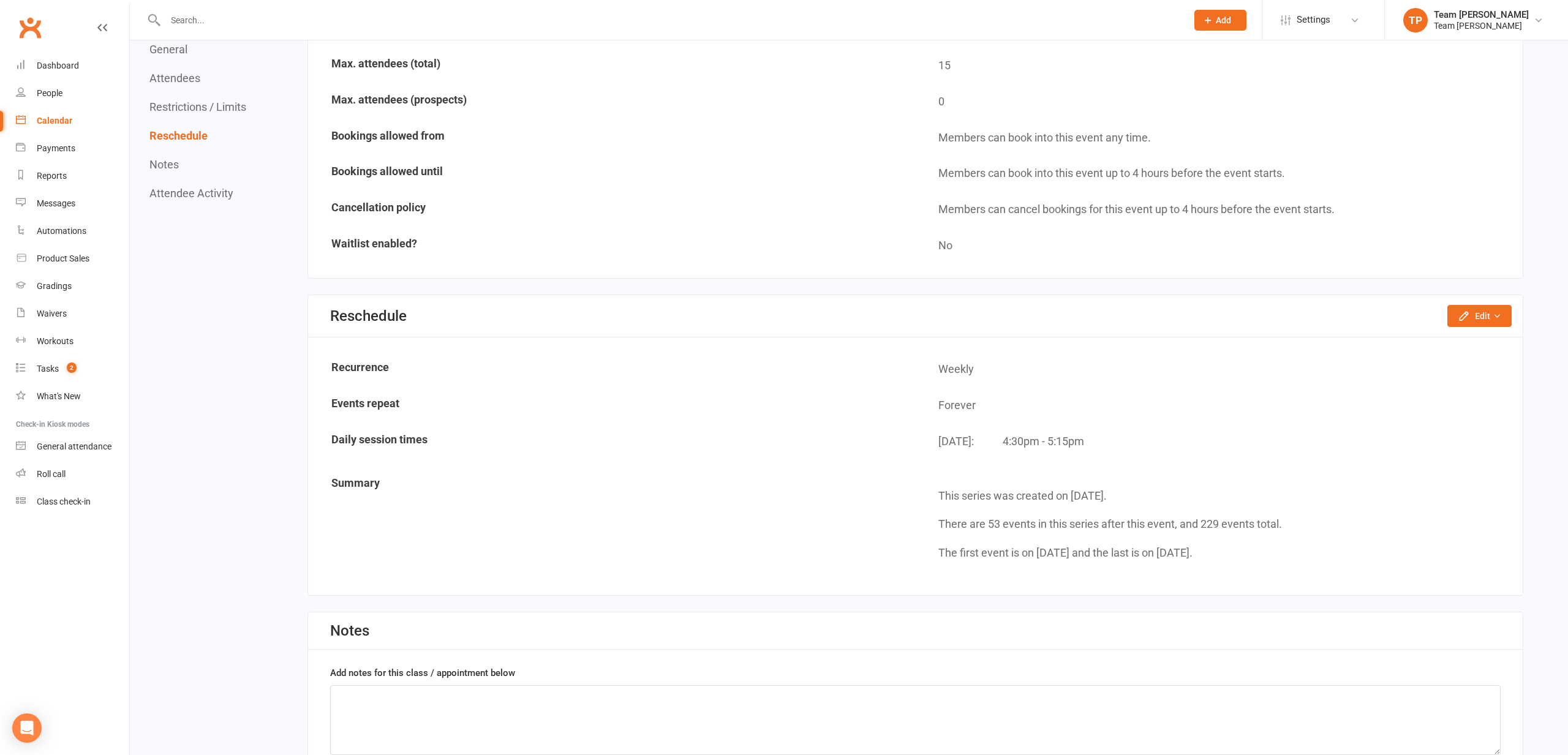
click at [58, 120] on div "Calendar" at bounding box center [54, 120] width 36 height 10
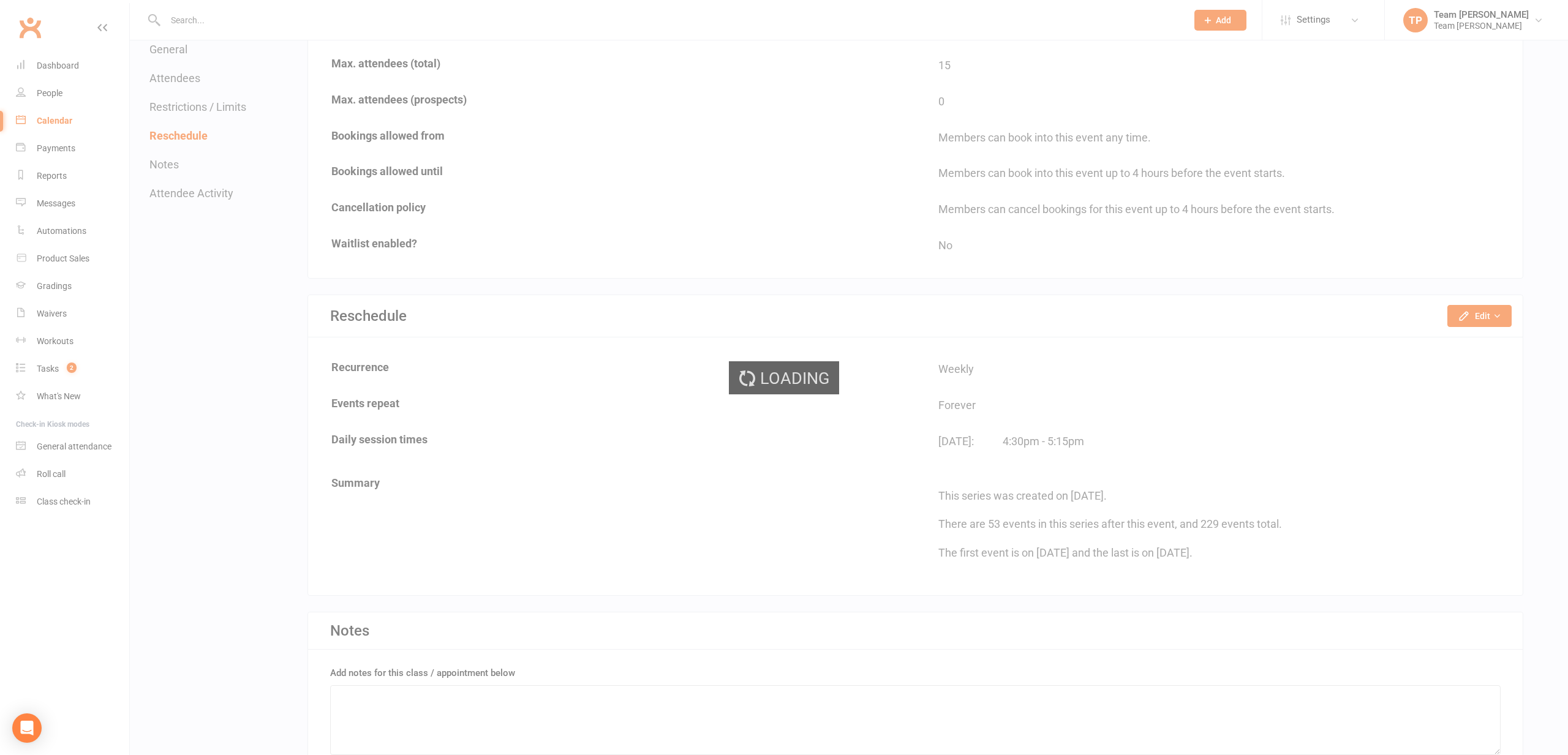
click at [61, 122] on div "Loading" at bounding box center [784, 378] width 1568 height 755
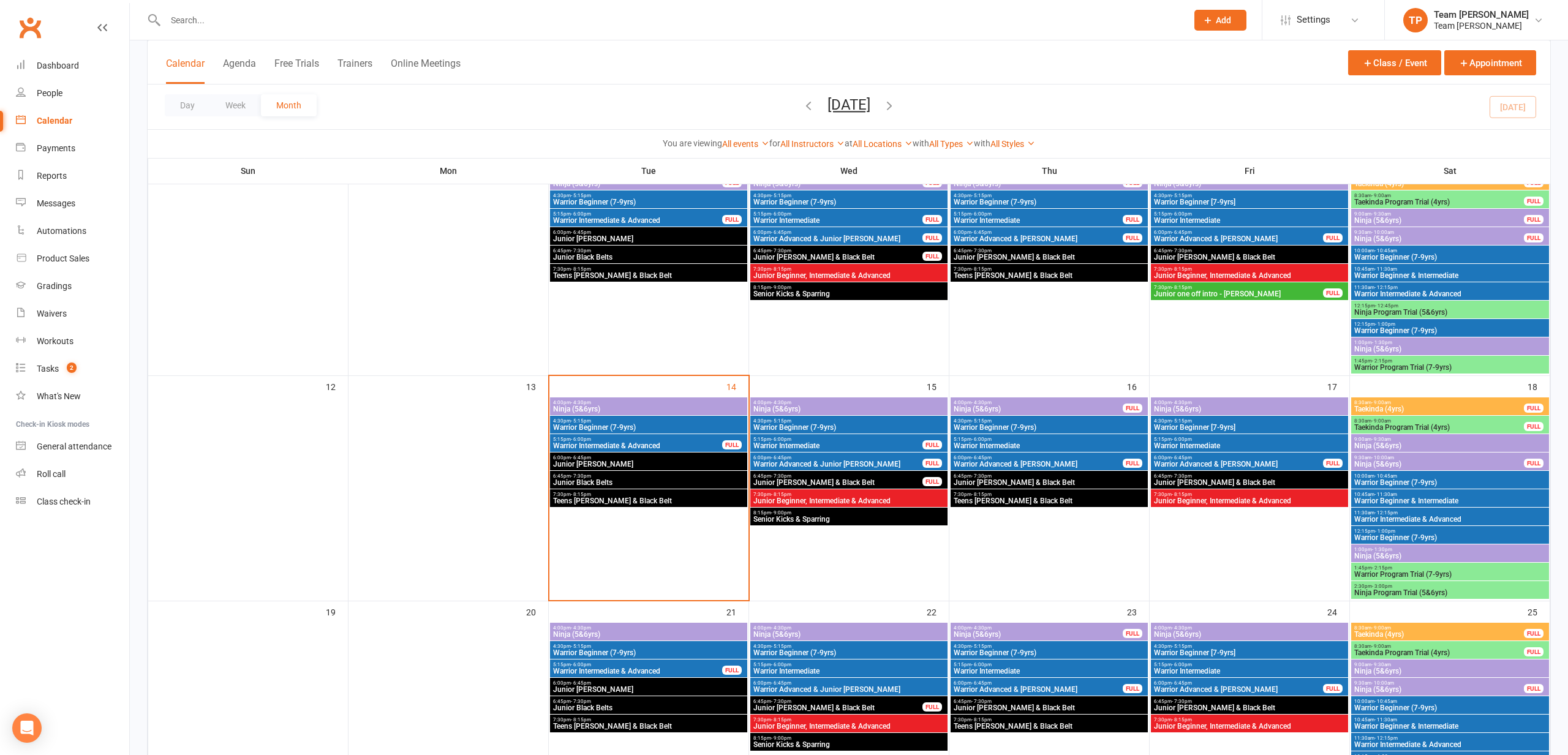
scroll to position [318, 0]
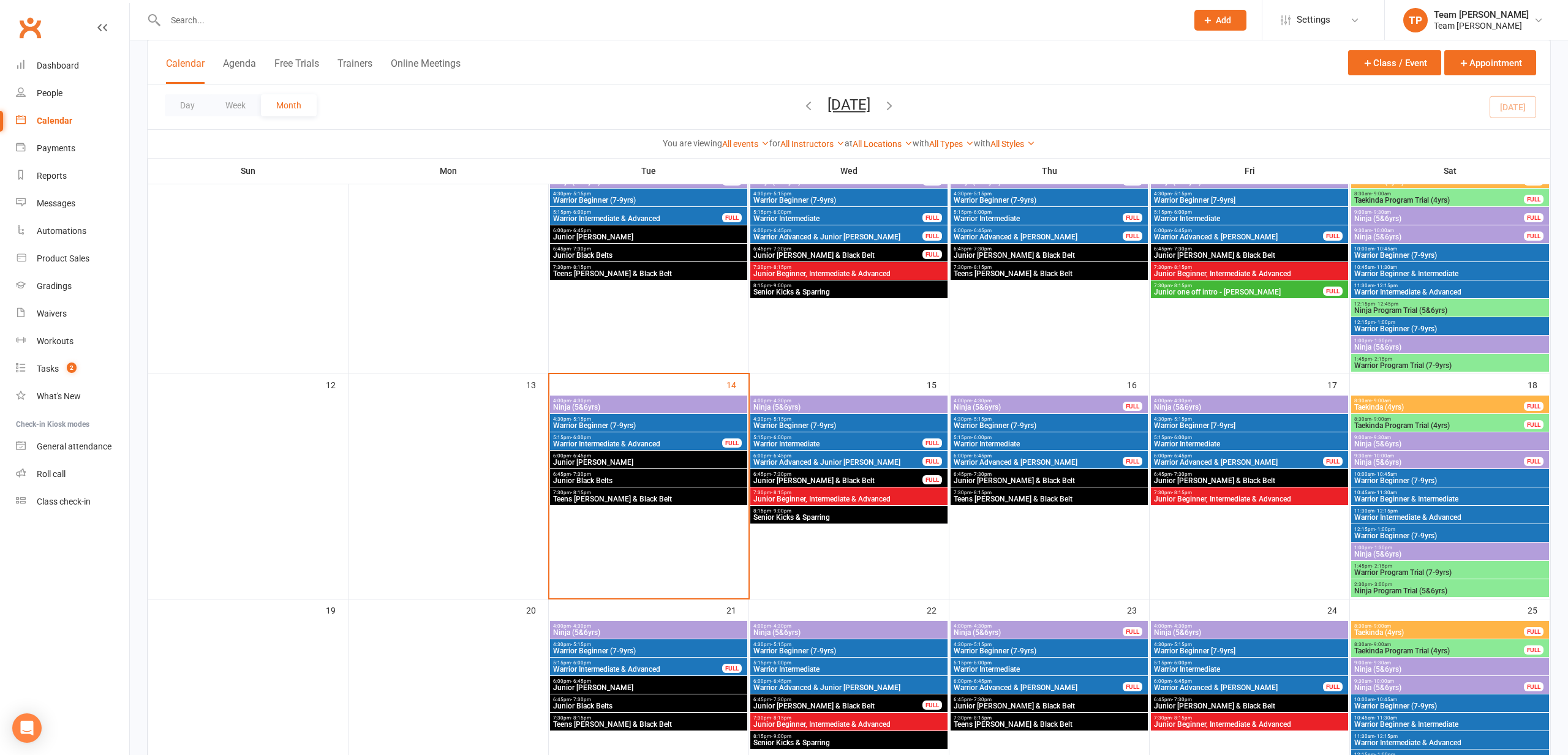
click at [655, 424] on span "Warrior Beginner (7-9yrs)" at bounding box center [649, 426] width 192 height 8
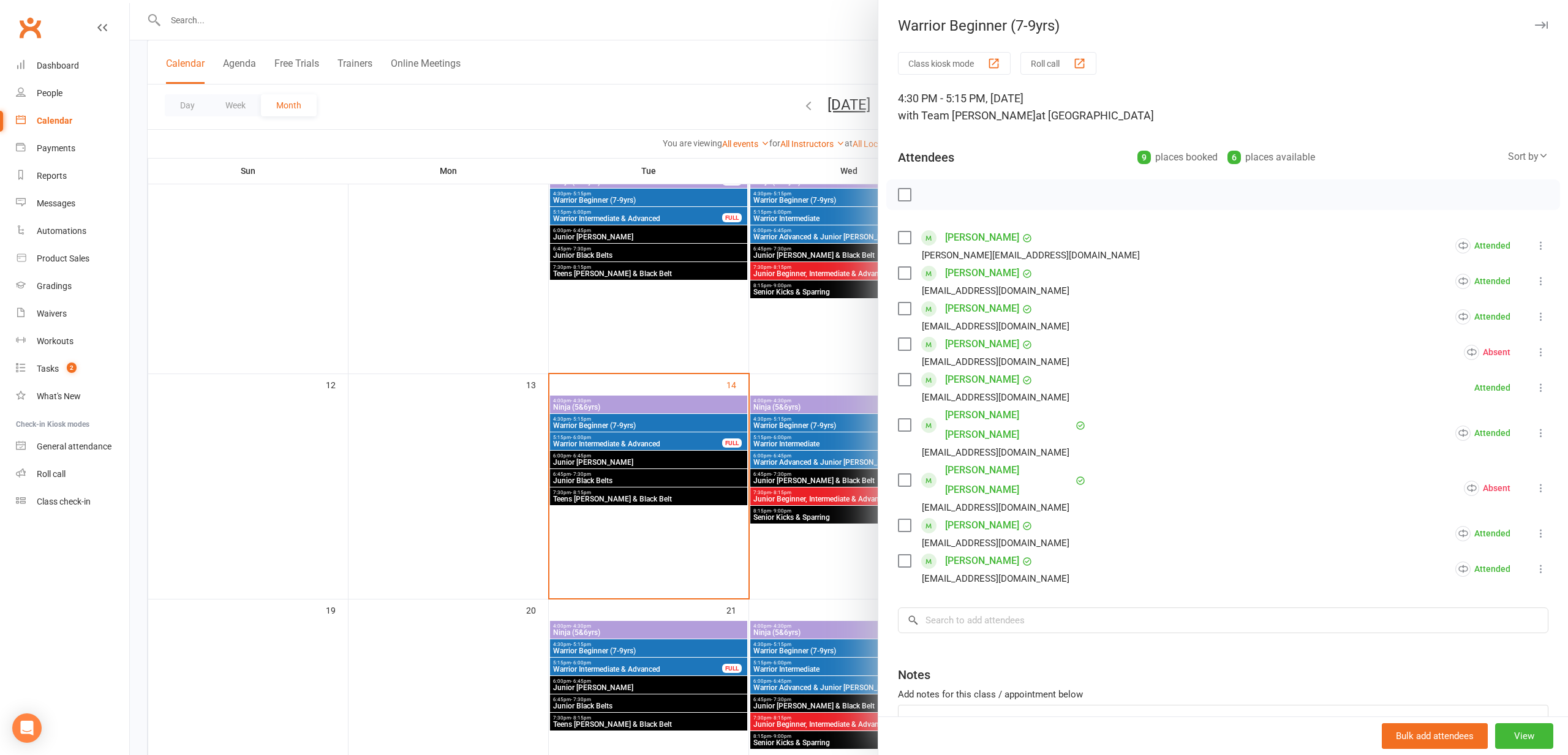
click at [1081, 63] on div "button" at bounding box center [1079, 63] width 13 height 13
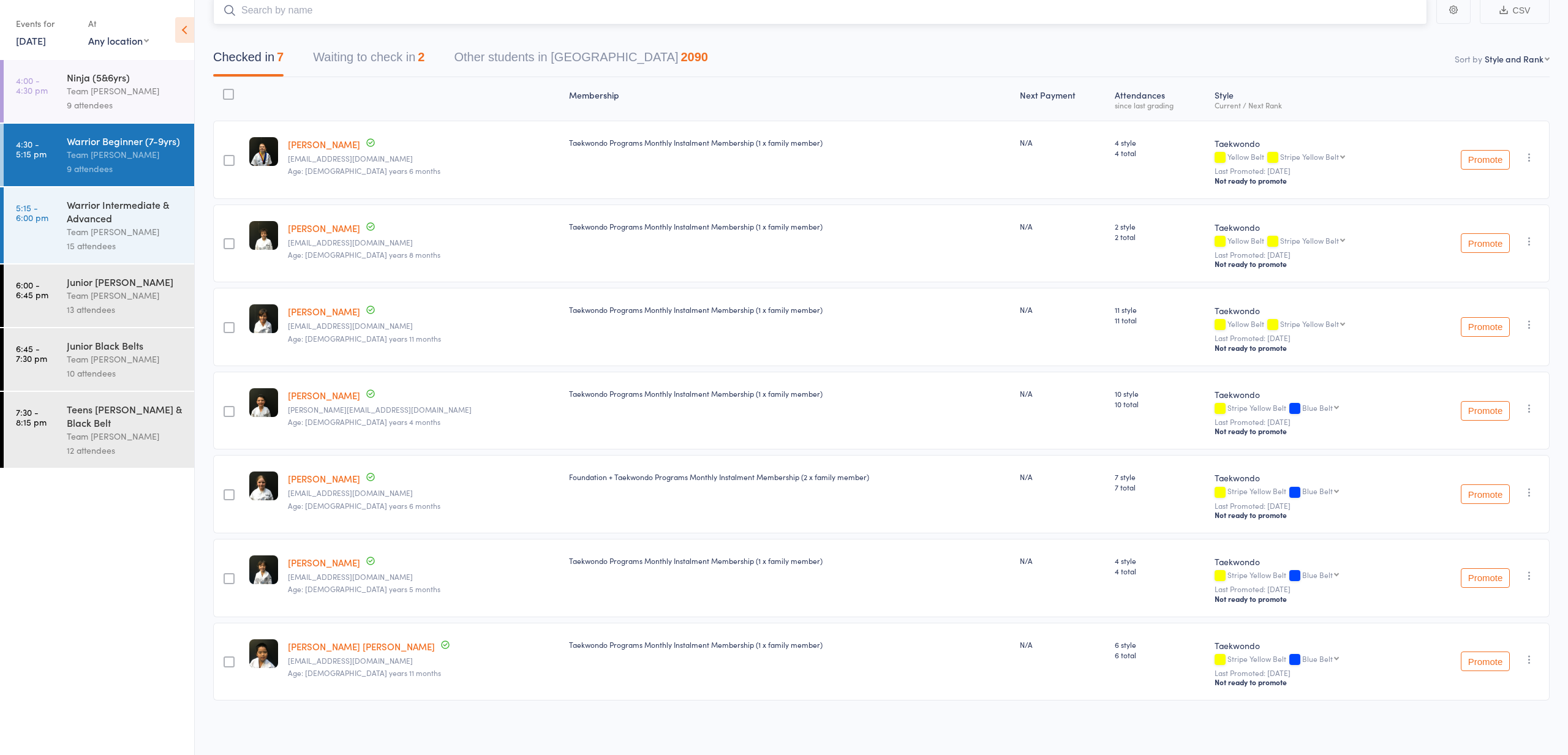
scroll to position [85, 0]
click at [85, 212] on div "Warrior Intermediate & Advanced" at bounding box center [125, 211] width 117 height 27
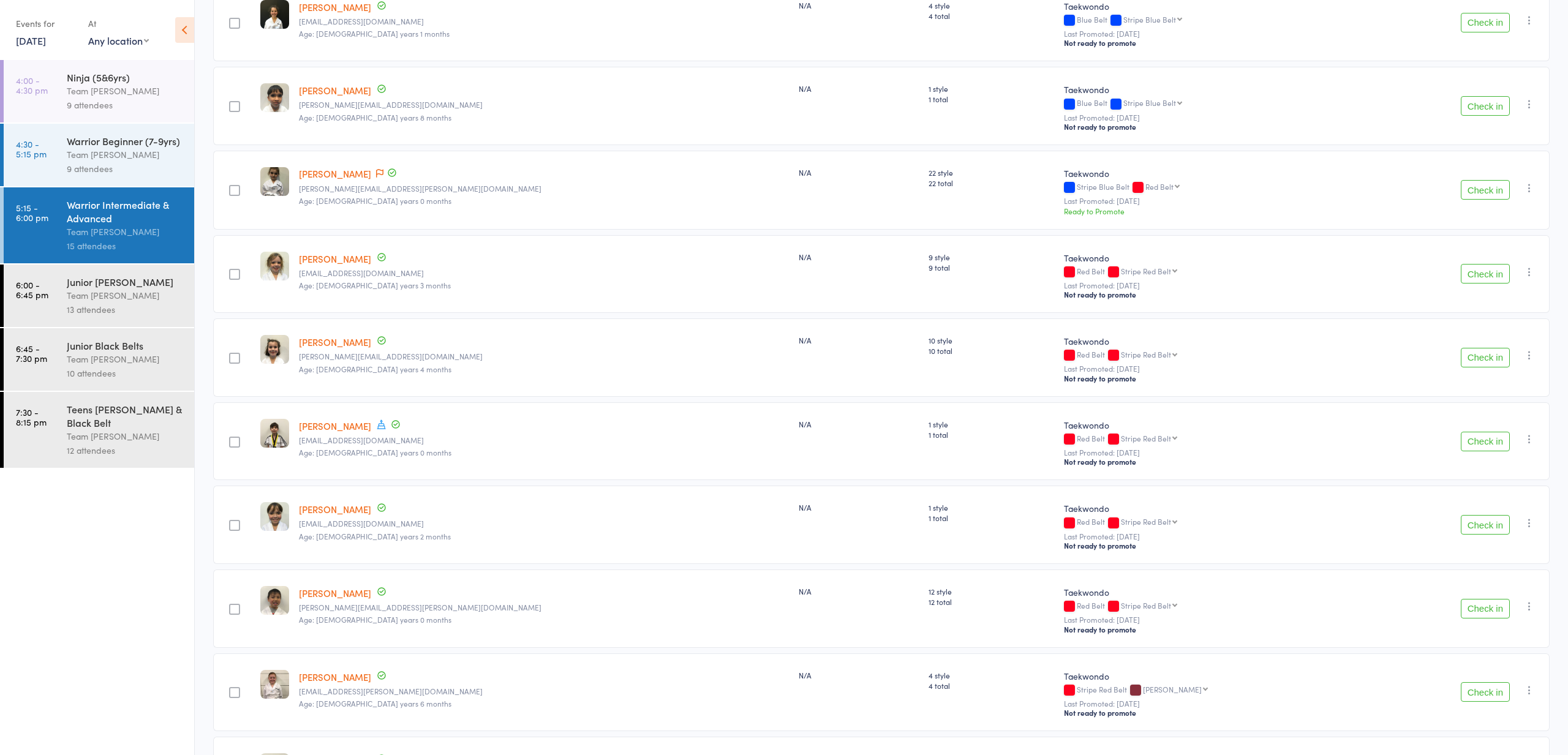
scroll to position [491, 0]
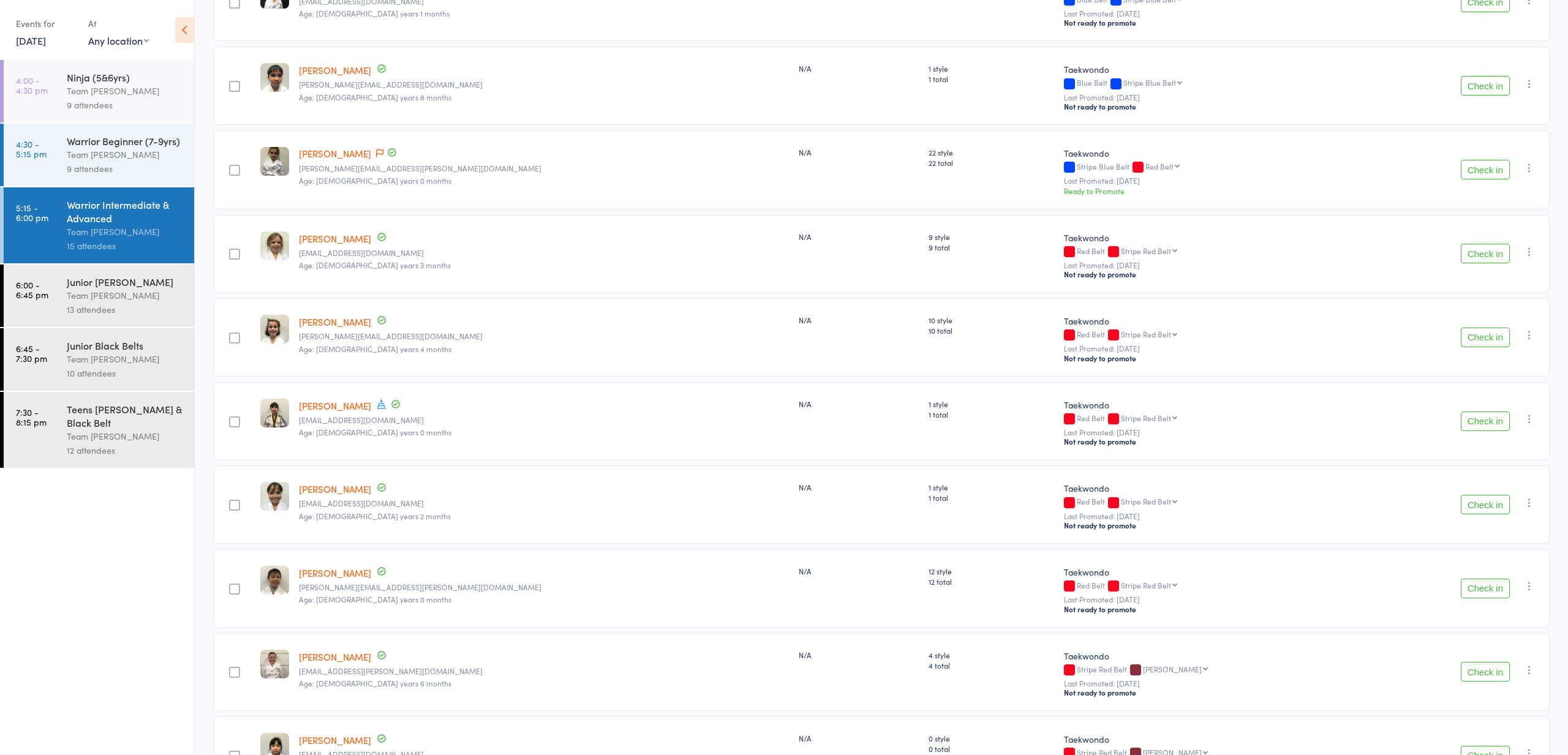
click at [1482, 258] on button "Check in" at bounding box center [1485, 254] width 49 height 20
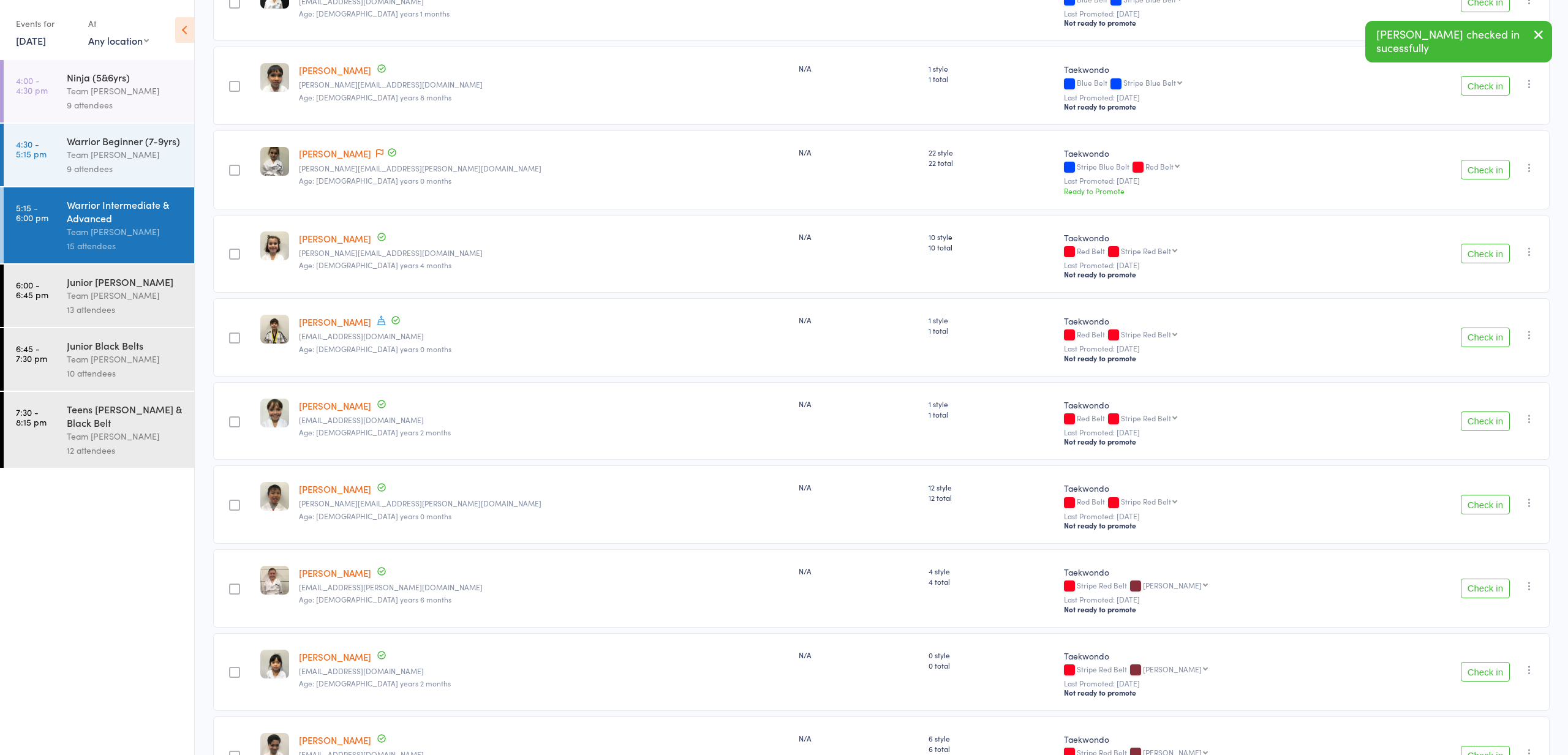
click at [1482, 258] on button "Check in" at bounding box center [1485, 254] width 49 height 20
drag, startPoint x: 1488, startPoint y: 342, endPoint x: 1480, endPoint y: 340, distance: 8.2
click at [1488, 342] on button "Check in" at bounding box center [1485, 338] width 49 height 20
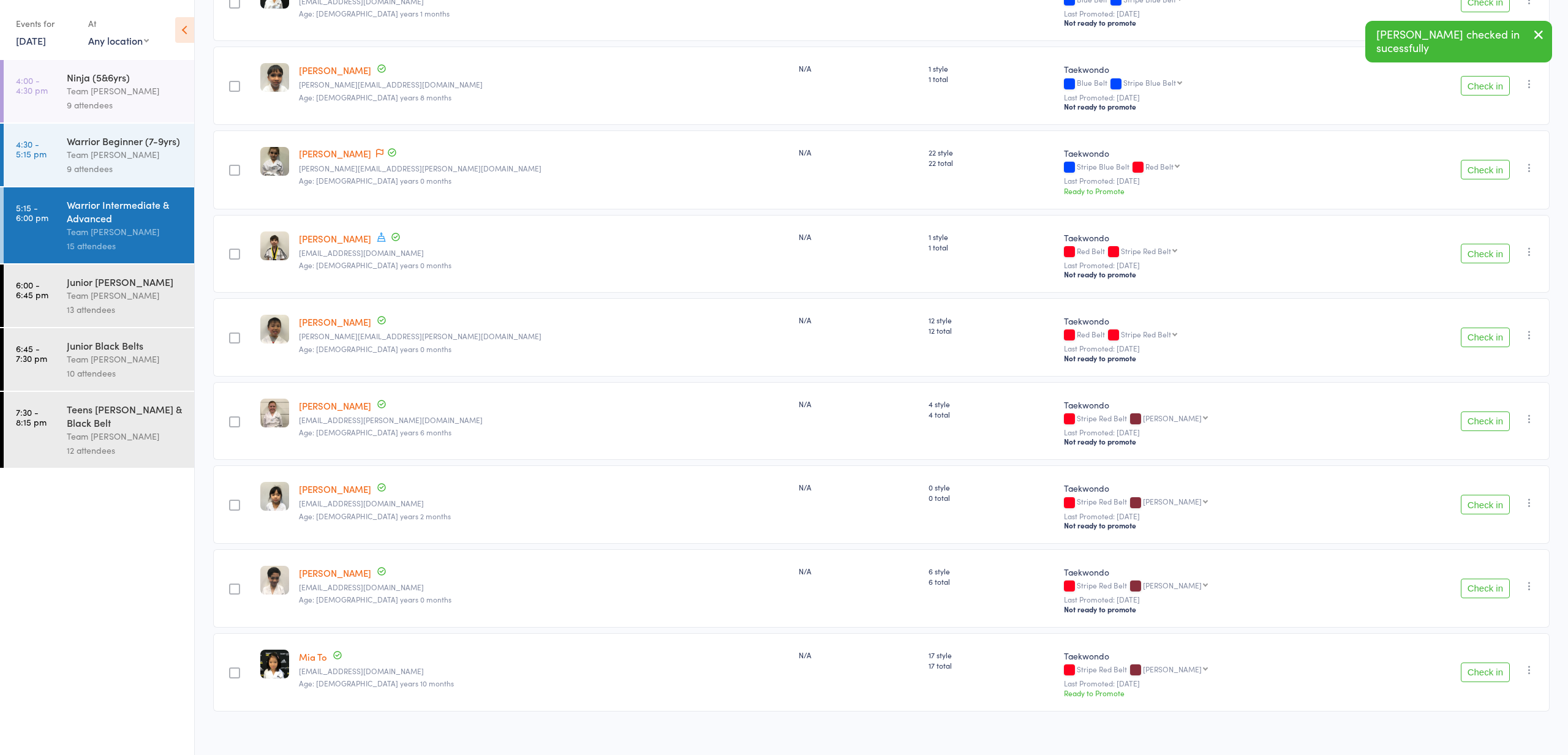
drag, startPoint x: 1495, startPoint y: 679, endPoint x: 1484, endPoint y: 678, distance: 11.0
click at [1494, 679] on button "Check in" at bounding box center [1485, 672] width 49 height 20
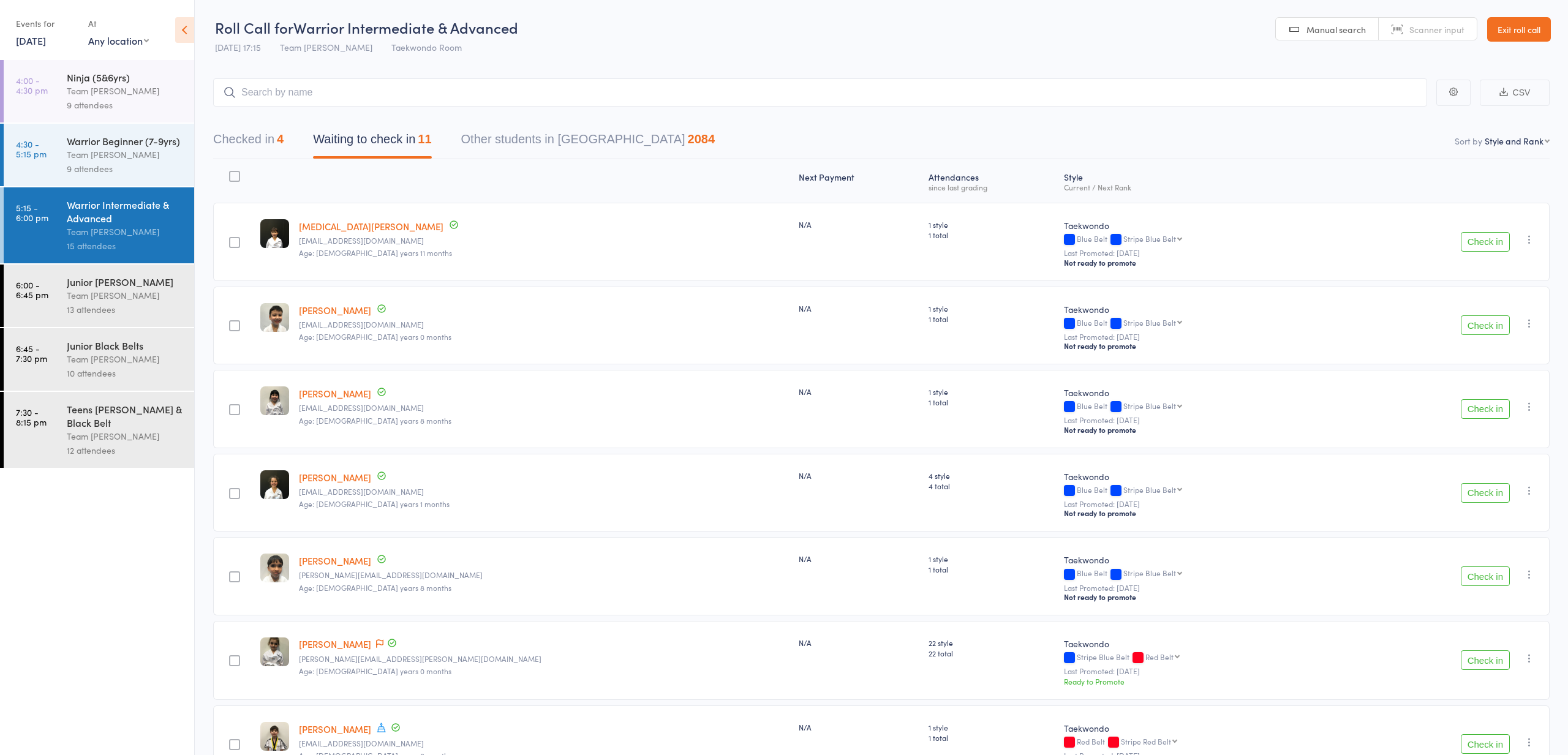
scroll to position [0, 0]
click at [1498, 327] on button "Check in" at bounding box center [1485, 325] width 49 height 20
click at [1471, 326] on button "Check in" at bounding box center [1485, 325] width 49 height 20
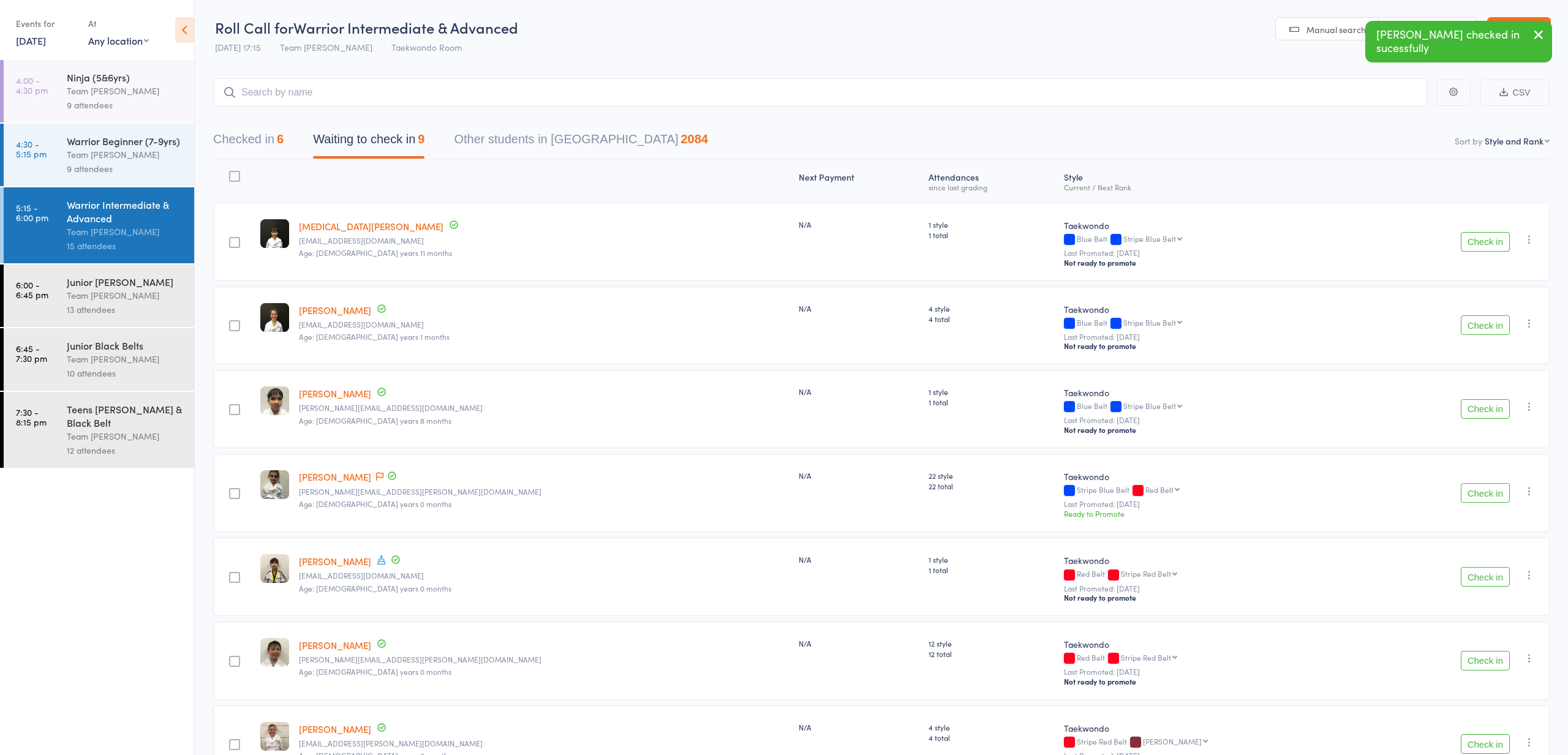
click at [1471, 327] on button "Check in" at bounding box center [1485, 325] width 49 height 20
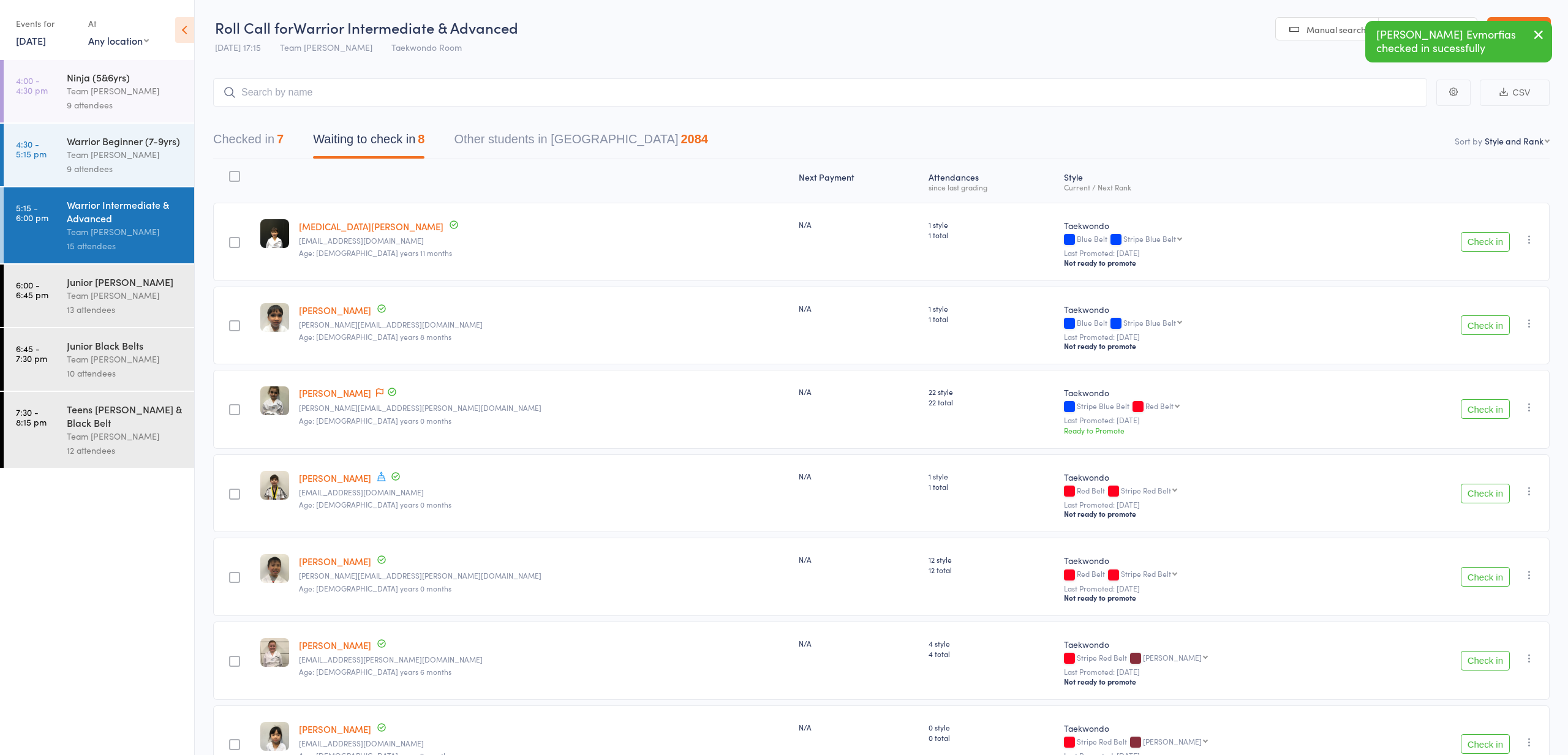
click at [1485, 412] on button "Check in" at bounding box center [1485, 409] width 49 height 20
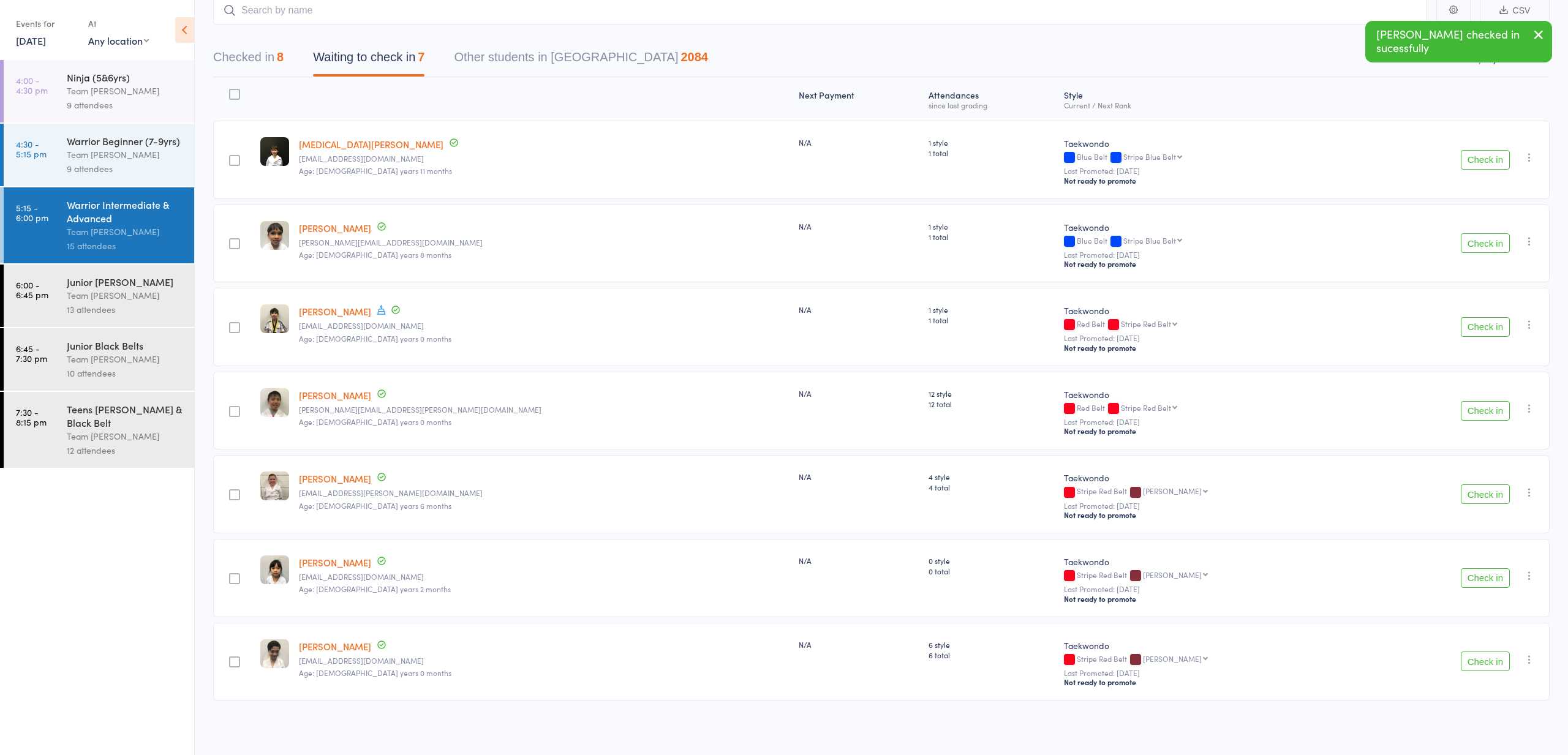
scroll to position [85, 0]
click at [1483, 490] on button "Check in" at bounding box center [1485, 494] width 49 height 20
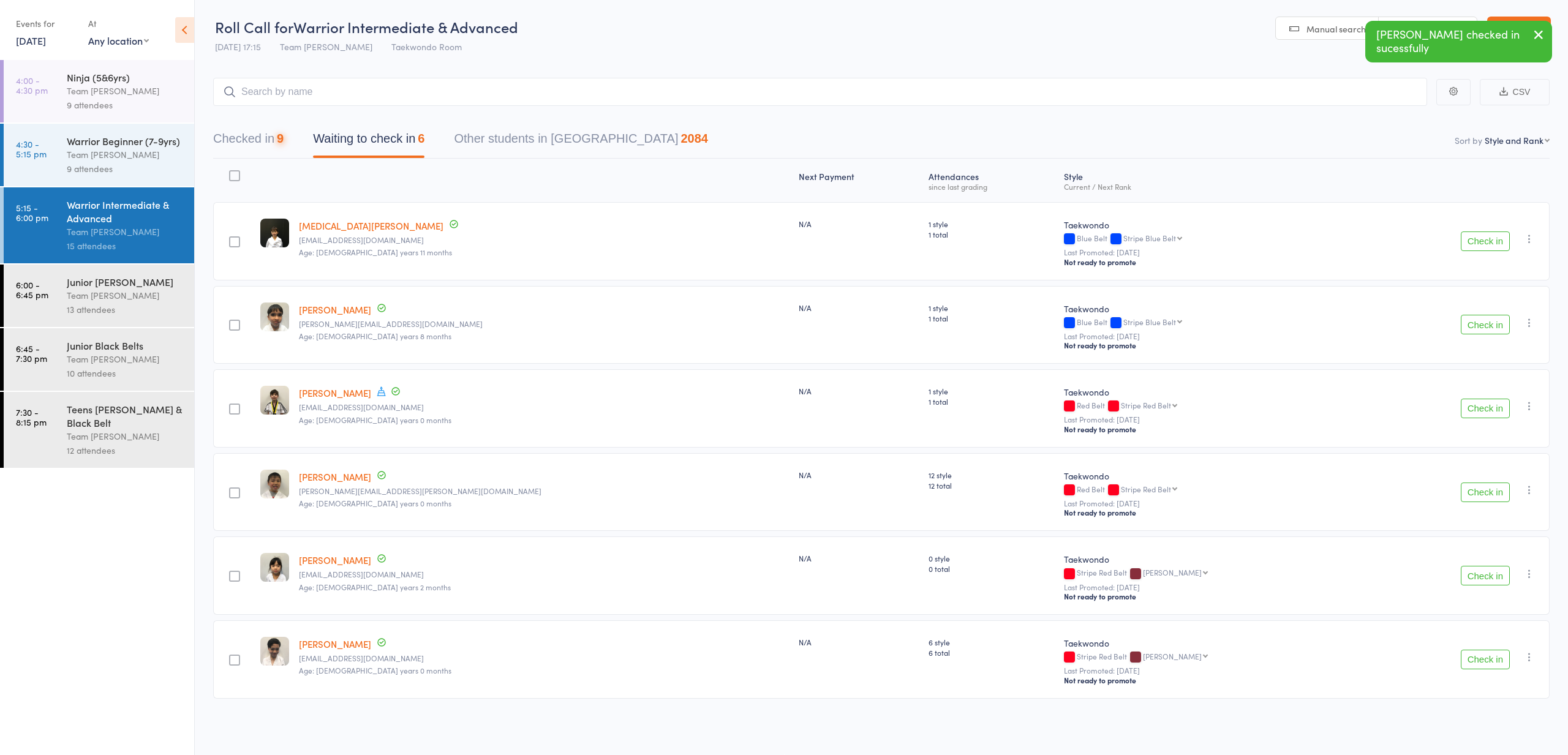
scroll to position [1, 0]
click at [1473, 327] on button "Check in" at bounding box center [1485, 325] width 49 height 20
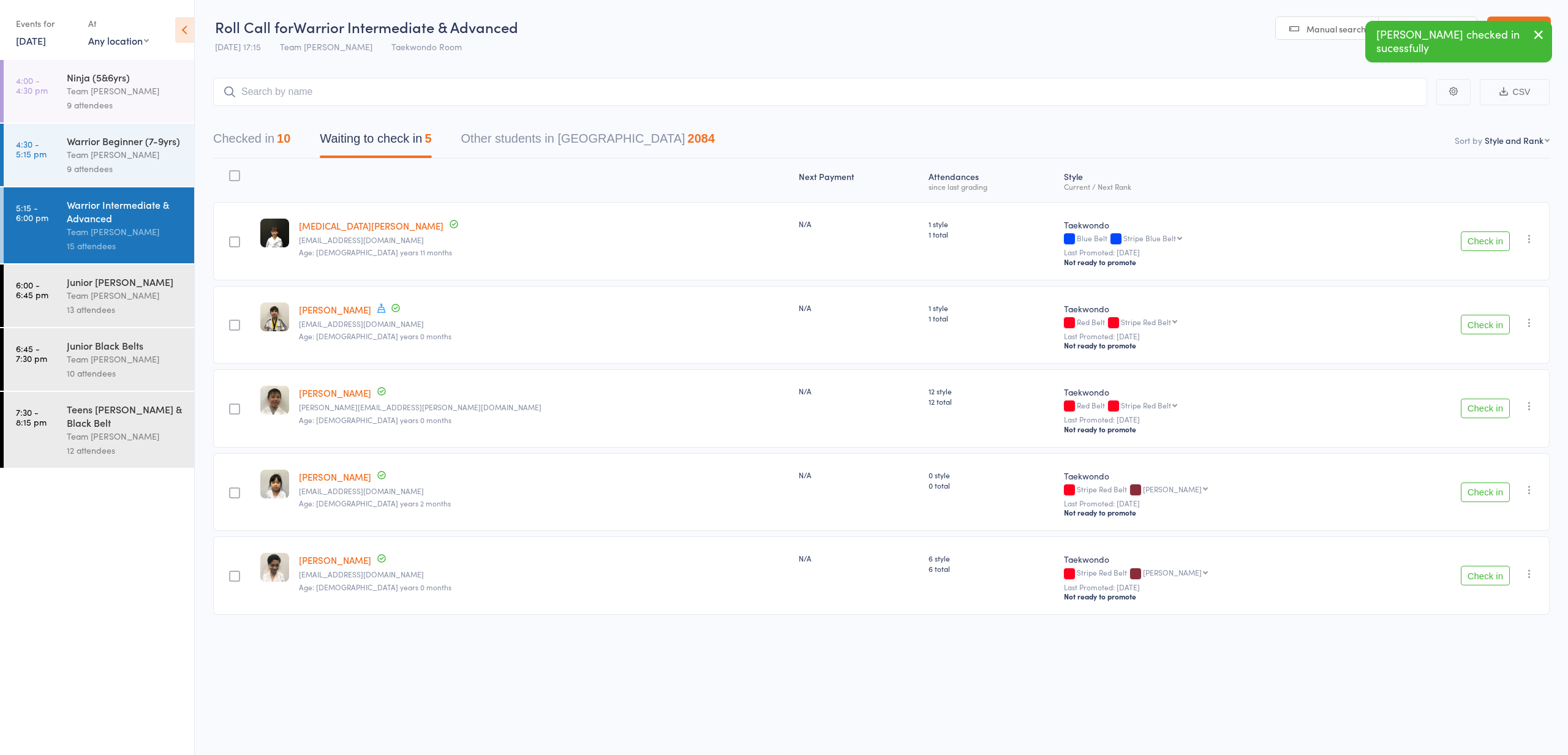
click at [1490, 489] on button "Check in" at bounding box center [1485, 492] width 49 height 20
click at [1479, 413] on button "Check in" at bounding box center [1485, 408] width 49 height 20
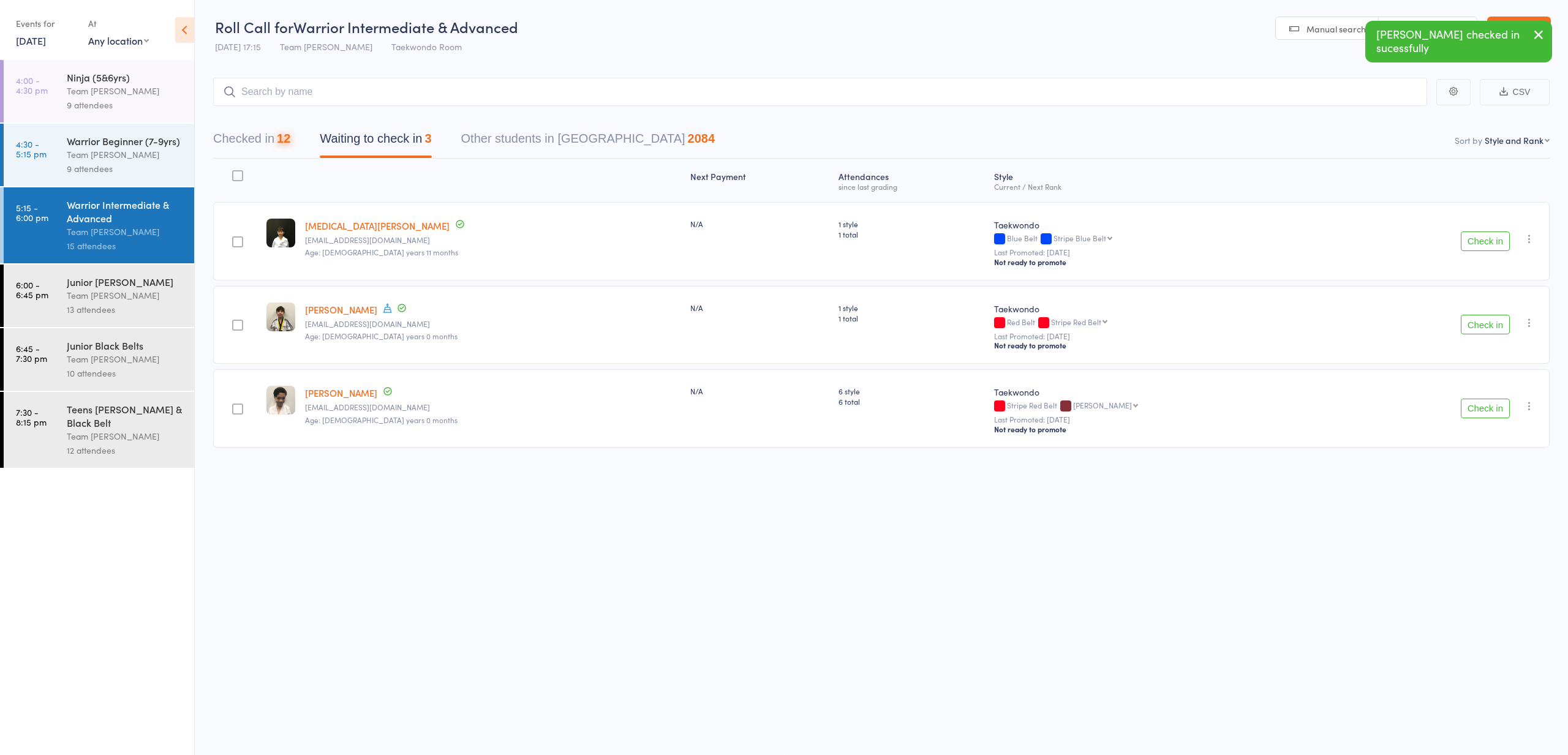
click at [1479, 413] on button "Check in" at bounding box center [1485, 408] width 49 height 20
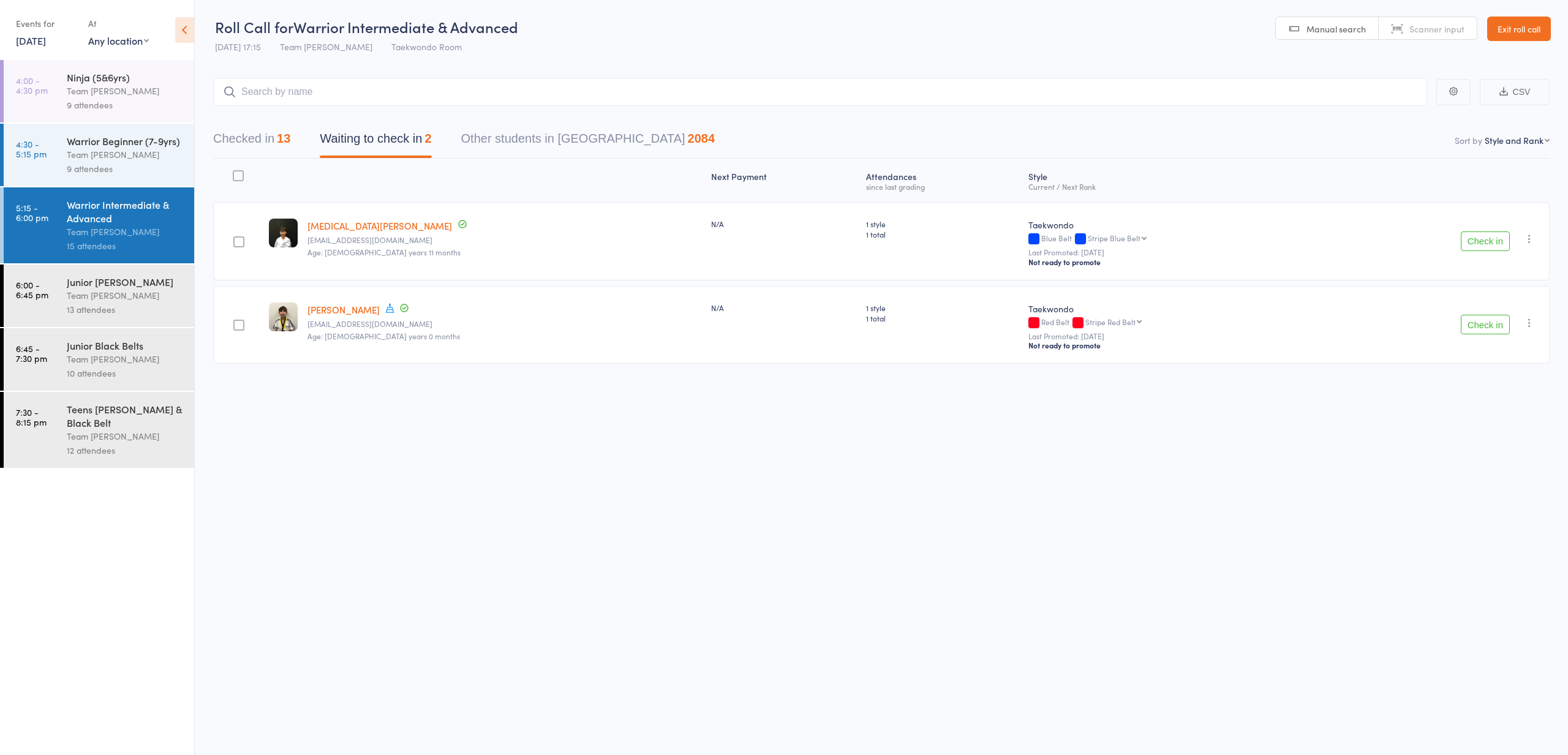
click at [1472, 327] on button "Check in" at bounding box center [1485, 325] width 49 height 20
click at [145, 314] on div "13 attendees" at bounding box center [125, 309] width 117 height 14
